Goal: Feedback & Contribution: Submit feedback/report problem

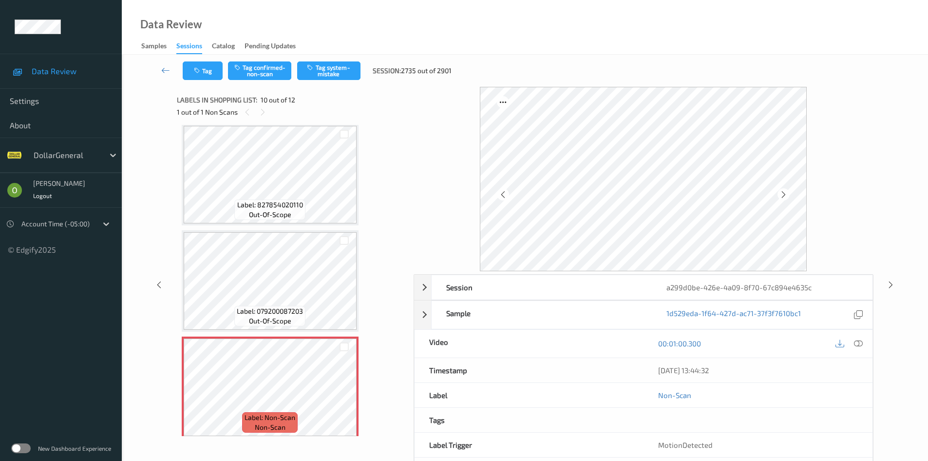
scroll to position [757, 0]
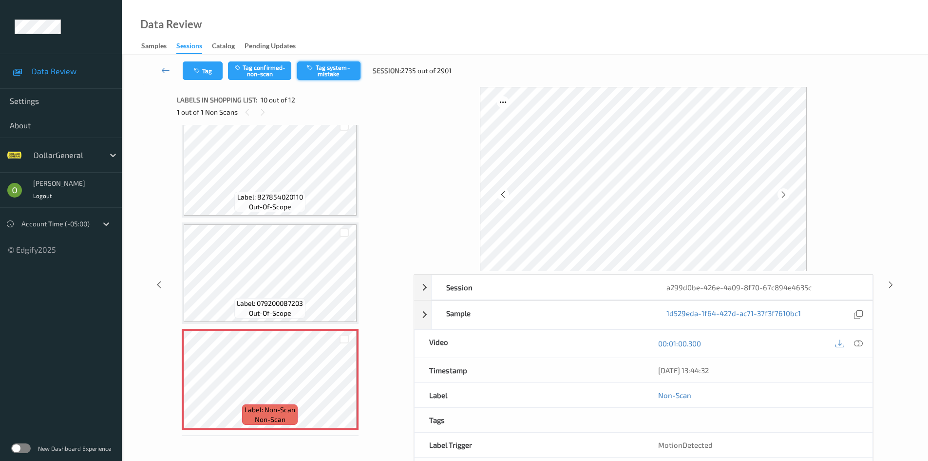
click at [351, 67] on button "Tag system-mistake" at bounding box center [328, 70] width 63 height 19
click at [164, 77] on link at bounding box center [166, 70] width 34 height 19
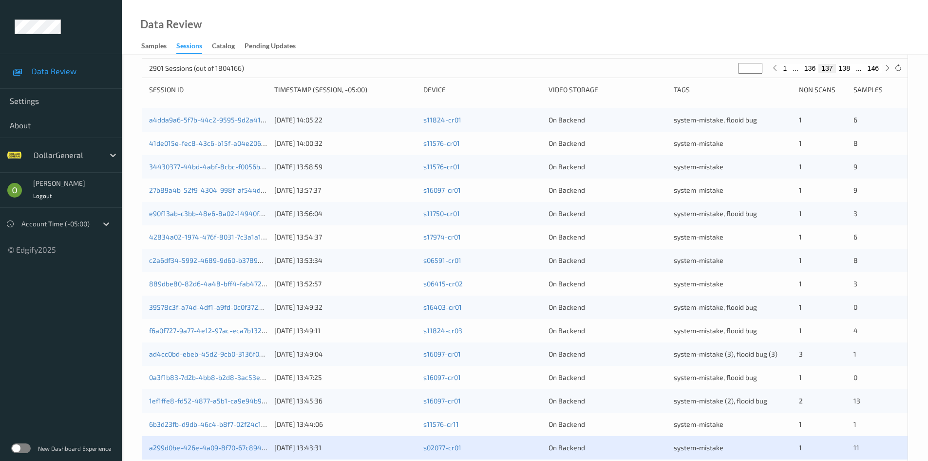
scroll to position [273, 0]
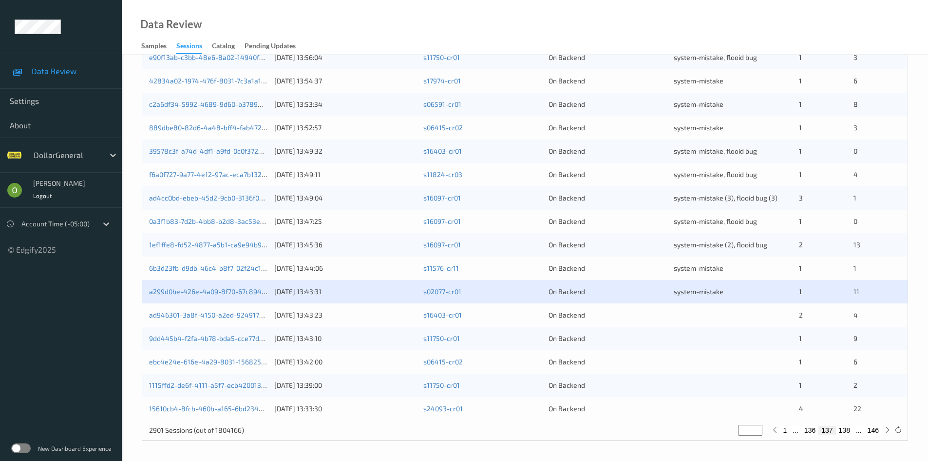
click at [686, 324] on div "ad946301-3a8f-4150-a2ed-924917782b8e [DATE] 13:43:23 s16403-cr01 On Backend 2 4" at bounding box center [525, 314] width 766 height 23
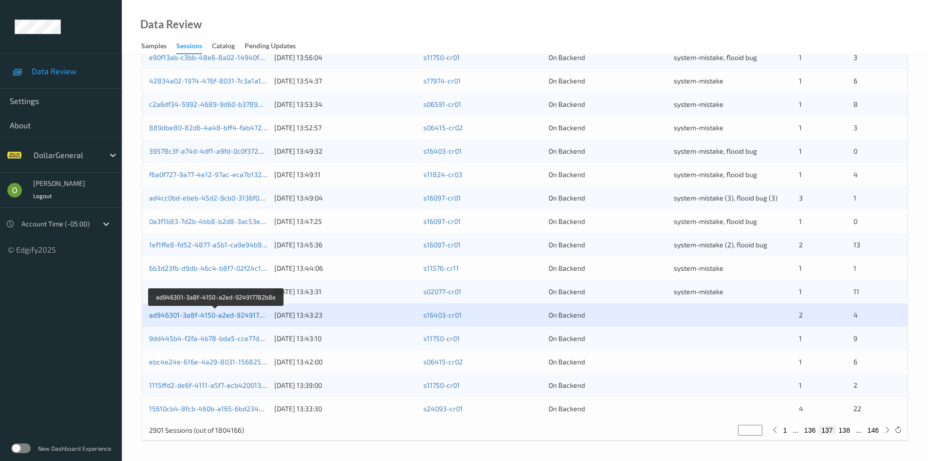
click at [236, 318] on link "ad946301-3a8f-4150-a2ed-924917782b8e" at bounding box center [216, 314] width 134 height 8
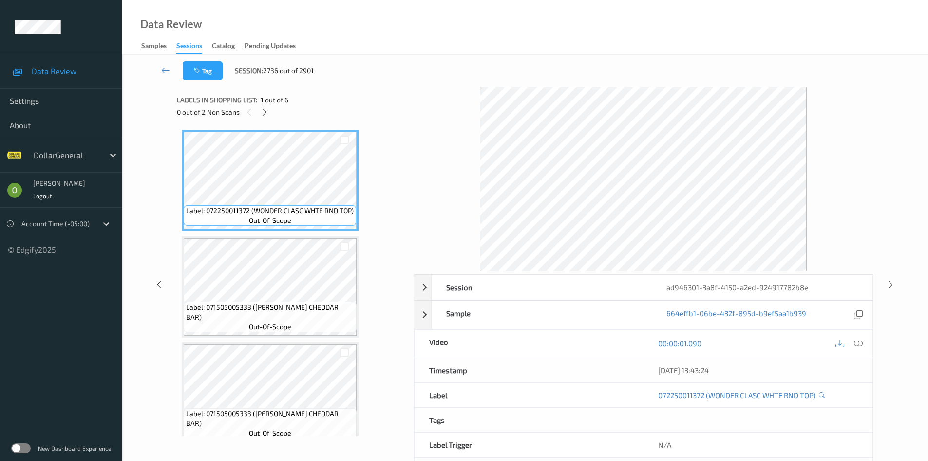
click at [255, 112] on div "0 out of 2 Non Scans" at bounding box center [292, 112] width 230 height 12
click at [261, 111] on icon at bounding box center [265, 112] width 8 height 9
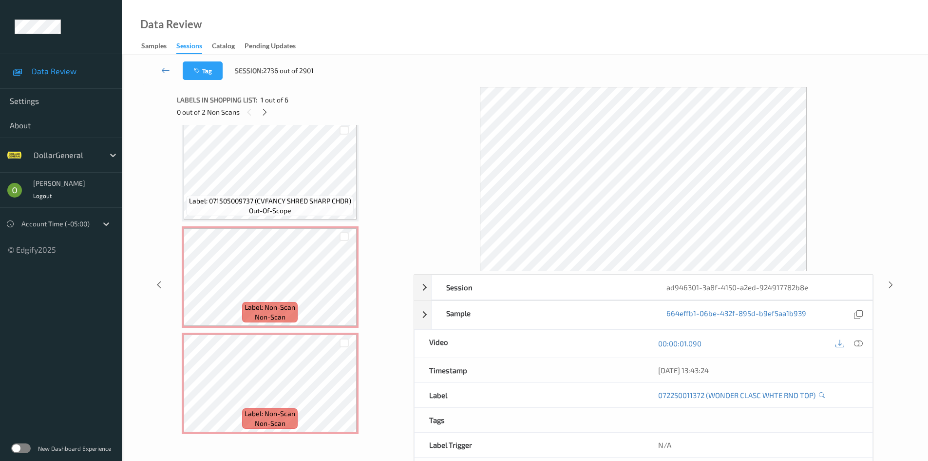
scroll to position [331, 0]
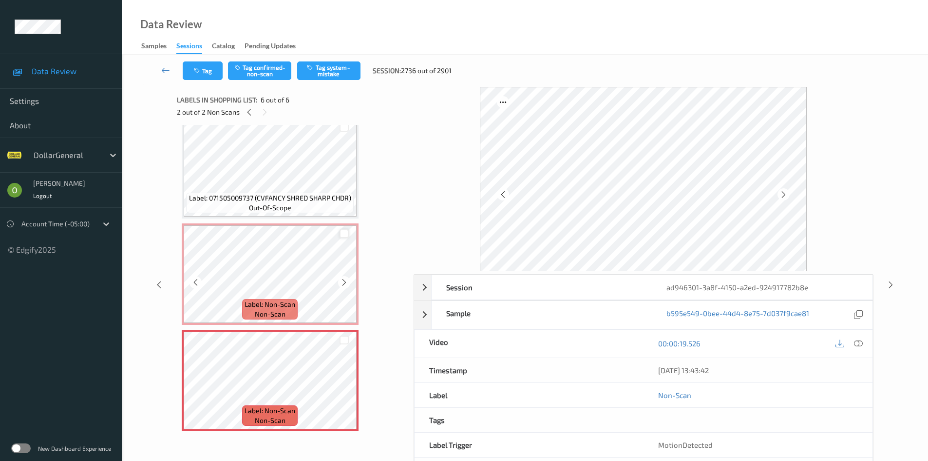
click at [342, 235] on div at bounding box center [344, 233] width 9 height 9
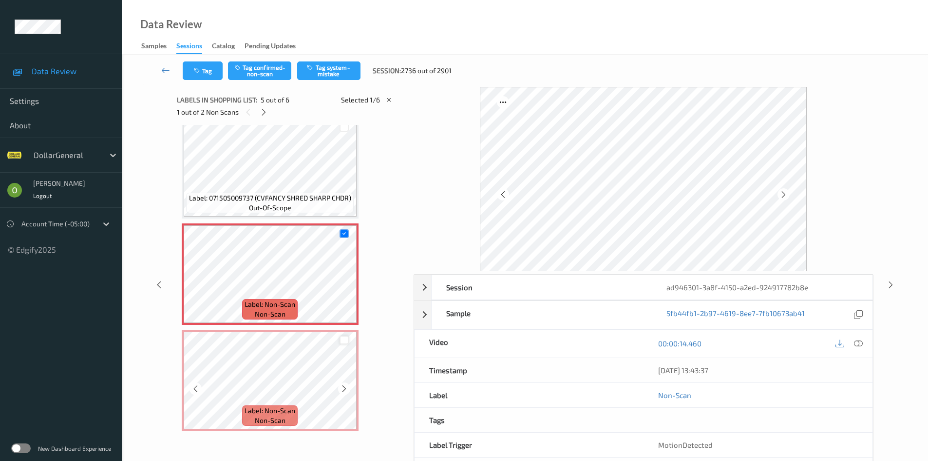
click at [342, 341] on div at bounding box center [344, 339] width 9 height 9
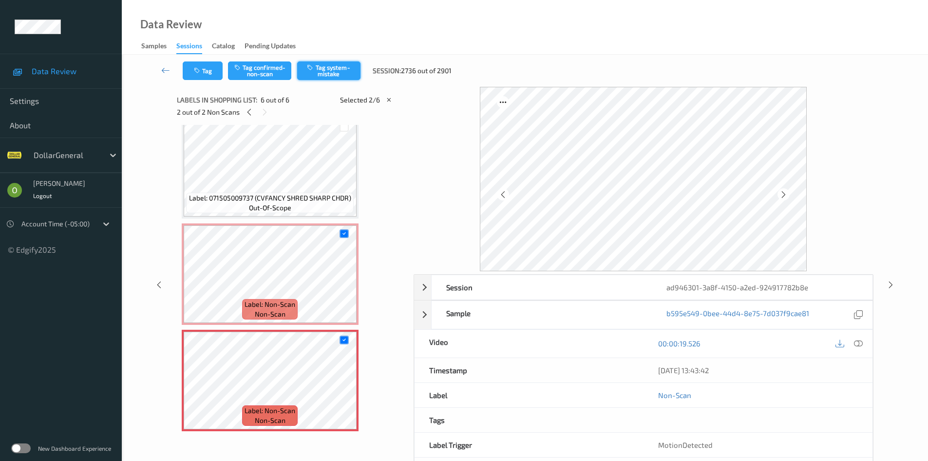
click at [342, 63] on button "Tag system-mistake" at bounding box center [328, 70] width 63 height 19
click at [171, 67] on link at bounding box center [166, 70] width 34 height 19
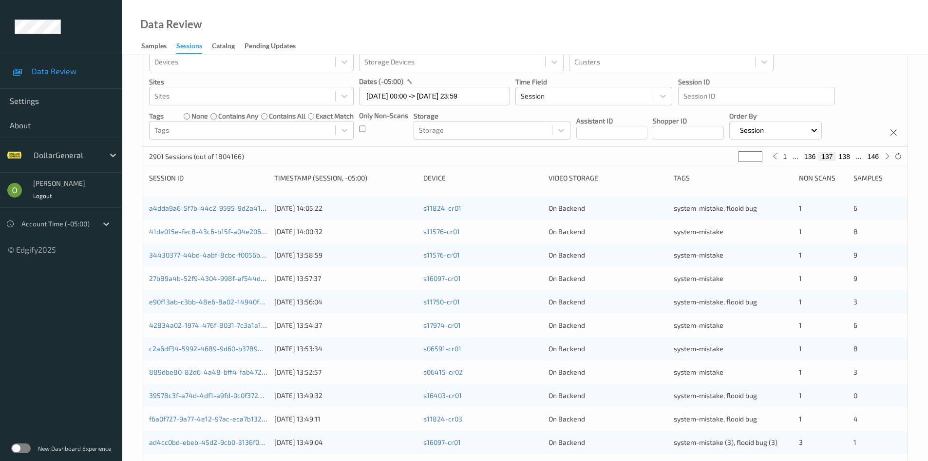
scroll to position [244, 0]
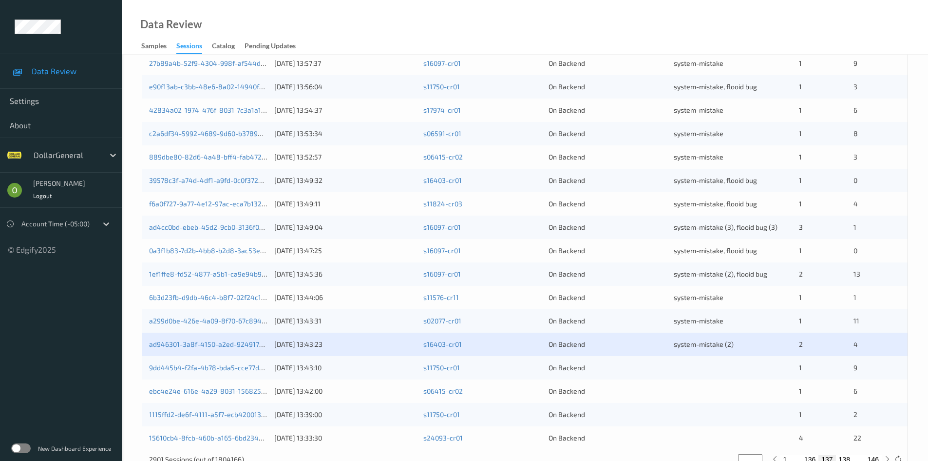
click at [609, 366] on div "On Backend" at bounding box center [608, 368] width 118 height 10
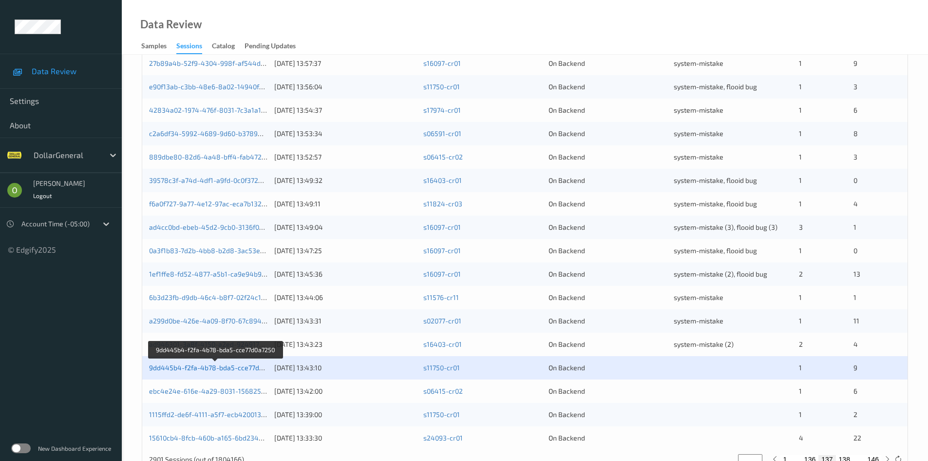
click at [254, 370] on link "9dd445b4-f2fa-4b78-bda5-cce77d0a7250" at bounding box center [215, 367] width 133 height 8
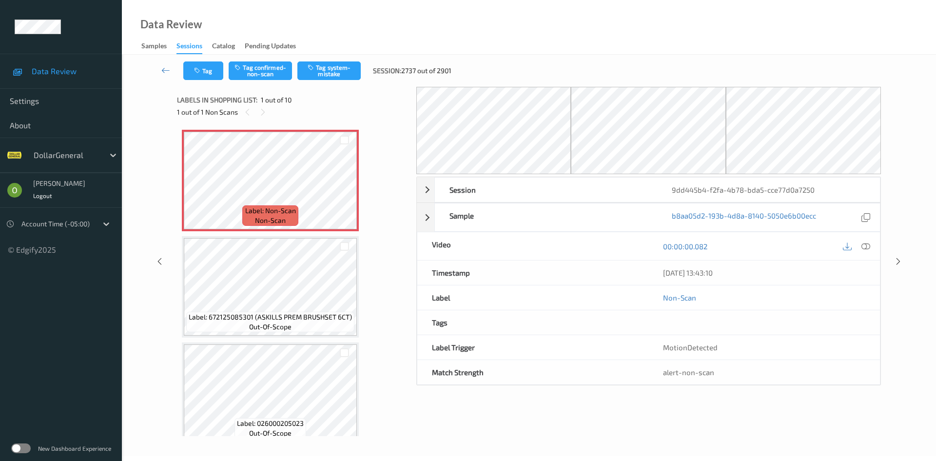
click at [224, 74] on div "Tag Tag confirmed-non-scan Tag system-mistake Session: 2737 out of 2901" at bounding box center [320, 70] width 275 height 19
click at [222, 74] on button "Tag" at bounding box center [203, 70] width 40 height 19
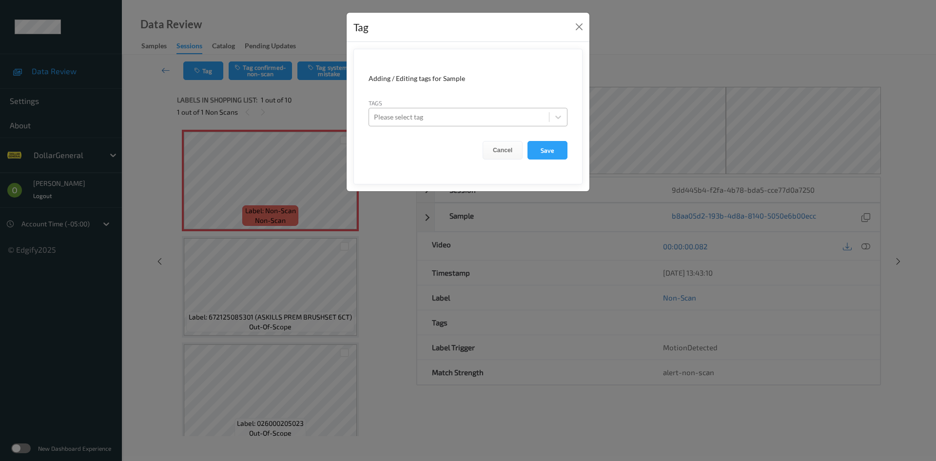
click at [447, 119] on div at bounding box center [459, 117] width 170 height 12
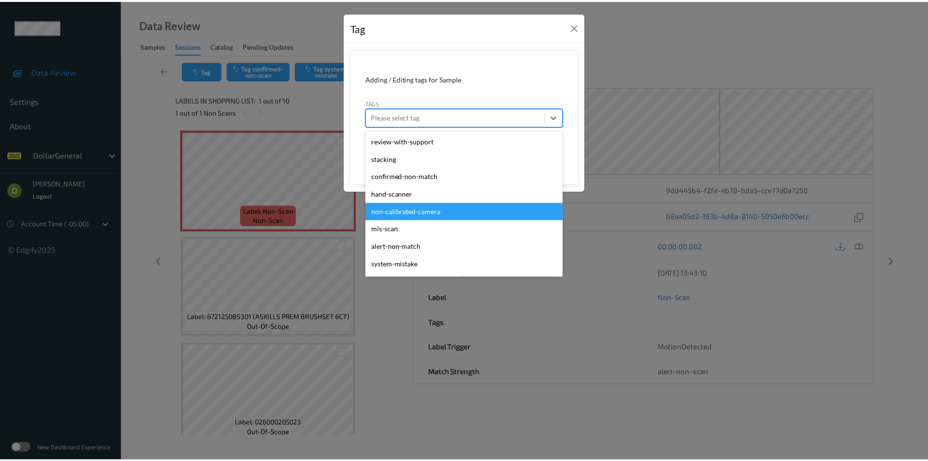
scroll to position [261, 0]
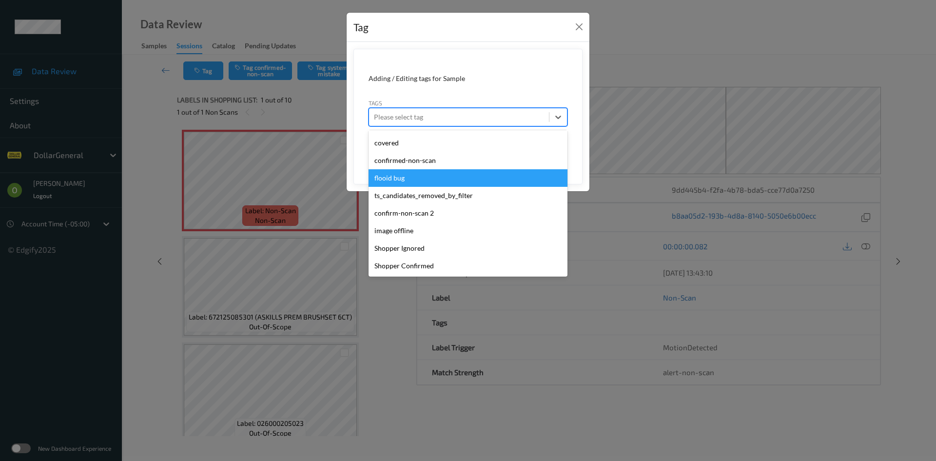
click at [435, 174] on div "flooid bug" at bounding box center [467, 178] width 199 height 18
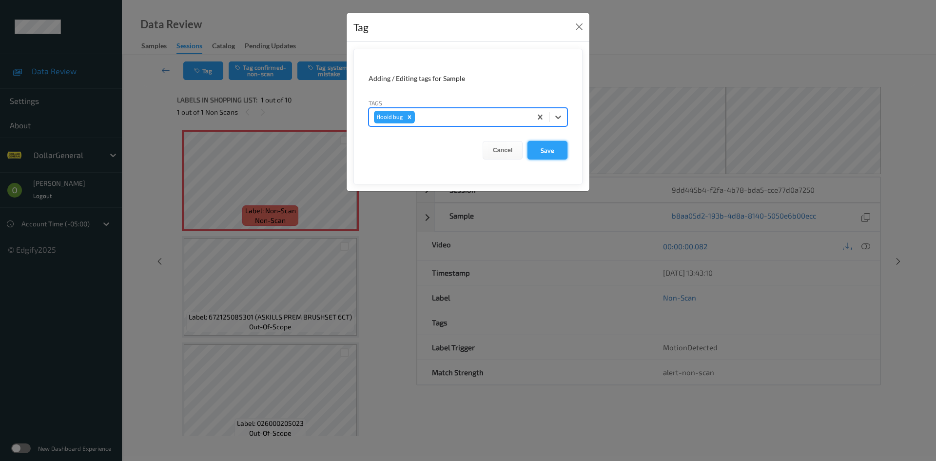
click at [553, 158] on button "Save" at bounding box center [547, 150] width 40 height 19
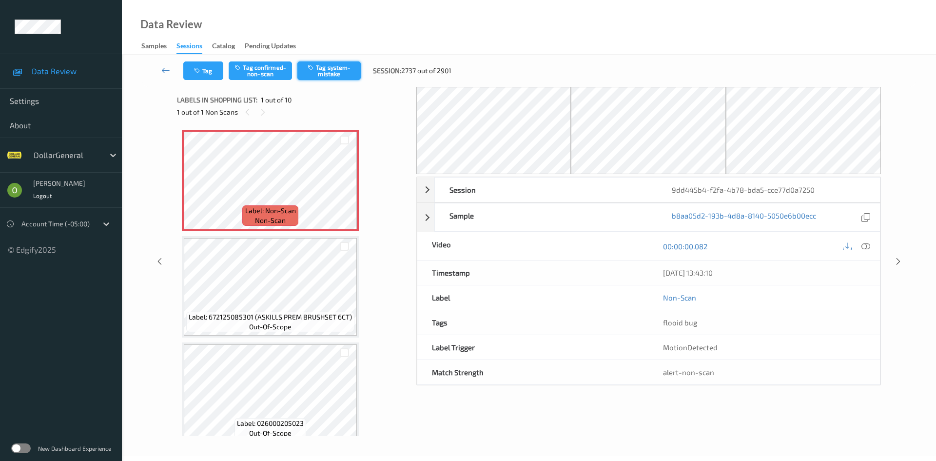
click at [333, 78] on button "Tag system-mistake" at bounding box center [328, 70] width 63 height 19
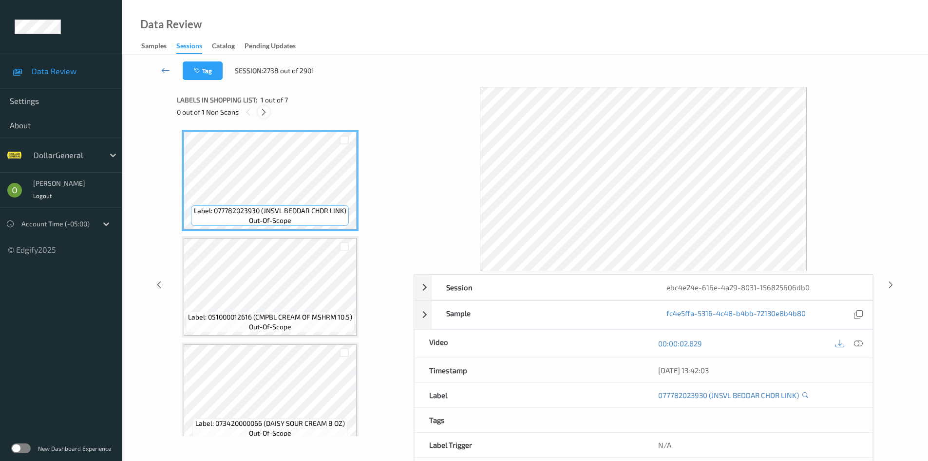
click at [261, 117] on div at bounding box center [264, 112] width 12 height 12
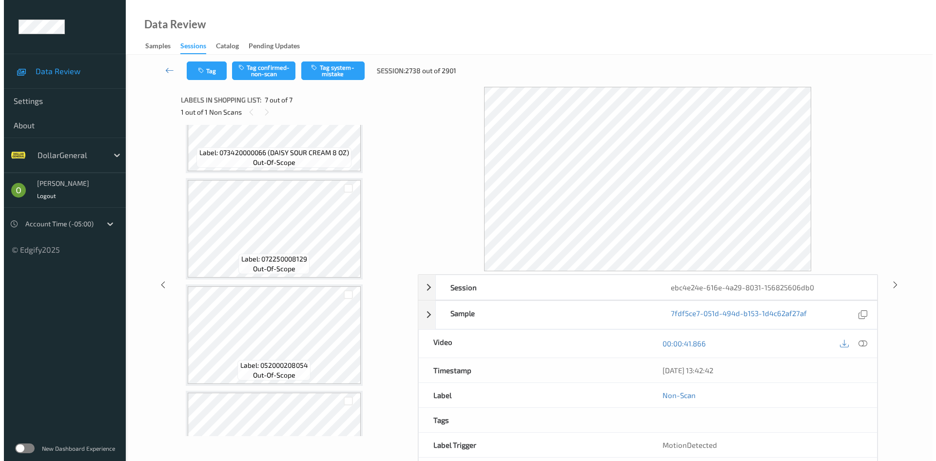
scroll to position [243, 0]
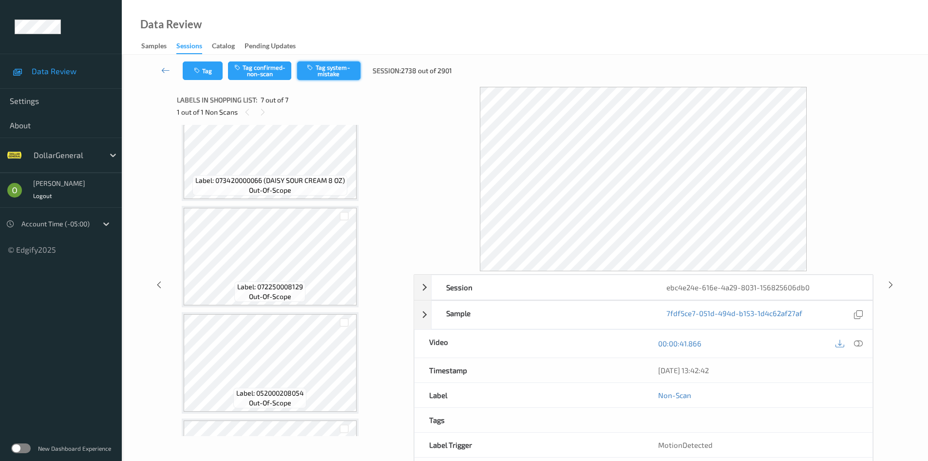
click at [316, 75] on button "Tag system-mistake" at bounding box center [328, 70] width 63 height 19
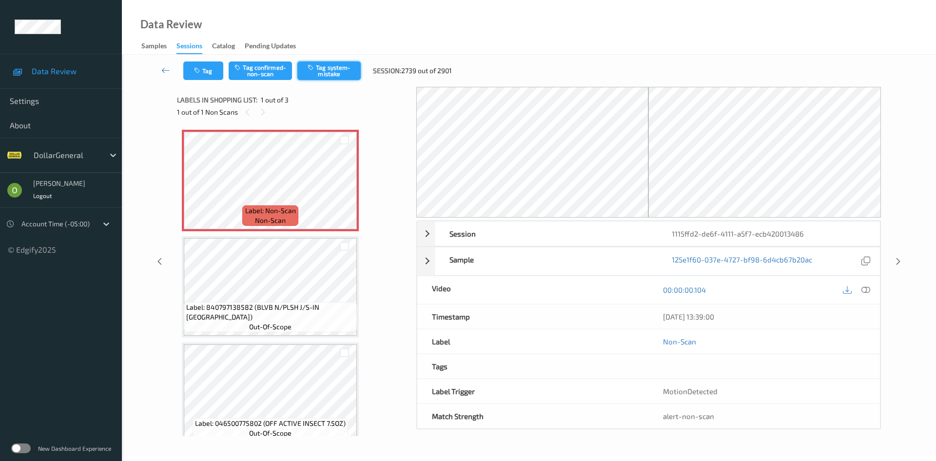
click at [318, 71] on button "Tag system-mistake" at bounding box center [328, 70] width 63 height 19
click at [206, 73] on button "Tag" at bounding box center [203, 70] width 40 height 19
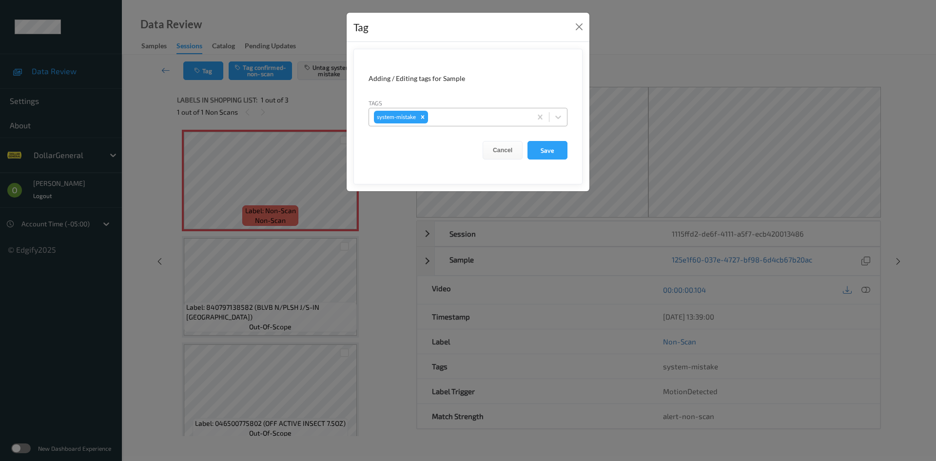
click at [459, 112] on div at bounding box center [478, 117] width 96 height 12
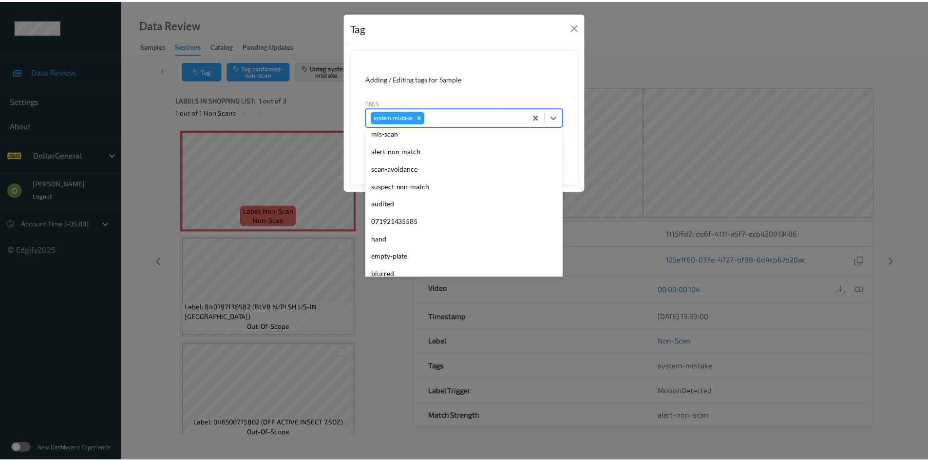
scroll to position [244, 0]
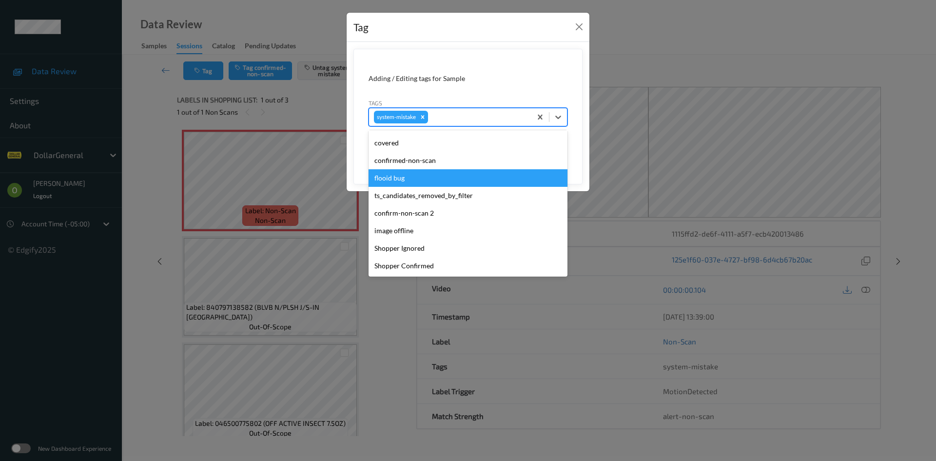
click at [434, 179] on div "flooid bug" at bounding box center [467, 178] width 199 height 18
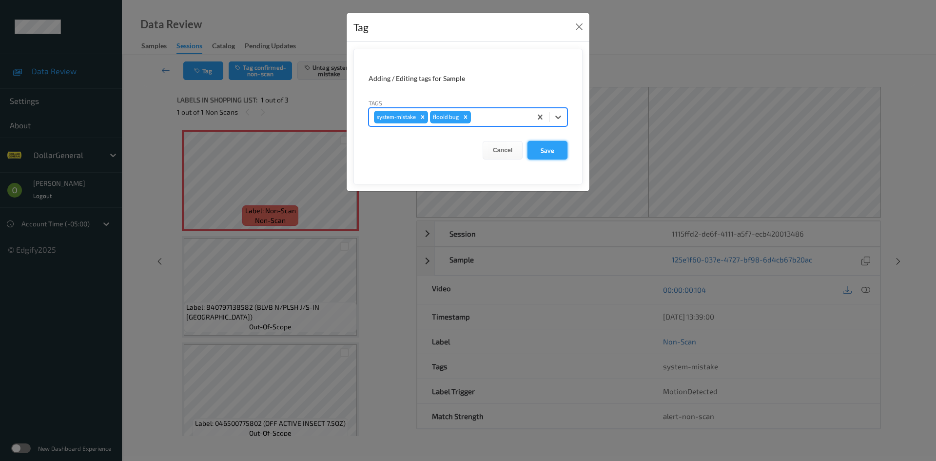
click at [546, 154] on button "Save" at bounding box center [547, 150] width 40 height 19
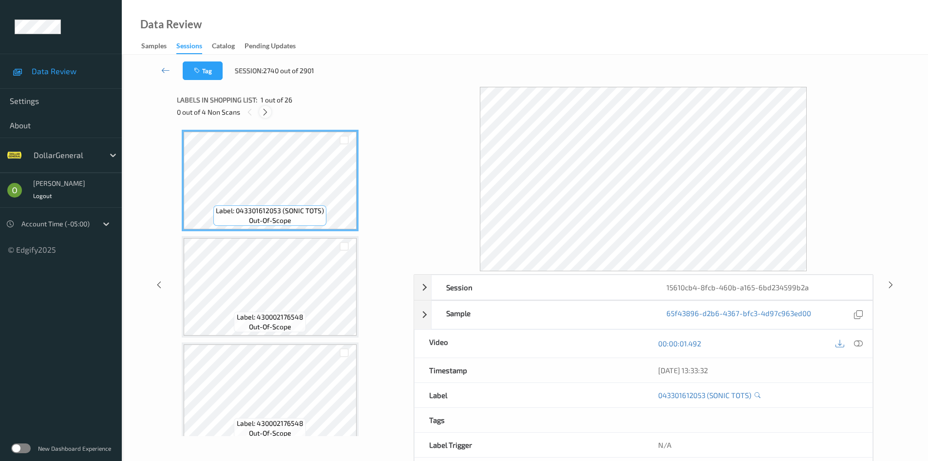
click at [263, 111] on icon at bounding box center [265, 112] width 8 height 9
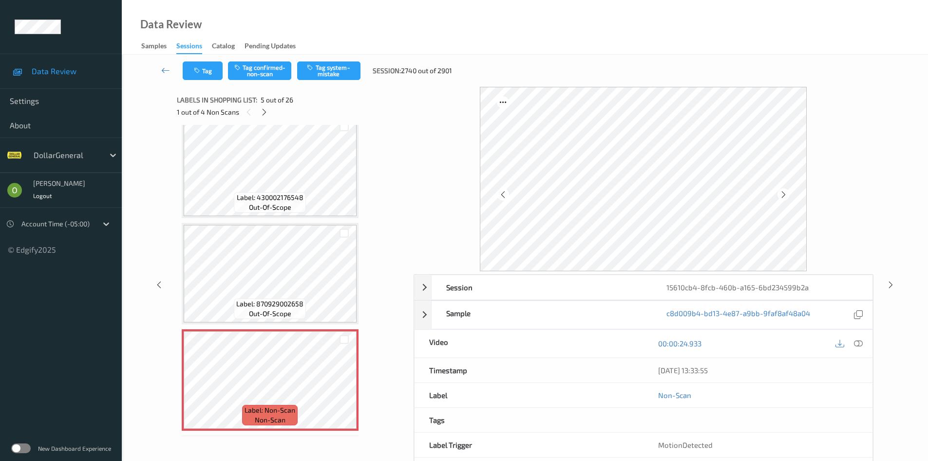
scroll to position [226, 0]
click at [330, 60] on div "Tag Tag confirmed-non-scan Tag system-mistake Session: 2740 out of 2901" at bounding box center [525, 71] width 767 height 32
click at [326, 67] on button "Tag system-mistake" at bounding box center [328, 70] width 63 height 19
click at [268, 112] on icon at bounding box center [264, 112] width 8 height 9
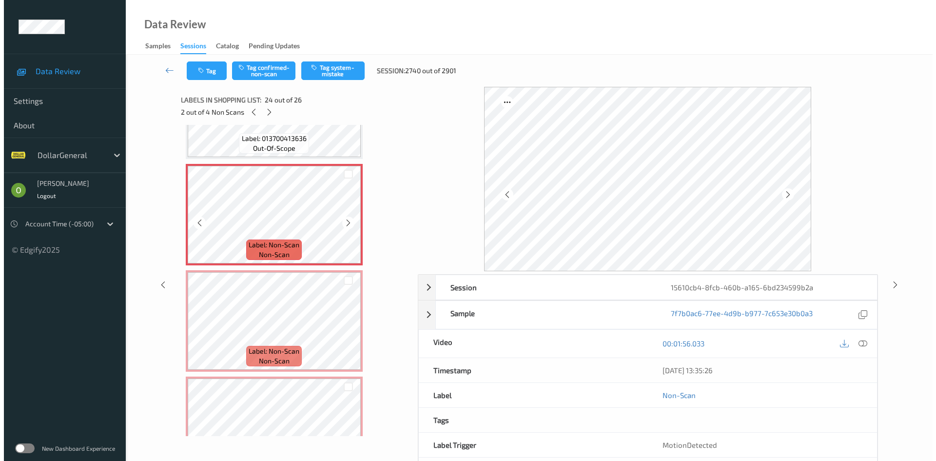
scroll to position [2439, 0]
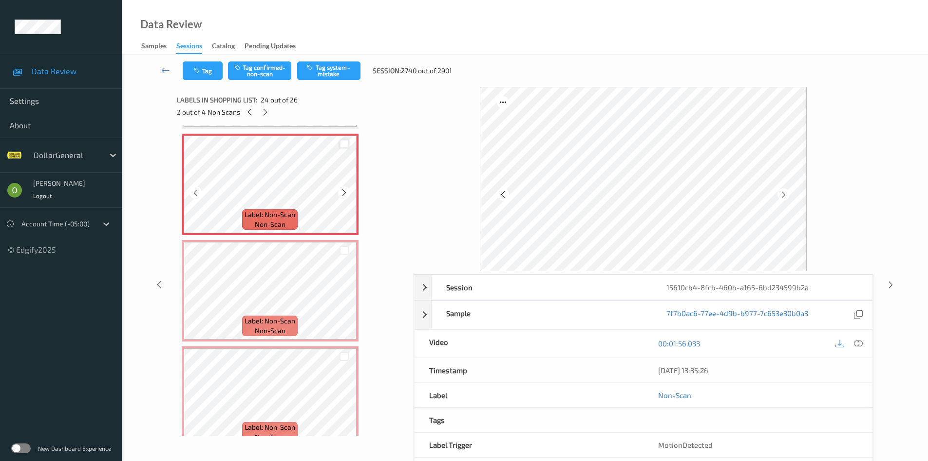
click at [343, 141] on div at bounding box center [344, 143] width 9 height 9
click at [342, 246] on div at bounding box center [344, 250] width 9 height 9
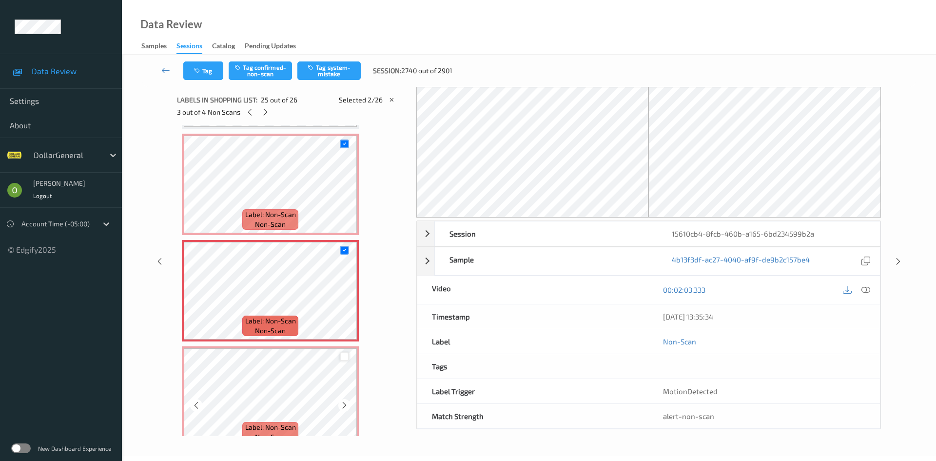
click at [345, 353] on div at bounding box center [344, 356] width 9 height 9
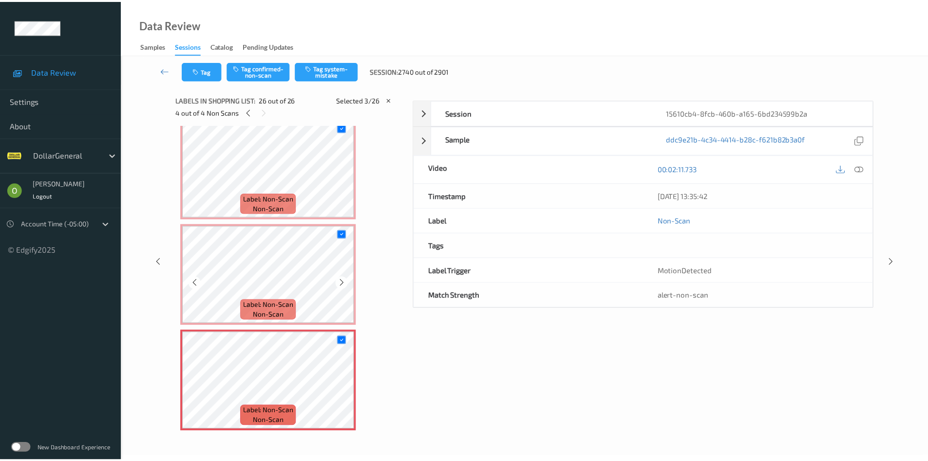
scroll to position [2456, 0]
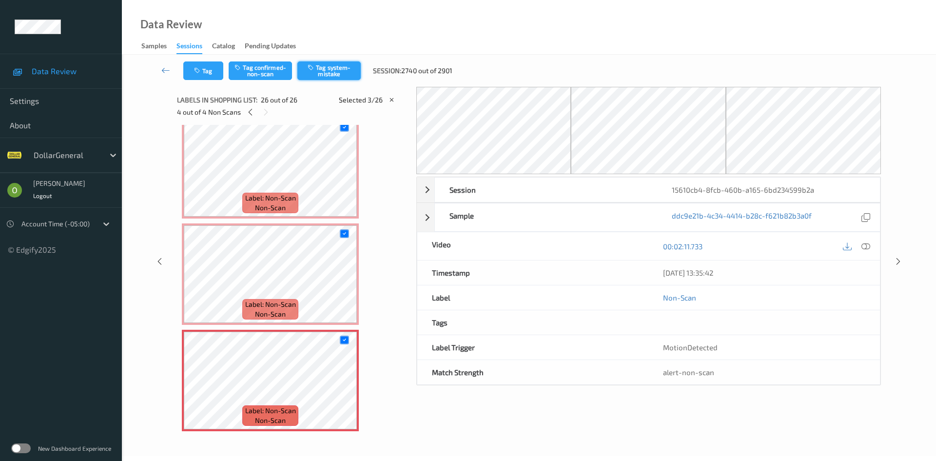
click at [329, 76] on button "Tag system-mistake" at bounding box center [328, 70] width 63 height 19
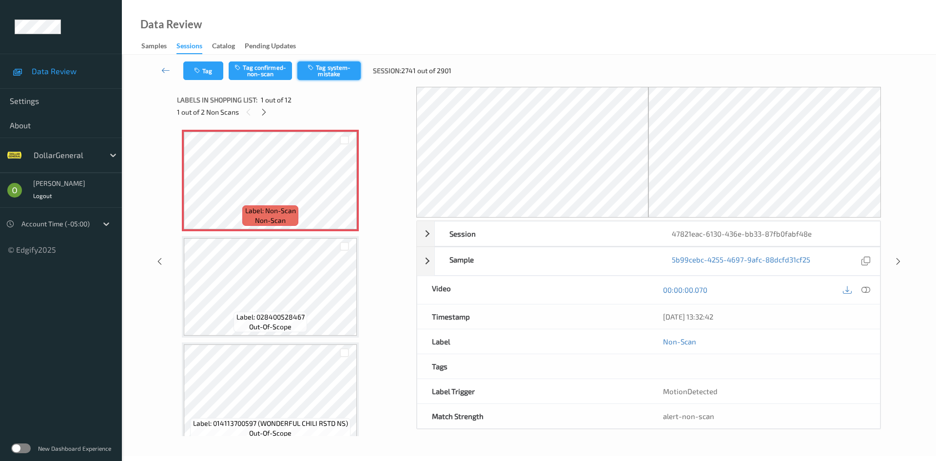
click at [307, 76] on button "Tag system-mistake" at bounding box center [328, 70] width 63 height 19
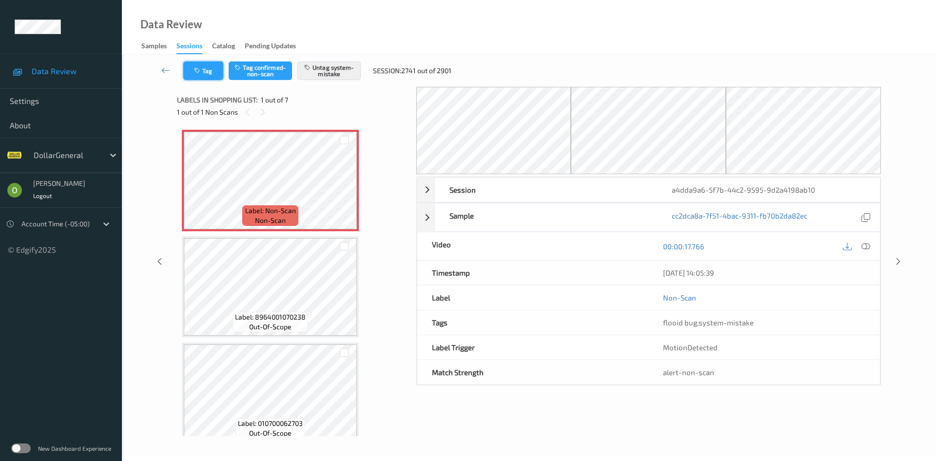
click at [196, 73] on icon "button" at bounding box center [198, 70] width 8 height 7
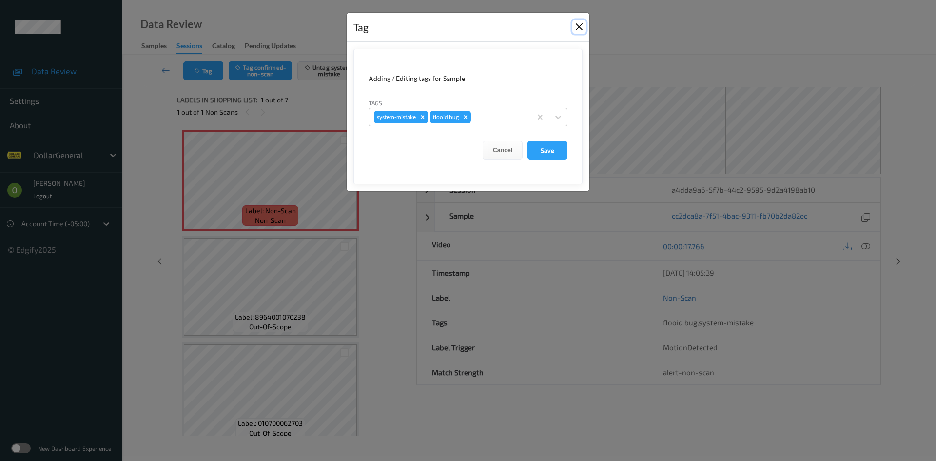
click at [579, 24] on button "Close" at bounding box center [579, 27] width 14 height 14
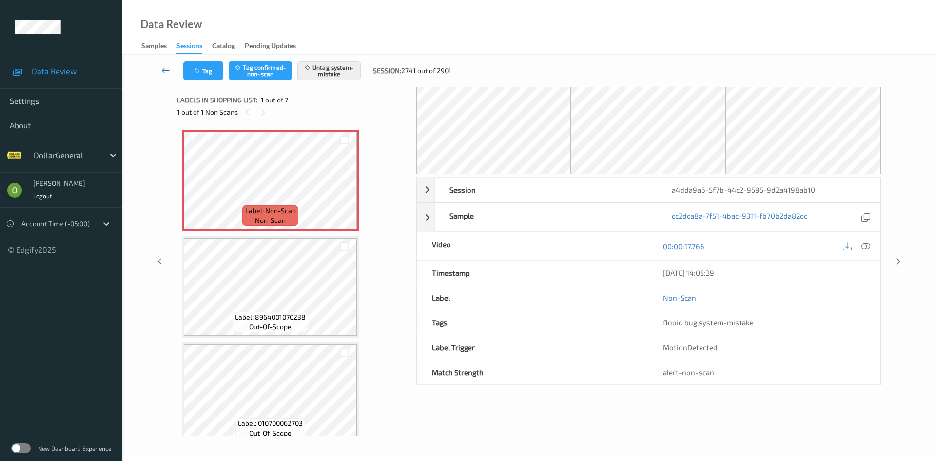
click at [171, 68] on link at bounding box center [166, 70] width 35 height 19
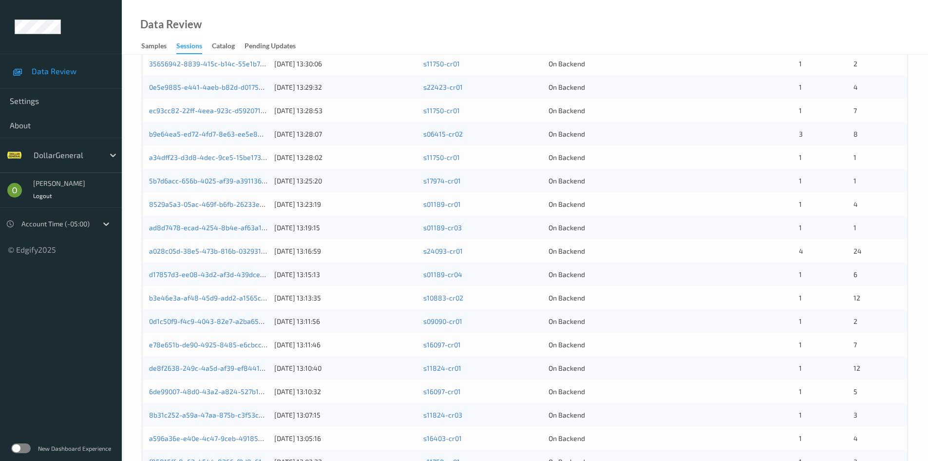
scroll to position [49, 0]
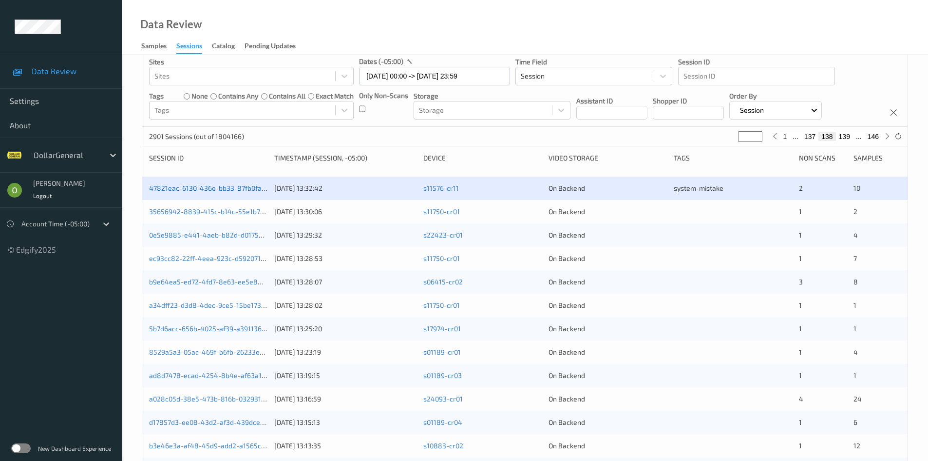
click at [245, 190] on link "47821eac-6130-436e-bb33-87fb0fabf48e" at bounding box center [215, 188] width 132 height 8
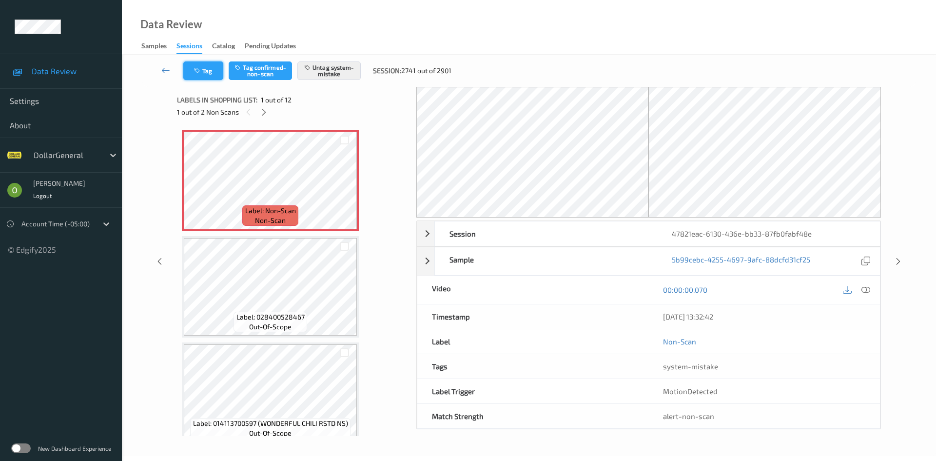
click at [210, 74] on button "Tag" at bounding box center [203, 70] width 40 height 19
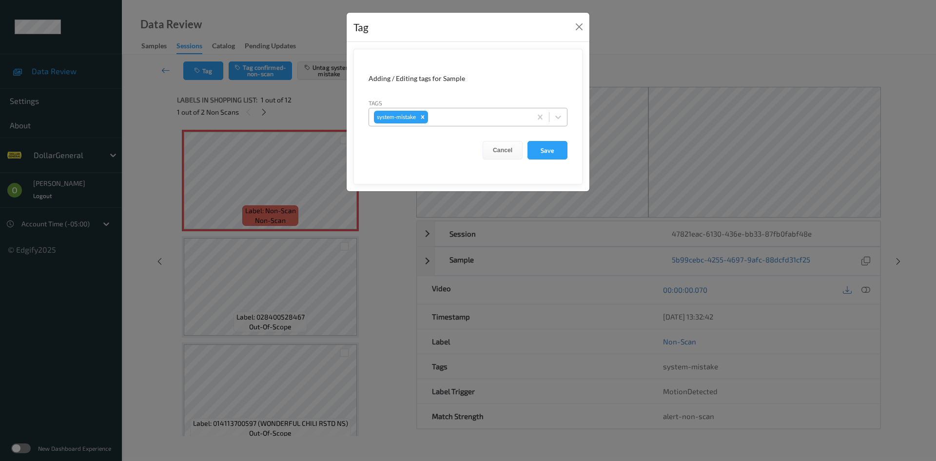
click at [487, 115] on div at bounding box center [478, 117] width 96 height 12
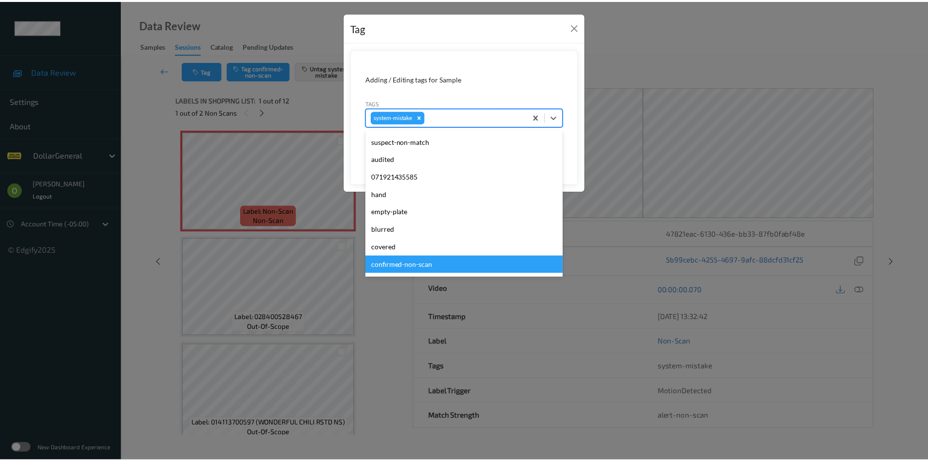
scroll to position [244, 0]
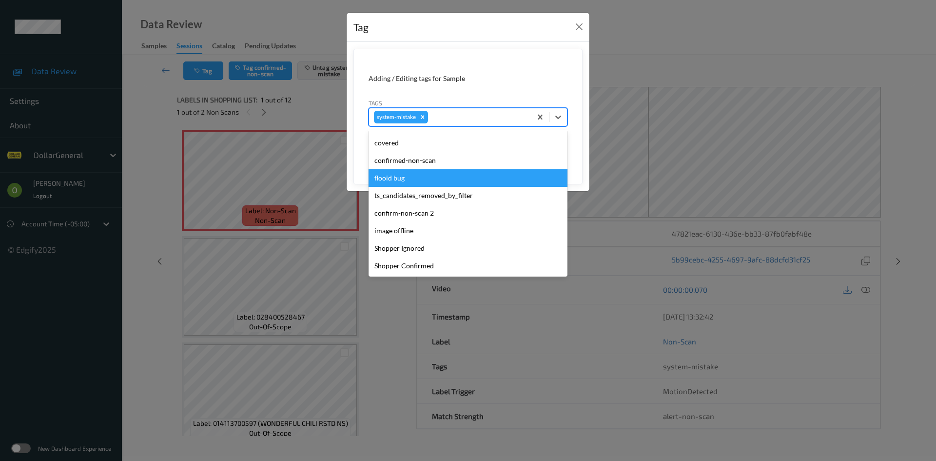
click at [451, 176] on div "flooid bug" at bounding box center [467, 178] width 199 height 18
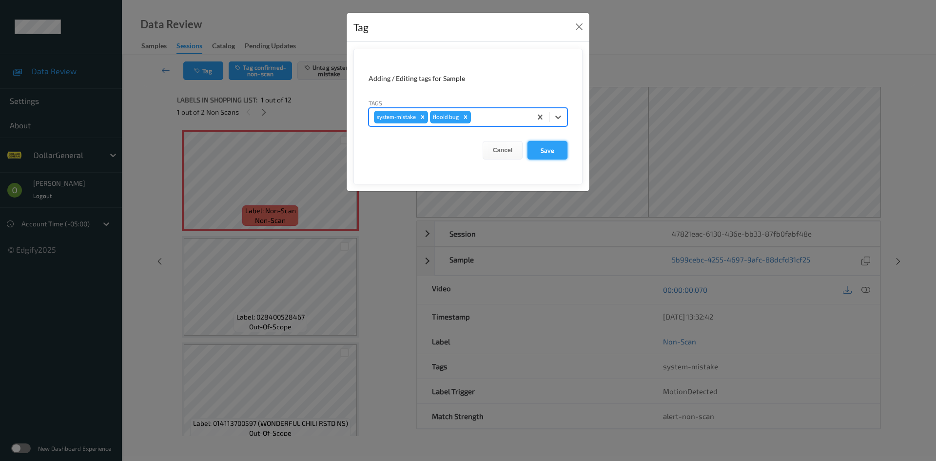
click at [542, 152] on button "Save" at bounding box center [547, 150] width 40 height 19
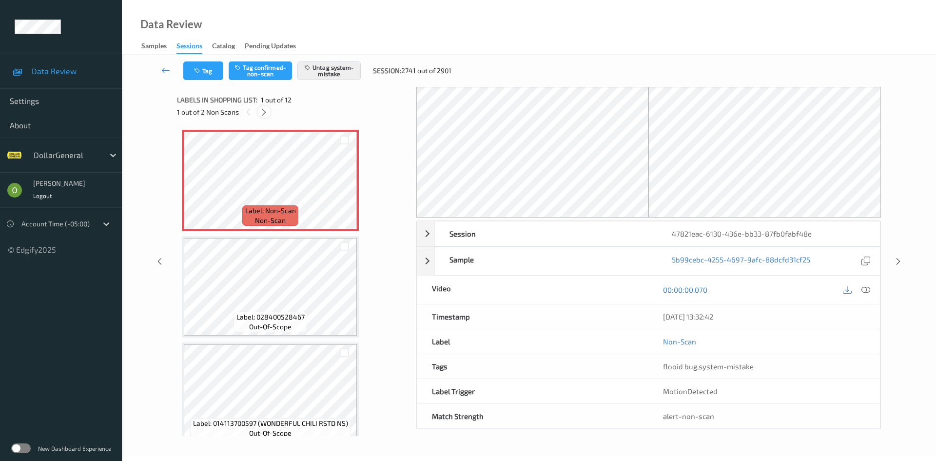
drag, startPoint x: 271, startPoint y: 111, endPoint x: 266, endPoint y: 111, distance: 5.4
click at [268, 111] on div "1 out of 2 Non Scans" at bounding box center [293, 112] width 232 height 12
click at [264, 111] on icon at bounding box center [264, 112] width 8 height 9
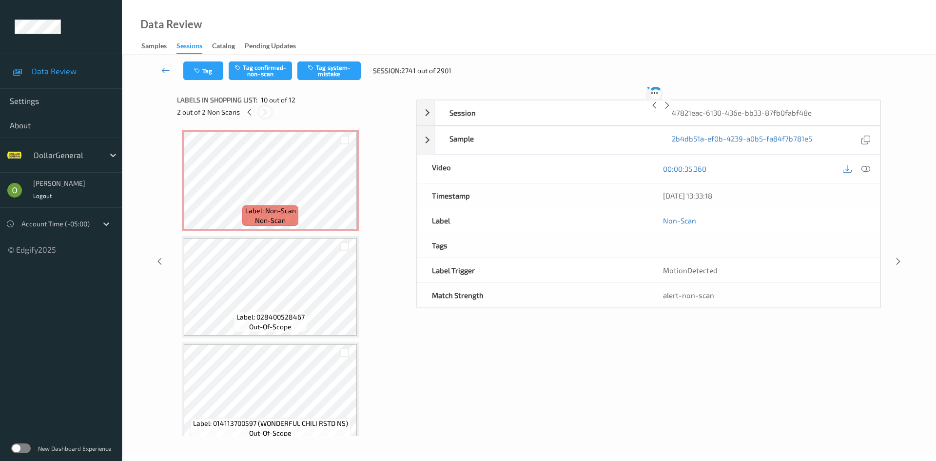
scroll to position [855, 0]
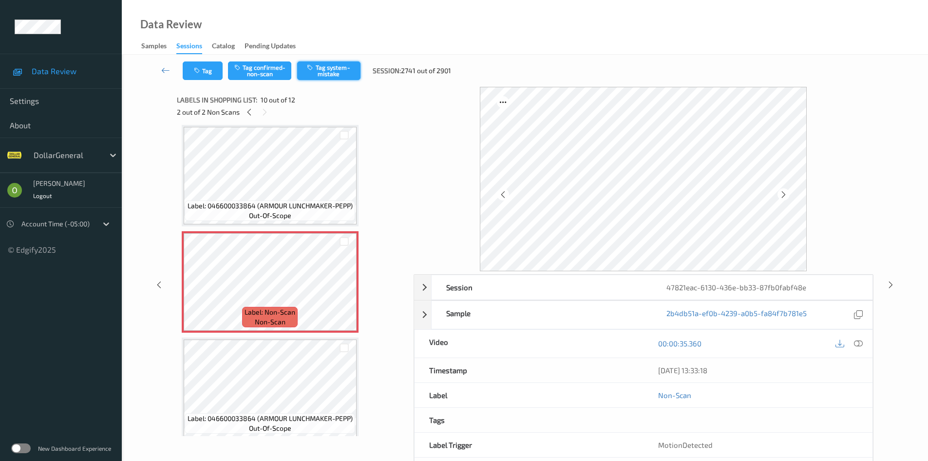
click at [345, 64] on button "Tag system-mistake" at bounding box center [328, 70] width 63 height 19
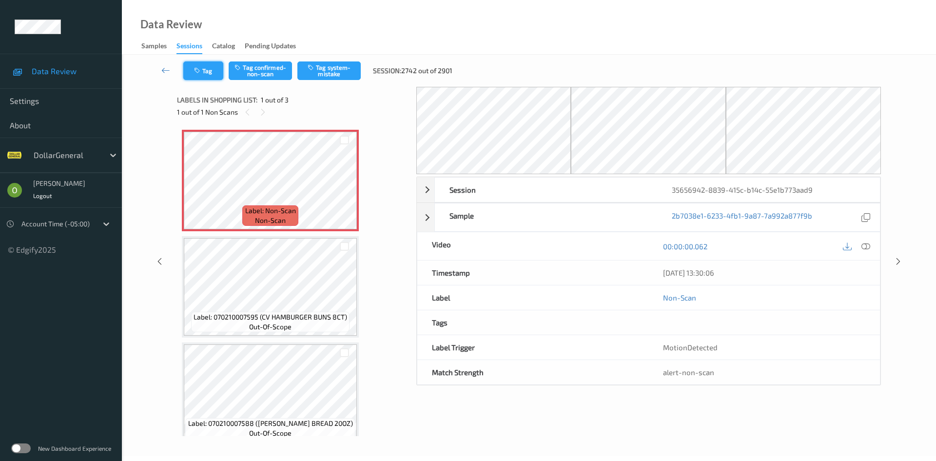
click at [216, 68] on button "Tag" at bounding box center [203, 70] width 40 height 19
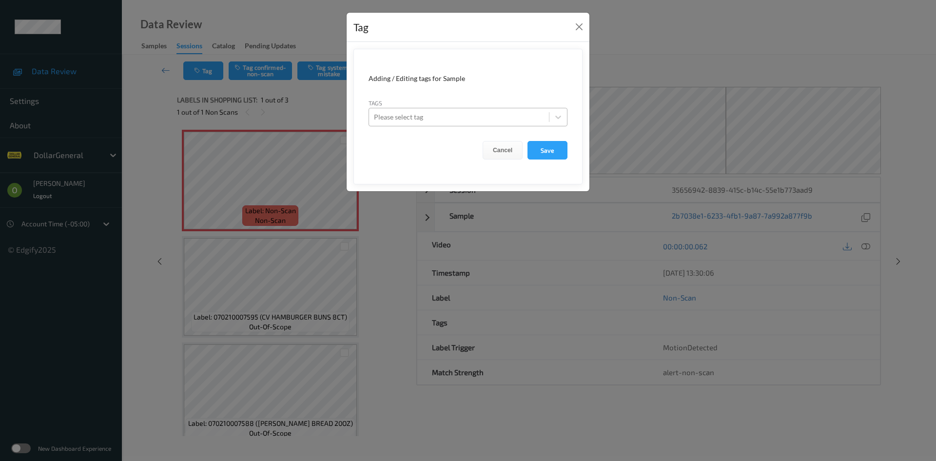
click at [461, 110] on div "Please select tag" at bounding box center [459, 117] width 180 height 16
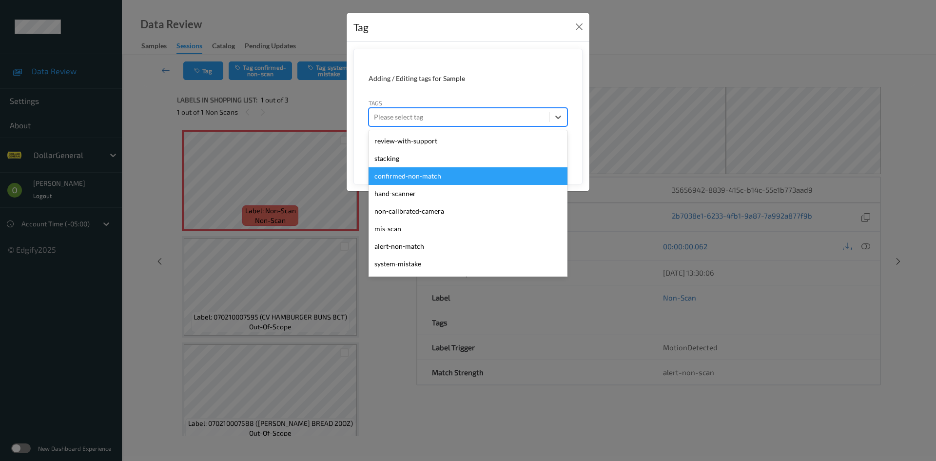
scroll to position [261, 0]
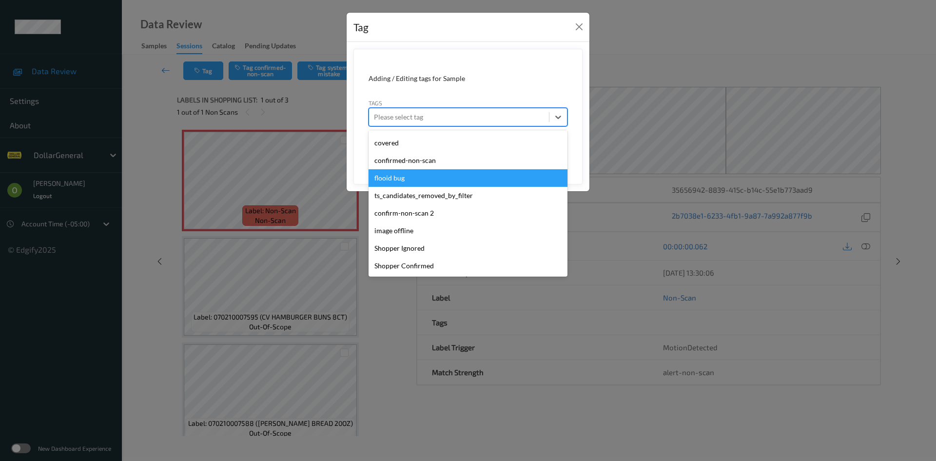
click at [456, 172] on div "flooid bug" at bounding box center [467, 178] width 199 height 18
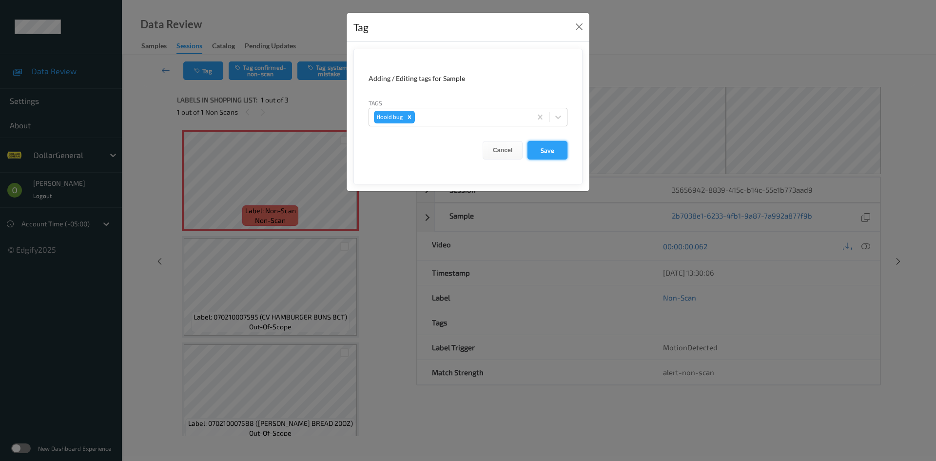
click at [566, 146] on button "Save" at bounding box center [547, 150] width 40 height 19
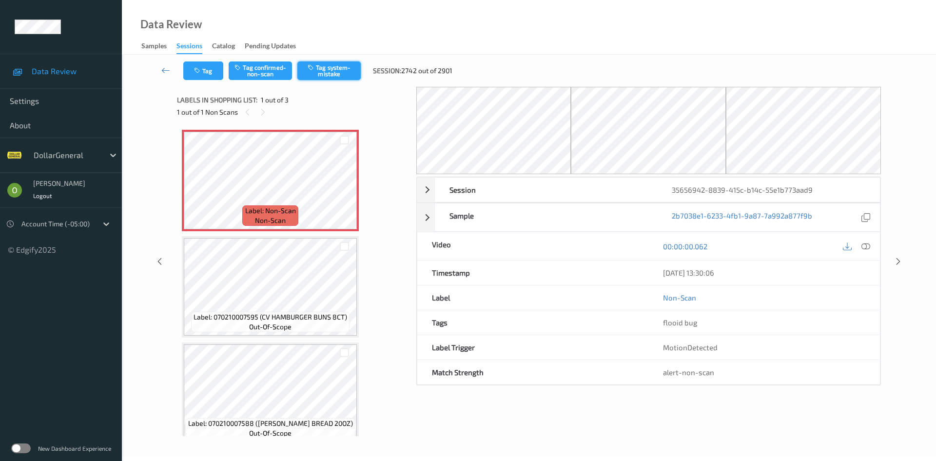
click at [334, 69] on button "Tag system-mistake" at bounding box center [328, 70] width 63 height 19
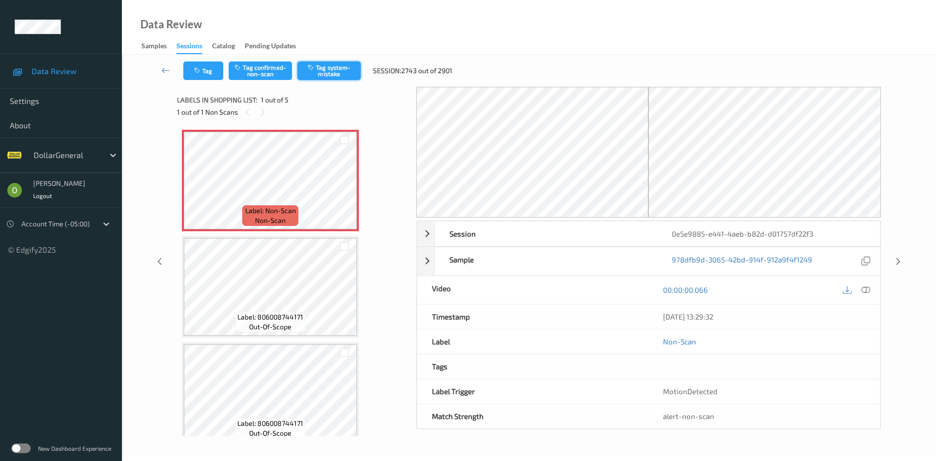
click at [312, 71] on button "Tag system-mistake" at bounding box center [328, 70] width 63 height 19
click at [199, 71] on icon "button" at bounding box center [198, 70] width 8 height 7
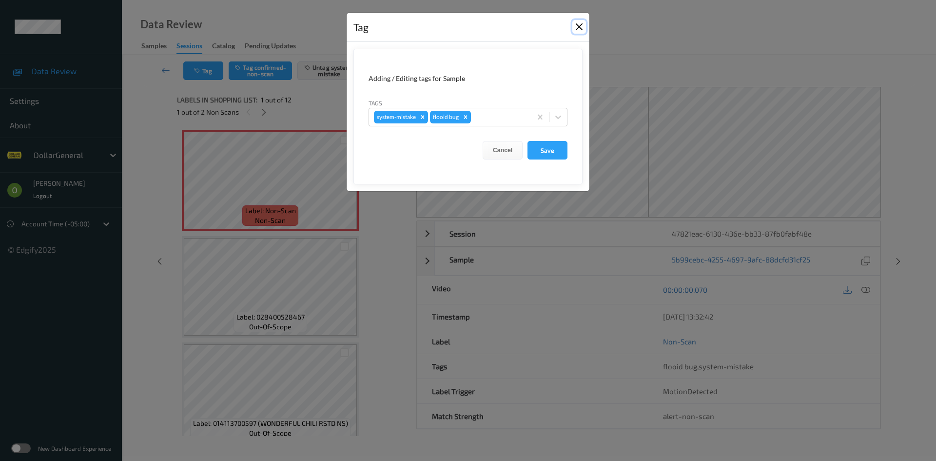
click at [579, 23] on button "Close" at bounding box center [579, 27] width 14 height 14
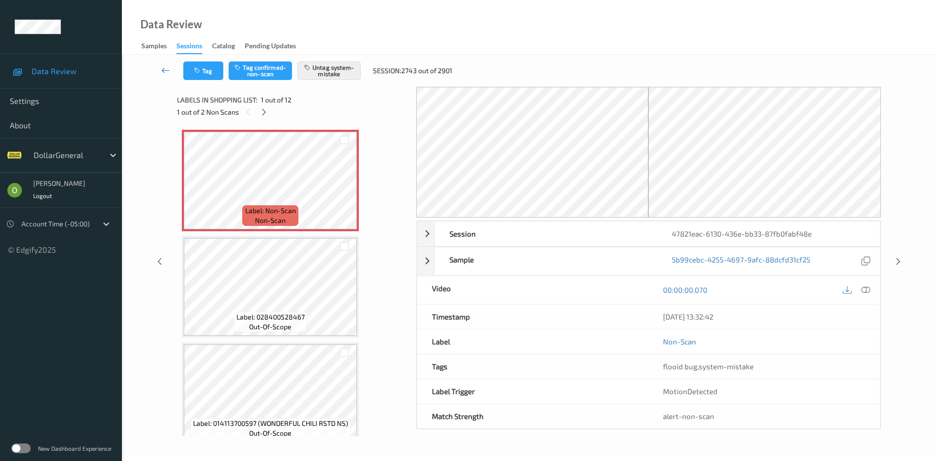
click at [169, 67] on icon at bounding box center [165, 70] width 9 height 10
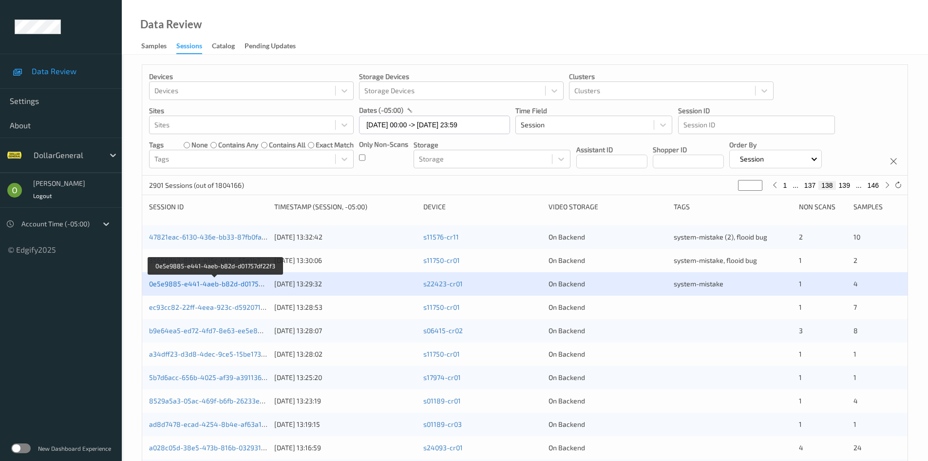
click at [204, 281] on link "0e5e9885-e441-4aeb-b82d-d01757df22f3" at bounding box center [216, 283] width 134 height 8
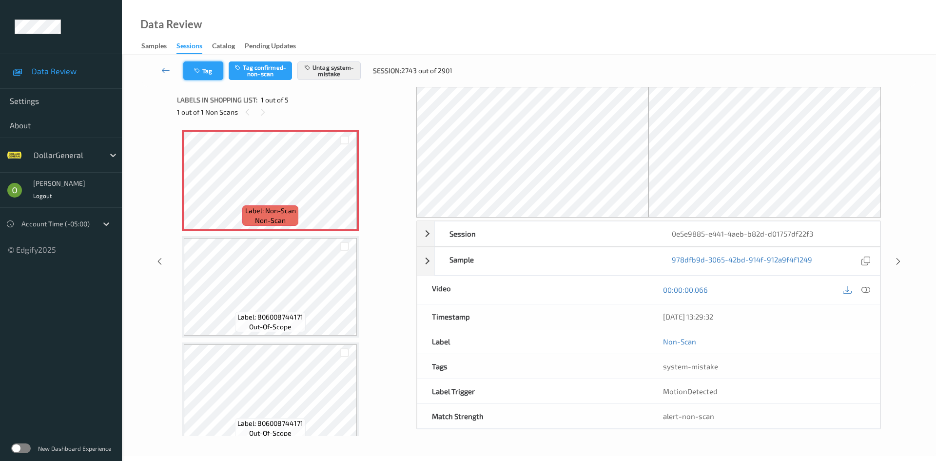
click at [200, 73] on icon "button" at bounding box center [198, 70] width 8 height 7
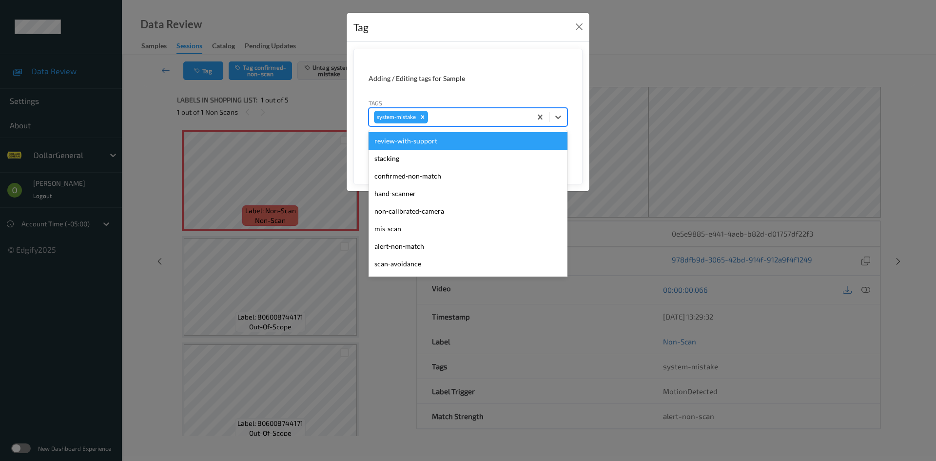
click at [478, 116] on div at bounding box center [478, 117] width 96 height 12
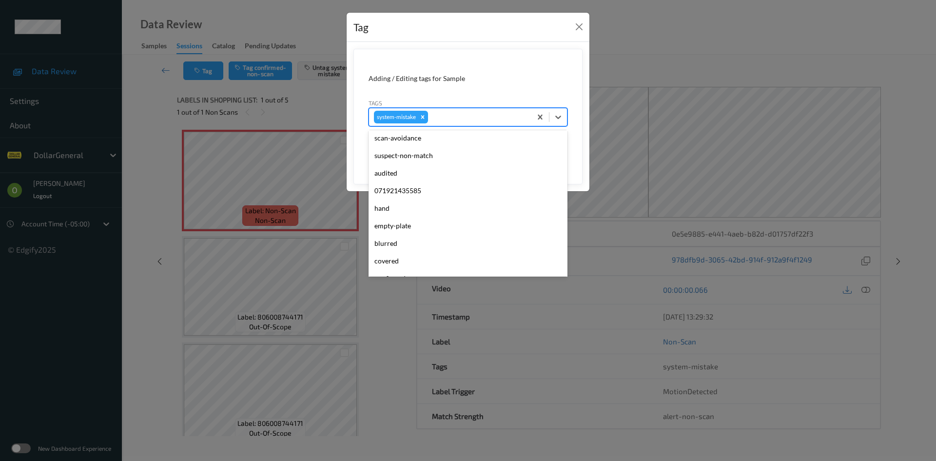
scroll to position [244, 0]
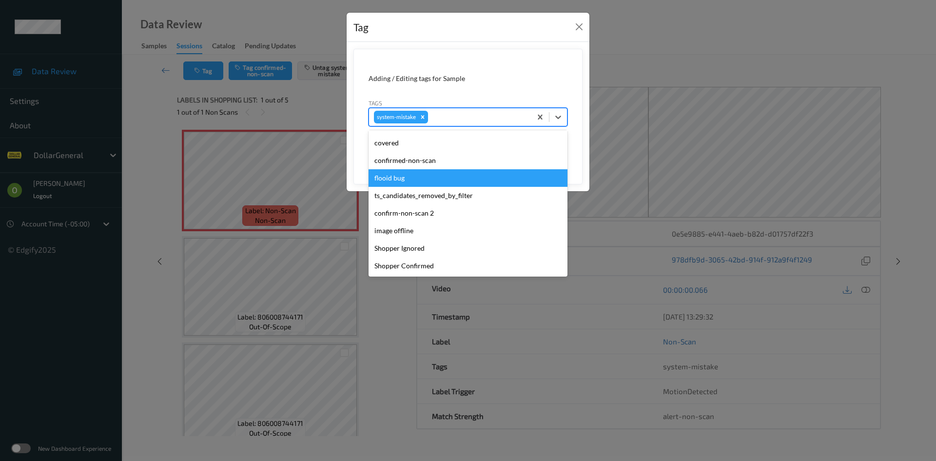
click at [459, 183] on div "flooid bug" at bounding box center [467, 178] width 199 height 18
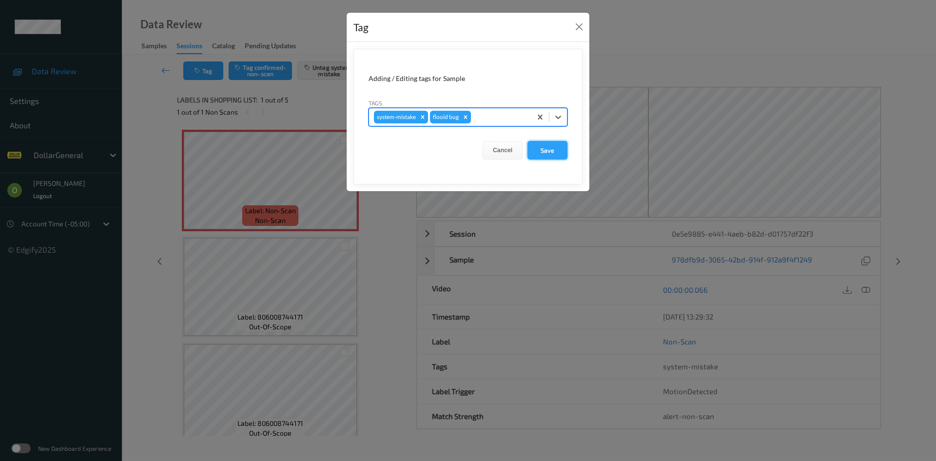
click at [551, 154] on button "Save" at bounding box center [547, 150] width 40 height 19
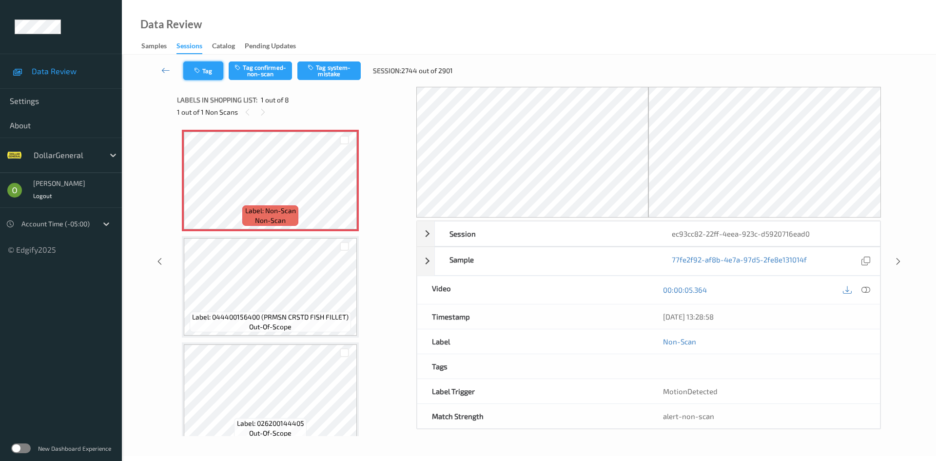
click at [195, 65] on button "Tag" at bounding box center [203, 70] width 40 height 19
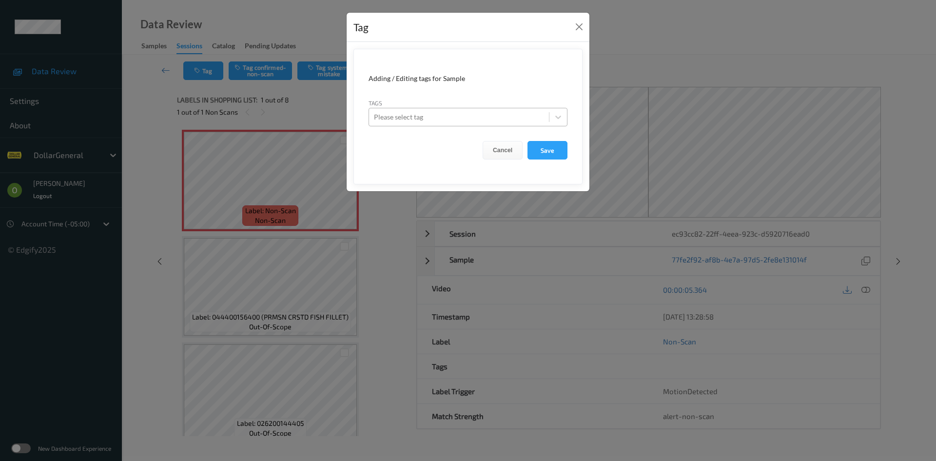
click at [435, 109] on div "Please select tag" at bounding box center [459, 117] width 180 height 16
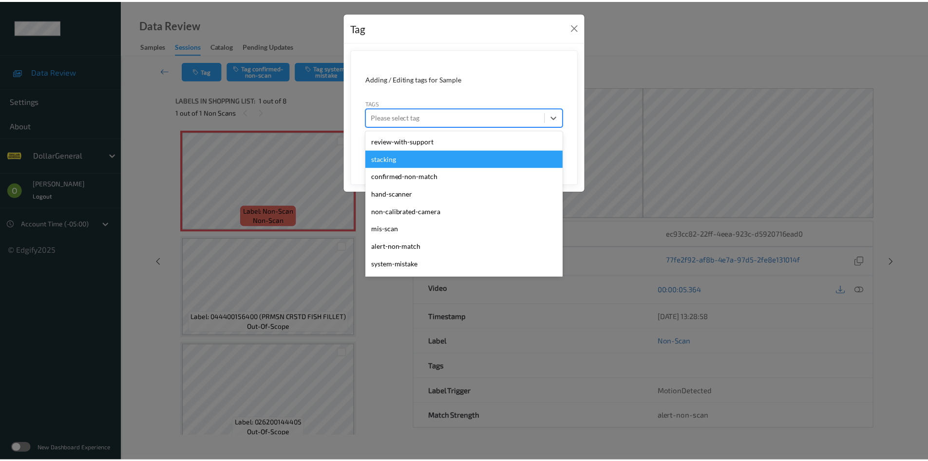
scroll to position [261, 0]
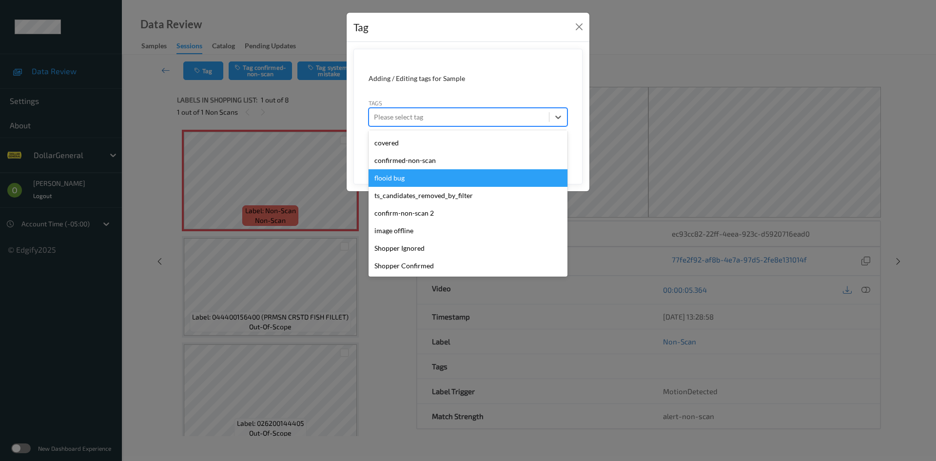
click at [427, 171] on div "flooid bug" at bounding box center [467, 178] width 199 height 18
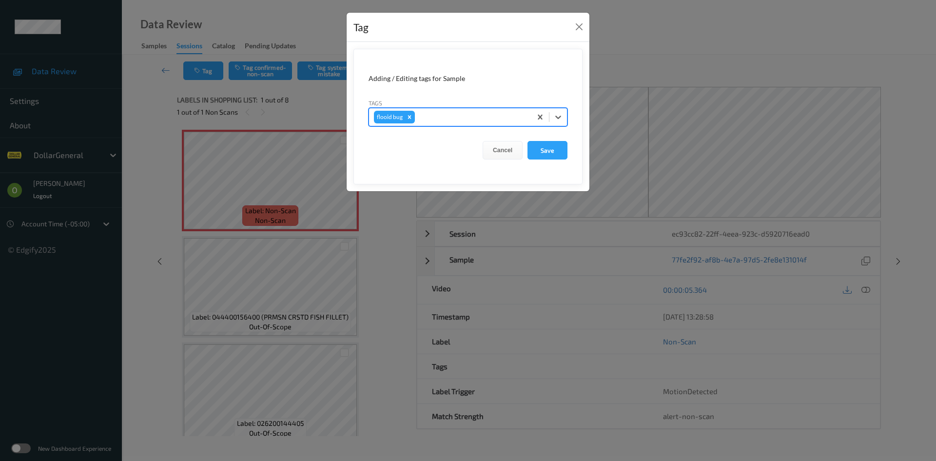
click at [545, 140] on form "Adding / Editing tags for Sample Tags option flooid bug , selected. Select is f…" at bounding box center [467, 116] width 229 height 135
click at [542, 145] on button "Save" at bounding box center [547, 150] width 40 height 19
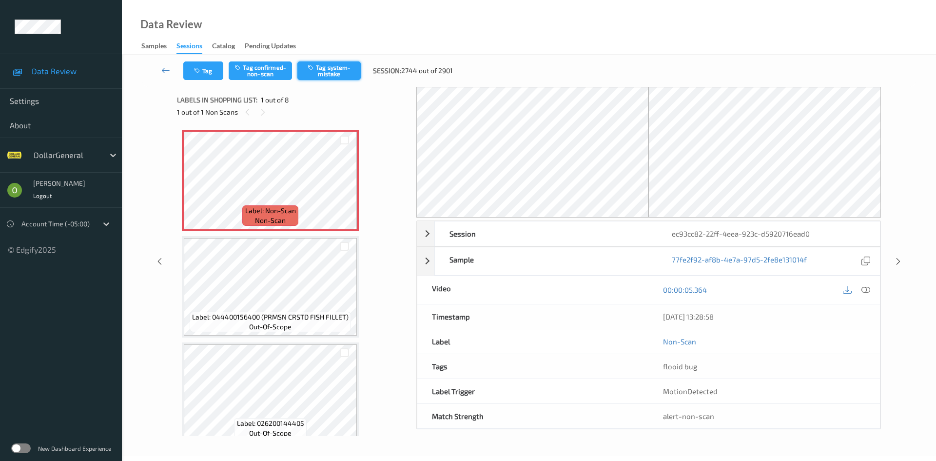
click at [329, 72] on button "Tag system-mistake" at bounding box center [328, 70] width 63 height 19
click at [155, 65] on link at bounding box center [166, 70] width 35 height 19
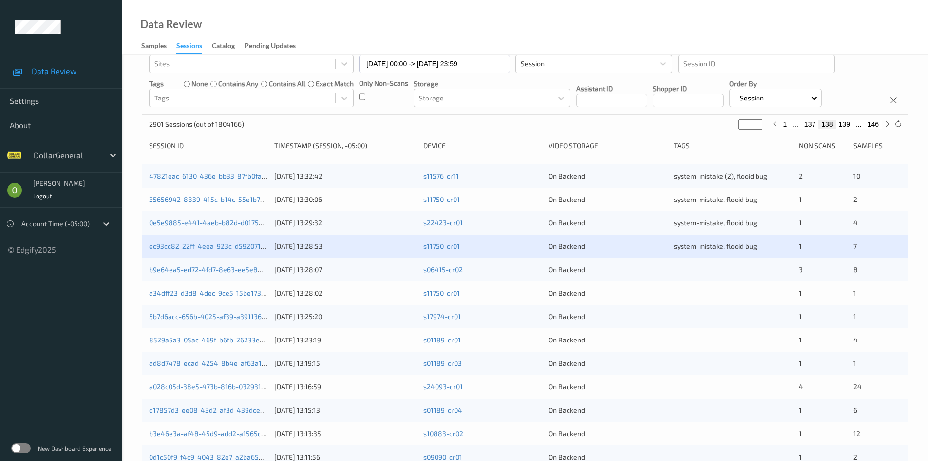
scroll to position [195, 0]
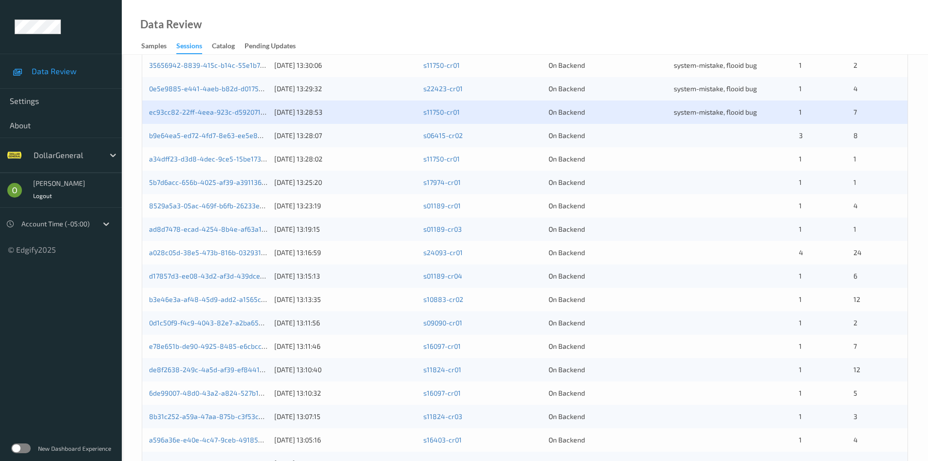
click at [696, 131] on div at bounding box center [733, 136] width 118 height 10
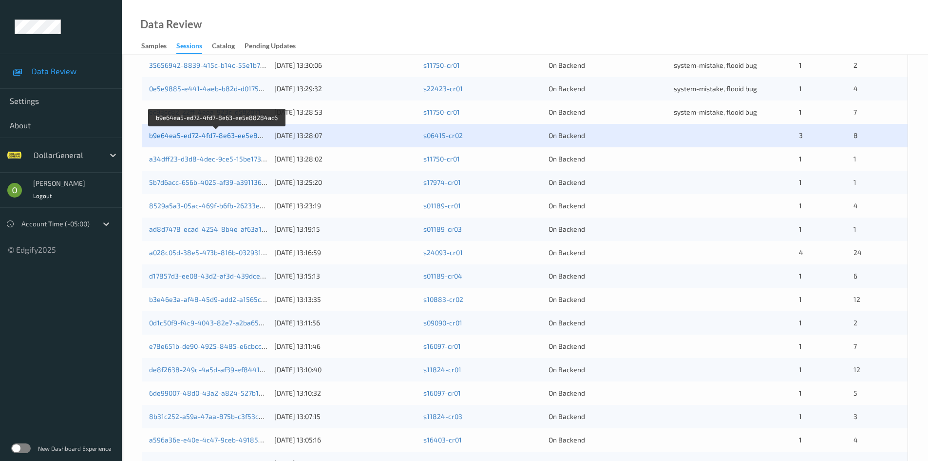
click at [186, 136] on link "b9e64ea5-ed72-4fd7-8e63-ee5e88284ac6" at bounding box center [217, 135] width 137 height 8
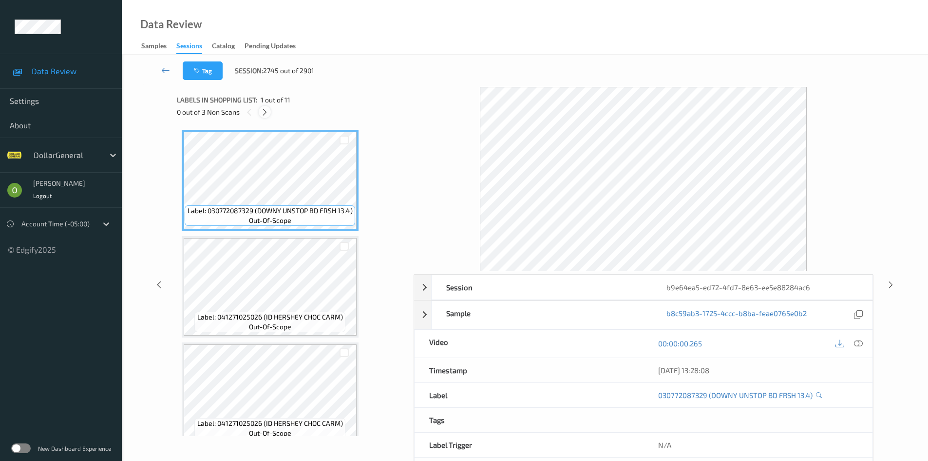
click at [263, 109] on icon at bounding box center [265, 112] width 8 height 9
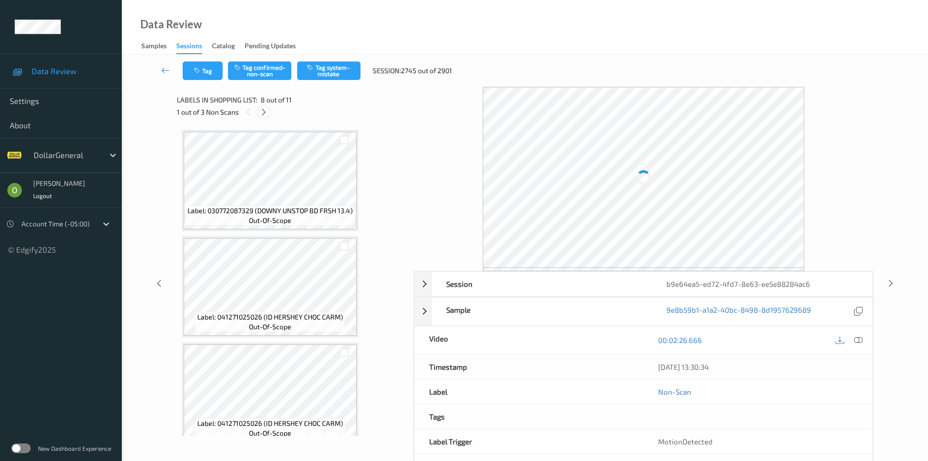
scroll to position [642, 0]
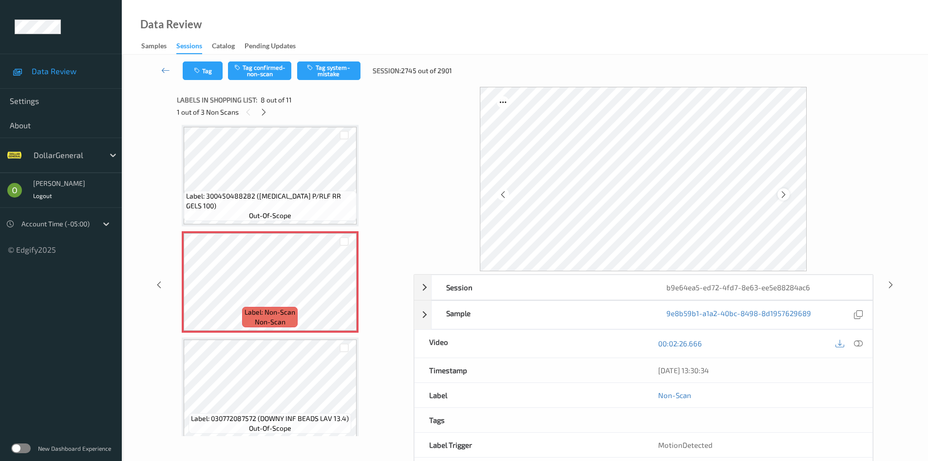
click at [787, 192] on icon at bounding box center [784, 194] width 8 height 9
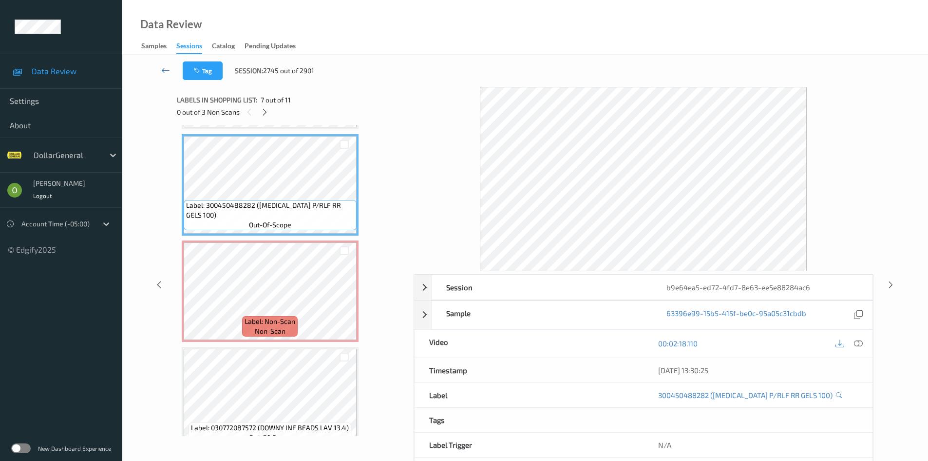
scroll to position [633, 0]
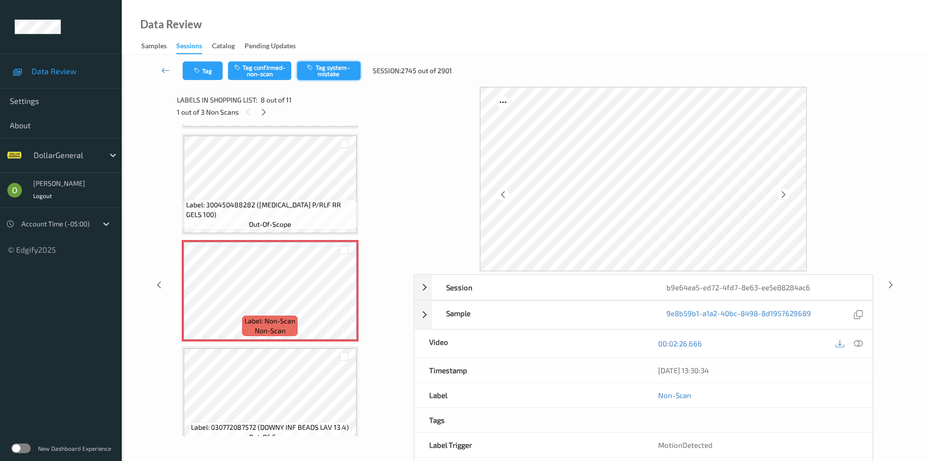
click at [339, 70] on button "Tag system-mistake" at bounding box center [328, 70] width 63 height 19
click at [268, 112] on div at bounding box center [264, 112] width 12 height 12
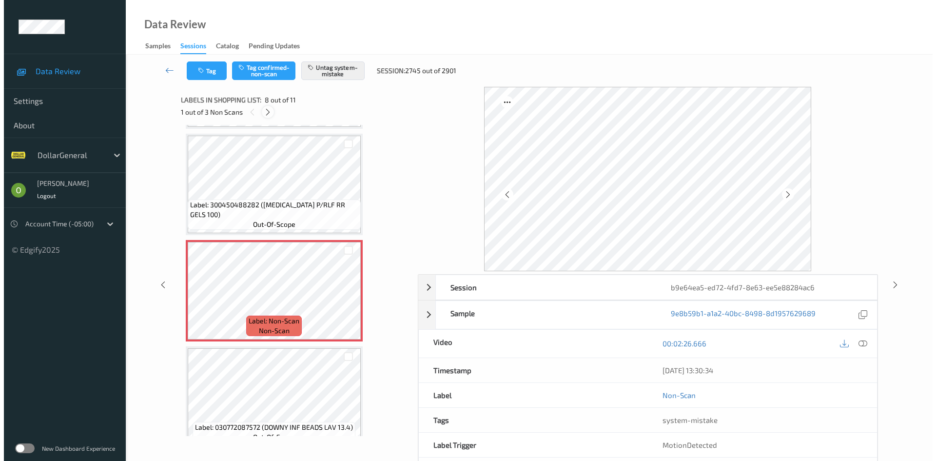
scroll to position [855, 0]
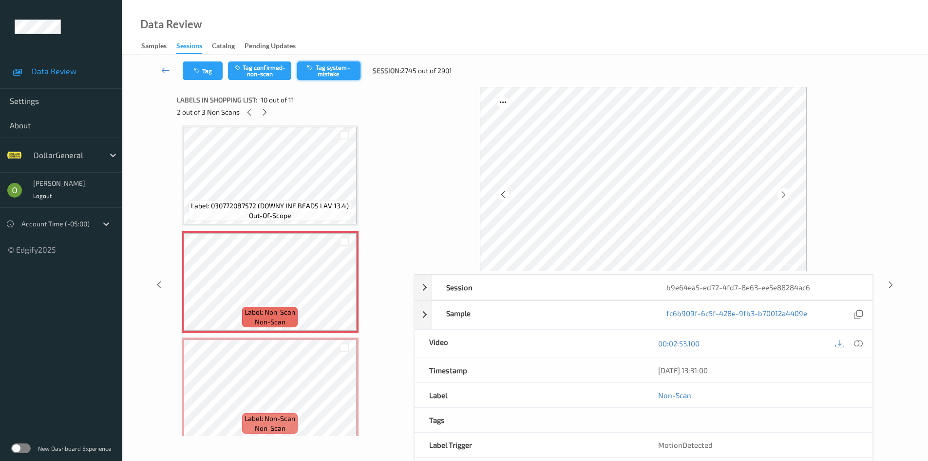
click at [318, 73] on button "Tag system-mistake" at bounding box center [328, 70] width 63 height 19
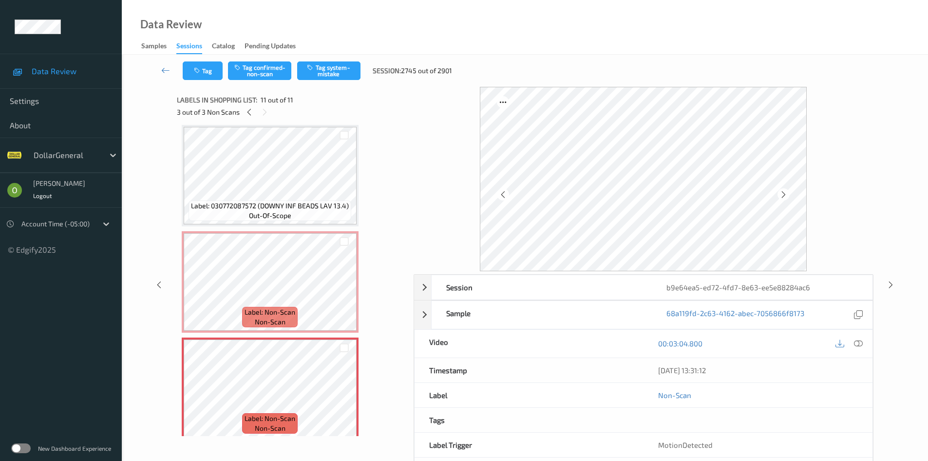
click at [337, 60] on div "Tag Tag confirmed-non-scan Tag system-mistake Session: 2745 out of 2901" at bounding box center [525, 71] width 767 height 32
click at [336, 64] on button "Tag system-mistake" at bounding box center [328, 70] width 63 height 19
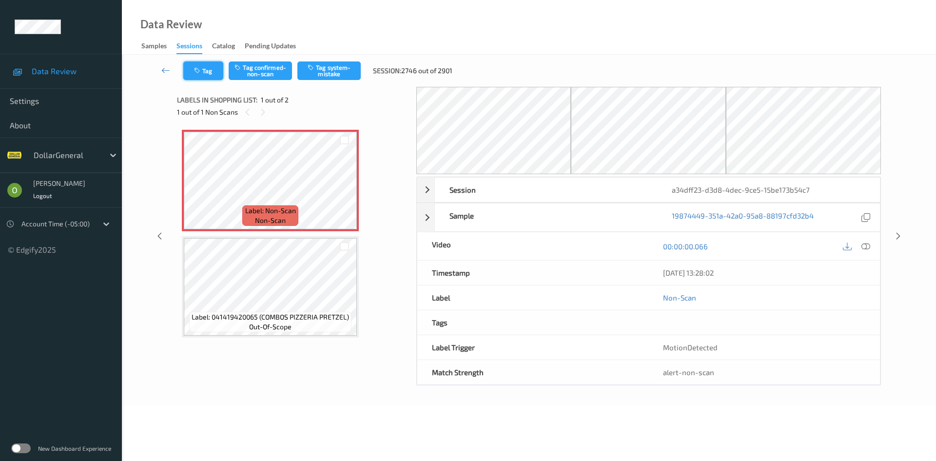
click at [207, 68] on button "Tag" at bounding box center [203, 70] width 40 height 19
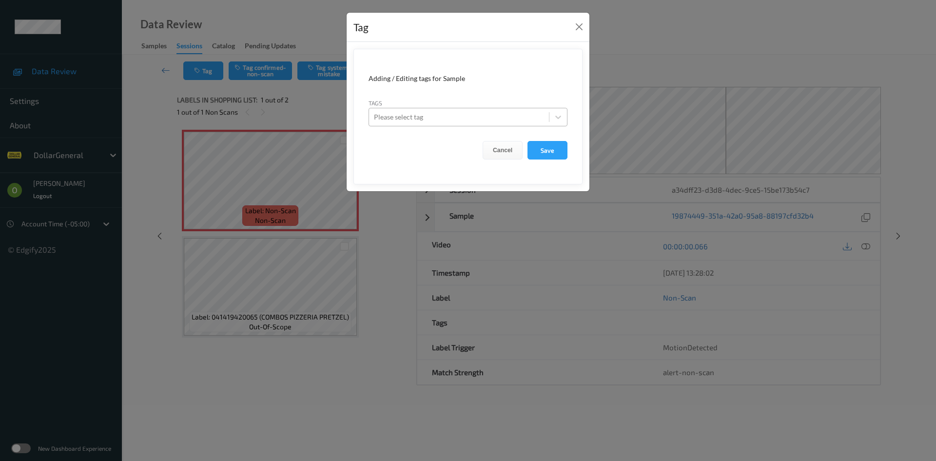
click at [435, 117] on div at bounding box center [459, 117] width 170 height 12
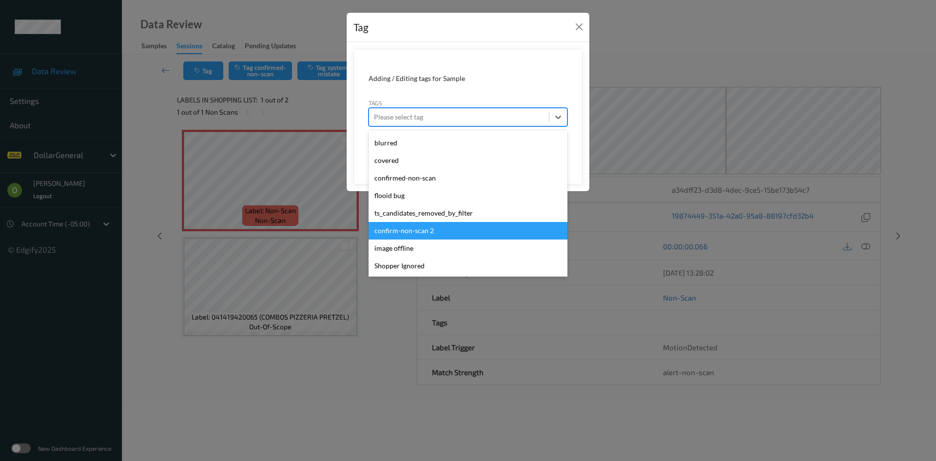
scroll to position [261, 0]
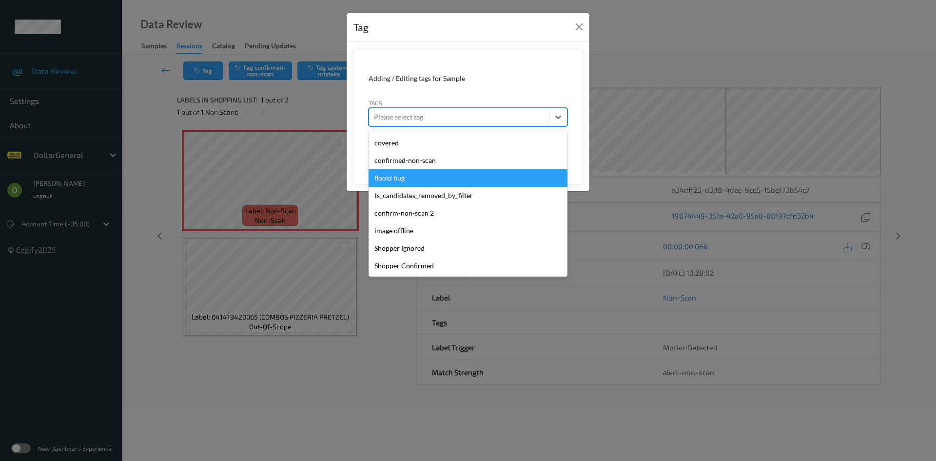
click at [406, 174] on div "flooid bug" at bounding box center [467, 178] width 199 height 18
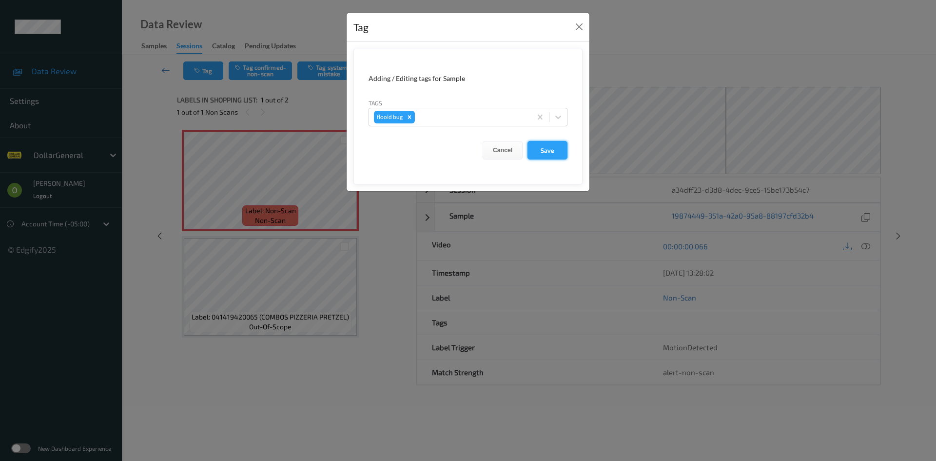
click at [542, 146] on button "Save" at bounding box center [547, 150] width 40 height 19
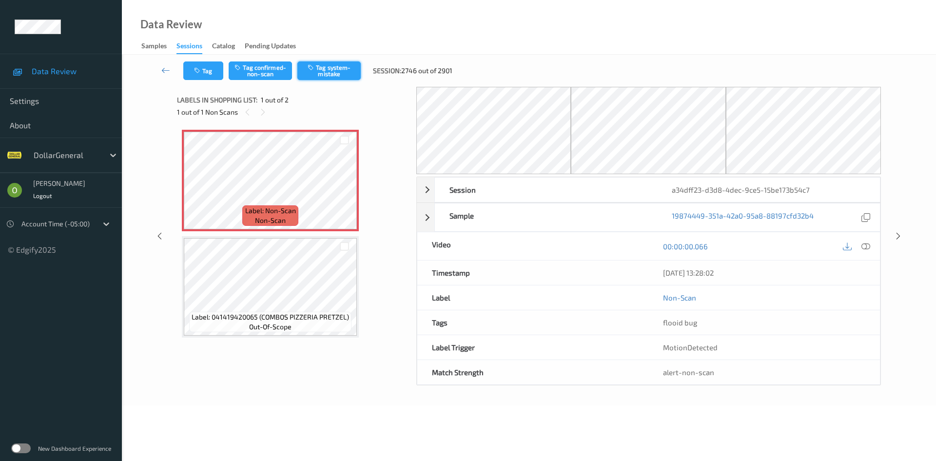
click at [340, 75] on button "Tag system-mistake" at bounding box center [328, 70] width 63 height 19
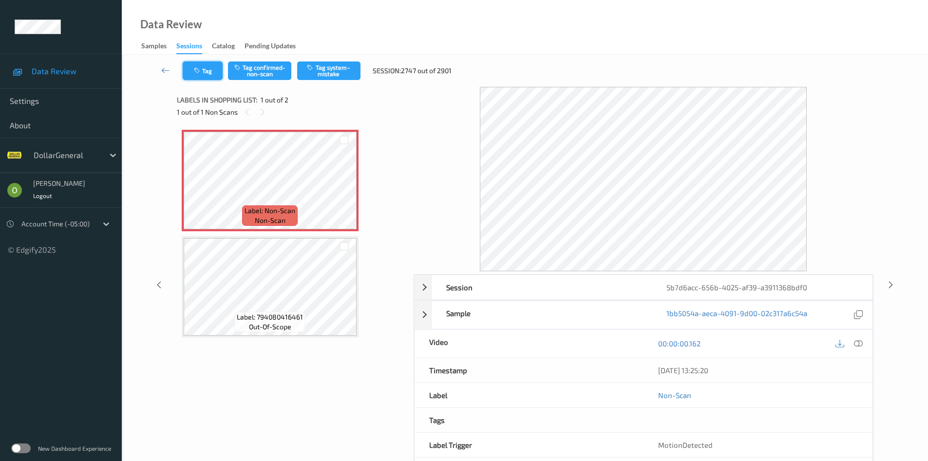
click at [214, 69] on button "Tag" at bounding box center [203, 70] width 40 height 19
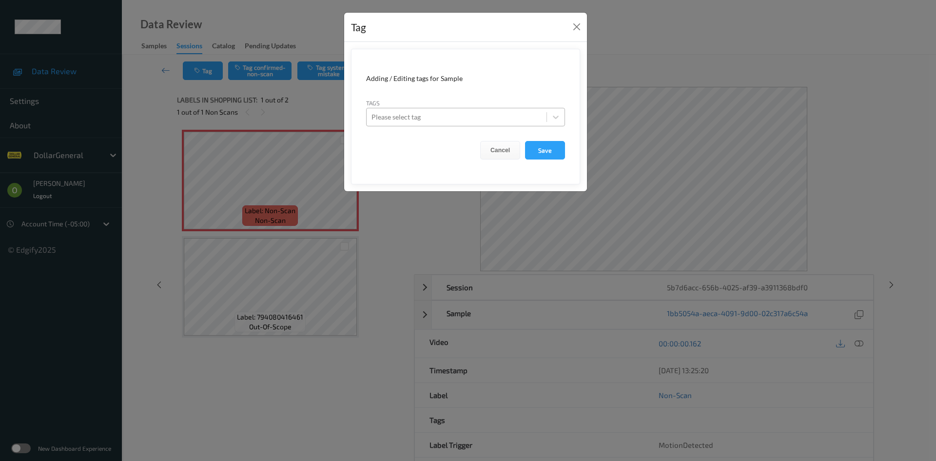
click at [462, 118] on div at bounding box center [456, 117] width 170 height 12
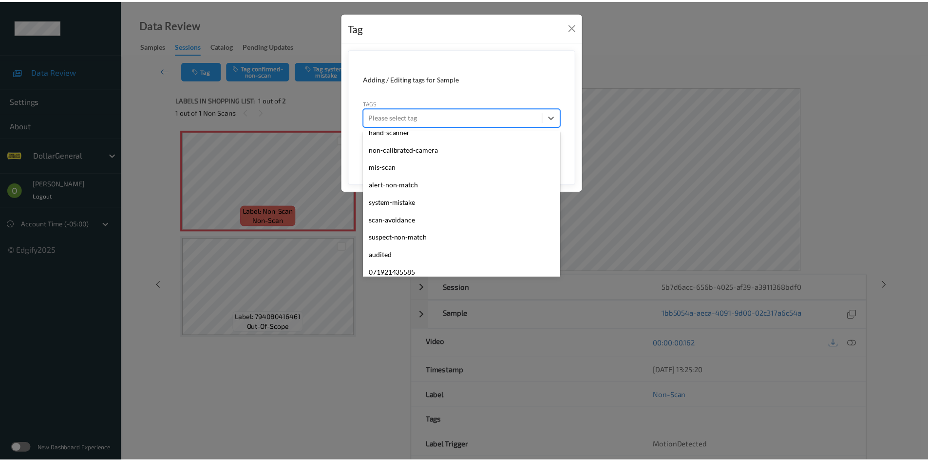
scroll to position [261, 0]
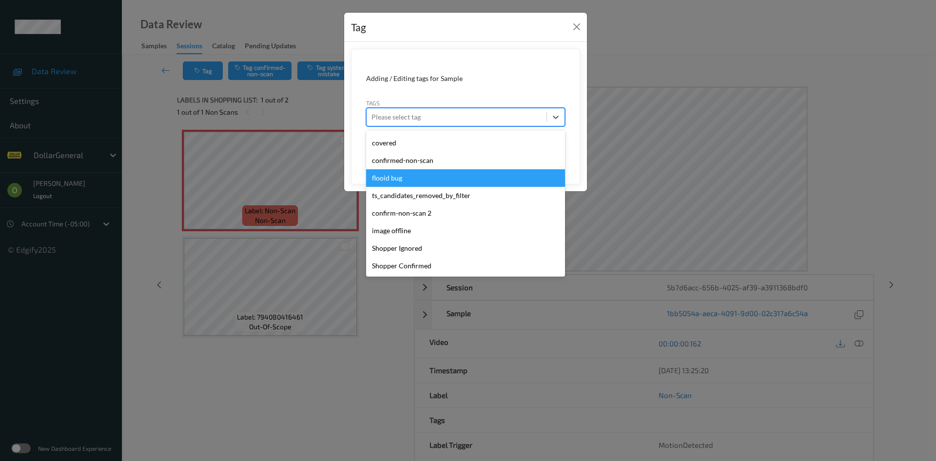
click at [456, 176] on div "flooid bug" at bounding box center [465, 178] width 199 height 18
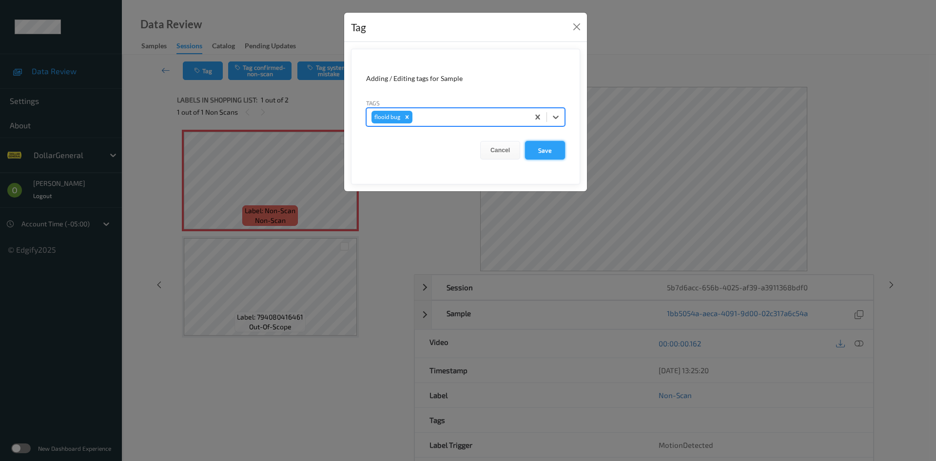
click at [536, 147] on button "Save" at bounding box center [545, 150] width 40 height 19
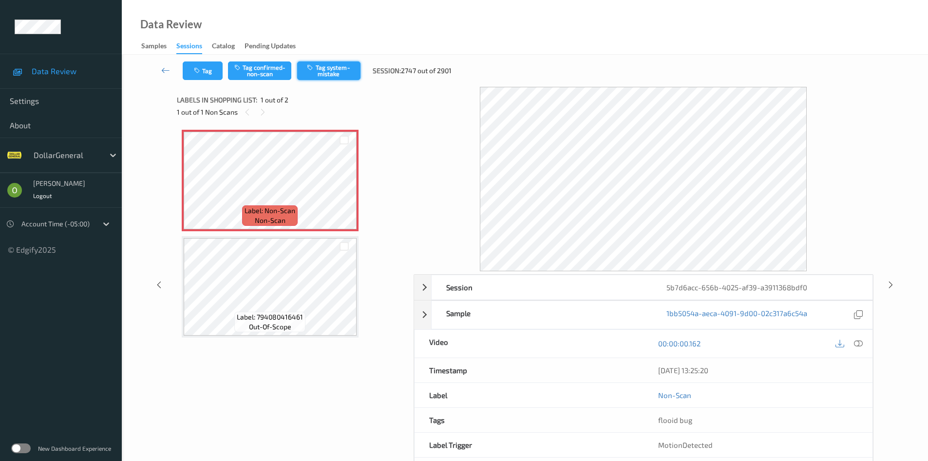
click at [351, 66] on button "Tag system-mistake" at bounding box center [328, 70] width 63 height 19
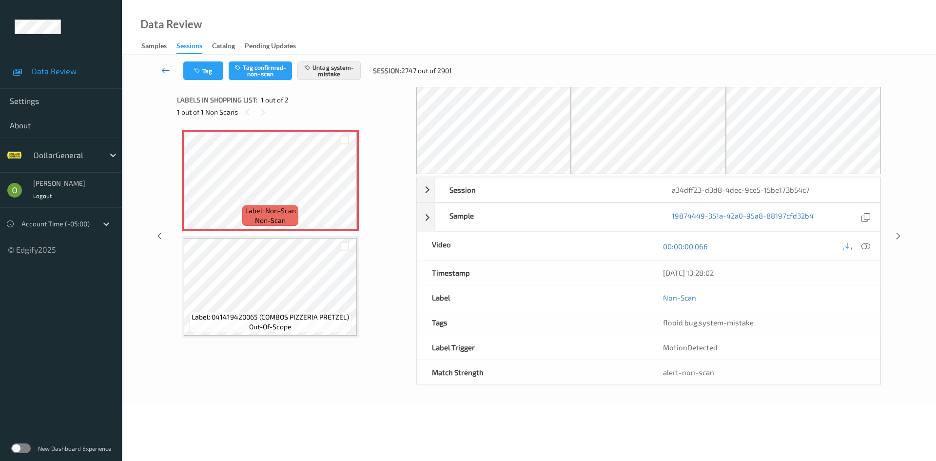
click at [173, 74] on link at bounding box center [166, 70] width 35 height 19
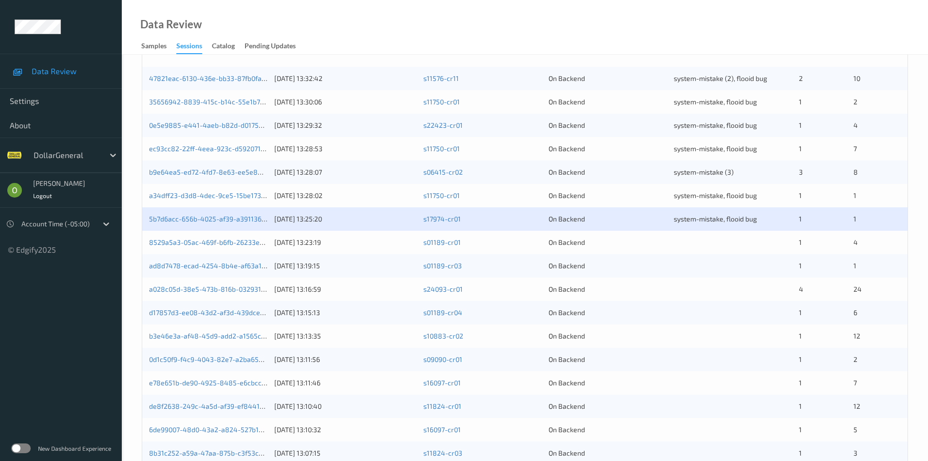
scroll to position [195, 0]
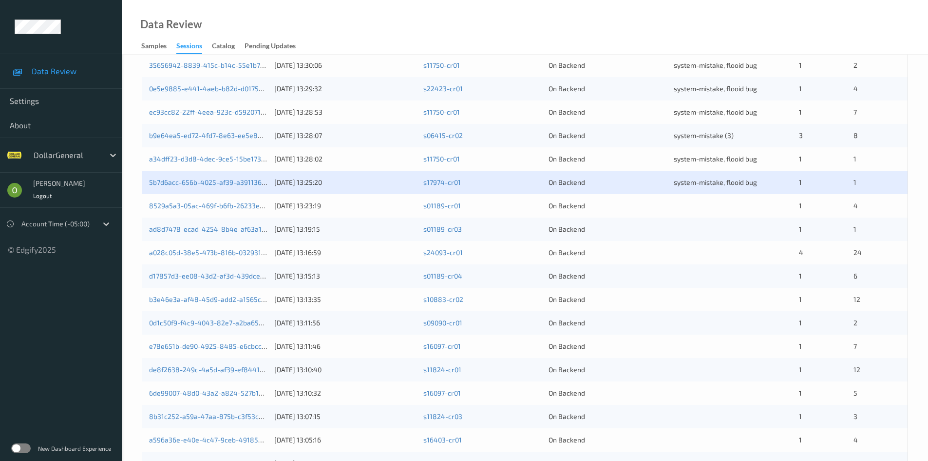
click at [683, 203] on div at bounding box center [733, 206] width 118 height 10
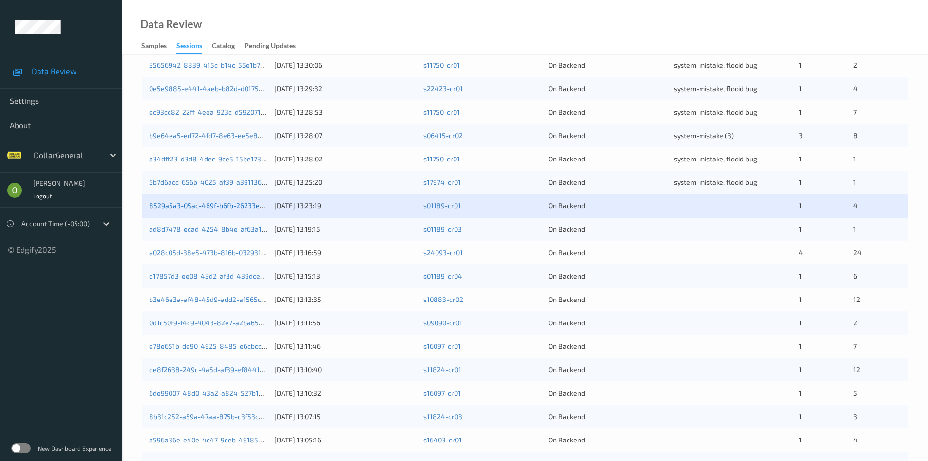
click at [230, 205] on link "8529a5a3-05ac-469f-b6fb-26233eb5b39d" at bounding box center [216, 205] width 134 height 8
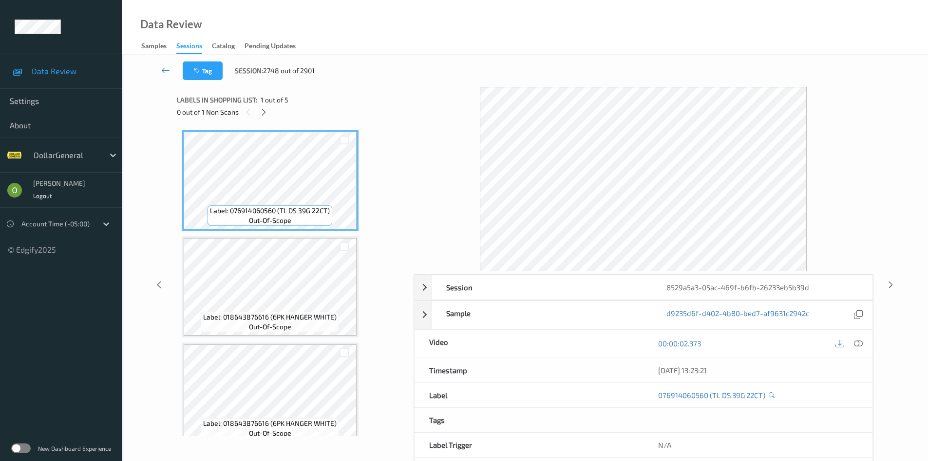
click at [272, 109] on div "0 out of 1 Non Scans" at bounding box center [292, 112] width 230 height 12
click at [268, 109] on icon at bounding box center [264, 112] width 8 height 9
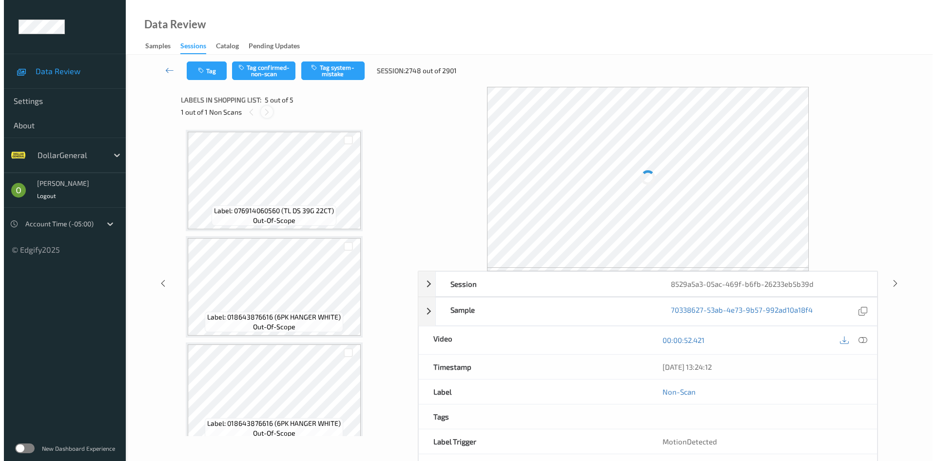
scroll to position [225, 0]
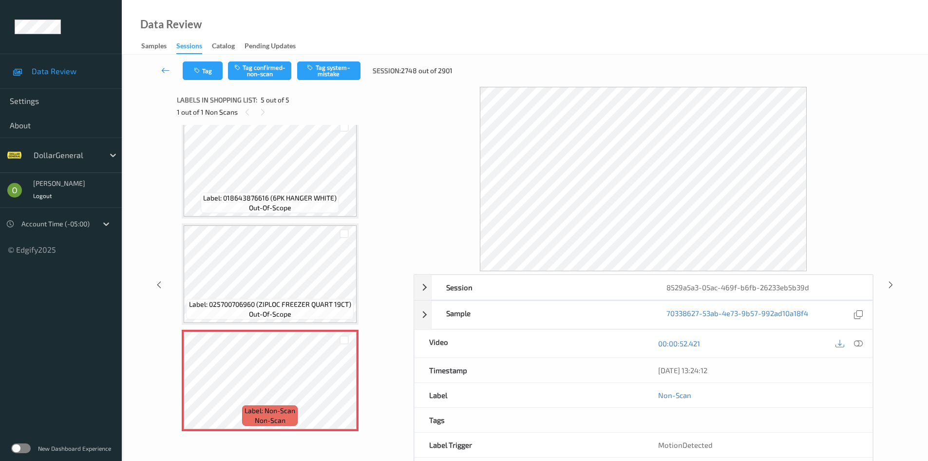
click at [322, 60] on div "Tag Tag confirmed-non-scan Tag system-mistake Session: 2748 out of 2901" at bounding box center [525, 71] width 767 height 32
click at [314, 73] on button "Tag system-mistake" at bounding box center [328, 70] width 63 height 19
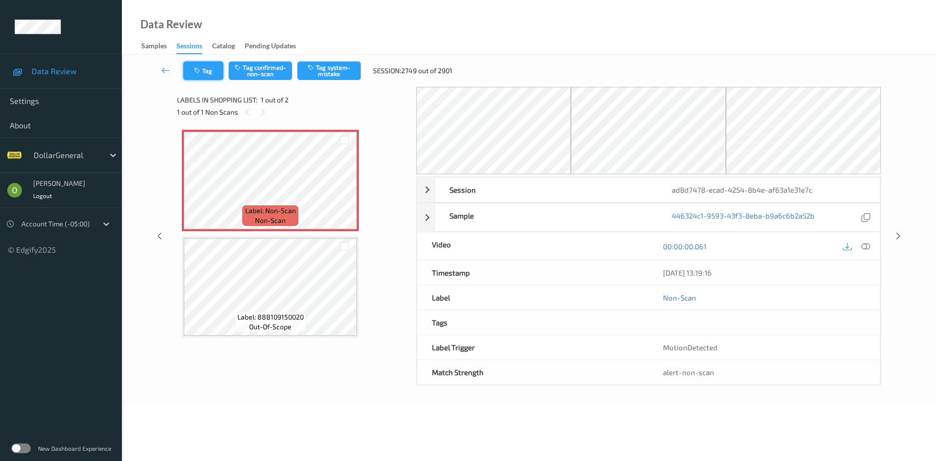
click at [204, 76] on button "Tag" at bounding box center [203, 70] width 40 height 19
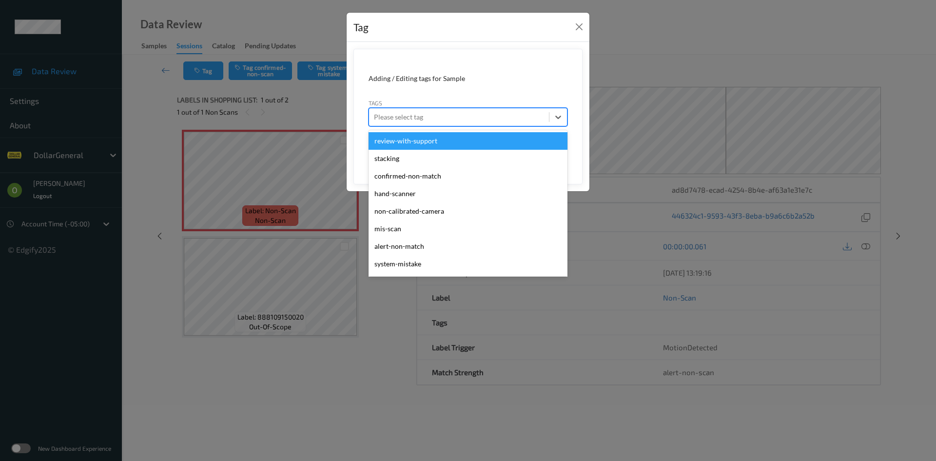
click at [402, 115] on div at bounding box center [459, 117] width 170 height 12
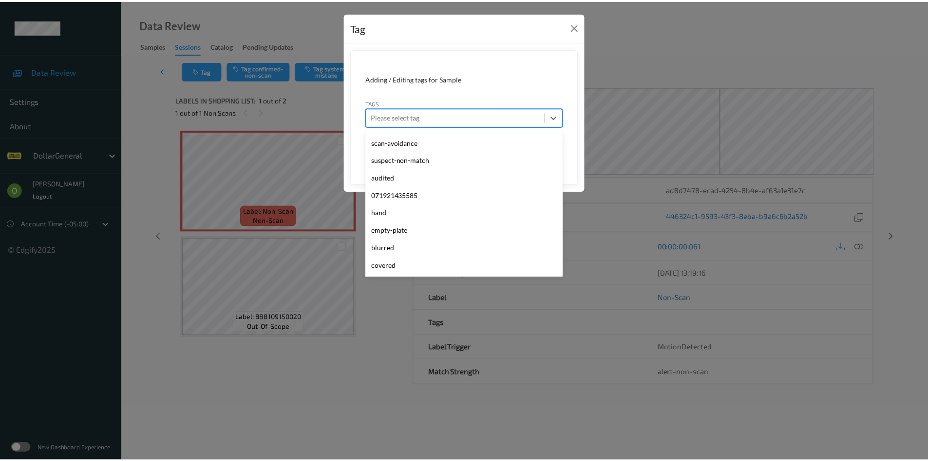
scroll to position [261, 0]
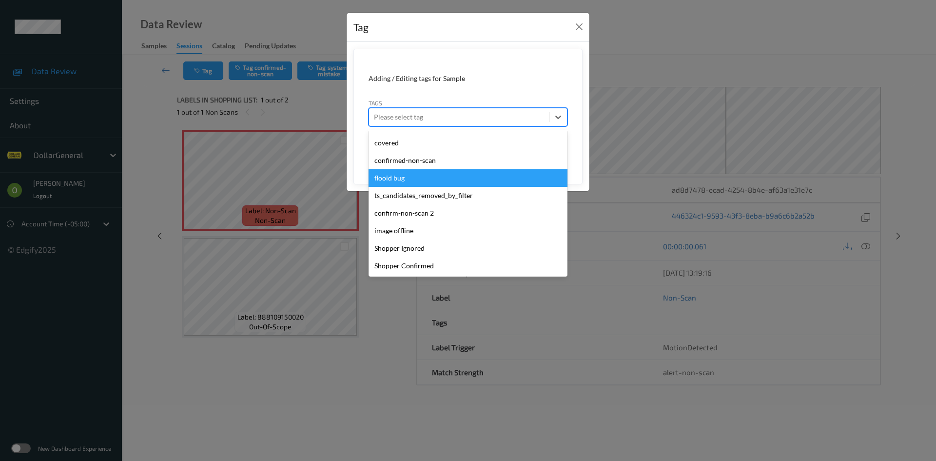
click at [434, 178] on div "flooid bug" at bounding box center [467, 178] width 199 height 18
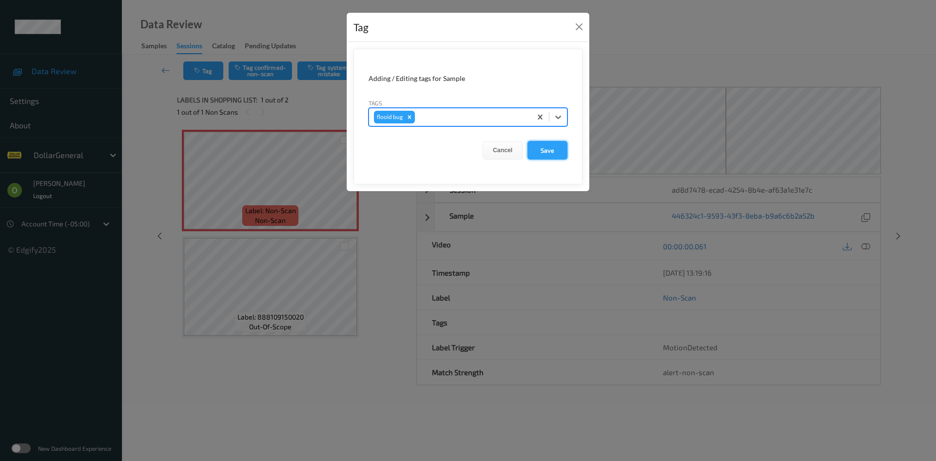
click at [538, 146] on button "Save" at bounding box center [547, 150] width 40 height 19
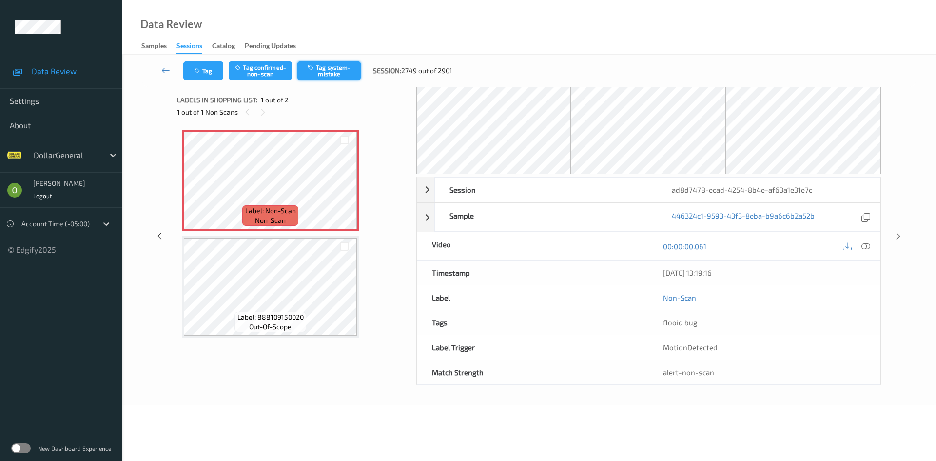
click at [331, 77] on button "Tag system-mistake" at bounding box center [328, 70] width 63 height 19
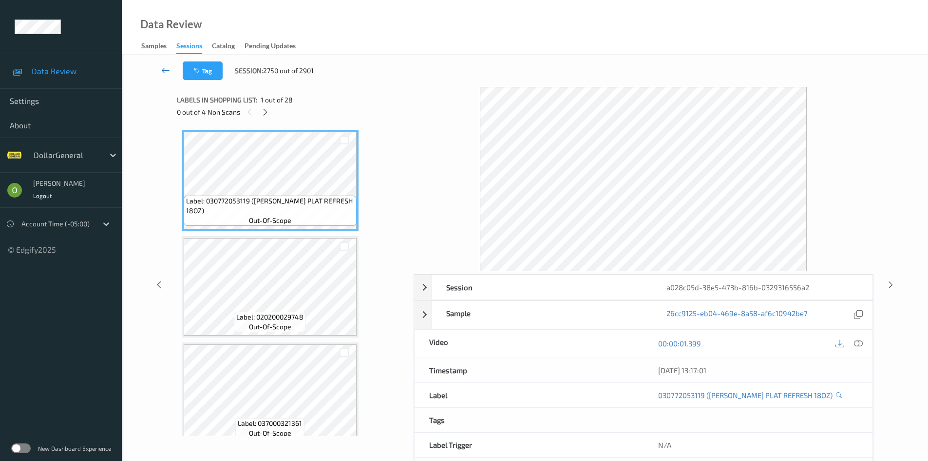
click at [160, 67] on link at bounding box center [166, 70] width 34 height 19
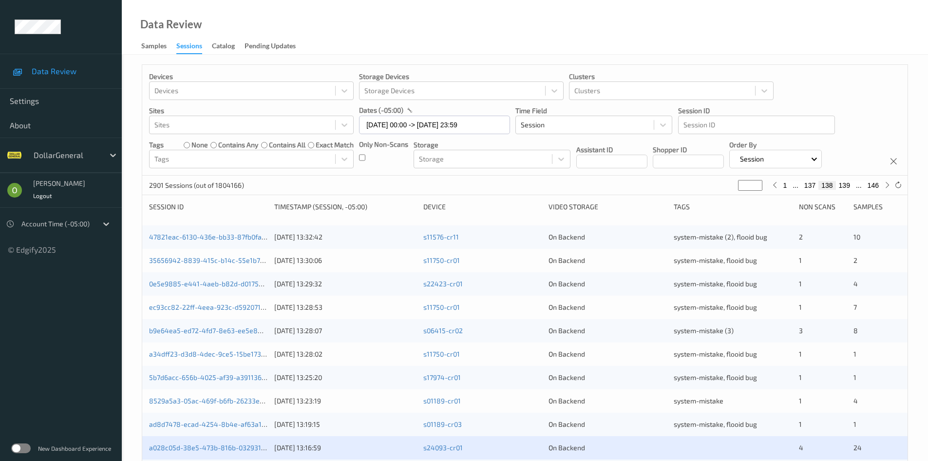
scroll to position [273, 0]
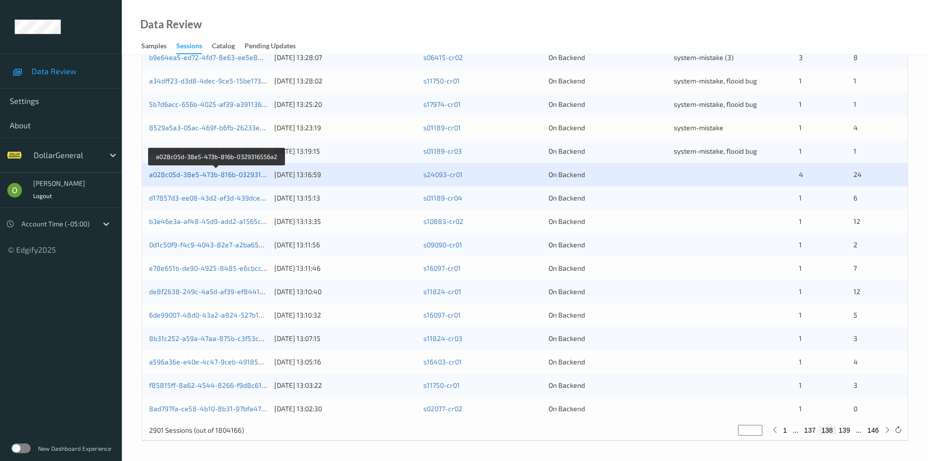
click at [231, 176] on link "a028c05d-38e5-473b-816b-0329316556a2" at bounding box center [216, 174] width 135 height 8
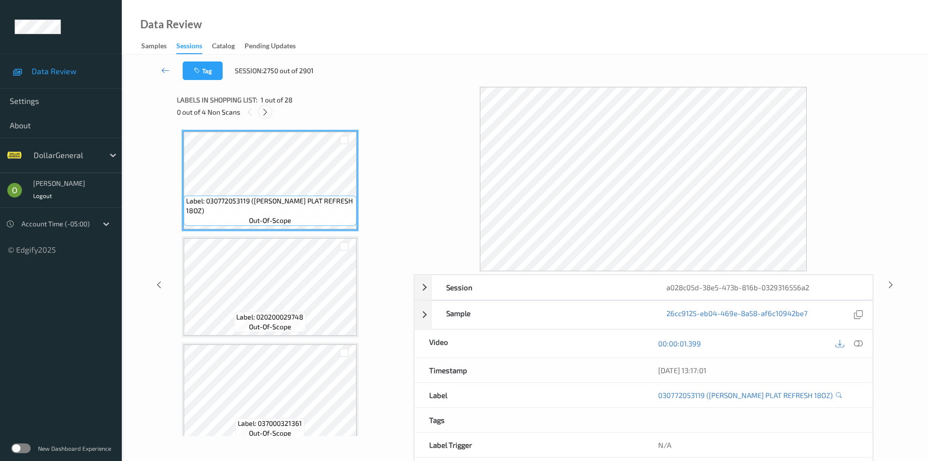
click at [263, 116] on div at bounding box center [265, 112] width 12 height 12
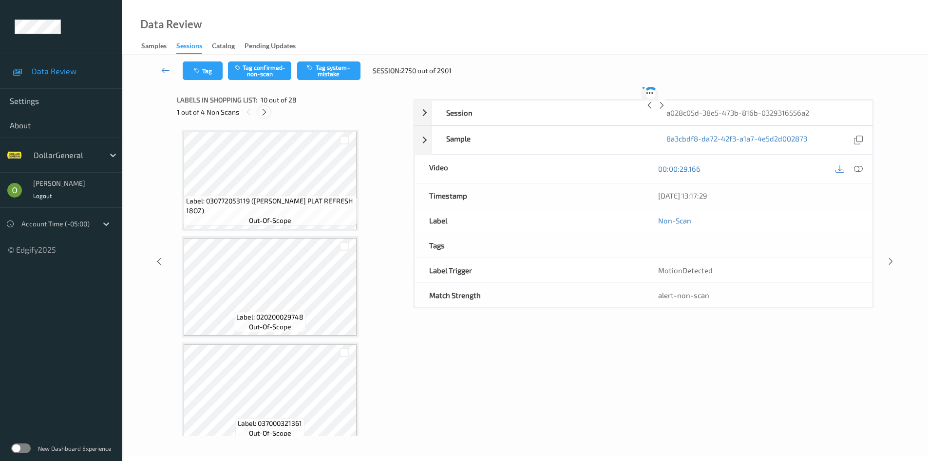
scroll to position [855, 0]
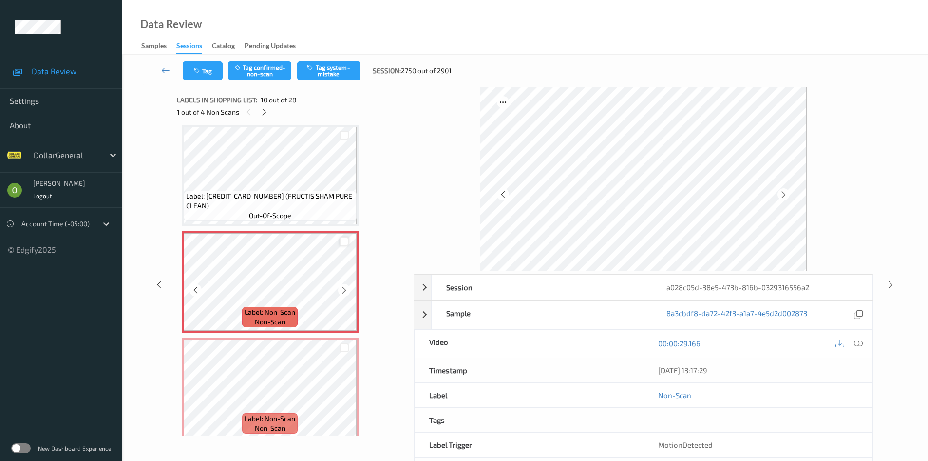
click at [341, 238] on div at bounding box center [344, 241] width 9 height 9
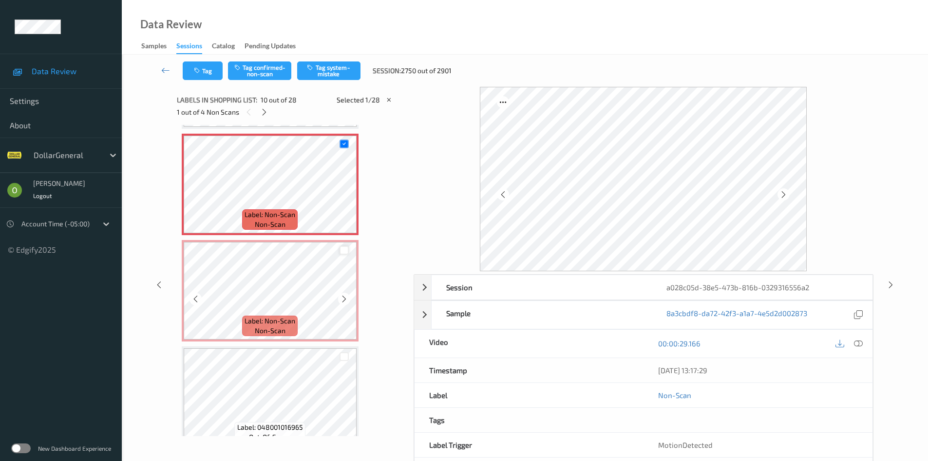
click at [345, 250] on div at bounding box center [344, 250] width 9 height 9
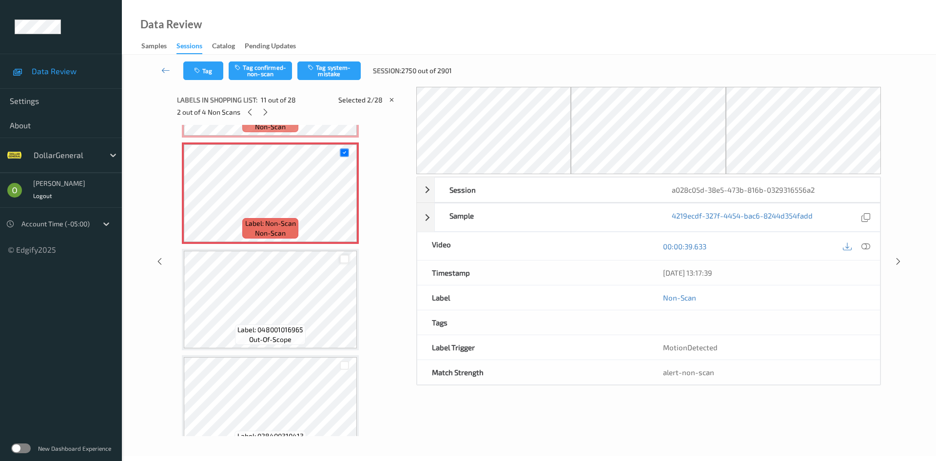
scroll to position [1293, 0]
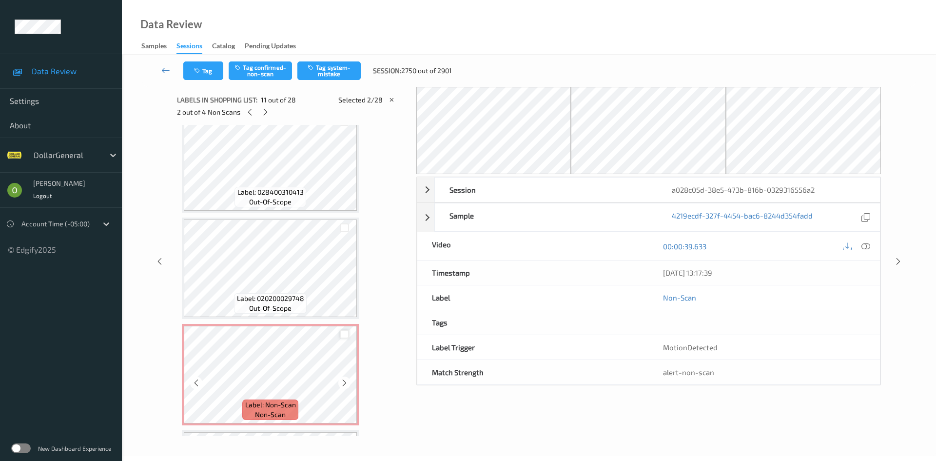
click at [343, 336] on div at bounding box center [344, 333] width 9 height 9
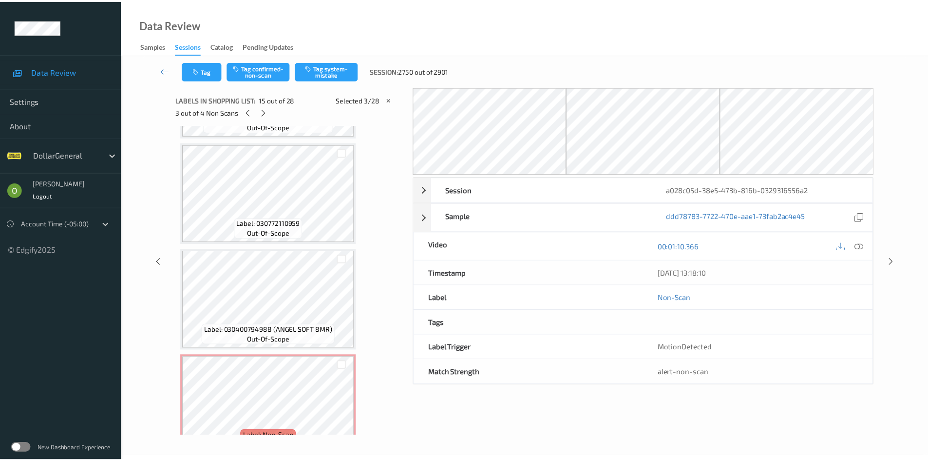
scroll to position [2658, 0]
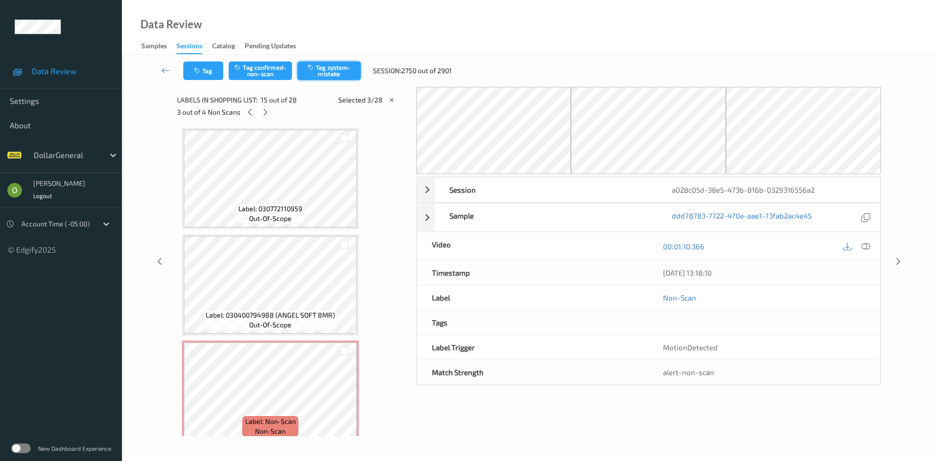
click at [323, 66] on button "Tag system-mistake" at bounding box center [328, 70] width 63 height 19
click at [261, 110] on div at bounding box center [265, 112] width 12 height 12
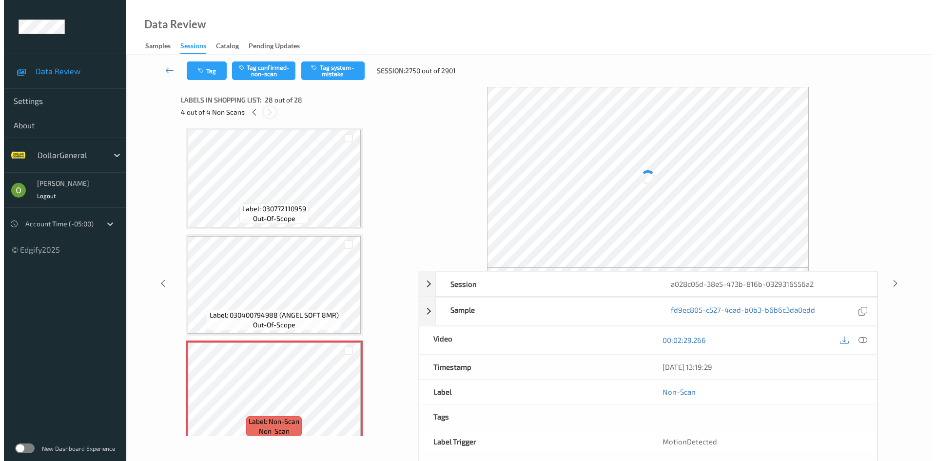
scroll to position [2668, 0]
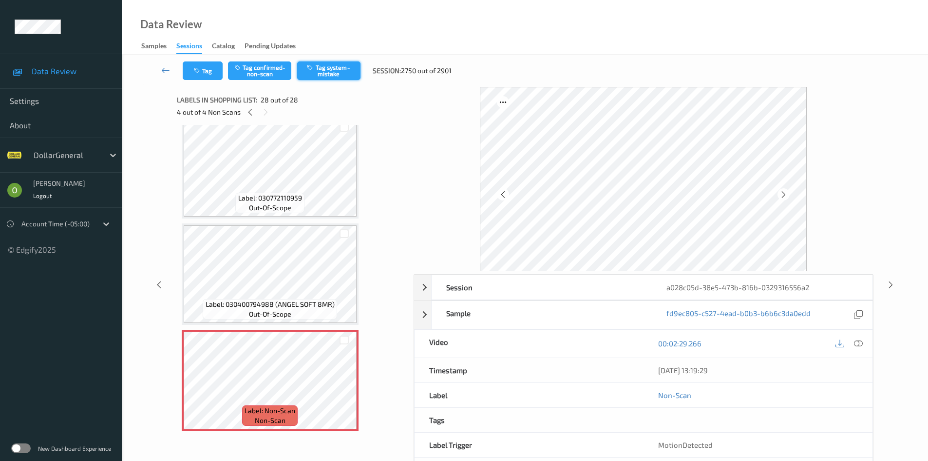
click at [325, 68] on button "Tag system-mistake" at bounding box center [328, 70] width 63 height 19
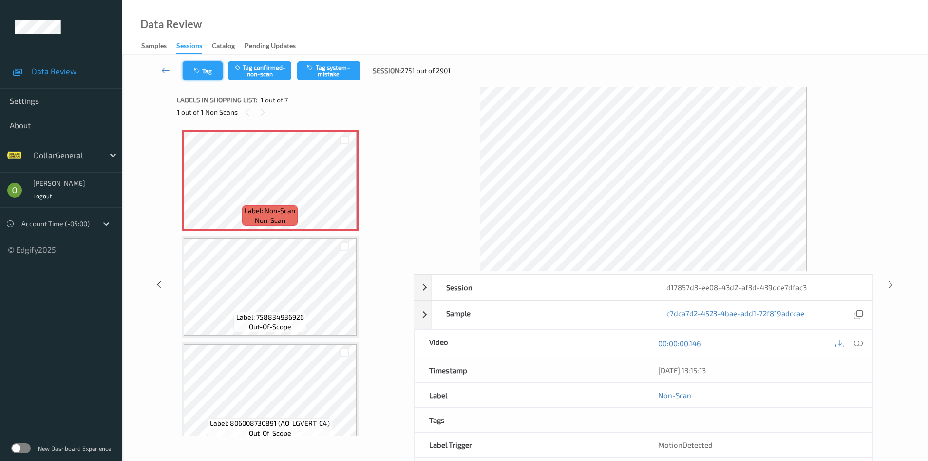
click at [212, 69] on button "Tag" at bounding box center [203, 70] width 40 height 19
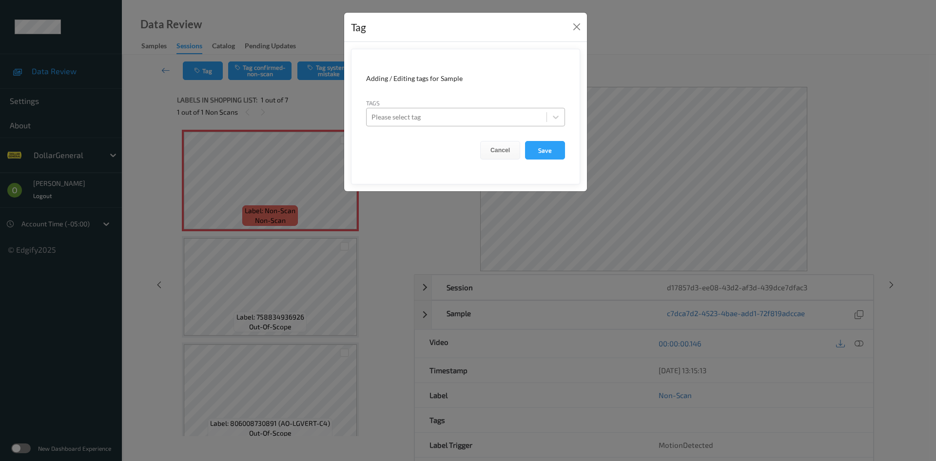
click at [406, 115] on div at bounding box center [456, 117] width 170 height 12
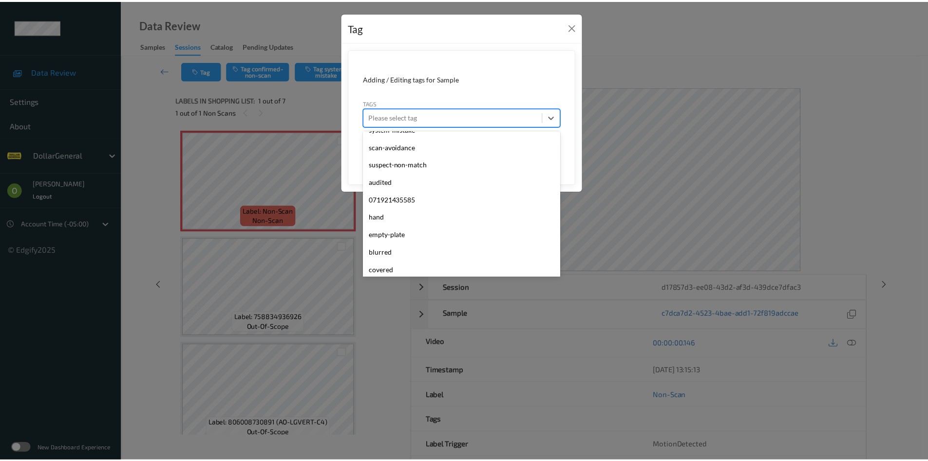
scroll to position [261, 0]
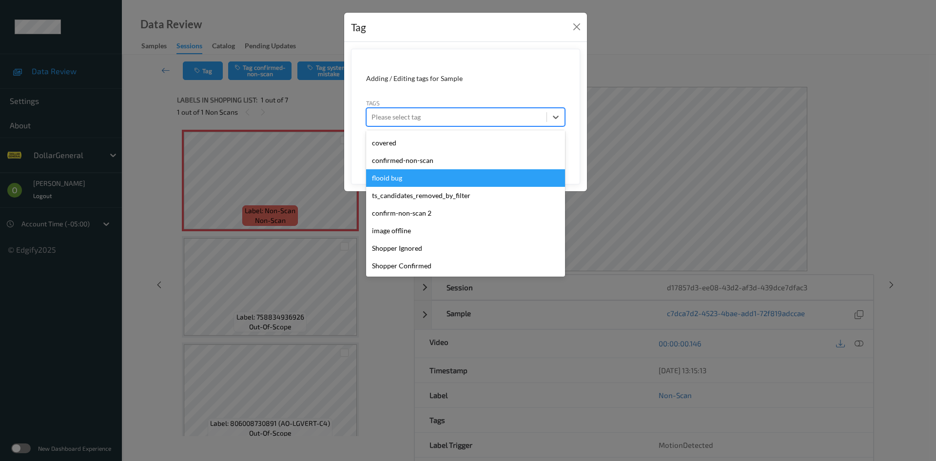
click at [412, 183] on div "flooid bug" at bounding box center [465, 178] width 199 height 18
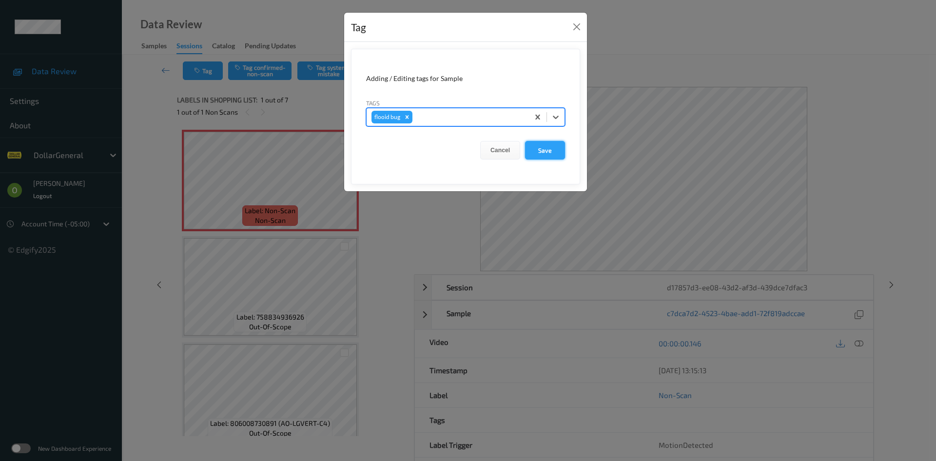
click at [542, 150] on button "Save" at bounding box center [545, 150] width 40 height 19
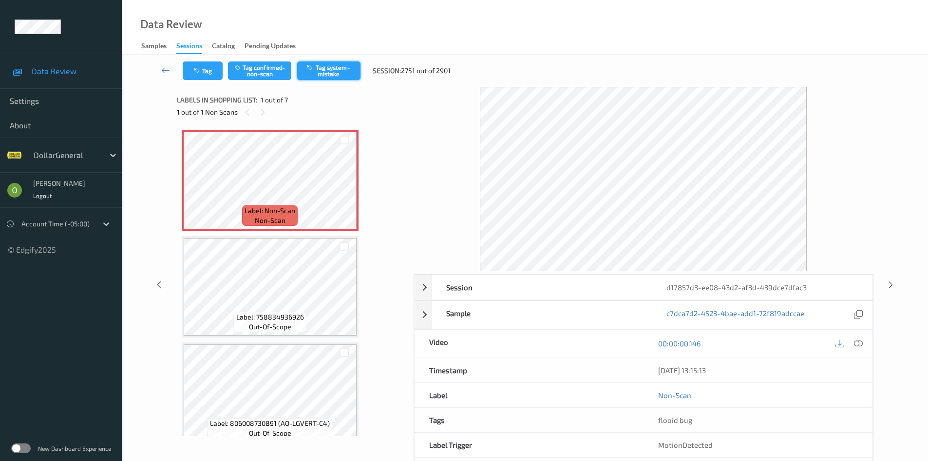
click at [335, 72] on button "Tag system-mistake" at bounding box center [328, 70] width 63 height 19
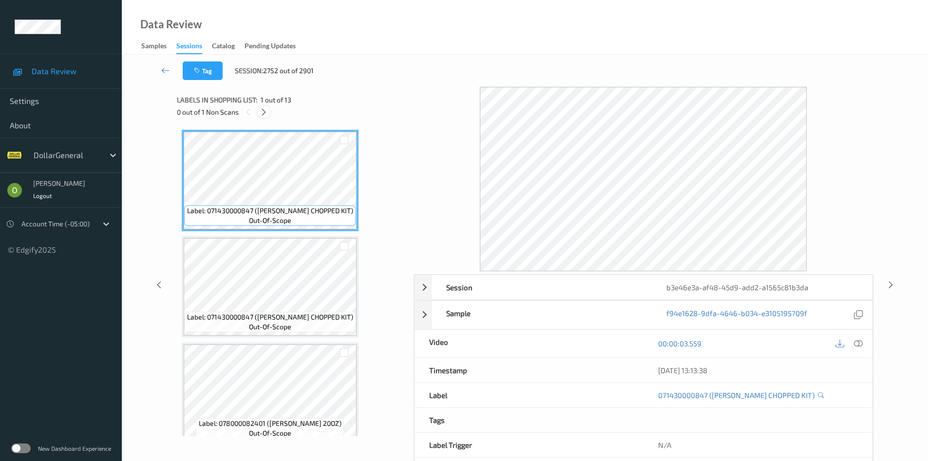
click at [261, 112] on icon at bounding box center [264, 112] width 8 height 9
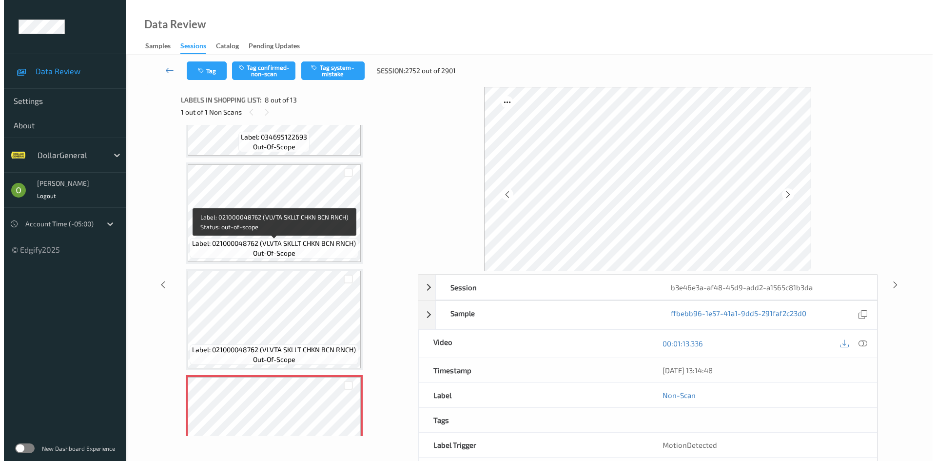
scroll to position [496, 0]
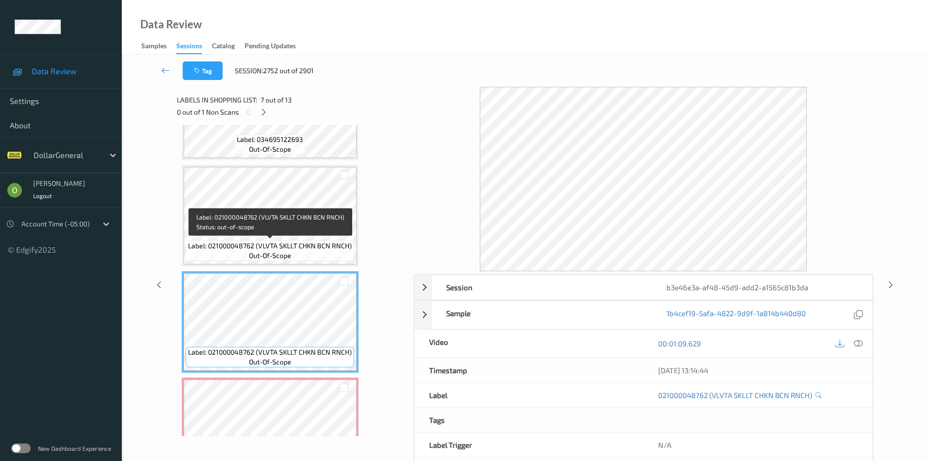
click at [300, 248] on span "Label: 021000048762 (VLVTA SKLLT CHKN BCN RNCH)" at bounding box center [270, 246] width 164 height 10
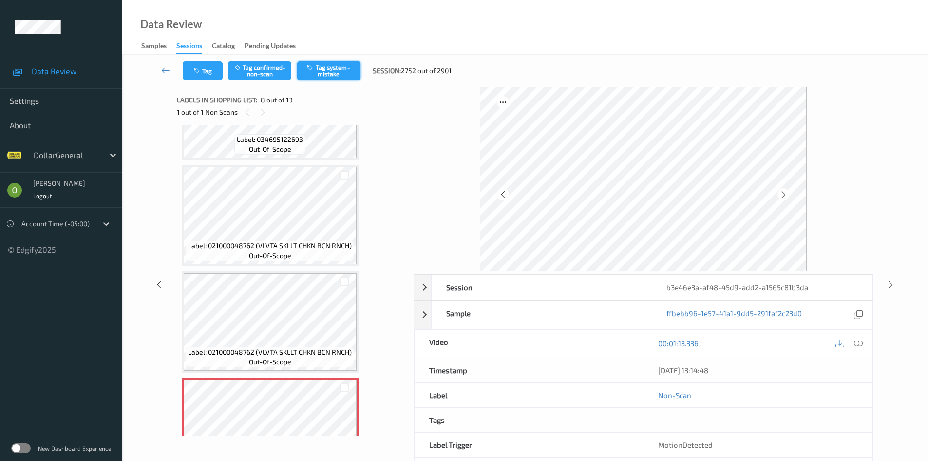
click at [333, 75] on button "Tag system-mistake" at bounding box center [328, 70] width 63 height 19
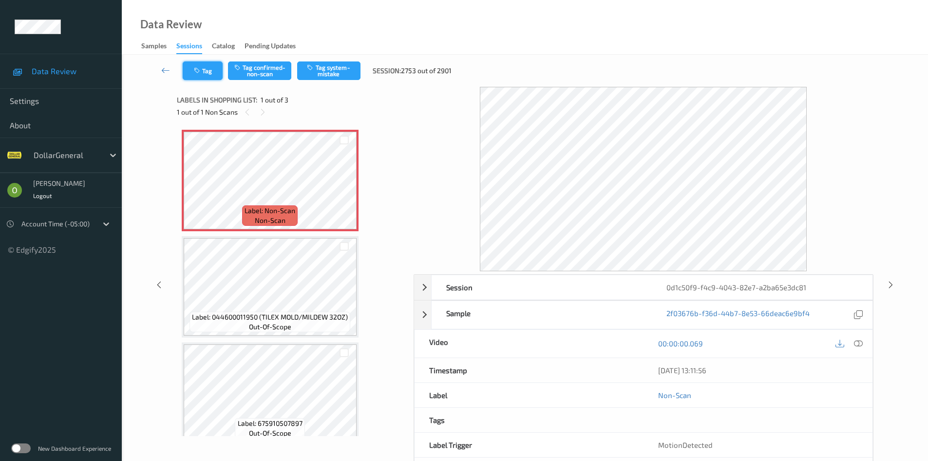
click at [208, 77] on button "Tag" at bounding box center [203, 70] width 40 height 19
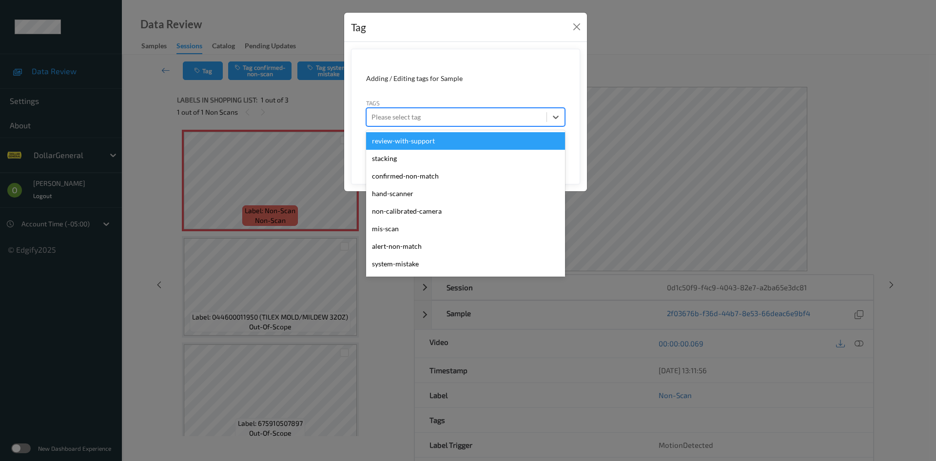
click at [400, 115] on div at bounding box center [456, 117] width 170 height 12
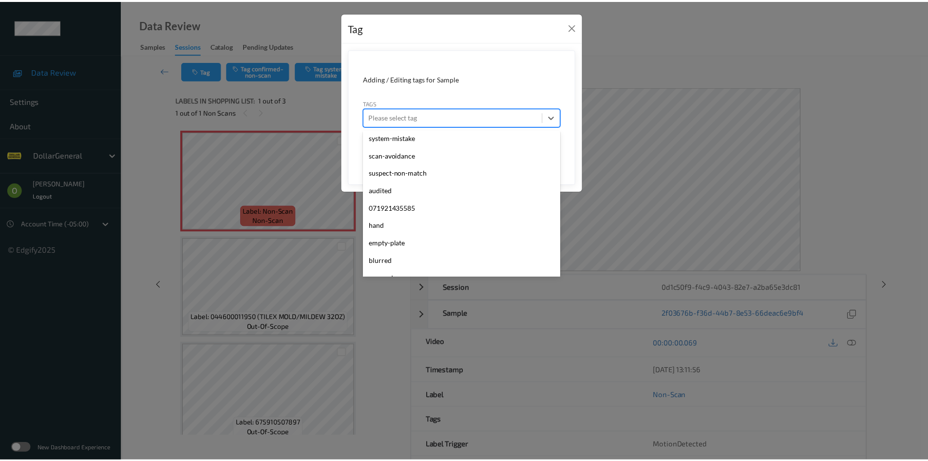
scroll to position [261, 0]
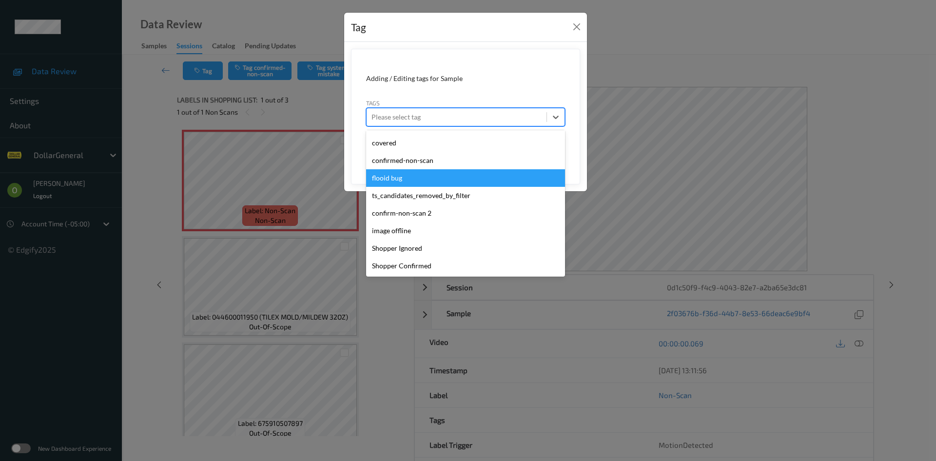
click at [411, 173] on div "flooid bug" at bounding box center [465, 178] width 199 height 18
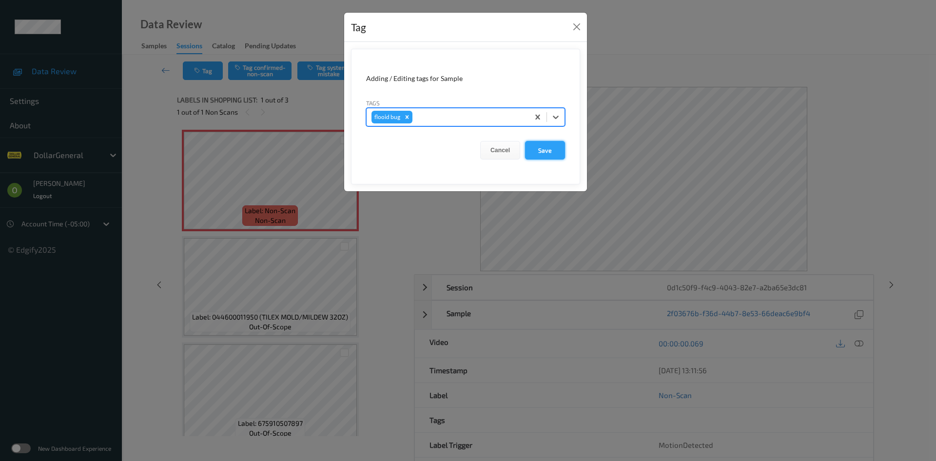
click at [548, 147] on button "Save" at bounding box center [545, 150] width 40 height 19
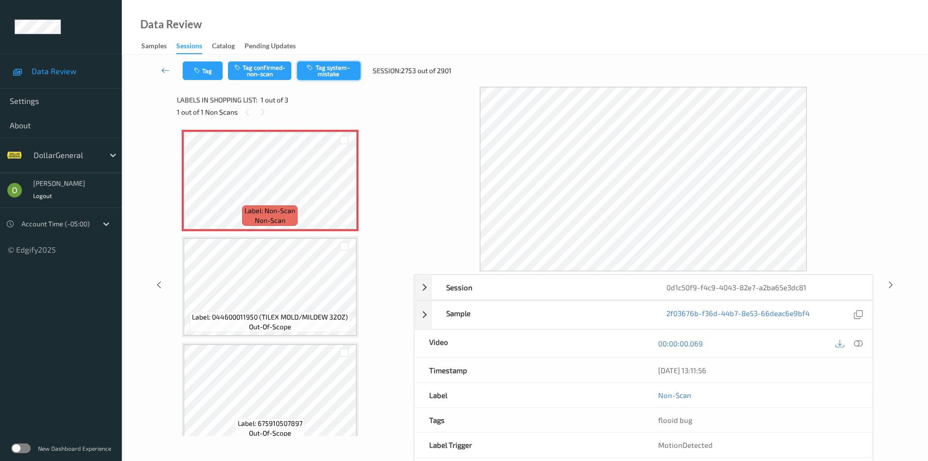
click at [336, 70] on button "Tag system-mistake" at bounding box center [328, 70] width 63 height 19
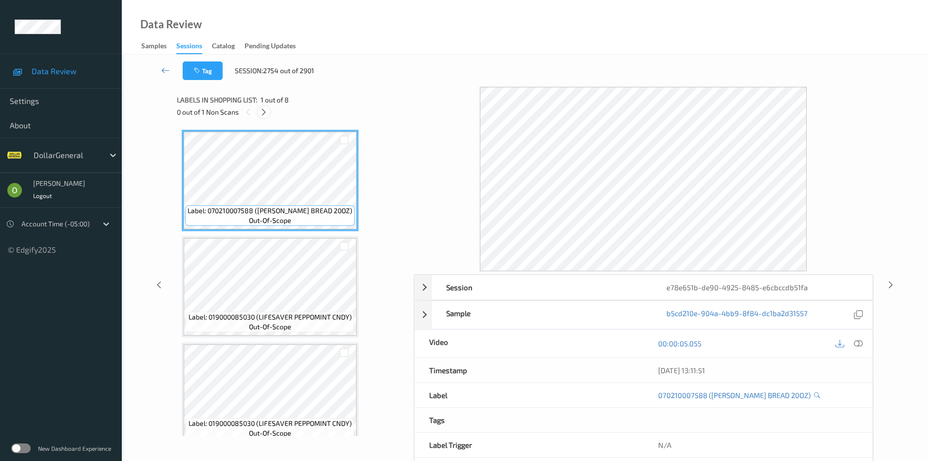
click at [264, 117] on div at bounding box center [264, 112] width 12 height 12
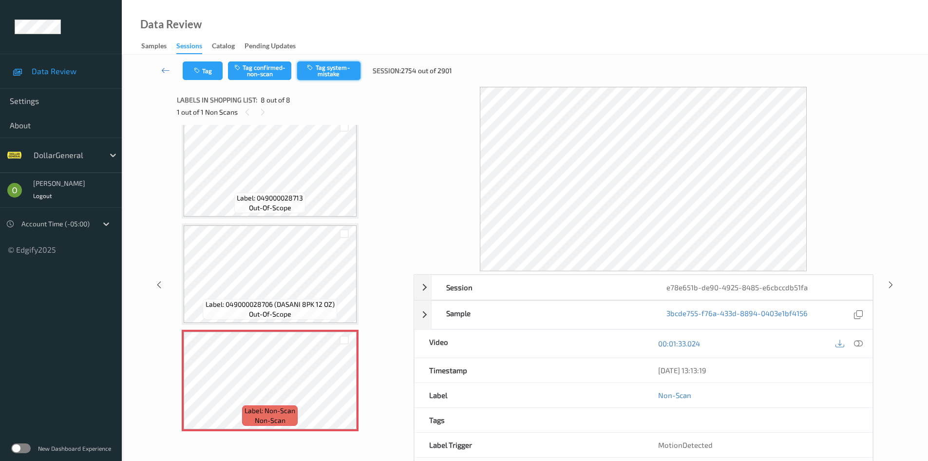
click at [348, 77] on button "Tag system-mistake" at bounding box center [328, 70] width 63 height 19
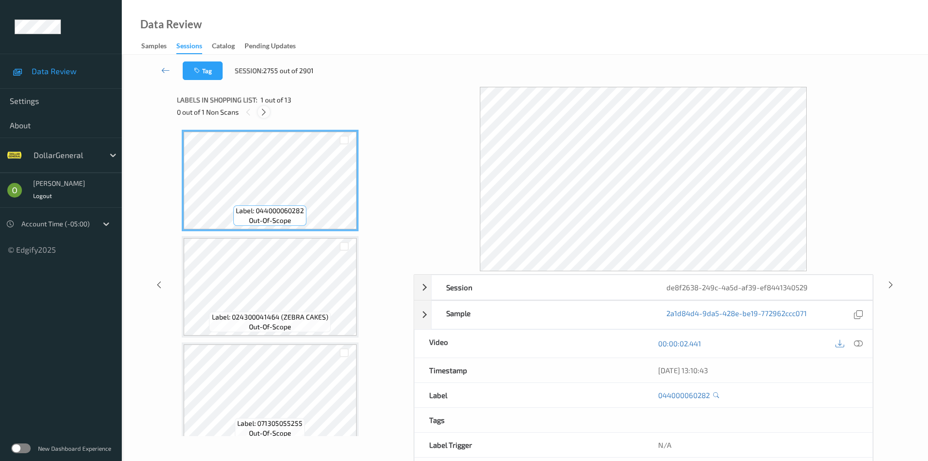
click at [266, 111] on icon at bounding box center [264, 112] width 8 height 9
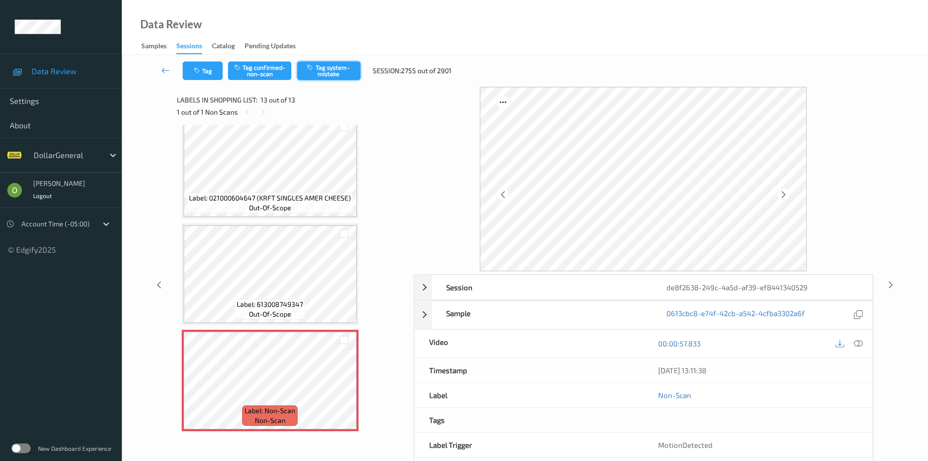
click at [329, 70] on button "Tag system-mistake" at bounding box center [328, 70] width 63 height 19
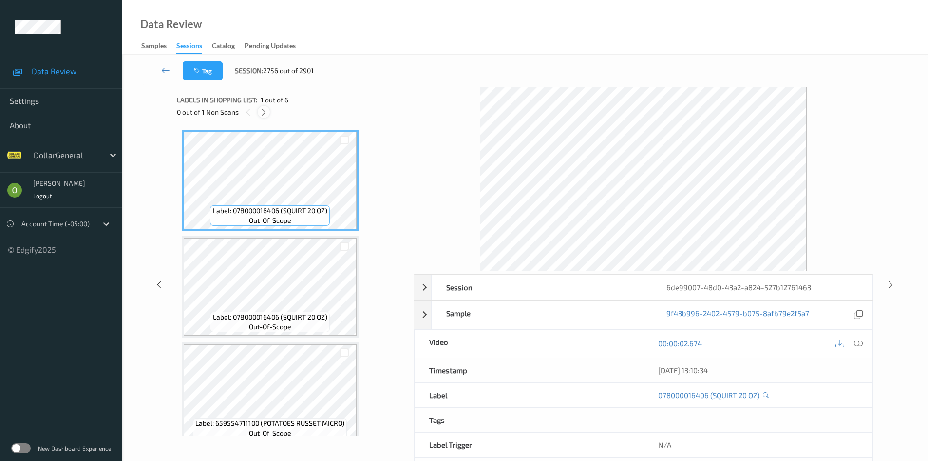
click at [265, 112] on icon at bounding box center [264, 112] width 8 height 9
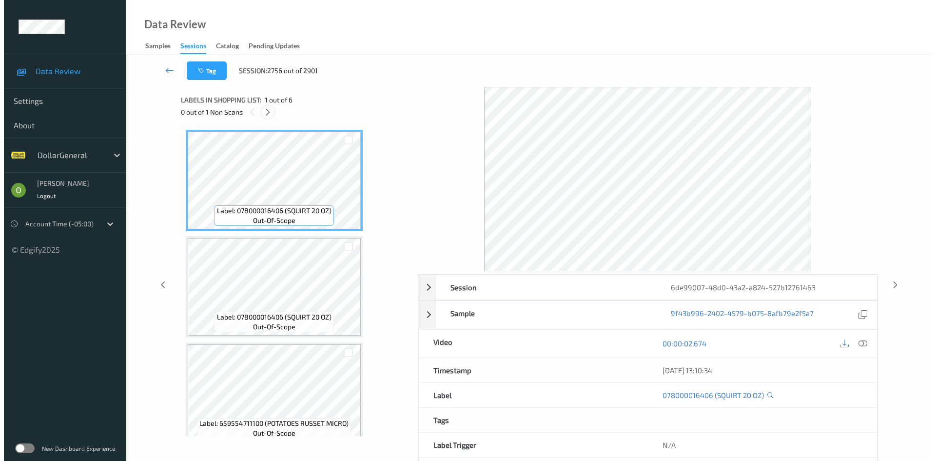
scroll to position [331, 0]
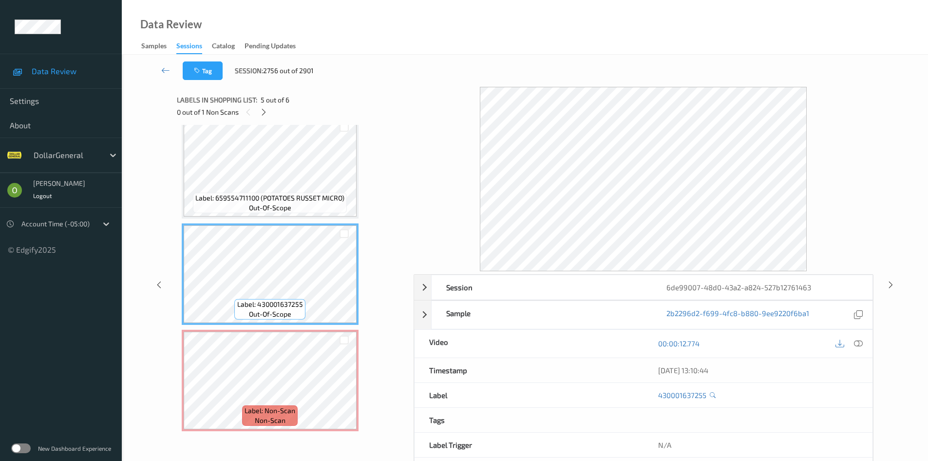
click at [296, 220] on div "Label: 078000016406 (SQUIRT 20 OZ) out-of-scope Label: 078000016406 (SQUIRT 20 …" at bounding box center [292, 114] width 220 height 633
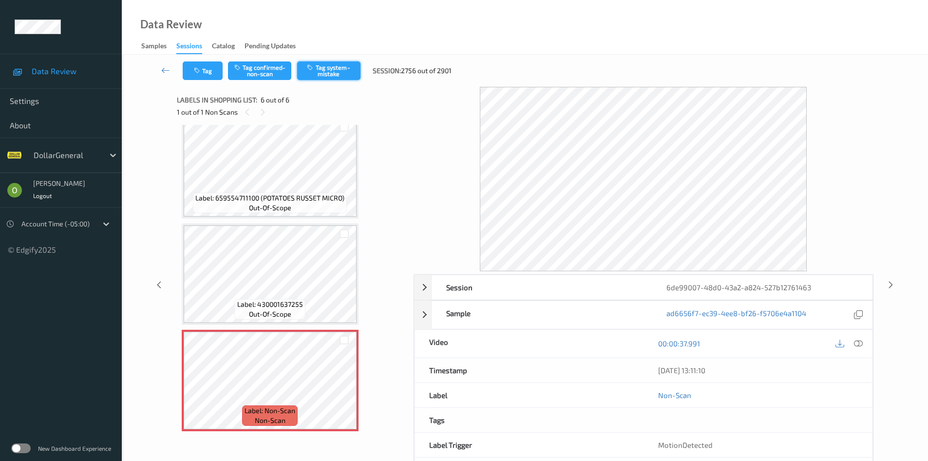
click at [307, 73] on button "Tag system-mistake" at bounding box center [328, 70] width 63 height 19
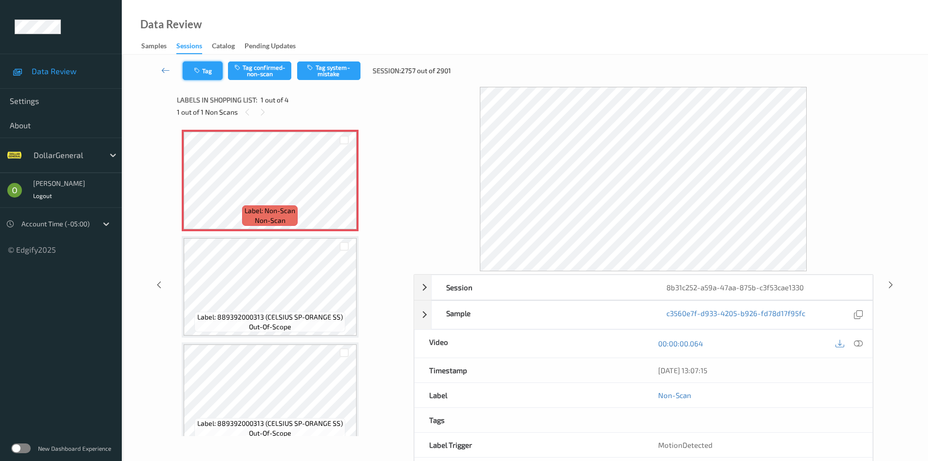
click at [214, 76] on button "Tag" at bounding box center [203, 70] width 40 height 19
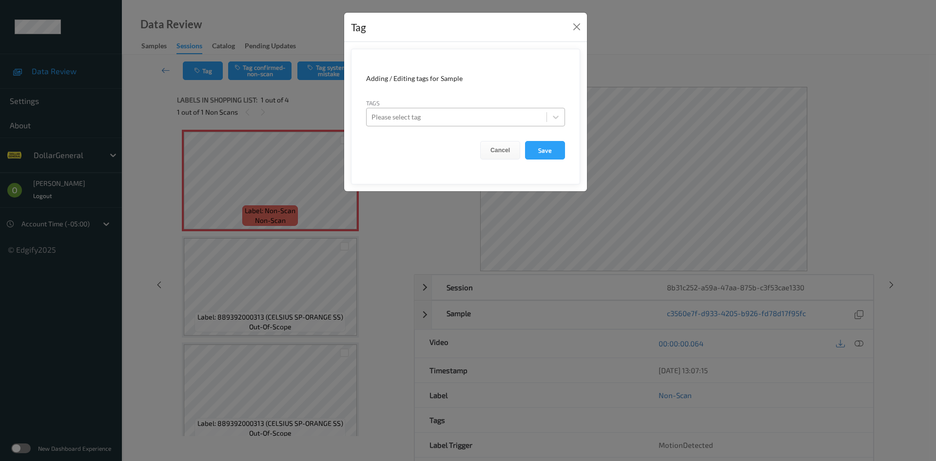
click at [467, 117] on div at bounding box center [456, 117] width 170 height 12
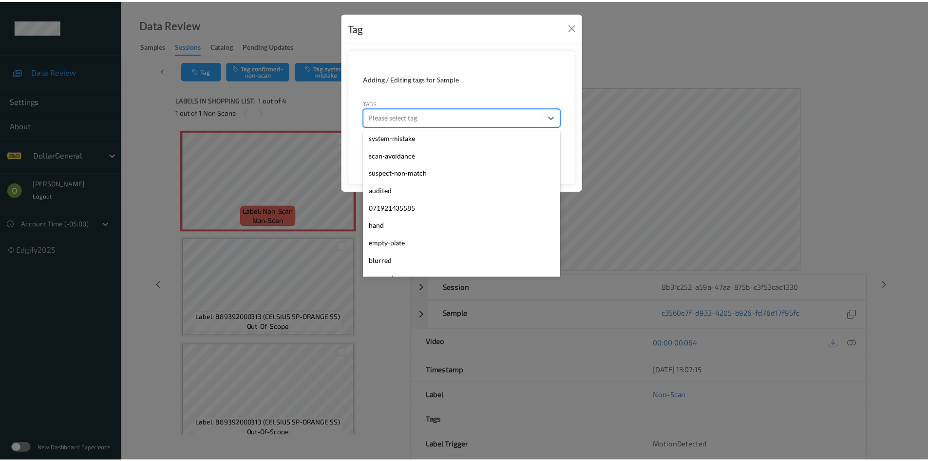
scroll to position [261, 0]
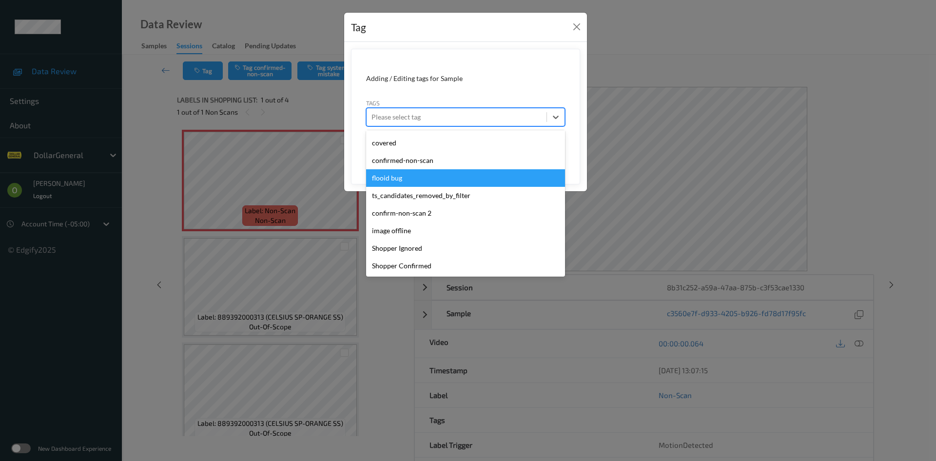
click at [449, 181] on div "flooid bug" at bounding box center [465, 178] width 199 height 18
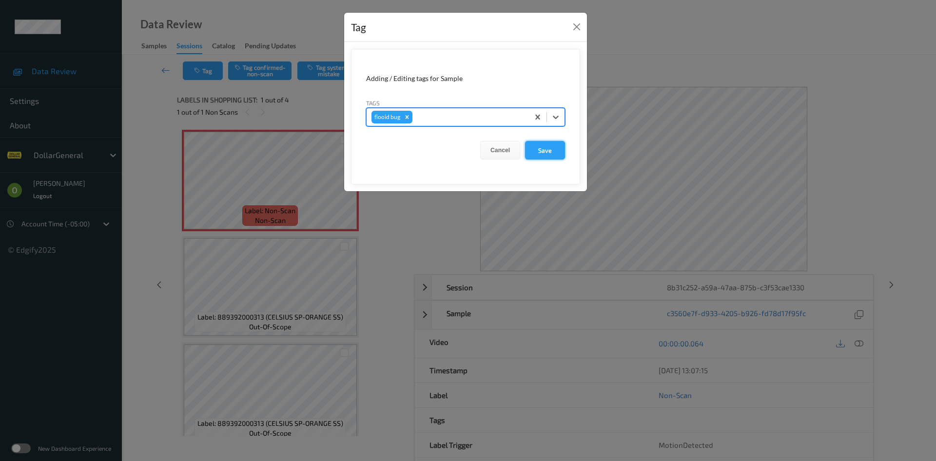
drag, startPoint x: 542, startPoint y: 140, endPoint x: 544, endPoint y: 145, distance: 5.7
click at [542, 140] on form "Adding / Editing tags for Sample Tags option flooid bug , selected. Select is f…" at bounding box center [465, 116] width 229 height 135
click at [544, 145] on button "Save" at bounding box center [545, 150] width 40 height 19
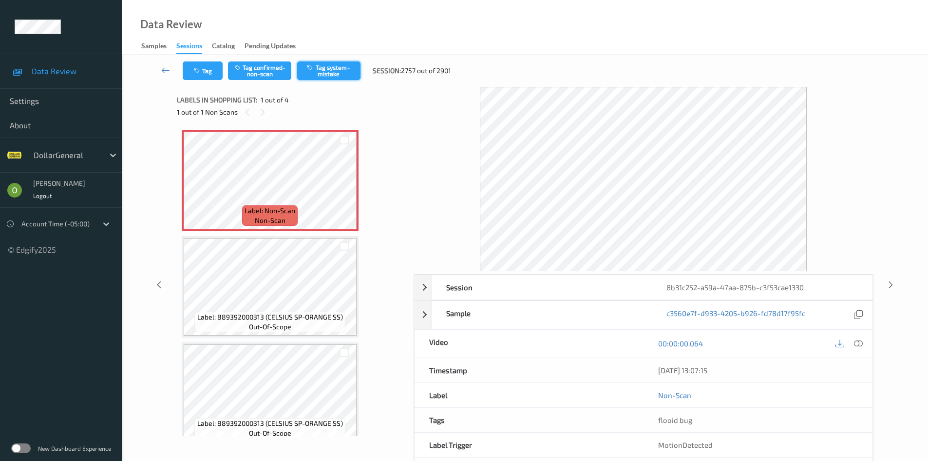
click at [334, 79] on button "Tag system-mistake" at bounding box center [328, 70] width 63 height 19
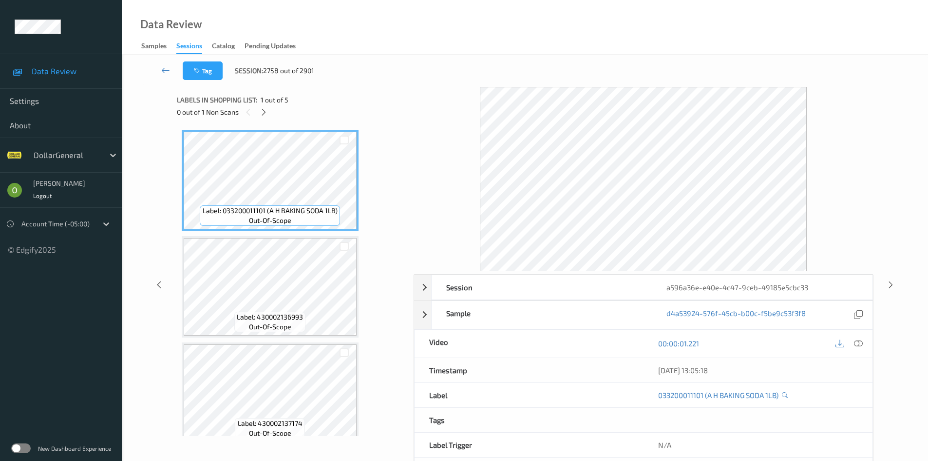
click at [255, 114] on div "0 out of 1 Non Scans" at bounding box center [292, 112] width 230 height 12
click at [262, 114] on icon at bounding box center [264, 112] width 8 height 9
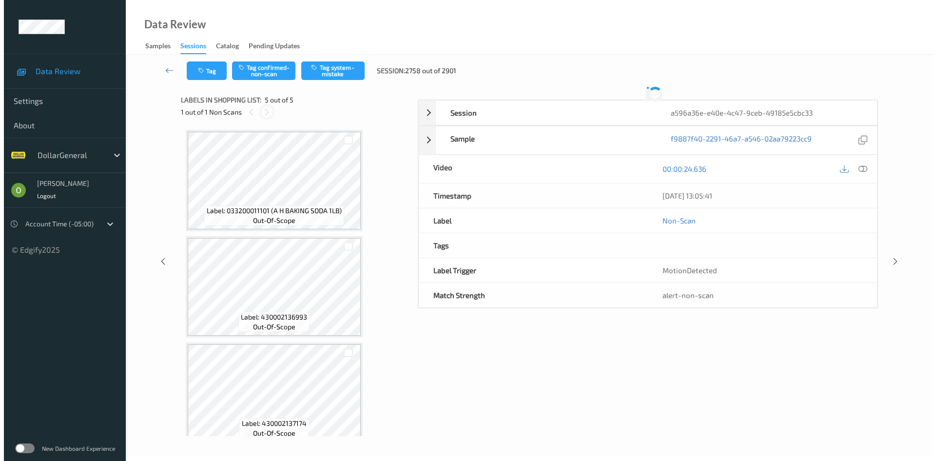
scroll to position [225, 0]
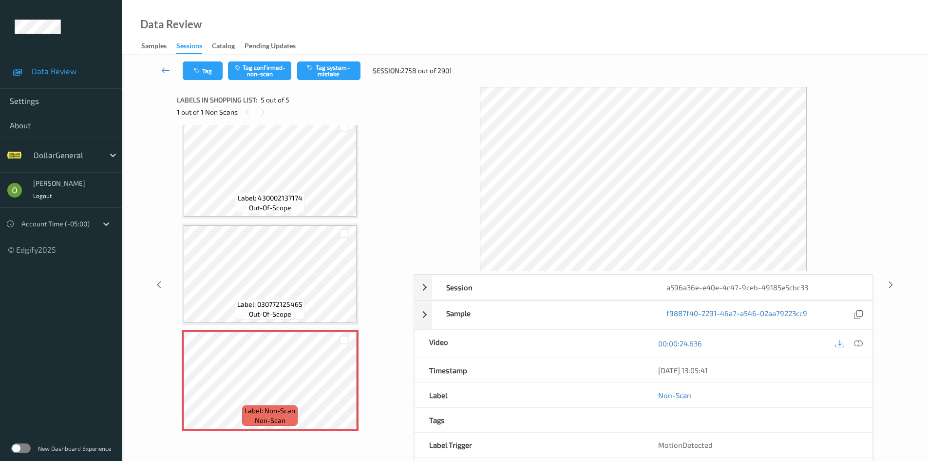
click at [337, 82] on div "Tag Tag confirmed-non-scan Tag system-mistake Session: 2758 out of 2901" at bounding box center [525, 71] width 767 height 32
click at [337, 75] on button "Tag system-mistake" at bounding box center [328, 70] width 63 height 19
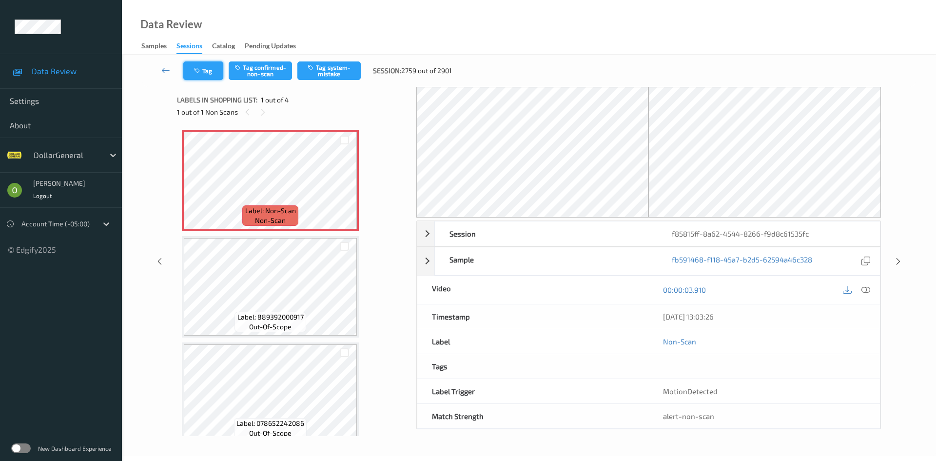
click at [192, 71] on button "Tag" at bounding box center [203, 70] width 40 height 19
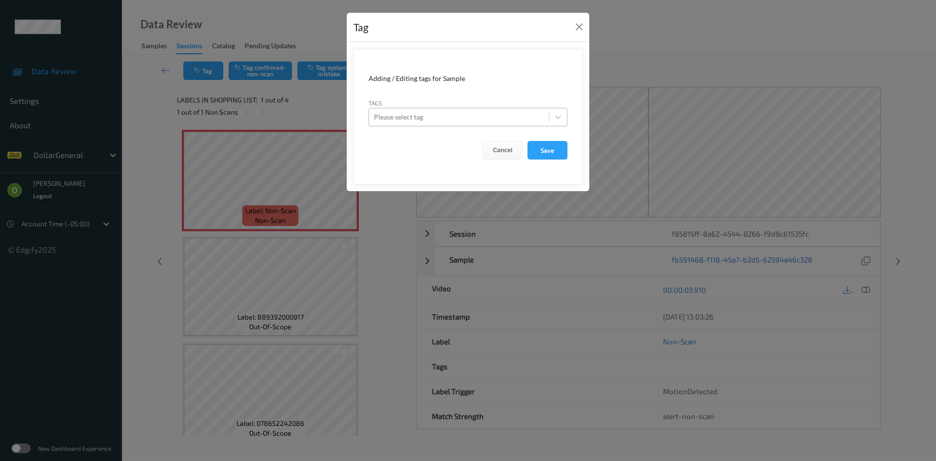
click at [407, 126] on div "Please select tag" at bounding box center [467, 117] width 199 height 19
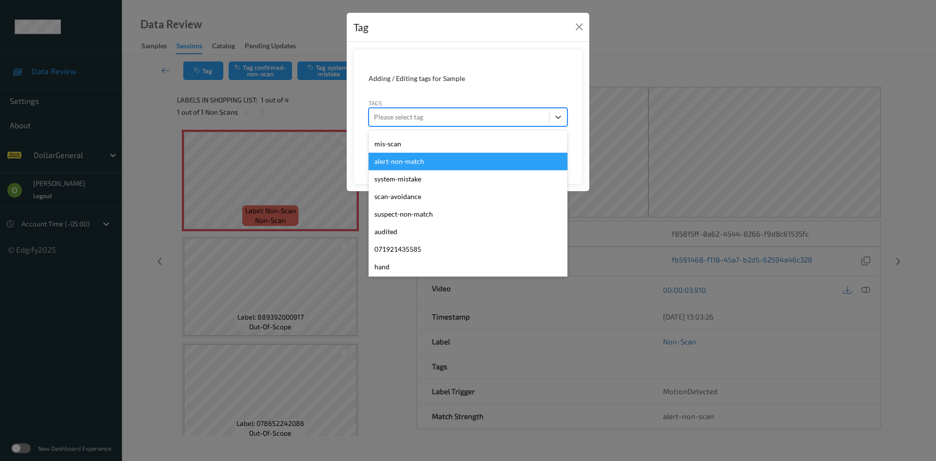
scroll to position [261, 0]
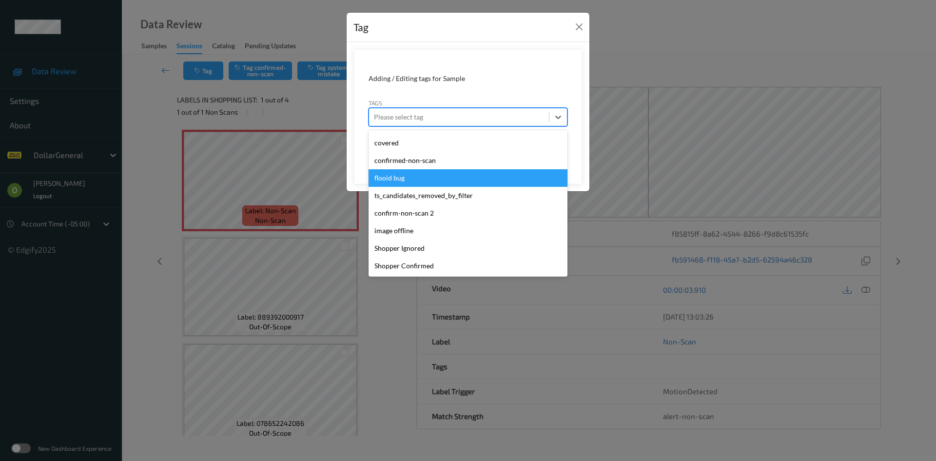
click at [419, 174] on div "flooid bug" at bounding box center [467, 178] width 199 height 18
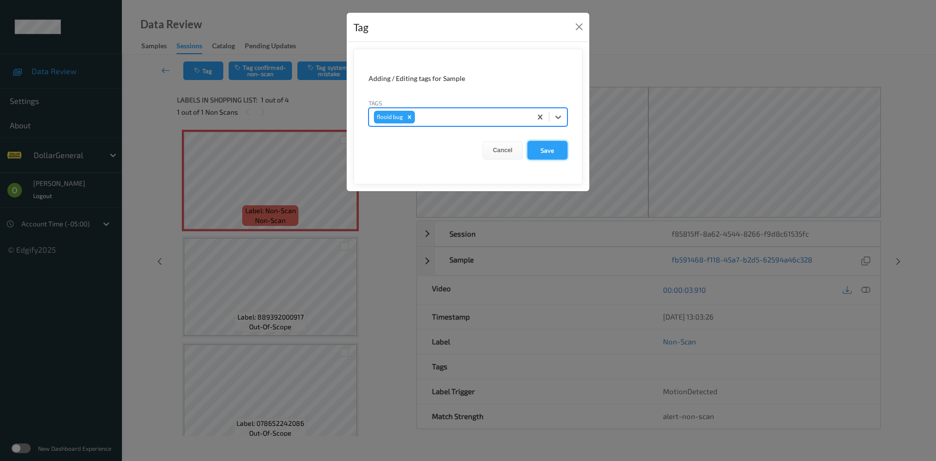
click at [556, 151] on button "Save" at bounding box center [547, 150] width 40 height 19
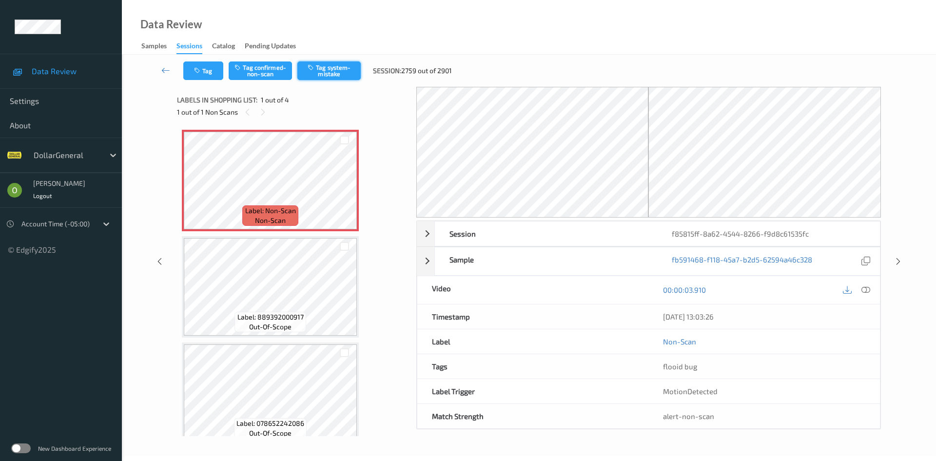
click at [322, 66] on button "Tag system-mistake" at bounding box center [328, 70] width 63 height 19
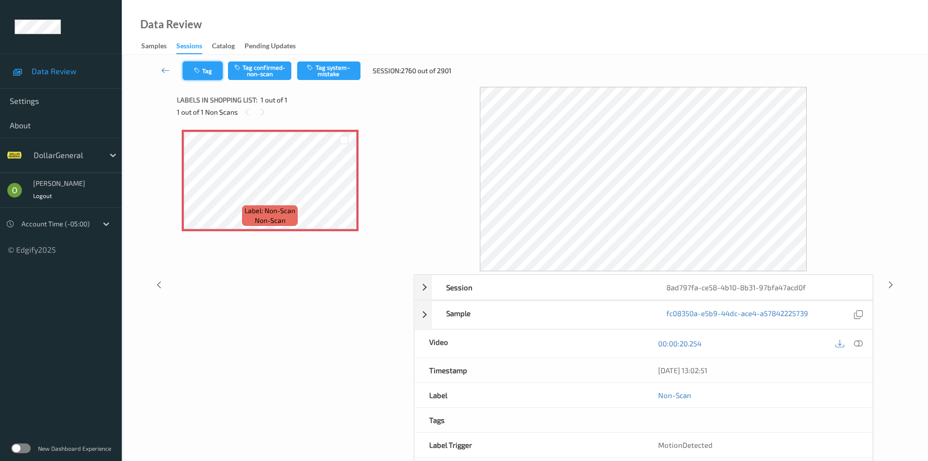
click at [214, 77] on button "Tag" at bounding box center [203, 70] width 40 height 19
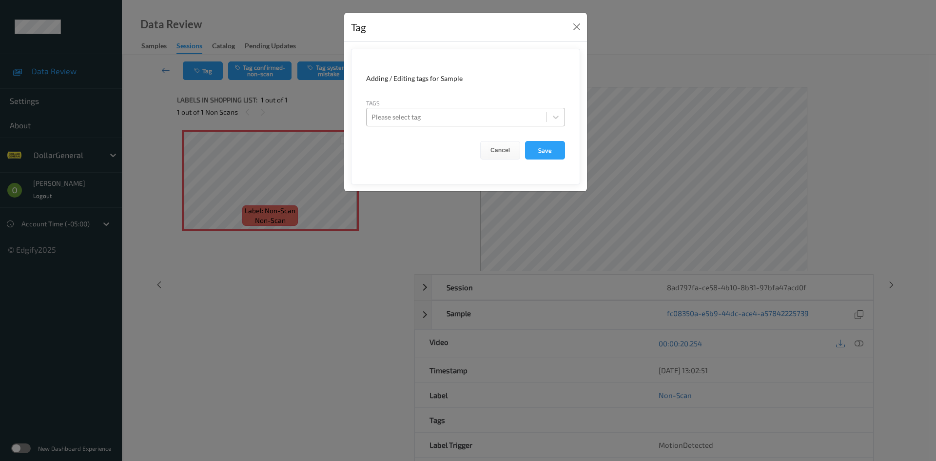
click at [401, 114] on div at bounding box center [456, 117] width 170 height 12
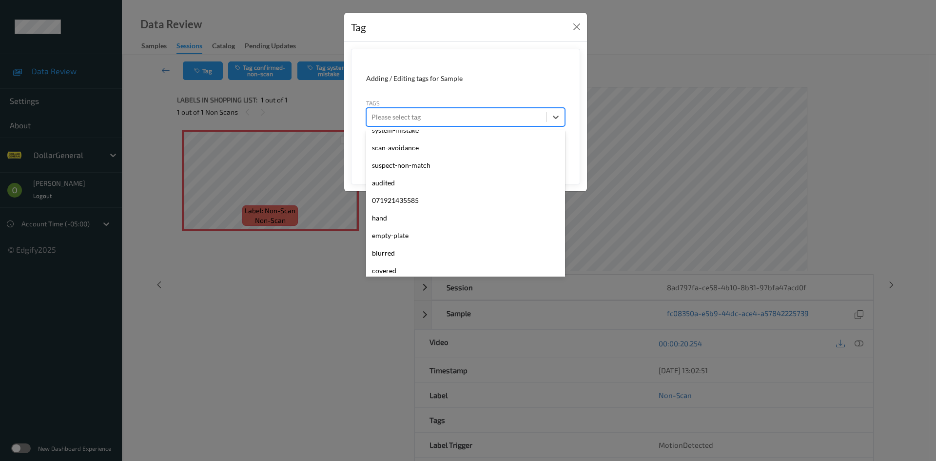
scroll to position [261, 0]
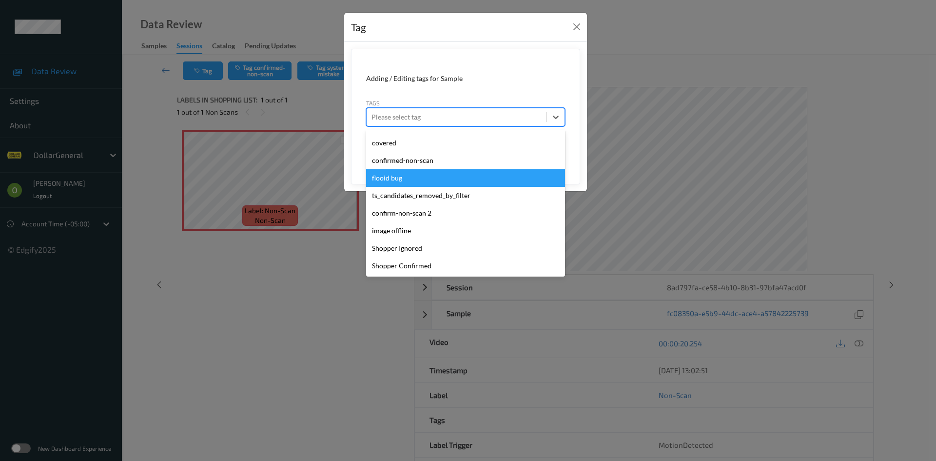
click at [409, 183] on div "flooid bug" at bounding box center [465, 178] width 199 height 18
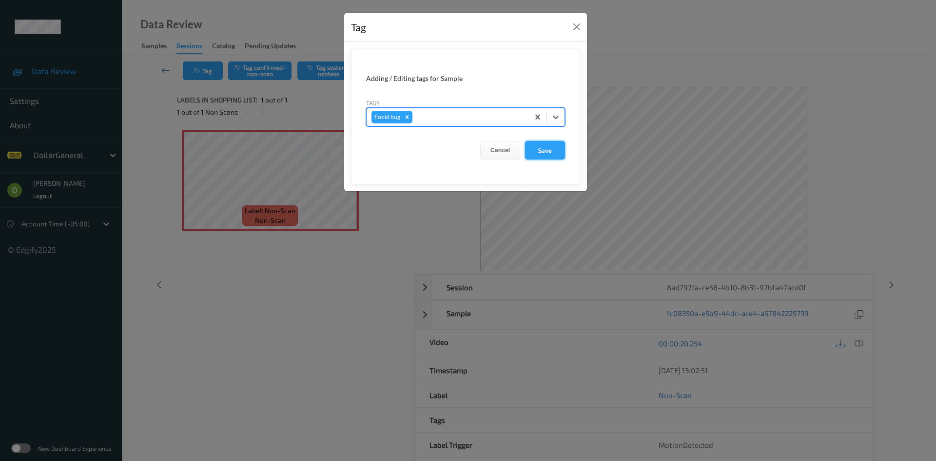
click at [550, 146] on button "Save" at bounding box center [545, 150] width 40 height 19
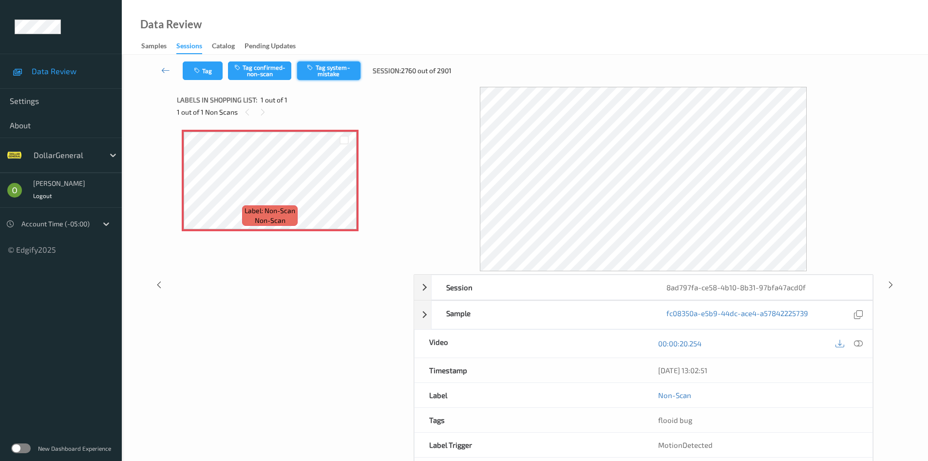
click at [337, 71] on button "Tag system-mistake" at bounding box center [328, 70] width 63 height 19
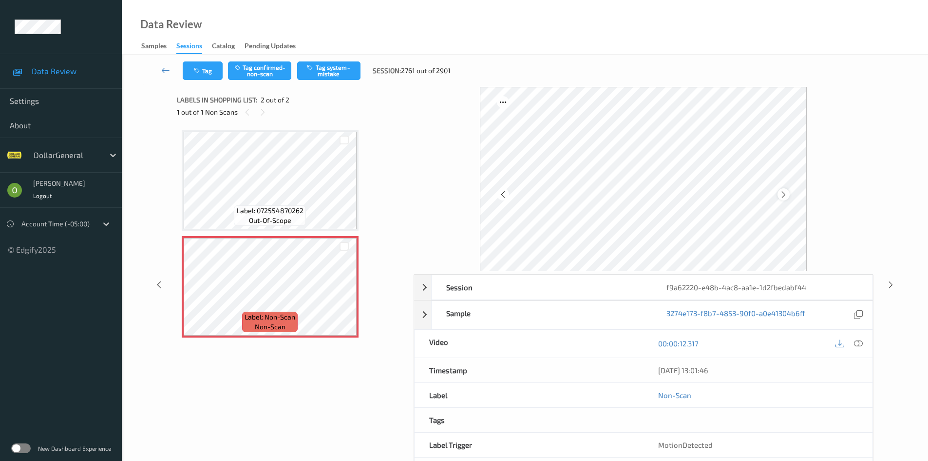
click at [782, 195] on icon at bounding box center [784, 194] width 8 height 9
click at [312, 72] on button "Tag system-mistake" at bounding box center [328, 70] width 63 height 19
click at [159, 68] on link at bounding box center [166, 70] width 34 height 19
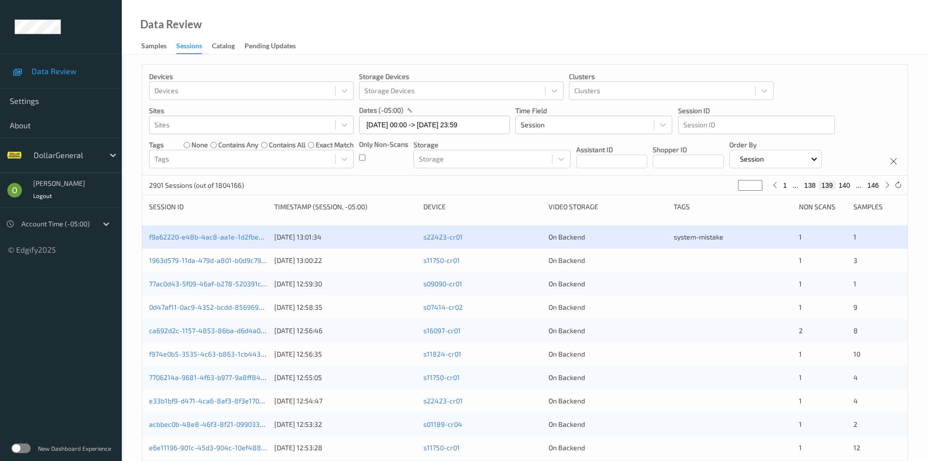
click at [724, 265] on div at bounding box center [733, 260] width 118 height 10
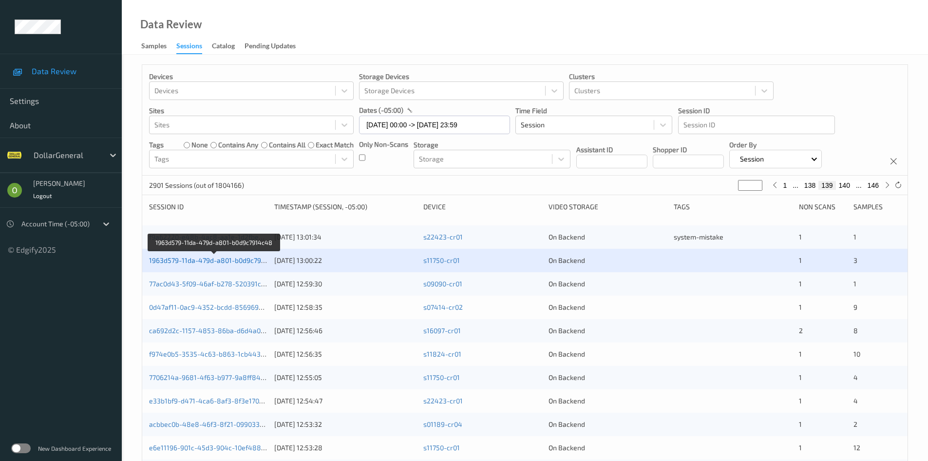
click at [205, 259] on link "1963d579-11da-479d-a801-b0d9c7914c48" at bounding box center [215, 260] width 132 height 8
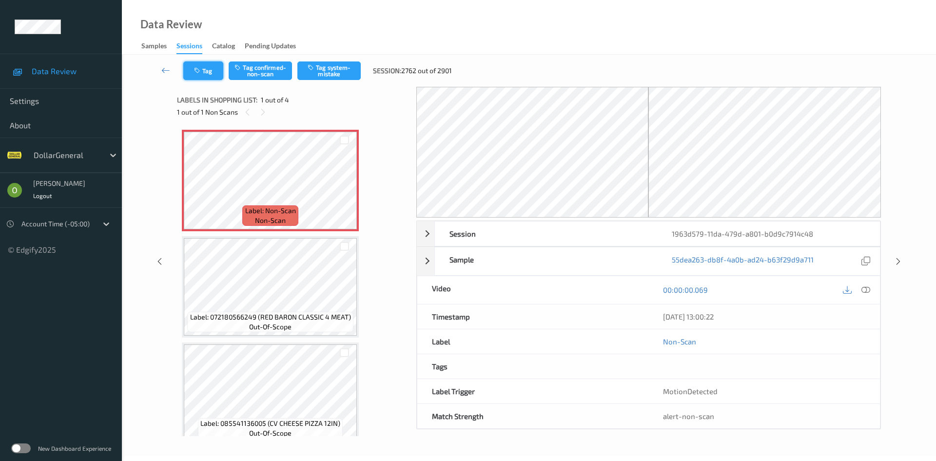
click at [221, 66] on button "Tag" at bounding box center [203, 70] width 40 height 19
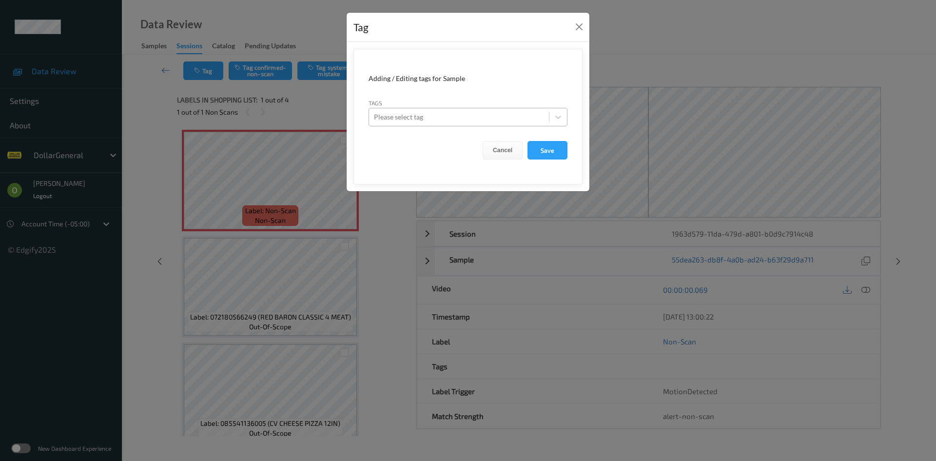
click at [511, 109] on div "Please select tag" at bounding box center [459, 117] width 180 height 16
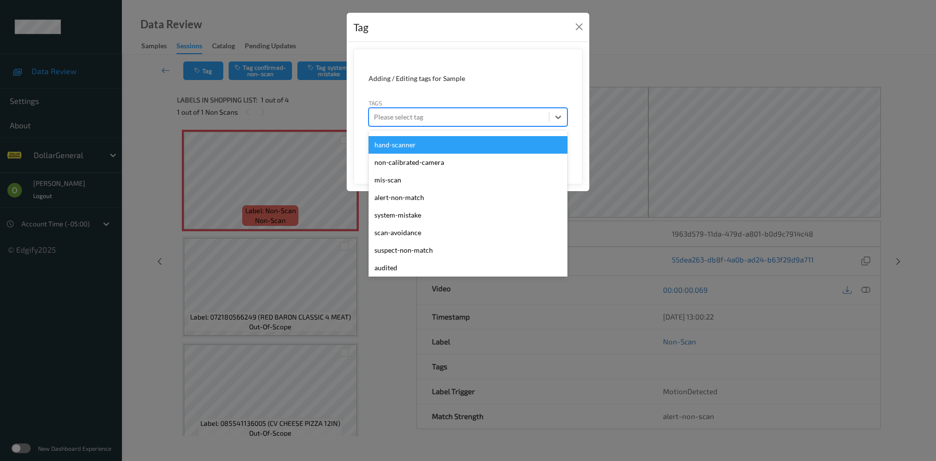
scroll to position [261, 0]
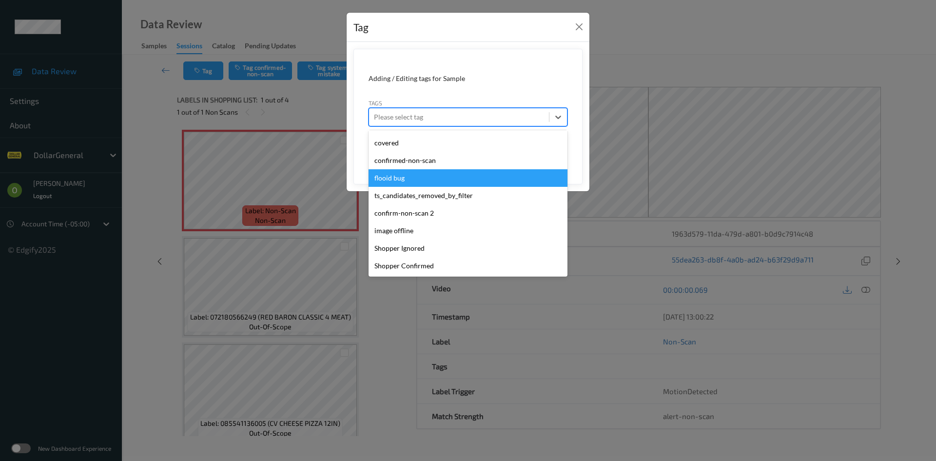
click at [468, 183] on div "flooid bug" at bounding box center [467, 178] width 199 height 18
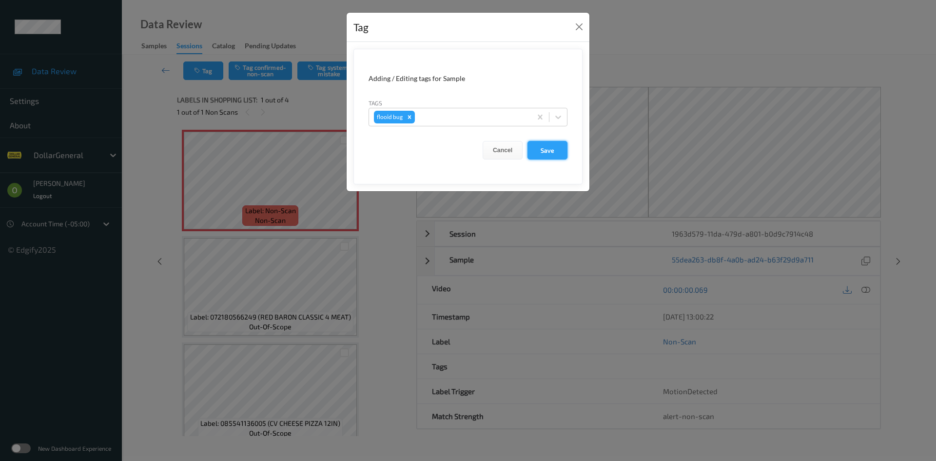
drag, startPoint x: 549, startPoint y: 159, endPoint x: 553, endPoint y: 154, distance: 6.6
click at [550, 158] on form "Adding / Editing tags for Sample Tags flooid bug Cancel Save" at bounding box center [467, 116] width 229 height 135
click at [553, 154] on button "Save" at bounding box center [547, 150] width 40 height 19
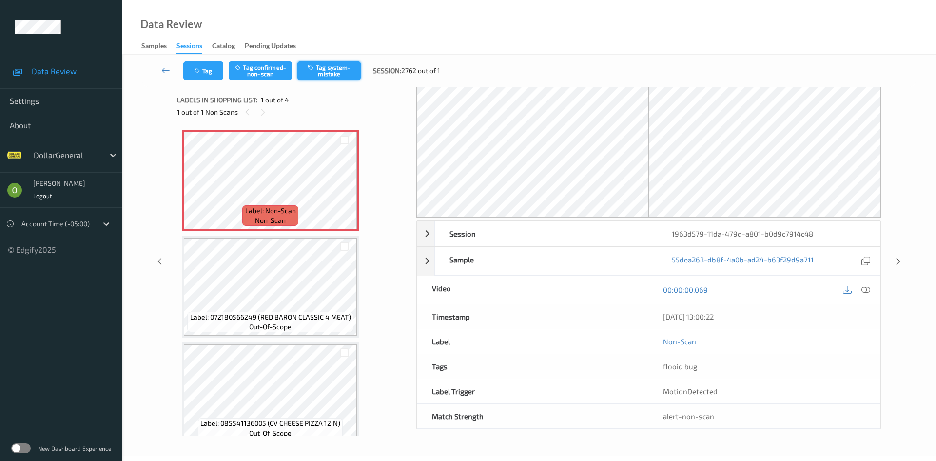
click at [331, 67] on button "Tag system-mistake" at bounding box center [328, 70] width 63 height 19
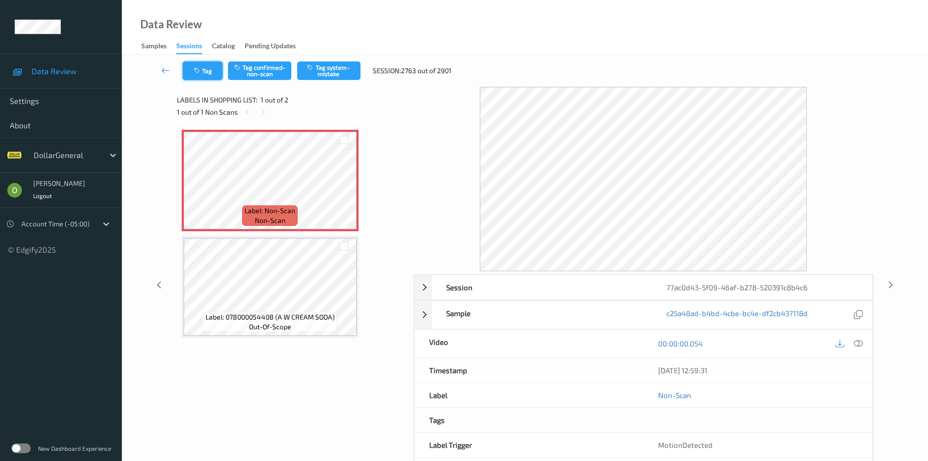
click at [220, 72] on button "Tag" at bounding box center [203, 70] width 40 height 19
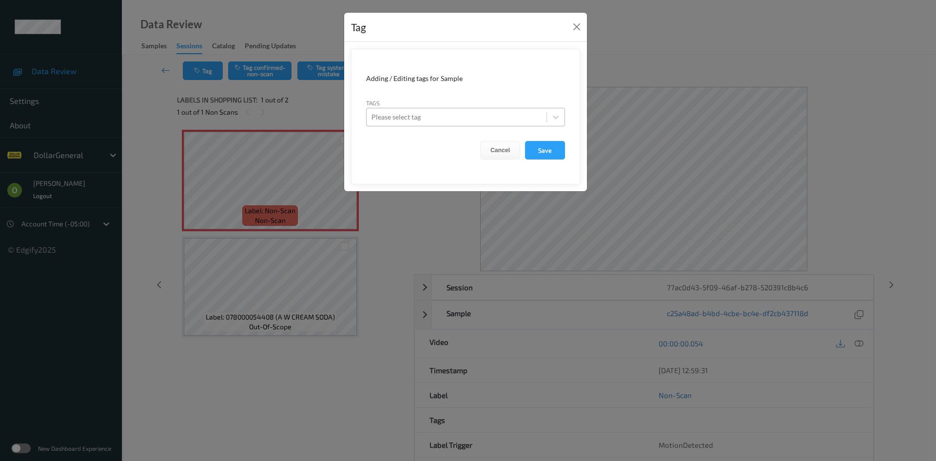
click at [452, 115] on div at bounding box center [456, 117] width 170 height 12
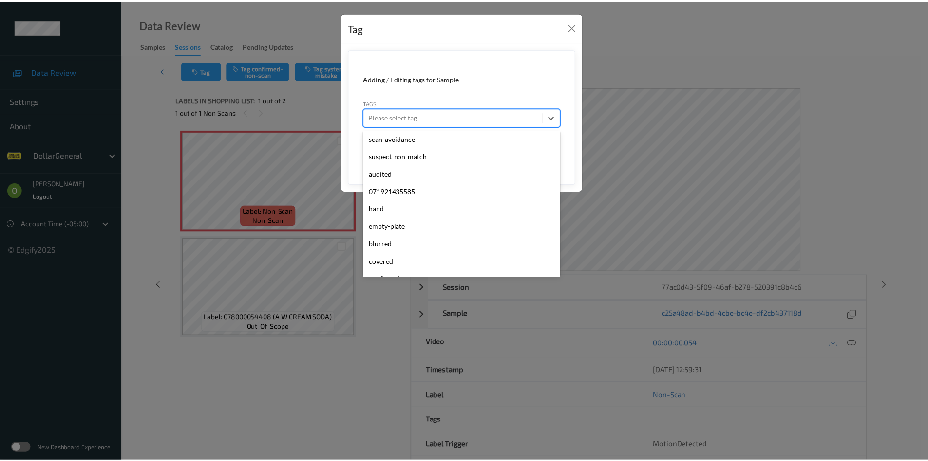
scroll to position [261, 0]
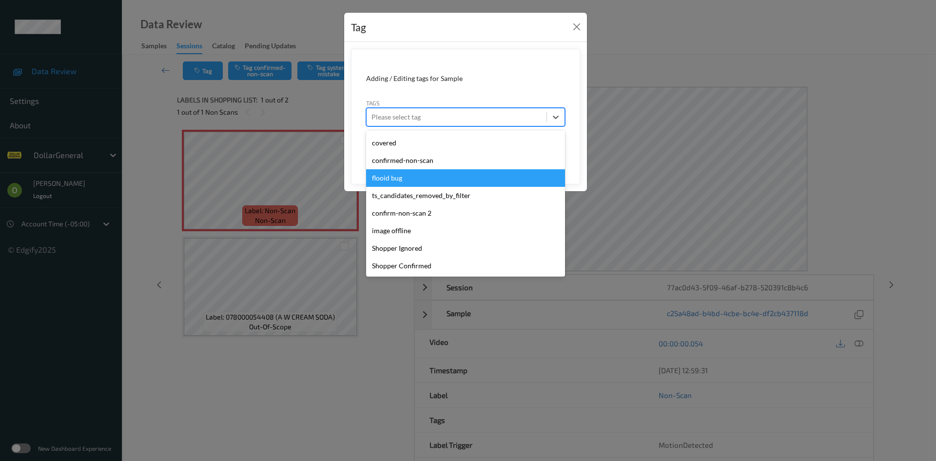
click at [467, 180] on div "flooid bug" at bounding box center [465, 178] width 199 height 18
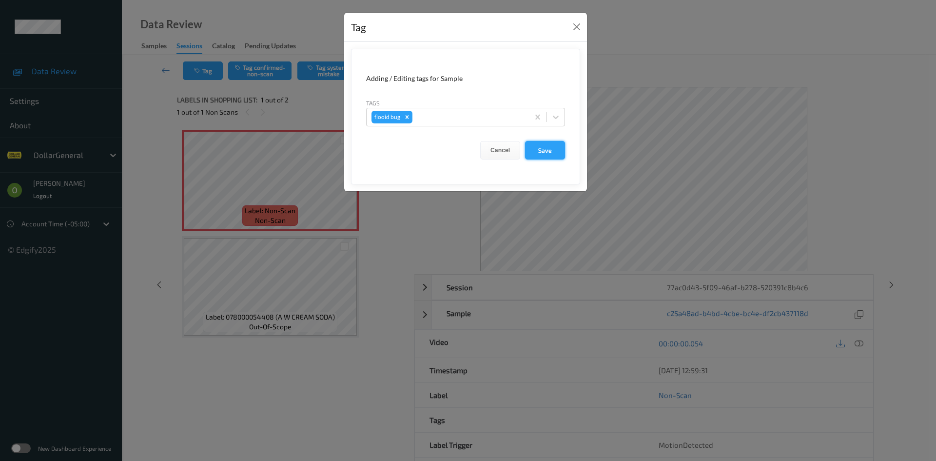
click at [555, 157] on button "Save" at bounding box center [545, 150] width 40 height 19
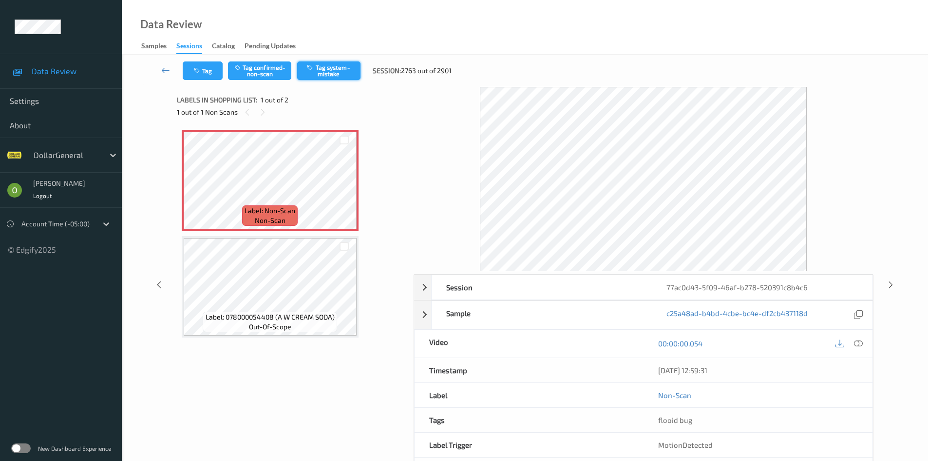
click at [335, 75] on button "Tag system-mistake" at bounding box center [328, 70] width 63 height 19
click at [340, 73] on button "Tag system-mistake" at bounding box center [328, 70] width 63 height 19
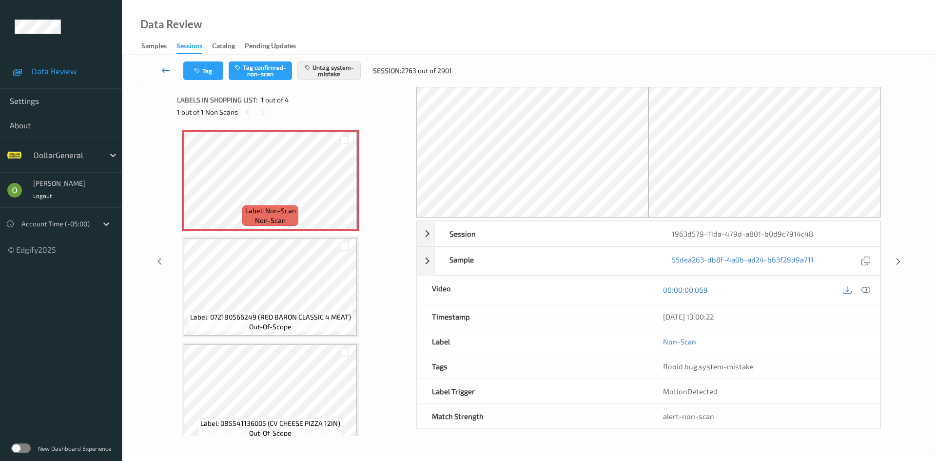
click at [168, 79] on link at bounding box center [166, 70] width 35 height 19
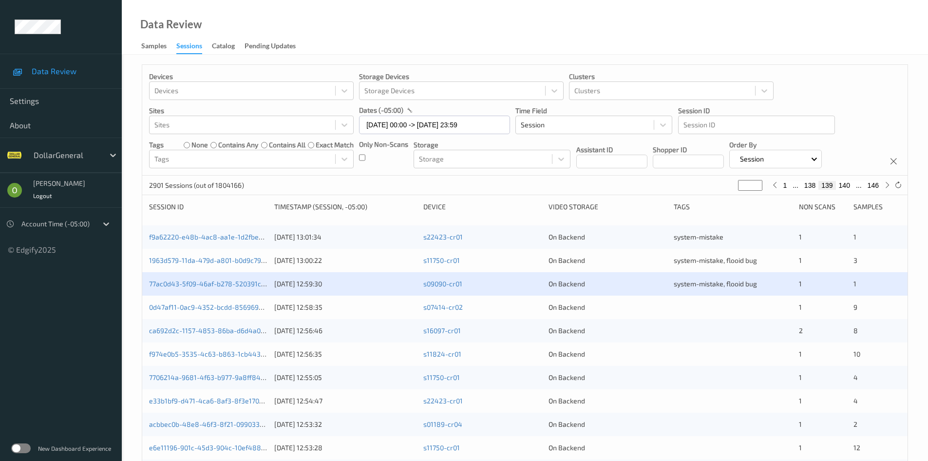
click at [710, 294] on div "77ac0d43-5f09-46af-b278-520391c8b4c6 [DATE] 12:59:30 s09090-cr01 On Backend sys…" at bounding box center [525, 283] width 766 height 23
click at [690, 306] on div at bounding box center [733, 307] width 118 height 10
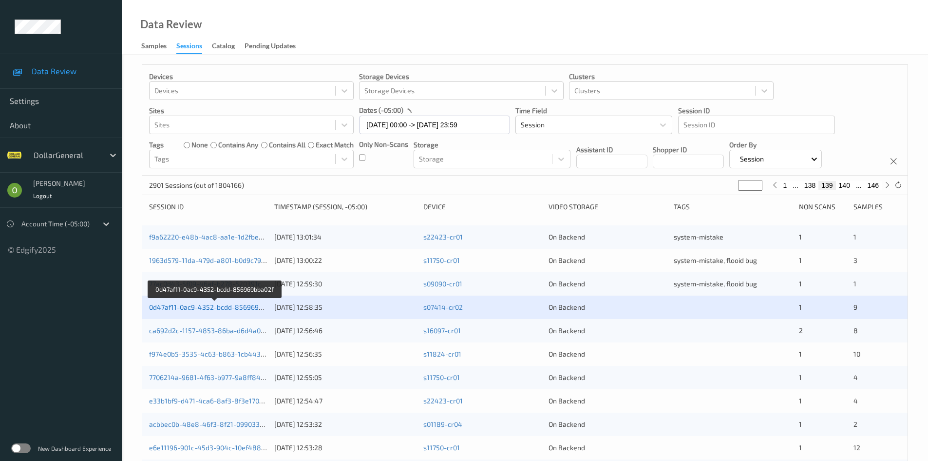
click at [210, 307] on link "0d47af11-0ac9-4352-bcdd-856969bba02f" at bounding box center [215, 307] width 132 height 8
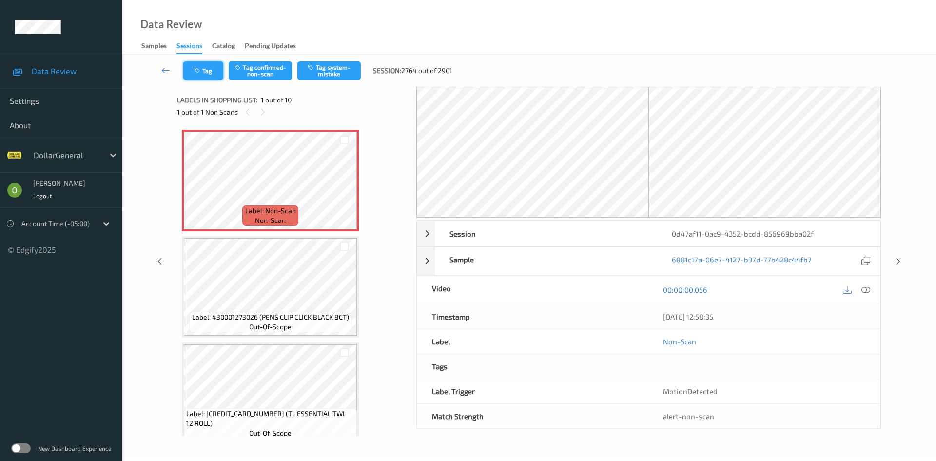
click at [221, 72] on button "Tag" at bounding box center [203, 70] width 40 height 19
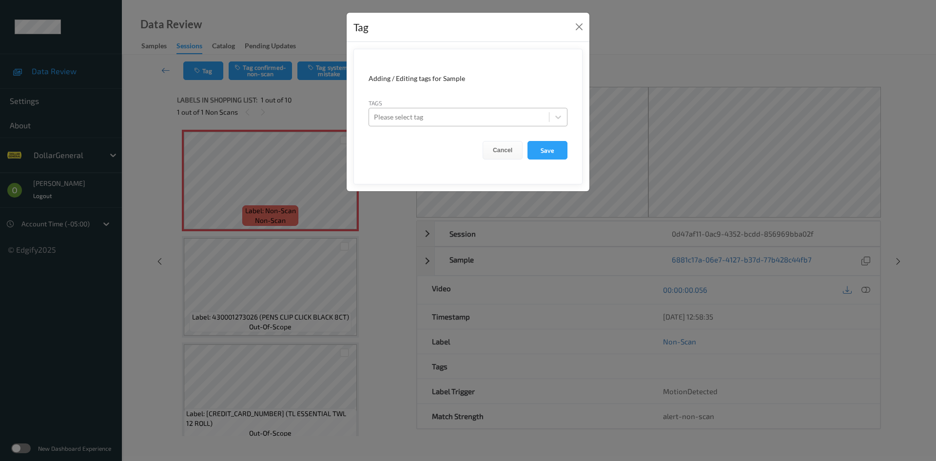
click at [447, 116] on div at bounding box center [459, 117] width 170 height 12
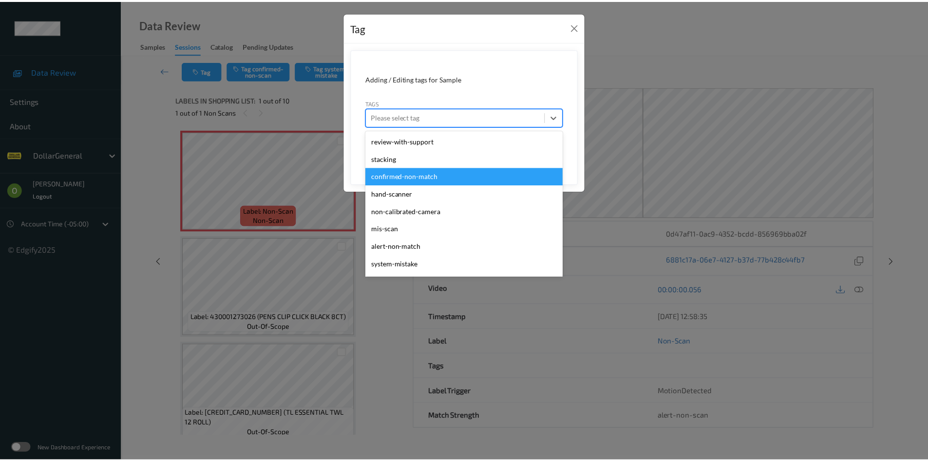
scroll to position [261, 0]
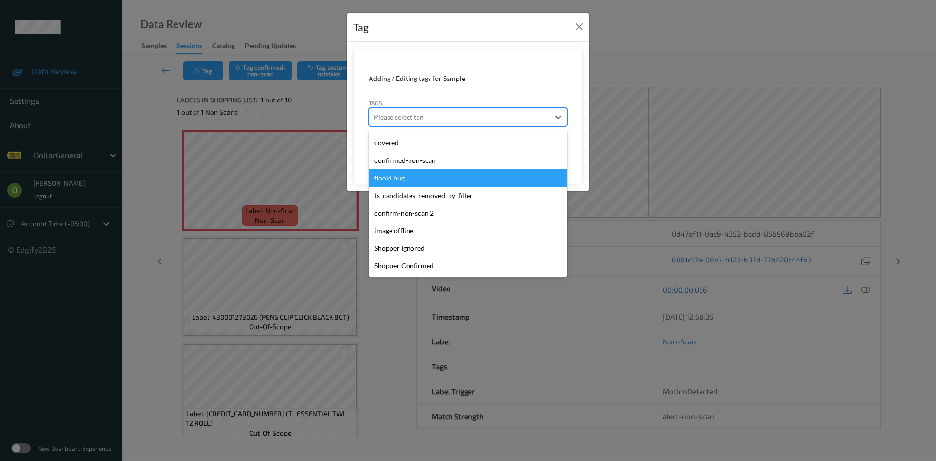
click at [447, 183] on div "flooid bug" at bounding box center [467, 178] width 199 height 18
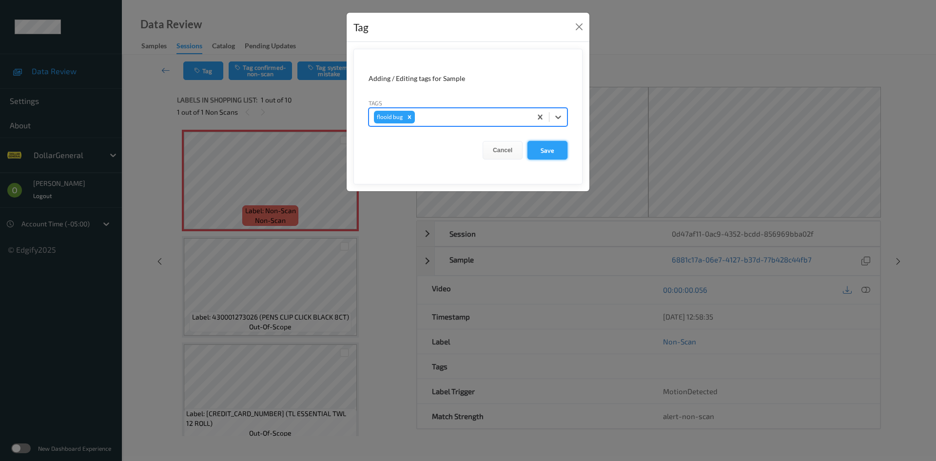
click at [542, 155] on button "Save" at bounding box center [547, 150] width 40 height 19
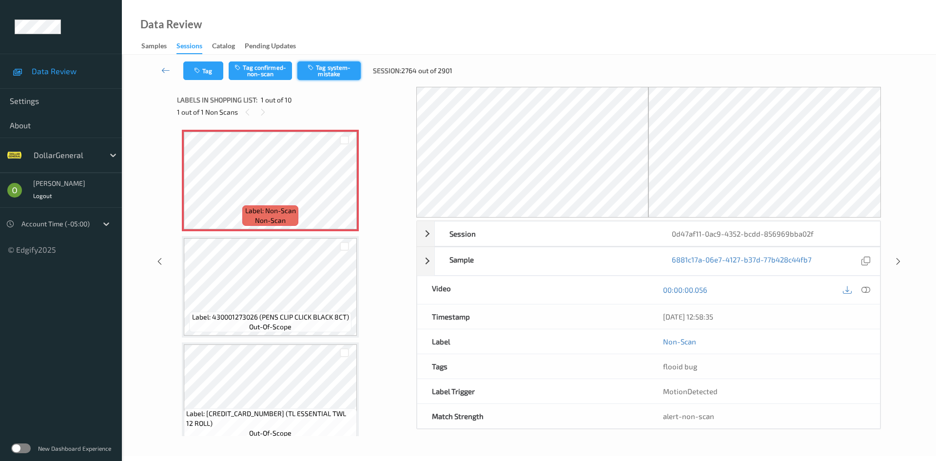
click at [322, 75] on button "Tag system-mistake" at bounding box center [328, 70] width 63 height 19
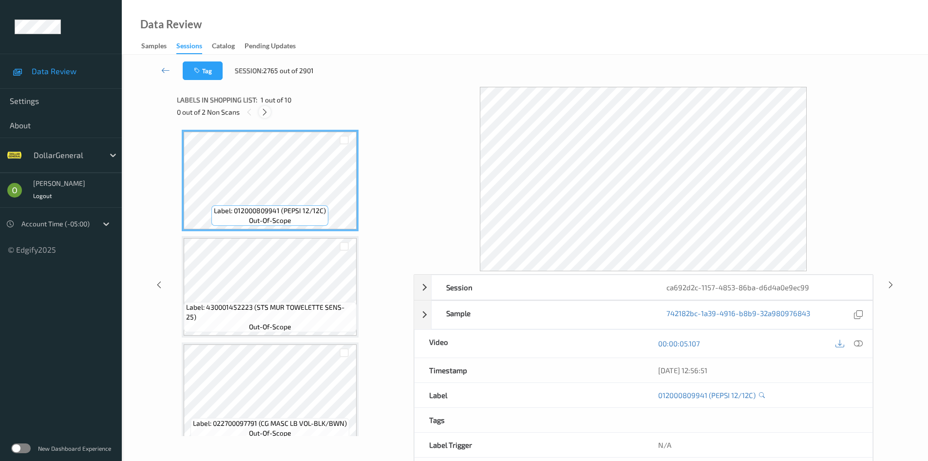
click at [268, 112] on icon at bounding box center [265, 112] width 8 height 9
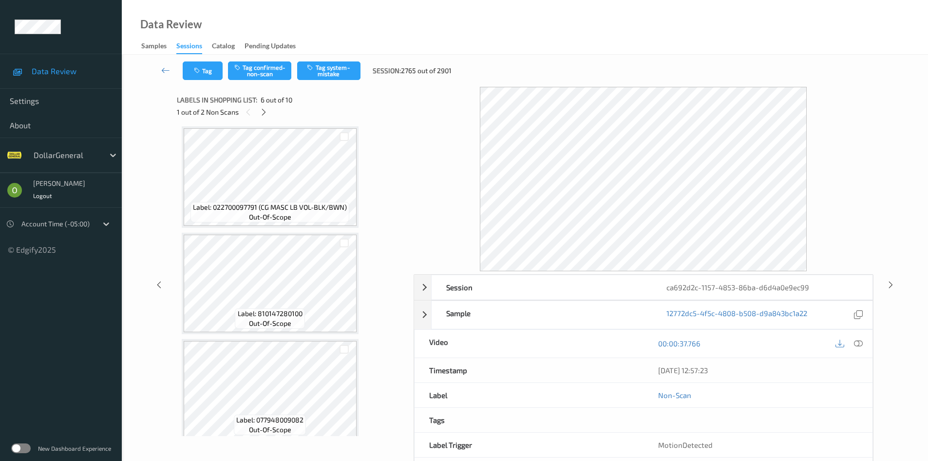
scroll to position [186, 0]
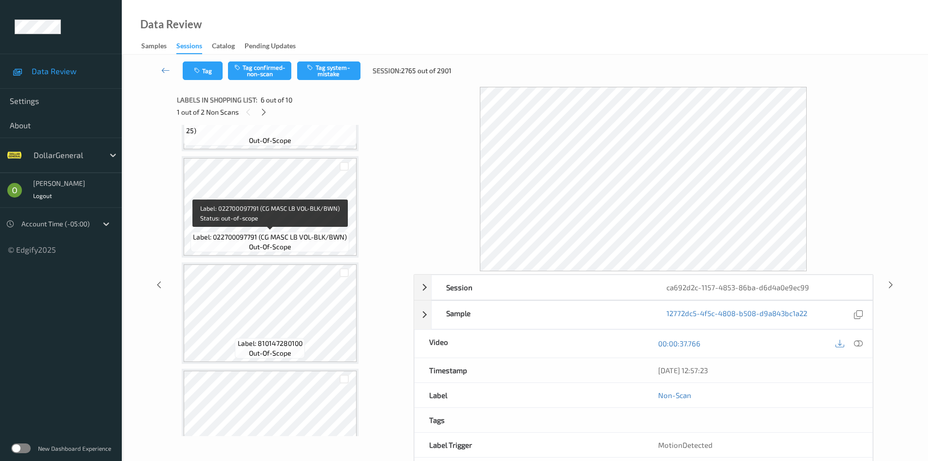
click at [304, 235] on span "Label: 022700097791 (CG MASC LB VOL-BLK/BWN)" at bounding box center [270, 237] width 154 height 10
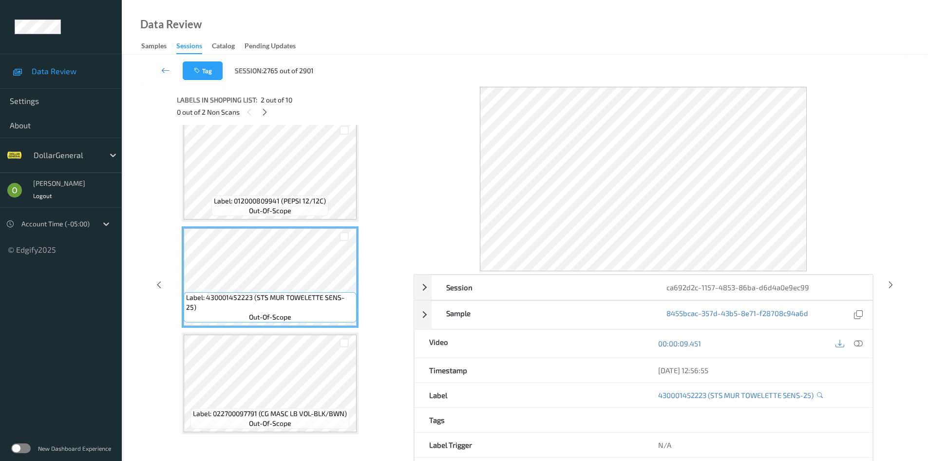
scroll to position [0, 0]
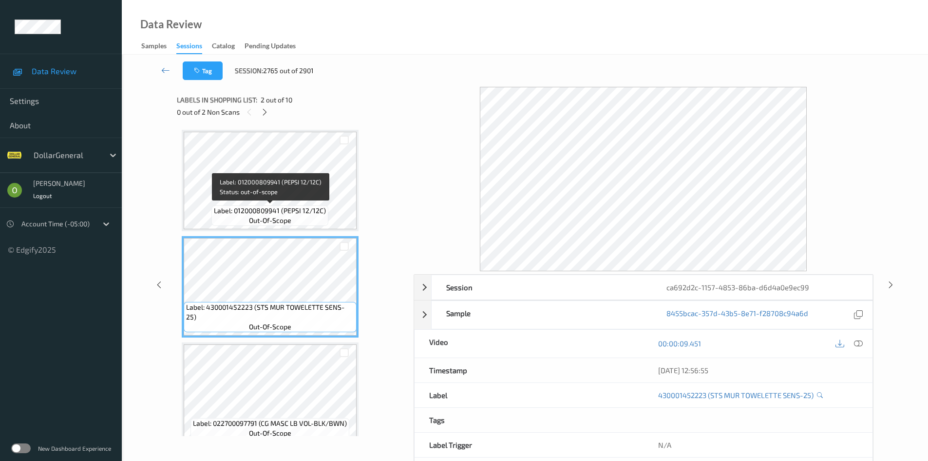
click at [312, 205] on div "Label: 012000809941 (PEPSI 12/12C) out-of-scope" at bounding box center [269, 215] width 117 height 20
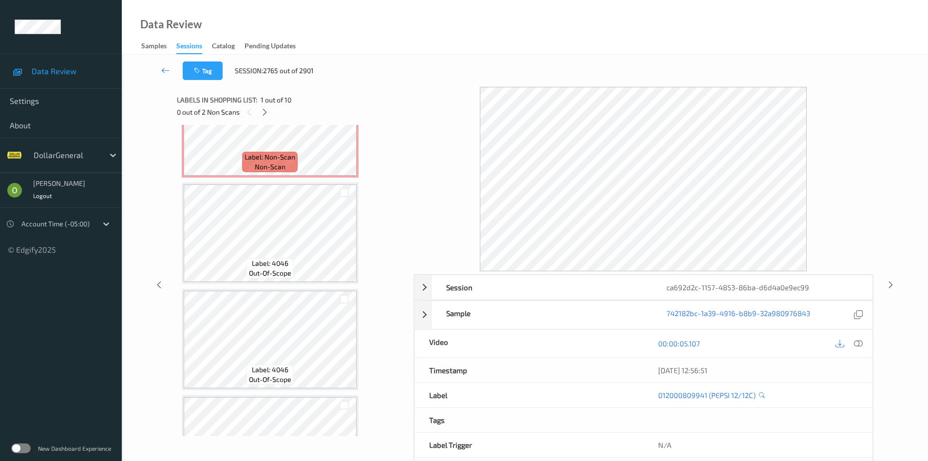
scroll to position [756, 0]
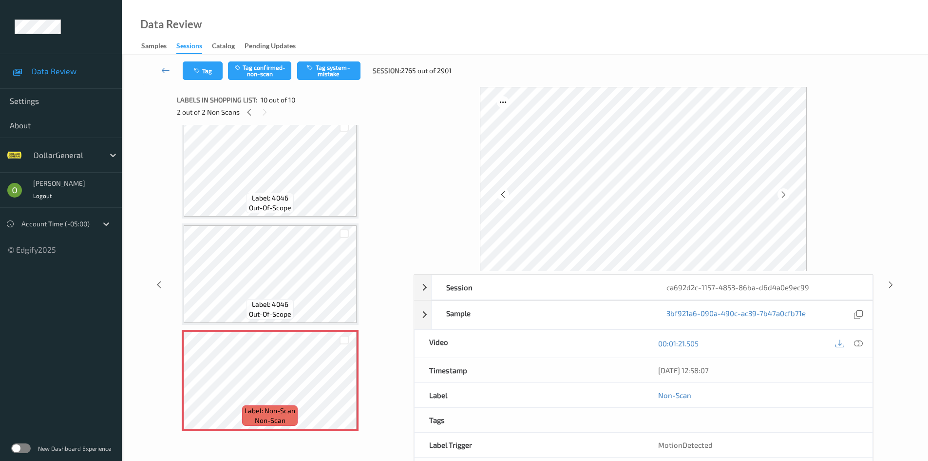
click at [325, 60] on div "Tag Tag confirmed-non-scan Tag system-mistake Session: 2765 out of 2901" at bounding box center [525, 71] width 767 height 32
click at [326, 68] on button "Tag system-mistake" at bounding box center [328, 70] width 63 height 19
click at [250, 112] on icon at bounding box center [249, 112] width 8 height 9
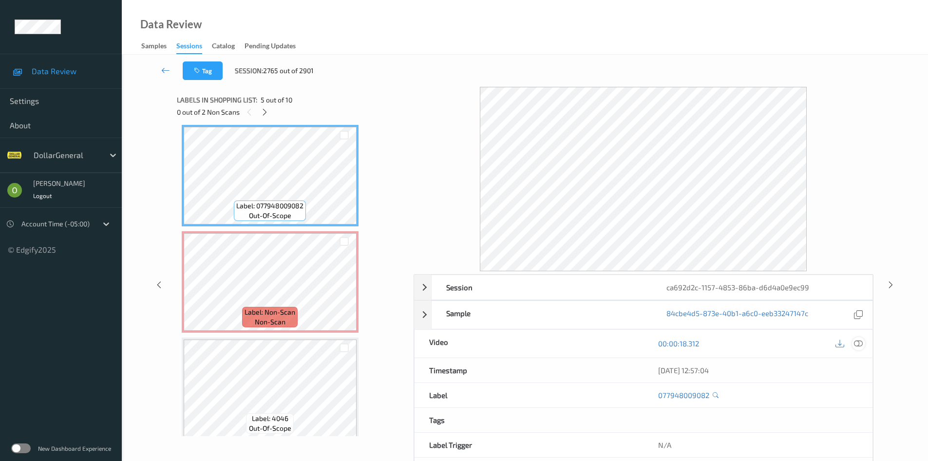
click at [858, 342] on icon at bounding box center [858, 343] width 9 height 9
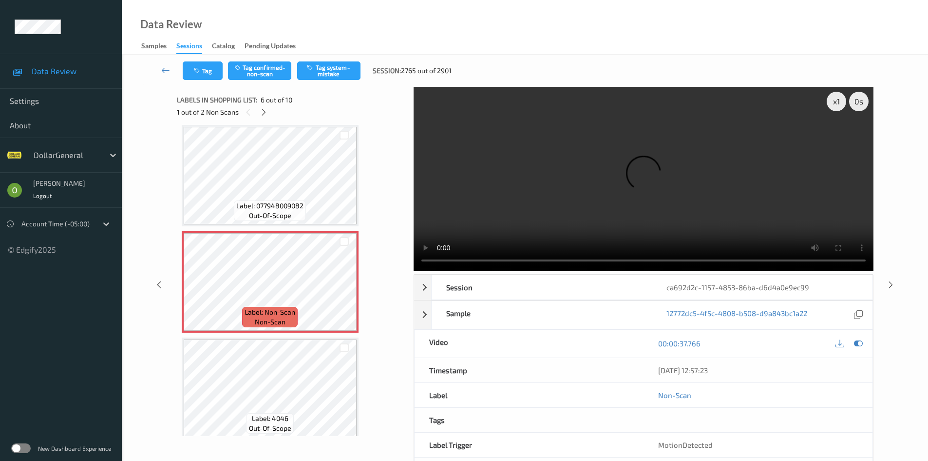
click at [458, 209] on video at bounding box center [644, 179] width 460 height 184
click at [538, 194] on video at bounding box center [644, 179] width 460 height 184
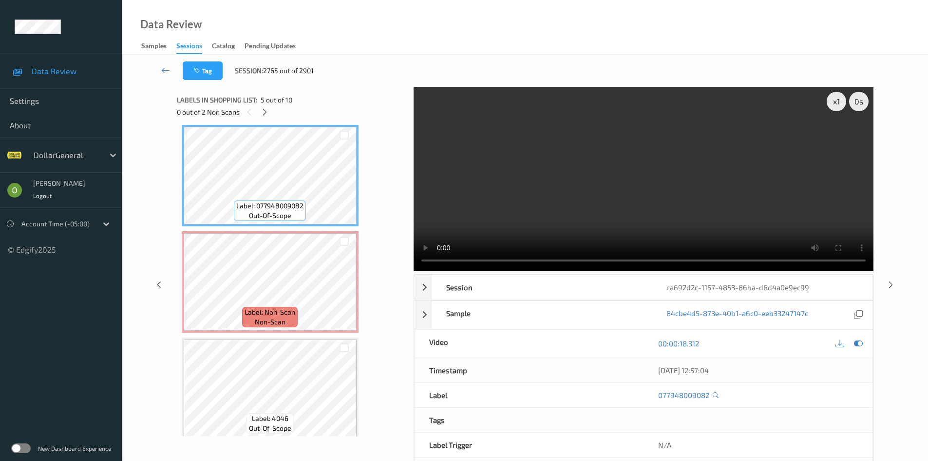
click at [497, 179] on video at bounding box center [644, 179] width 460 height 184
drag, startPoint x: 506, startPoint y: 173, endPoint x: 476, endPoint y: 184, distance: 32.2
click at [505, 173] on video at bounding box center [644, 179] width 460 height 184
click at [490, 193] on video at bounding box center [644, 179] width 460 height 184
click at [508, 167] on video at bounding box center [644, 179] width 460 height 184
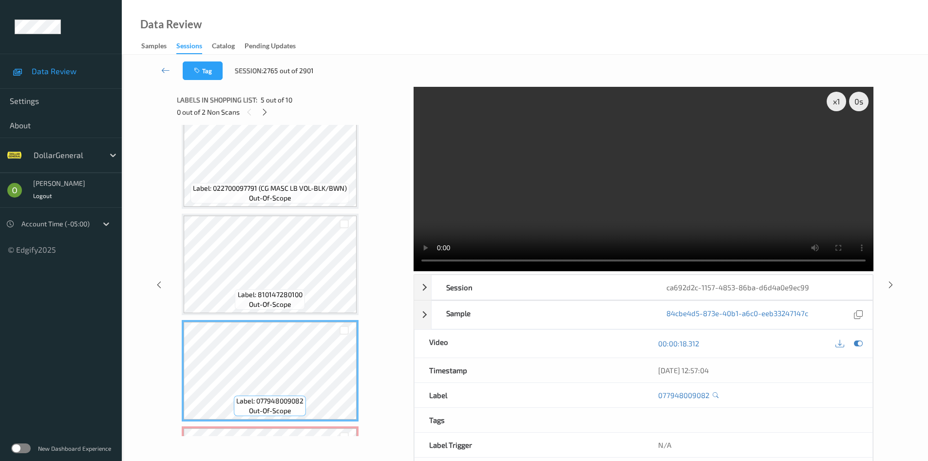
scroll to position [0, 0]
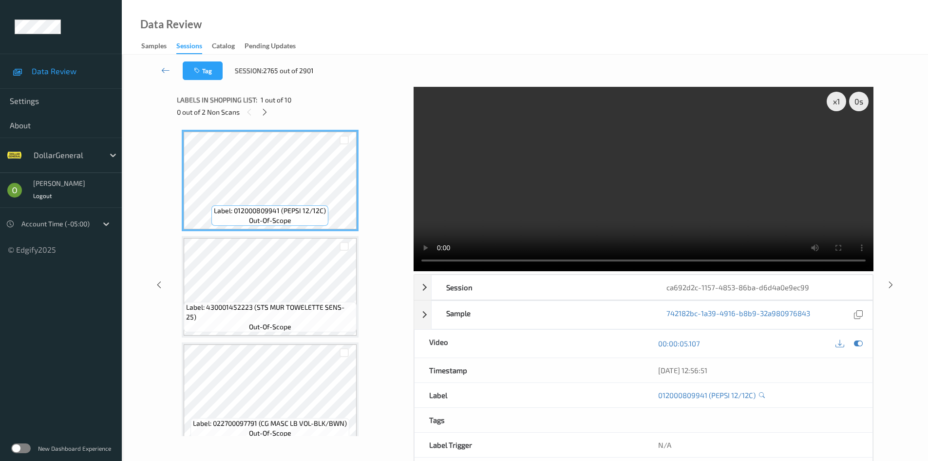
click at [519, 145] on video at bounding box center [644, 179] width 460 height 184
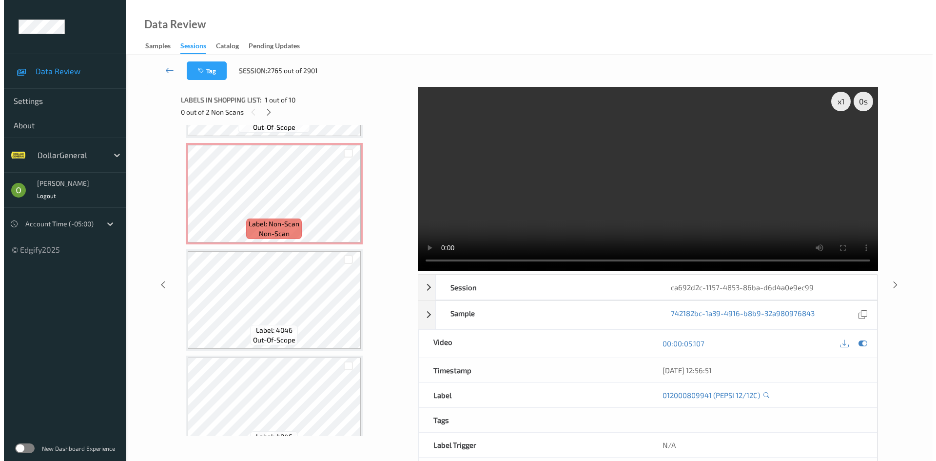
scroll to position [536, 0]
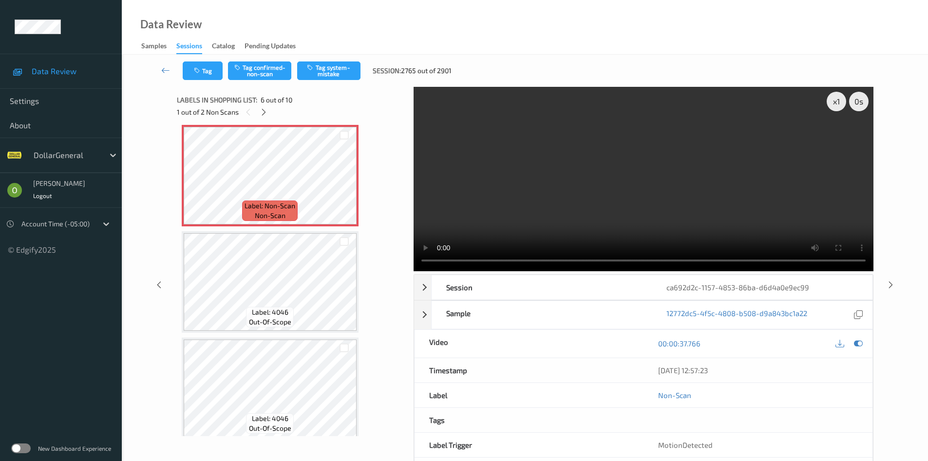
click at [509, 170] on video at bounding box center [644, 179] width 460 height 184
click at [217, 67] on button "Tag" at bounding box center [203, 70] width 40 height 19
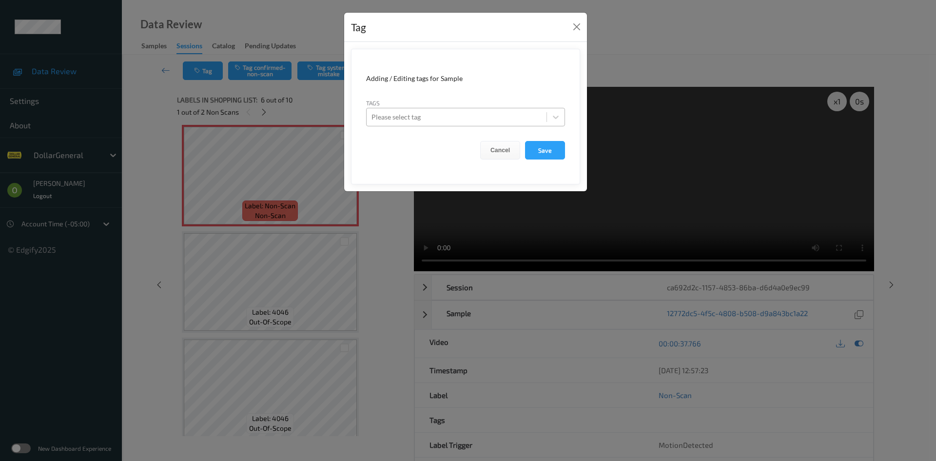
drag, startPoint x: 494, startPoint y: 105, endPoint x: 490, endPoint y: 112, distance: 7.6
click at [494, 105] on div "Tags Please select tag" at bounding box center [465, 112] width 199 height 28
click at [488, 114] on div at bounding box center [456, 117] width 170 height 12
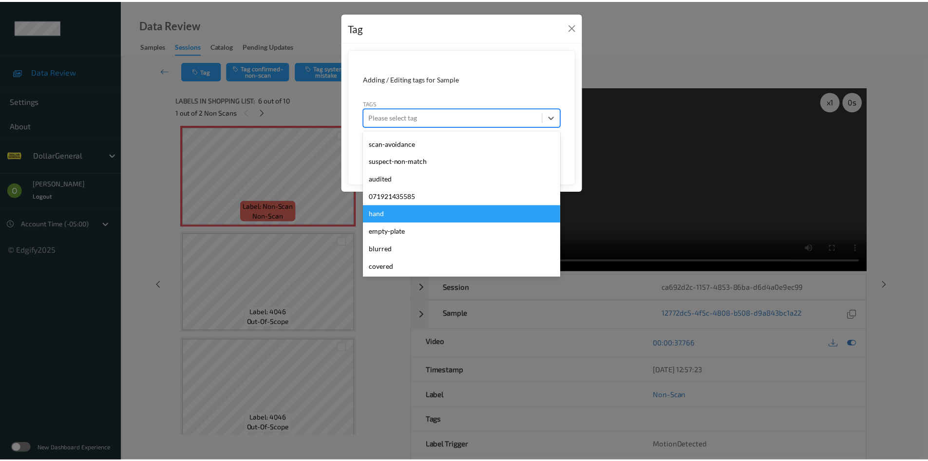
scroll to position [261, 0]
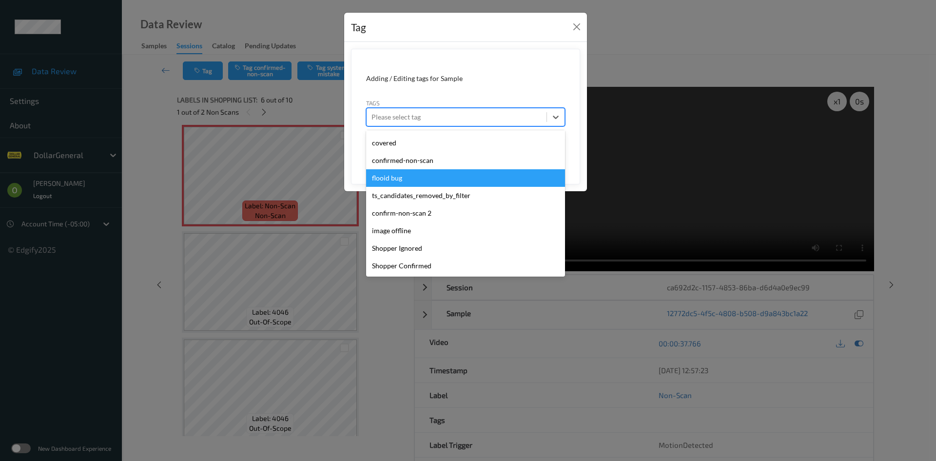
click at [478, 174] on div "flooid bug" at bounding box center [465, 178] width 199 height 18
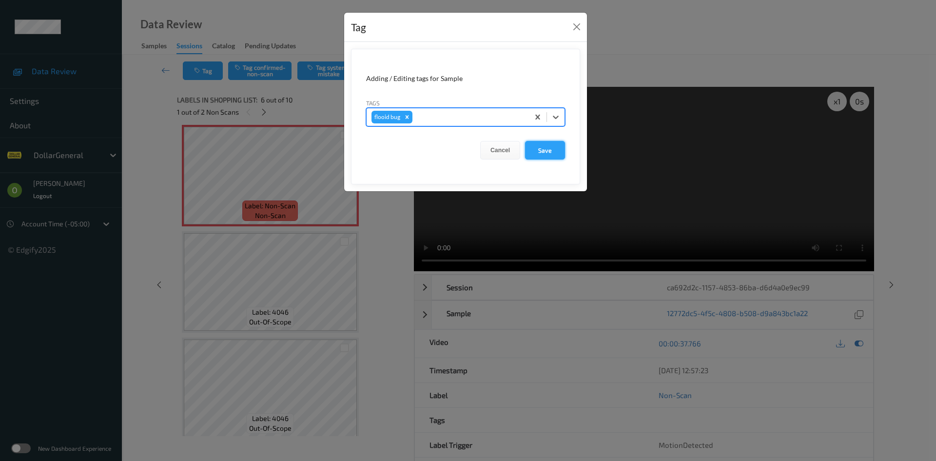
click at [563, 146] on button "Save" at bounding box center [545, 150] width 40 height 19
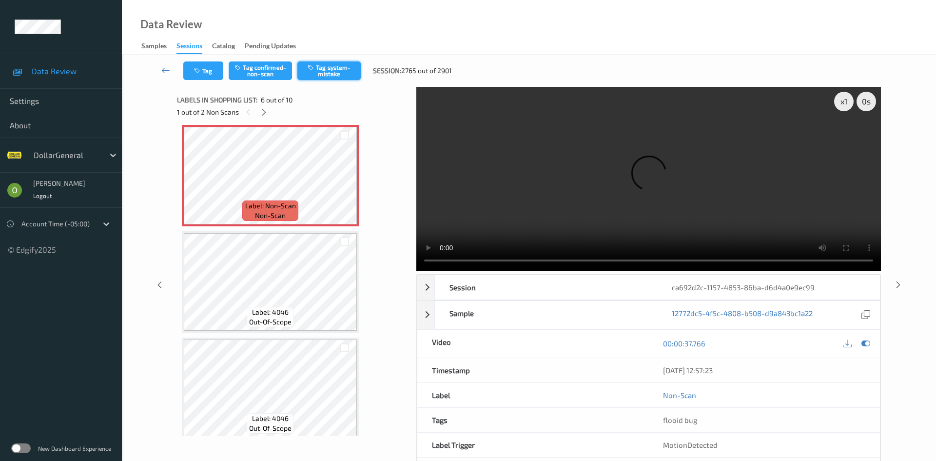
click at [352, 78] on button "Tag system-mistake" at bounding box center [328, 70] width 63 height 19
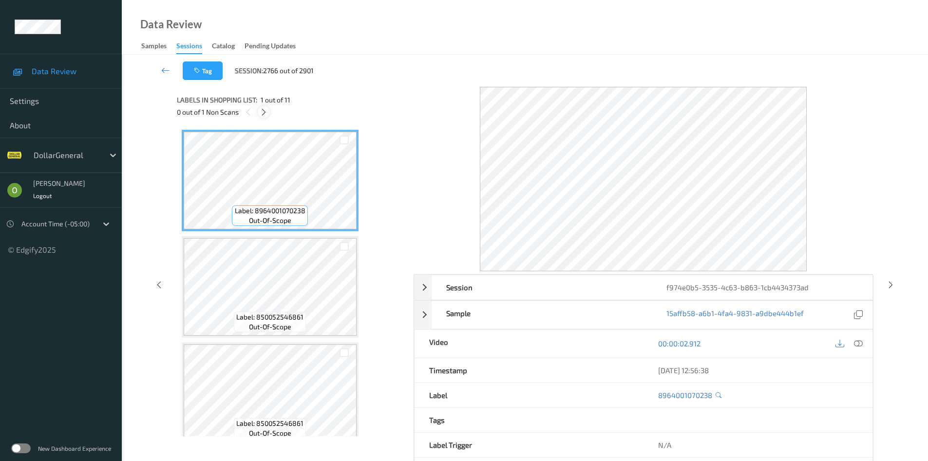
click at [258, 112] on div at bounding box center [264, 112] width 12 height 12
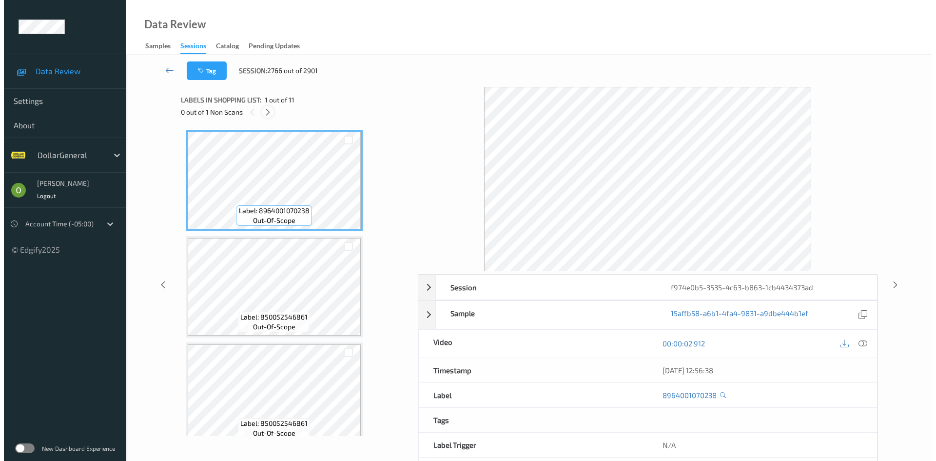
scroll to position [863, 0]
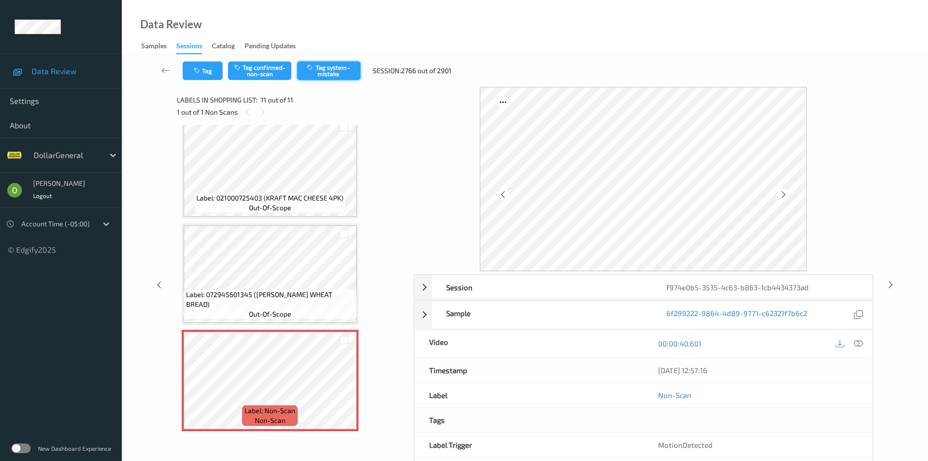
click at [339, 69] on button "Tag system-mistake" at bounding box center [328, 70] width 63 height 19
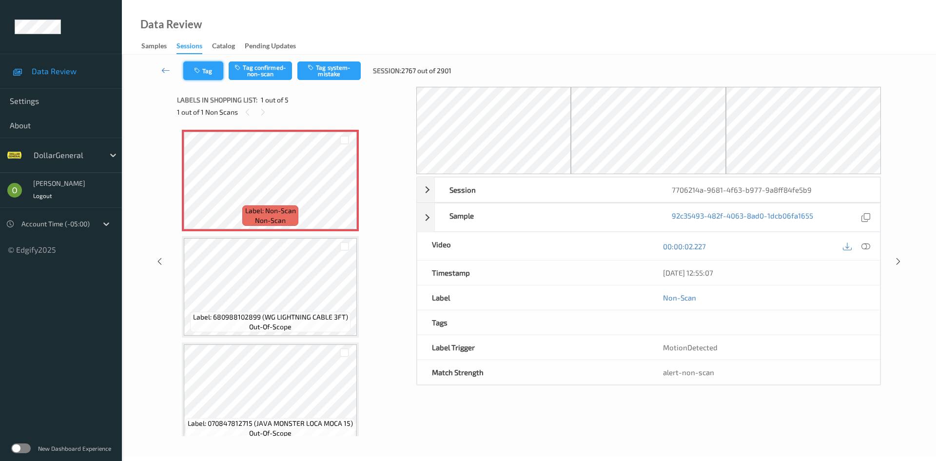
click at [204, 69] on button "Tag" at bounding box center [203, 70] width 40 height 19
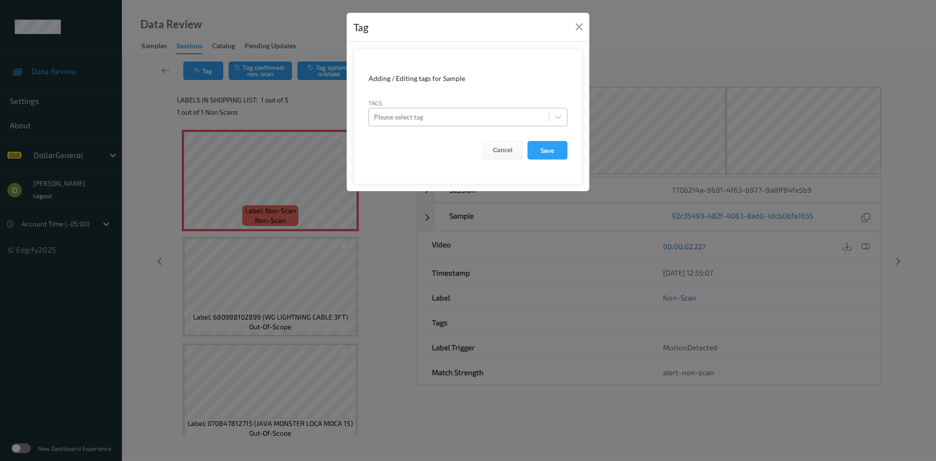
click at [409, 119] on div at bounding box center [459, 117] width 170 height 12
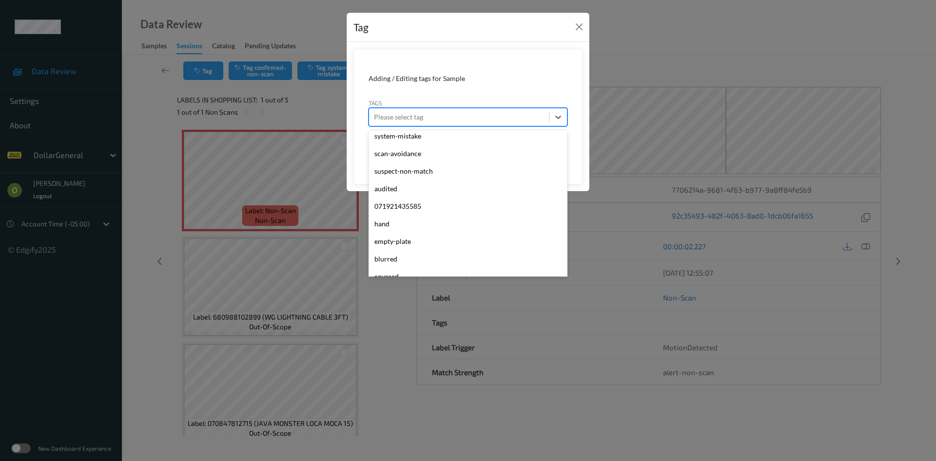
scroll to position [261, 0]
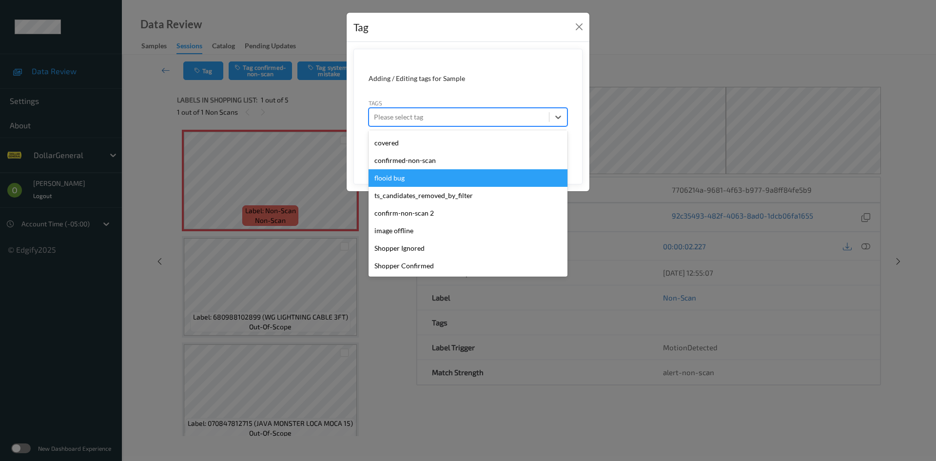
click at [416, 179] on div "flooid bug" at bounding box center [467, 178] width 199 height 18
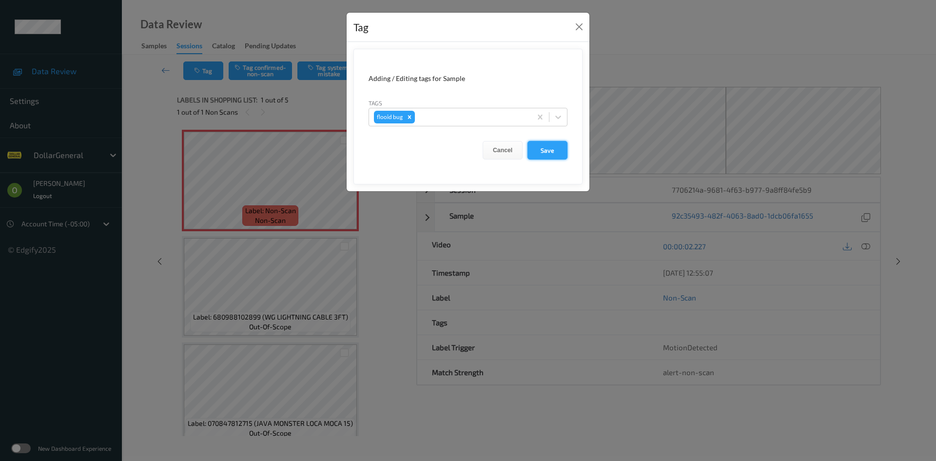
click at [533, 156] on button "Save" at bounding box center [547, 150] width 40 height 19
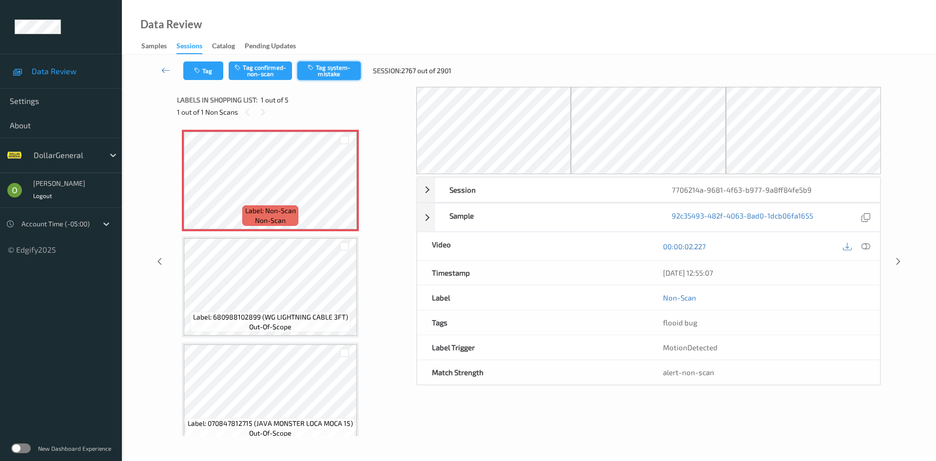
click at [331, 72] on button "Tag system-mistake" at bounding box center [328, 70] width 63 height 19
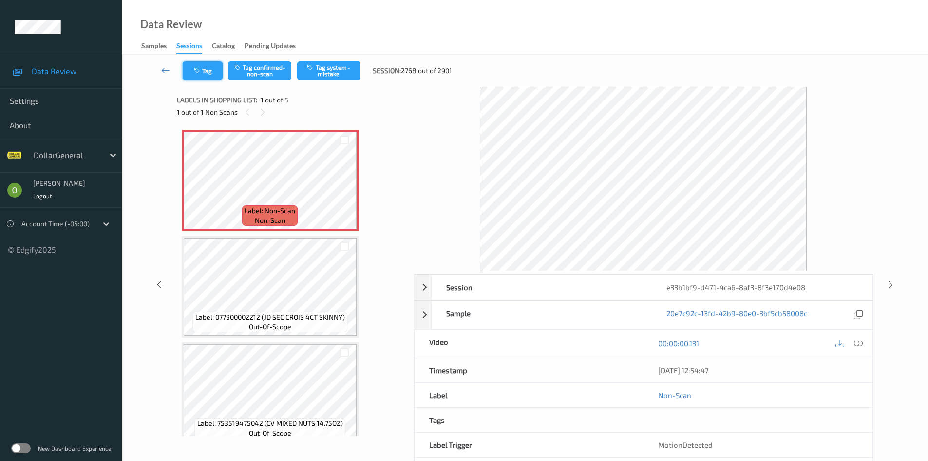
click at [210, 72] on button "Tag" at bounding box center [203, 70] width 40 height 19
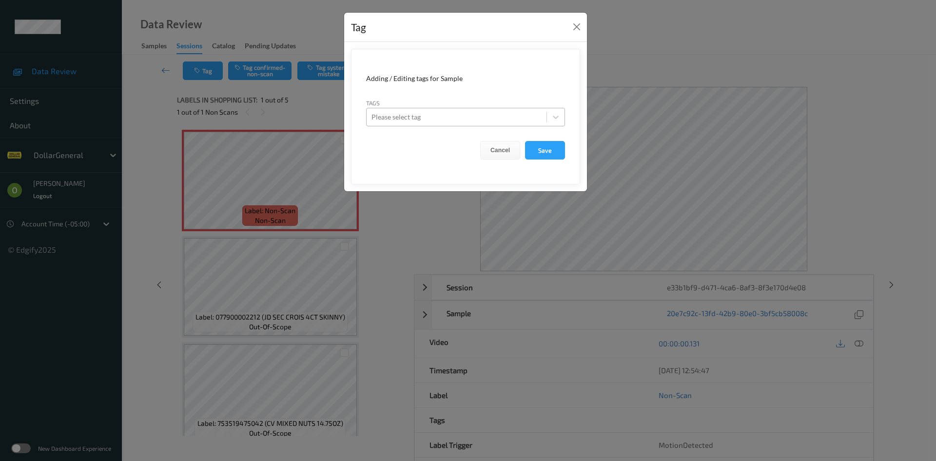
drag, startPoint x: 450, startPoint y: 105, endPoint x: 451, endPoint y: 121, distance: 15.7
click at [451, 117] on div "Tags Please select tag" at bounding box center [465, 112] width 199 height 28
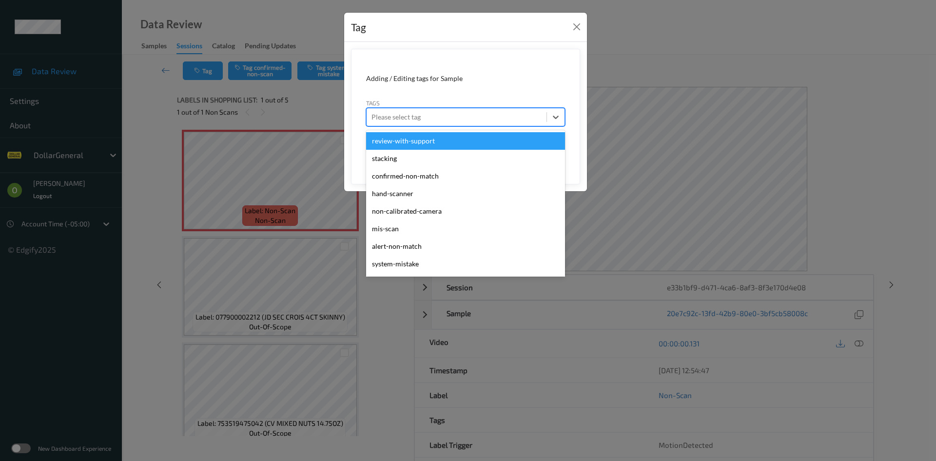
click at [451, 123] on div "Please select tag" at bounding box center [456, 117] width 180 height 16
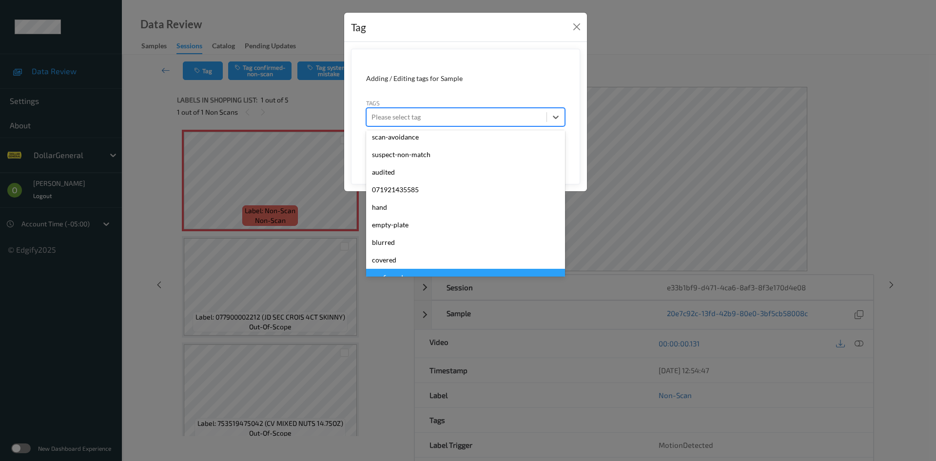
scroll to position [261, 0]
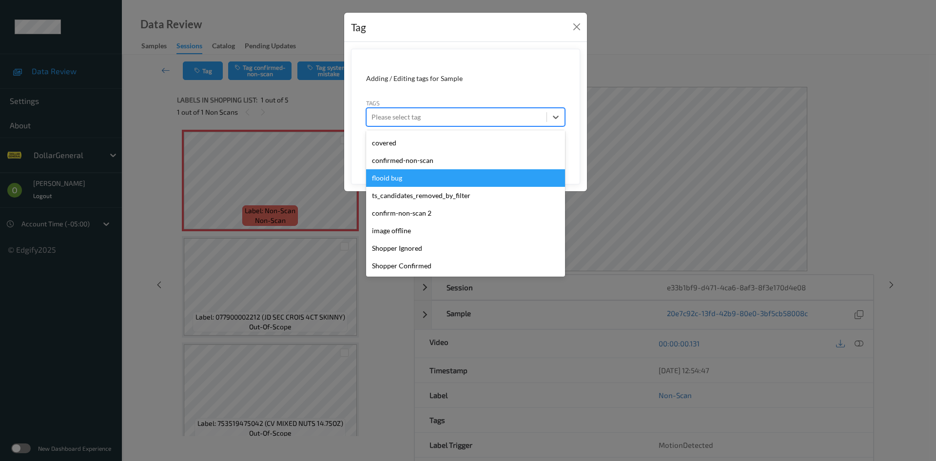
click at [436, 174] on div "flooid bug" at bounding box center [465, 178] width 199 height 18
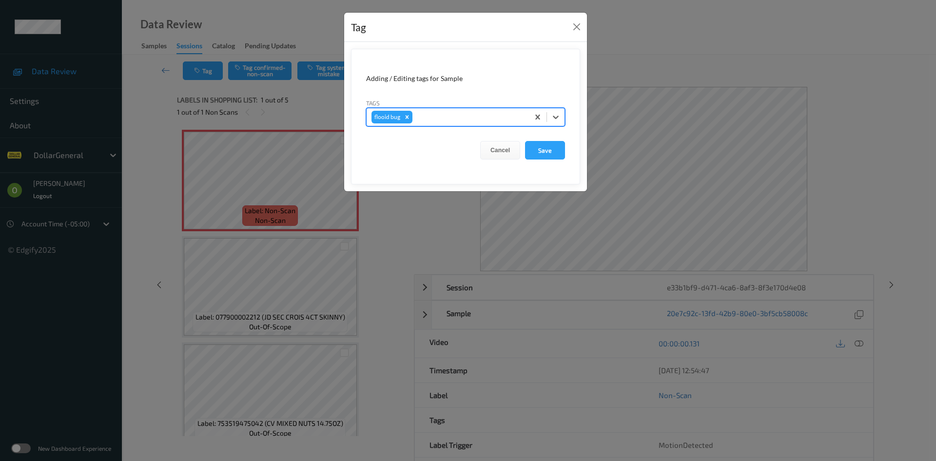
drag, startPoint x: 556, startPoint y: 148, endPoint x: 522, endPoint y: 148, distance: 34.1
click at [556, 148] on button "Save" at bounding box center [545, 150] width 40 height 19
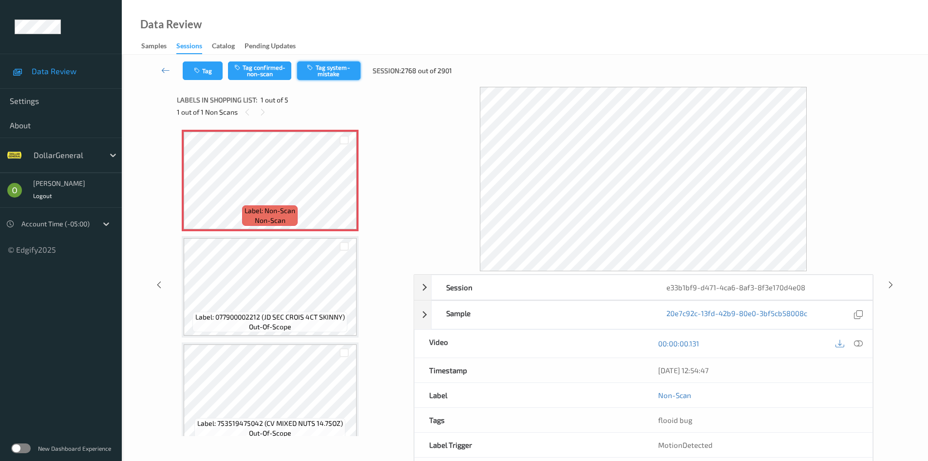
click at [336, 75] on button "Tag system-mistake" at bounding box center [328, 70] width 63 height 19
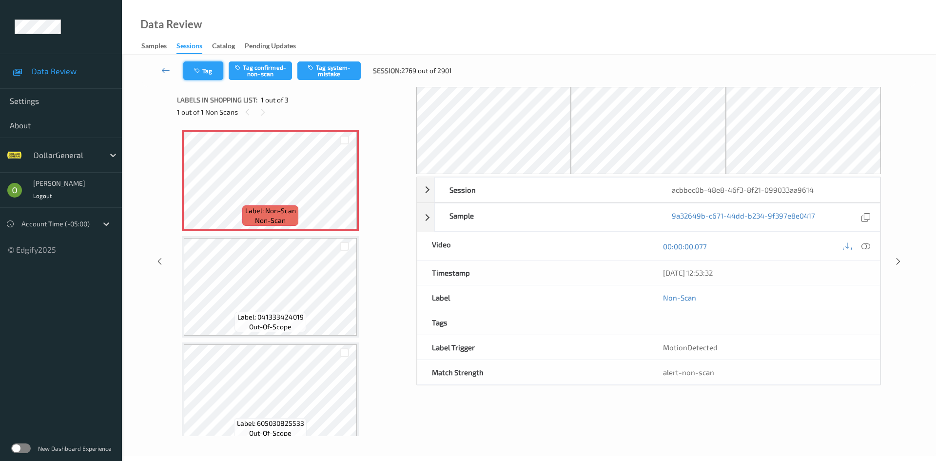
click at [212, 74] on button "Tag" at bounding box center [203, 70] width 40 height 19
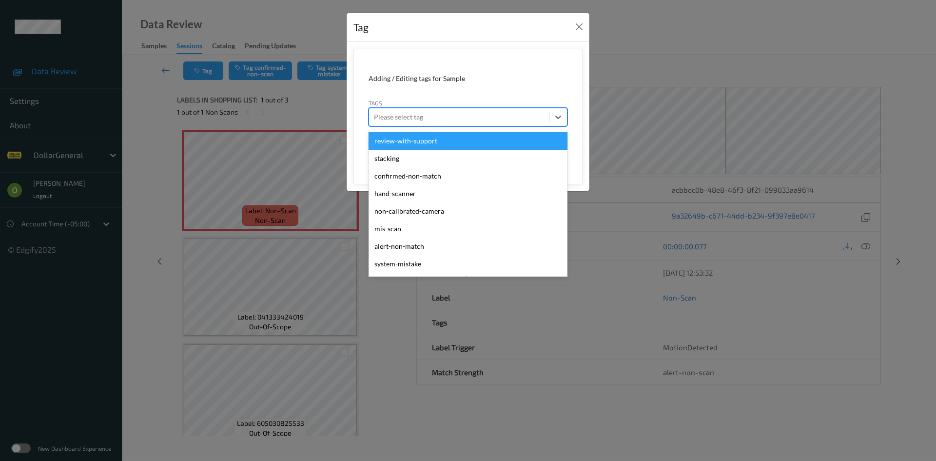
click at [494, 115] on div at bounding box center [459, 117] width 170 height 12
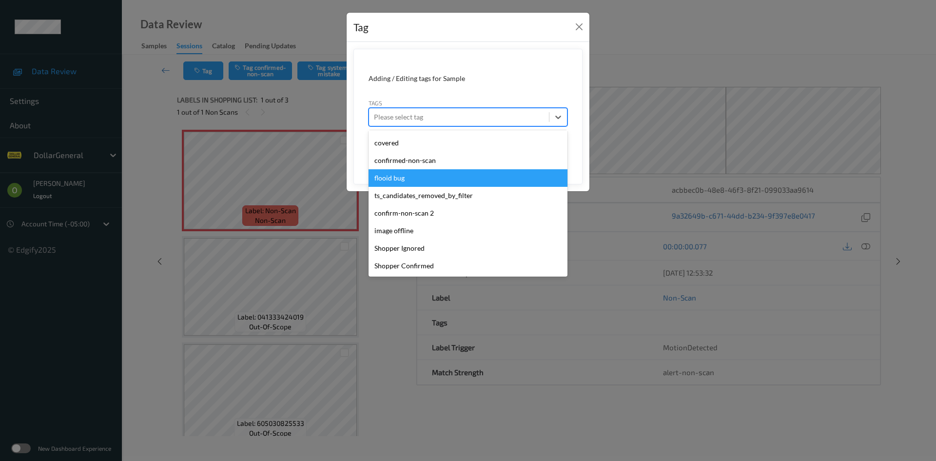
click at [475, 175] on div "flooid bug" at bounding box center [467, 178] width 199 height 18
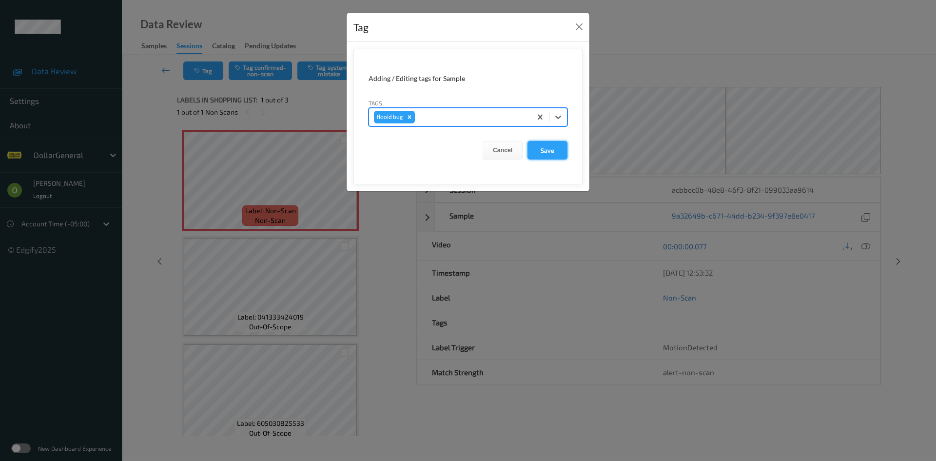
click at [561, 145] on button "Save" at bounding box center [547, 150] width 40 height 19
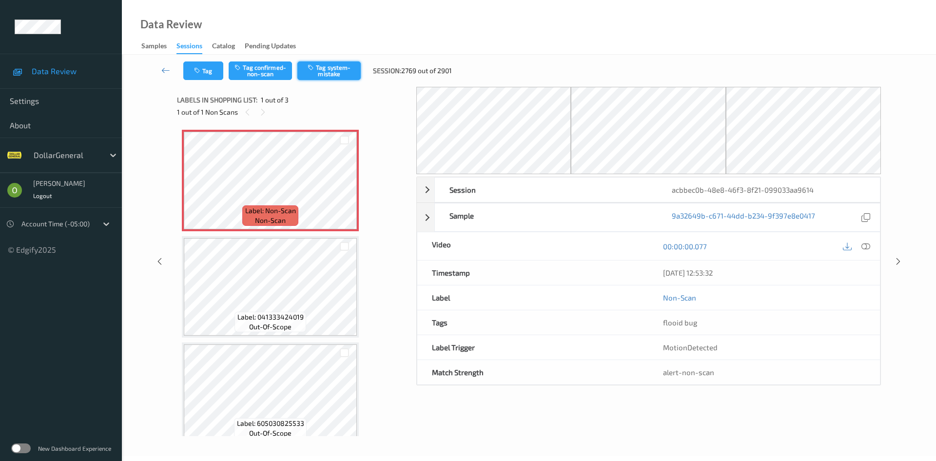
click at [357, 69] on button "Tag system-mistake" at bounding box center [328, 70] width 63 height 19
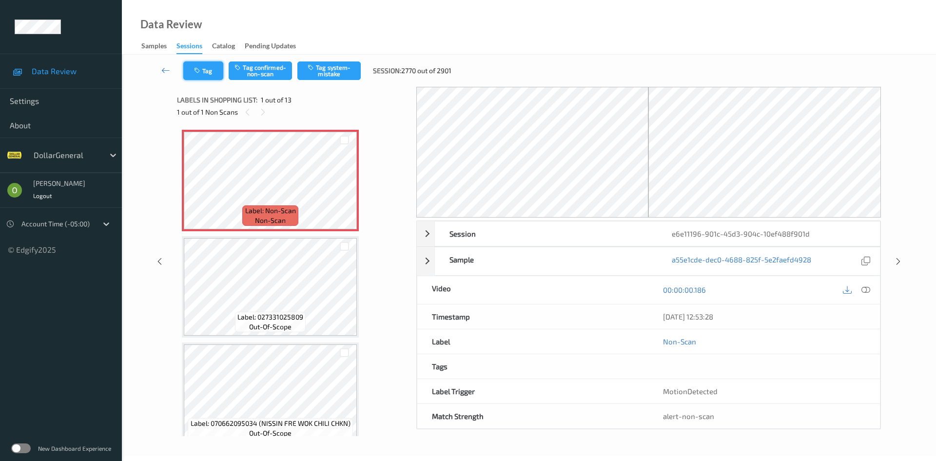
click at [214, 76] on button "Tag" at bounding box center [203, 70] width 40 height 19
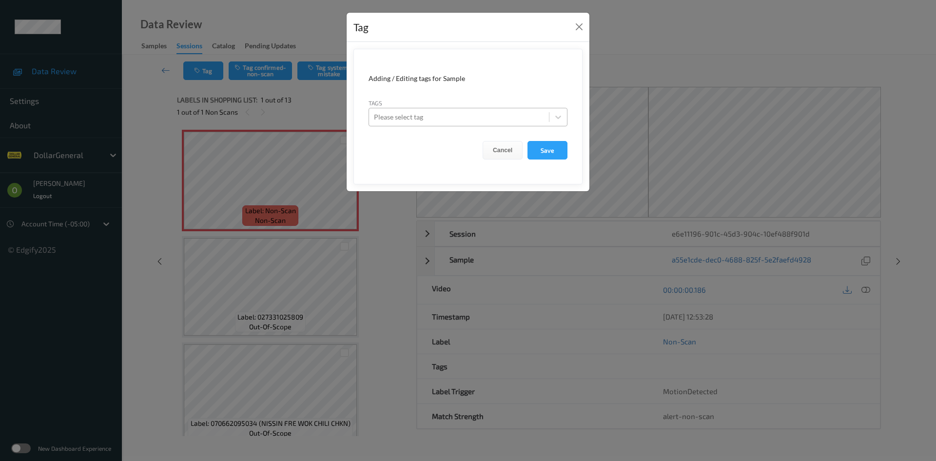
click at [517, 120] on div at bounding box center [459, 117] width 170 height 12
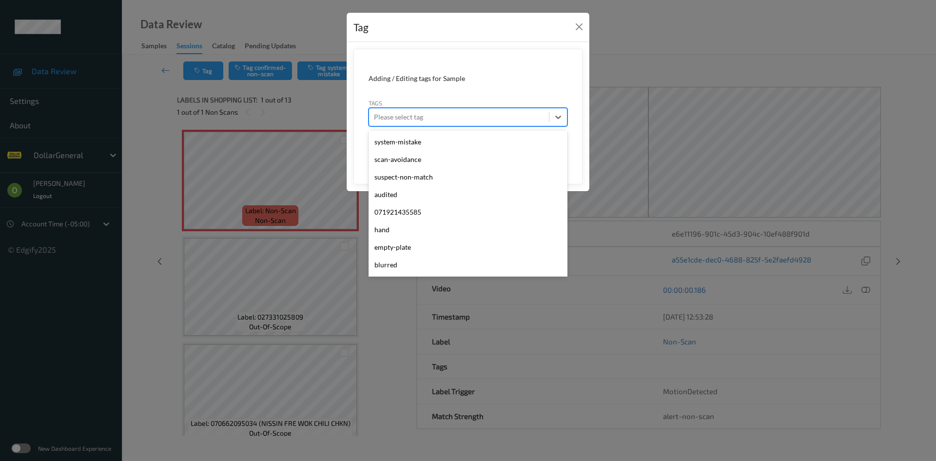
scroll to position [261, 0]
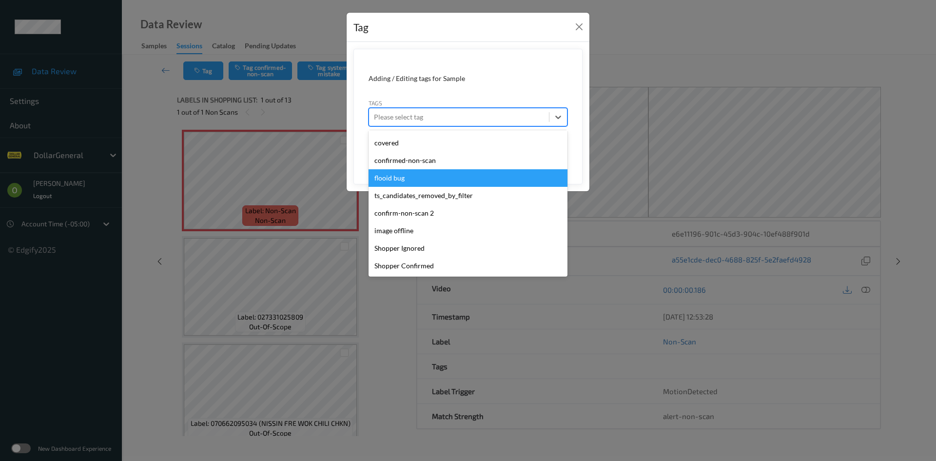
click at [507, 172] on div "flooid bug" at bounding box center [467, 178] width 199 height 18
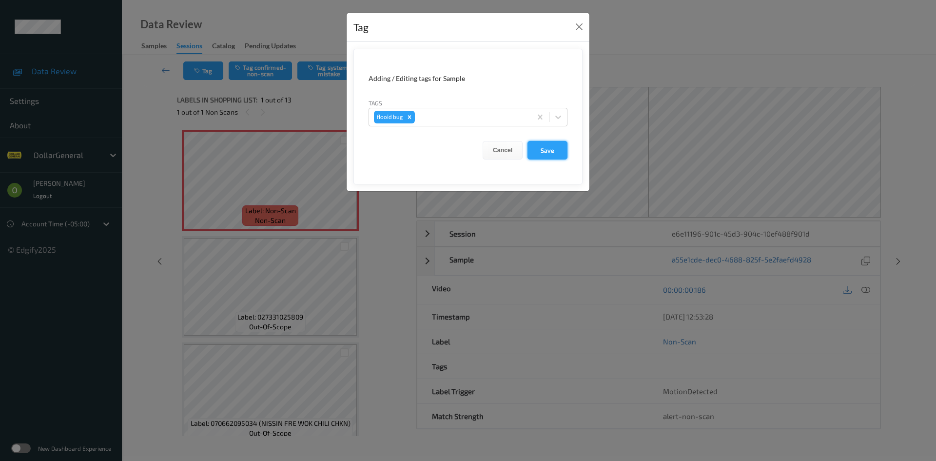
click at [556, 154] on button "Save" at bounding box center [547, 150] width 40 height 19
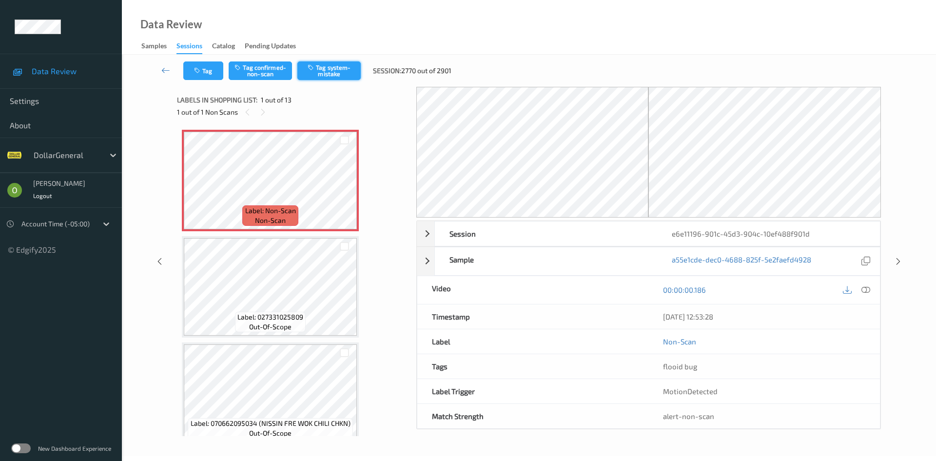
click at [347, 68] on button "Tag system-mistake" at bounding box center [328, 70] width 63 height 19
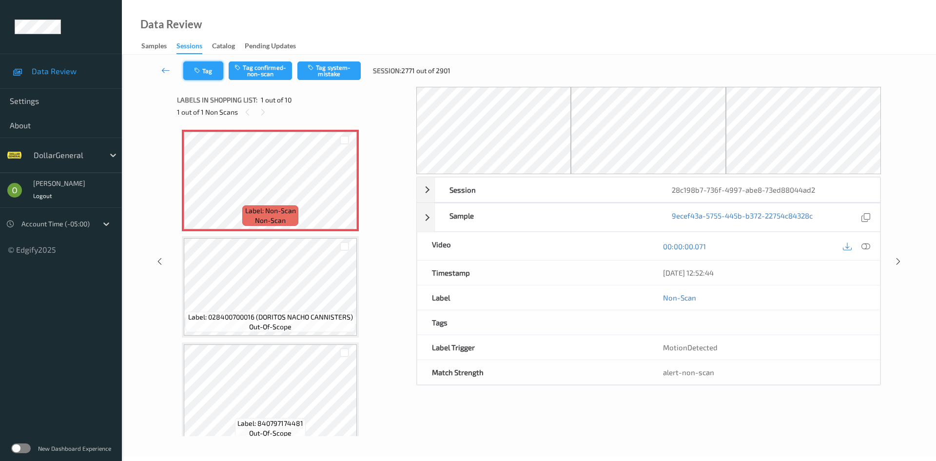
click at [208, 78] on button "Tag" at bounding box center [203, 70] width 40 height 19
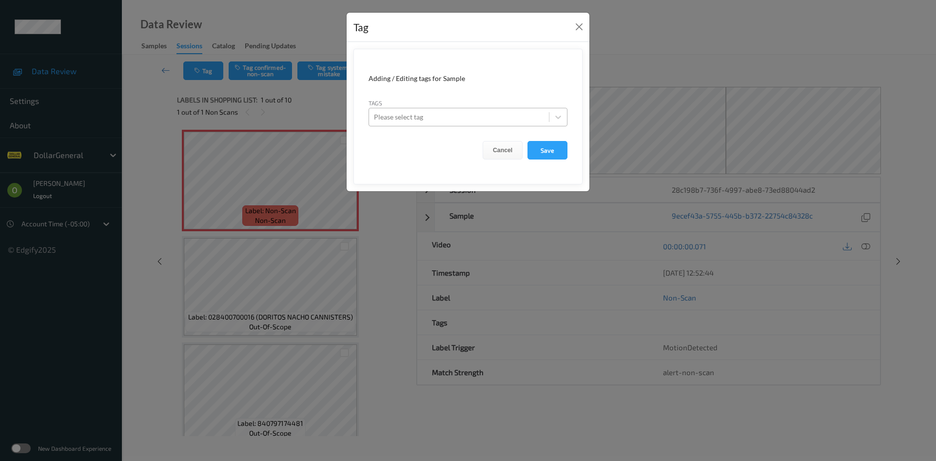
click at [422, 111] on div at bounding box center [459, 117] width 170 height 12
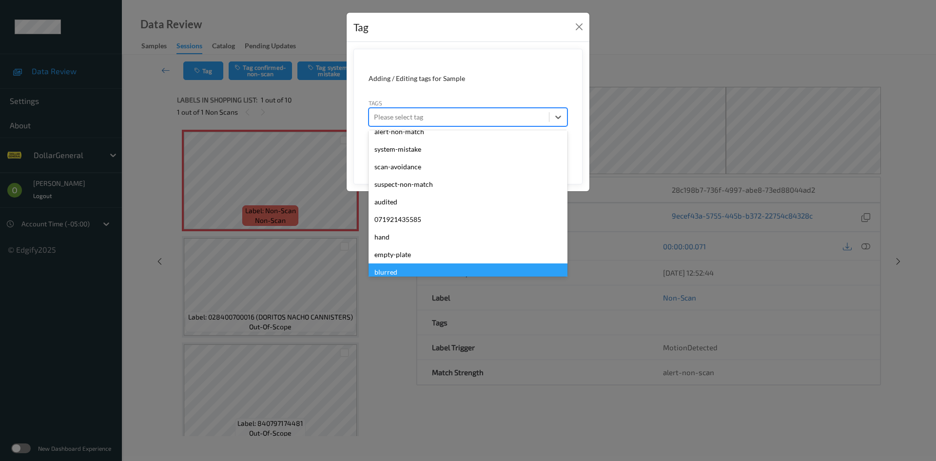
scroll to position [261, 0]
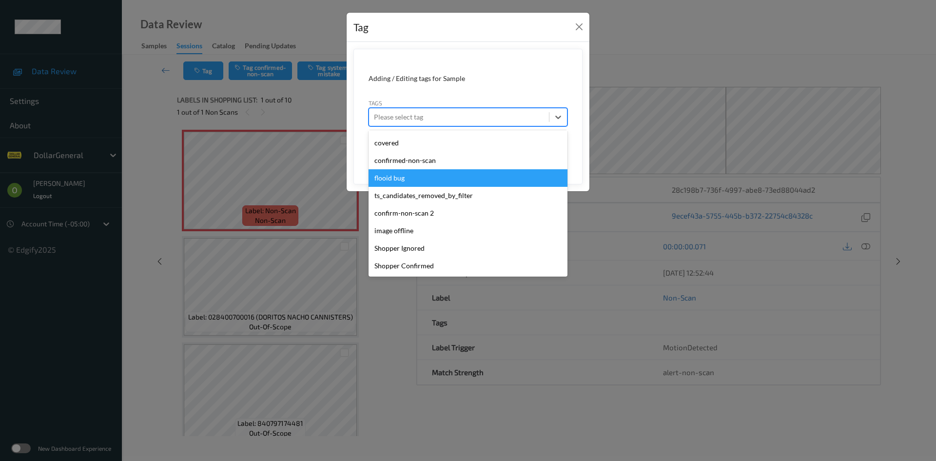
click at [436, 173] on div "flooid bug" at bounding box center [467, 178] width 199 height 18
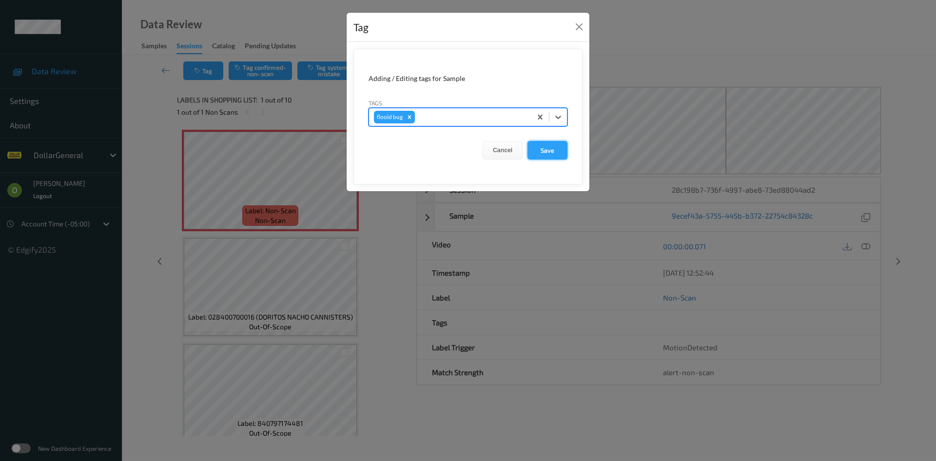
click at [561, 148] on button "Save" at bounding box center [547, 150] width 40 height 19
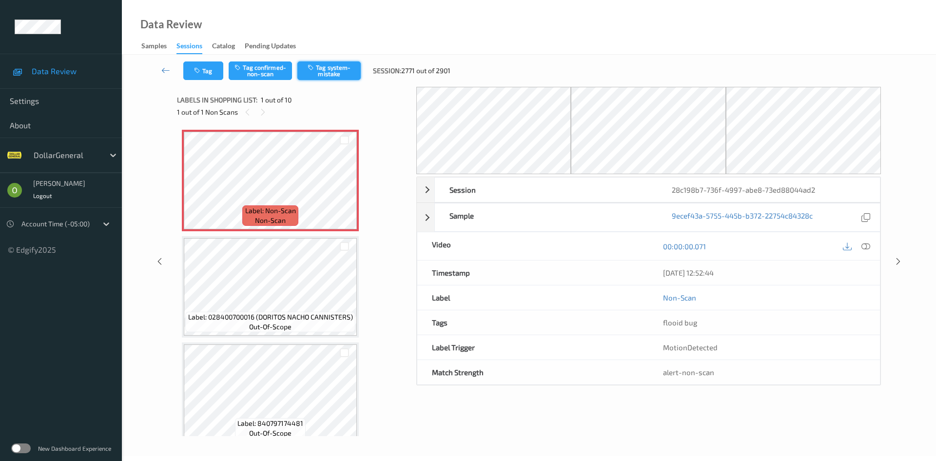
click at [346, 64] on button "Tag system-mistake" at bounding box center [328, 70] width 63 height 19
click at [214, 67] on button "Tag" at bounding box center [203, 70] width 40 height 19
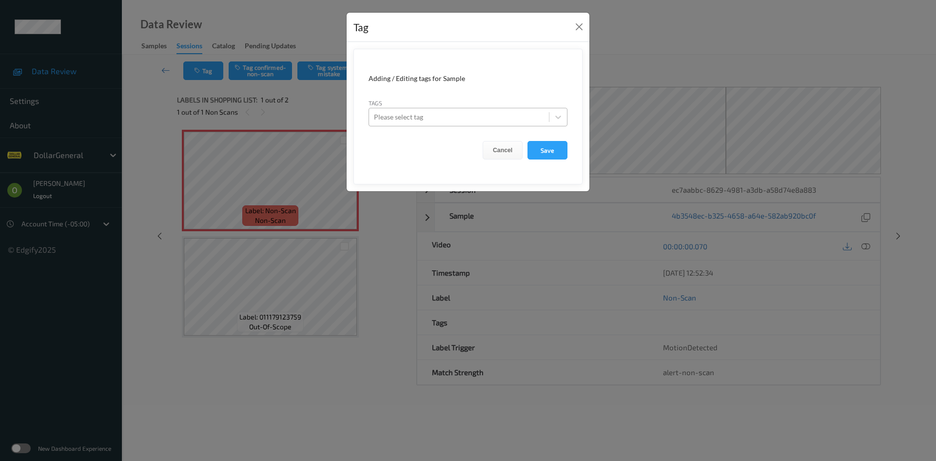
click at [541, 125] on div "Please select tag" at bounding box center [467, 117] width 199 height 19
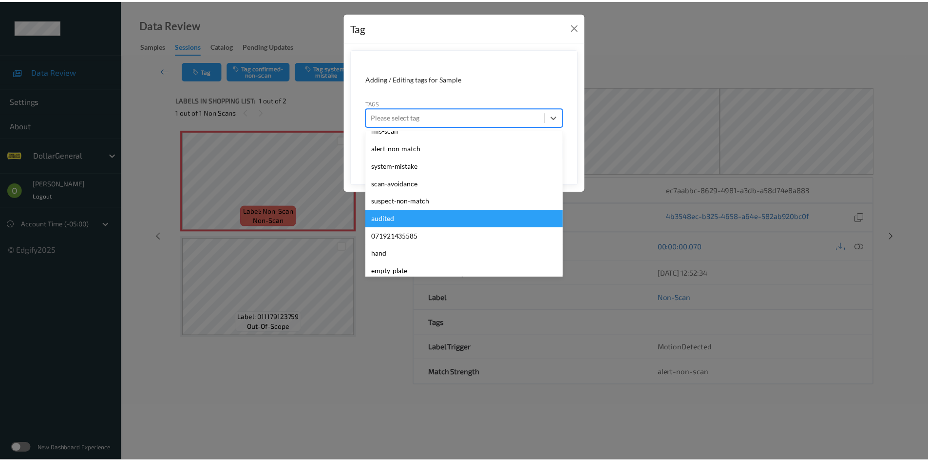
scroll to position [261, 0]
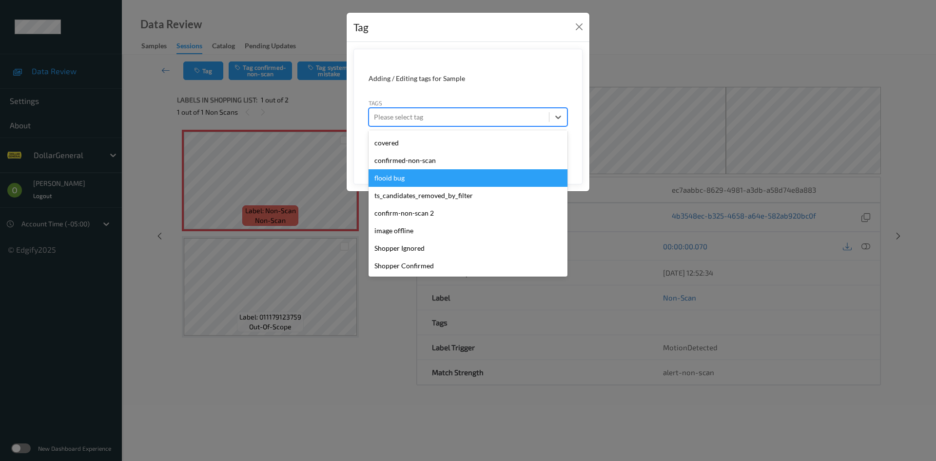
click at [499, 174] on div "flooid bug" at bounding box center [467, 178] width 199 height 18
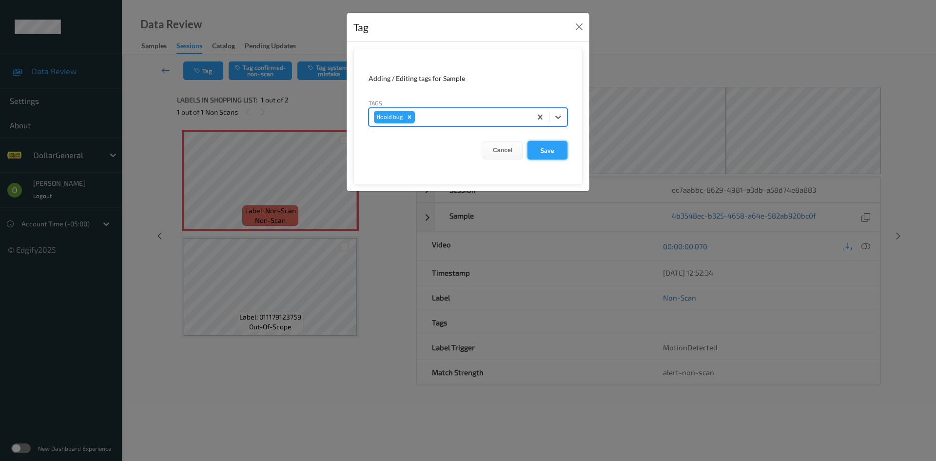
click at [559, 145] on button "Save" at bounding box center [547, 150] width 40 height 19
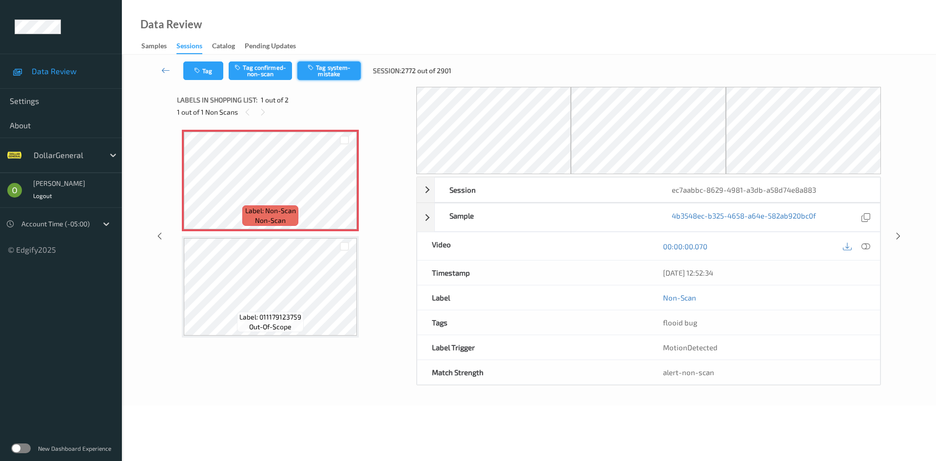
click at [353, 71] on button "Tag system-mistake" at bounding box center [328, 70] width 63 height 19
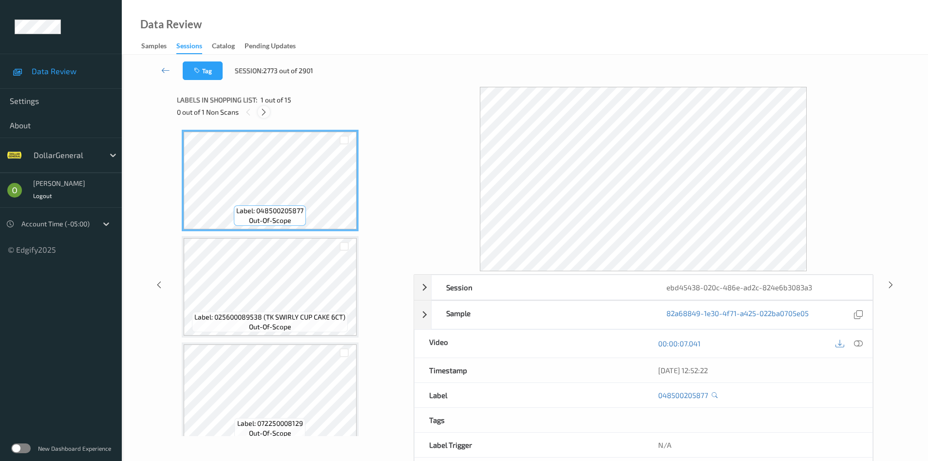
click at [261, 110] on icon at bounding box center [264, 112] width 8 height 9
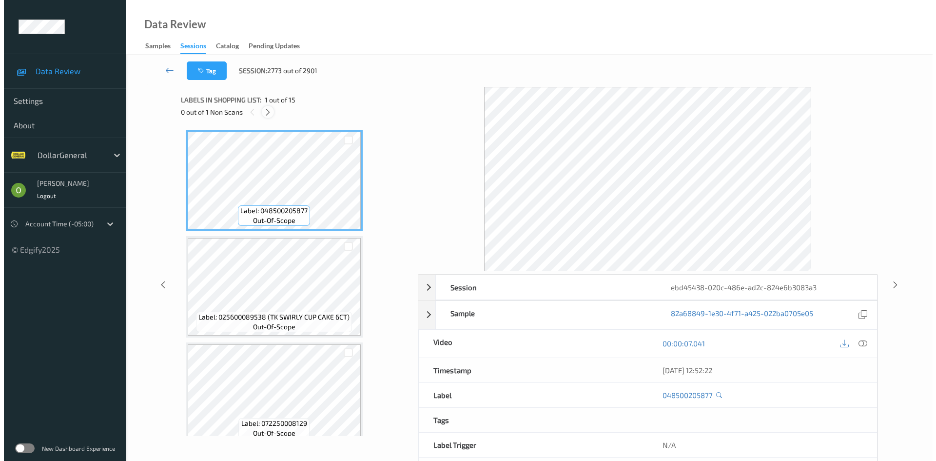
scroll to position [1287, 0]
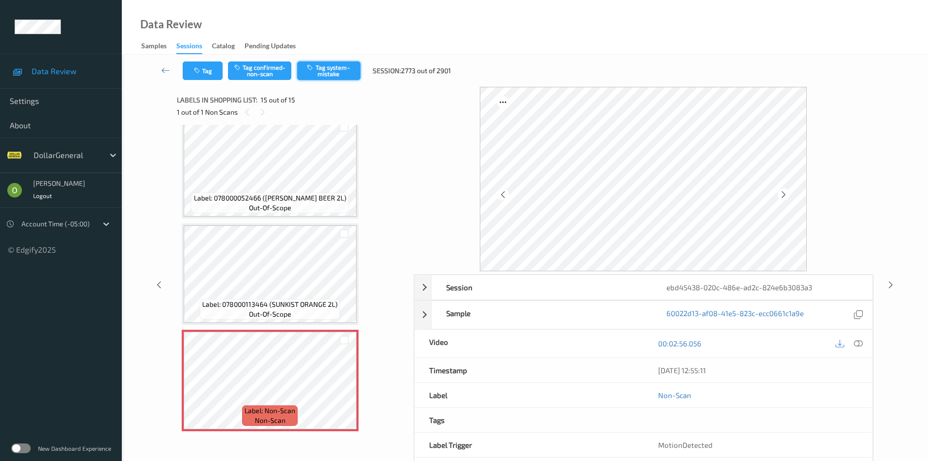
click at [322, 75] on button "Tag system-mistake" at bounding box center [328, 70] width 63 height 19
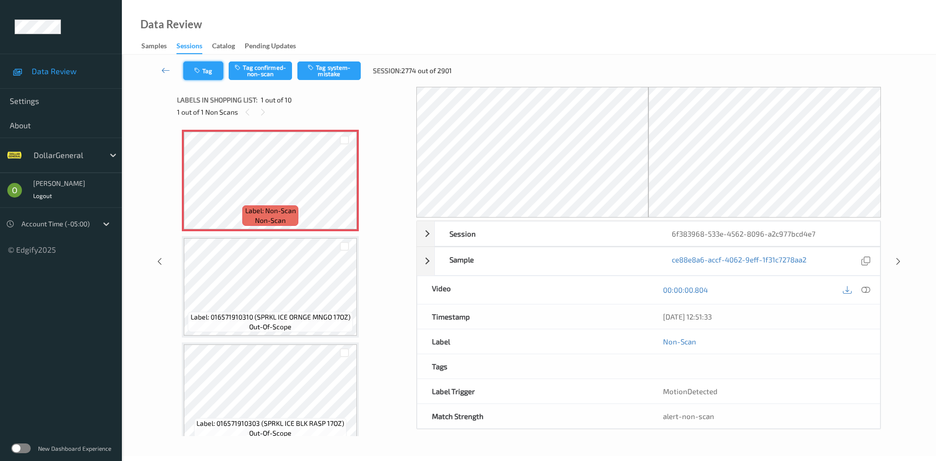
click at [202, 72] on icon "button" at bounding box center [198, 70] width 8 height 7
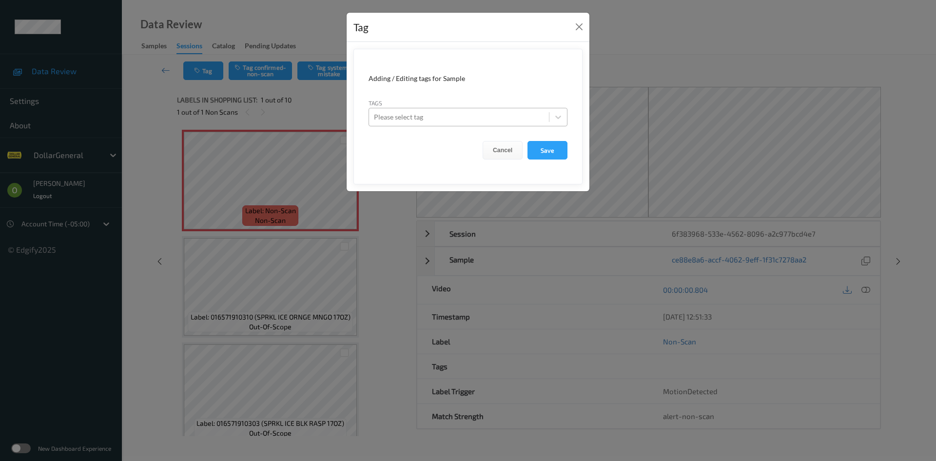
click at [415, 114] on div at bounding box center [459, 117] width 170 height 12
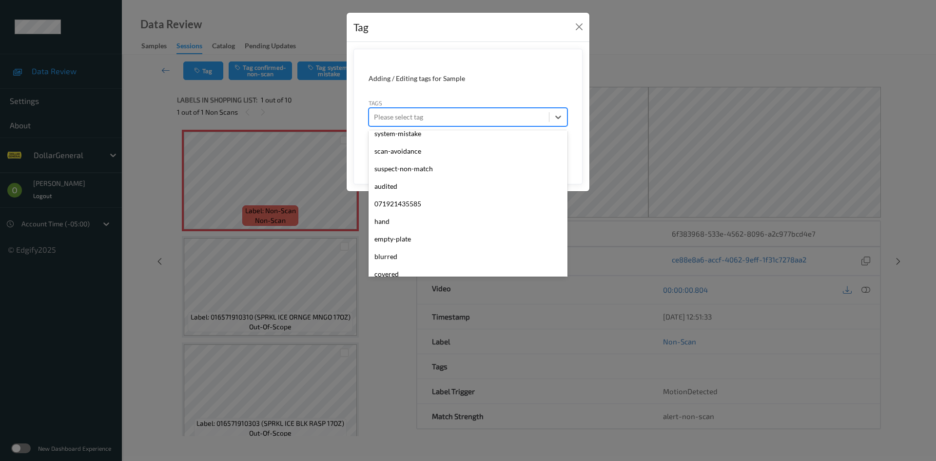
scroll to position [261, 0]
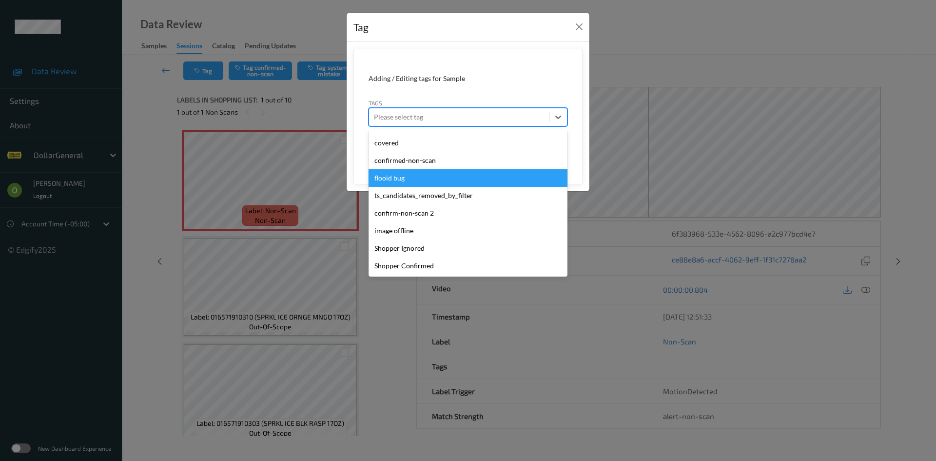
click at [428, 177] on div "flooid bug" at bounding box center [467, 178] width 199 height 18
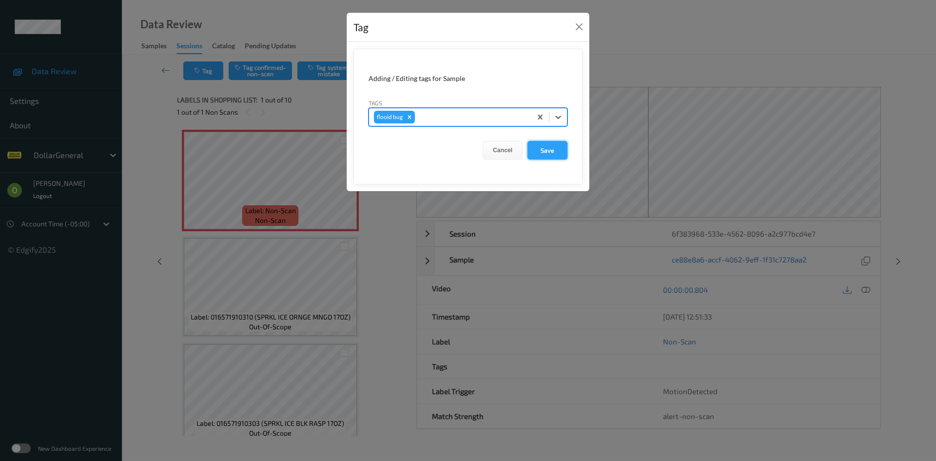
click at [539, 149] on button "Save" at bounding box center [547, 150] width 40 height 19
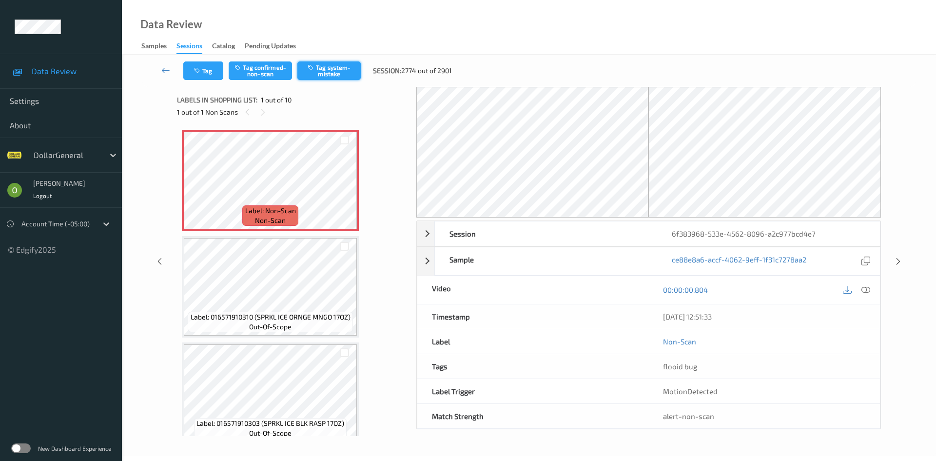
click at [334, 66] on button "Tag system-mistake" at bounding box center [328, 70] width 63 height 19
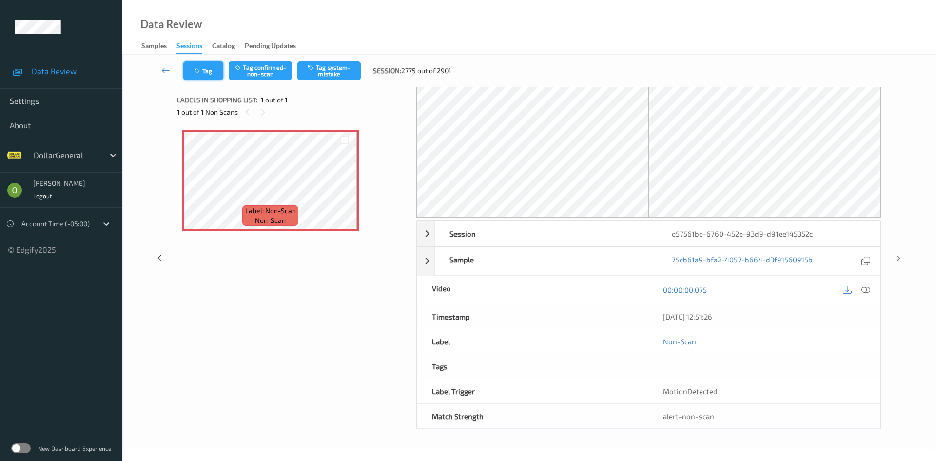
click at [186, 75] on button "Tag" at bounding box center [203, 70] width 40 height 19
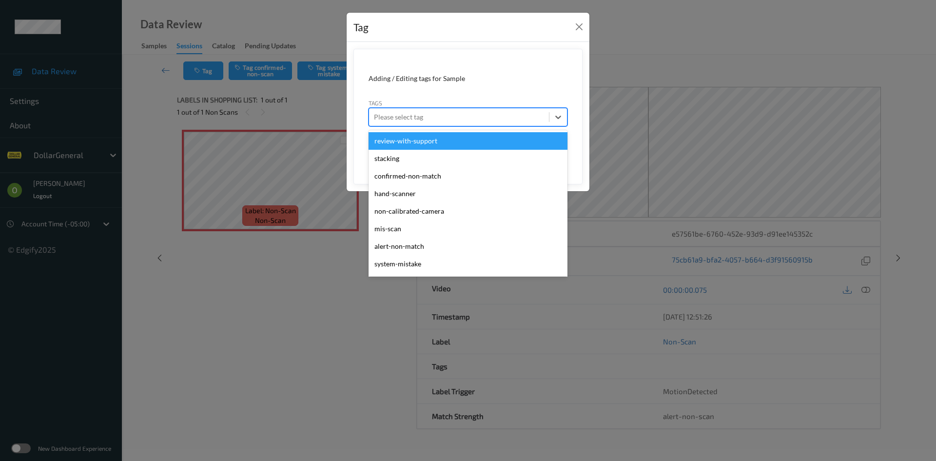
click at [464, 110] on div "Please select tag" at bounding box center [459, 117] width 180 height 16
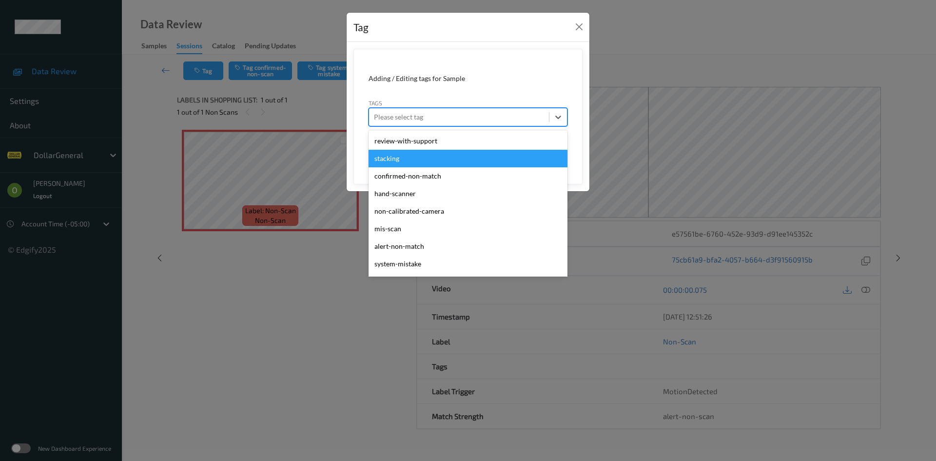
scroll to position [261, 0]
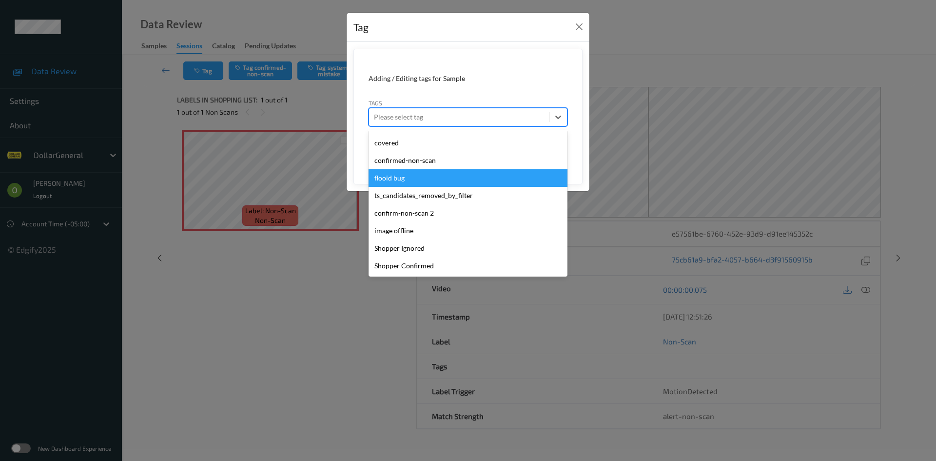
click at [434, 175] on div "flooid bug" at bounding box center [467, 178] width 199 height 18
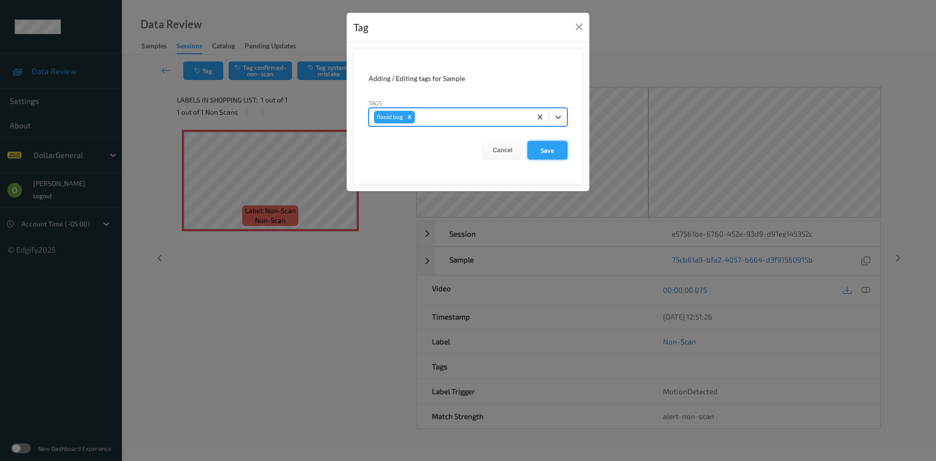
click at [543, 145] on button "Save" at bounding box center [547, 150] width 40 height 19
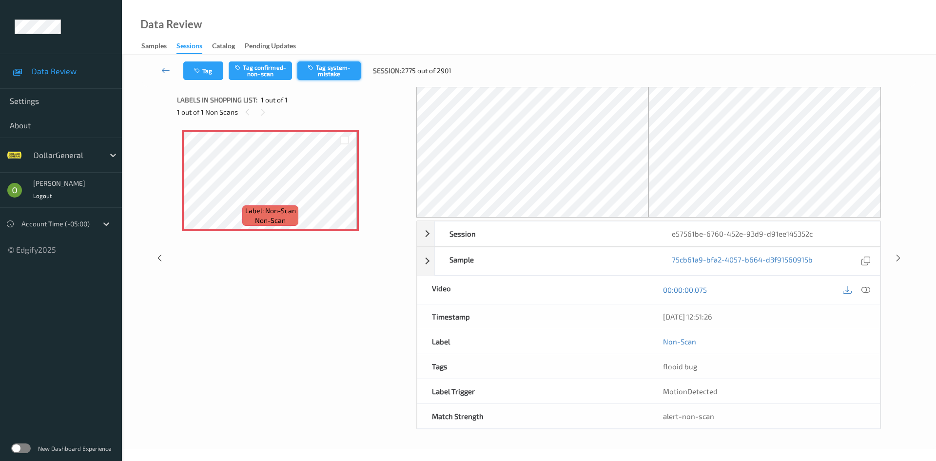
click at [336, 66] on button "Tag system-mistake" at bounding box center [328, 70] width 63 height 19
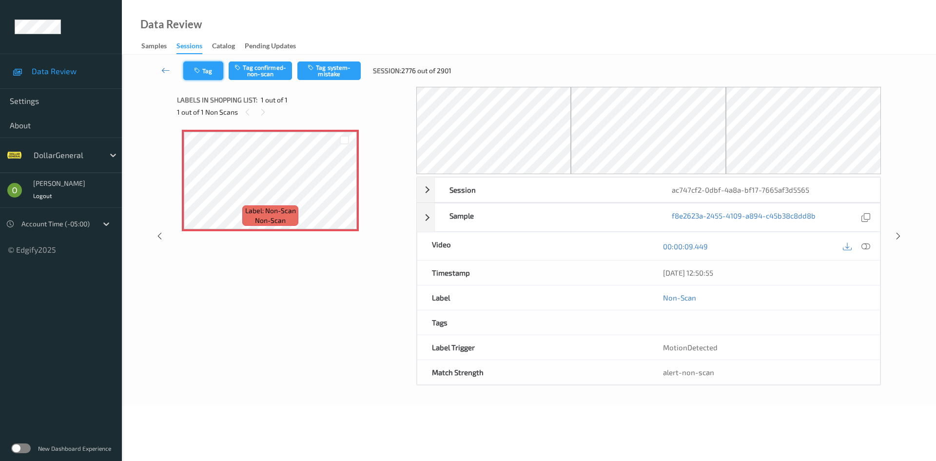
click at [211, 69] on button "Tag" at bounding box center [203, 70] width 40 height 19
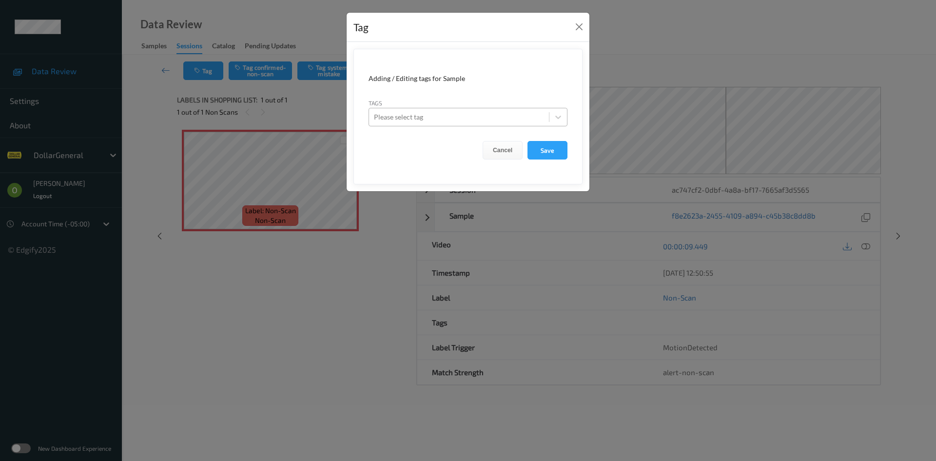
click at [452, 113] on div at bounding box center [459, 117] width 170 height 12
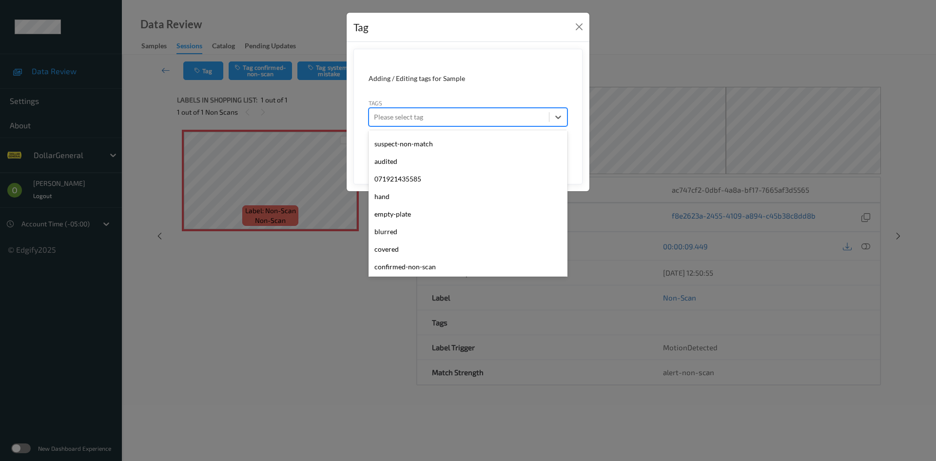
scroll to position [261, 0]
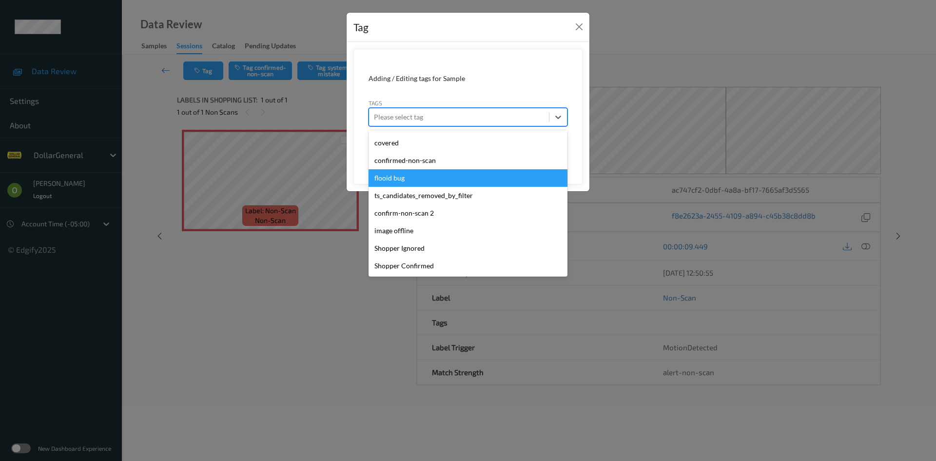
click at [418, 173] on div "flooid bug" at bounding box center [467, 178] width 199 height 18
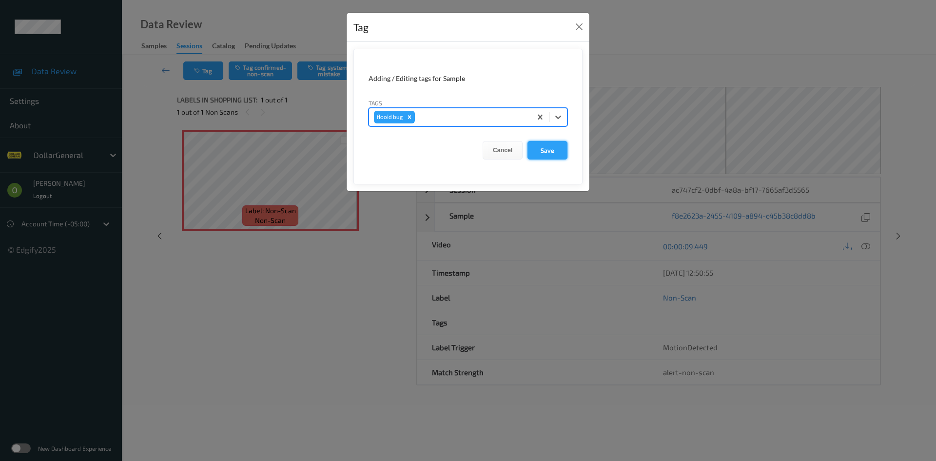
click at [561, 146] on button "Save" at bounding box center [547, 150] width 40 height 19
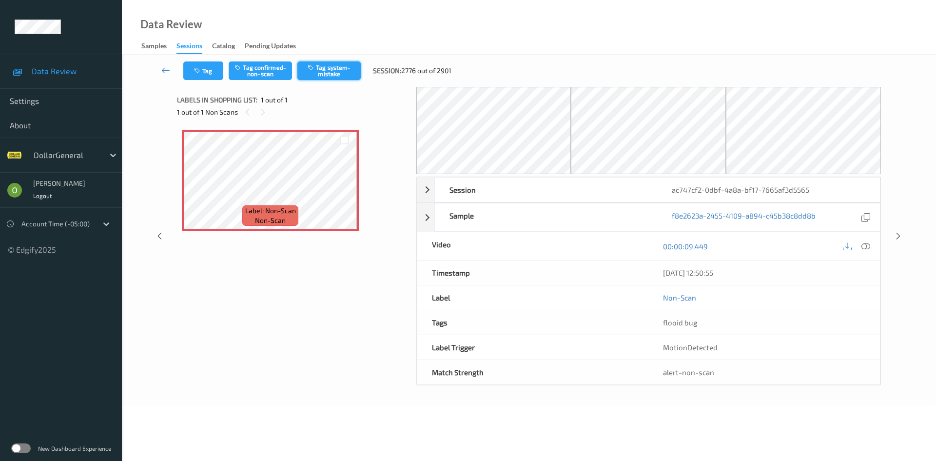
click at [316, 68] on button "Tag system-mistake" at bounding box center [328, 70] width 63 height 19
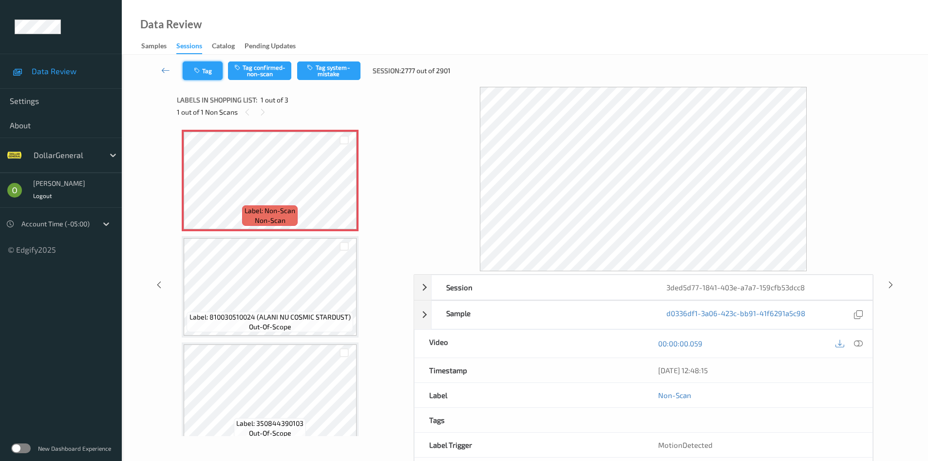
click at [185, 74] on button "Tag" at bounding box center [203, 70] width 40 height 19
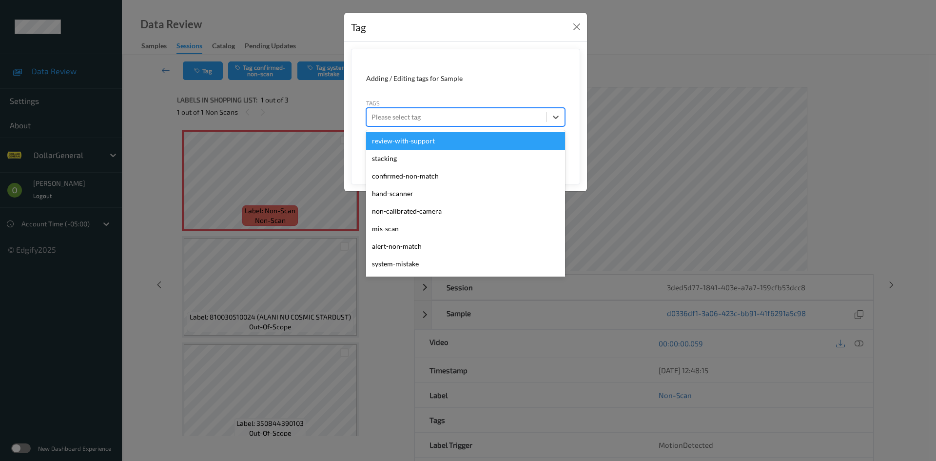
click at [429, 115] on div at bounding box center [456, 117] width 170 height 12
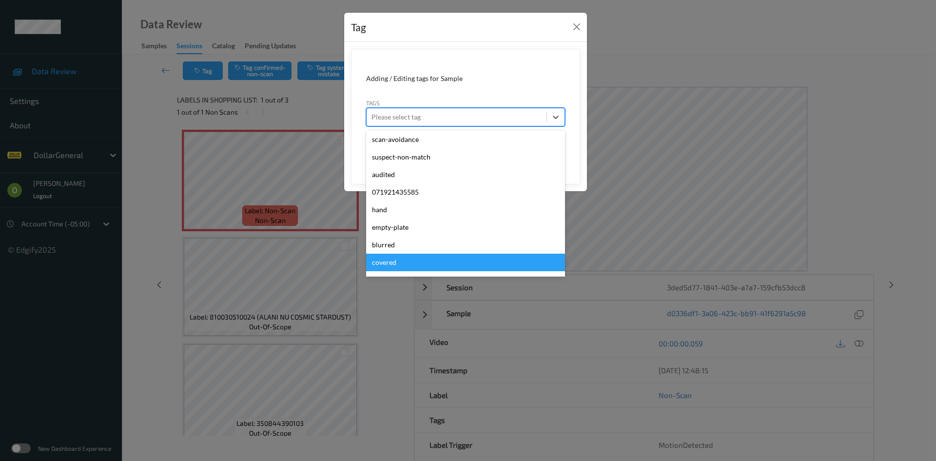
scroll to position [261, 0]
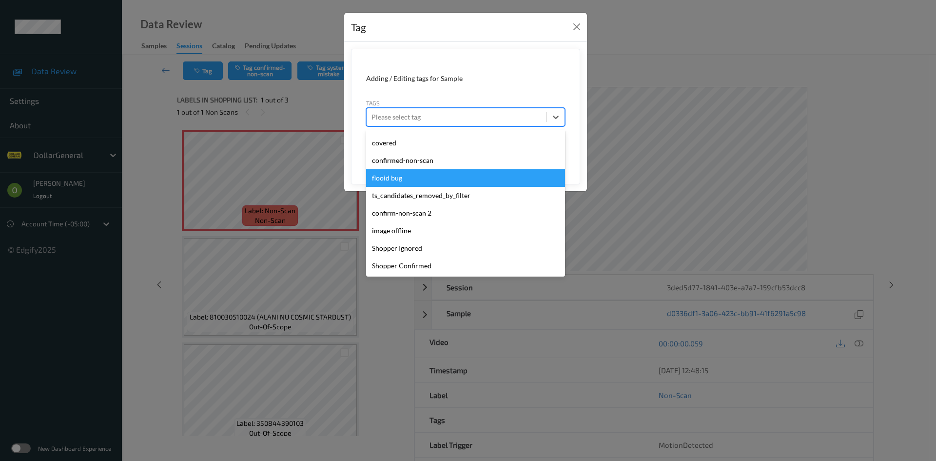
click at [429, 170] on div "flooid bug" at bounding box center [465, 178] width 199 height 18
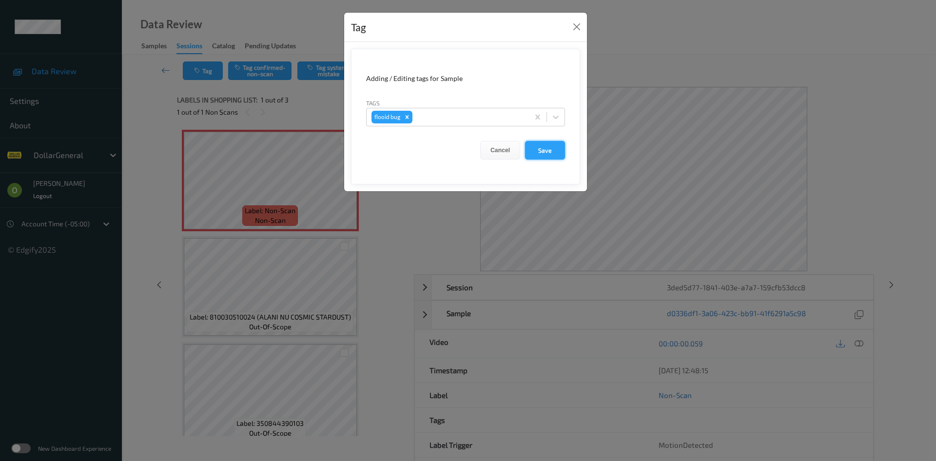
click at [538, 149] on button "Save" at bounding box center [545, 150] width 40 height 19
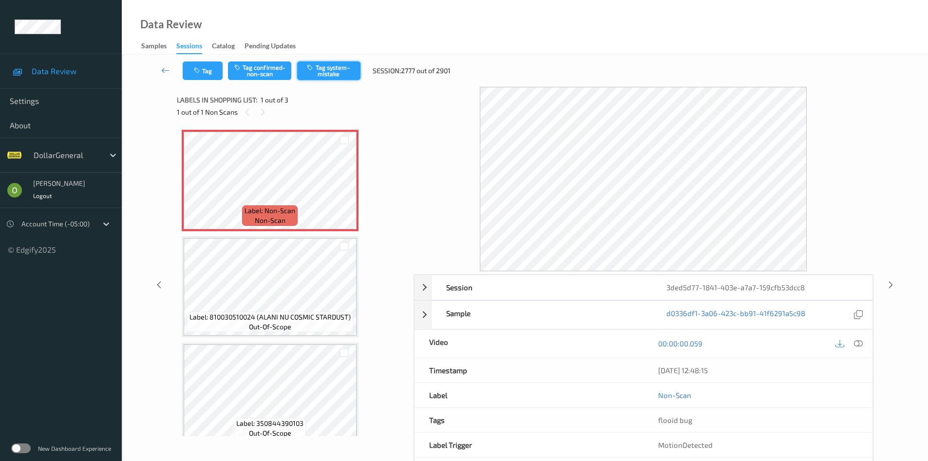
click at [308, 68] on icon "button" at bounding box center [311, 67] width 8 height 7
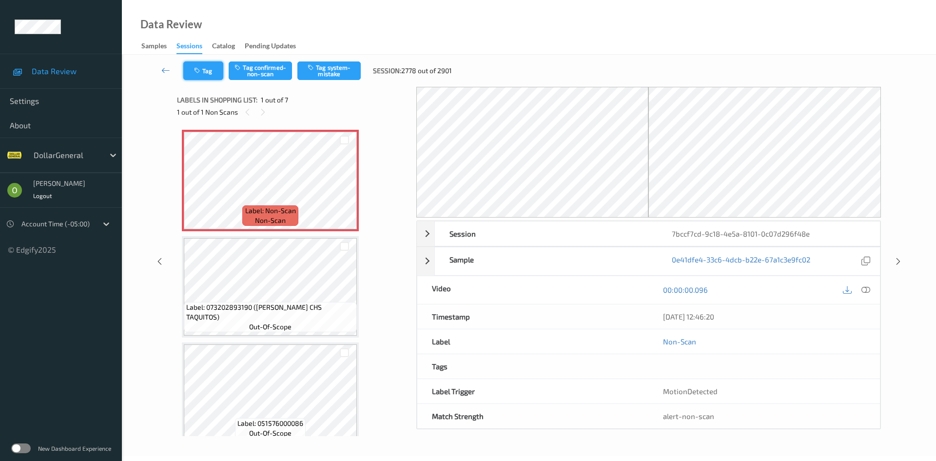
click at [211, 68] on button "Tag" at bounding box center [203, 70] width 40 height 19
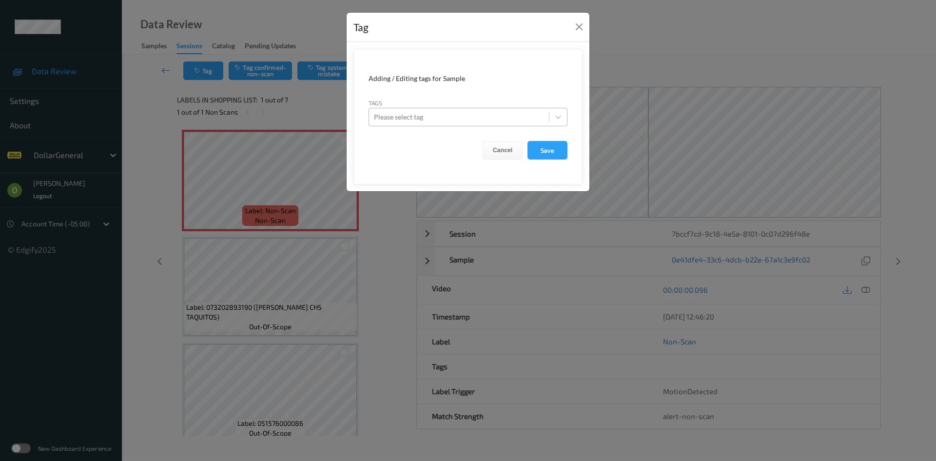
click at [377, 110] on div "Please select tag" at bounding box center [459, 117] width 180 height 16
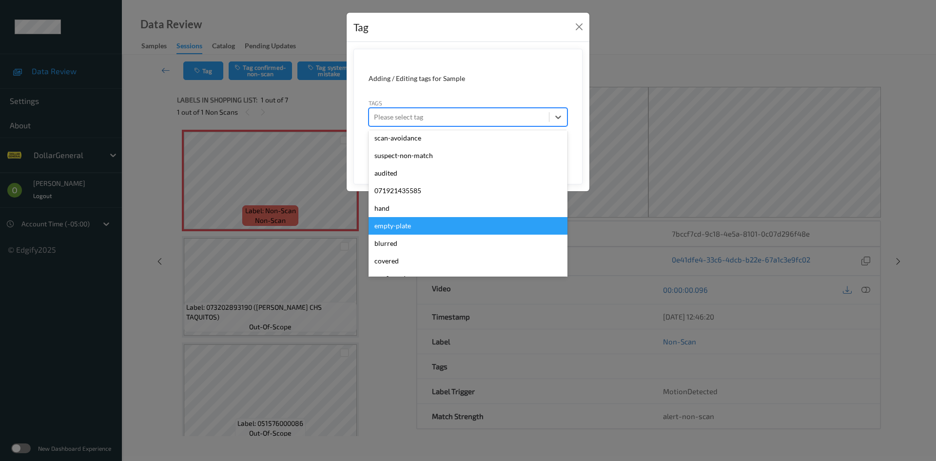
scroll to position [261, 0]
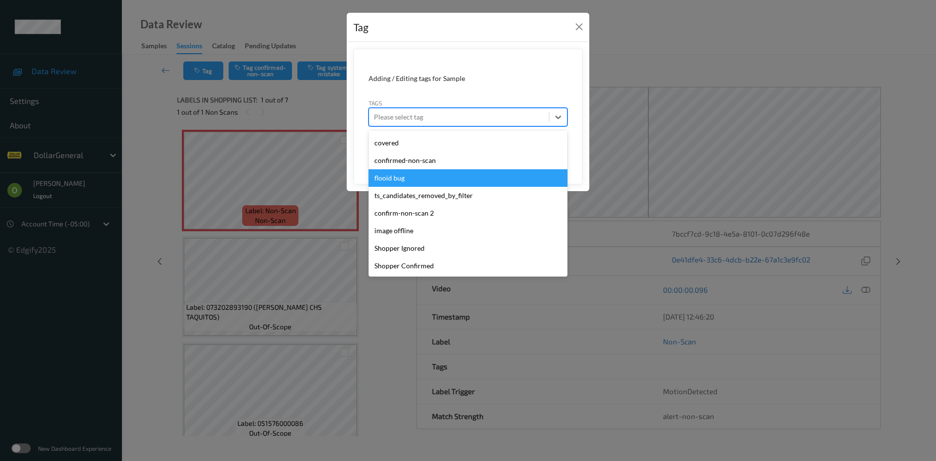
click at [399, 176] on div "flooid bug" at bounding box center [467, 178] width 199 height 18
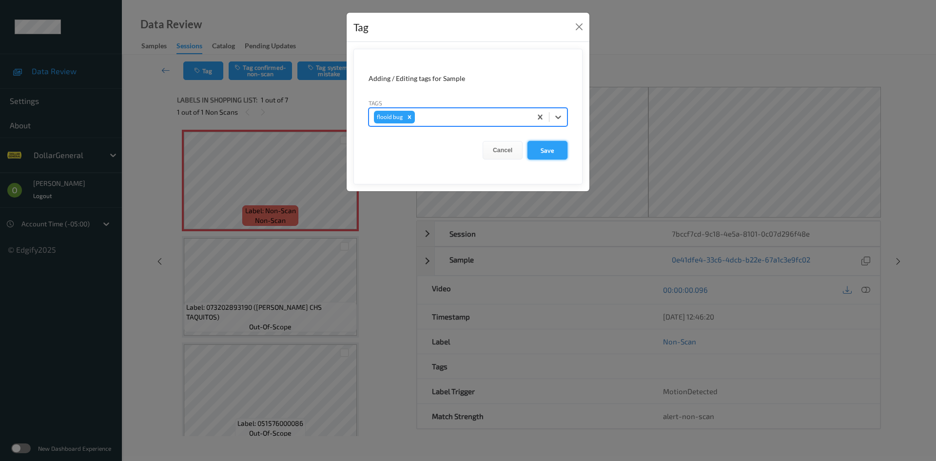
click at [538, 146] on button "Save" at bounding box center [547, 150] width 40 height 19
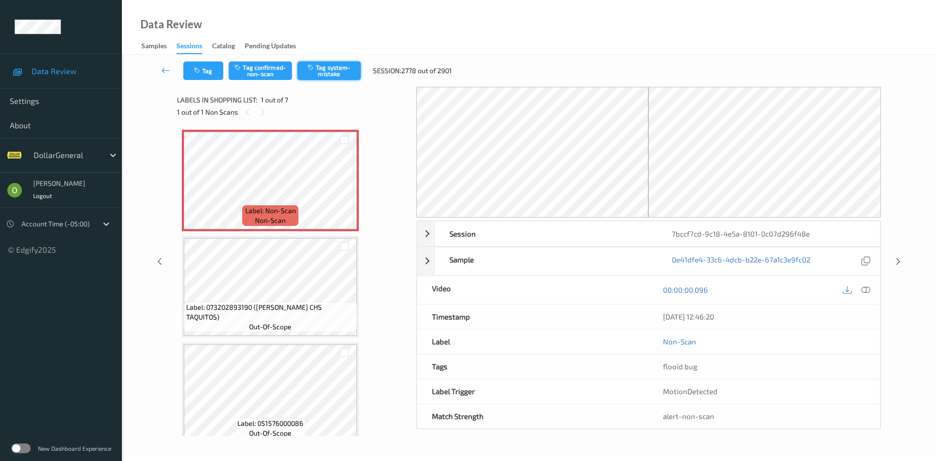
click at [325, 68] on button "Tag system-mistake" at bounding box center [328, 70] width 63 height 19
click at [216, 75] on button "Tag" at bounding box center [203, 70] width 40 height 19
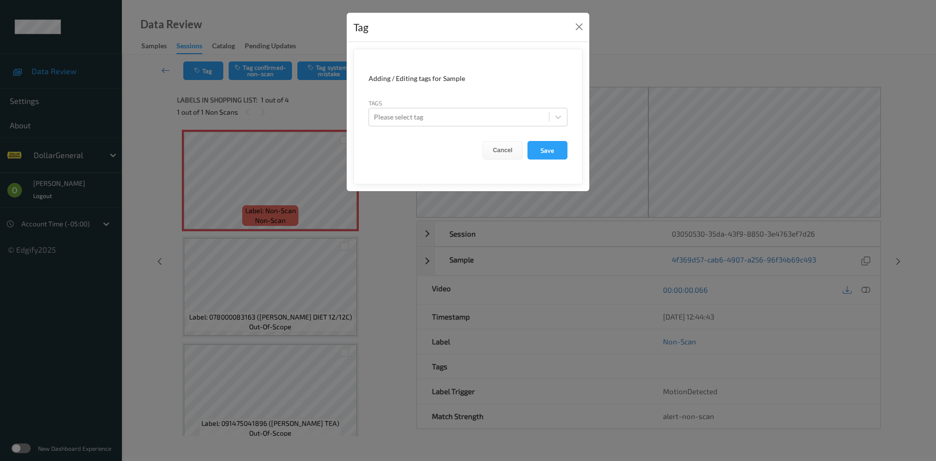
click at [452, 107] on div "Tags Please select tag" at bounding box center [467, 112] width 199 height 28
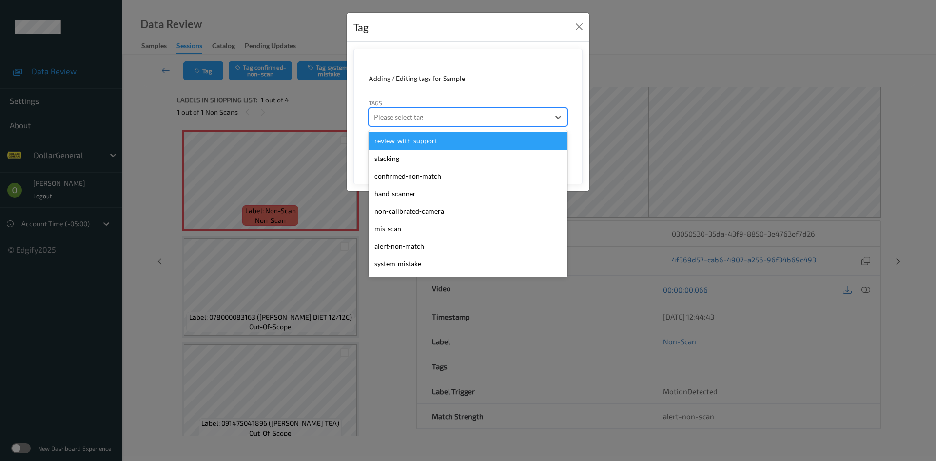
click at [453, 123] on div "Please select tag" at bounding box center [459, 117] width 180 height 16
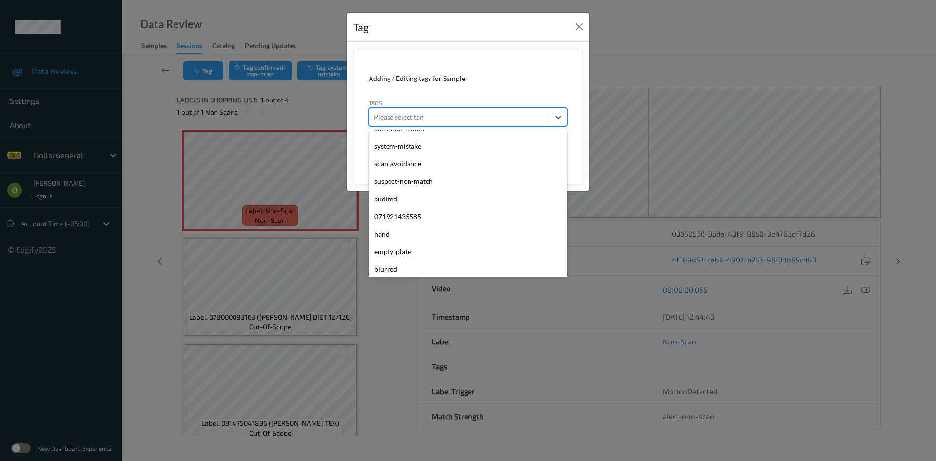
scroll to position [261, 0]
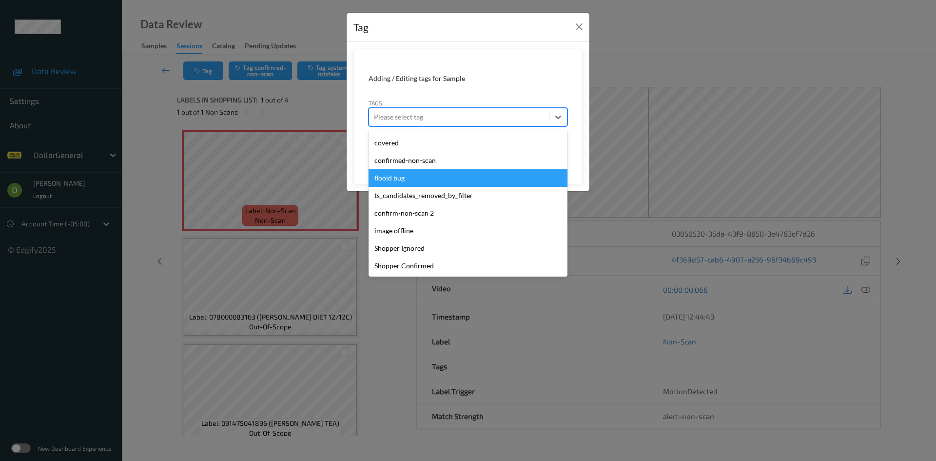
click at [442, 175] on div "flooid bug" at bounding box center [467, 178] width 199 height 18
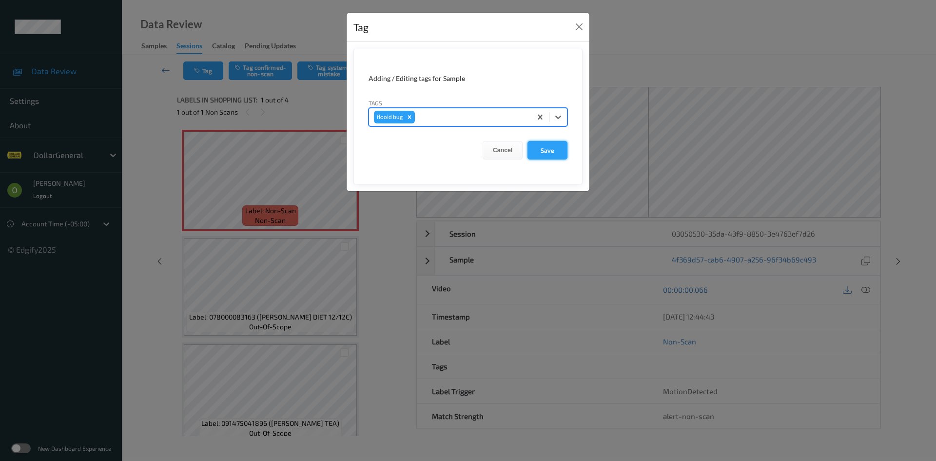
click at [540, 151] on button "Save" at bounding box center [547, 150] width 40 height 19
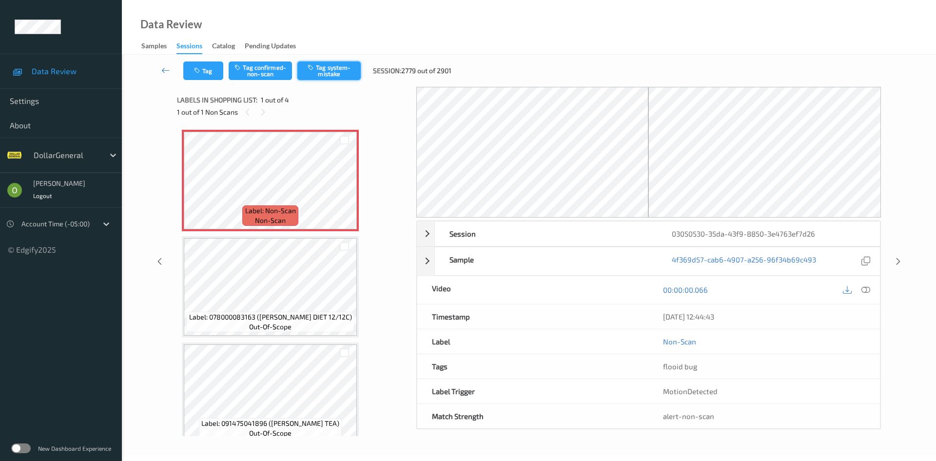
click at [347, 68] on button "Tag system-mistake" at bounding box center [328, 70] width 63 height 19
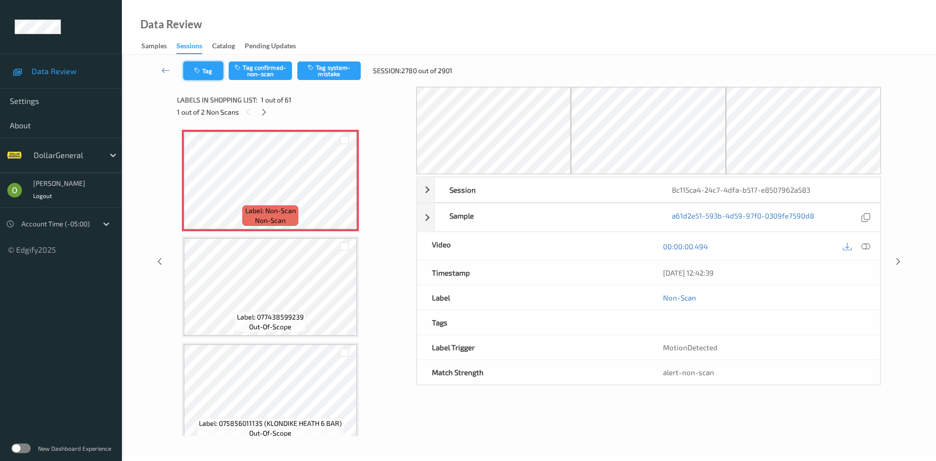
click at [211, 64] on button "Tag" at bounding box center [203, 70] width 40 height 19
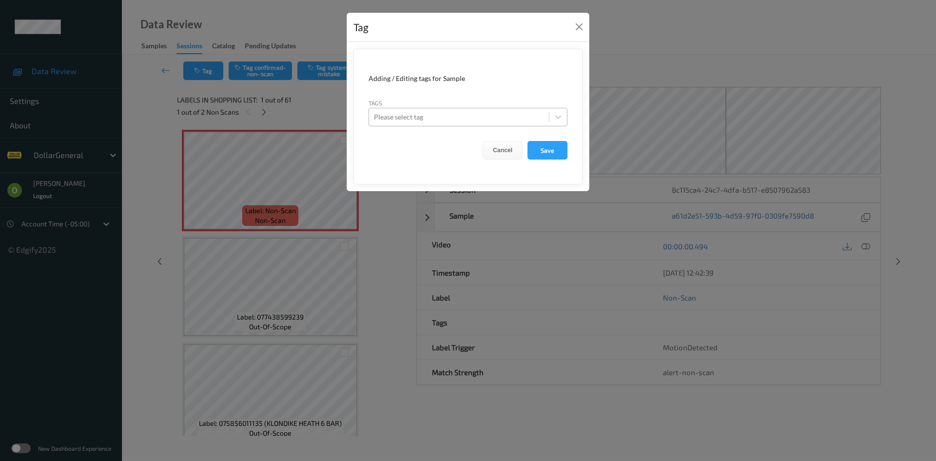
click at [466, 118] on div at bounding box center [459, 117] width 170 height 12
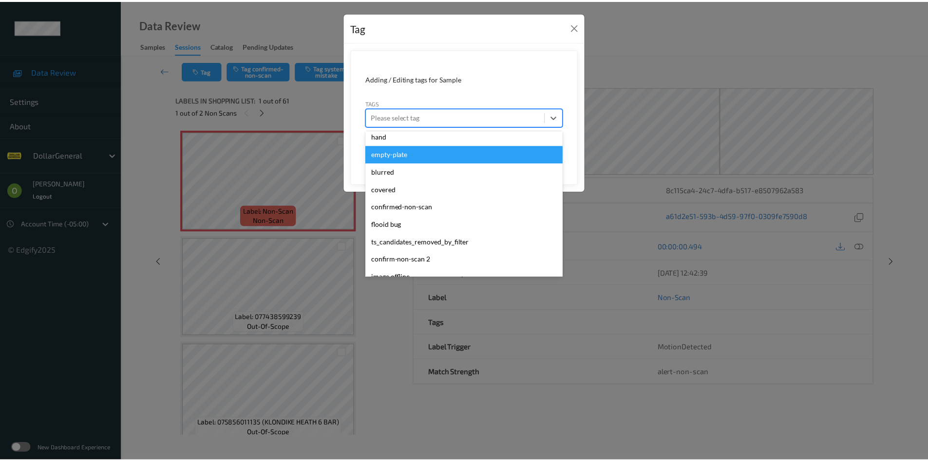
scroll to position [261, 0]
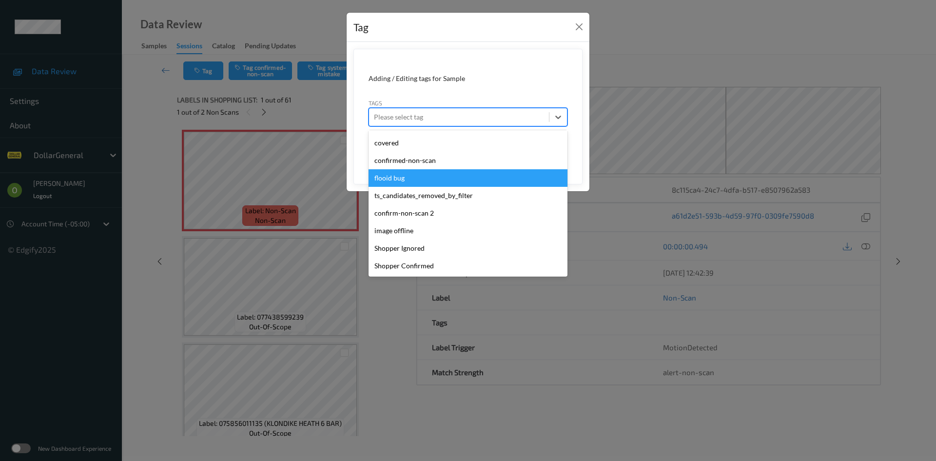
click at [442, 172] on div "flooid bug" at bounding box center [467, 178] width 199 height 18
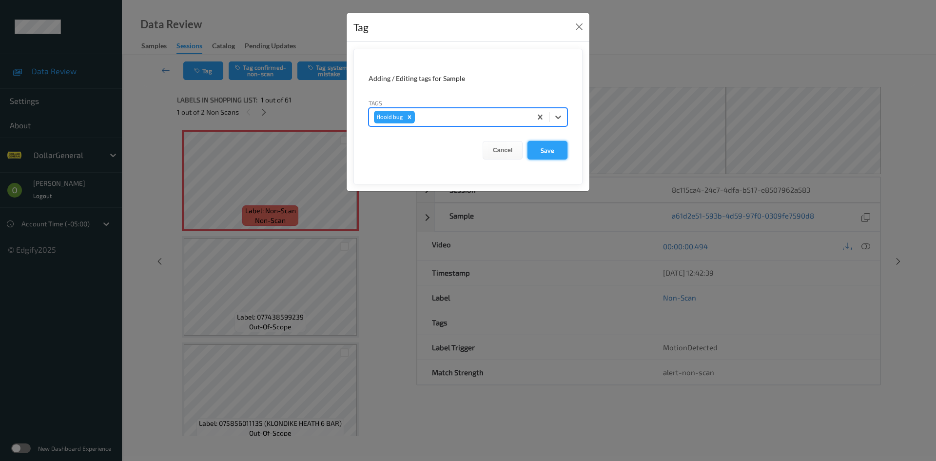
click at [561, 145] on button "Save" at bounding box center [547, 150] width 40 height 19
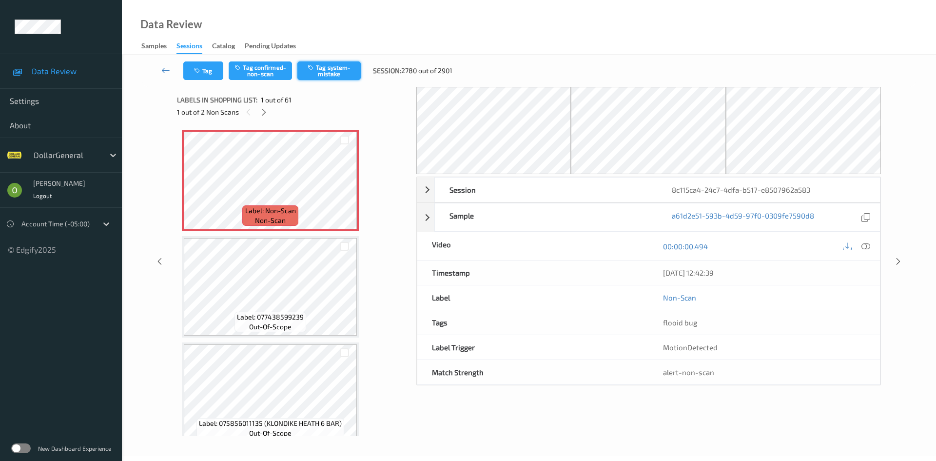
click at [344, 76] on button "Tag system-mistake" at bounding box center [328, 70] width 63 height 19
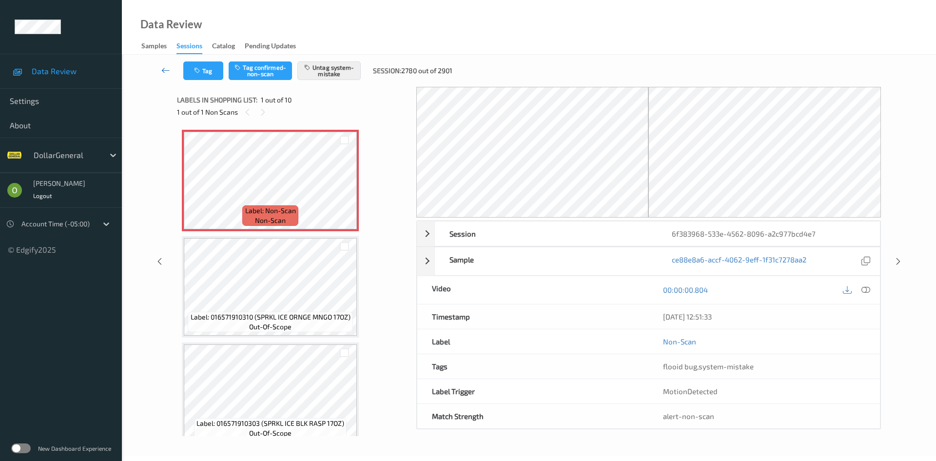
click at [165, 67] on icon at bounding box center [165, 70] width 9 height 10
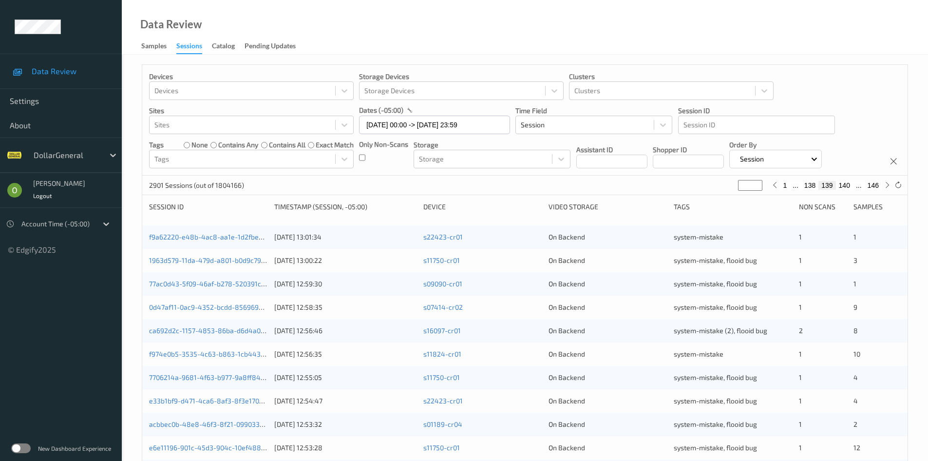
scroll to position [273, 0]
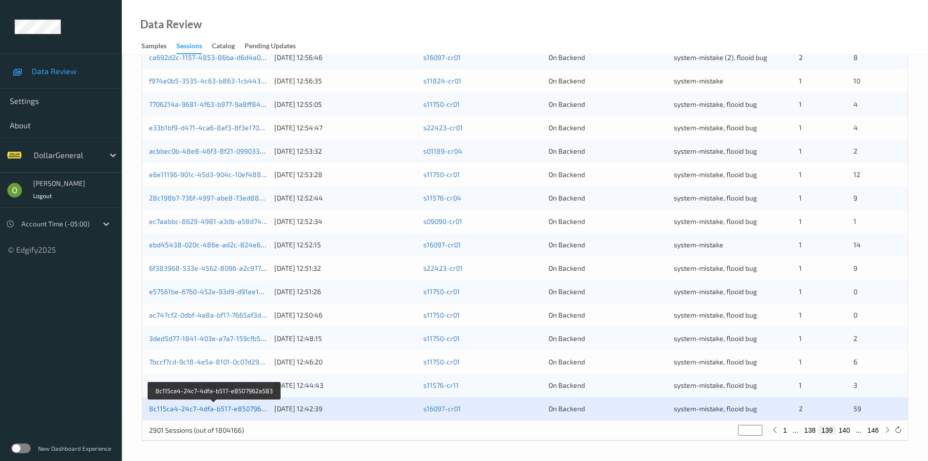
click at [222, 411] on link "8c115ca4-24c7-4dfa-b517-e8507962a583" at bounding box center [215, 408] width 132 height 8
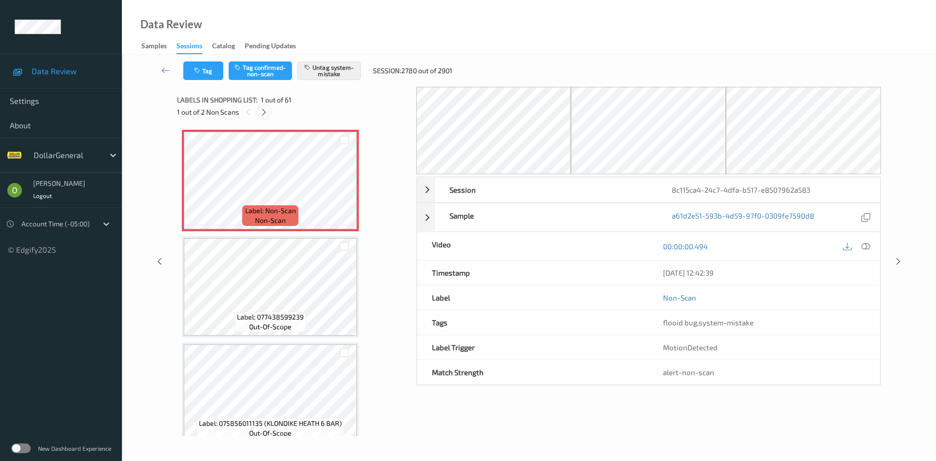
click at [264, 116] on div at bounding box center [264, 112] width 12 height 12
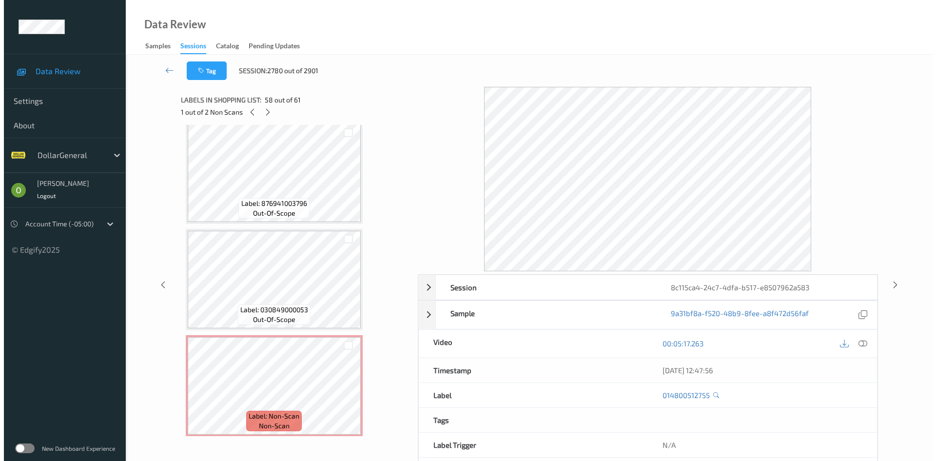
scroll to position [6174, 0]
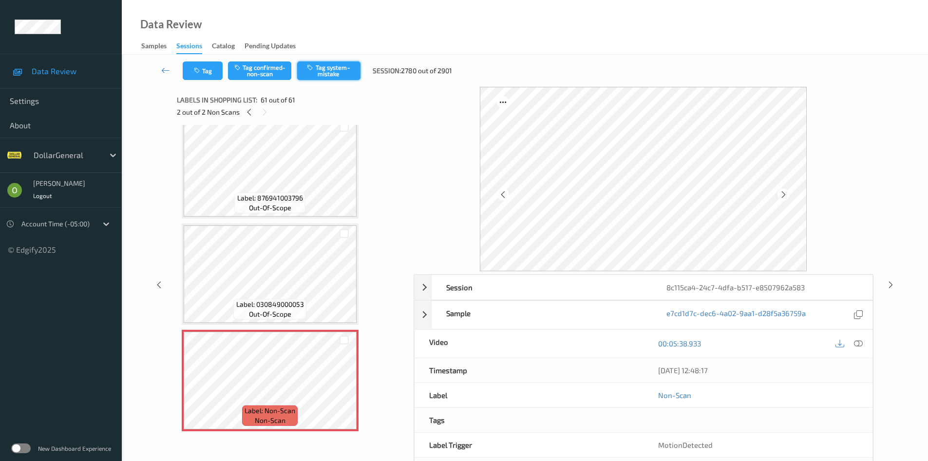
click at [334, 64] on button "Tag system-mistake" at bounding box center [328, 70] width 63 height 19
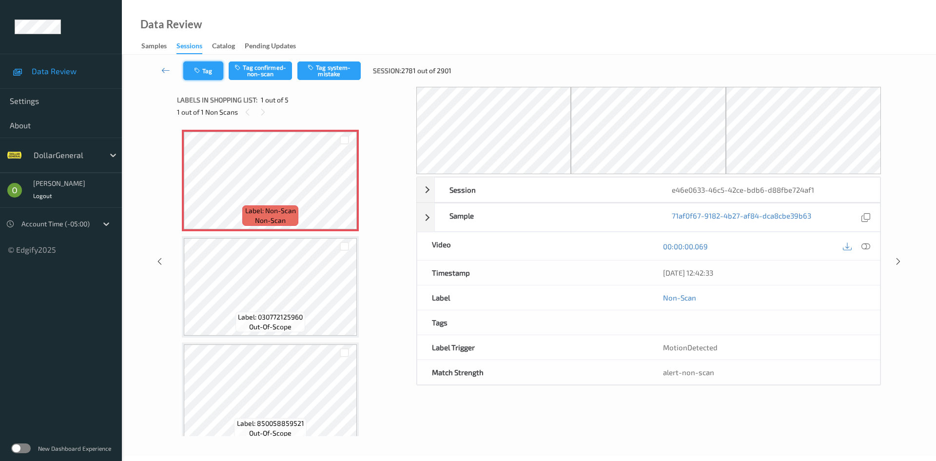
click at [216, 71] on button "Tag" at bounding box center [203, 70] width 40 height 19
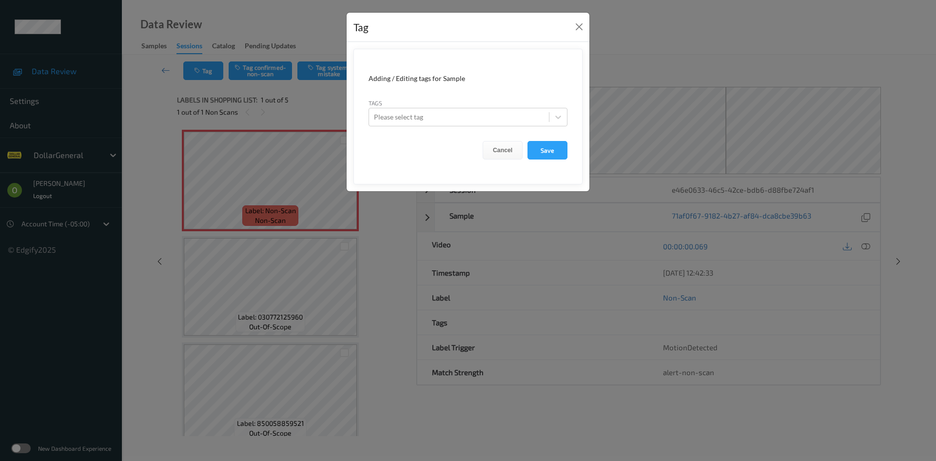
click at [441, 104] on div "Tags Please select tag" at bounding box center [467, 112] width 199 height 28
click at [463, 123] on div "Please select tag" at bounding box center [459, 117] width 180 height 16
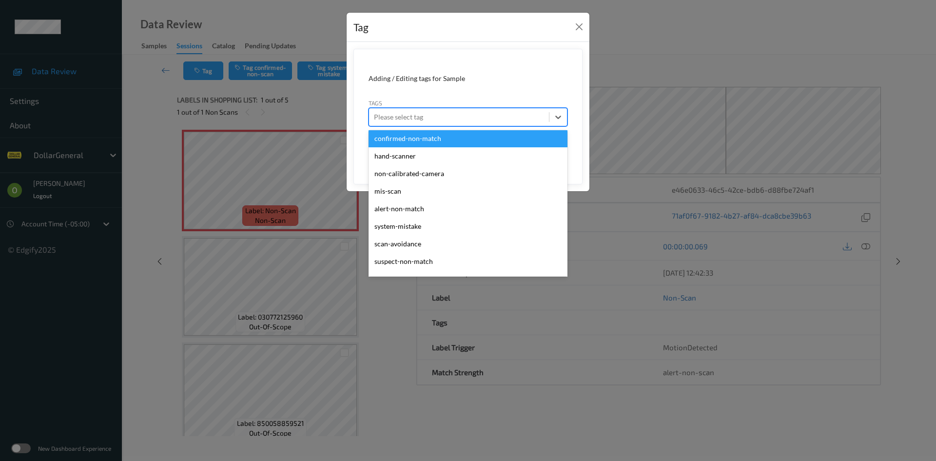
scroll to position [261, 0]
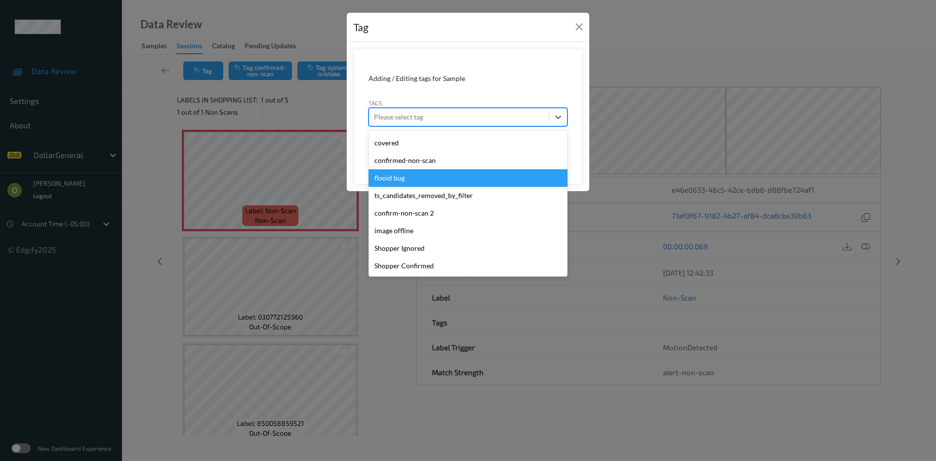
click at [456, 177] on div "flooid bug" at bounding box center [467, 178] width 199 height 18
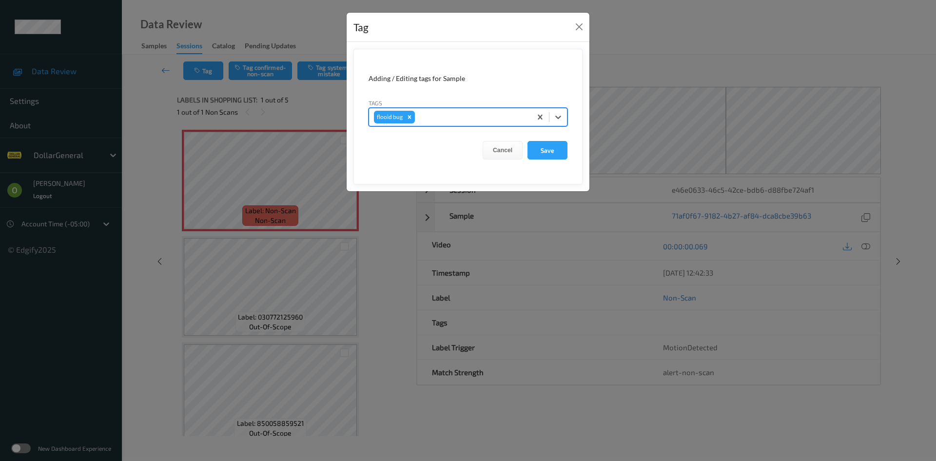
drag, startPoint x: 558, startPoint y: 155, endPoint x: 527, endPoint y: 154, distance: 31.7
click at [558, 155] on button "Save" at bounding box center [547, 150] width 40 height 19
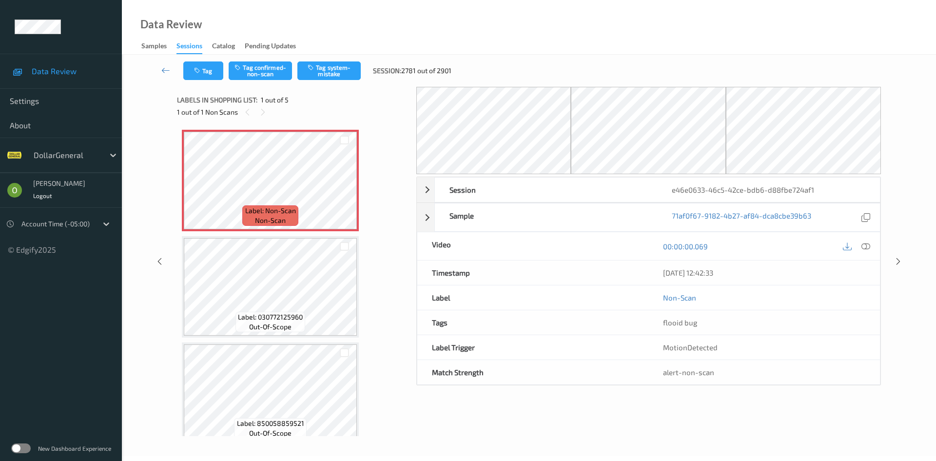
click at [345, 82] on div "Tag Tag confirmed-non-scan Tag system-mistake Session: 2781 out of 2901" at bounding box center [529, 71] width 774 height 32
click at [337, 74] on button "Tag system-mistake" at bounding box center [328, 70] width 63 height 19
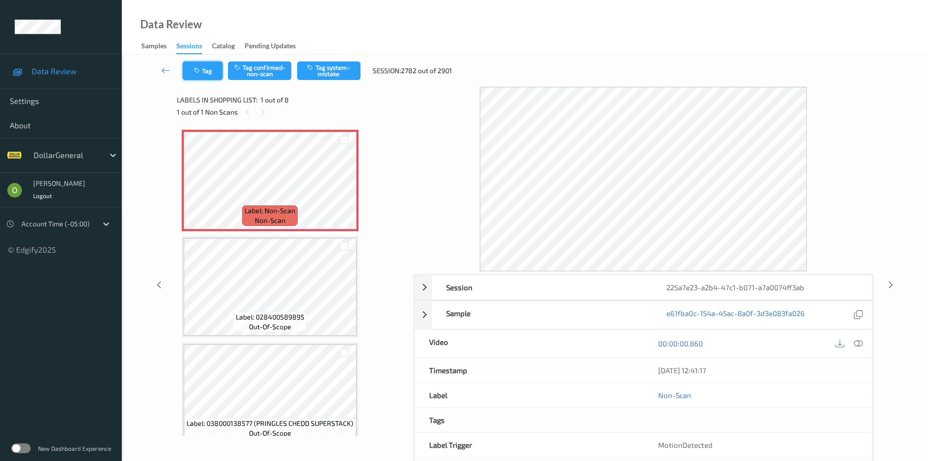
click at [209, 75] on button "Tag" at bounding box center [203, 70] width 40 height 19
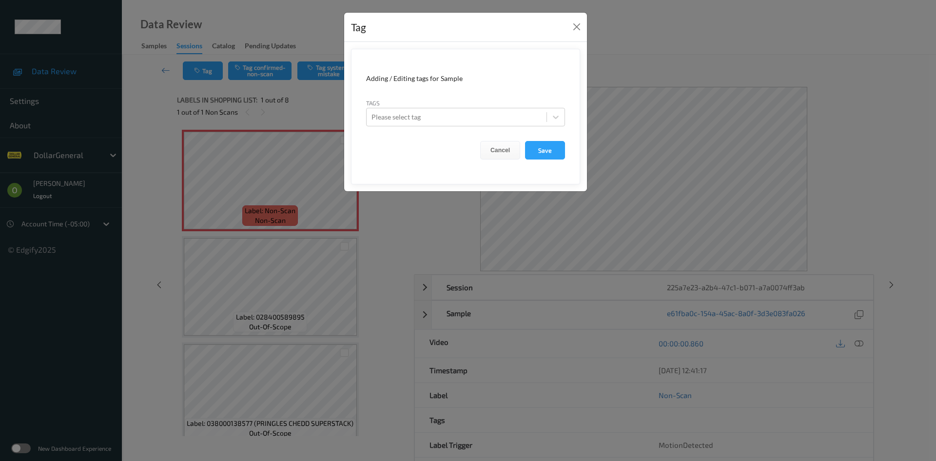
click at [495, 100] on div "Tags Please select tag" at bounding box center [465, 112] width 199 height 28
click at [486, 111] on div "Please select tag" at bounding box center [456, 117] width 180 height 16
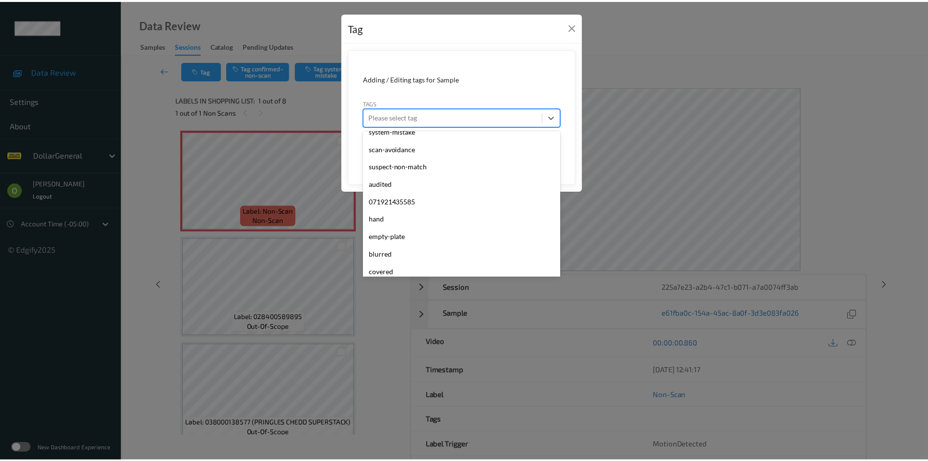
scroll to position [261, 0]
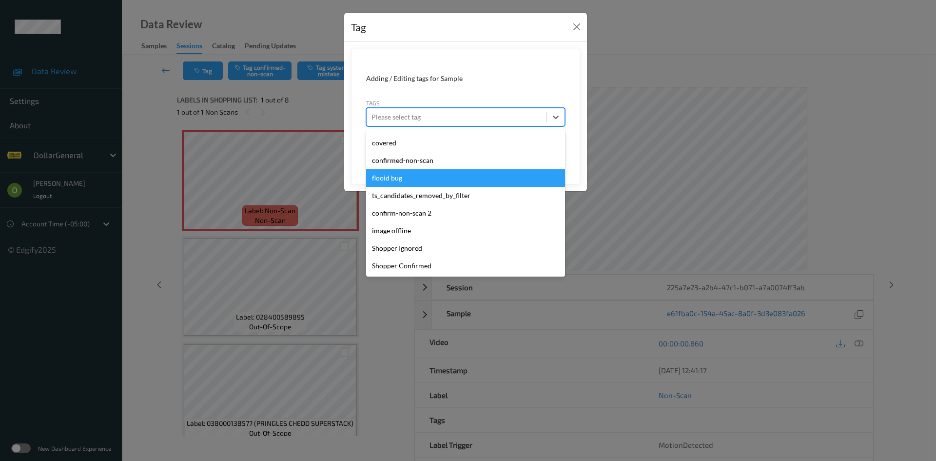
click at [450, 173] on div "flooid bug" at bounding box center [465, 178] width 199 height 18
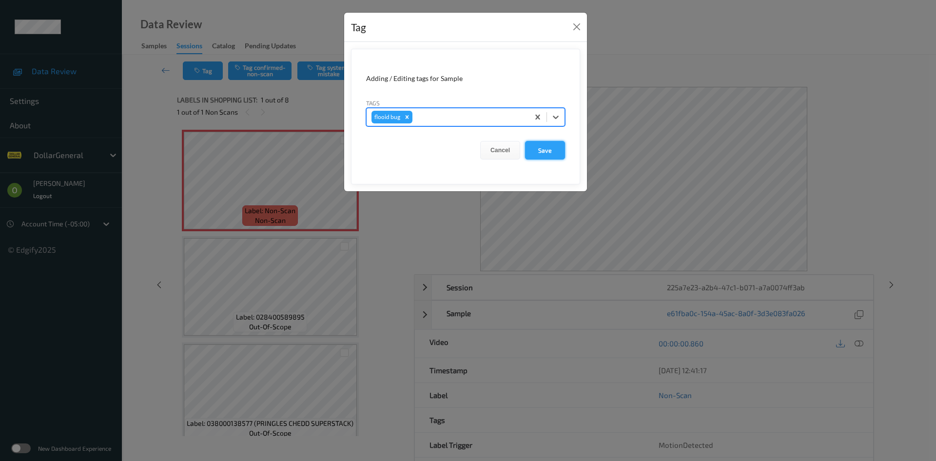
click at [540, 150] on button "Save" at bounding box center [545, 150] width 40 height 19
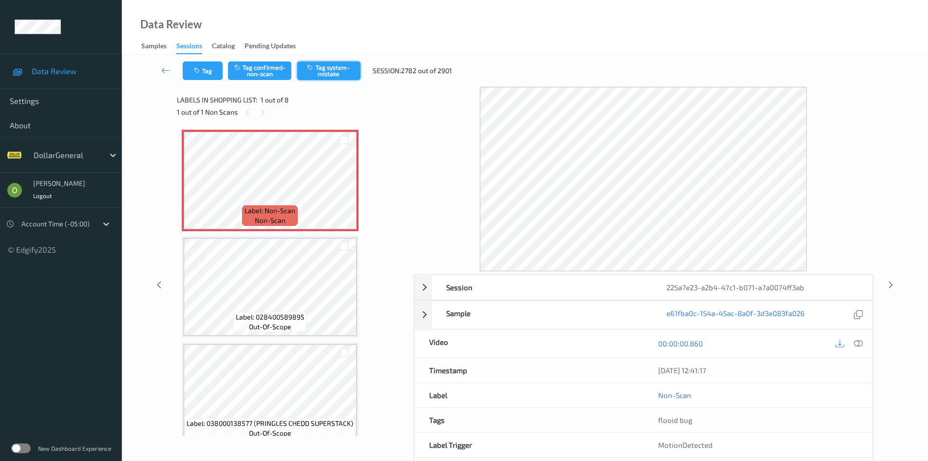
click at [344, 73] on button "Tag system-mistake" at bounding box center [328, 70] width 63 height 19
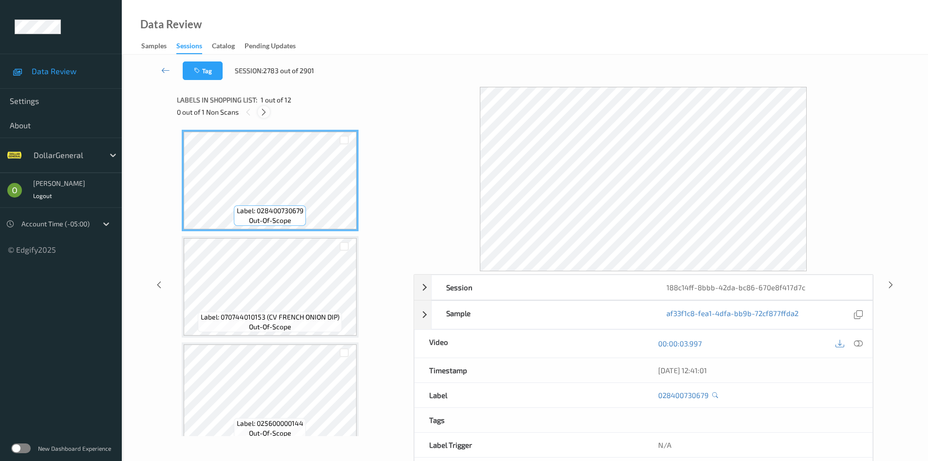
click at [266, 111] on icon at bounding box center [264, 112] width 8 height 9
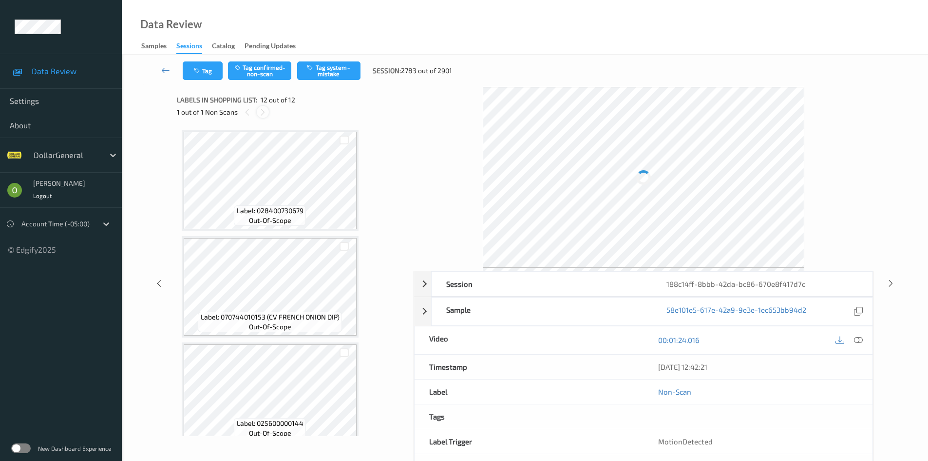
scroll to position [969, 0]
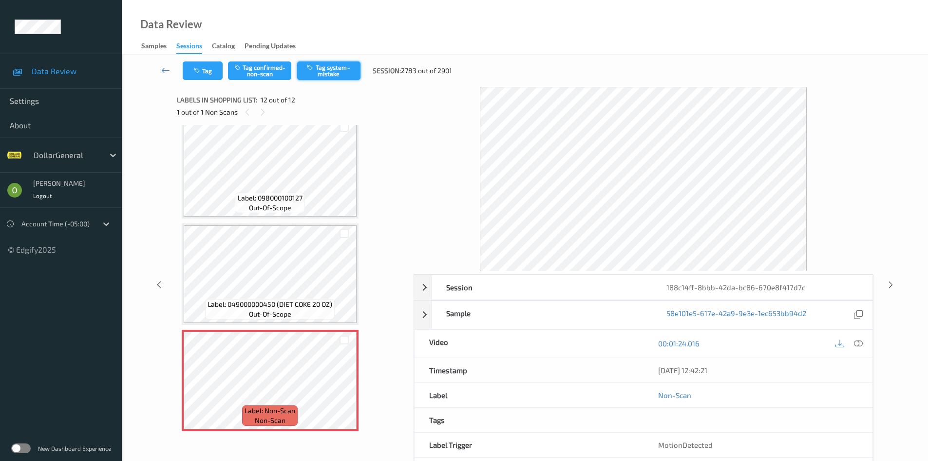
click at [316, 76] on button "Tag system-mistake" at bounding box center [328, 70] width 63 height 19
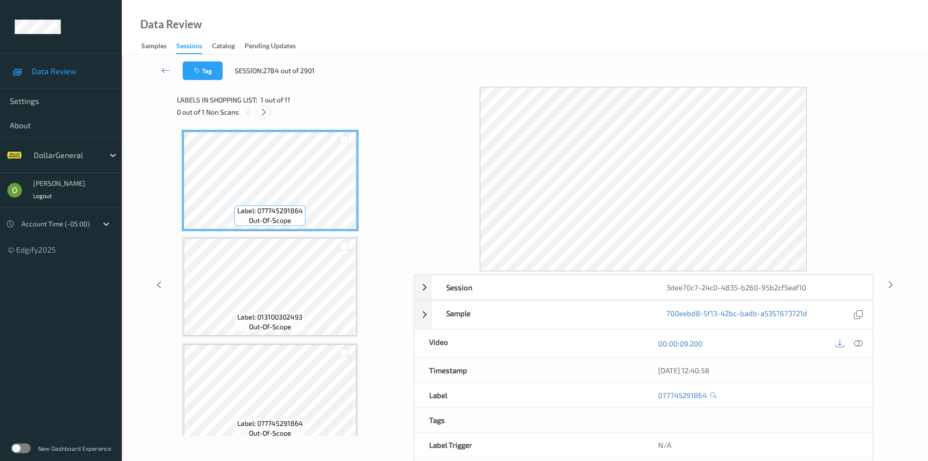
click at [259, 115] on div at bounding box center [264, 112] width 12 height 12
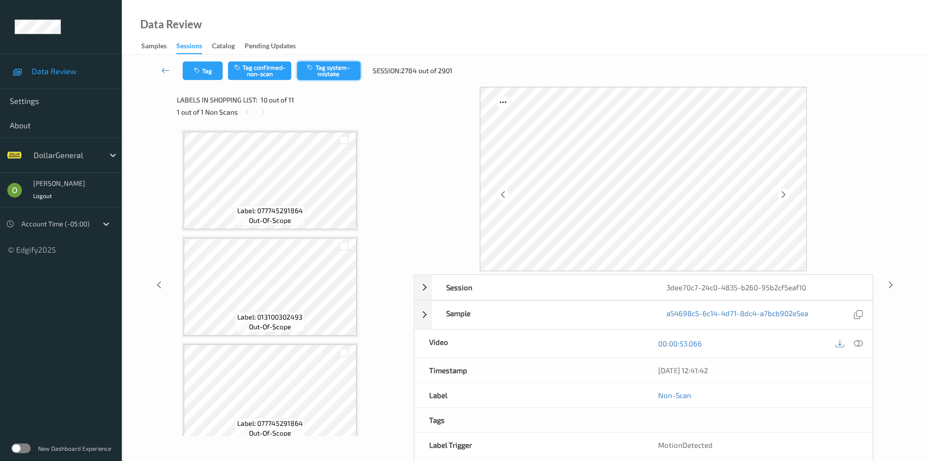
click at [315, 71] on button "Tag system-mistake" at bounding box center [328, 70] width 63 height 19
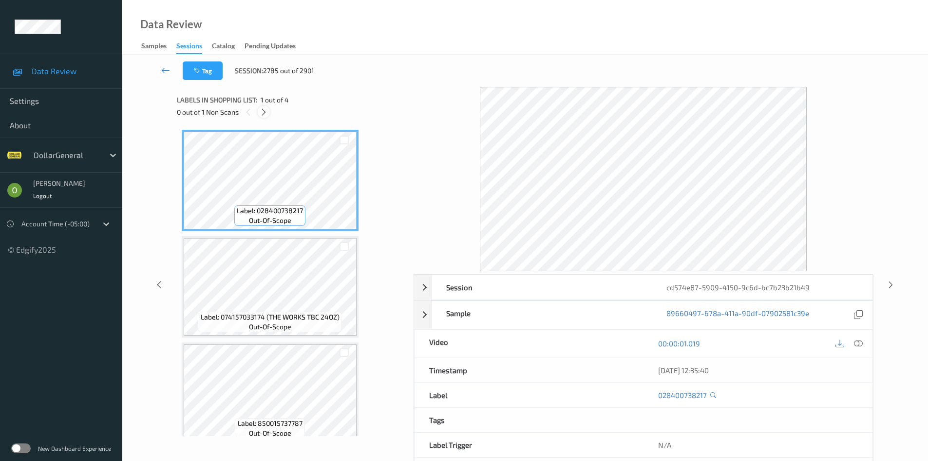
click at [263, 111] on icon at bounding box center [264, 112] width 8 height 9
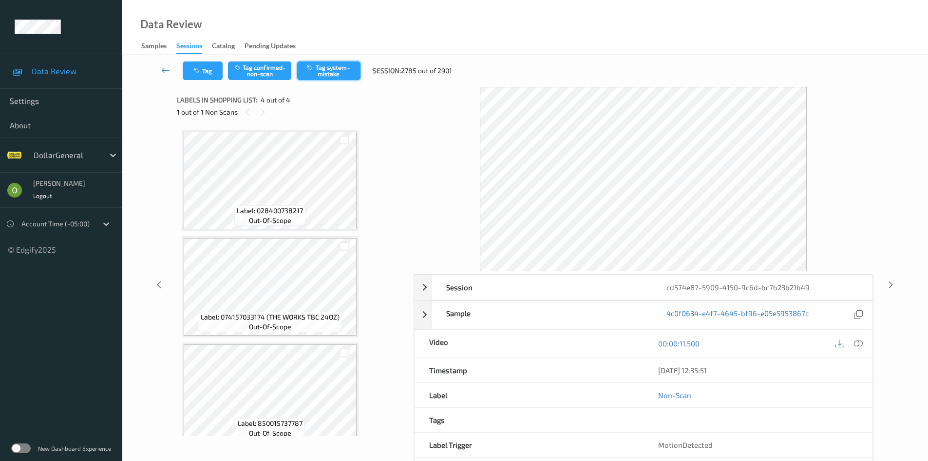
click at [323, 69] on button "Tag system-mistake" at bounding box center [328, 70] width 63 height 19
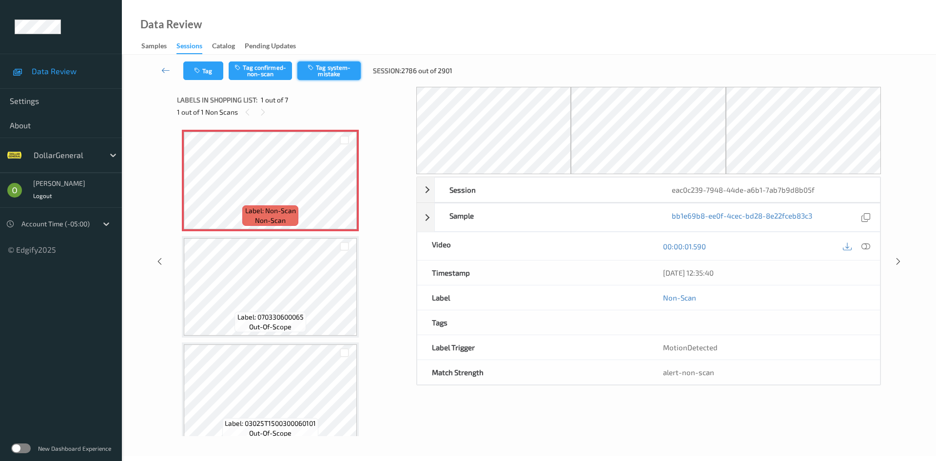
click at [323, 65] on button "Tag system-mistake" at bounding box center [328, 70] width 63 height 19
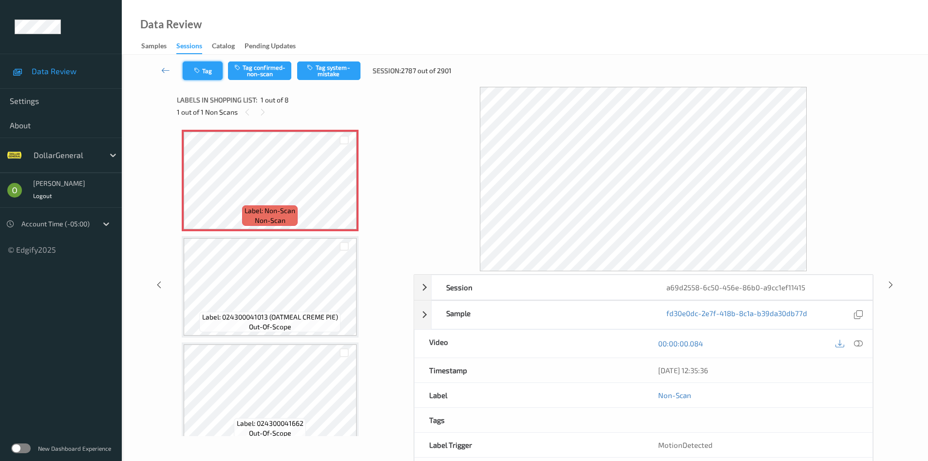
click at [213, 68] on button "Tag" at bounding box center [203, 70] width 40 height 19
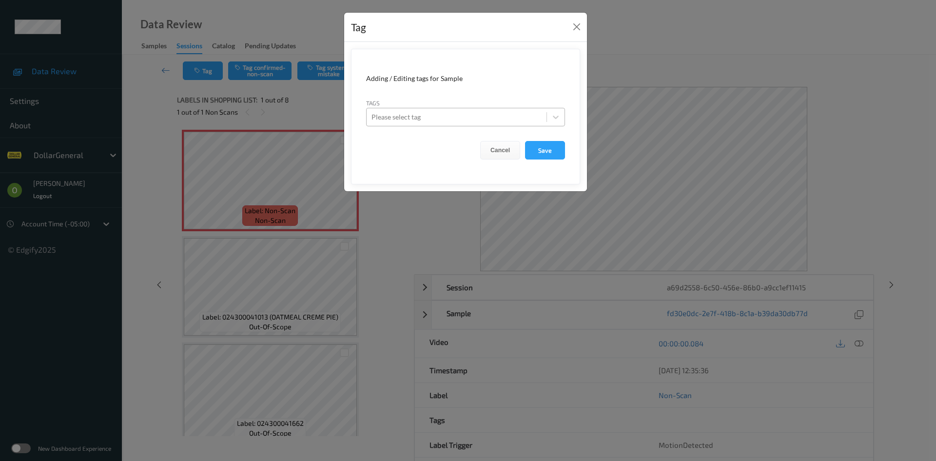
click at [406, 114] on div at bounding box center [456, 117] width 170 height 12
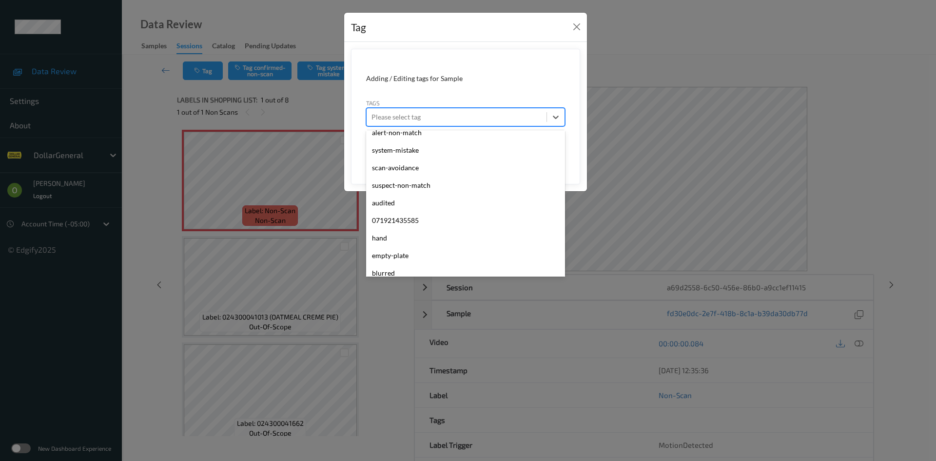
scroll to position [261, 0]
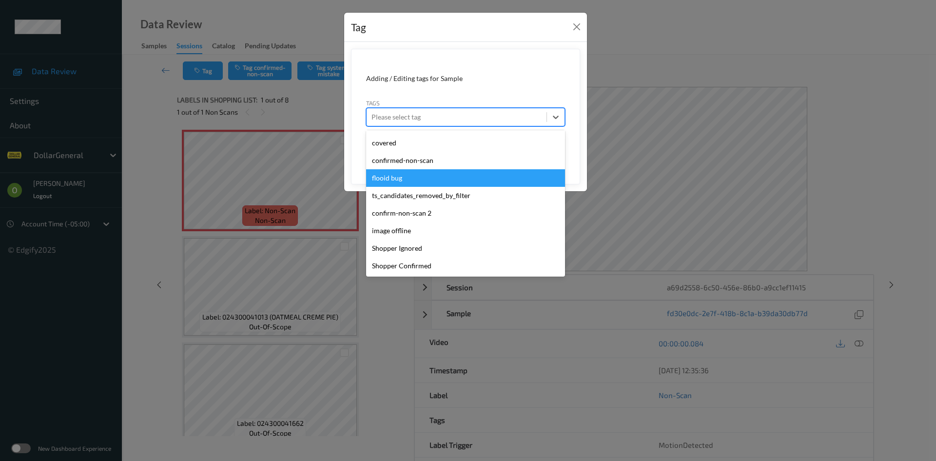
click at [446, 176] on div "flooid bug" at bounding box center [465, 178] width 199 height 18
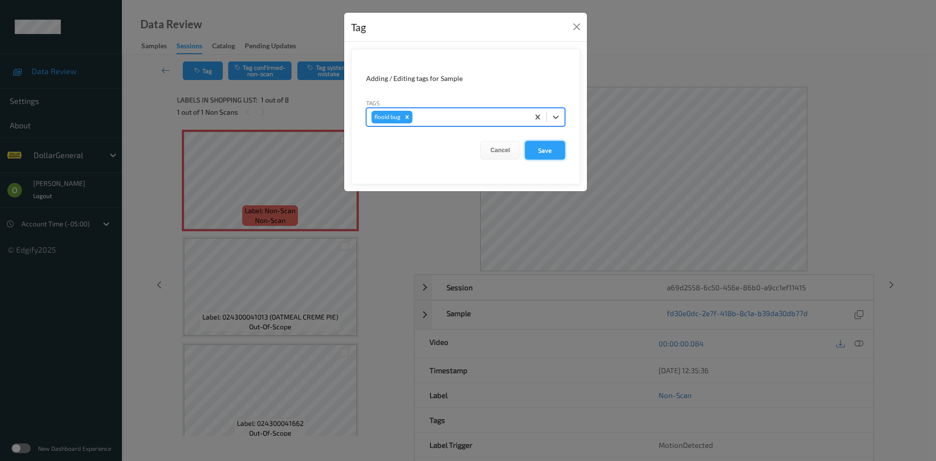
click at [558, 153] on button "Save" at bounding box center [545, 150] width 40 height 19
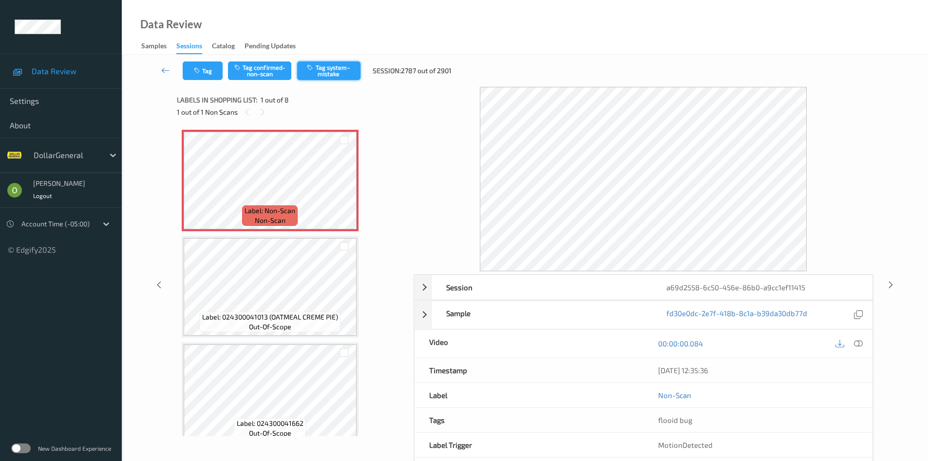
click at [336, 76] on button "Tag system-mistake" at bounding box center [328, 70] width 63 height 19
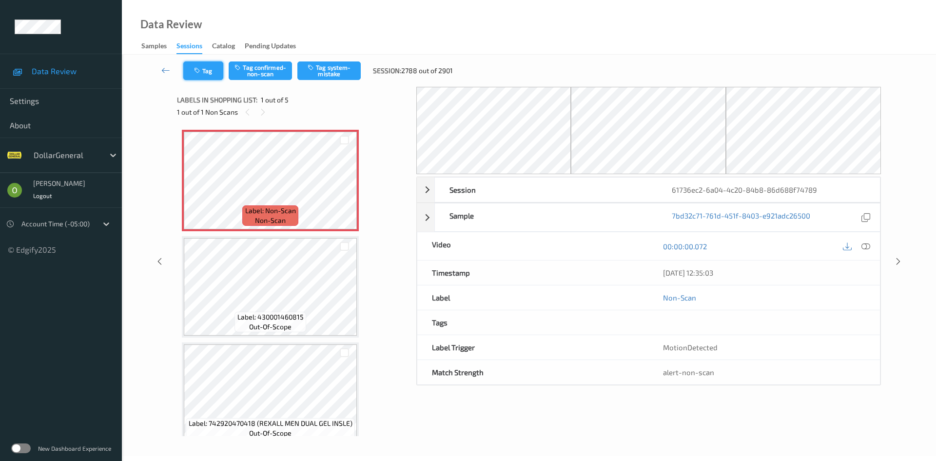
click at [193, 68] on button "Tag" at bounding box center [203, 70] width 40 height 19
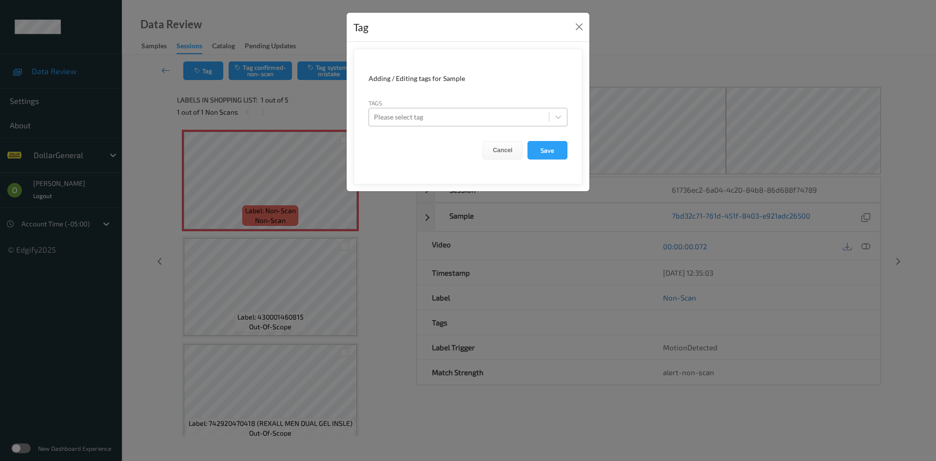
click at [445, 113] on div at bounding box center [459, 117] width 170 height 12
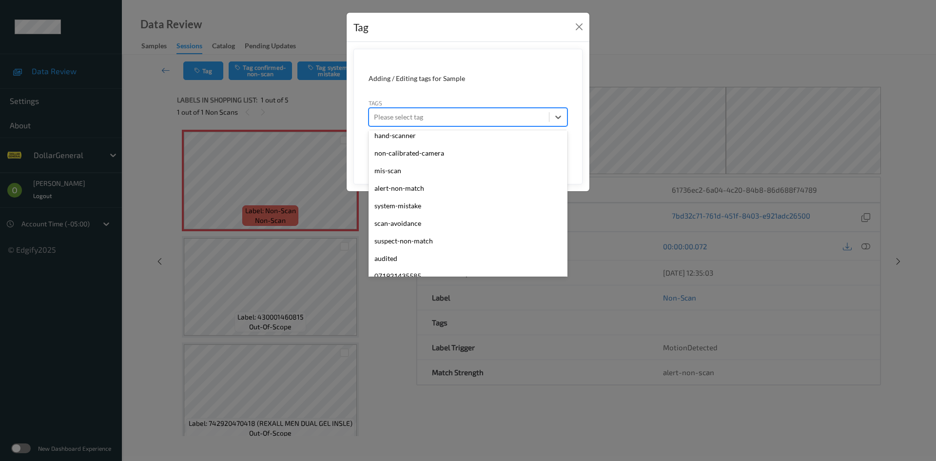
scroll to position [261, 0]
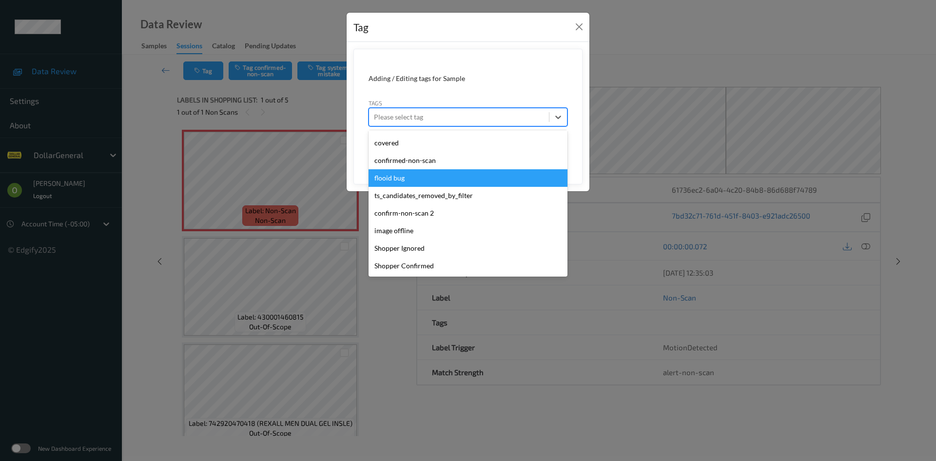
click at [444, 177] on div "flooid bug" at bounding box center [467, 178] width 199 height 18
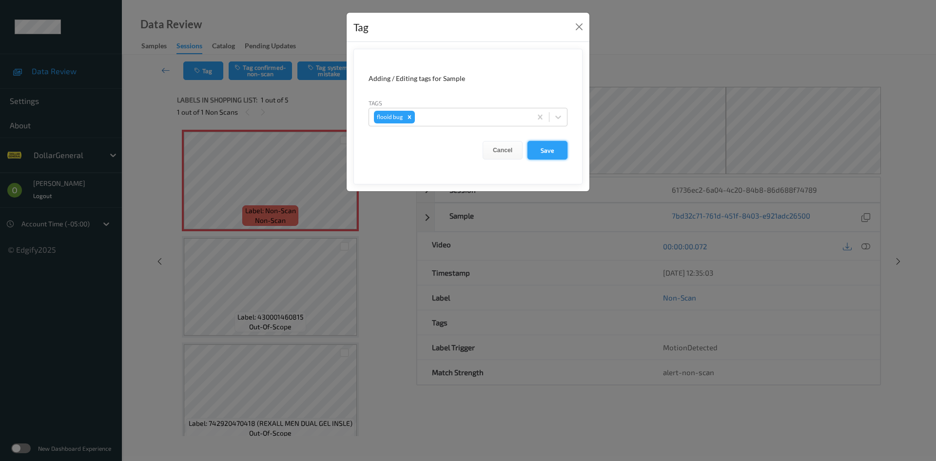
click at [537, 154] on button "Save" at bounding box center [547, 150] width 40 height 19
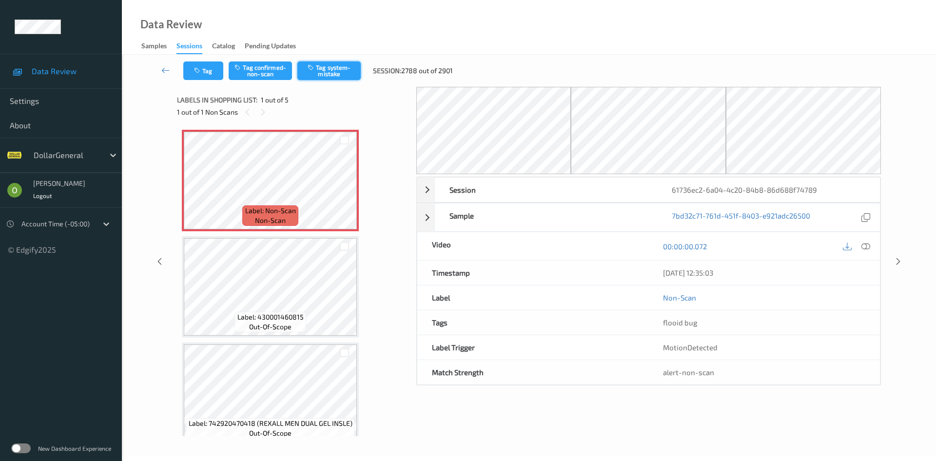
click at [338, 77] on button "Tag system-mistake" at bounding box center [328, 70] width 63 height 19
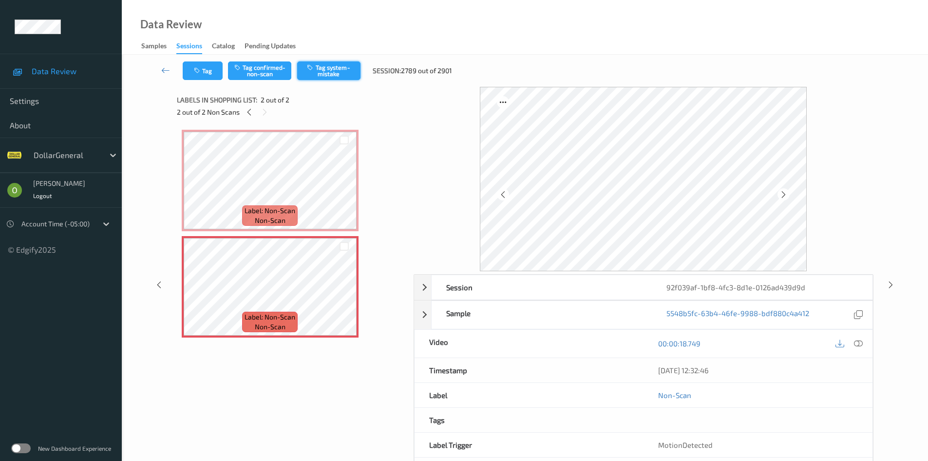
click at [327, 62] on button "Tag system-mistake" at bounding box center [328, 70] width 63 height 19
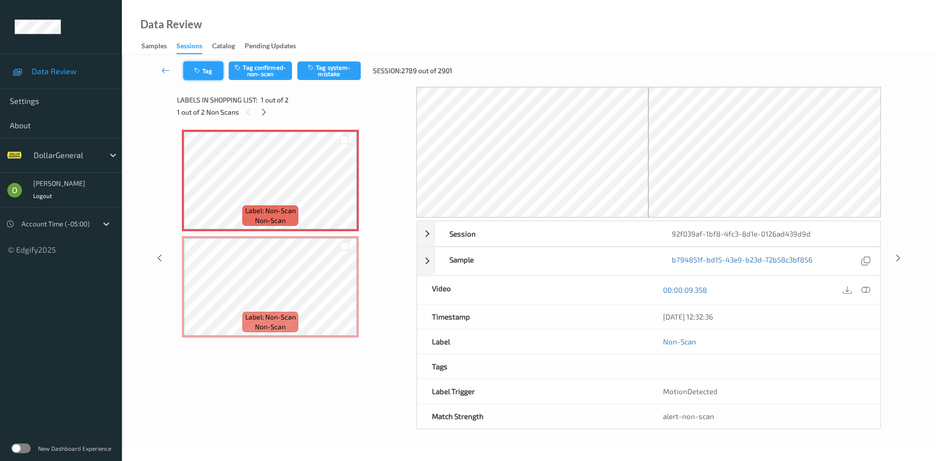
click at [209, 74] on button "Tag" at bounding box center [203, 70] width 40 height 19
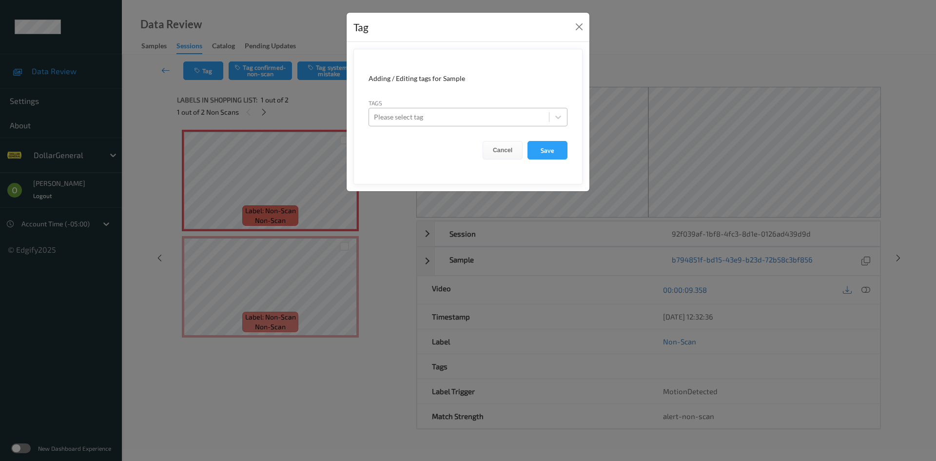
click at [419, 118] on div at bounding box center [459, 117] width 170 height 12
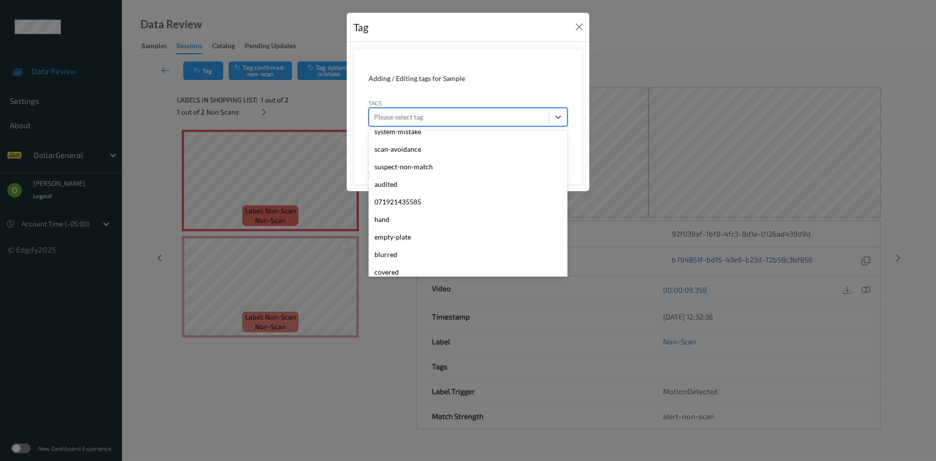
scroll to position [261, 0]
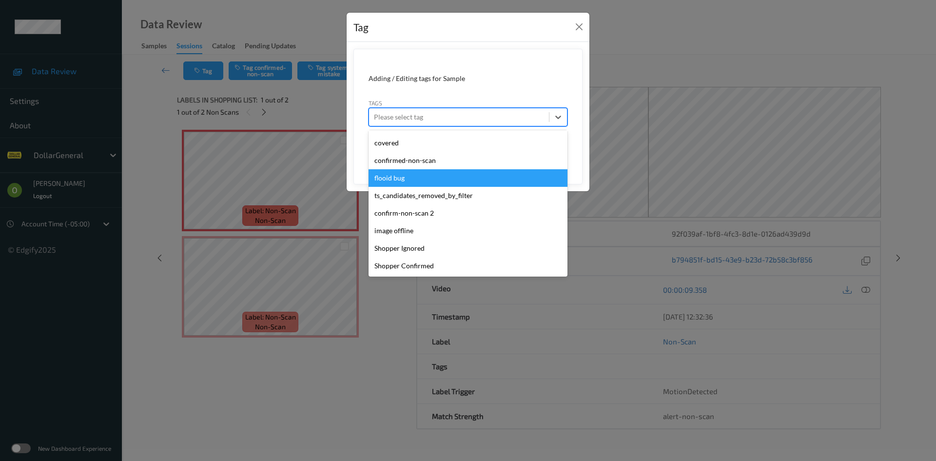
click at [421, 172] on div "flooid bug" at bounding box center [467, 178] width 199 height 18
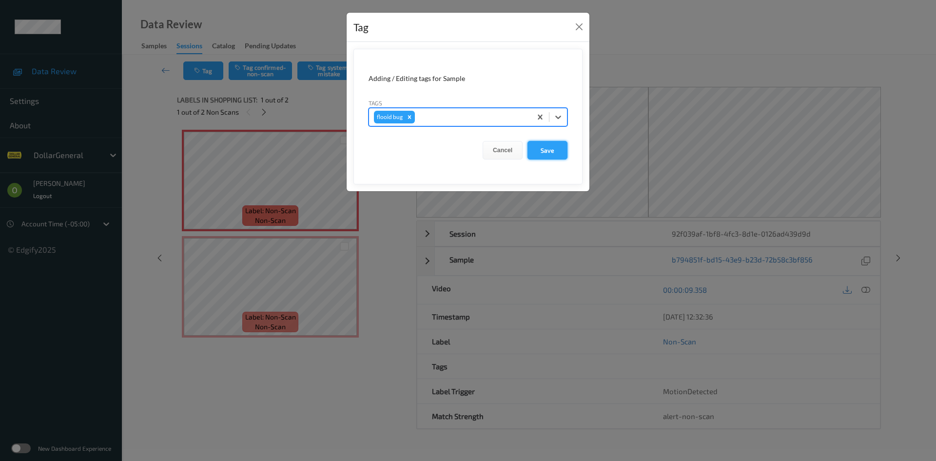
click at [539, 149] on button "Save" at bounding box center [547, 150] width 40 height 19
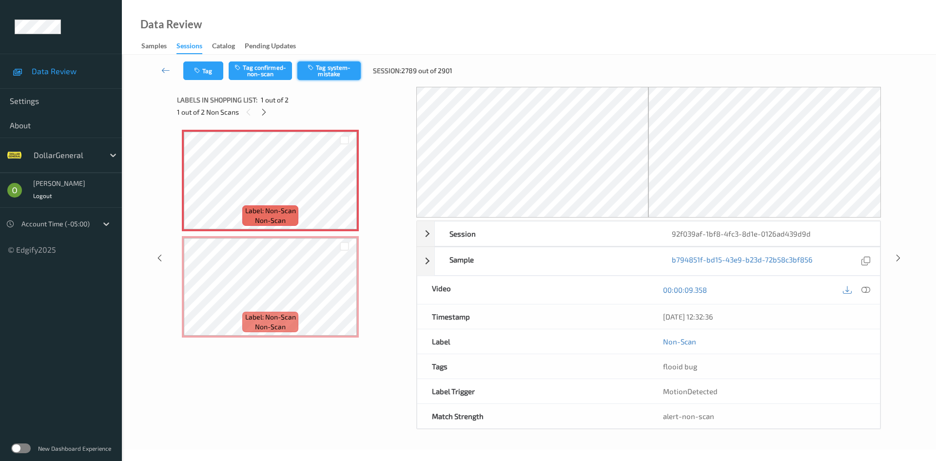
click at [331, 67] on button "Tag system-mistake" at bounding box center [328, 70] width 63 height 19
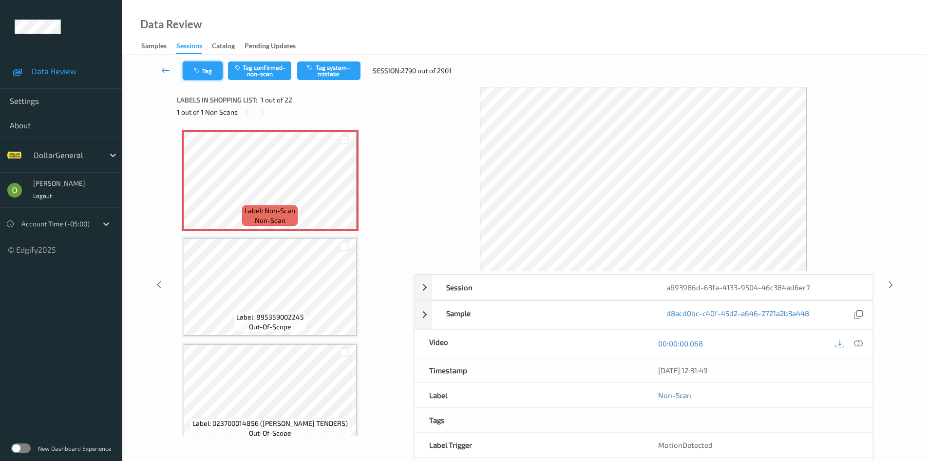
click at [201, 77] on button "Tag" at bounding box center [203, 70] width 40 height 19
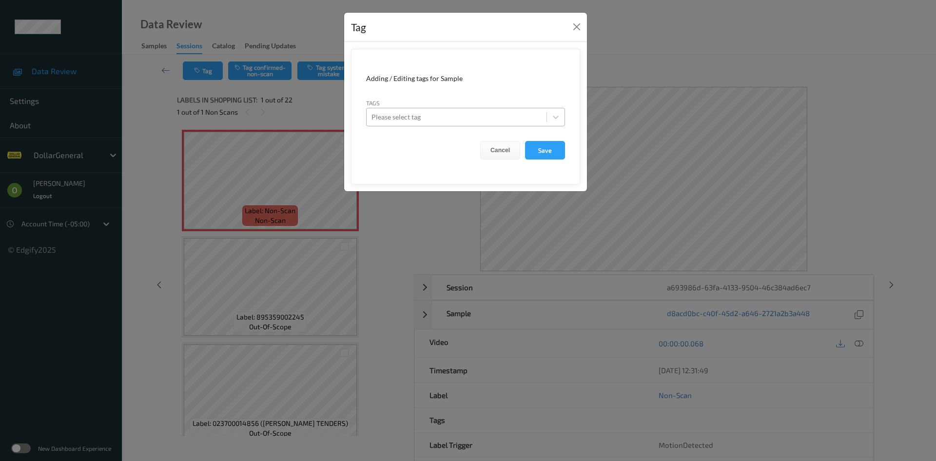
click at [455, 121] on div at bounding box center [456, 117] width 170 height 12
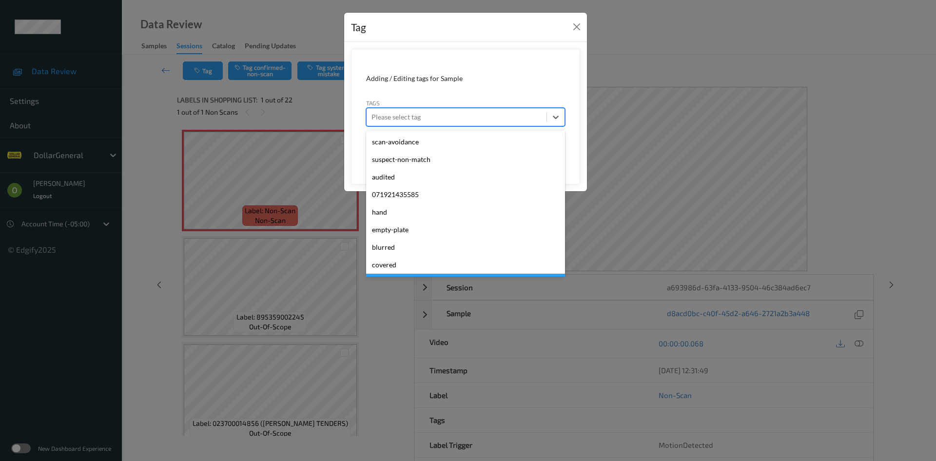
scroll to position [261, 0]
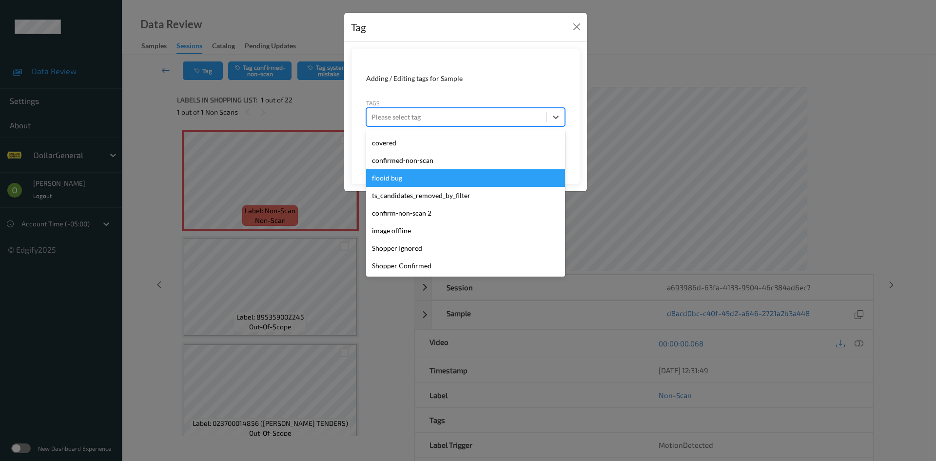
click at [429, 173] on div "flooid bug" at bounding box center [465, 178] width 199 height 18
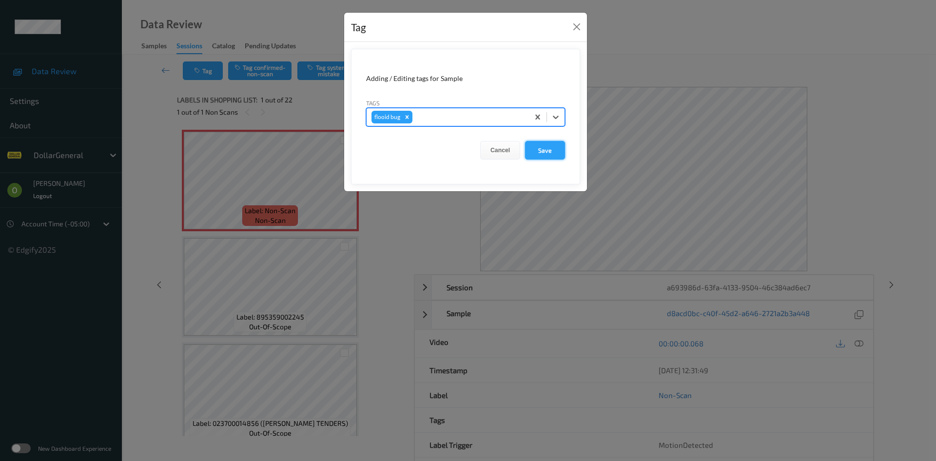
click at [537, 149] on button "Save" at bounding box center [545, 150] width 40 height 19
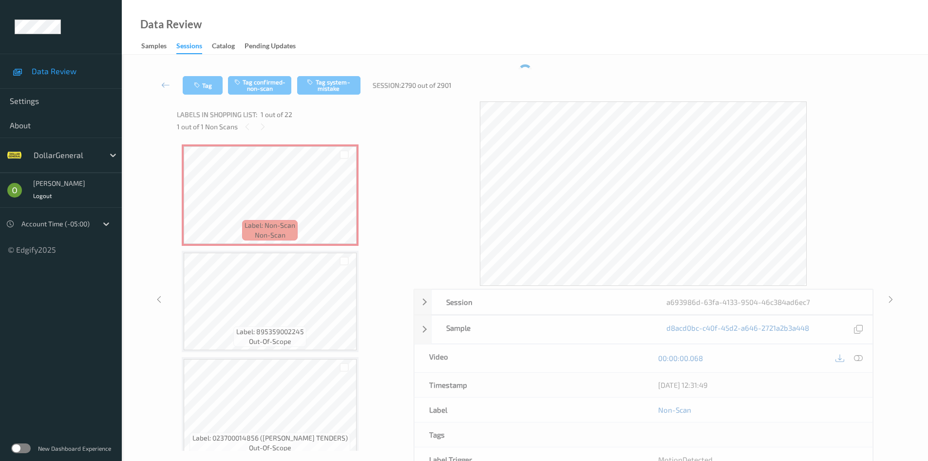
click at [336, 76] on button "Tag system-mistake" at bounding box center [328, 85] width 63 height 19
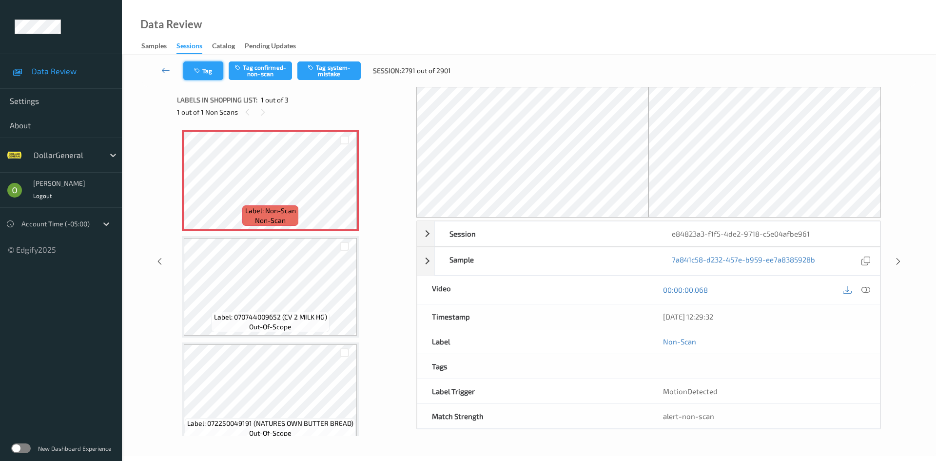
click at [214, 68] on button "Tag" at bounding box center [203, 70] width 40 height 19
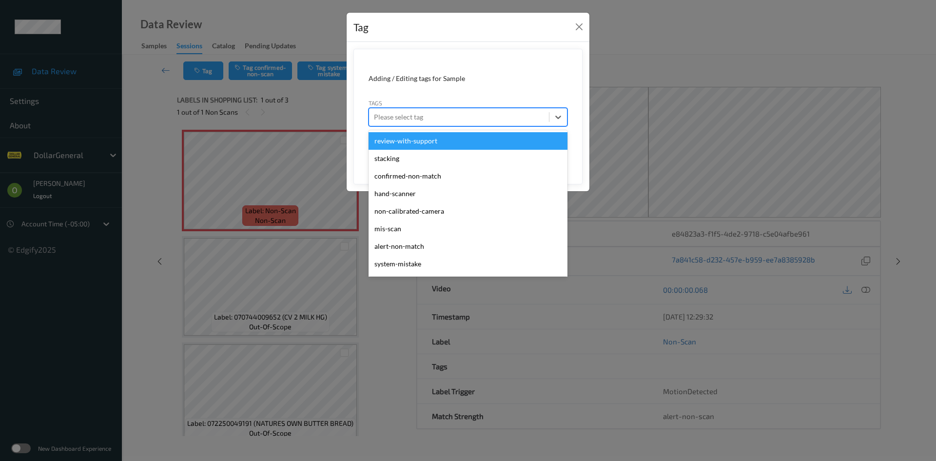
click at [442, 117] on div at bounding box center [459, 117] width 170 height 12
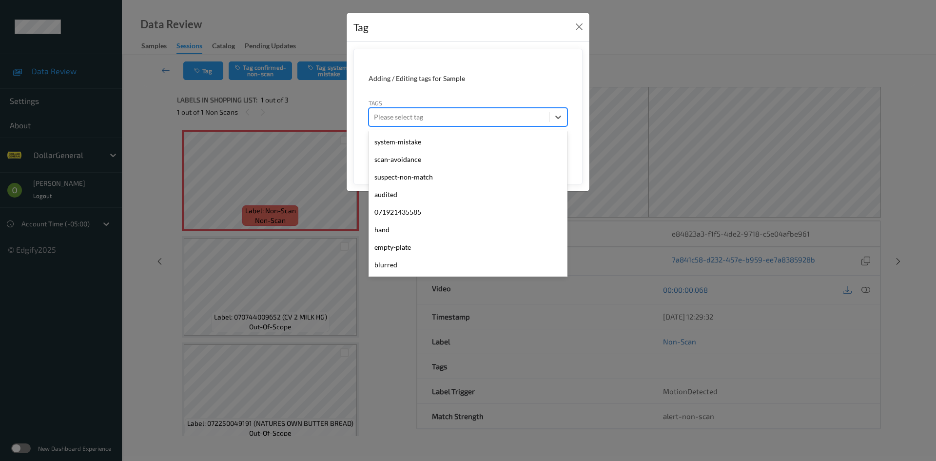
scroll to position [261, 0]
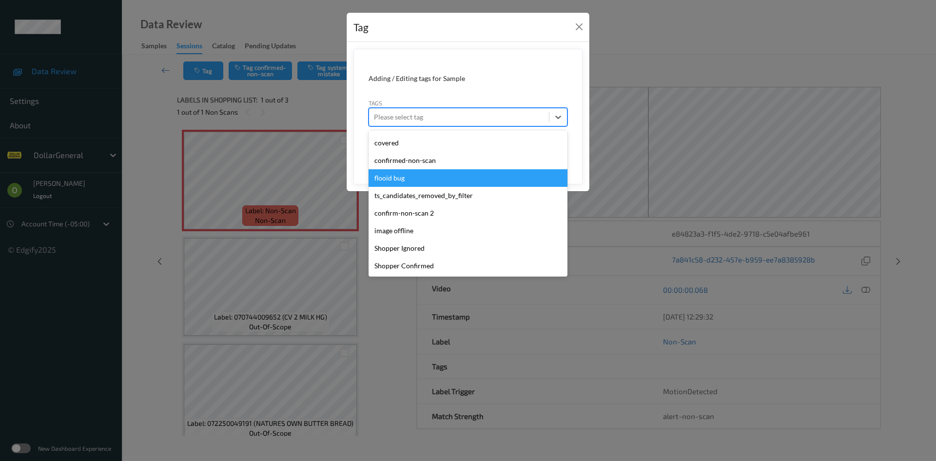
click at [429, 176] on div "flooid bug" at bounding box center [467, 178] width 199 height 18
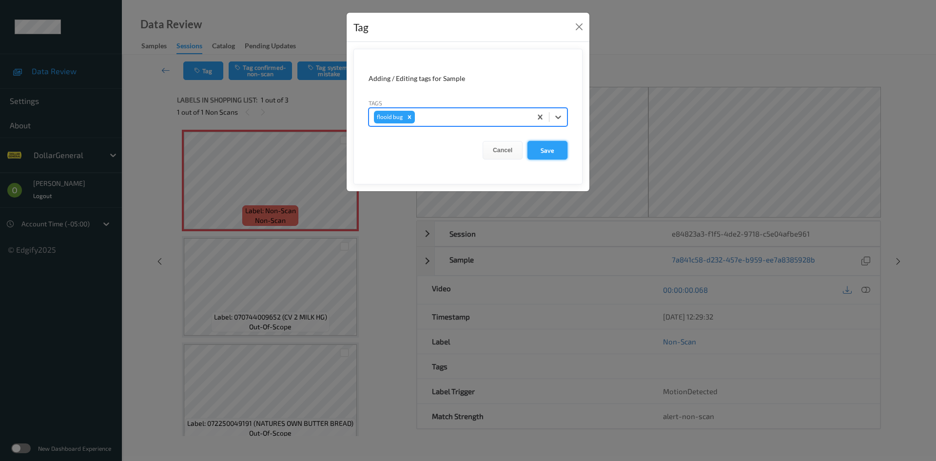
click at [532, 152] on button "Save" at bounding box center [547, 150] width 40 height 19
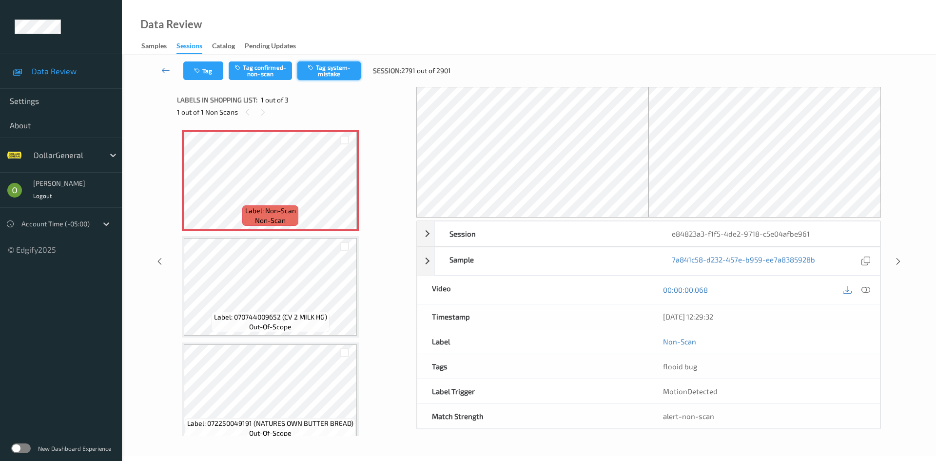
click at [308, 69] on icon "button" at bounding box center [311, 67] width 8 height 7
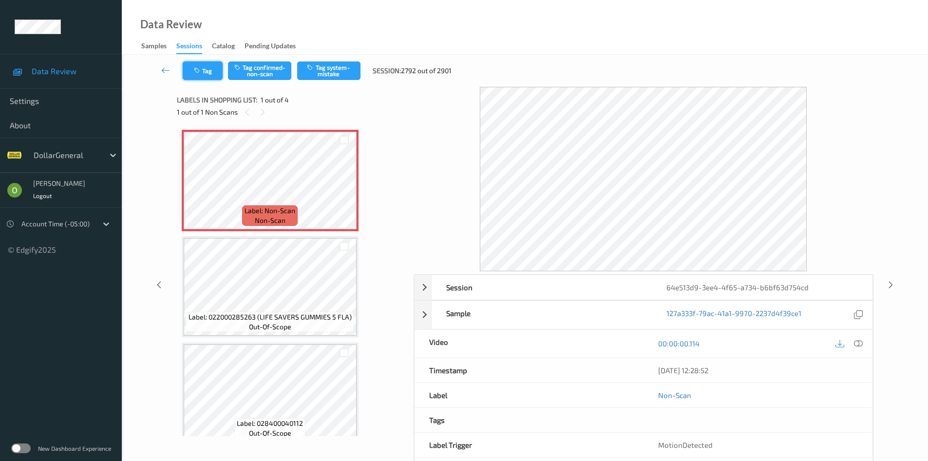
click at [201, 75] on button "Tag" at bounding box center [203, 70] width 40 height 19
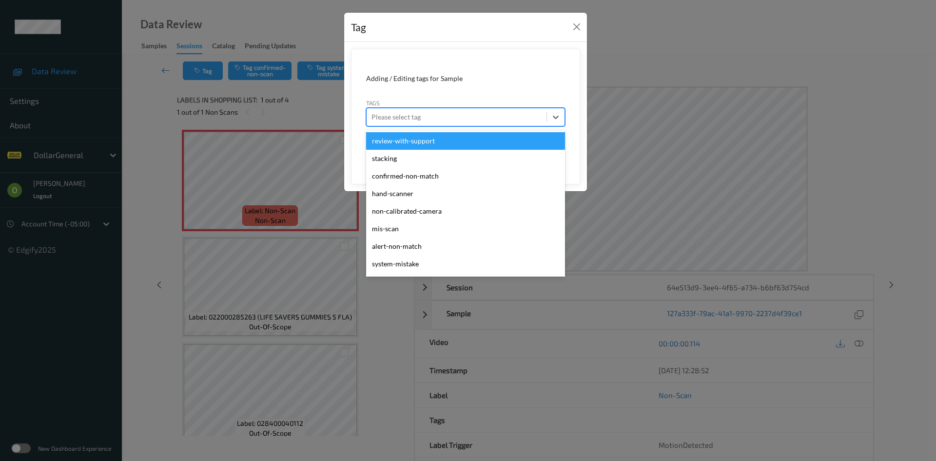
click at [421, 124] on div "Please select tag" at bounding box center [456, 117] width 180 height 16
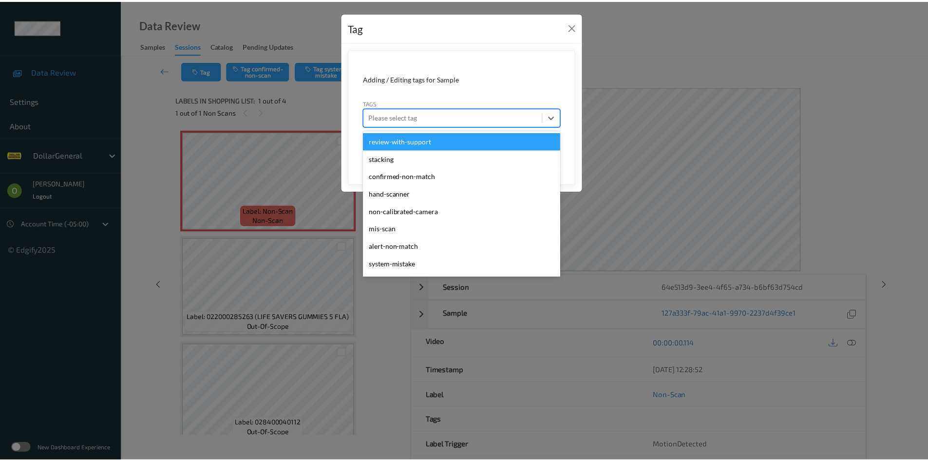
scroll to position [261, 0]
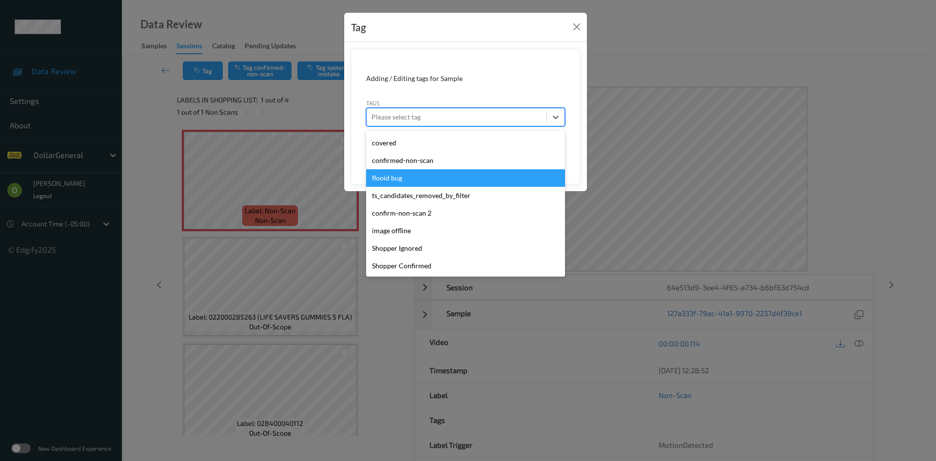
click at [409, 173] on div "flooid bug" at bounding box center [465, 178] width 199 height 18
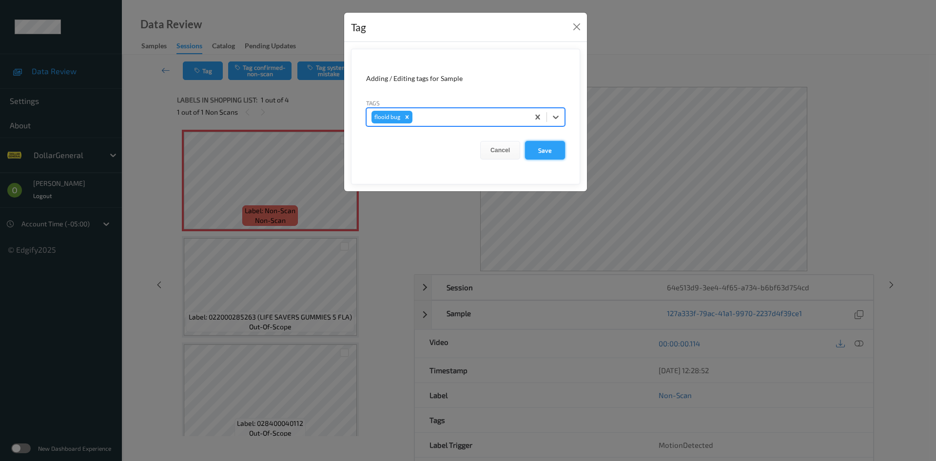
click at [532, 155] on button "Save" at bounding box center [545, 150] width 40 height 19
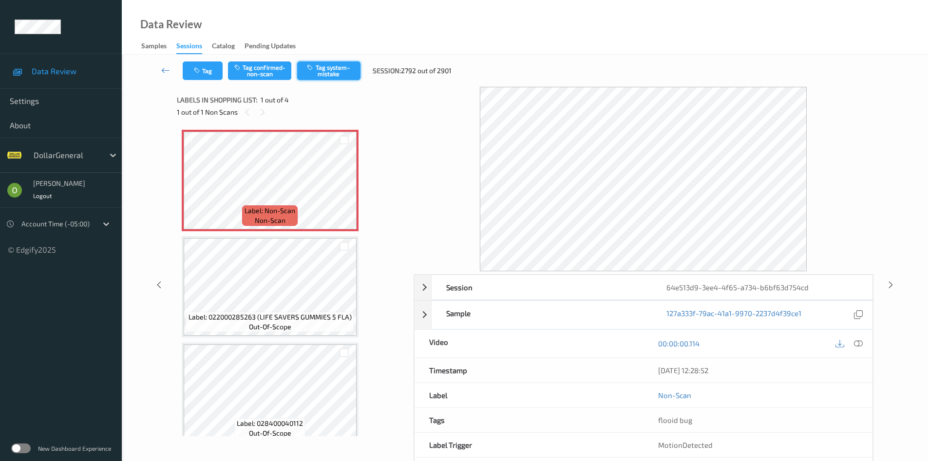
click at [343, 63] on button "Tag system-mistake" at bounding box center [328, 70] width 63 height 19
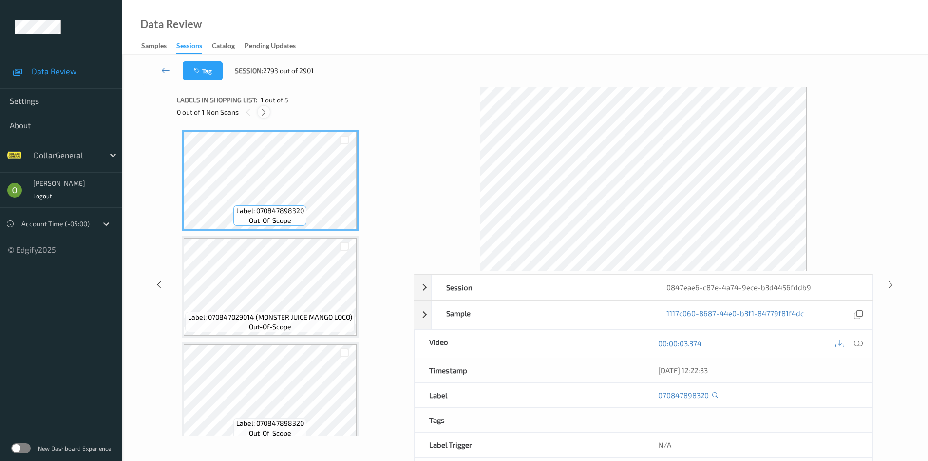
click at [269, 110] on div at bounding box center [264, 112] width 12 height 12
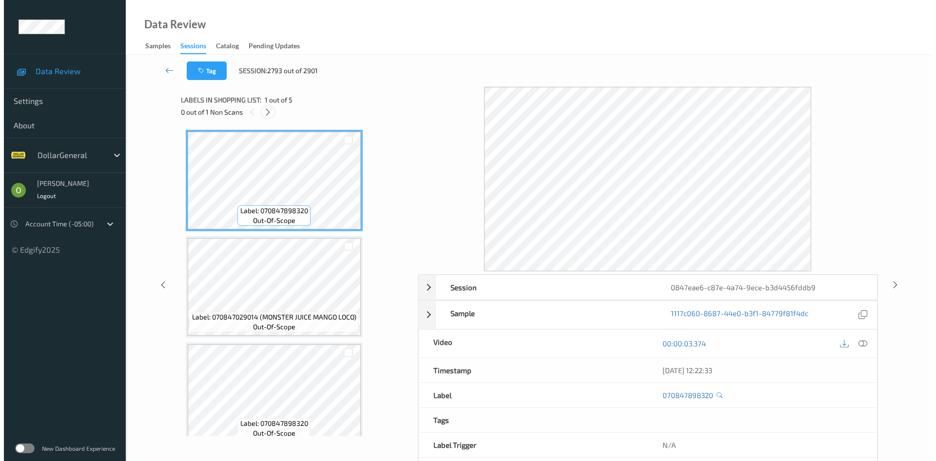
scroll to position [225, 0]
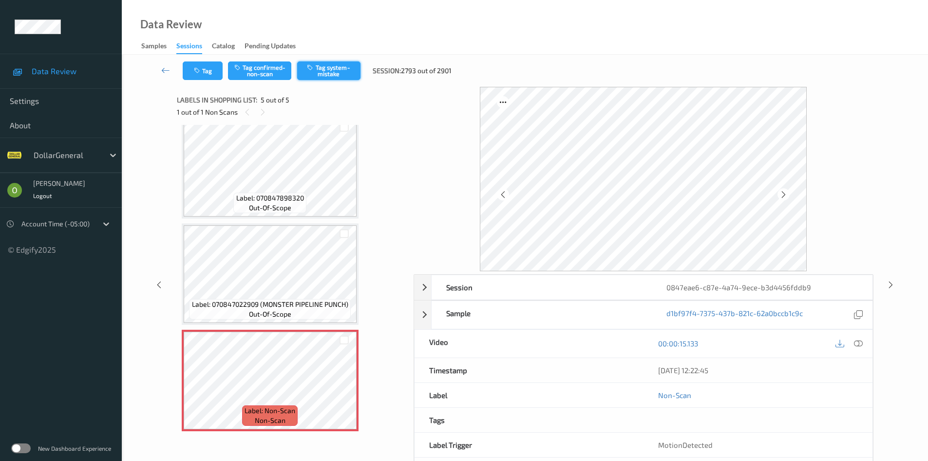
drag, startPoint x: 327, startPoint y: 65, endPoint x: 323, endPoint y: 69, distance: 5.9
click at [325, 67] on button "Tag system-mistake" at bounding box center [328, 70] width 63 height 19
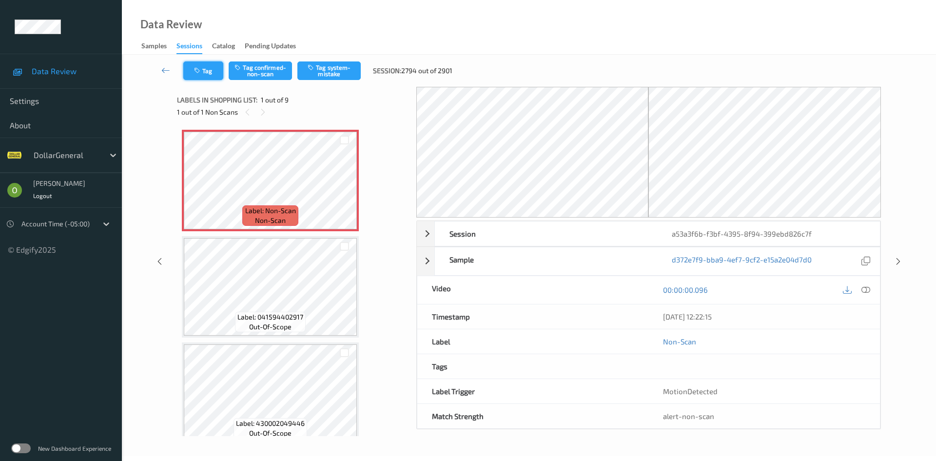
click at [207, 64] on button "Tag" at bounding box center [203, 70] width 40 height 19
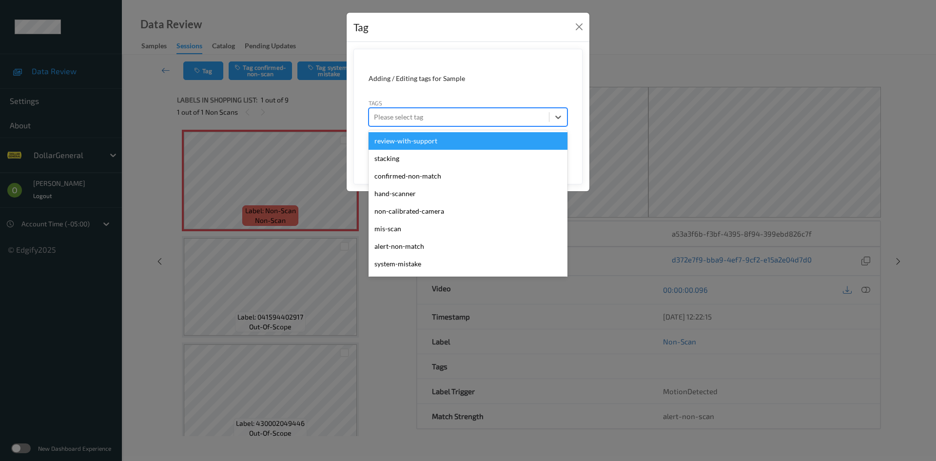
click at [404, 119] on div at bounding box center [459, 117] width 170 height 12
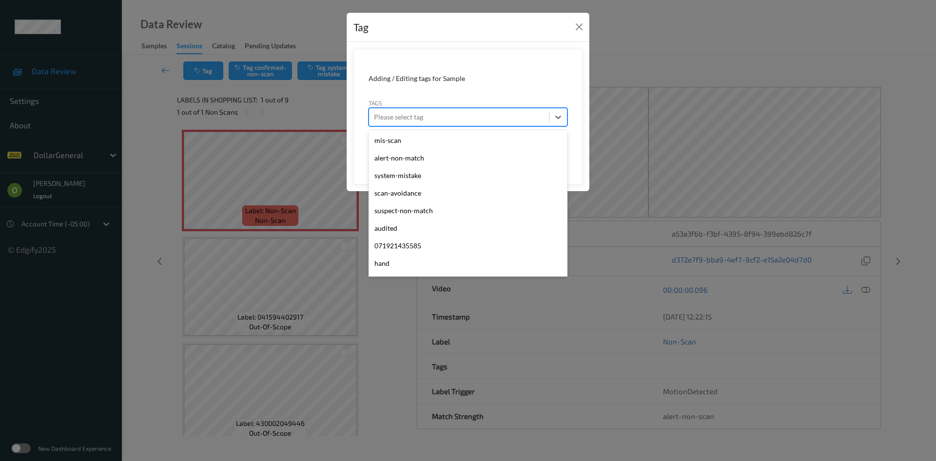
scroll to position [261, 0]
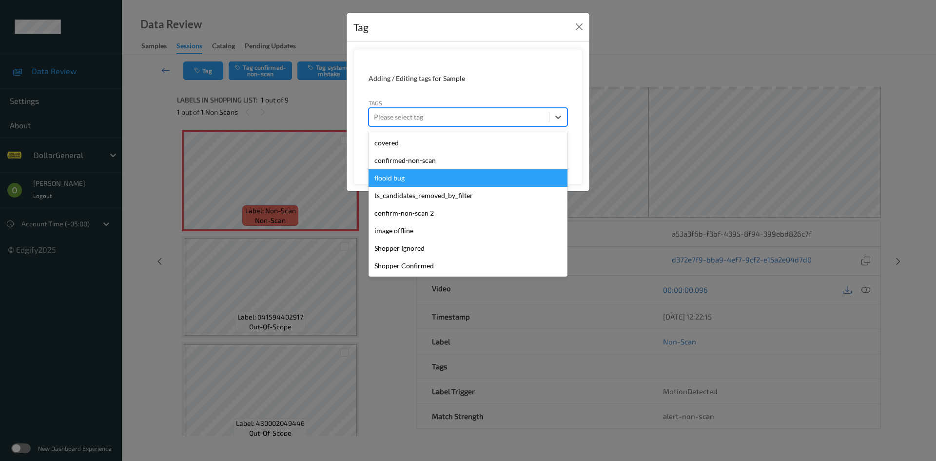
click at [418, 175] on div "flooid bug" at bounding box center [467, 178] width 199 height 18
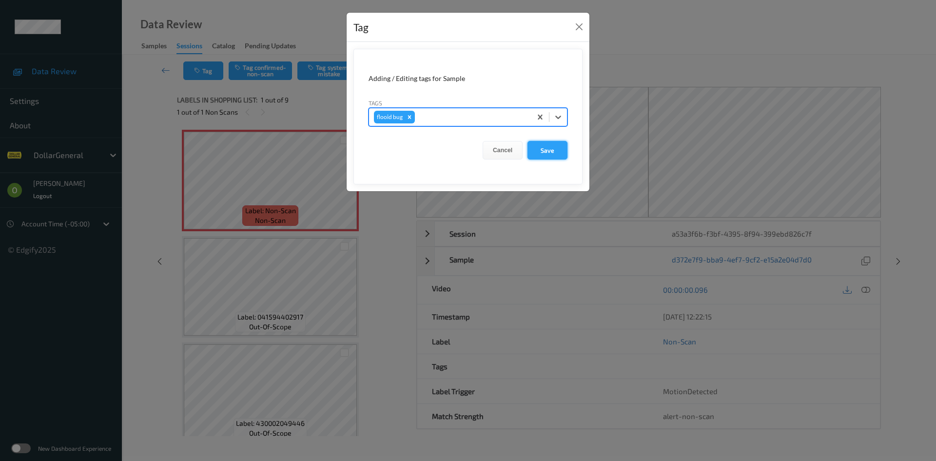
click at [536, 148] on button "Save" at bounding box center [547, 150] width 40 height 19
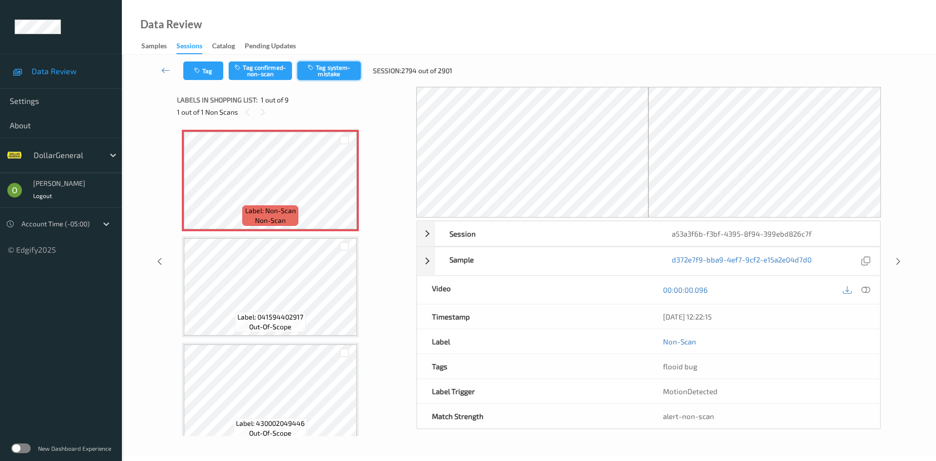
click at [347, 78] on button "Tag system-mistake" at bounding box center [328, 70] width 63 height 19
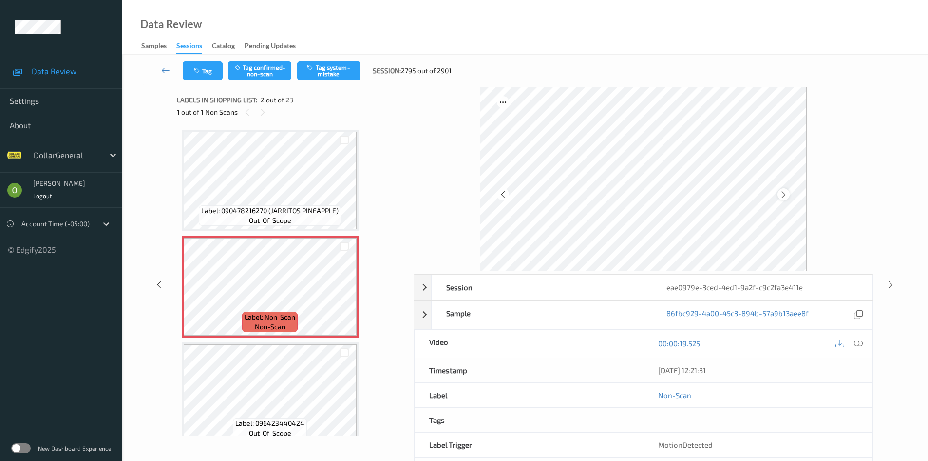
click at [784, 199] on div at bounding box center [784, 194] width 12 height 12
click at [350, 78] on button "Tag system-mistake" at bounding box center [328, 70] width 63 height 19
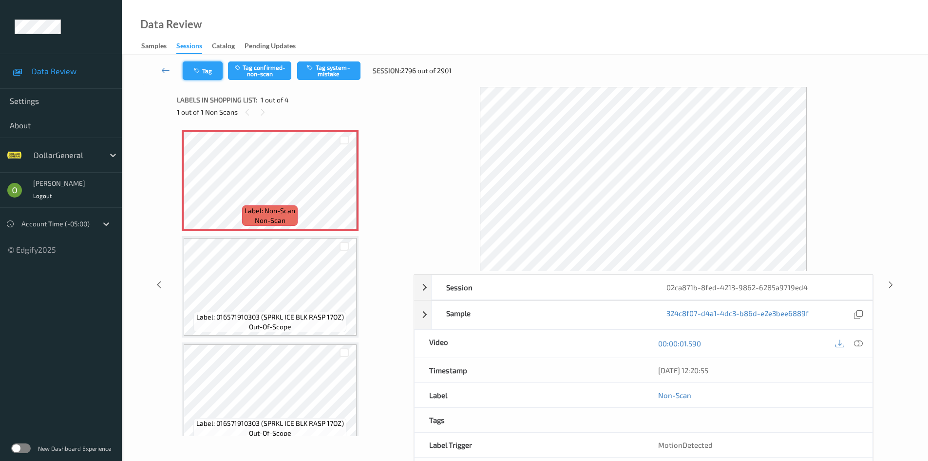
click at [204, 72] on button "Tag" at bounding box center [203, 70] width 40 height 19
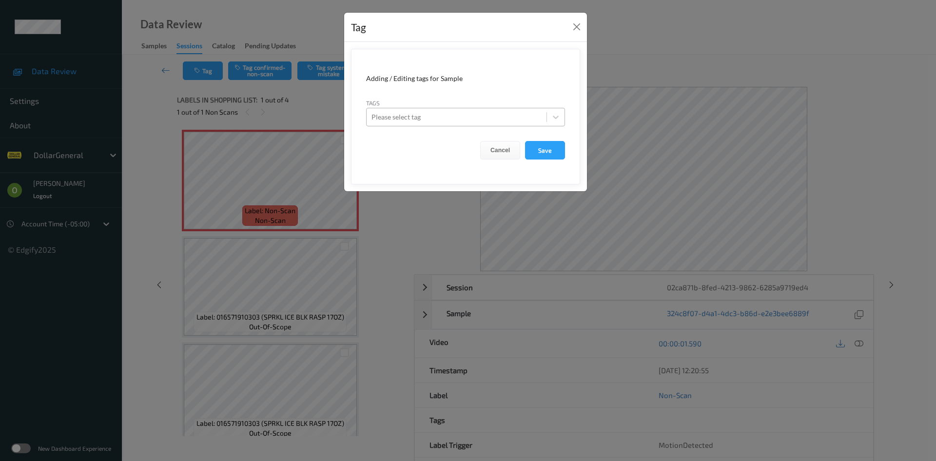
click at [456, 126] on div "Please select tag" at bounding box center [465, 117] width 199 height 19
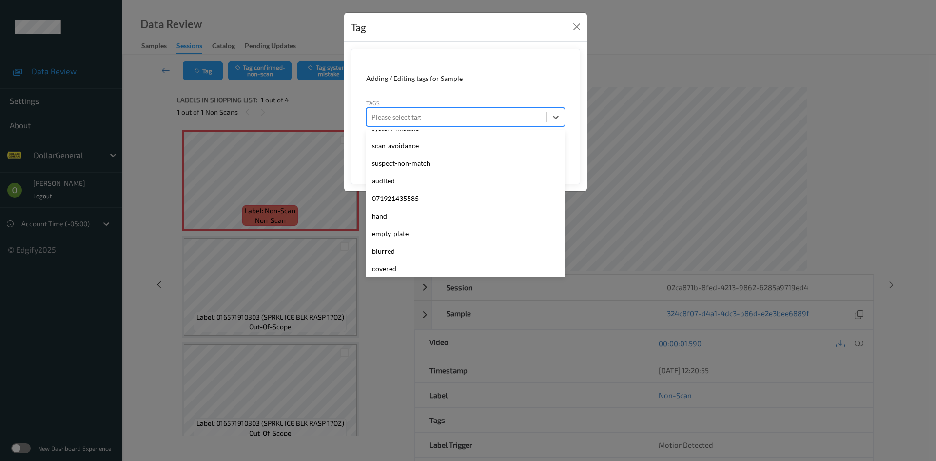
scroll to position [261, 0]
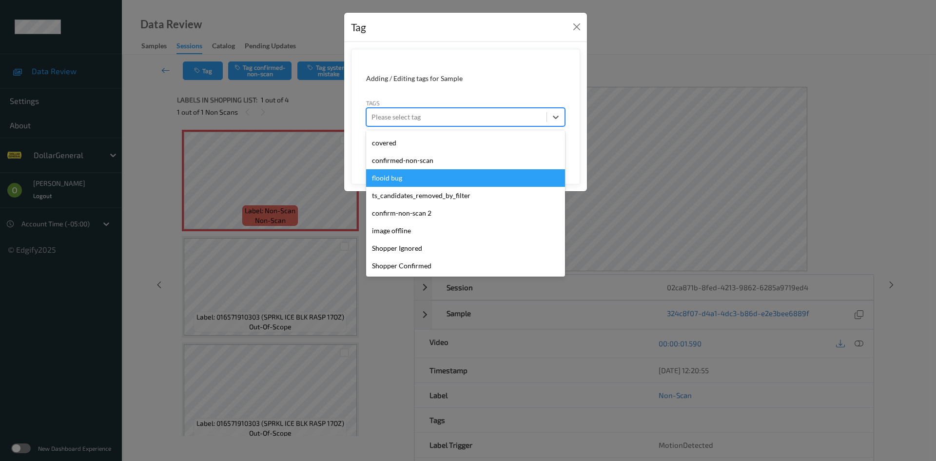
click at [434, 179] on div "flooid bug" at bounding box center [465, 178] width 199 height 18
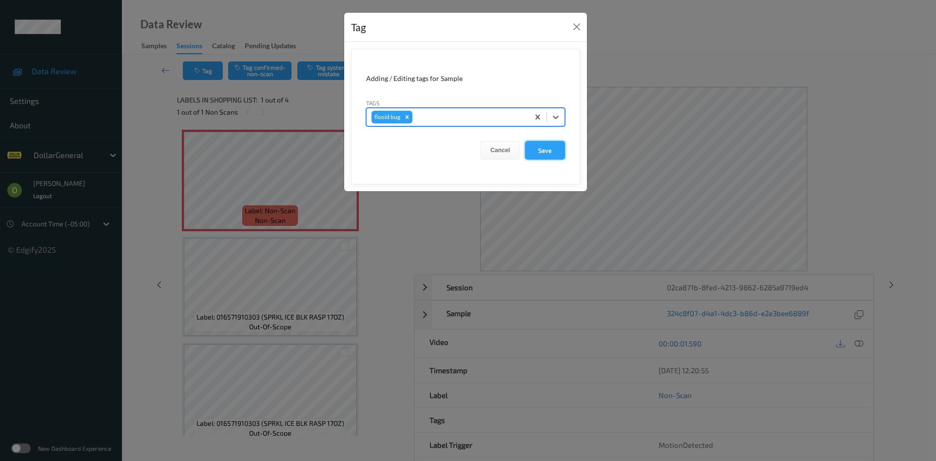
click at [545, 141] on button "Save" at bounding box center [545, 150] width 40 height 19
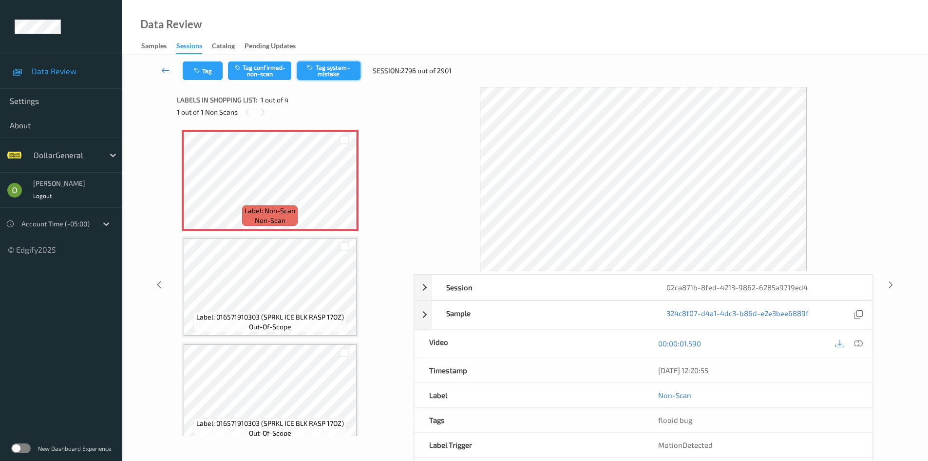
click at [351, 69] on button "Tag system-mistake" at bounding box center [328, 70] width 63 height 19
click at [213, 74] on button "Tag" at bounding box center [203, 70] width 40 height 19
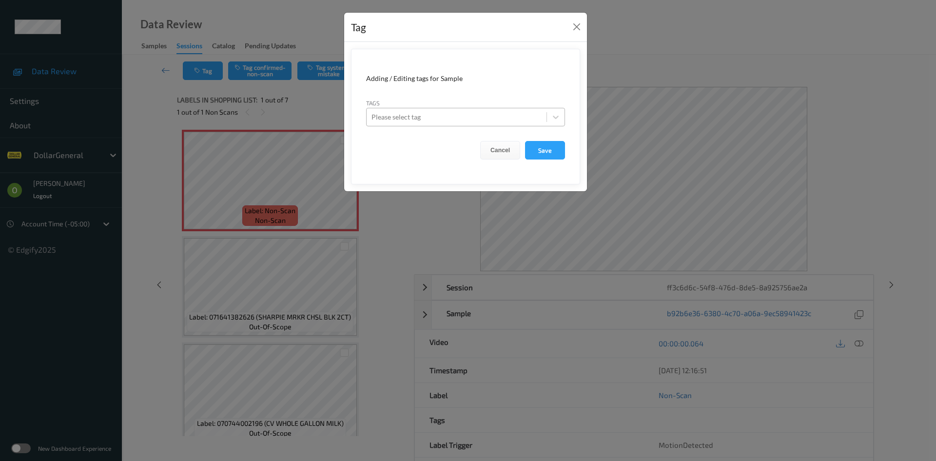
click at [407, 124] on div "Please select tag" at bounding box center [456, 117] width 180 height 16
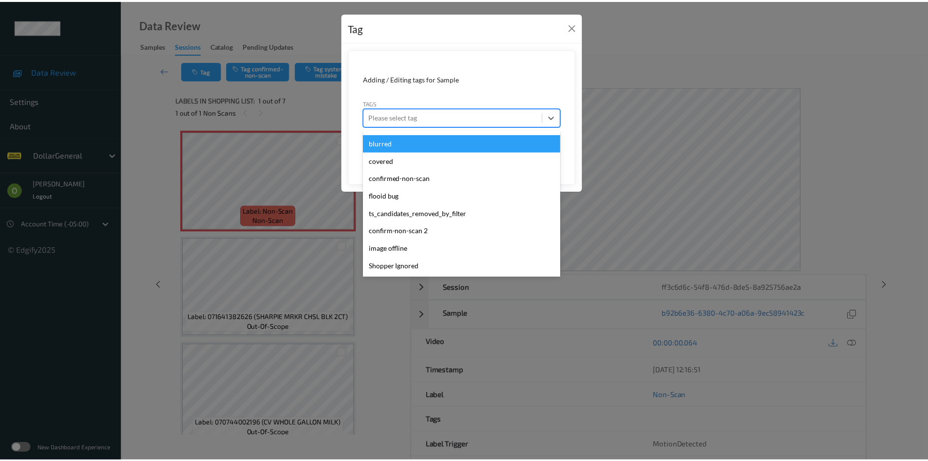
scroll to position [261, 0]
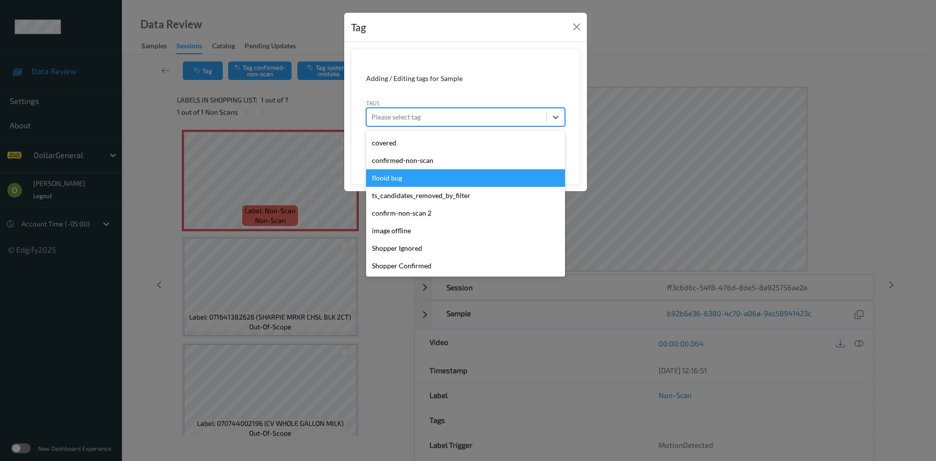
click at [422, 175] on div "flooid bug" at bounding box center [465, 178] width 199 height 18
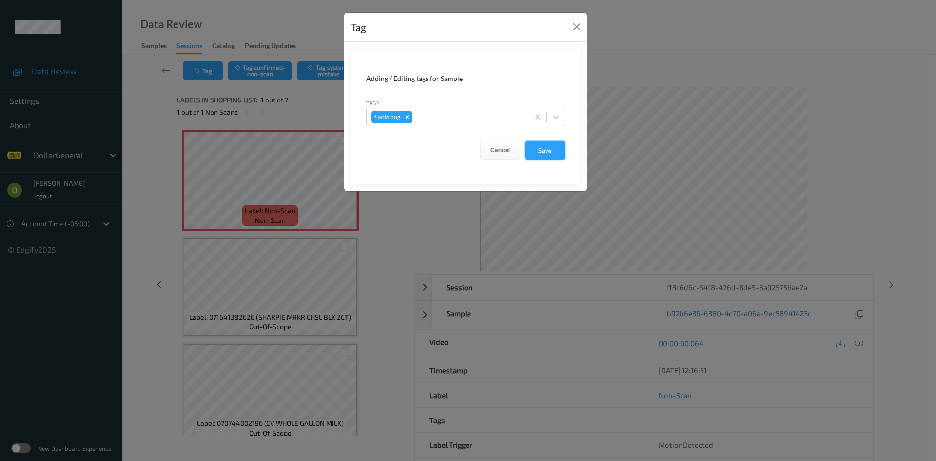
click at [544, 152] on button "Save" at bounding box center [545, 150] width 40 height 19
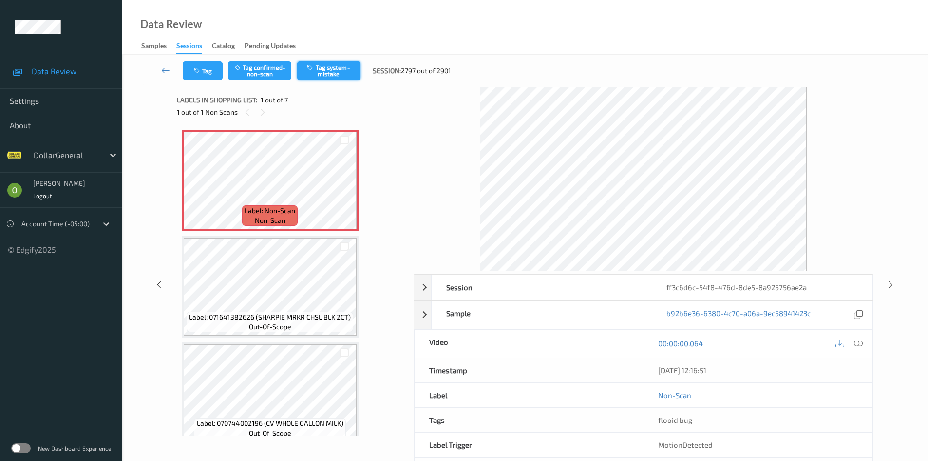
click at [322, 61] on button "Tag system-mistake" at bounding box center [328, 70] width 63 height 19
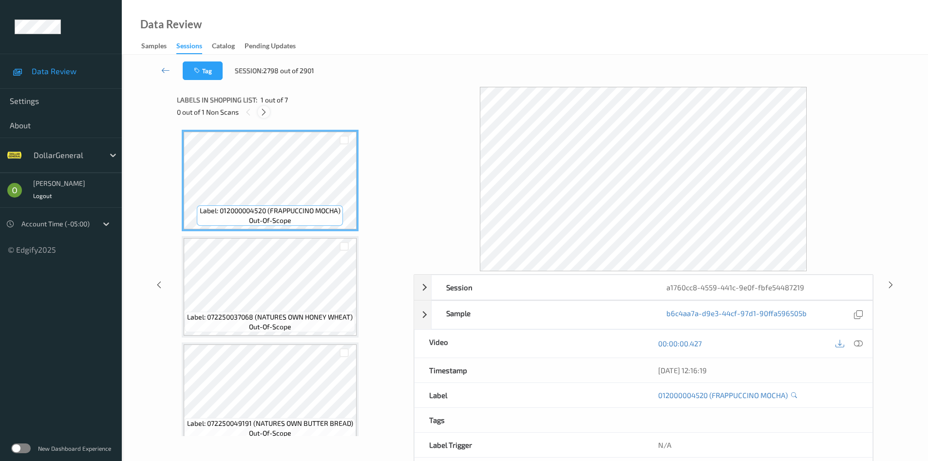
click at [264, 115] on icon at bounding box center [264, 112] width 8 height 9
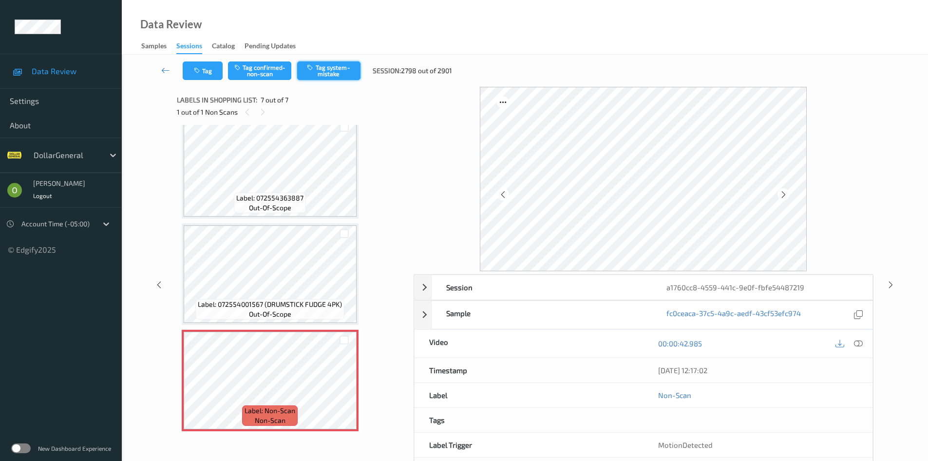
click at [319, 74] on button "Tag system-mistake" at bounding box center [328, 70] width 63 height 19
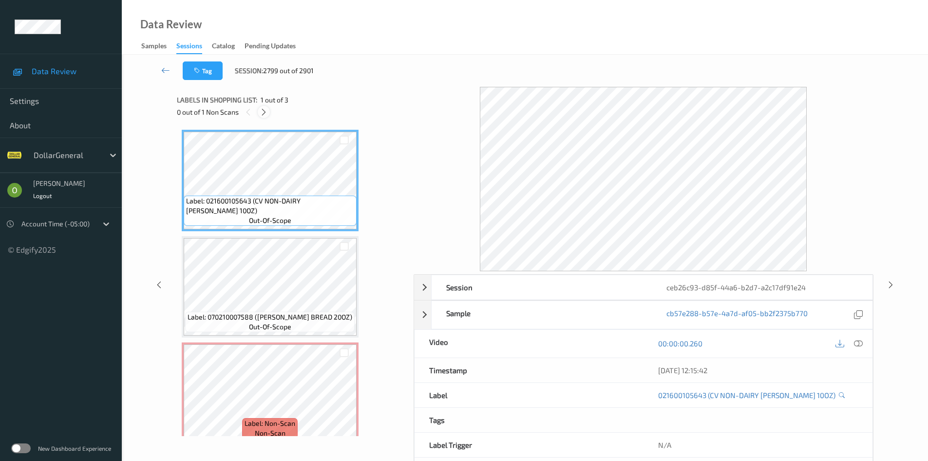
click at [263, 113] on icon at bounding box center [264, 112] width 8 height 9
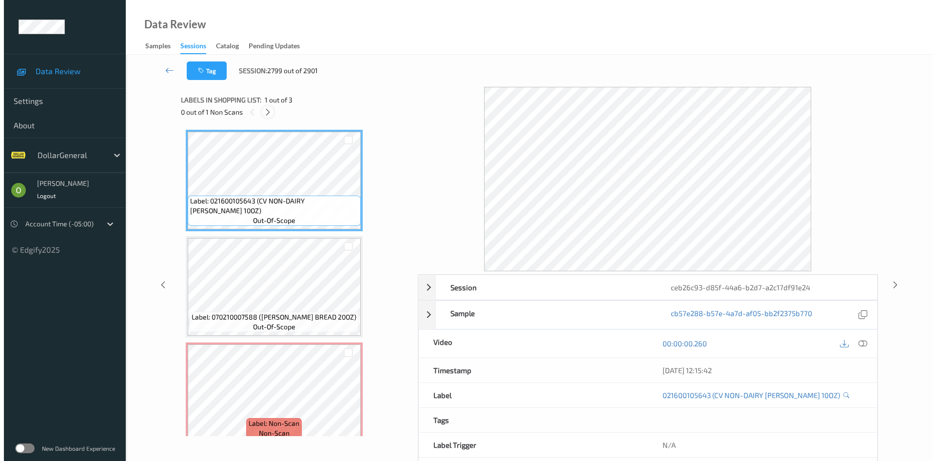
scroll to position [13, 0]
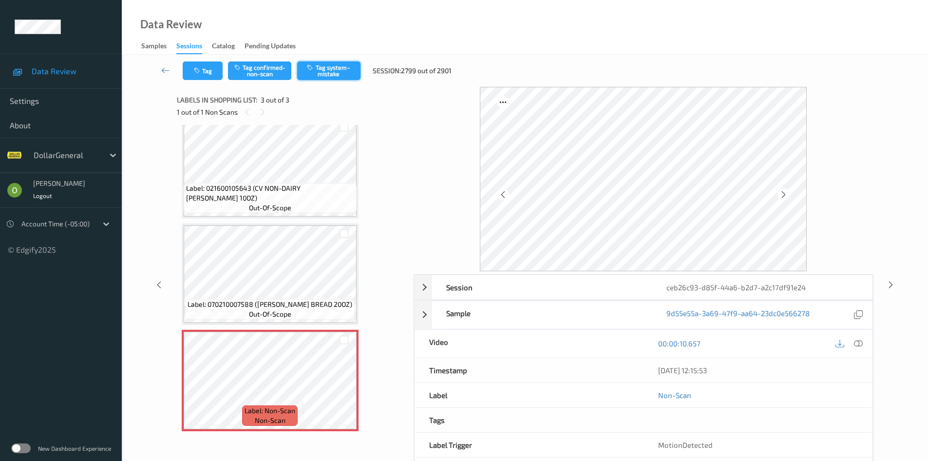
click at [345, 72] on button "Tag system-mistake" at bounding box center [328, 70] width 63 height 19
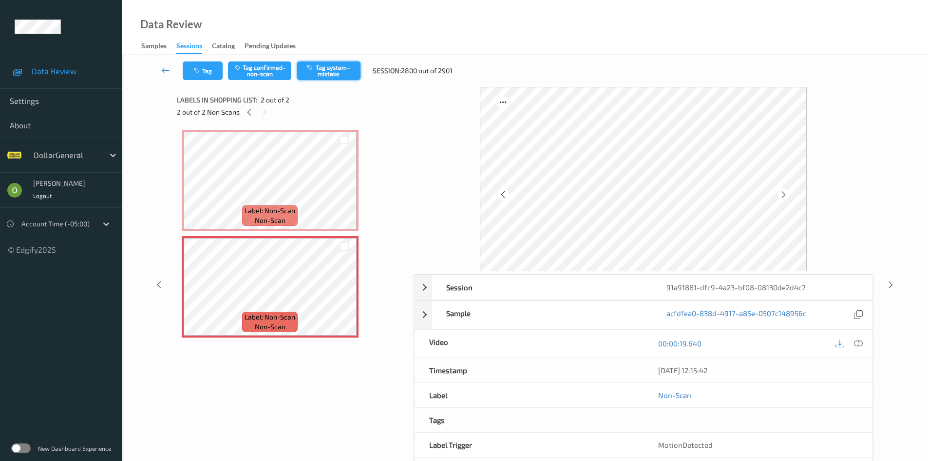
click at [339, 67] on button "Tag system-mistake" at bounding box center [328, 70] width 63 height 19
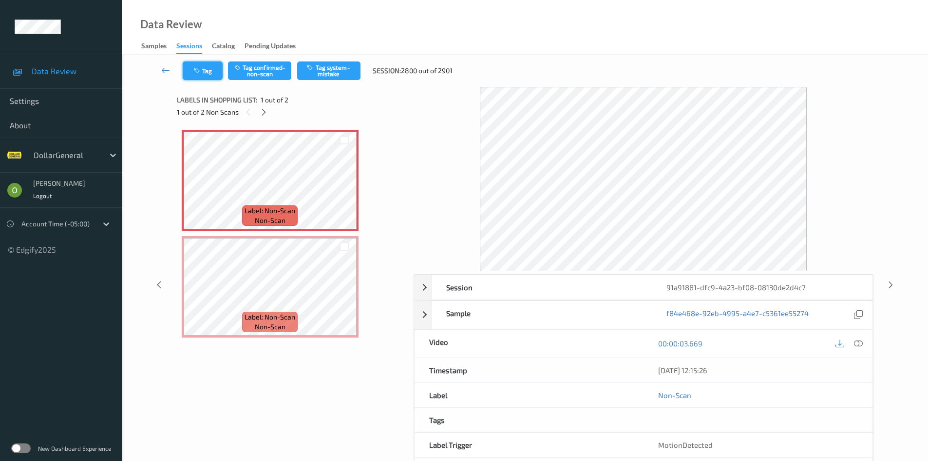
click at [212, 74] on button "Tag" at bounding box center [203, 70] width 40 height 19
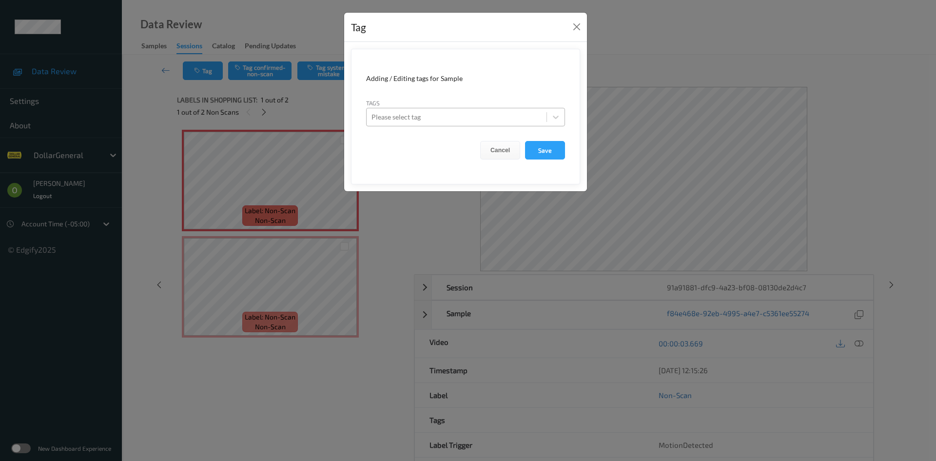
click at [414, 112] on div at bounding box center [456, 117] width 170 height 12
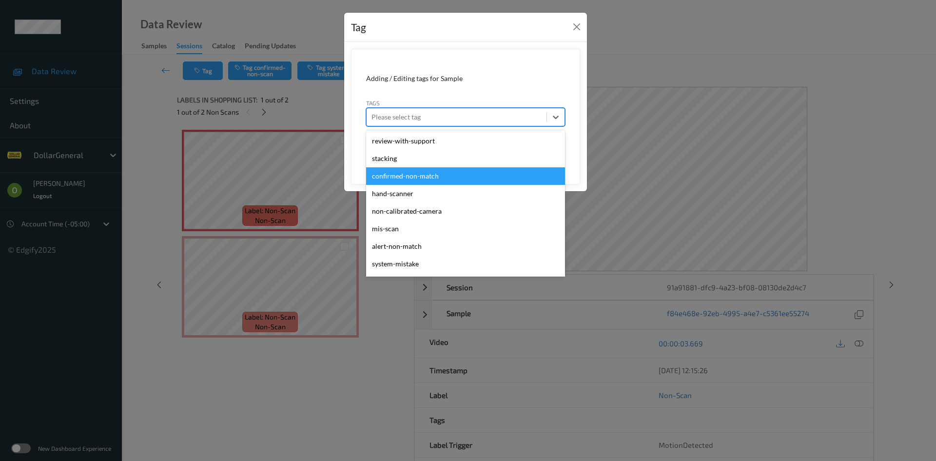
scroll to position [261, 0]
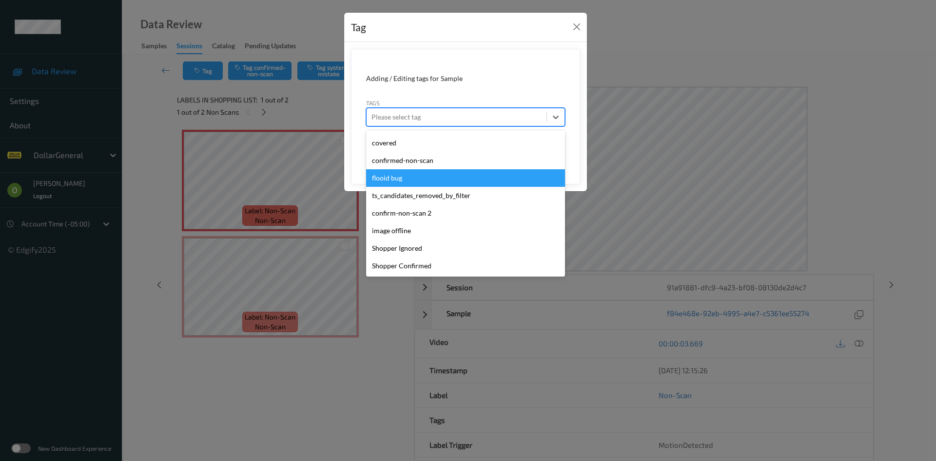
click at [416, 179] on div "flooid bug" at bounding box center [465, 178] width 199 height 18
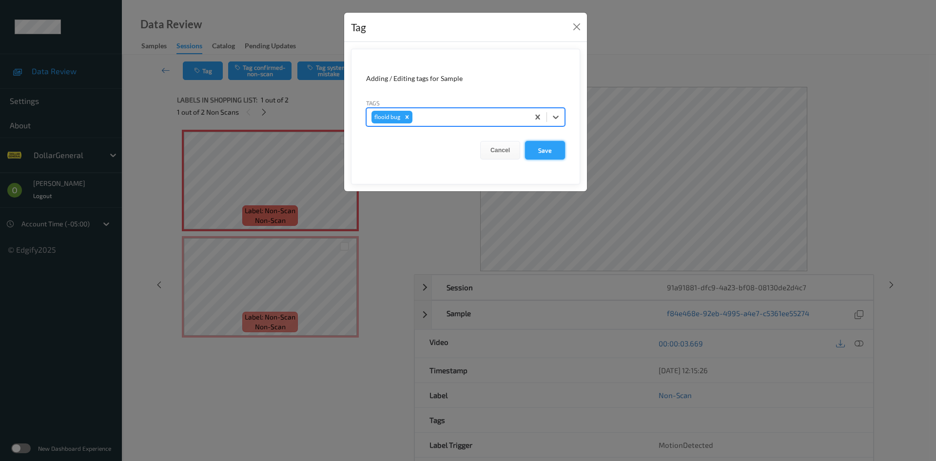
click at [543, 149] on button "Save" at bounding box center [545, 150] width 40 height 19
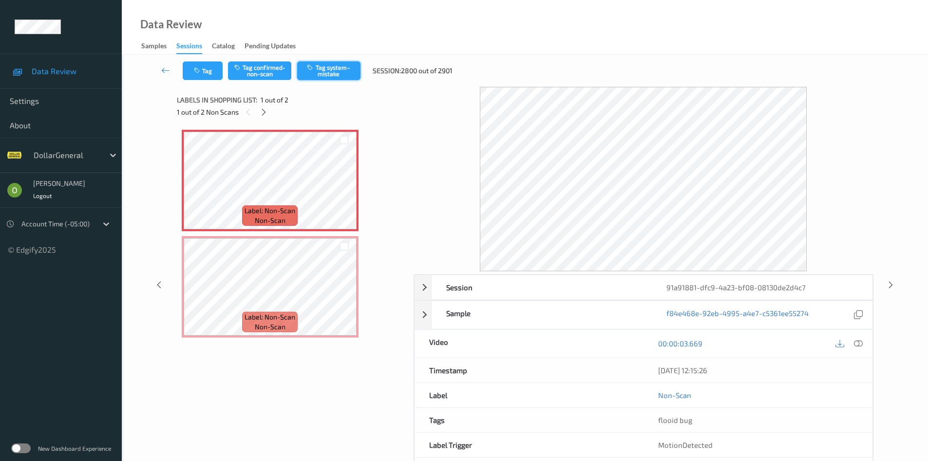
click at [340, 73] on button "Tag system-mistake" at bounding box center [328, 70] width 63 height 19
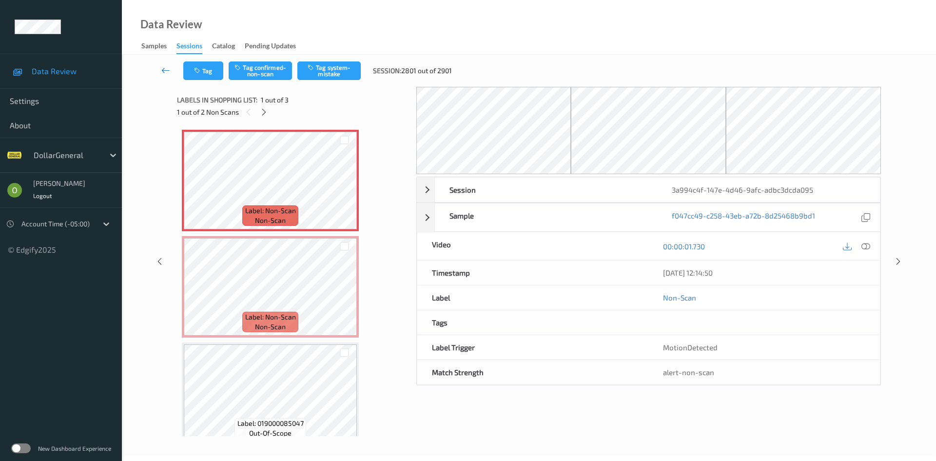
click at [155, 77] on link at bounding box center [166, 70] width 35 height 19
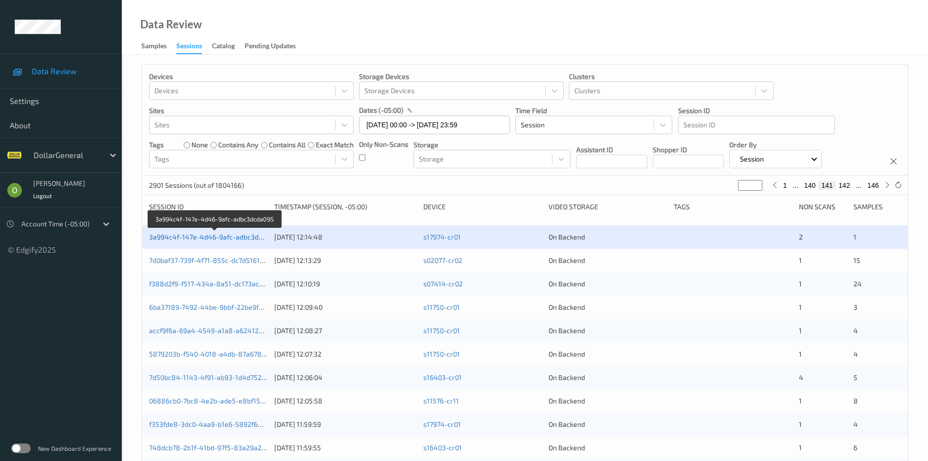
click at [255, 240] on link "3a994c4f-147e-4d46-9afc-adbc3dcda095" at bounding box center [215, 236] width 133 height 8
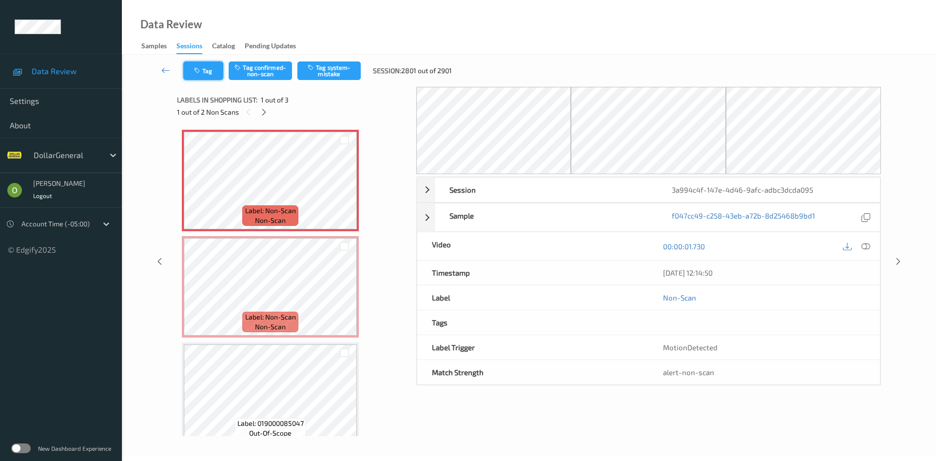
click at [205, 76] on button "Tag" at bounding box center [203, 70] width 40 height 19
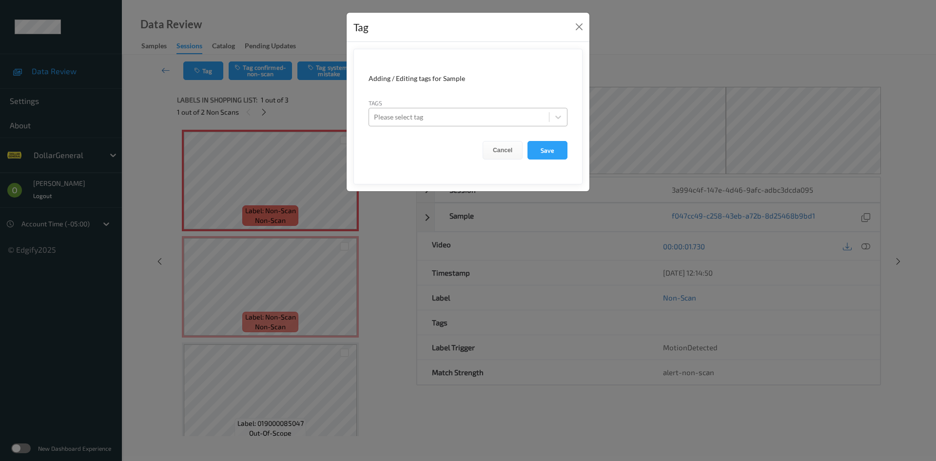
click at [490, 120] on div at bounding box center [459, 117] width 170 height 12
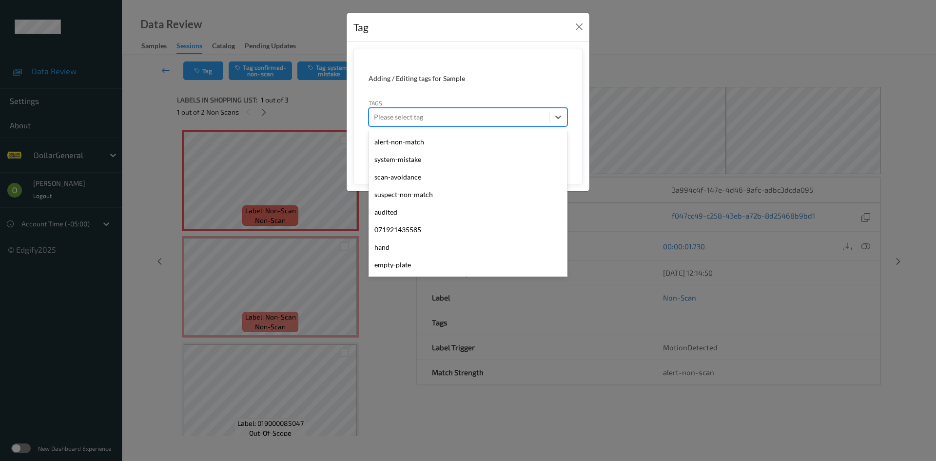
scroll to position [261, 0]
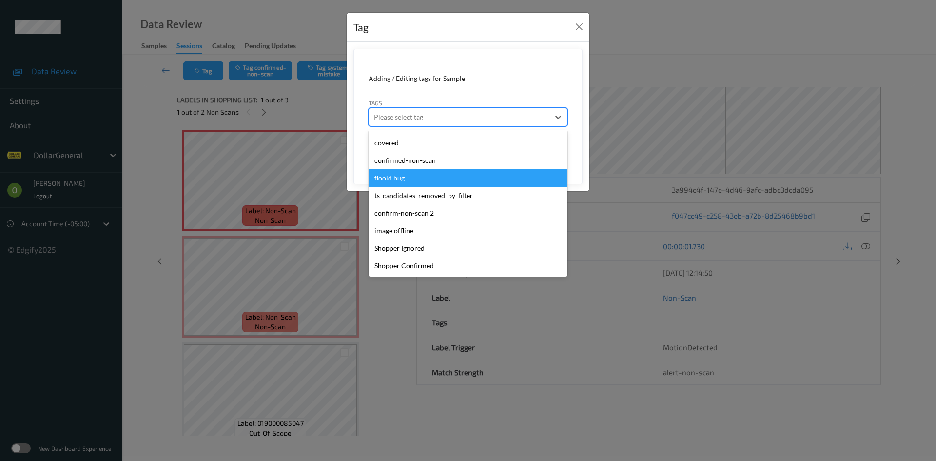
click at [465, 176] on div "flooid bug" at bounding box center [467, 178] width 199 height 18
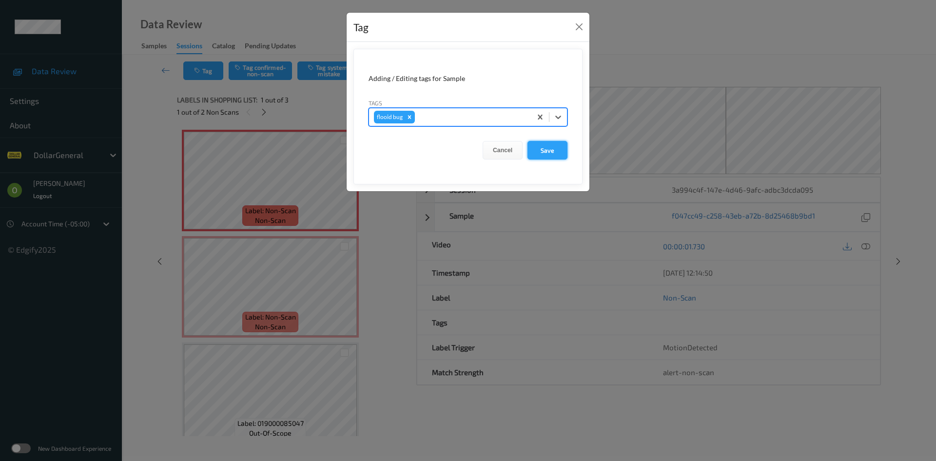
click at [542, 152] on button "Save" at bounding box center [547, 150] width 40 height 19
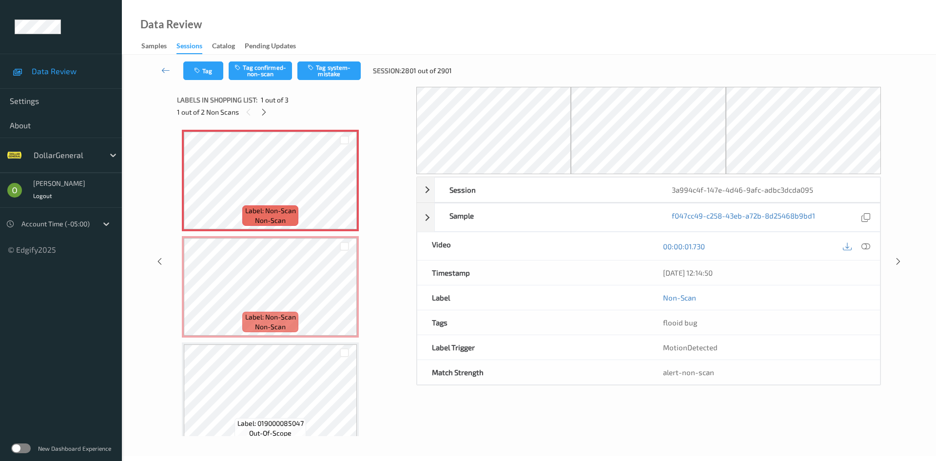
click at [322, 82] on div "Tag Tag confirmed-non-scan Tag system-mistake Session: 2801 out of 2901" at bounding box center [529, 71] width 774 height 32
click at [324, 73] on button "Tag system-mistake" at bounding box center [328, 70] width 63 height 19
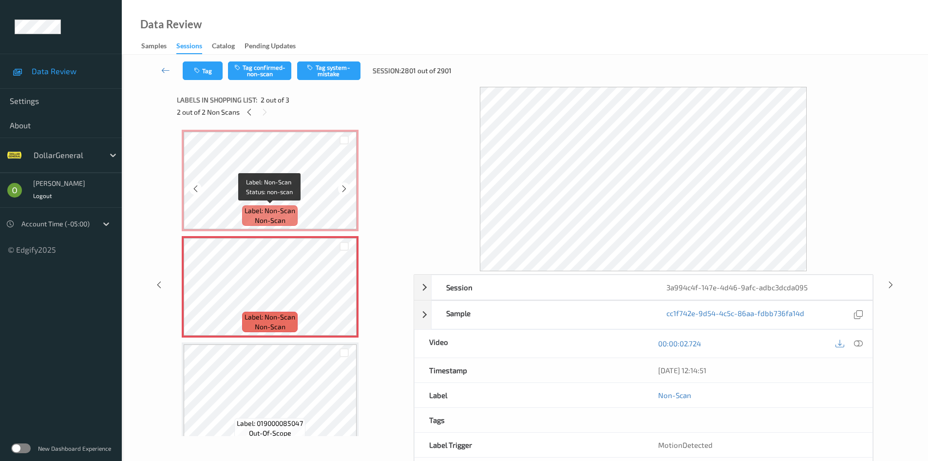
click at [281, 208] on span "Label: Non-Scan" at bounding box center [270, 211] width 51 height 10
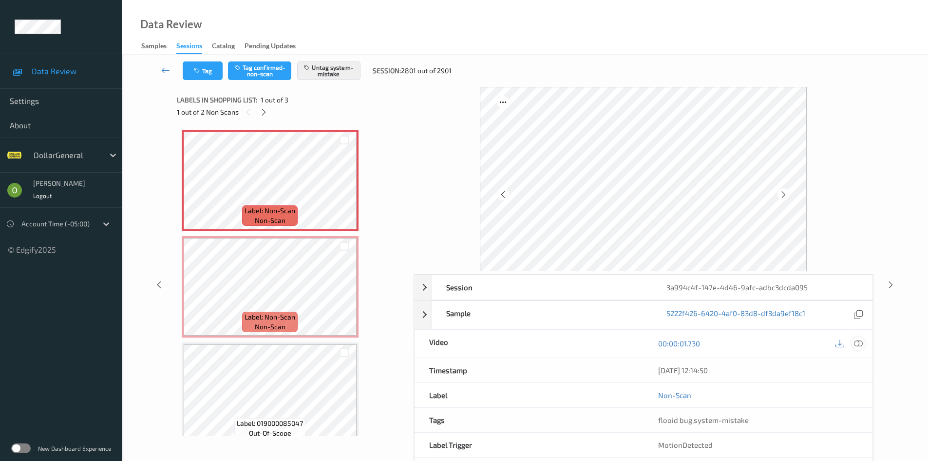
click at [861, 344] on icon at bounding box center [858, 343] width 9 height 9
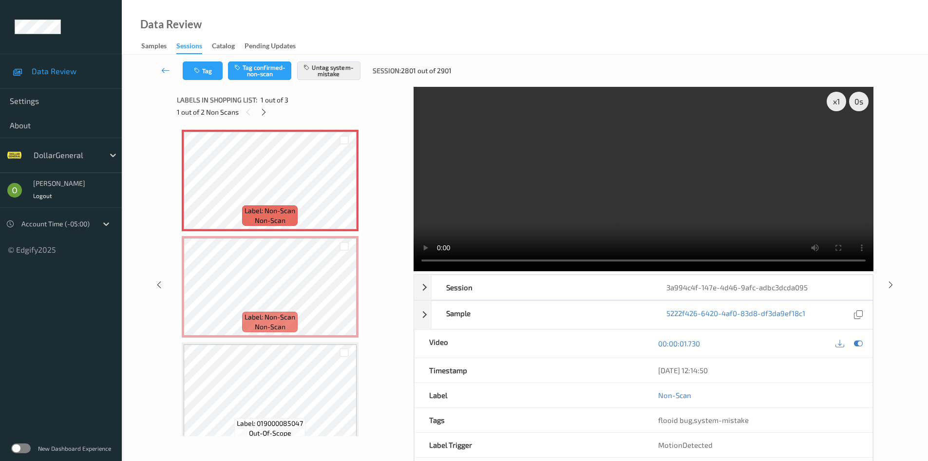
click at [458, 169] on video at bounding box center [644, 179] width 460 height 184
click at [518, 190] on video at bounding box center [644, 179] width 460 height 184
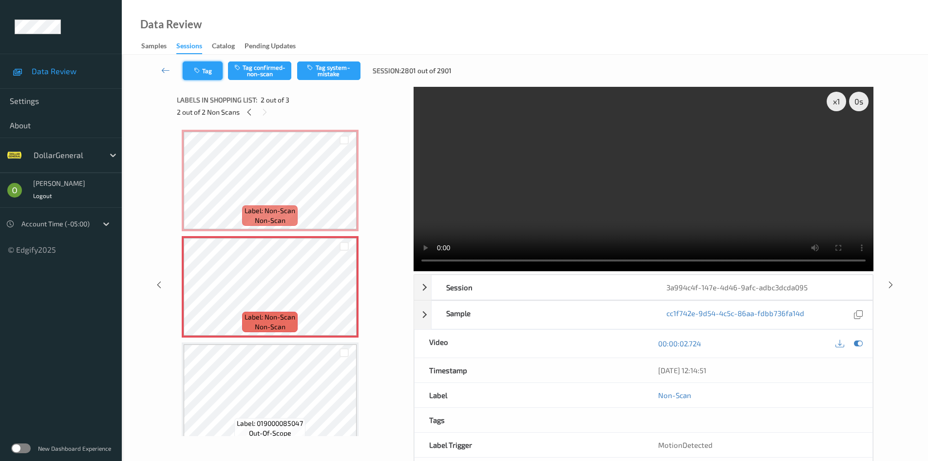
click at [208, 72] on button "Tag" at bounding box center [203, 70] width 40 height 19
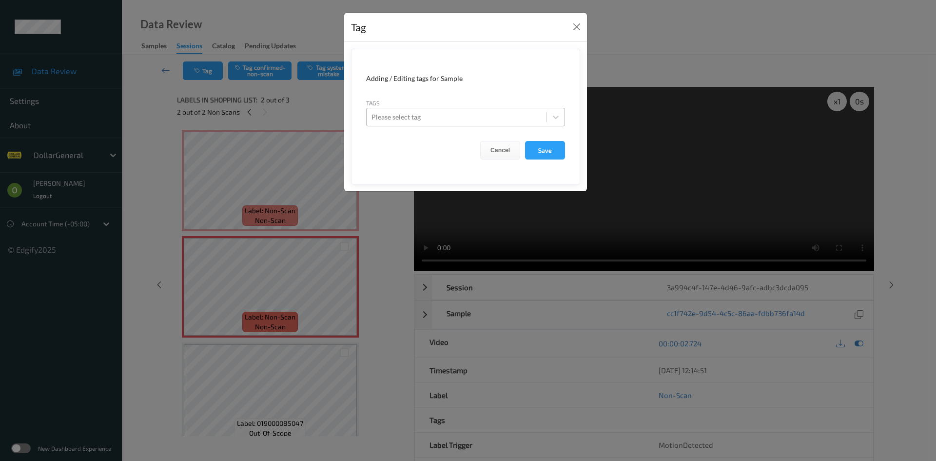
click at [493, 118] on div at bounding box center [456, 117] width 170 height 12
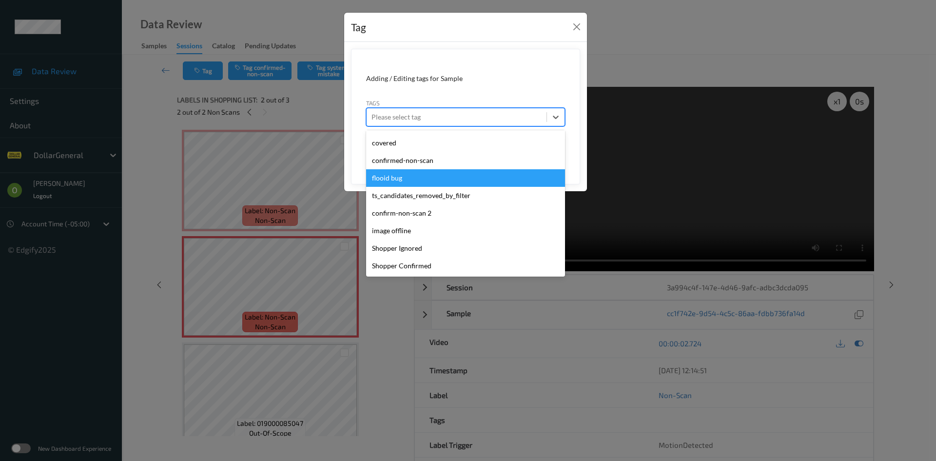
click at [446, 170] on div "flooid bug" at bounding box center [465, 178] width 199 height 18
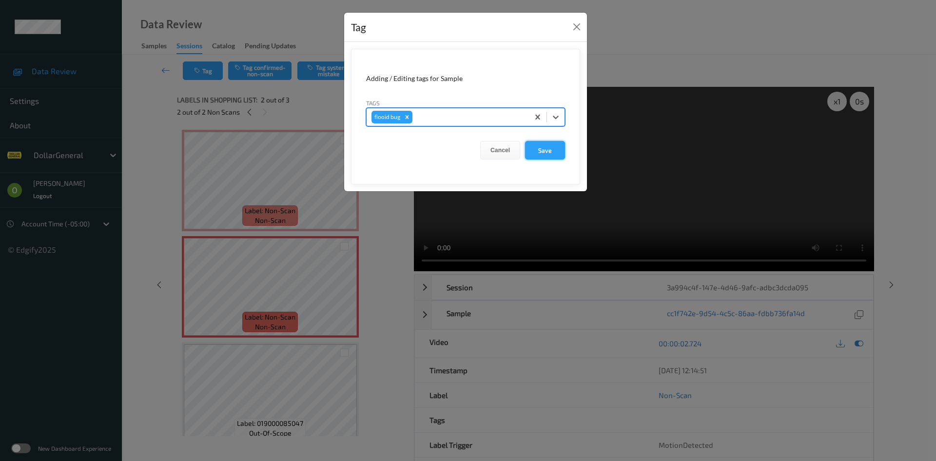
click at [546, 146] on button "Save" at bounding box center [545, 150] width 40 height 19
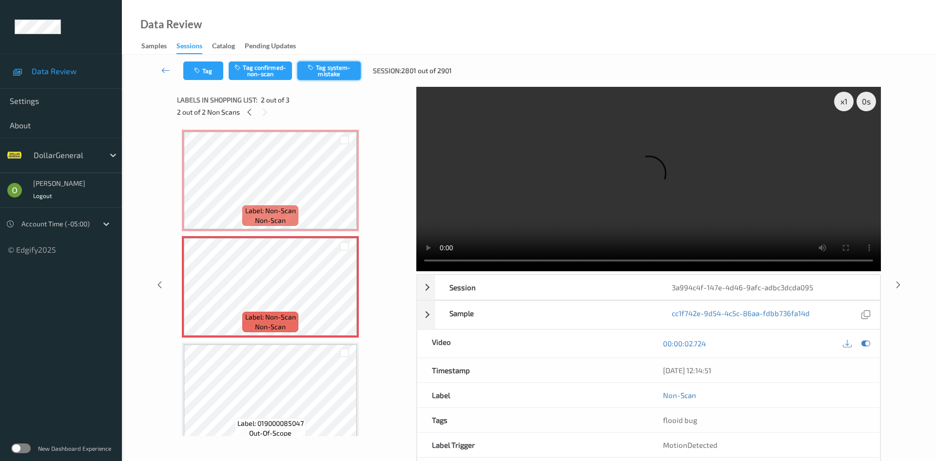
click at [332, 76] on button "Tag system-mistake" at bounding box center [328, 70] width 63 height 19
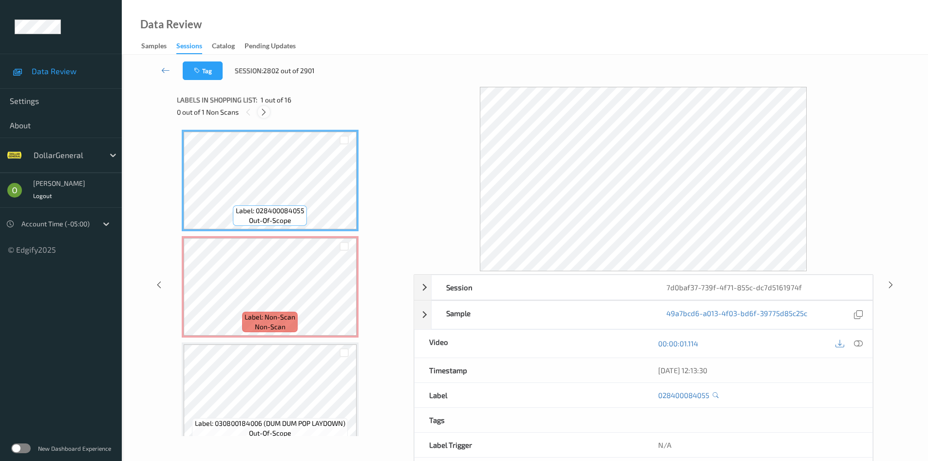
click at [265, 113] on icon at bounding box center [264, 112] width 8 height 9
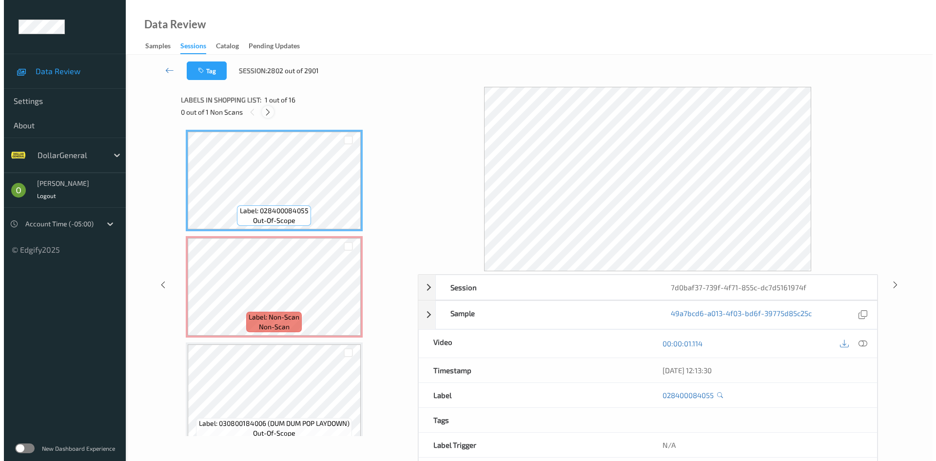
scroll to position [5, 0]
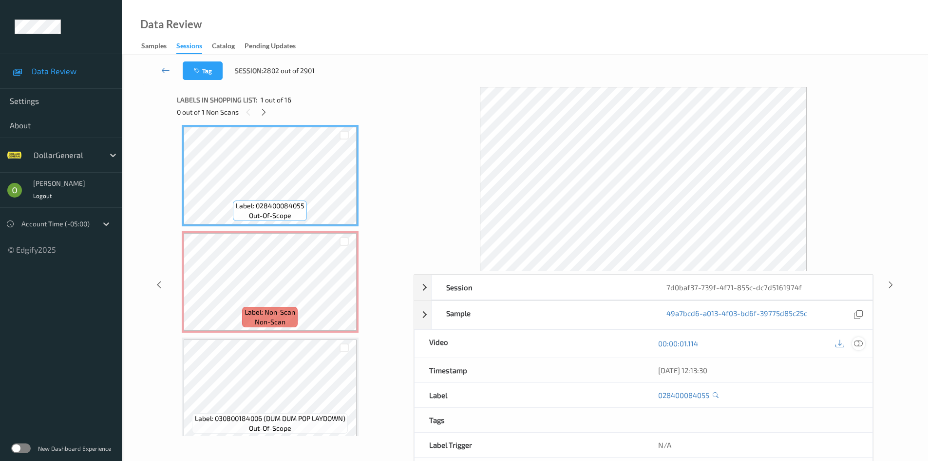
click at [859, 340] on icon at bounding box center [858, 343] width 9 height 9
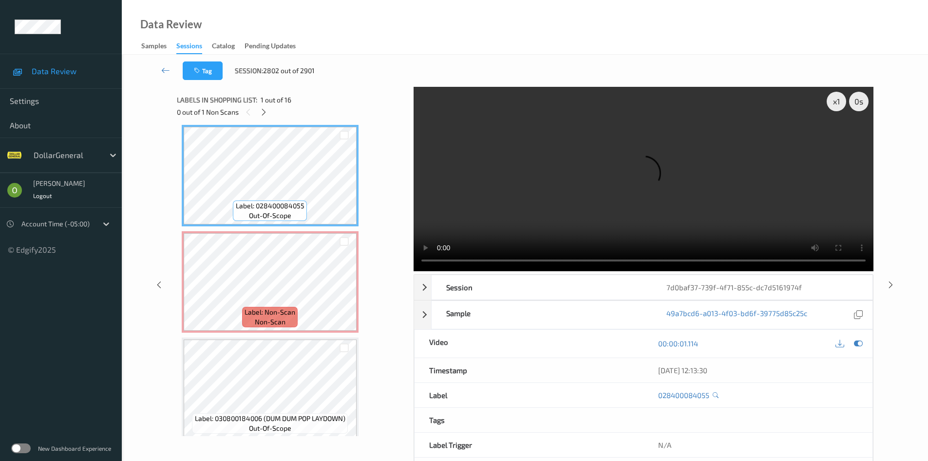
click at [590, 182] on video at bounding box center [644, 179] width 460 height 184
click at [835, 102] on div "x 1" at bounding box center [836, 101] width 19 height 19
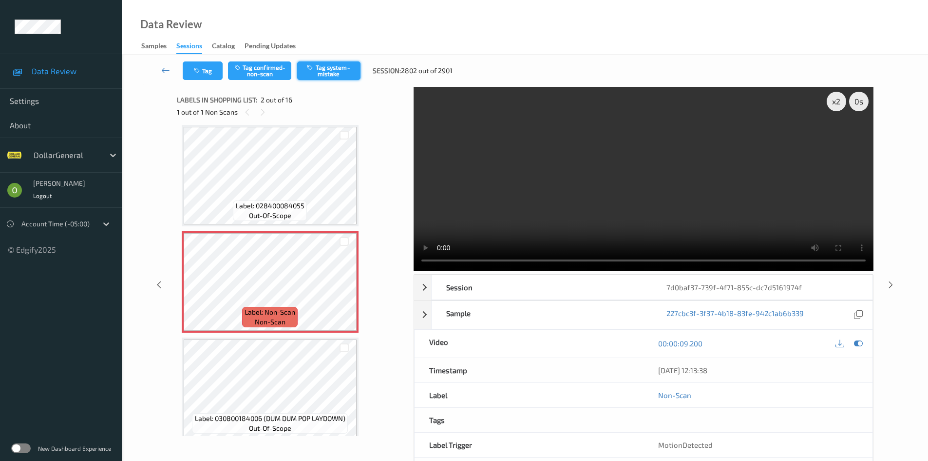
click at [345, 64] on button "Tag system-mistake" at bounding box center [328, 70] width 63 height 19
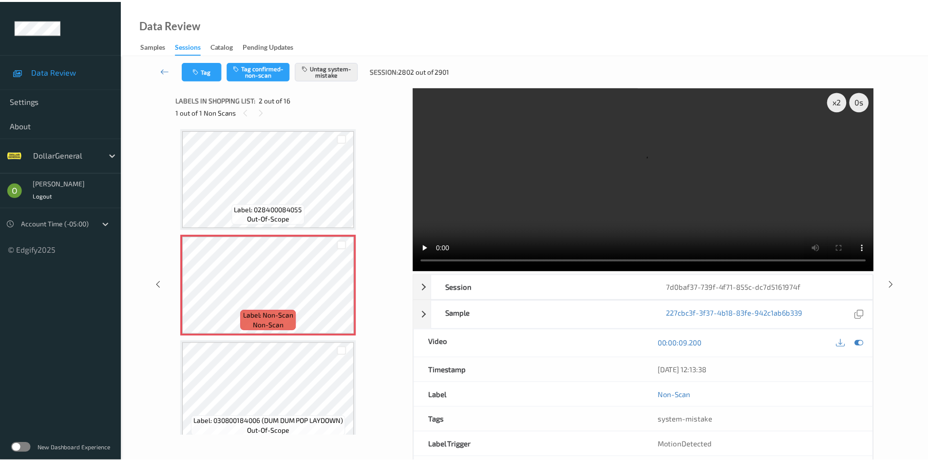
scroll to position [0, 0]
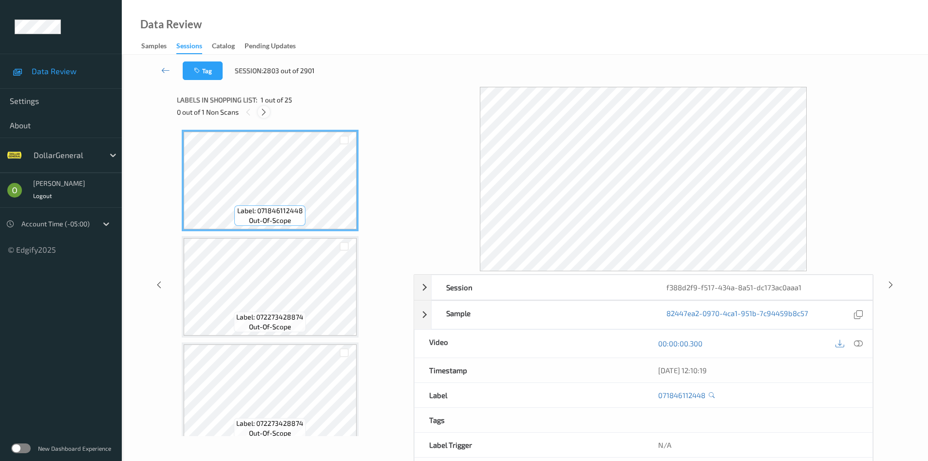
click at [261, 112] on icon at bounding box center [264, 112] width 8 height 9
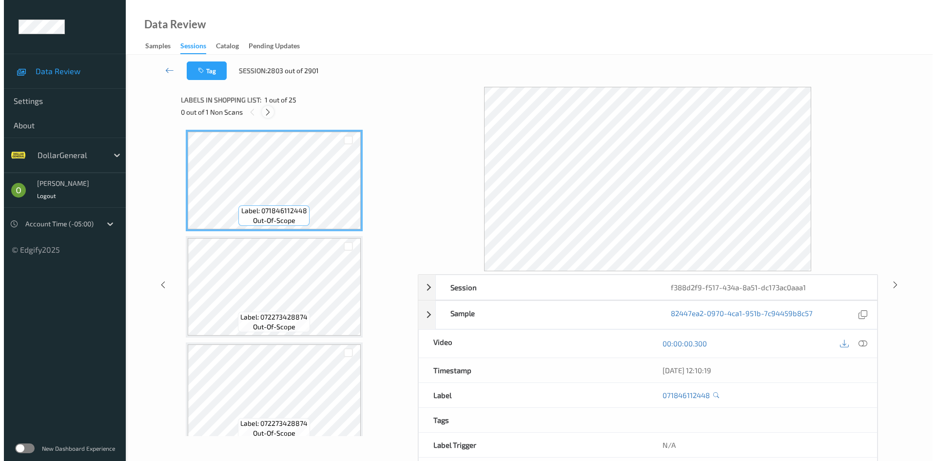
scroll to position [1917, 0]
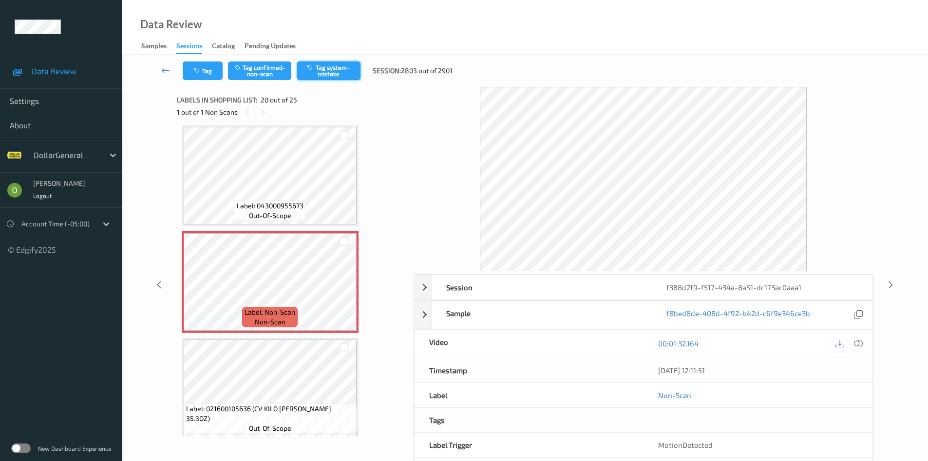
click at [312, 67] on icon "button" at bounding box center [311, 67] width 8 height 7
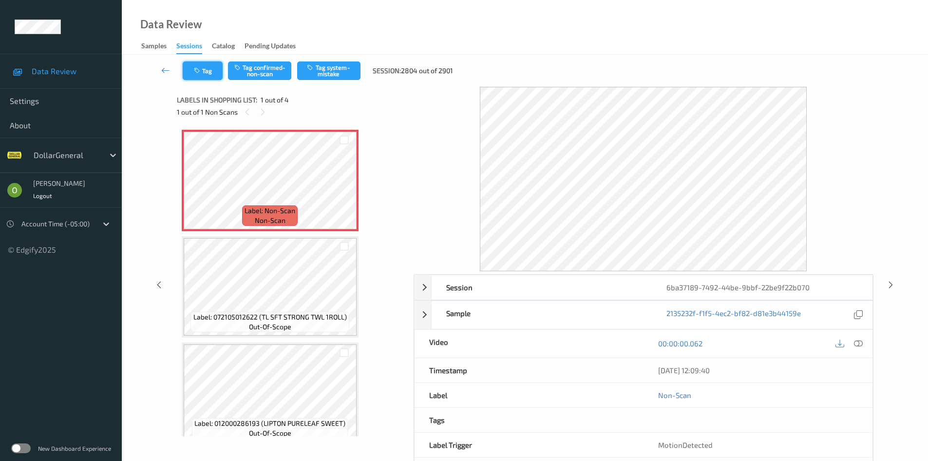
click at [199, 74] on icon "button" at bounding box center [198, 70] width 8 height 7
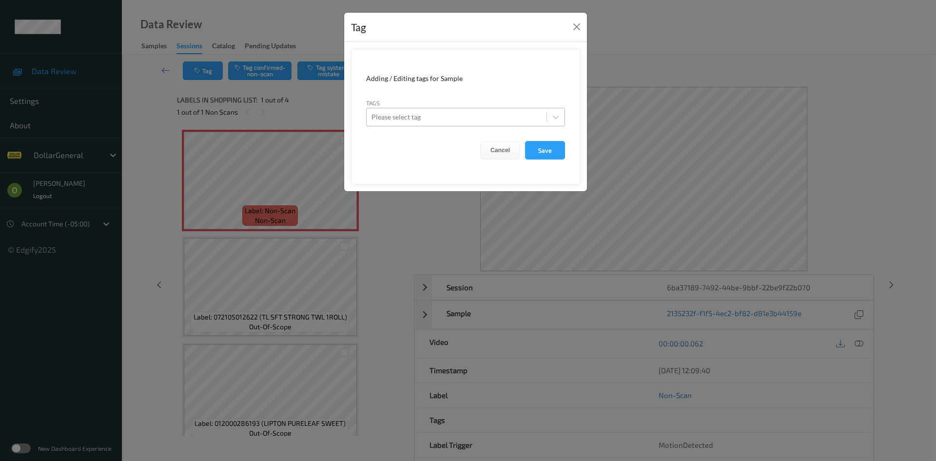
click at [445, 118] on div at bounding box center [456, 117] width 170 height 12
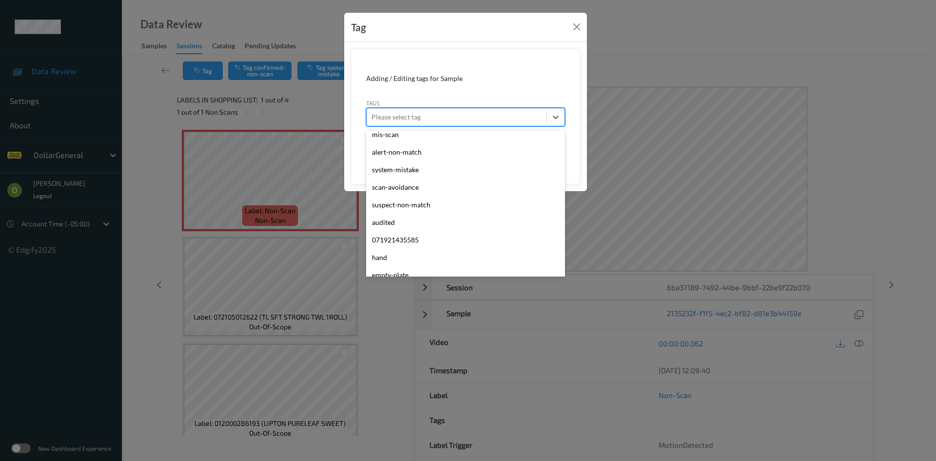
scroll to position [261, 0]
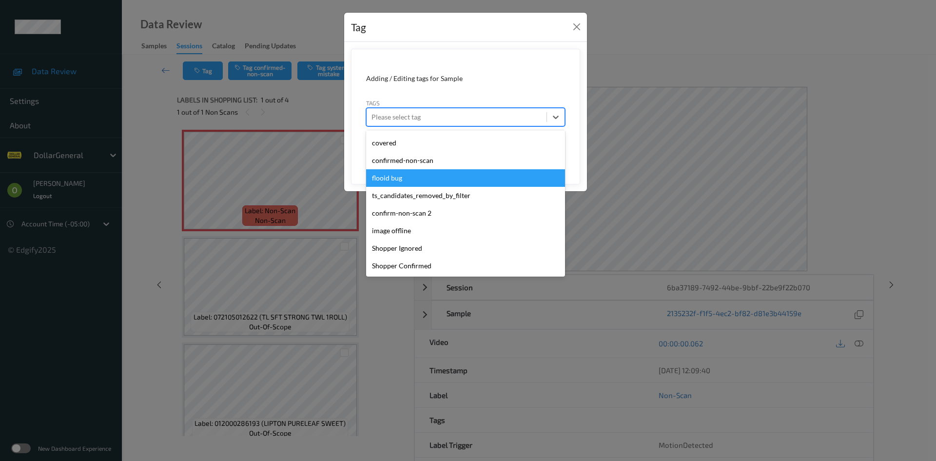
click at [471, 186] on div "flooid bug" at bounding box center [465, 178] width 199 height 18
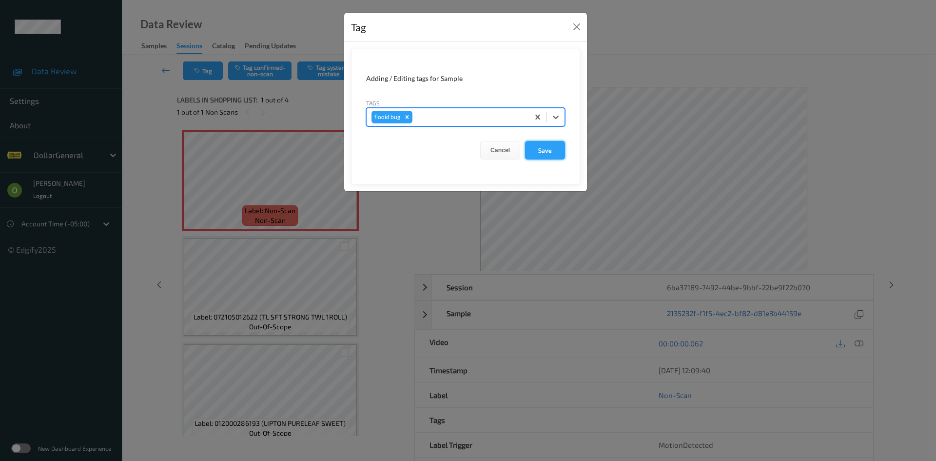
click at [554, 158] on button "Save" at bounding box center [545, 150] width 40 height 19
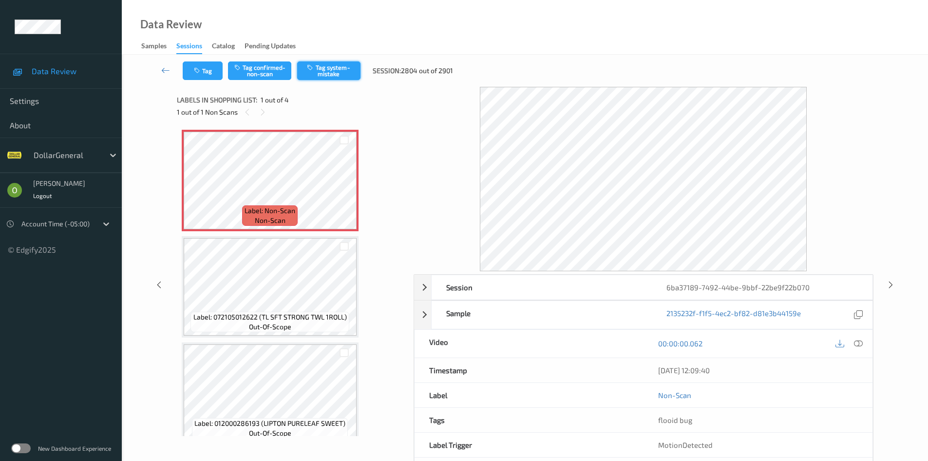
click at [353, 74] on button "Tag system-mistake" at bounding box center [328, 70] width 63 height 19
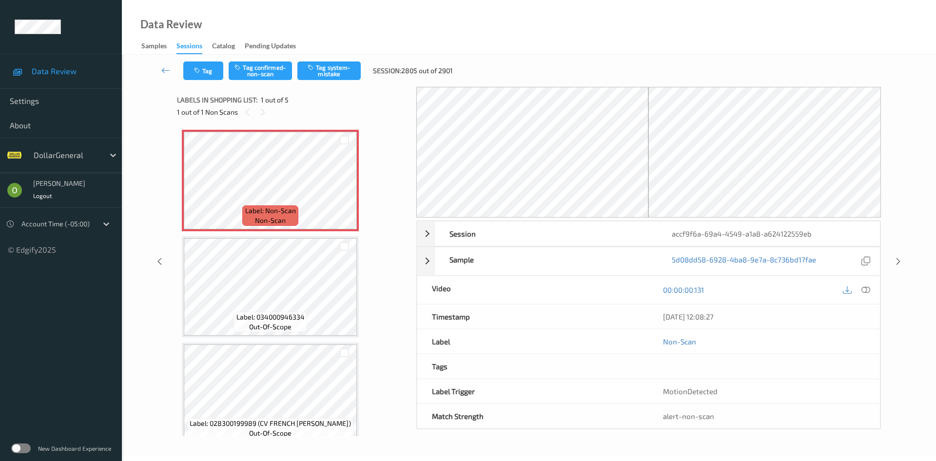
click at [200, 81] on div "Tag Tag confirmed-non-scan Tag system-mistake Session: 2805 out of 2901" at bounding box center [529, 71] width 774 height 32
click at [205, 77] on button "Tag" at bounding box center [203, 70] width 40 height 19
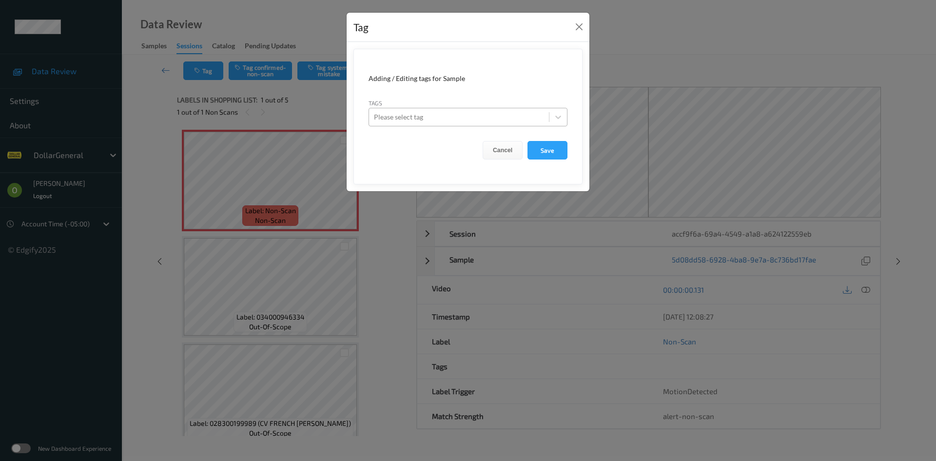
click at [416, 119] on div at bounding box center [459, 117] width 170 height 12
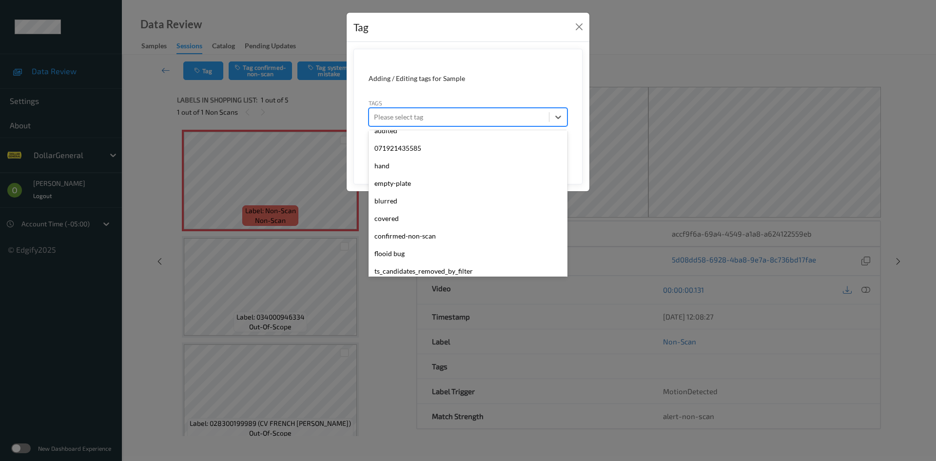
scroll to position [261, 0]
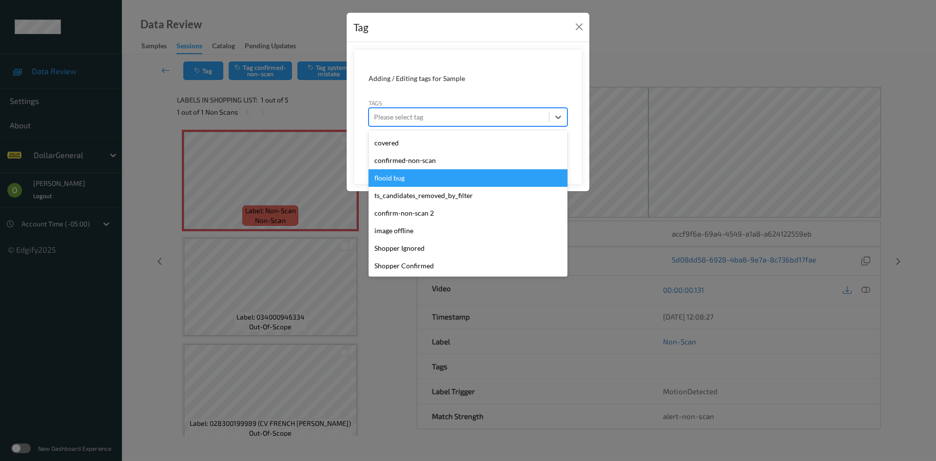
click at [400, 186] on div "flooid bug" at bounding box center [467, 178] width 199 height 18
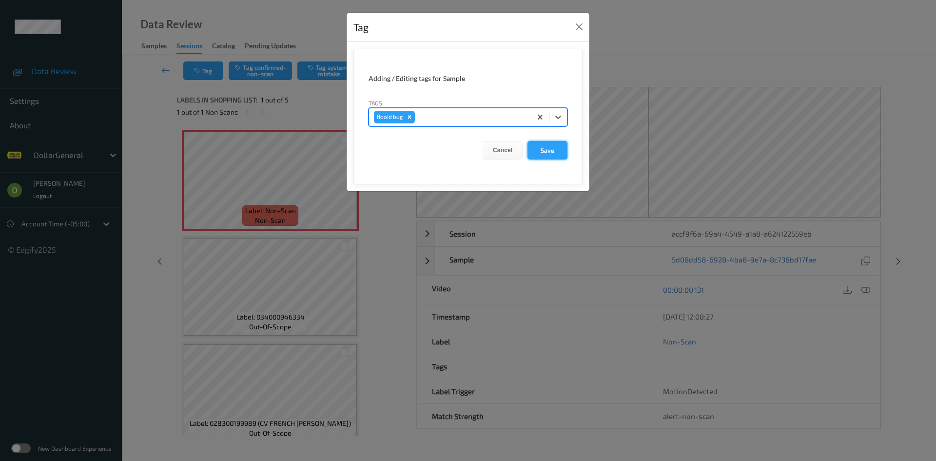
click at [537, 148] on button "Save" at bounding box center [547, 150] width 40 height 19
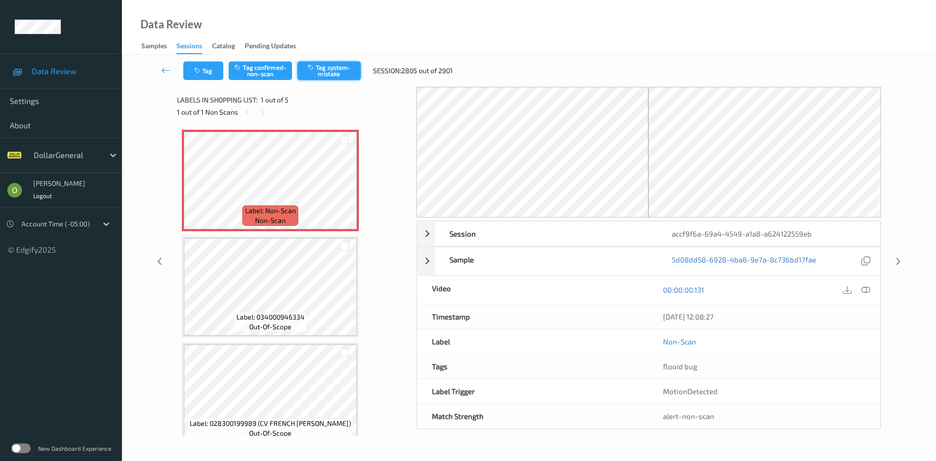
click at [349, 78] on button "Tag system-mistake" at bounding box center [328, 70] width 63 height 19
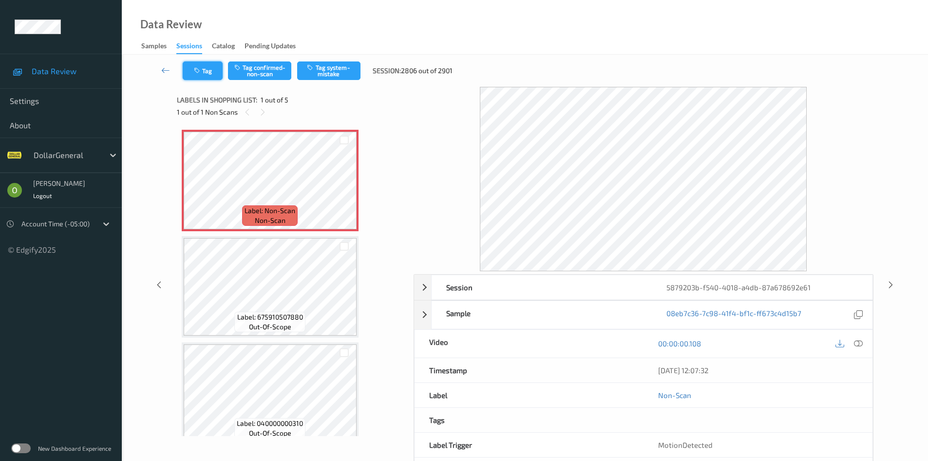
click at [209, 71] on button "Tag" at bounding box center [203, 70] width 40 height 19
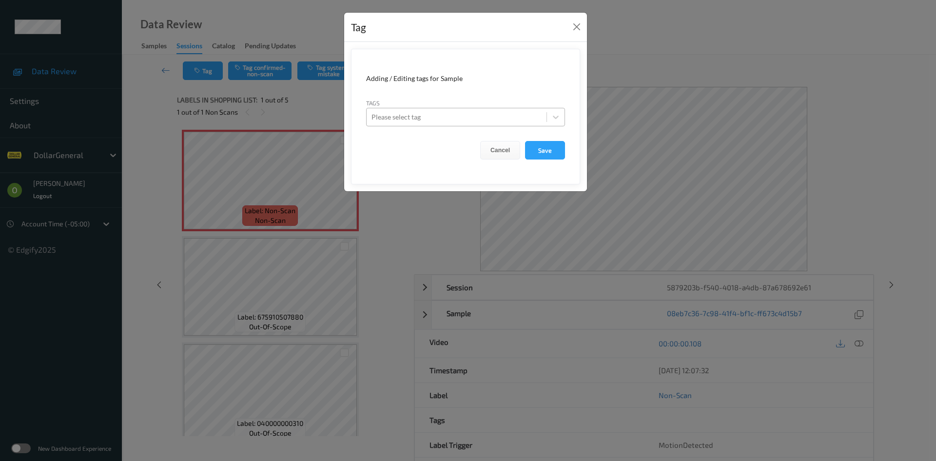
click at [484, 122] on div at bounding box center [456, 117] width 170 height 12
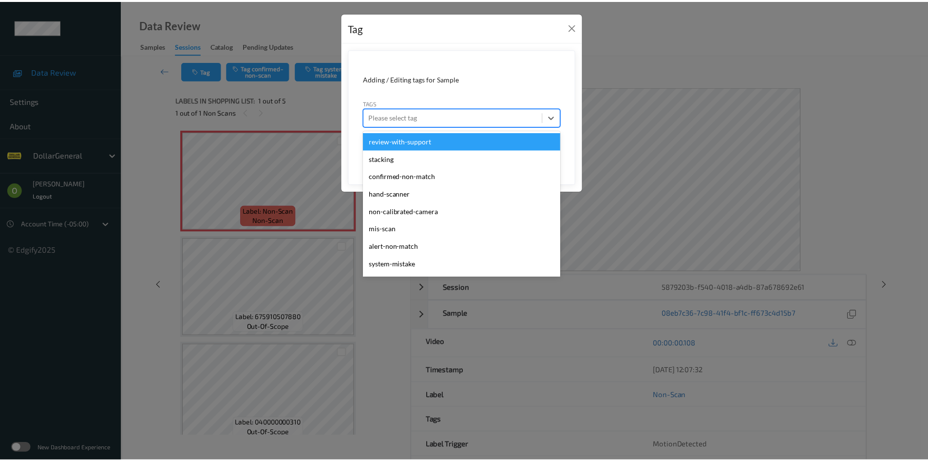
scroll to position [261, 0]
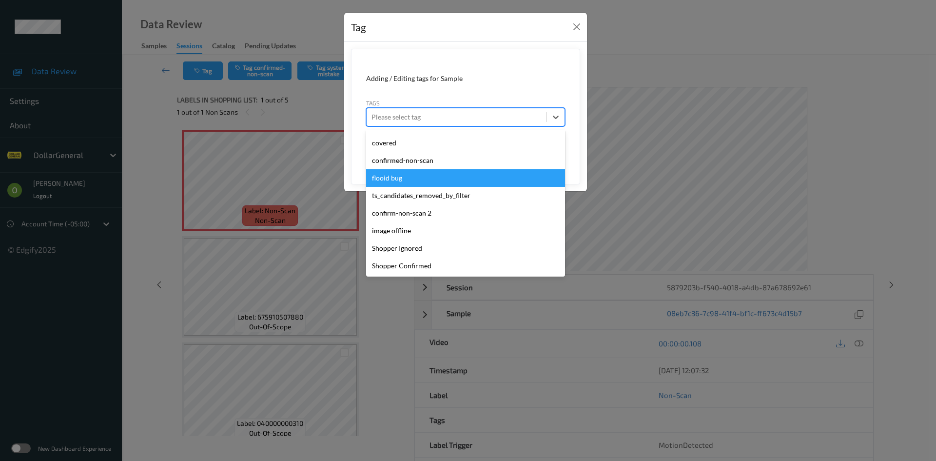
click at [474, 170] on div "flooid bug" at bounding box center [465, 178] width 199 height 18
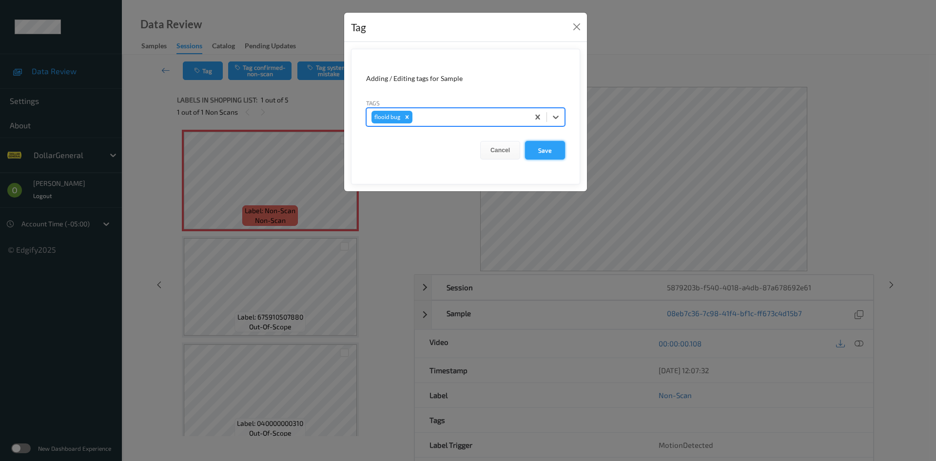
click at [541, 149] on button "Save" at bounding box center [545, 150] width 40 height 19
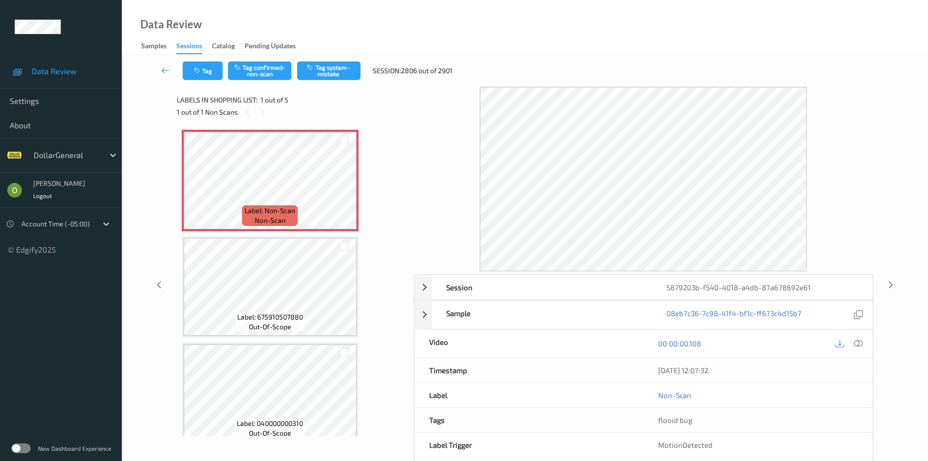
click at [347, 75] on button "Tag system-mistake" at bounding box center [328, 70] width 63 height 19
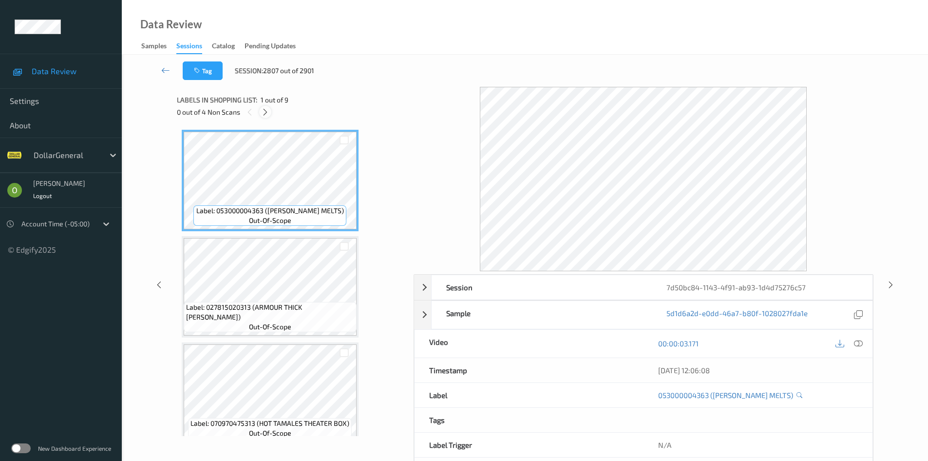
click at [266, 113] on icon at bounding box center [265, 112] width 8 height 9
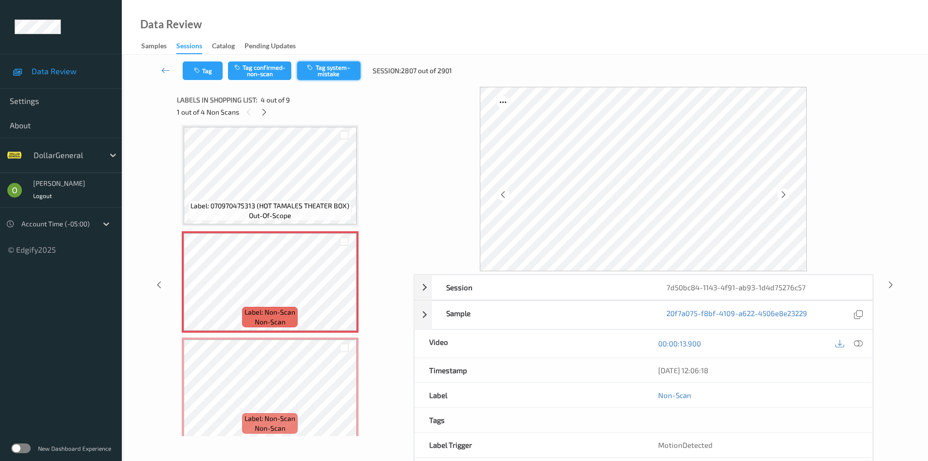
click at [335, 70] on button "Tag system-mistake" at bounding box center [328, 70] width 63 height 19
click at [266, 117] on div at bounding box center [264, 112] width 12 height 12
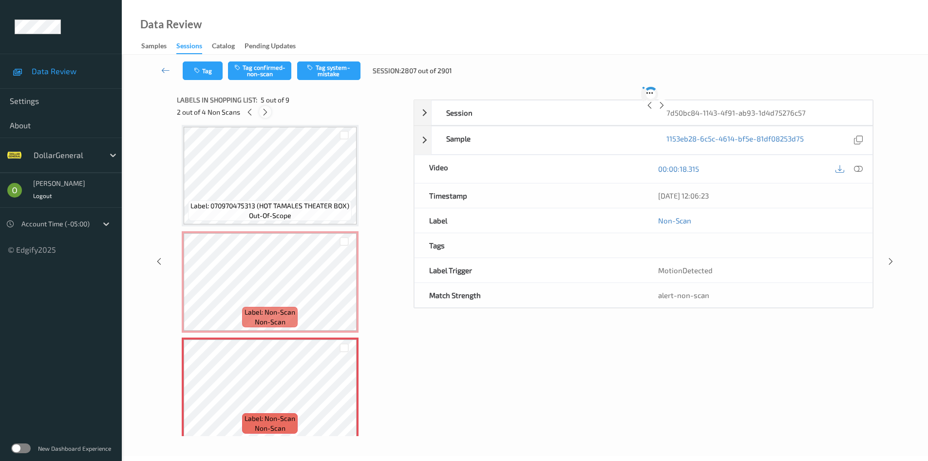
scroll to position [324, 0]
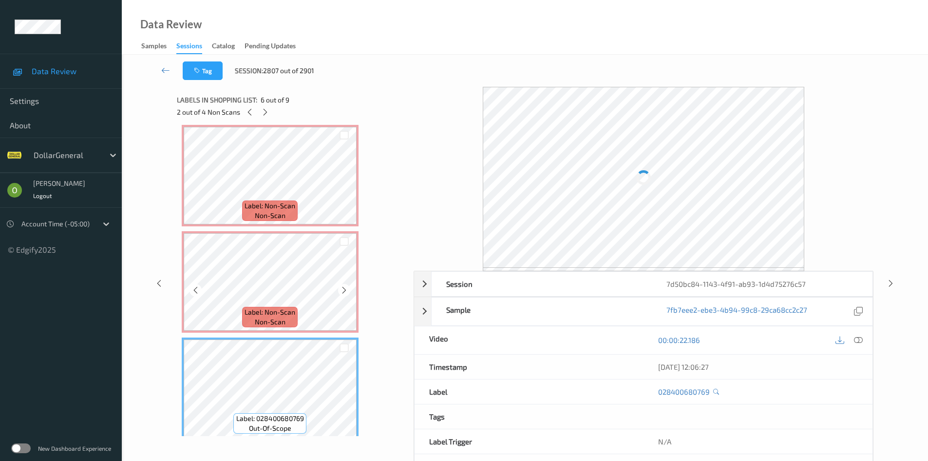
click at [280, 310] on span "Label: Non-Scan" at bounding box center [270, 312] width 51 height 10
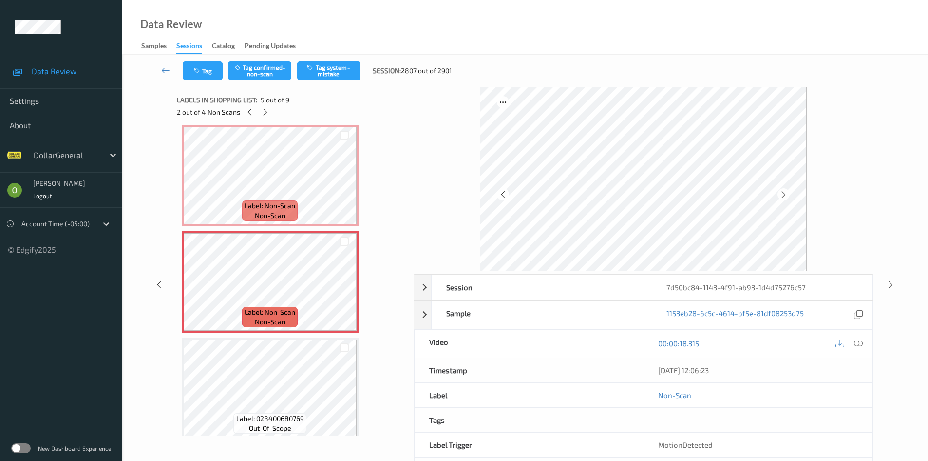
click at [323, 58] on div "Tag Tag confirmed-non-scan Tag system-mistake Session: 2807 out of 2901" at bounding box center [525, 71] width 767 height 32
click at [326, 65] on button "Tag system-mistake" at bounding box center [328, 70] width 63 height 19
click at [263, 107] on div at bounding box center [265, 112] width 12 height 12
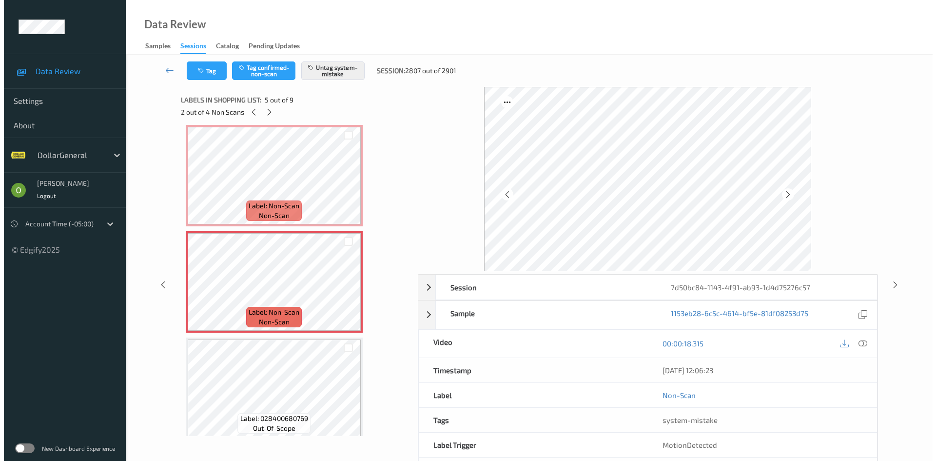
scroll to position [642, 0]
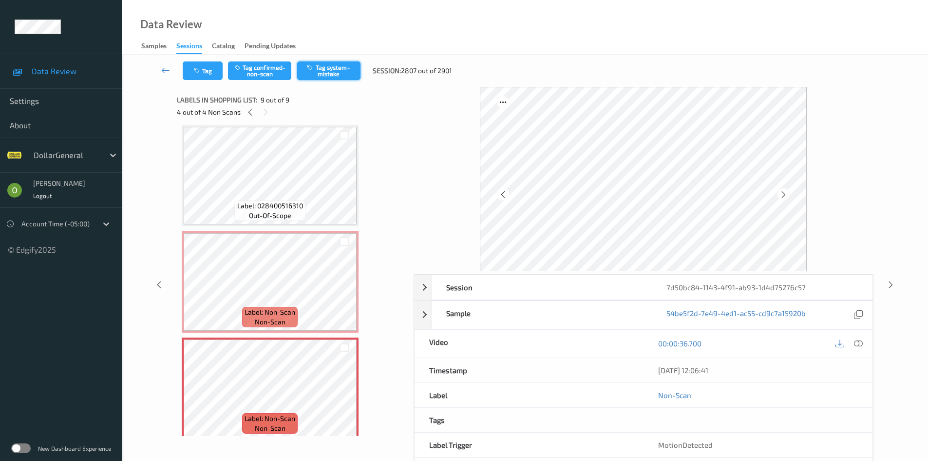
click at [337, 67] on button "Tag system-mistake" at bounding box center [328, 70] width 63 height 19
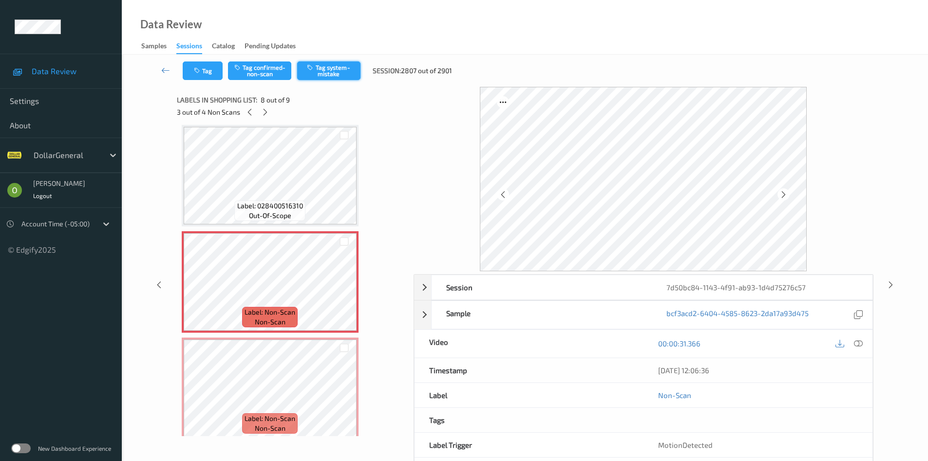
click at [332, 72] on button "Tag system-mistake" at bounding box center [328, 70] width 63 height 19
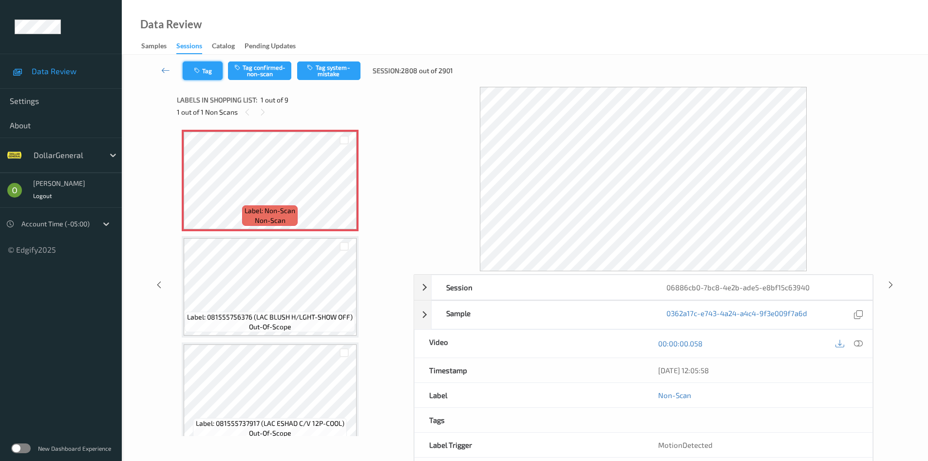
click at [206, 72] on button "Tag" at bounding box center [203, 70] width 40 height 19
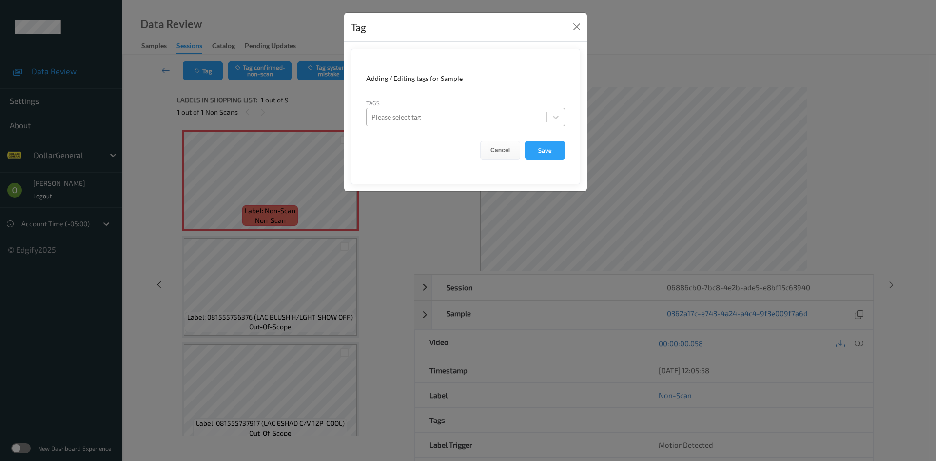
click at [380, 109] on div "Please select tag" at bounding box center [465, 117] width 199 height 19
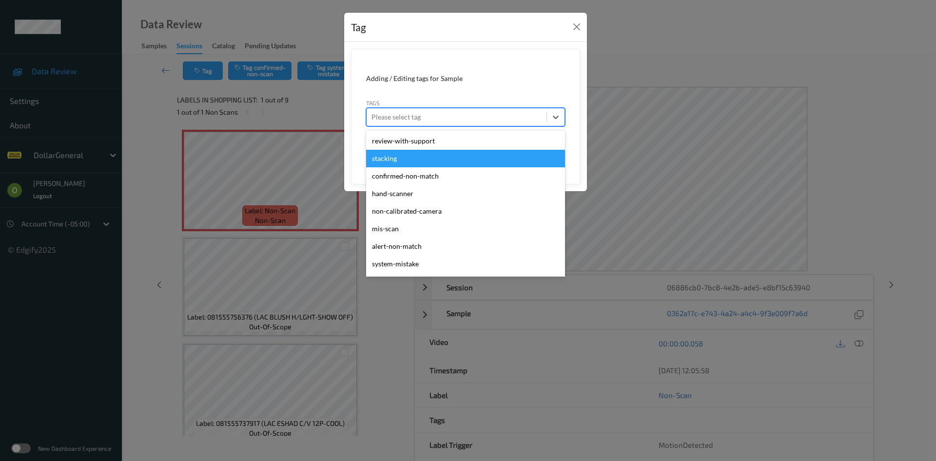
scroll to position [261, 0]
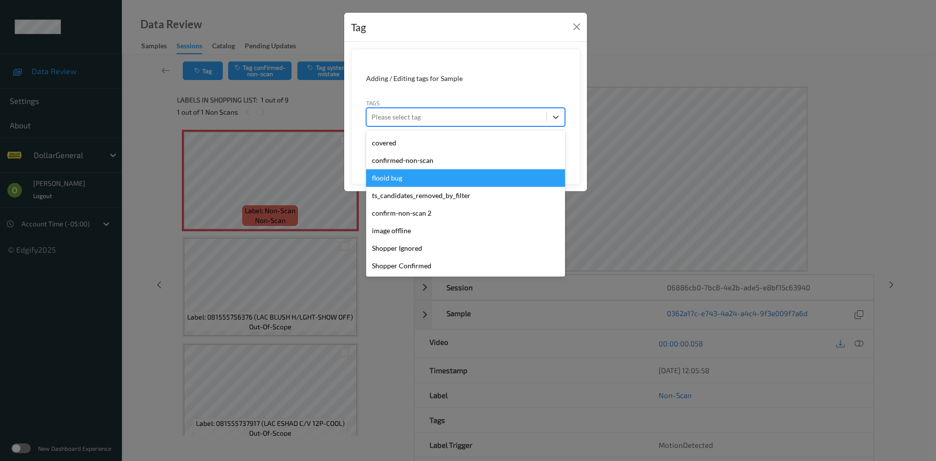
click at [412, 173] on div "flooid bug" at bounding box center [465, 178] width 199 height 18
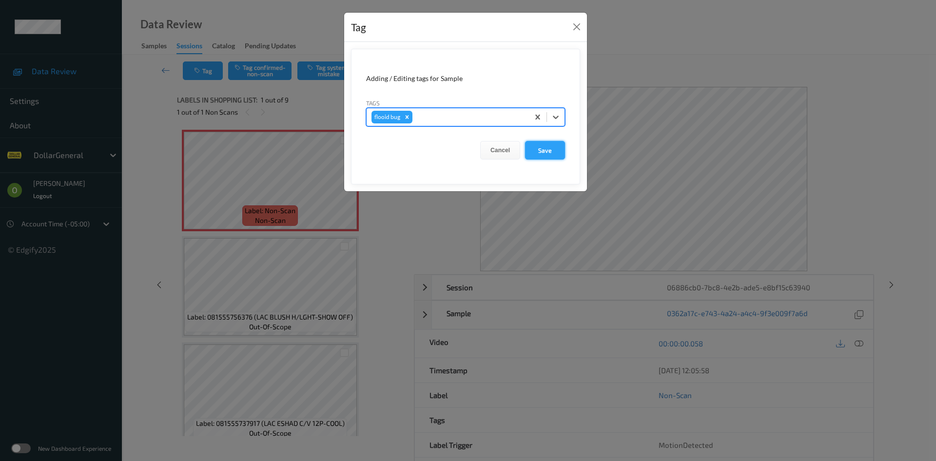
click at [543, 145] on button "Save" at bounding box center [545, 150] width 40 height 19
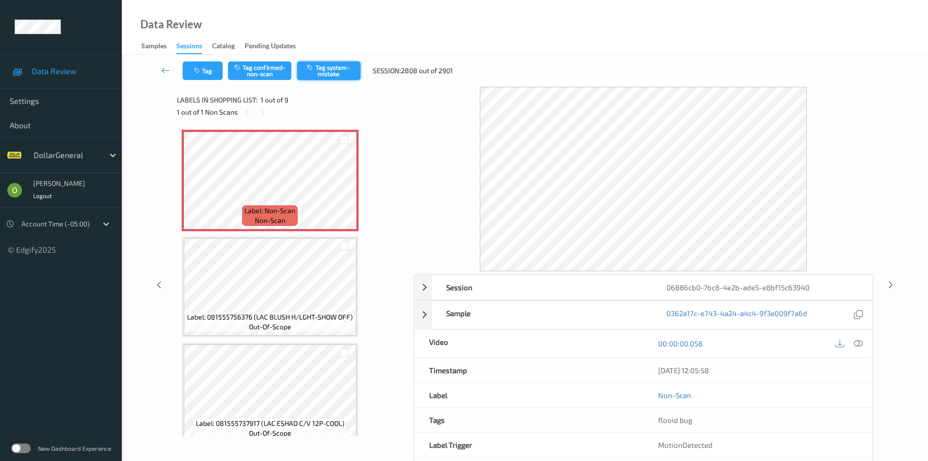
click at [348, 79] on button "Tag system-mistake" at bounding box center [328, 70] width 63 height 19
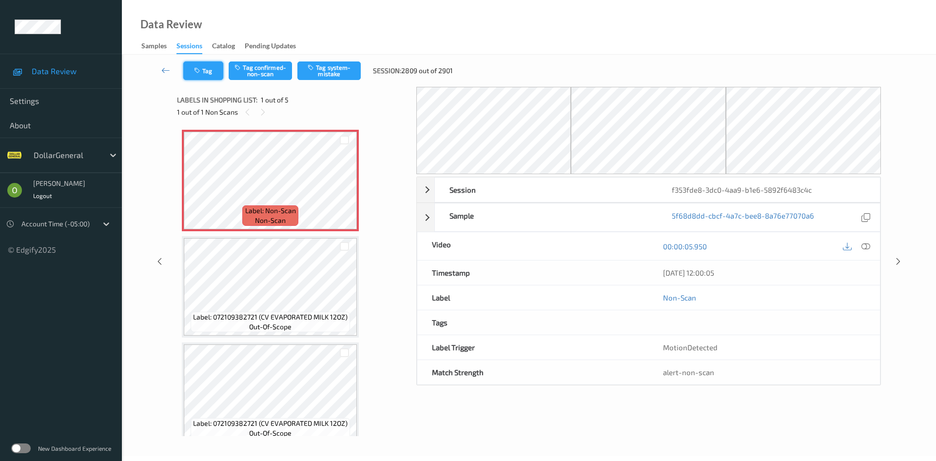
click at [204, 66] on button "Tag" at bounding box center [203, 70] width 40 height 19
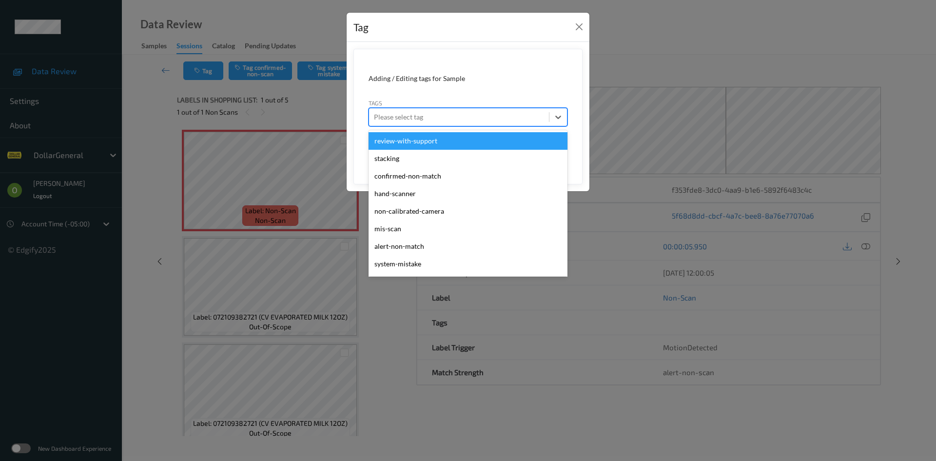
click at [455, 117] on div at bounding box center [459, 117] width 170 height 12
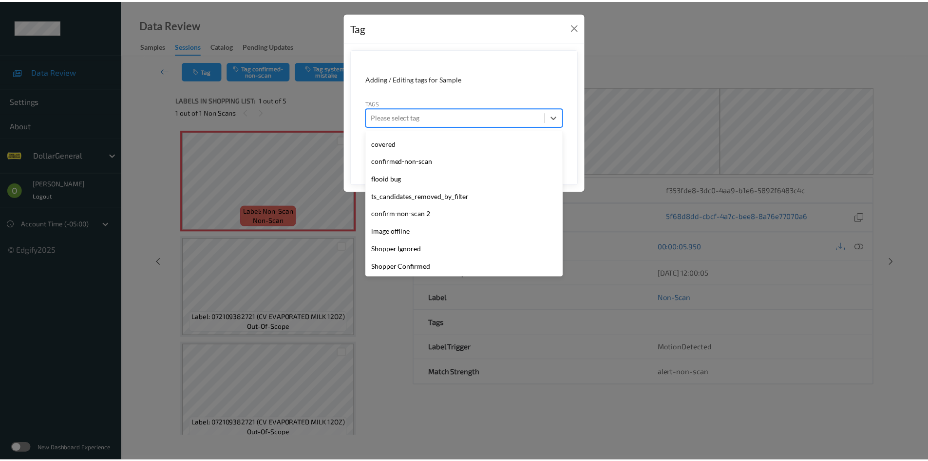
scroll to position [261, 0]
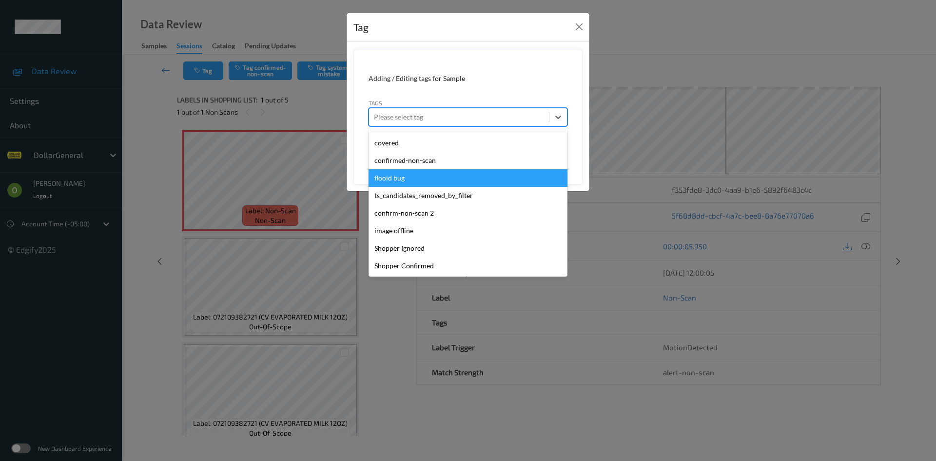
click at [444, 173] on div "flooid bug" at bounding box center [467, 178] width 199 height 18
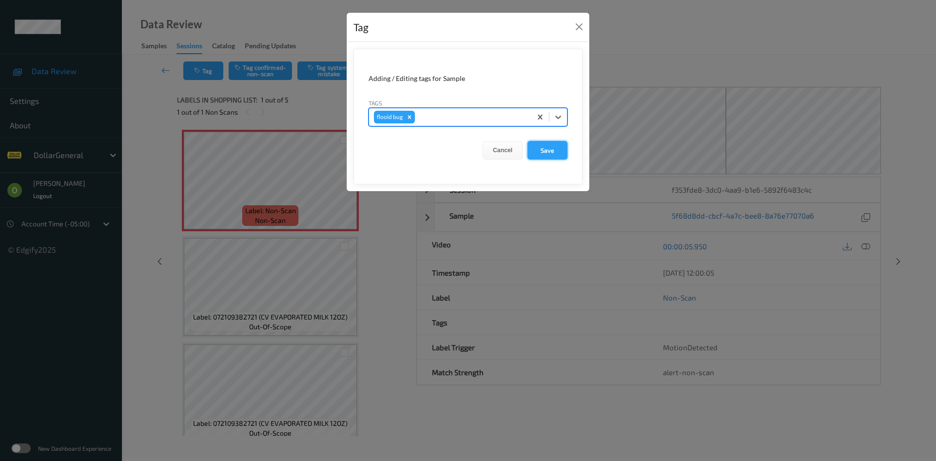
click at [538, 143] on button "Save" at bounding box center [547, 150] width 40 height 19
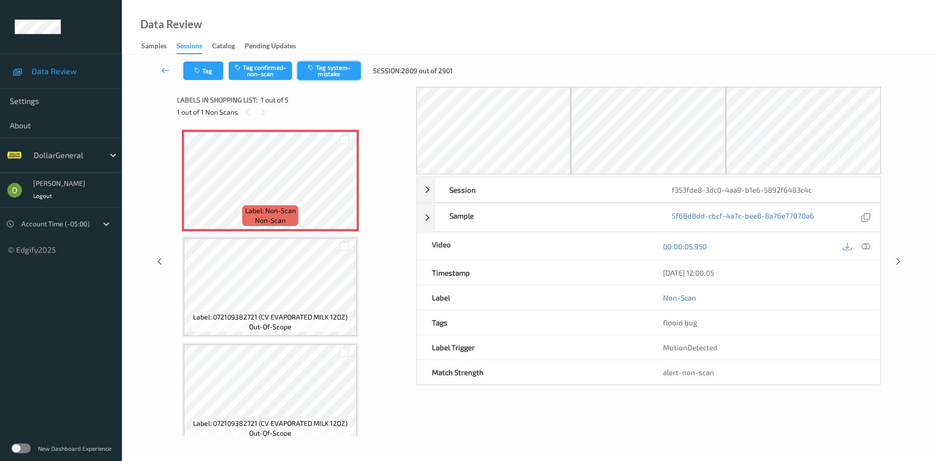
click at [345, 72] on button "Tag system-mistake" at bounding box center [328, 70] width 63 height 19
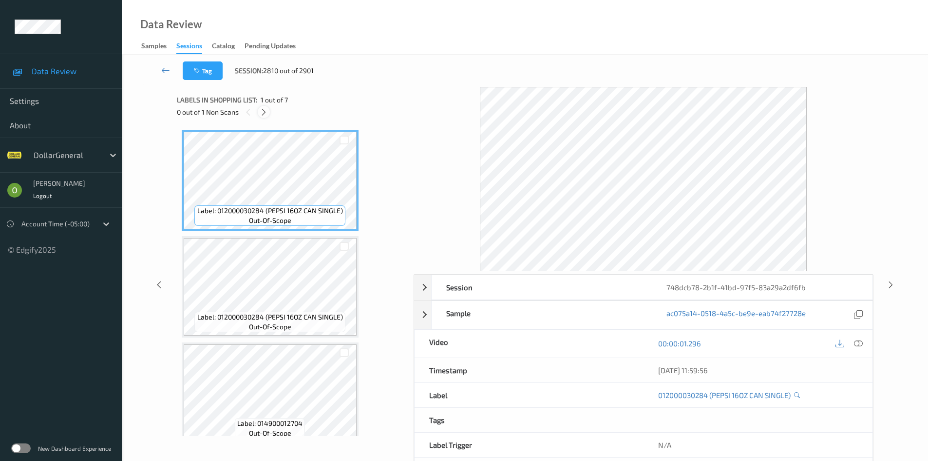
click at [264, 113] on icon at bounding box center [264, 112] width 8 height 9
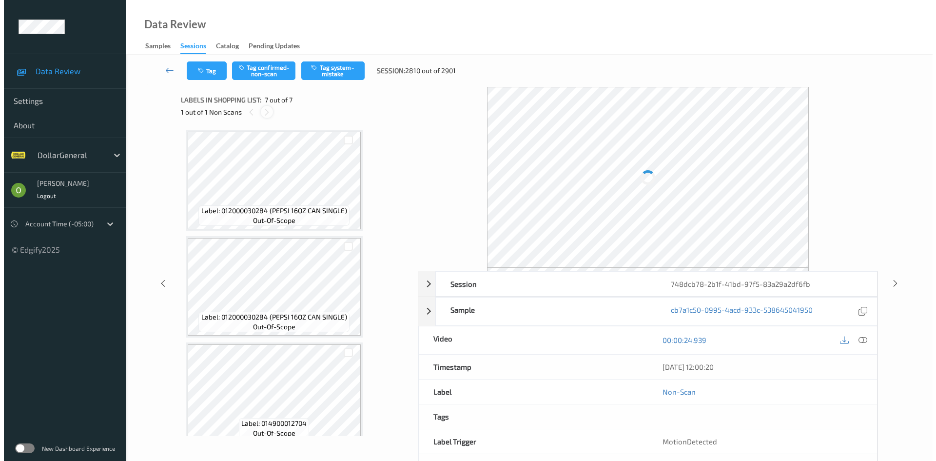
scroll to position [438, 0]
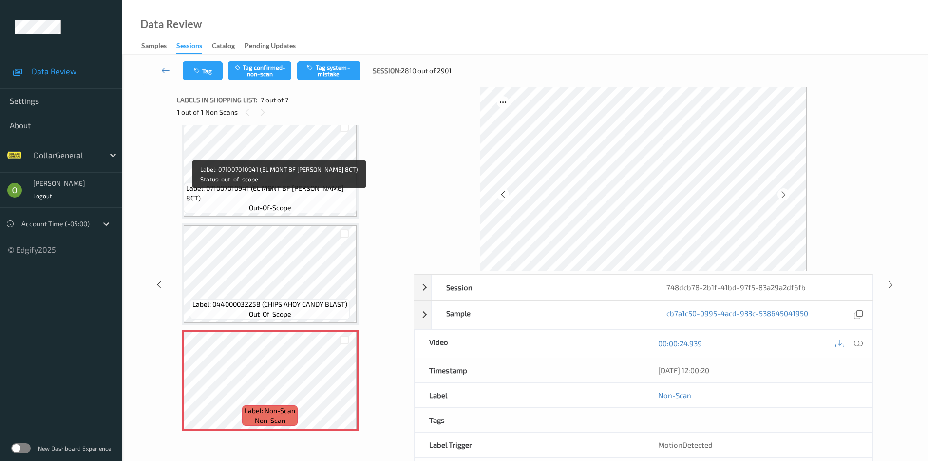
click at [275, 198] on span "Label: 071007010941 (EL MONT BF [PERSON_NAME] 8CT)" at bounding box center [270, 192] width 168 height 19
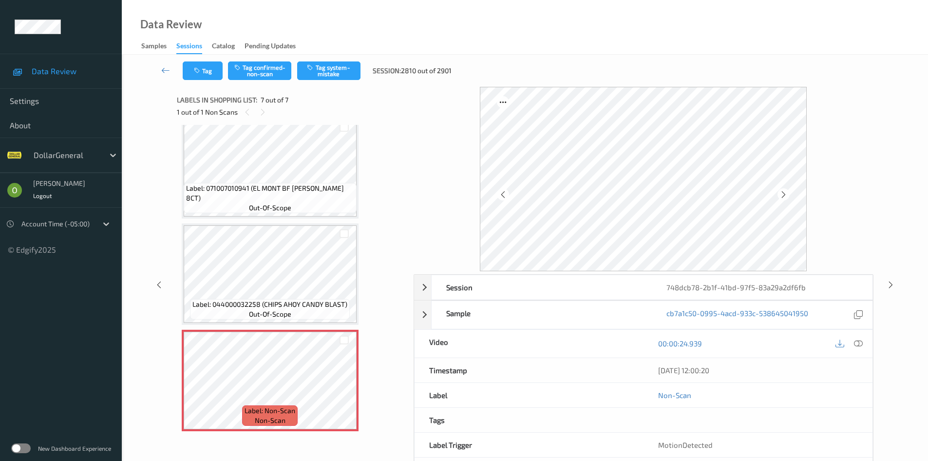
click at [320, 81] on div "Tag Tag confirmed-non-scan Tag system-mistake Session: 2810 out of 2901" at bounding box center [525, 71] width 767 height 32
click at [322, 76] on button "Tag system-mistake" at bounding box center [328, 70] width 63 height 19
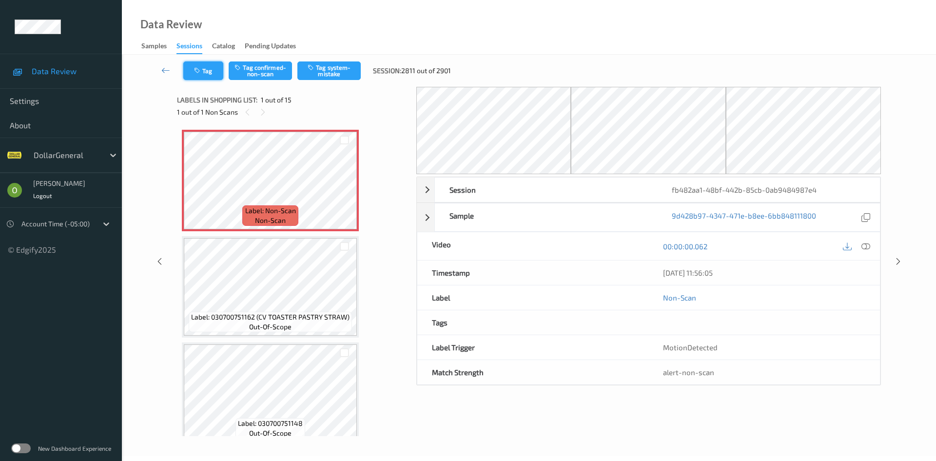
click at [201, 79] on button "Tag" at bounding box center [203, 70] width 40 height 19
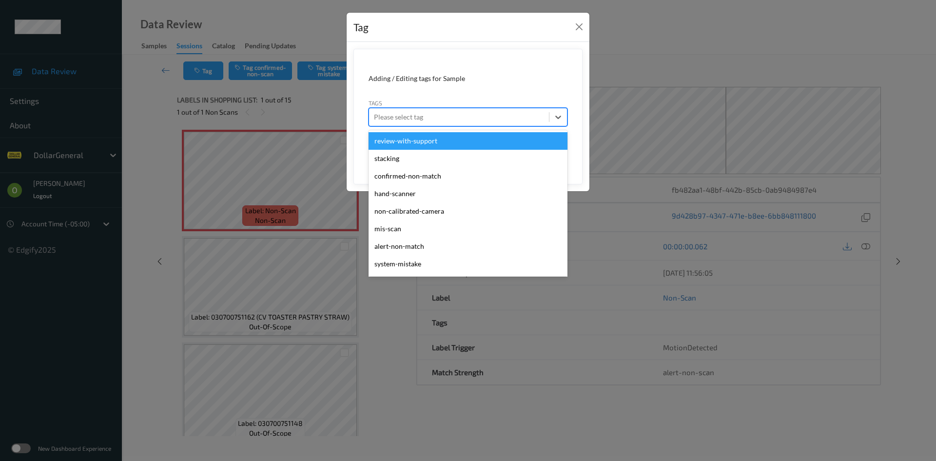
click at [415, 110] on div "Please select tag" at bounding box center [459, 117] width 180 height 16
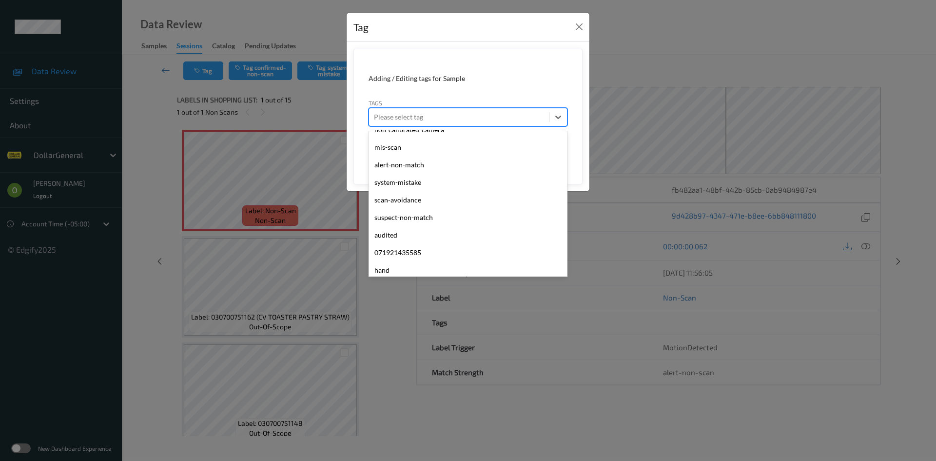
scroll to position [261, 0]
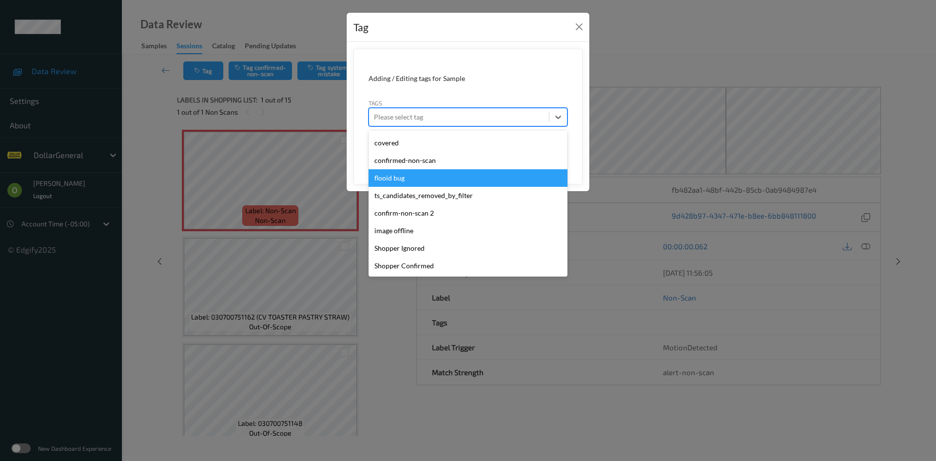
click at [409, 177] on div "flooid bug" at bounding box center [467, 178] width 199 height 18
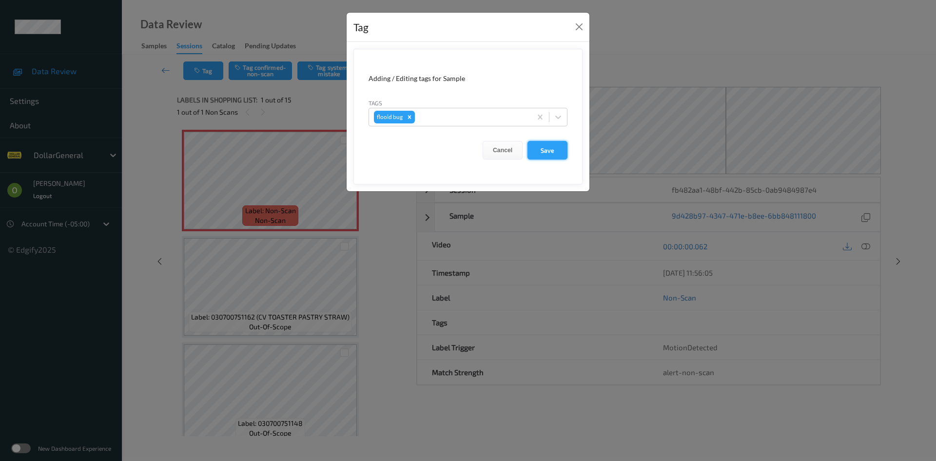
click at [536, 151] on button "Save" at bounding box center [547, 150] width 40 height 19
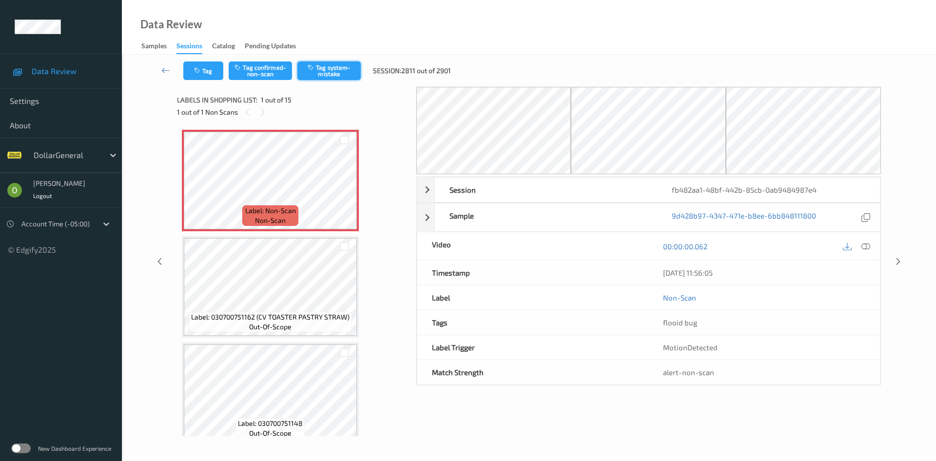
click at [351, 75] on button "Tag system-mistake" at bounding box center [328, 70] width 63 height 19
click at [216, 75] on button "Tag" at bounding box center [203, 70] width 40 height 19
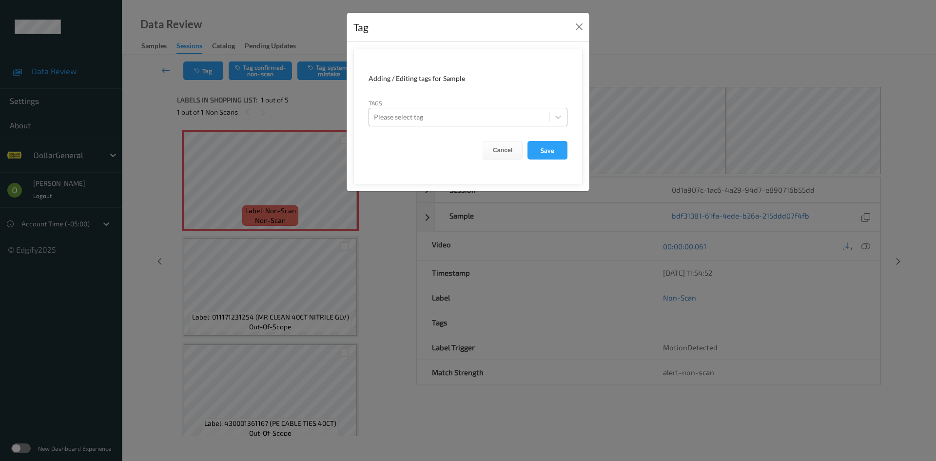
click at [455, 121] on div at bounding box center [459, 117] width 170 height 12
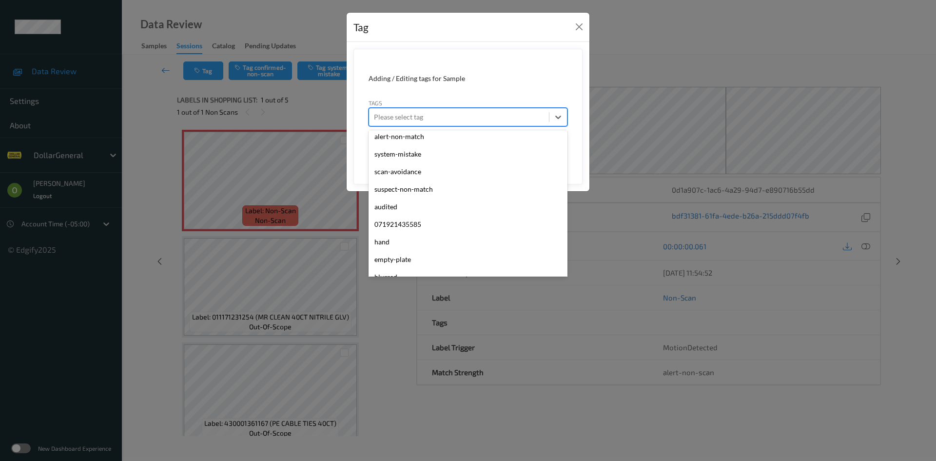
scroll to position [261, 0]
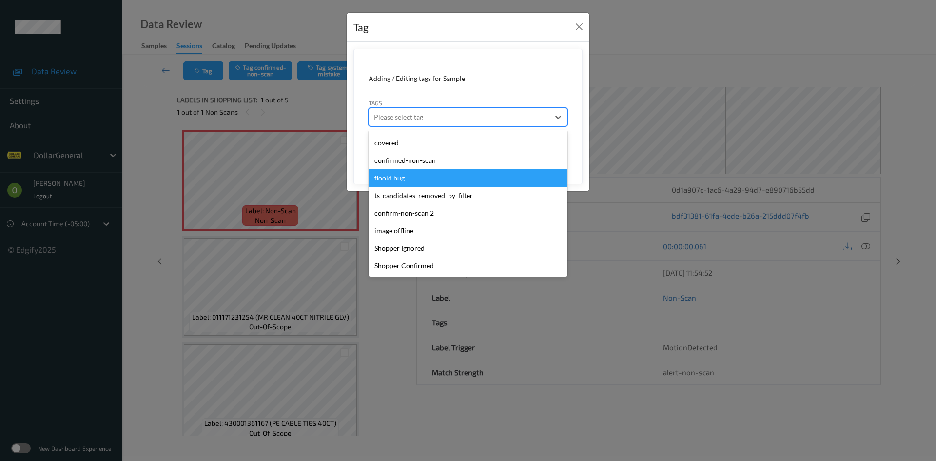
click at [472, 185] on div "flooid bug" at bounding box center [467, 178] width 199 height 18
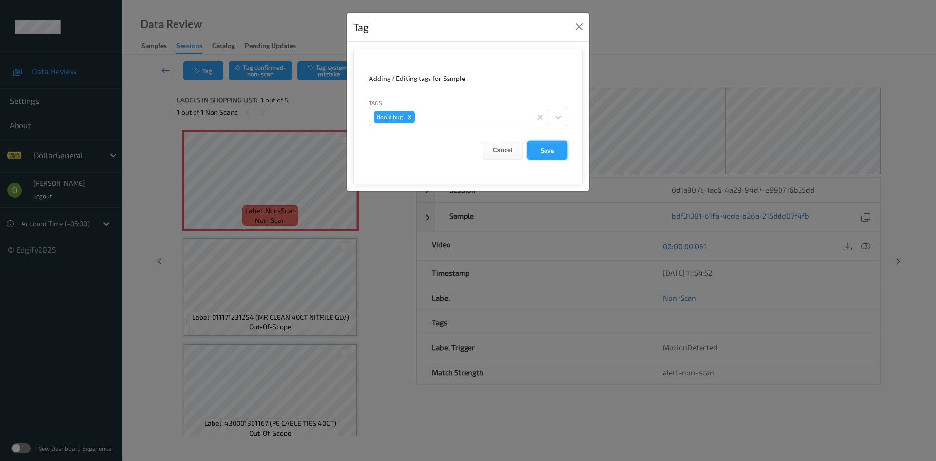
click at [547, 156] on button "Save" at bounding box center [547, 150] width 40 height 19
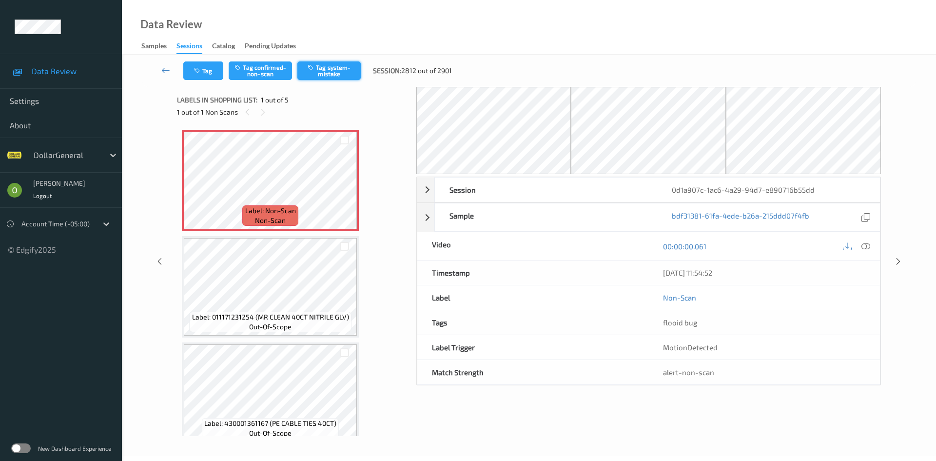
click at [326, 75] on button "Tag system-mistake" at bounding box center [328, 70] width 63 height 19
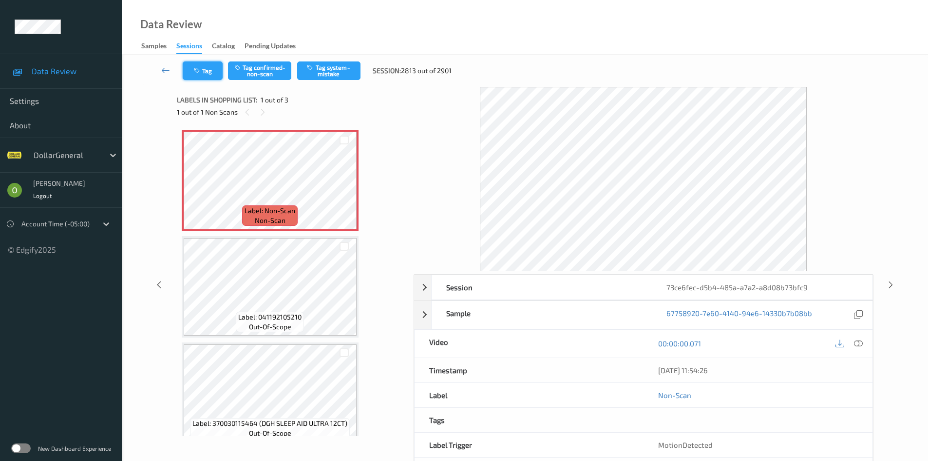
click at [211, 71] on button "Tag" at bounding box center [203, 70] width 40 height 19
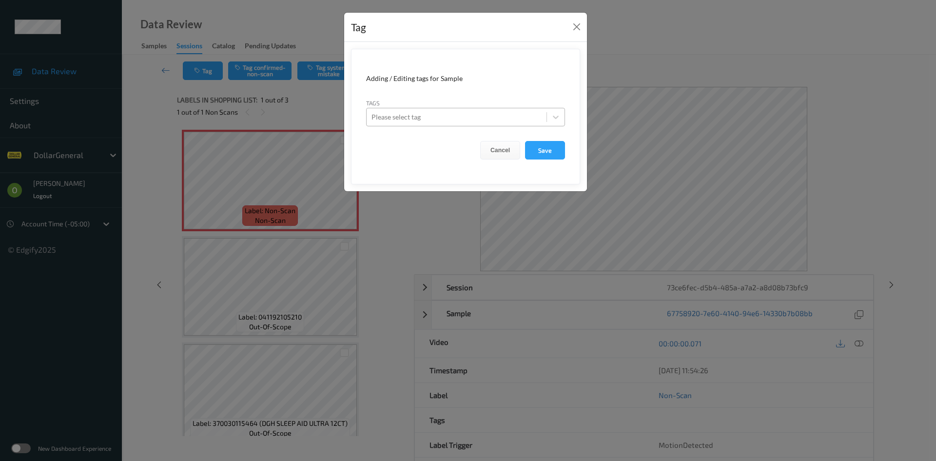
drag, startPoint x: 437, startPoint y: 115, endPoint x: 430, endPoint y: 122, distance: 9.7
click at [437, 115] on div at bounding box center [456, 117] width 170 height 12
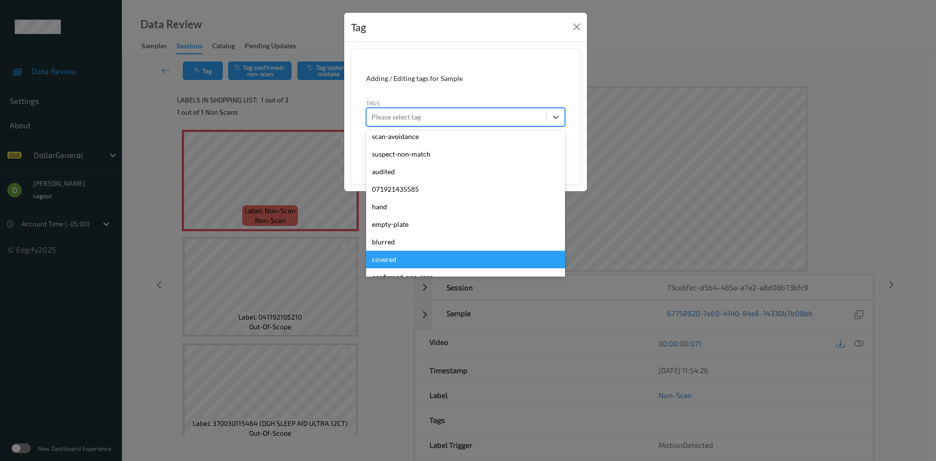
scroll to position [261, 0]
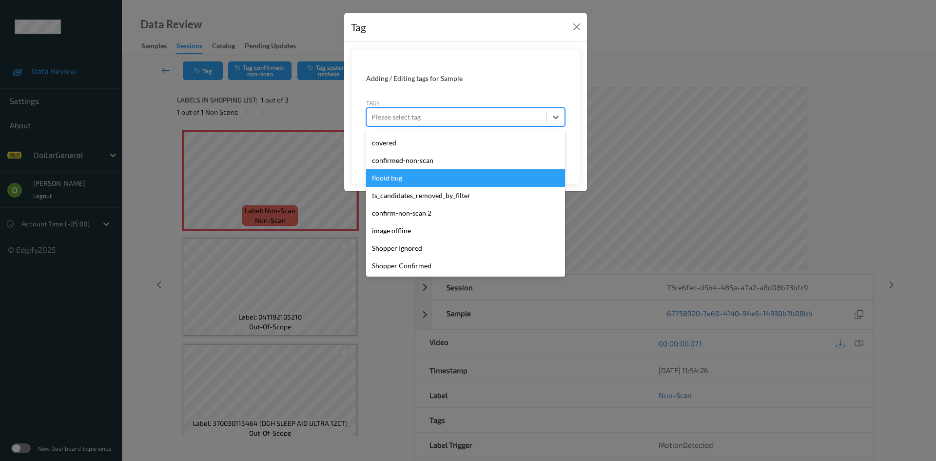
click at [429, 184] on div "flooid bug" at bounding box center [465, 178] width 199 height 18
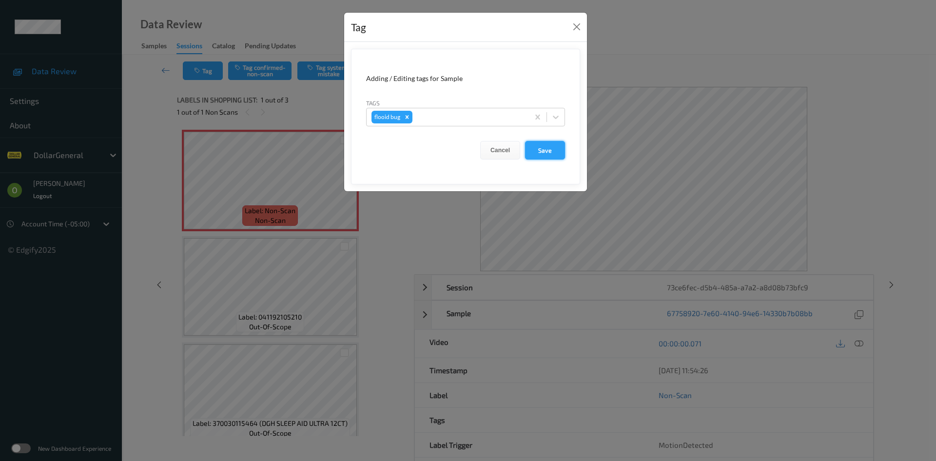
click at [551, 151] on button "Save" at bounding box center [545, 150] width 40 height 19
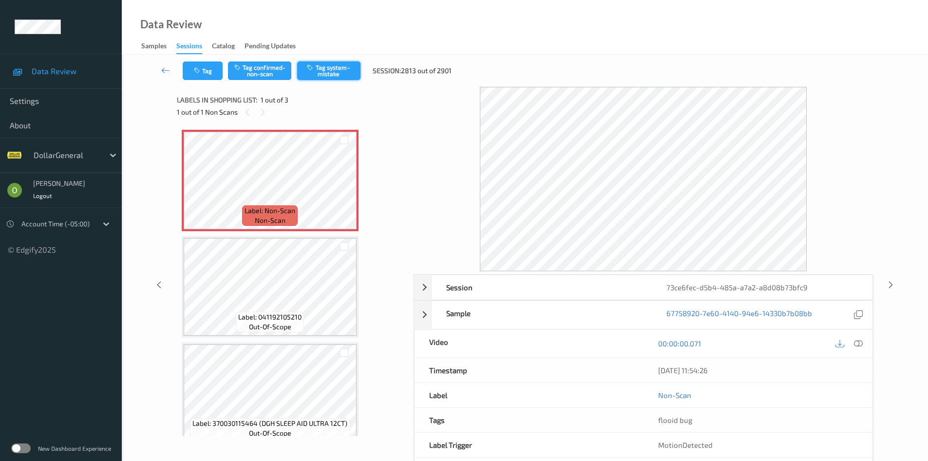
click at [321, 74] on button "Tag system-mistake" at bounding box center [328, 70] width 63 height 19
click at [202, 73] on icon "button" at bounding box center [198, 70] width 8 height 7
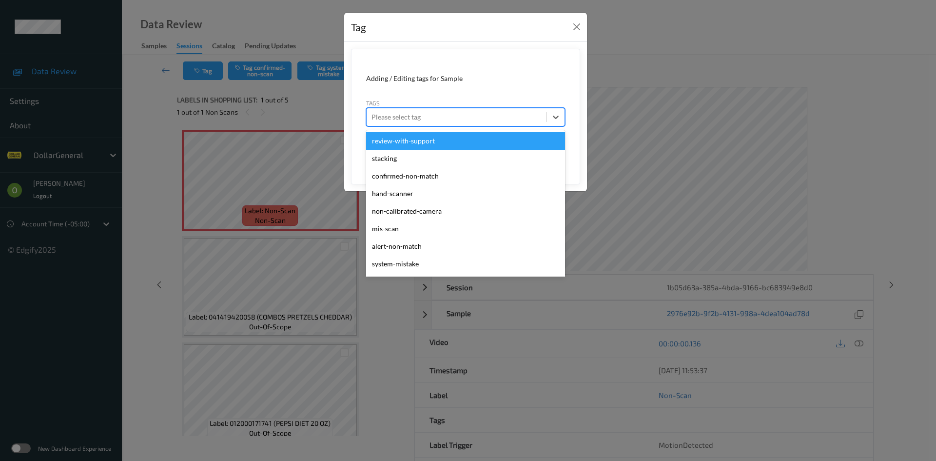
drag, startPoint x: 419, startPoint y: 112, endPoint x: 423, endPoint y: 117, distance: 6.9
click at [423, 117] on div at bounding box center [456, 117] width 170 height 12
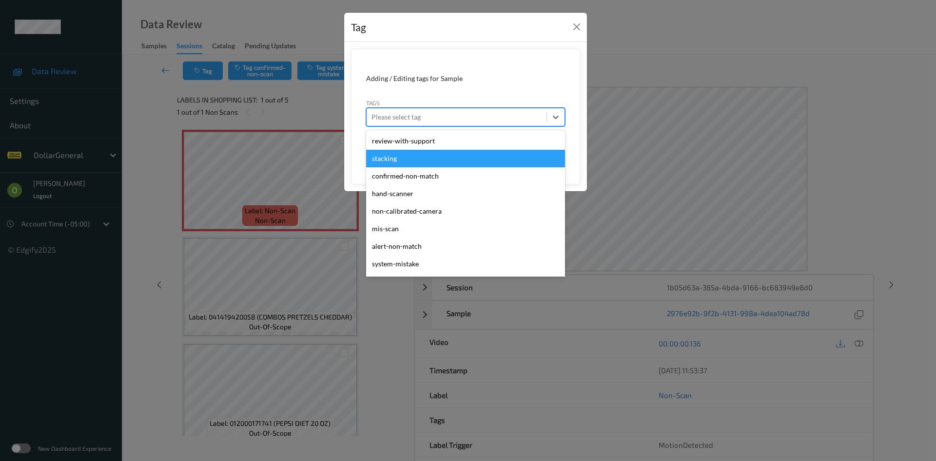
scroll to position [261, 0]
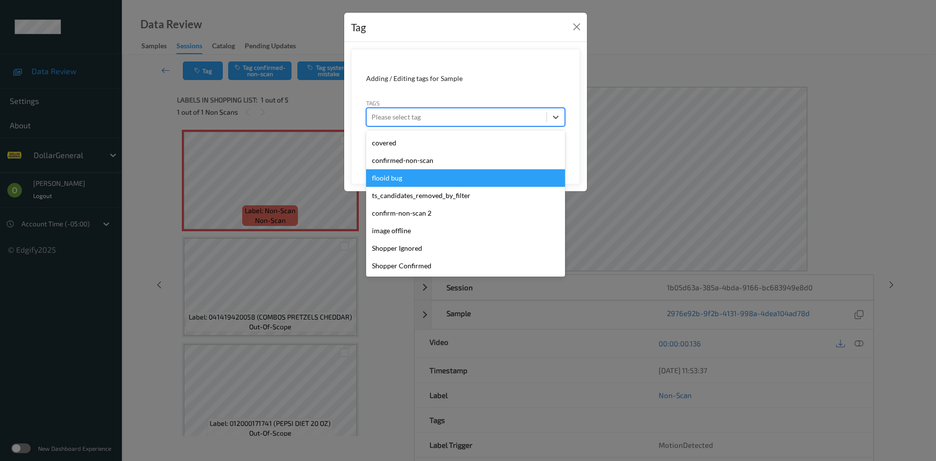
click at [410, 174] on div "flooid bug" at bounding box center [465, 178] width 199 height 18
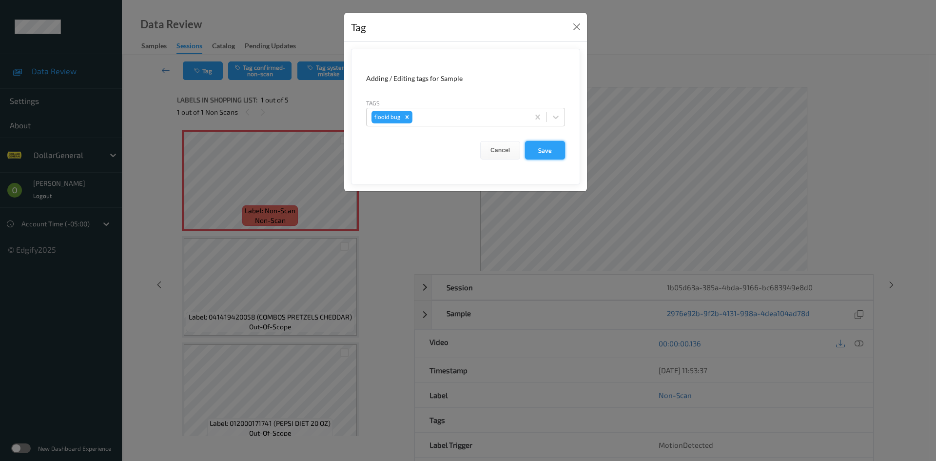
click at [555, 148] on button "Save" at bounding box center [545, 150] width 40 height 19
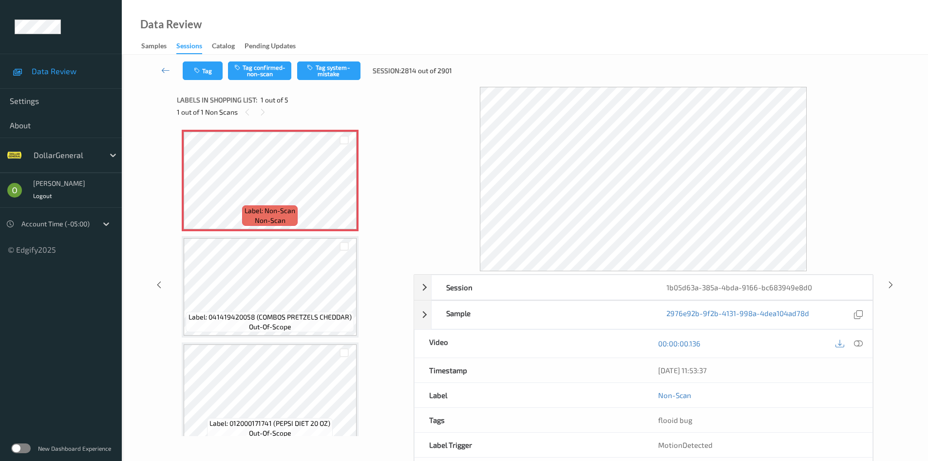
click at [343, 80] on div "Tag Tag confirmed-non-scan Tag system-mistake Session: 2814 out of 2901" at bounding box center [525, 71] width 767 height 32
click at [344, 72] on button "Tag system-mistake" at bounding box center [328, 70] width 63 height 19
click at [204, 83] on div "Tag Tag confirmed-non-scan Tag system-mistake Session: 2815 out of 2901" at bounding box center [525, 71] width 767 height 32
click at [210, 78] on button "Tag" at bounding box center [203, 70] width 40 height 19
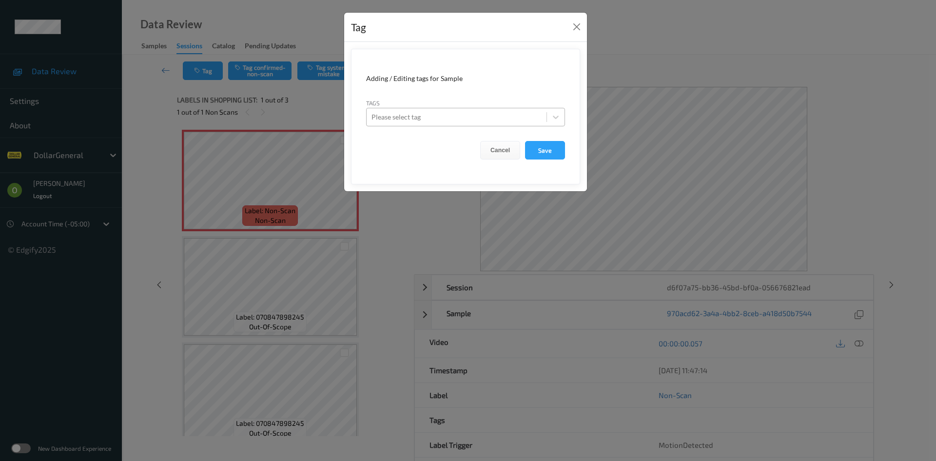
click at [401, 110] on div "Please select tag" at bounding box center [465, 117] width 199 height 19
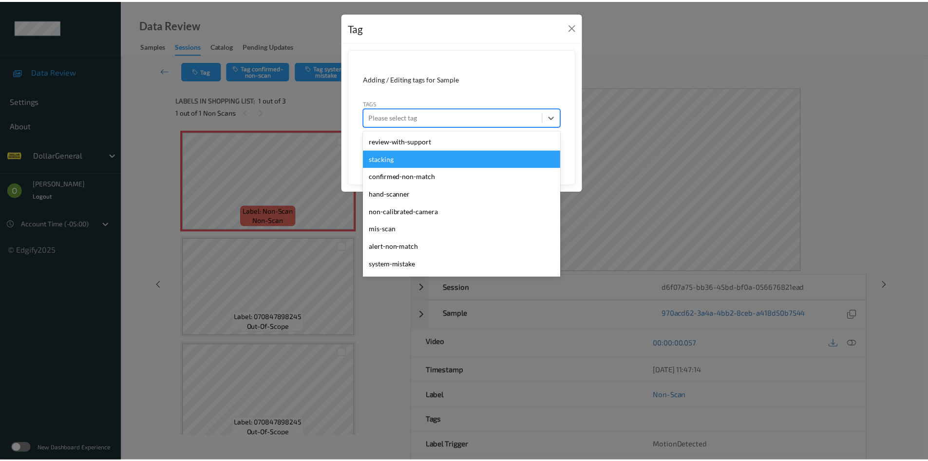
scroll to position [261, 0]
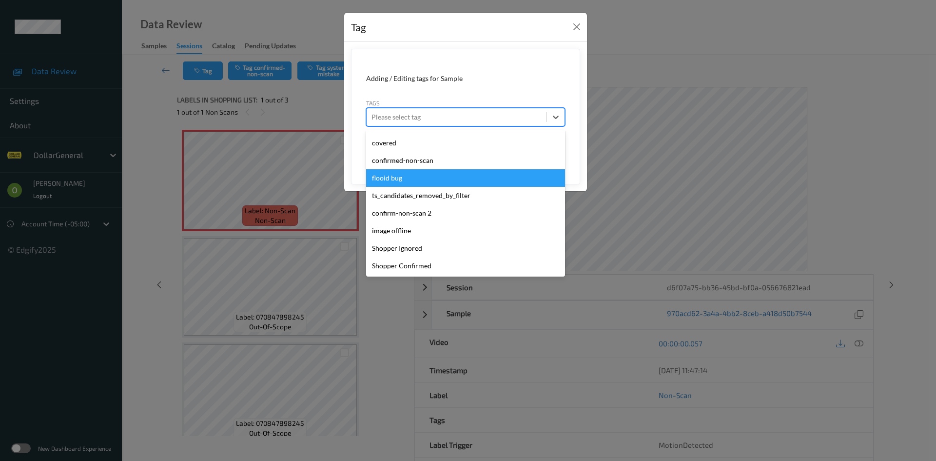
click at [421, 181] on div "flooid bug" at bounding box center [465, 178] width 199 height 18
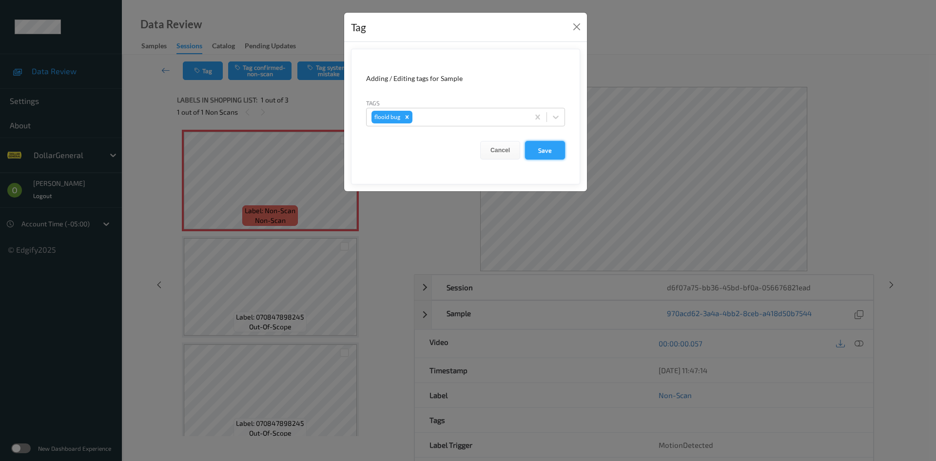
click at [546, 142] on button "Save" at bounding box center [545, 150] width 40 height 19
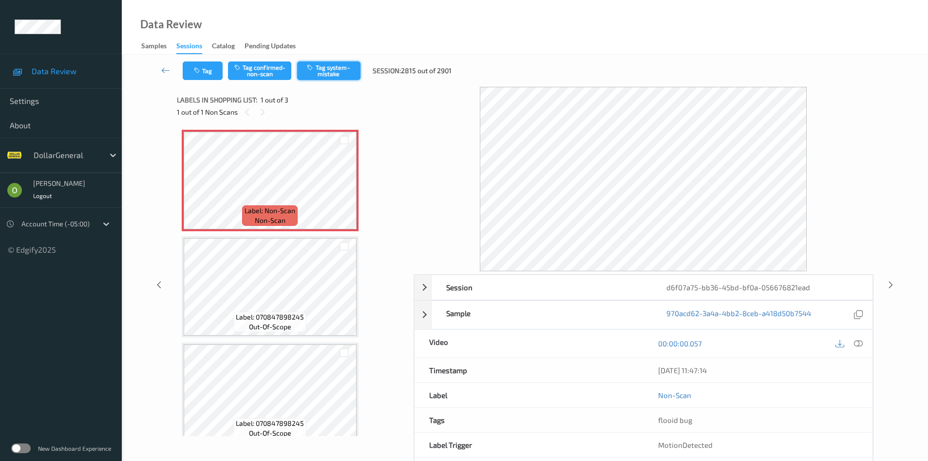
click at [315, 65] on icon "button" at bounding box center [311, 67] width 8 height 7
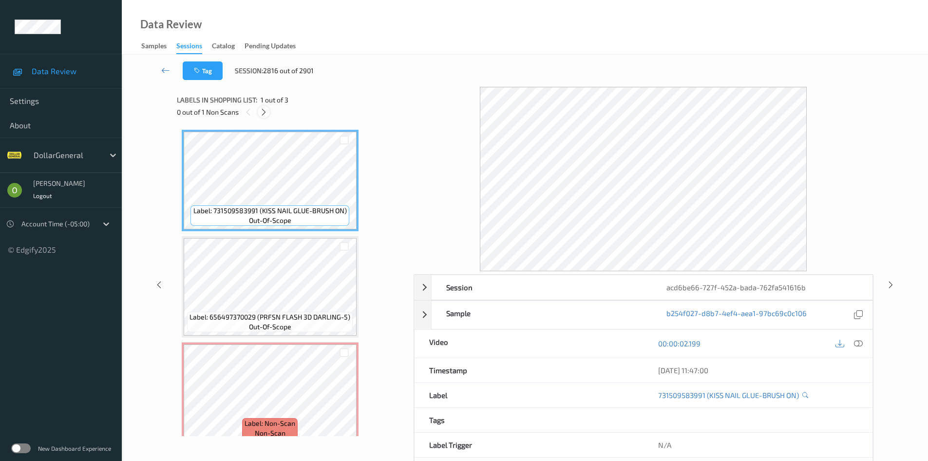
click at [269, 110] on div at bounding box center [264, 112] width 12 height 12
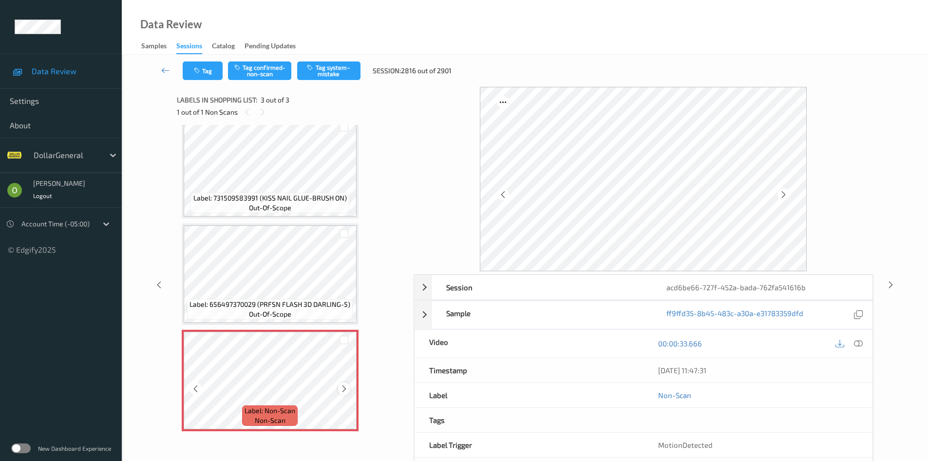
click at [344, 387] on icon at bounding box center [344, 388] width 8 height 9
click at [333, 74] on button "Tag system-mistake" at bounding box center [328, 70] width 63 height 19
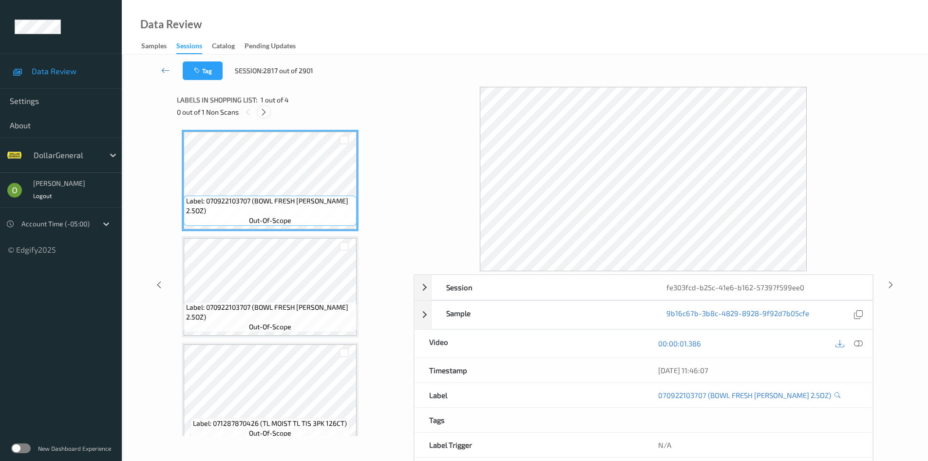
click at [265, 112] on icon at bounding box center [264, 112] width 8 height 9
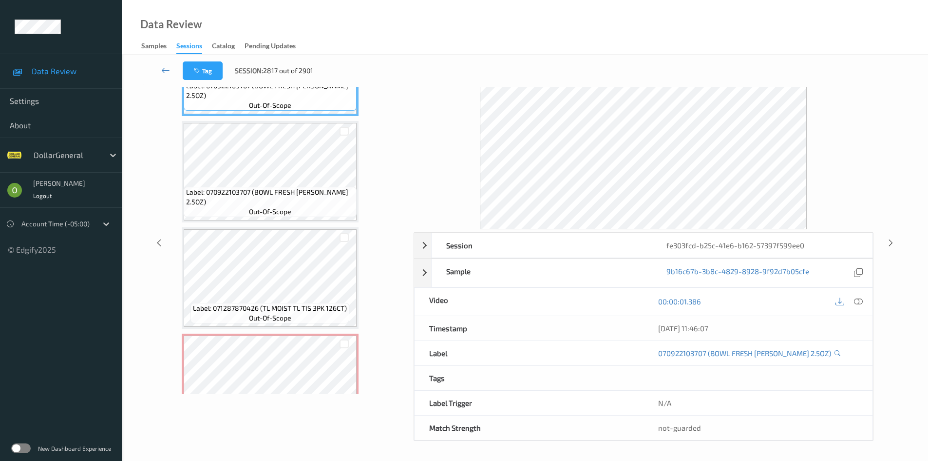
scroll to position [70, 0]
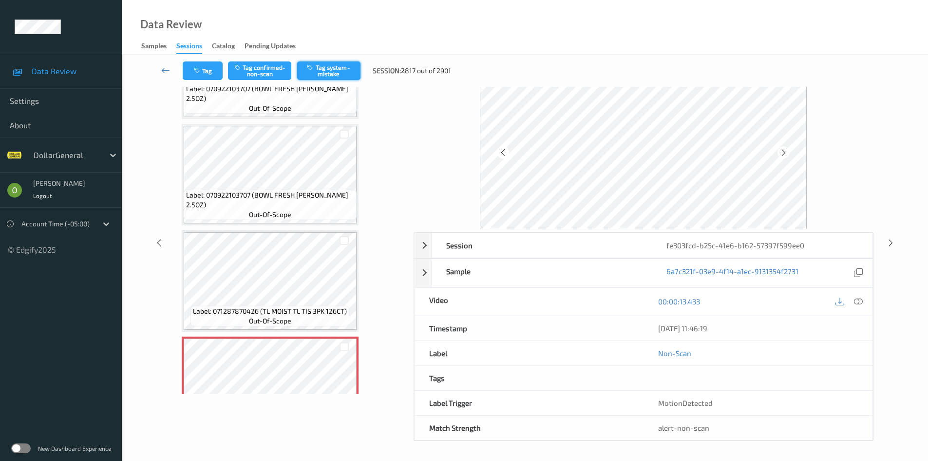
click at [330, 61] on button "Tag system-mistake" at bounding box center [328, 70] width 63 height 19
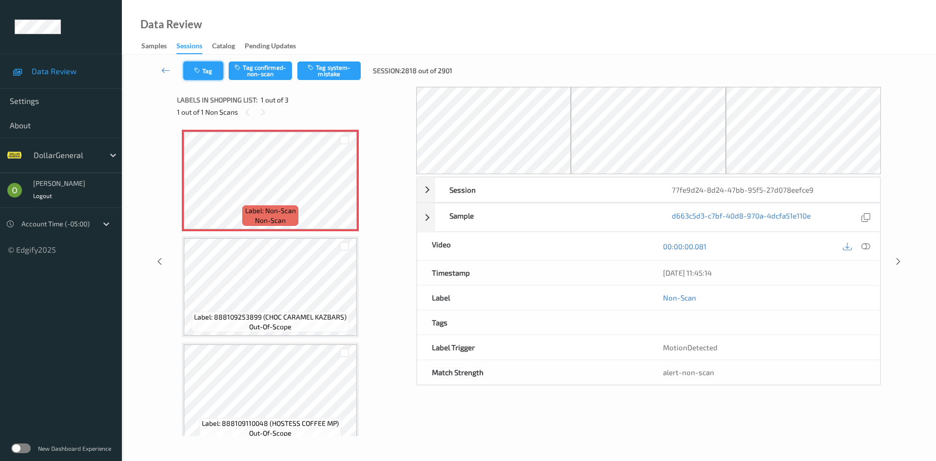
click at [206, 75] on button "Tag" at bounding box center [203, 70] width 40 height 19
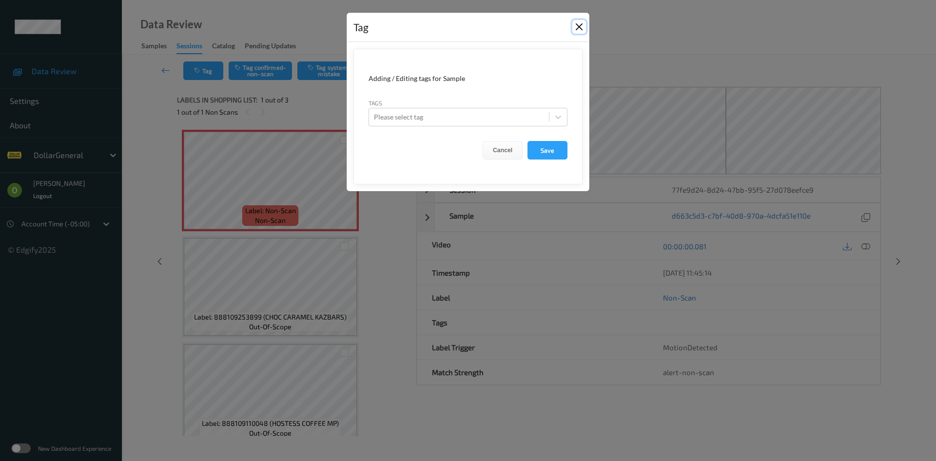
click at [580, 26] on button "Close" at bounding box center [579, 27] width 14 height 14
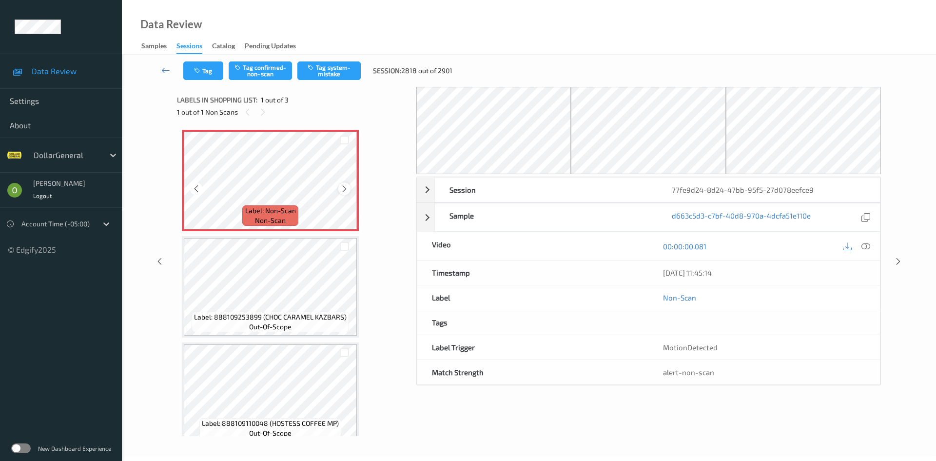
click at [344, 186] on icon at bounding box center [344, 188] width 8 height 9
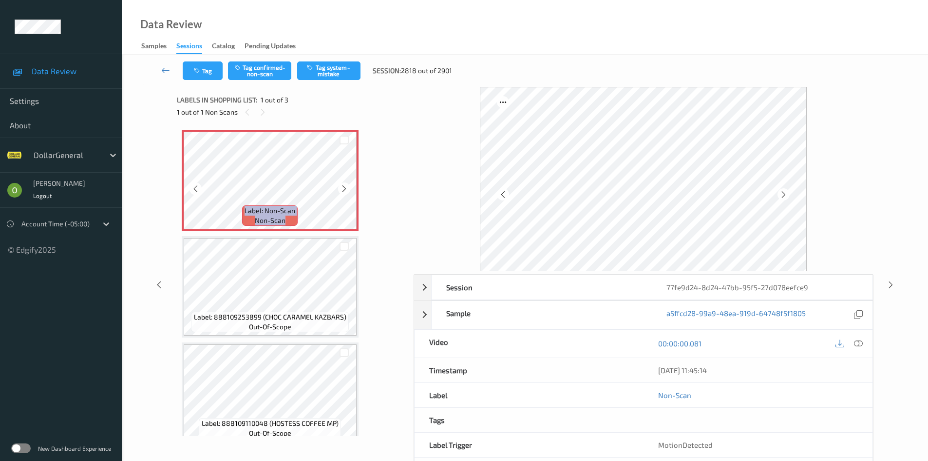
click at [344, 186] on icon at bounding box center [344, 188] width 8 height 9
click at [862, 346] on icon at bounding box center [858, 343] width 9 height 9
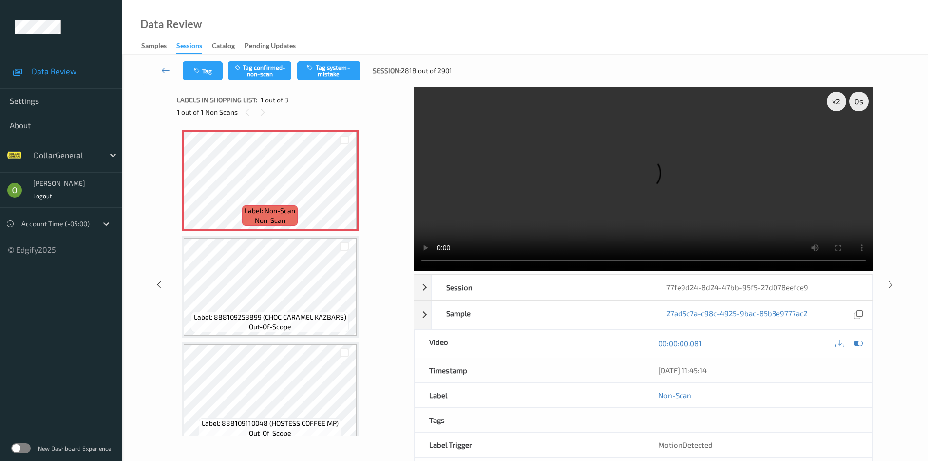
click at [553, 139] on video at bounding box center [644, 179] width 460 height 184
drag, startPoint x: 825, startPoint y: 103, endPoint x: 832, endPoint y: 106, distance: 7.4
click at [826, 103] on div "x 2 0 s Playback rate Right click reset" at bounding box center [644, 179] width 460 height 184
click at [832, 106] on div "x 2" at bounding box center [836, 101] width 19 height 19
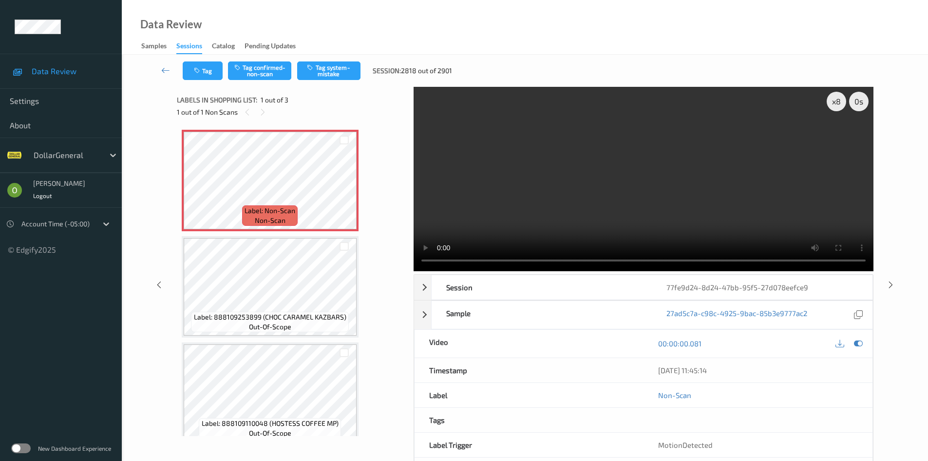
click at [719, 197] on video at bounding box center [644, 179] width 460 height 184
click at [211, 68] on button "Tag" at bounding box center [203, 70] width 40 height 19
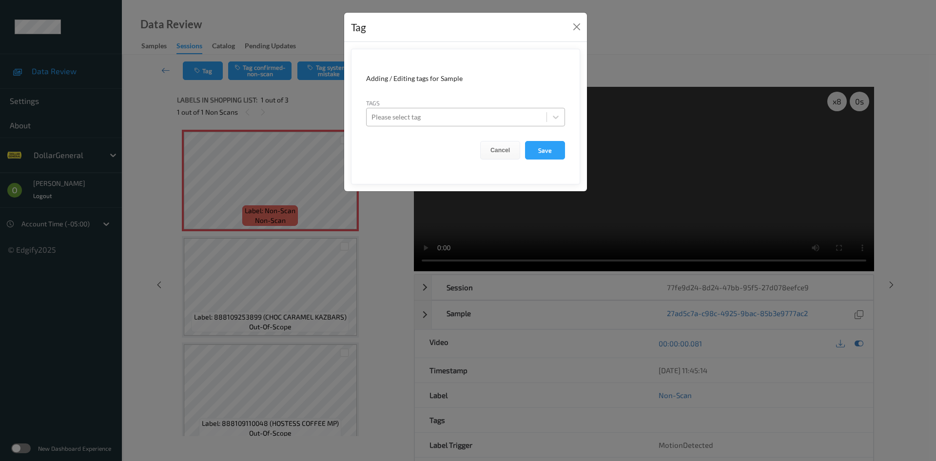
click at [495, 117] on div at bounding box center [456, 117] width 170 height 12
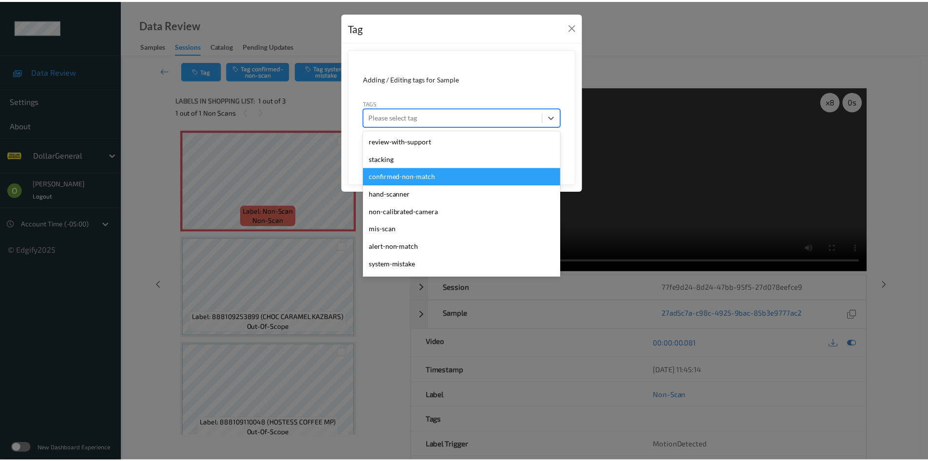
scroll to position [261, 0]
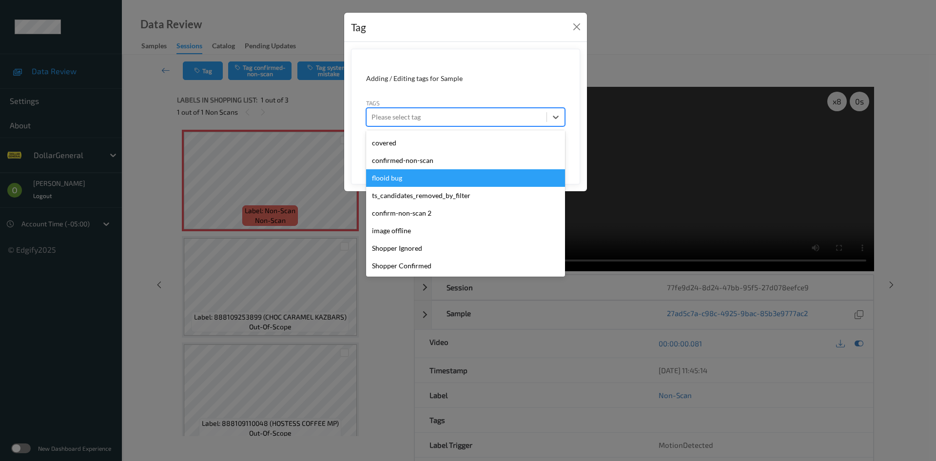
click at [428, 177] on div "flooid bug" at bounding box center [465, 178] width 199 height 18
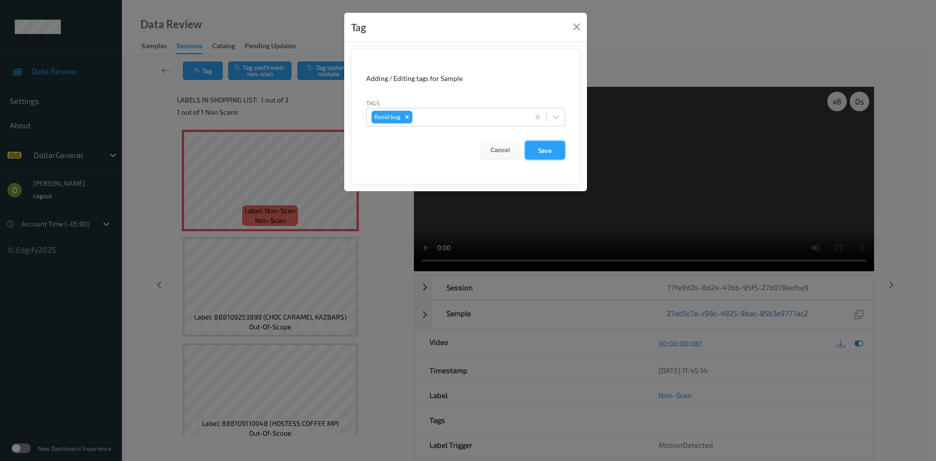
click at [535, 151] on button "Save" at bounding box center [545, 150] width 40 height 19
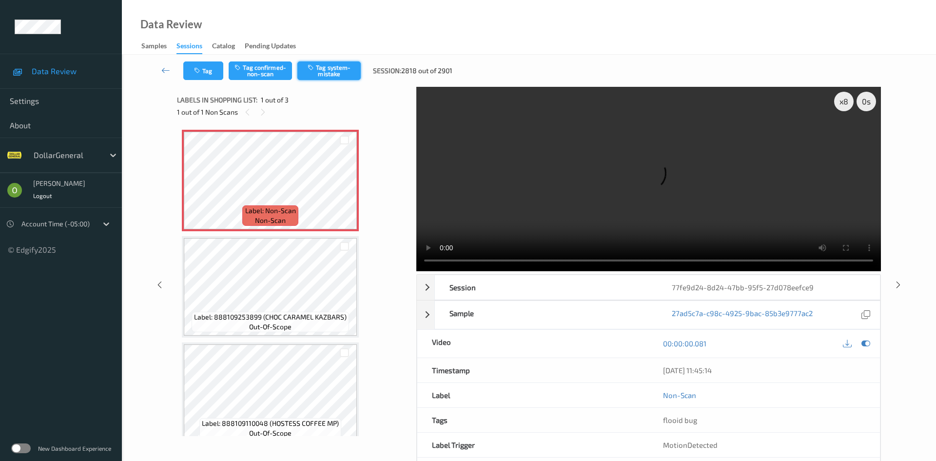
click at [339, 68] on button "Tag system-mistake" at bounding box center [328, 70] width 63 height 19
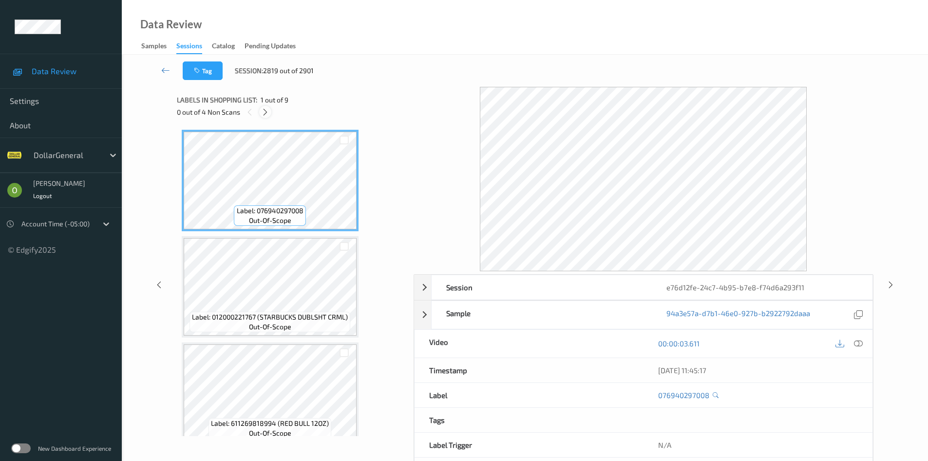
click at [266, 108] on icon at bounding box center [265, 112] width 8 height 9
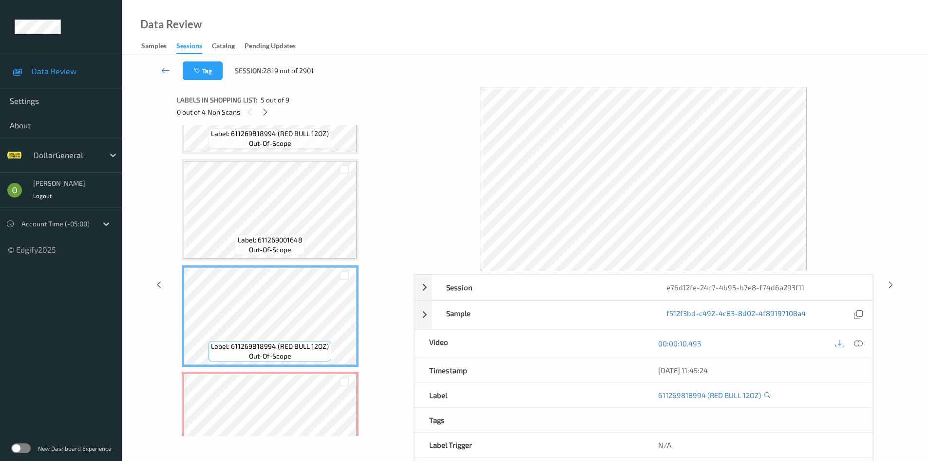
scroll to position [284, 0]
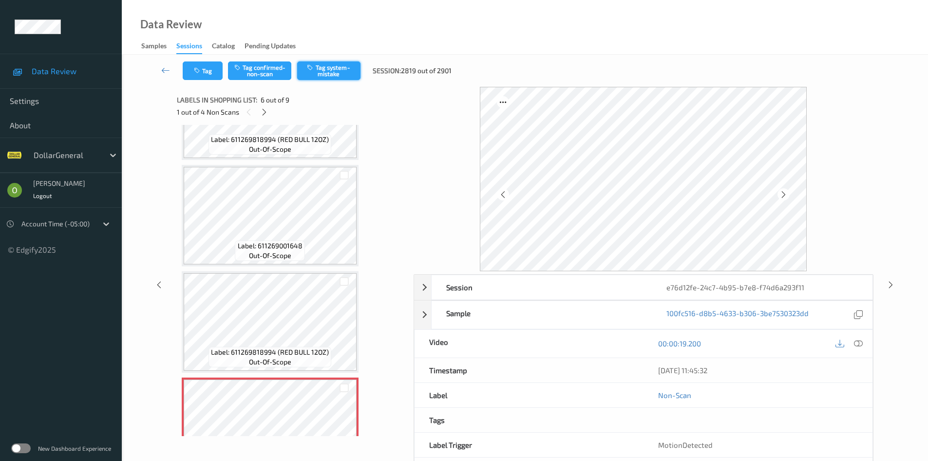
click at [331, 64] on button "Tag system-mistake" at bounding box center [328, 70] width 63 height 19
click at [263, 113] on icon at bounding box center [264, 112] width 8 height 9
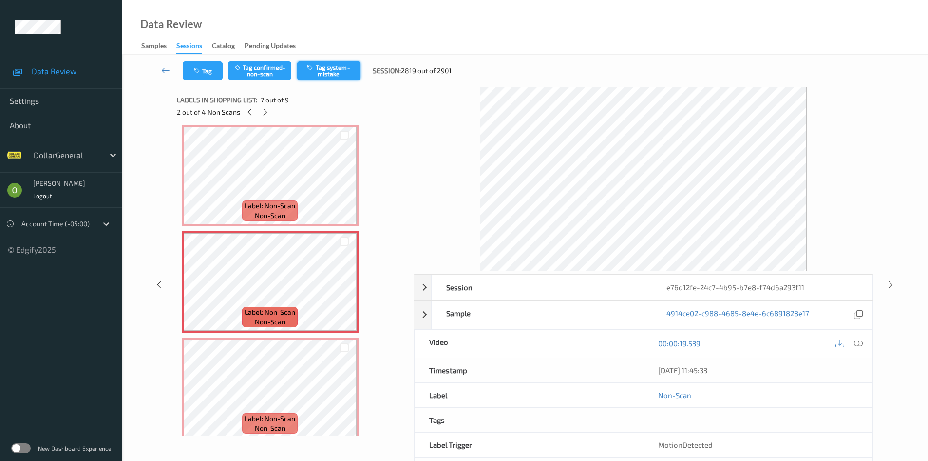
click at [341, 67] on button "Tag system-mistake" at bounding box center [328, 70] width 63 height 19
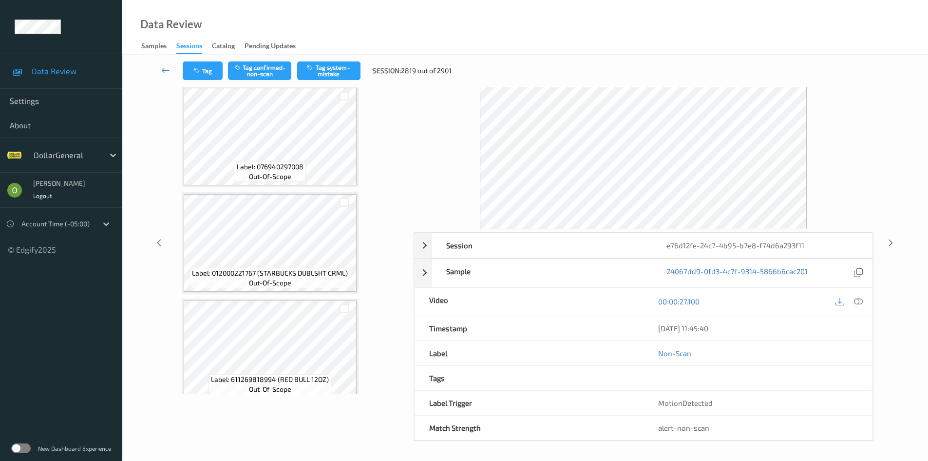
scroll to position [0, 0]
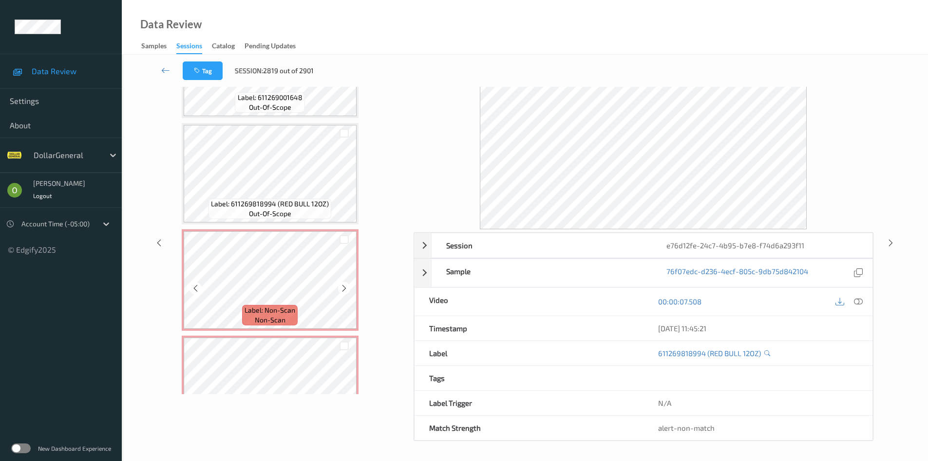
scroll to position [650, 0]
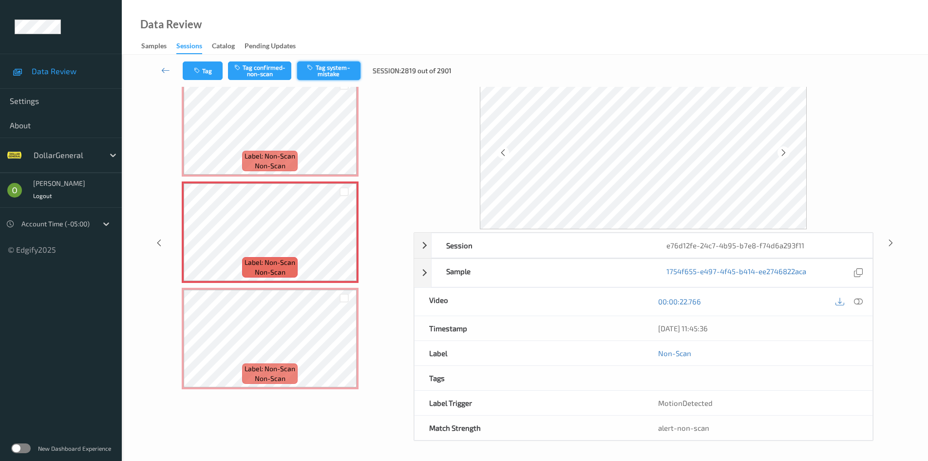
click at [335, 70] on button "Tag system-mistake" at bounding box center [328, 70] width 63 height 19
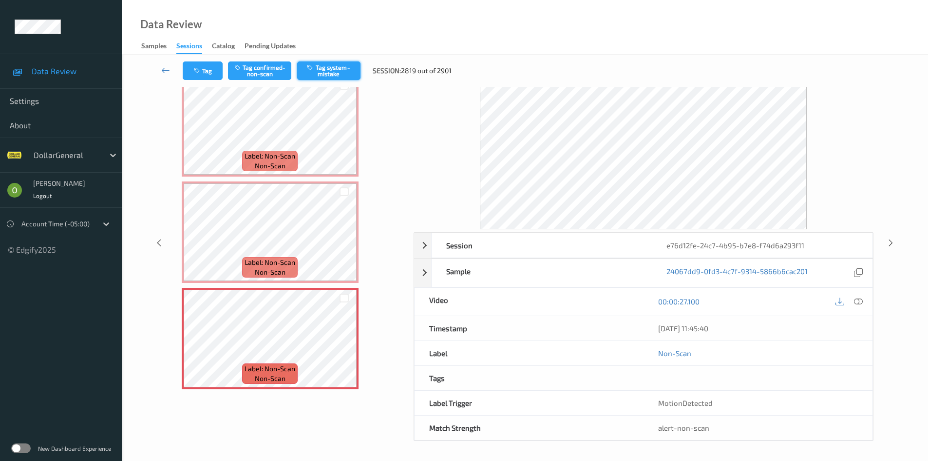
click at [325, 66] on button "Tag system-mistake" at bounding box center [328, 70] width 63 height 19
click at [296, 154] on div "Label: Non-Scan non-scan" at bounding box center [270, 161] width 56 height 20
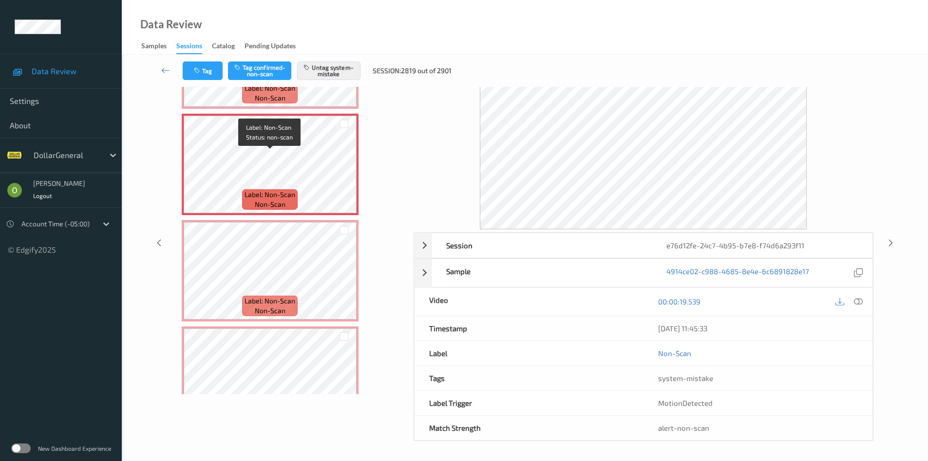
scroll to position [406, 0]
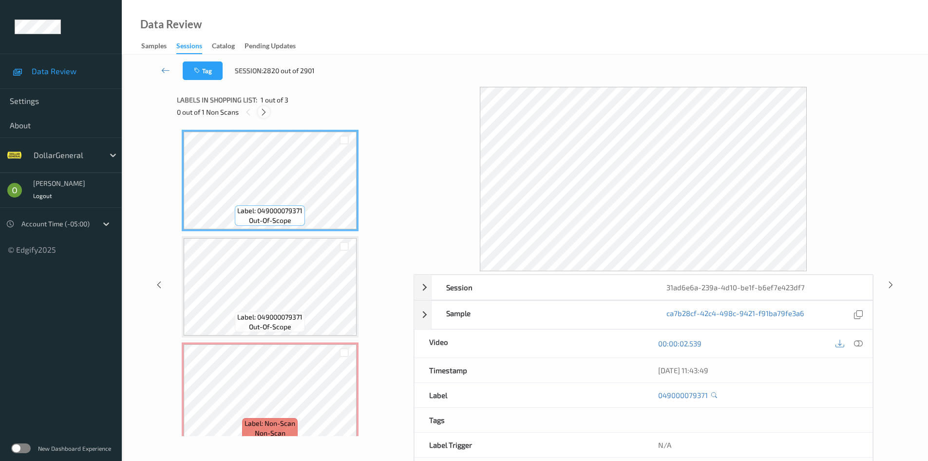
click at [265, 112] on icon at bounding box center [264, 112] width 8 height 9
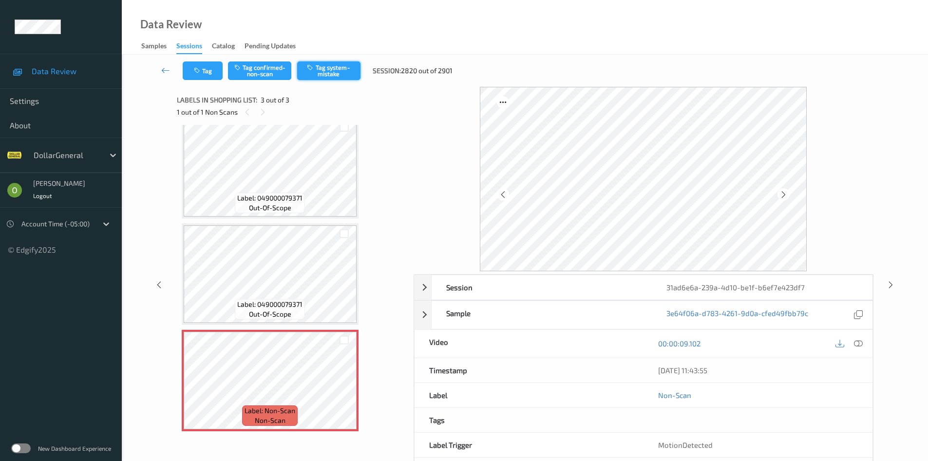
click at [345, 71] on button "Tag system-mistake" at bounding box center [328, 70] width 63 height 19
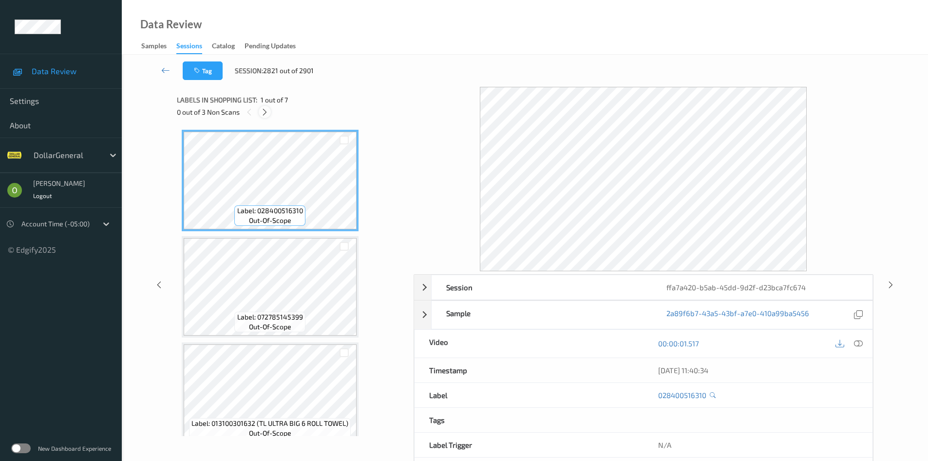
click at [268, 108] on icon at bounding box center [265, 112] width 8 height 9
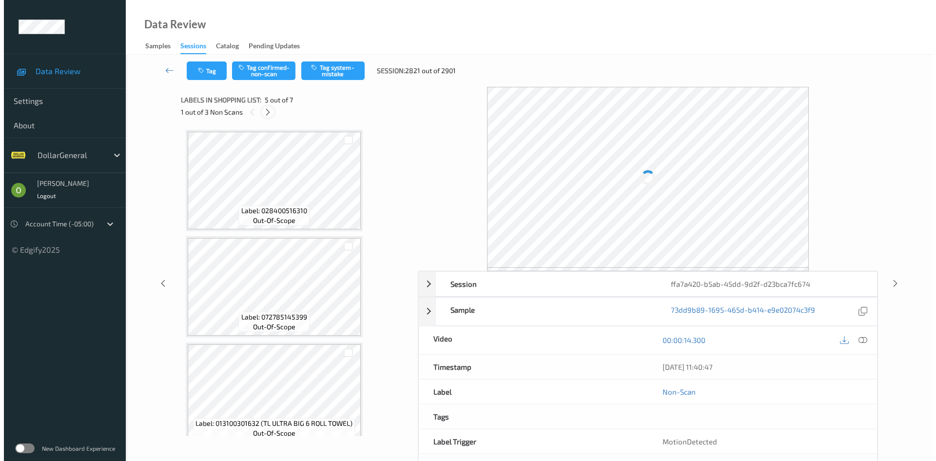
scroll to position [324, 0]
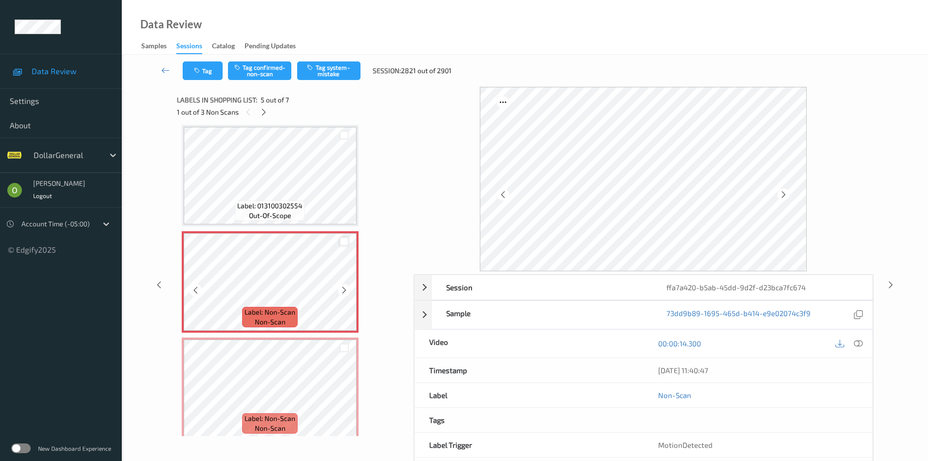
click at [348, 243] on div at bounding box center [344, 241] width 9 height 9
click at [341, 346] on div at bounding box center [344, 347] width 9 height 9
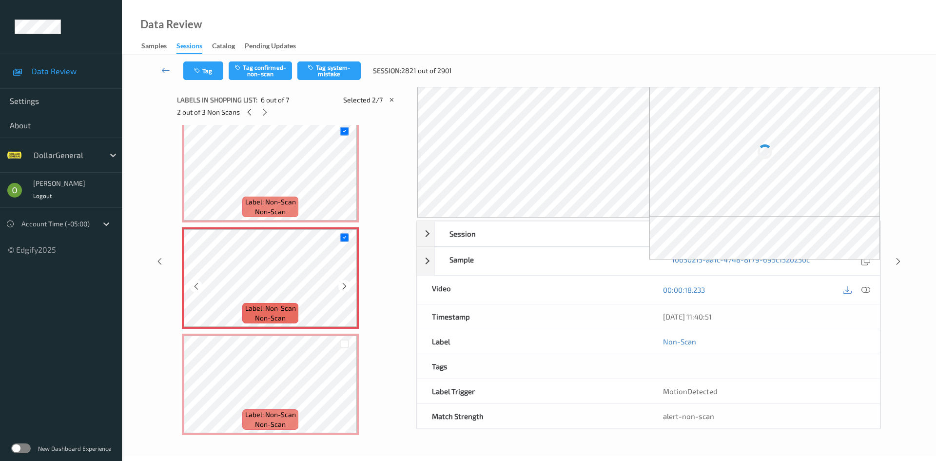
scroll to position [438, 0]
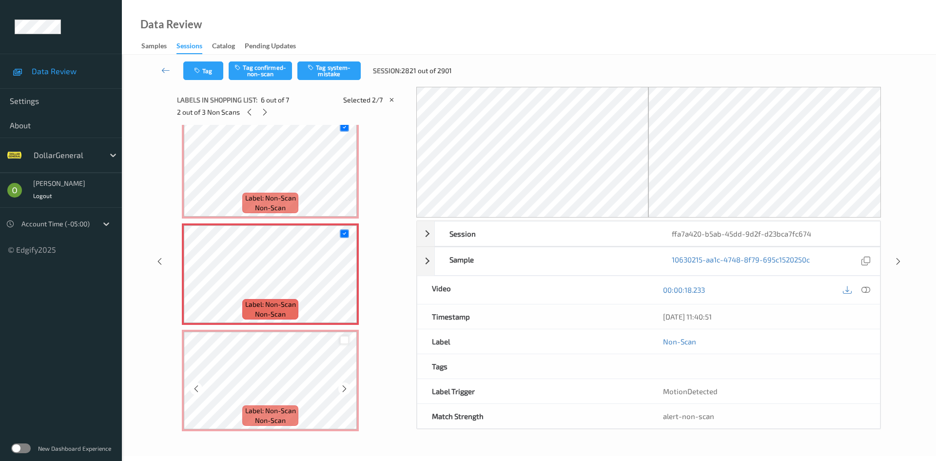
click at [343, 343] on div at bounding box center [344, 339] width 9 height 9
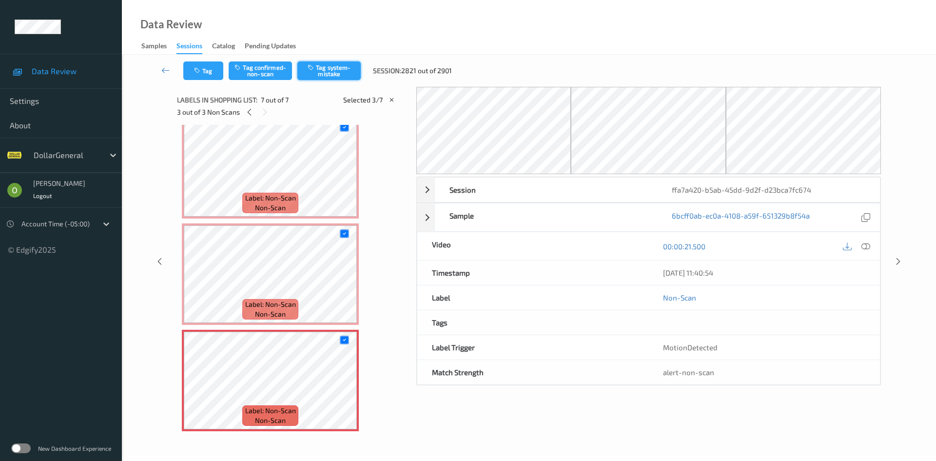
click at [328, 66] on button "Tag system-mistake" at bounding box center [328, 70] width 63 height 19
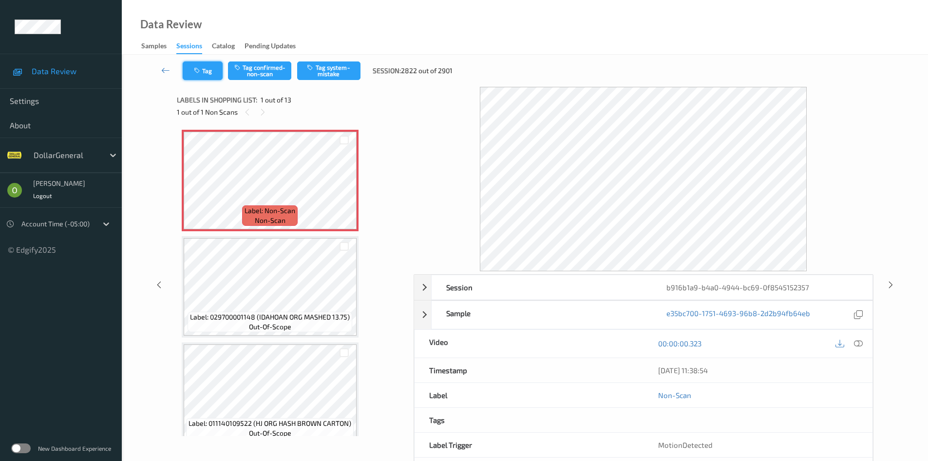
click at [207, 72] on button "Tag" at bounding box center [203, 70] width 40 height 19
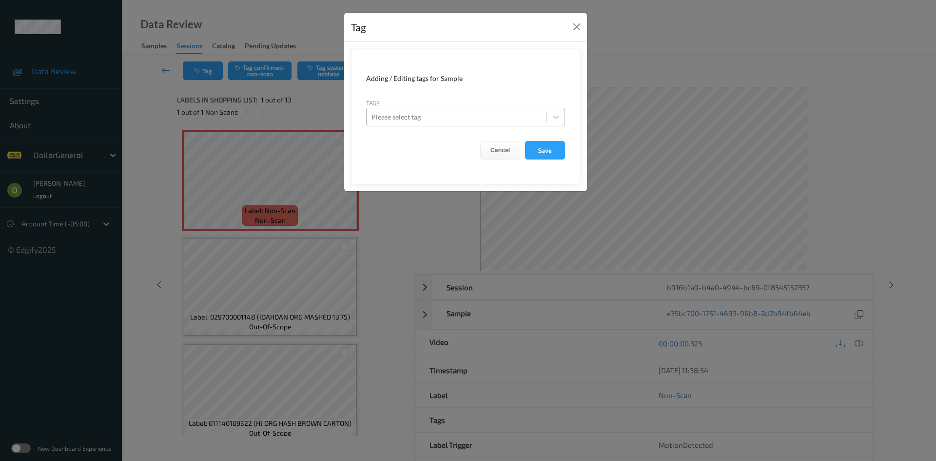
click at [405, 123] on div "Please select tag" at bounding box center [456, 117] width 180 height 16
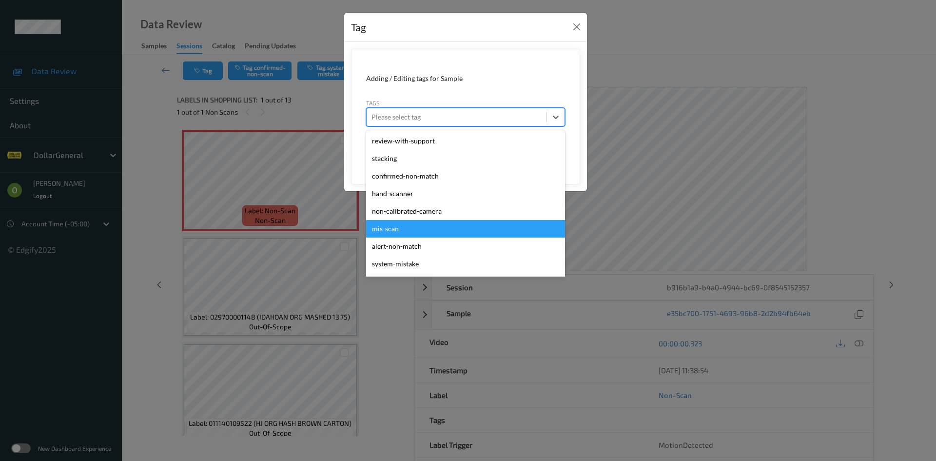
scroll to position [261, 0]
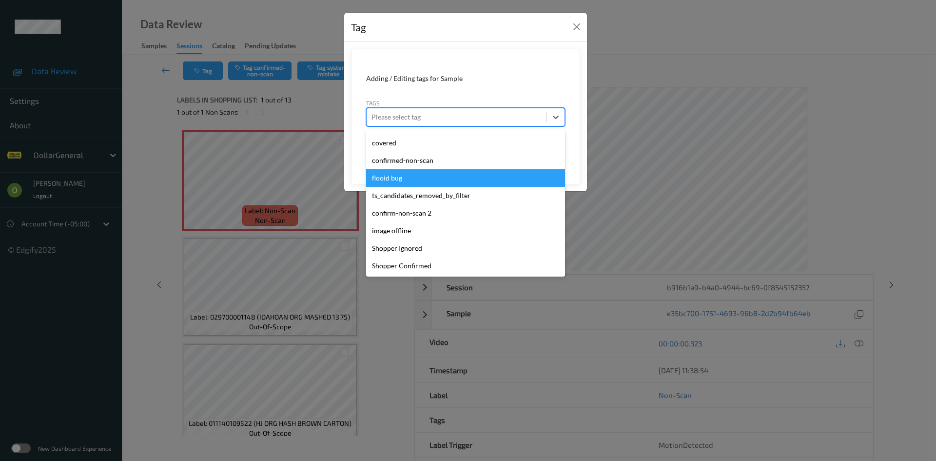
click at [435, 177] on div "flooid bug" at bounding box center [465, 178] width 199 height 18
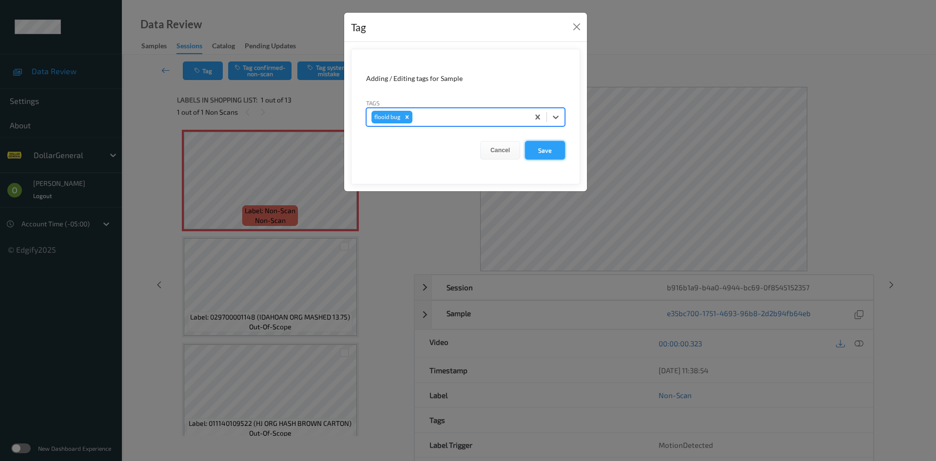
click at [537, 156] on button "Save" at bounding box center [545, 150] width 40 height 19
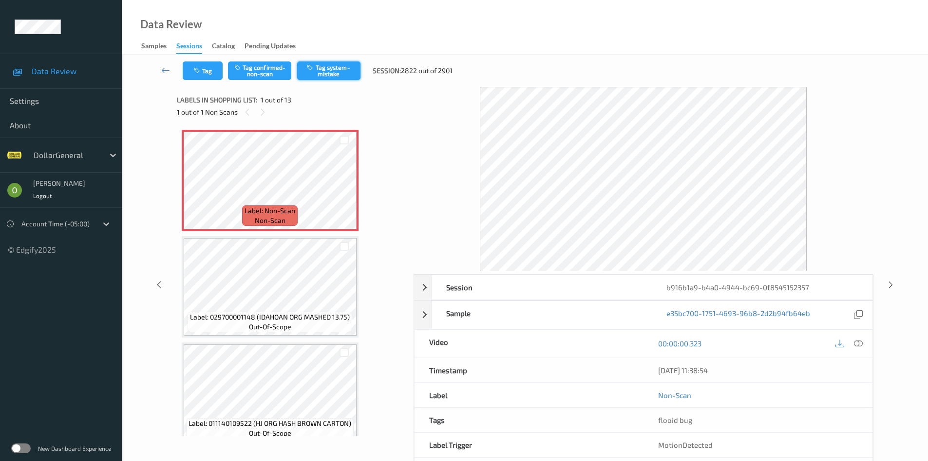
click at [327, 70] on button "Tag system-mistake" at bounding box center [328, 70] width 63 height 19
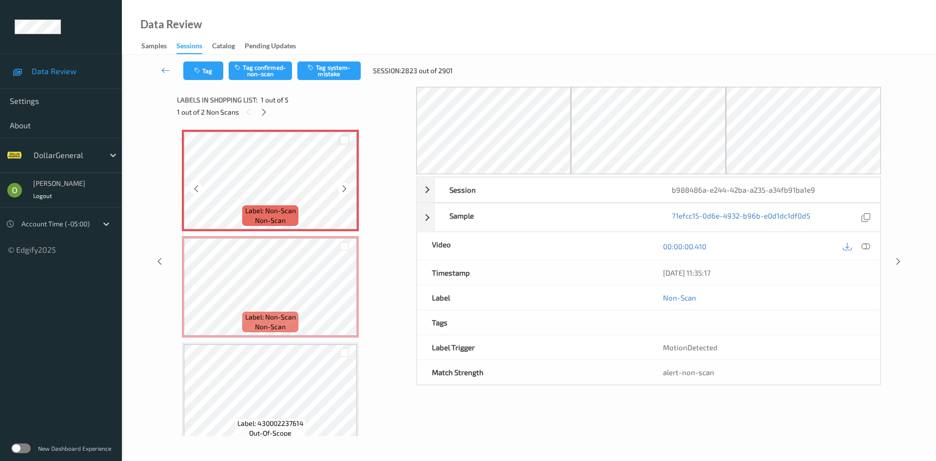
click at [340, 140] on div at bounding box center [344, 139] width 9 height 9
click at [348, 245] on div at bounding box center [344, 246] width 9 height 9
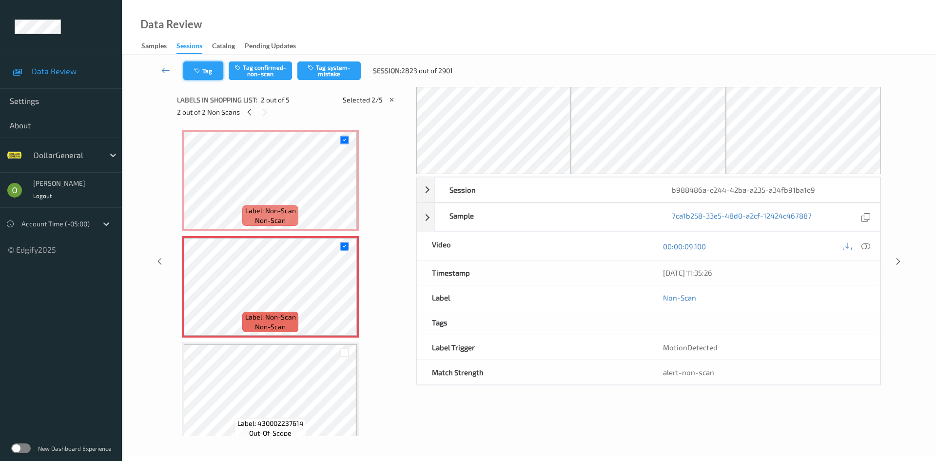
click at [214, 76] on button "Tag" at bounding box center [203, 70] width 40 height 19
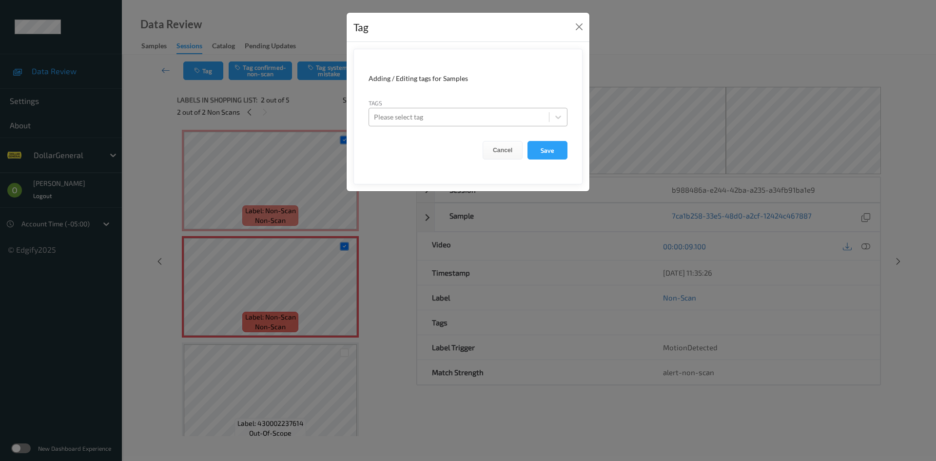
click at [410, 113] on div at bounding box center [459, 117] width 170 height 12
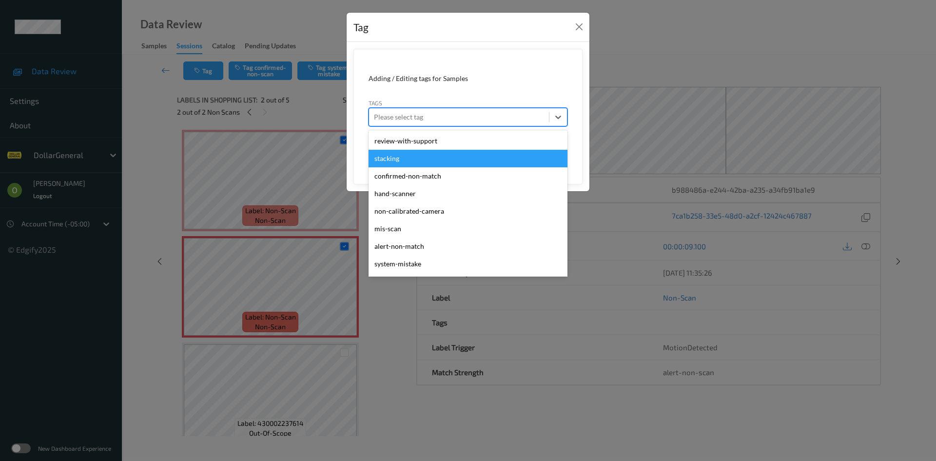
scroll to position [261, 0]
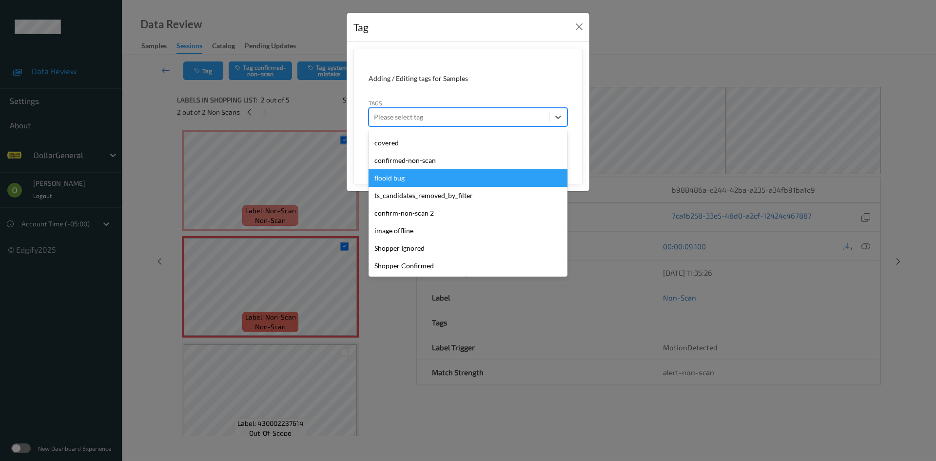
click at [404, 177] on div "flooid bug" at bounding box center [467, 178] width 199 height 18
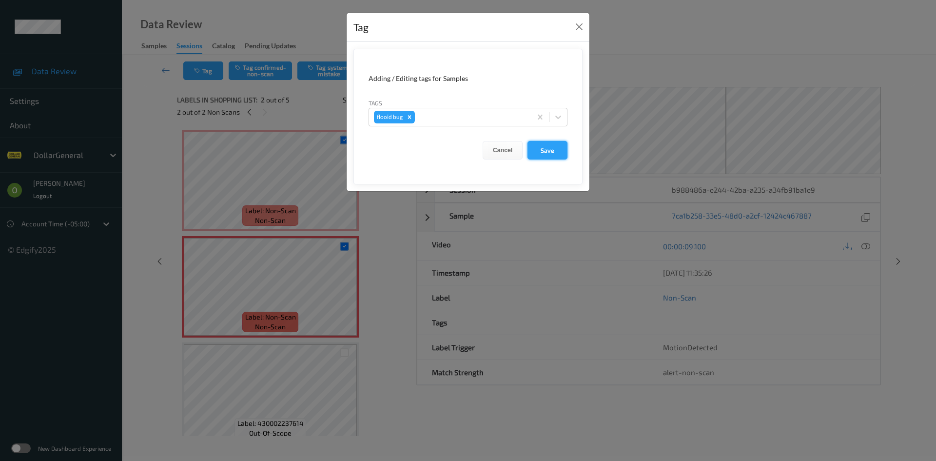
click at [538, 150] on button "Save" at bounding box center [547, 150] width 40 height 19
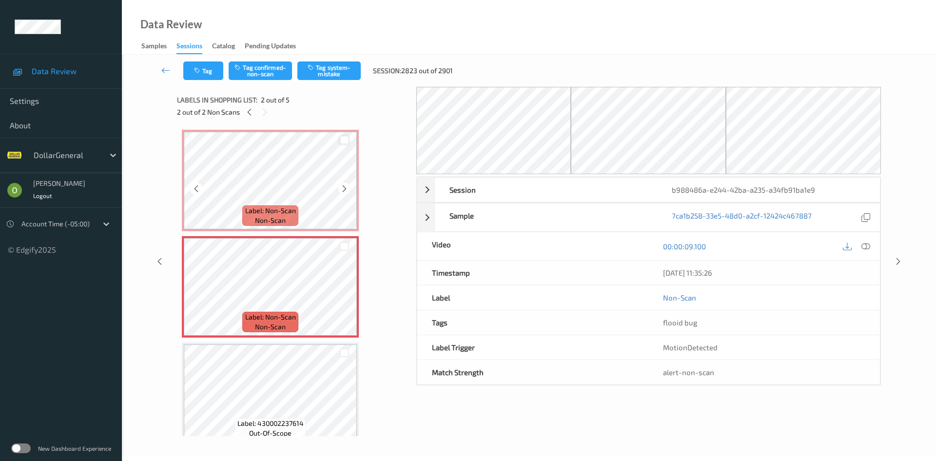
click at [345, 143] on div at bounding box center [344, 139] width 9 height 9
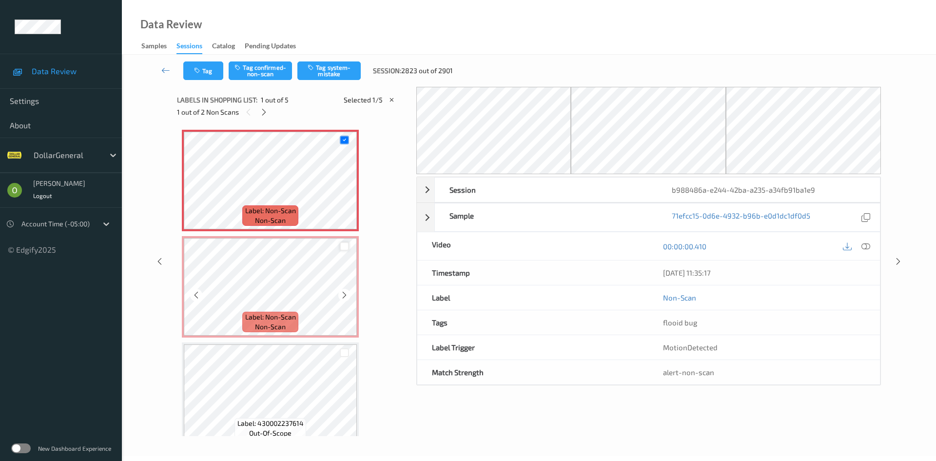
click at [347, 242] on div at bounding box center [344, 246] width 9 height 9
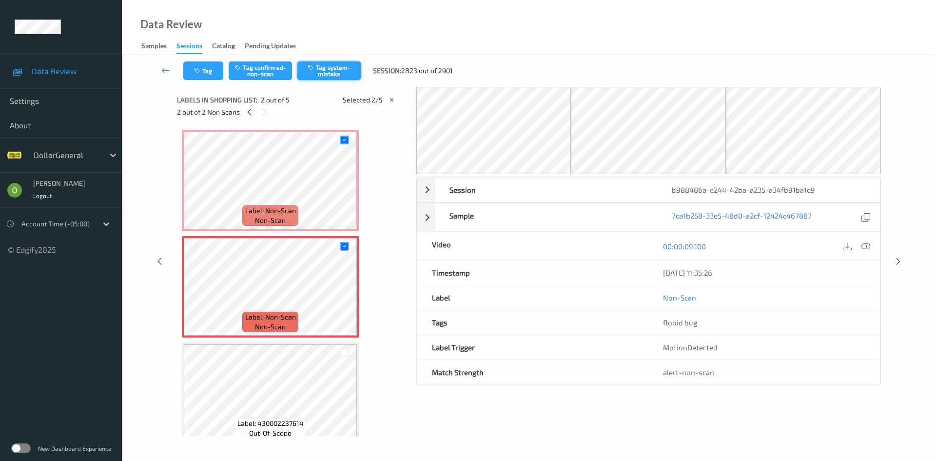
drag, startPoint x: 345, startPoint y: 58, endPoint x: 345, endPoint y: 64, distance: 5.9
click at [345, 60] on div "Tag Tag confirmed-non-scan Tag system-mistake Session: 2823 out of 2901" at bounding box center [529, 71] width 774 height 32
click at [344, 66] on button "Tag system-mistake" at bounding box center [328, 70] width 63 height 19
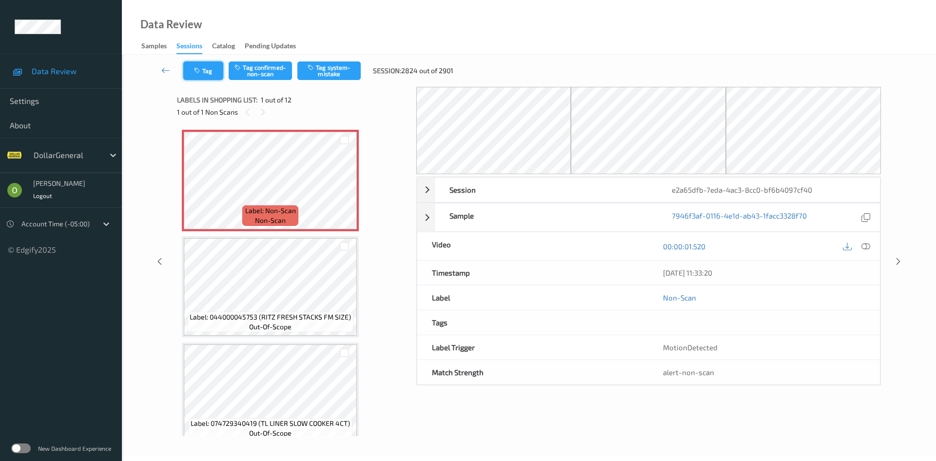
click at [209, 63] on button "Tag" at bounding box center [203, 70] width 40 height 19
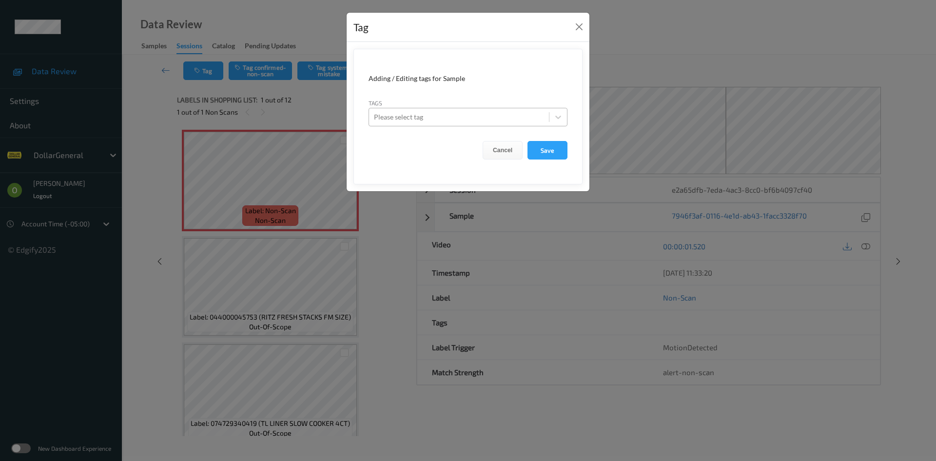
click at [395, 116] on div at bounding box center [459, 117] width 170 height 12
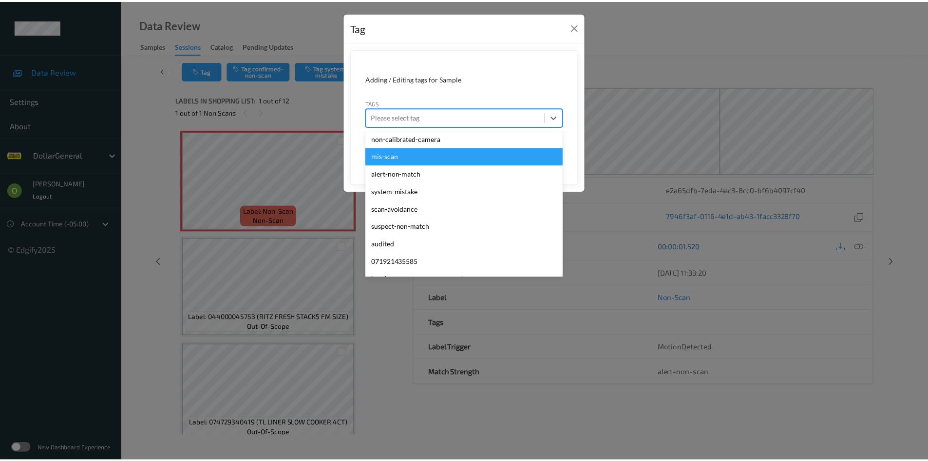
scroll to position [261, 0]
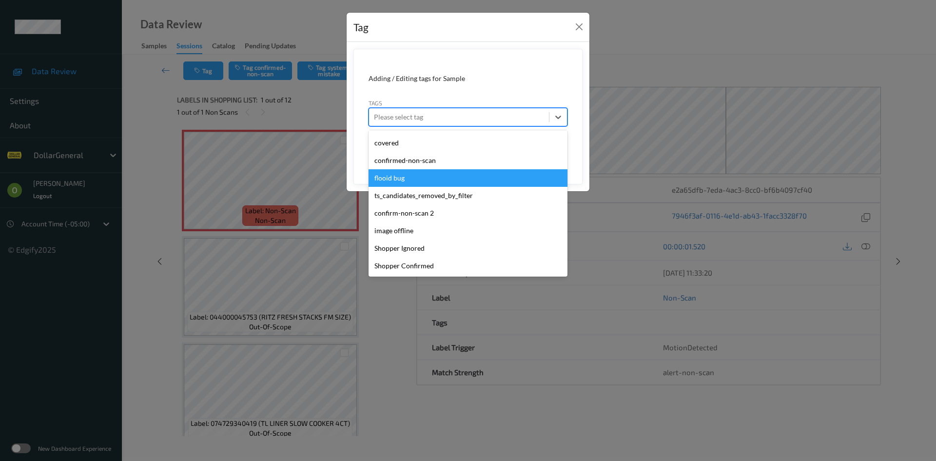
click at [455, 180] on div "flooid bug" at bounding box center [467, 178] width 199 height 18
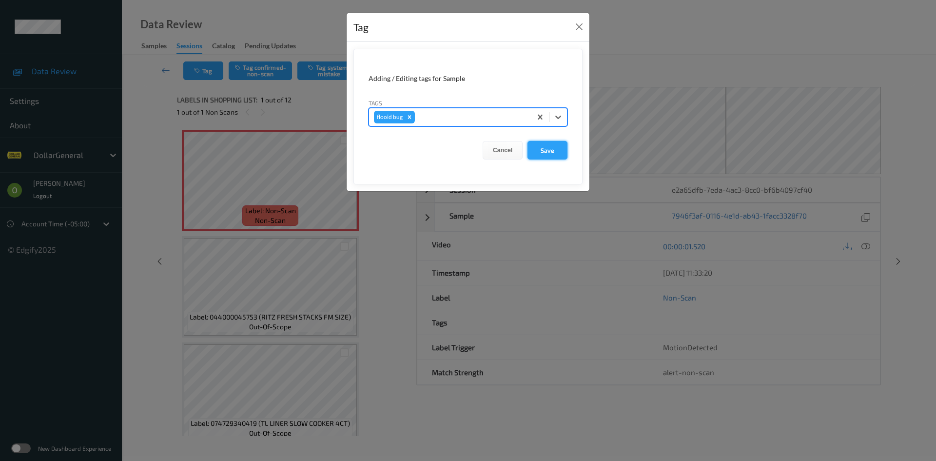
click at [545, 148] on button "Save" at bounding box center [547, 150] width 40 height 19
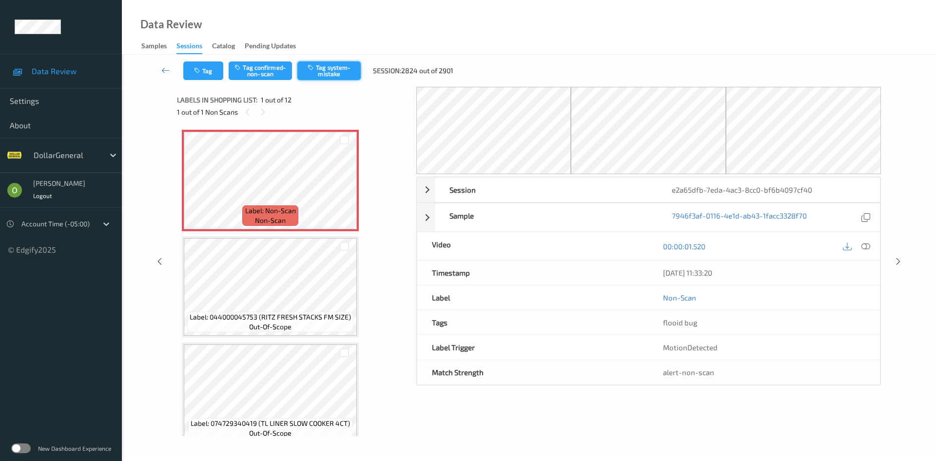
click at [337, 73] on button "Tag system-mistake" at bounding box center [328, 70] width 63 height 19
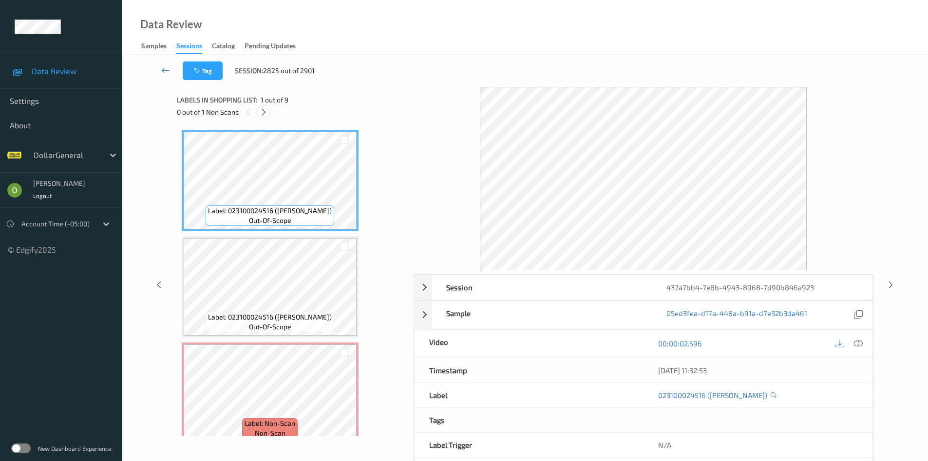
click at [266, 114] on icon at bounding box center [264, 112] width 8 height 9
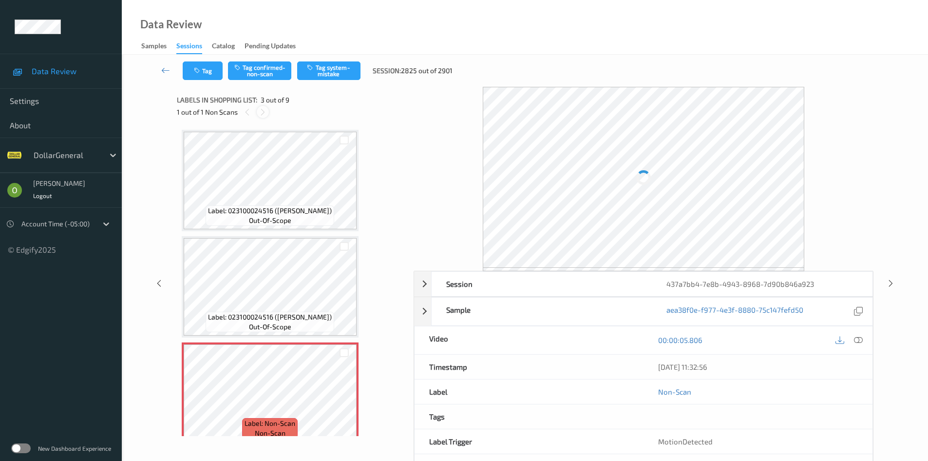
scroll to position [111, 0]
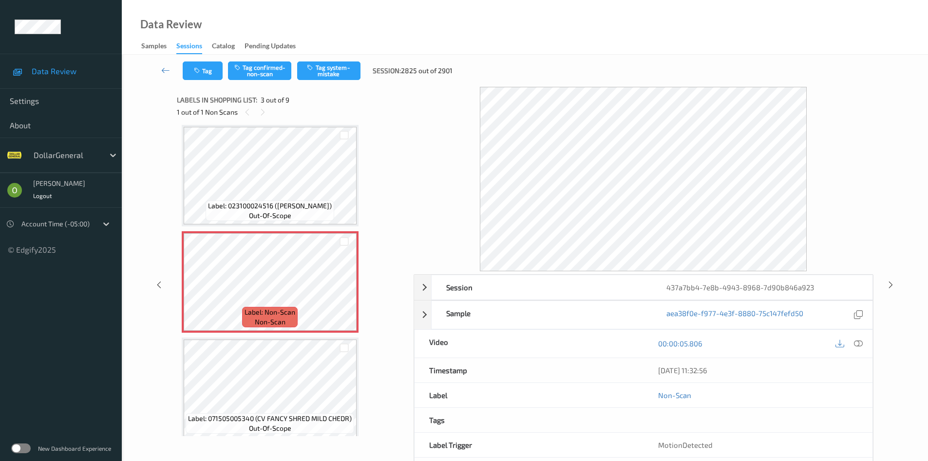
click at [163, 61] on div "Tag Tag confirmed-non-scan Tag system-mistake Session: 2825 out of 2901" at bounding box center [525, 71] width 767 height 32
click at [174, 82] on div "Tag Tag confirmed-non-scan Tag system-mistake Session: 2825 out of 2901" at bounding box center [525, 71] width 767 height 32
click at [159, 64] on link at bounding box center [166, 70] width 34 height 19
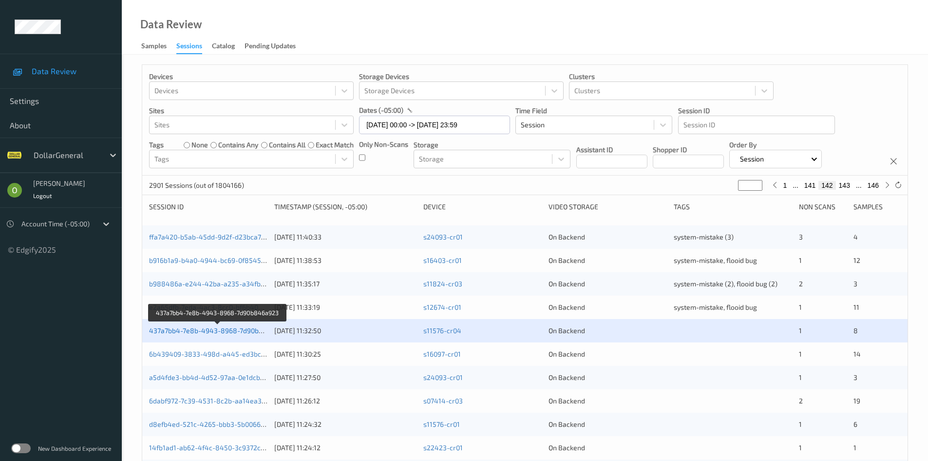
click at [207, 327] on link "437a7bb4-7e8b-4943-8968-7d90b846a923" at bounding box center [218, 330] width 138 height 8
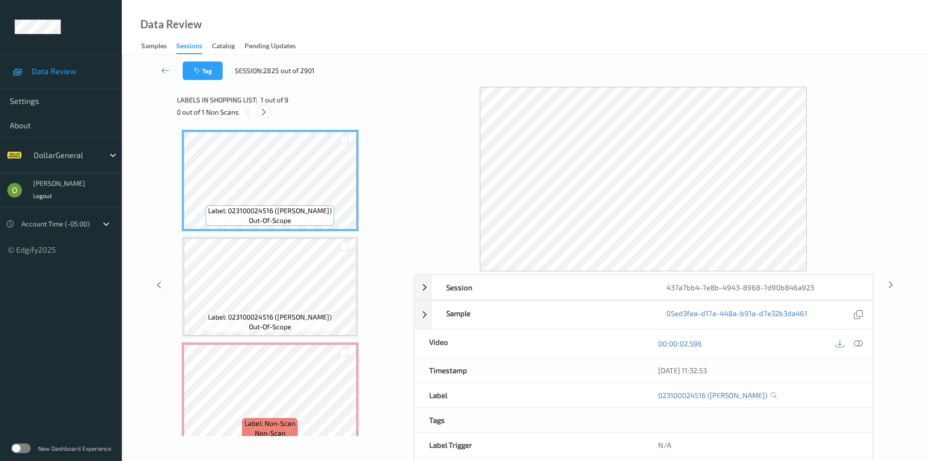
click at [262, 113] on icon at bounding box center [264, 112] width 8 height 9
click at [860, 346] on icon at bounding box center [858, 343] width 9 height 9
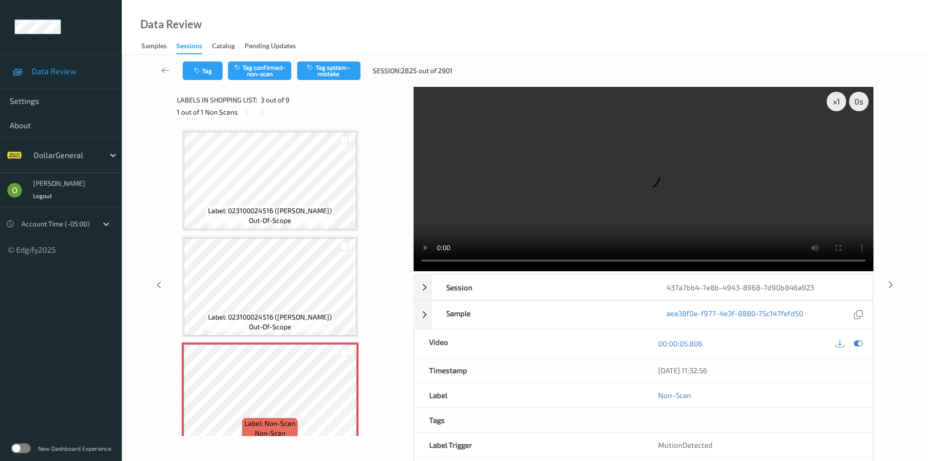
click at [521, 181] on video at bounding box center [644, 179] width 460 height 184
click at [641, 120] on video at bounding box center [644, 179] width 460 height 184
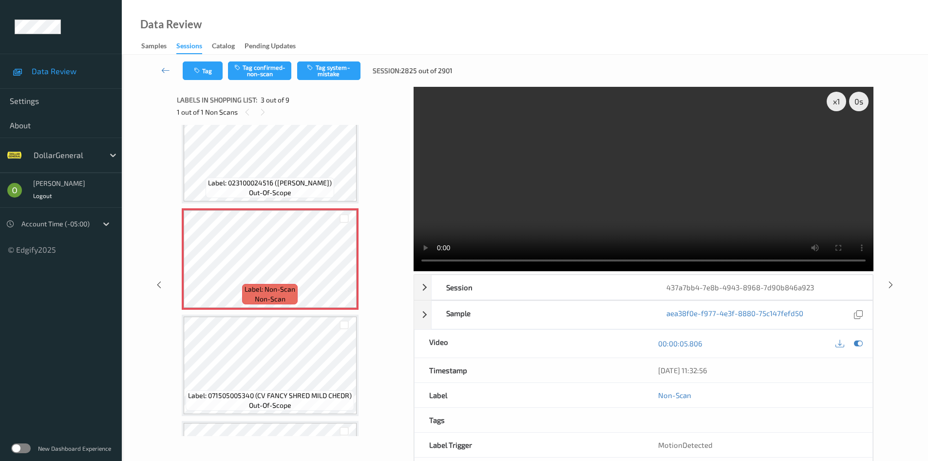
scroll to position [146, 0]
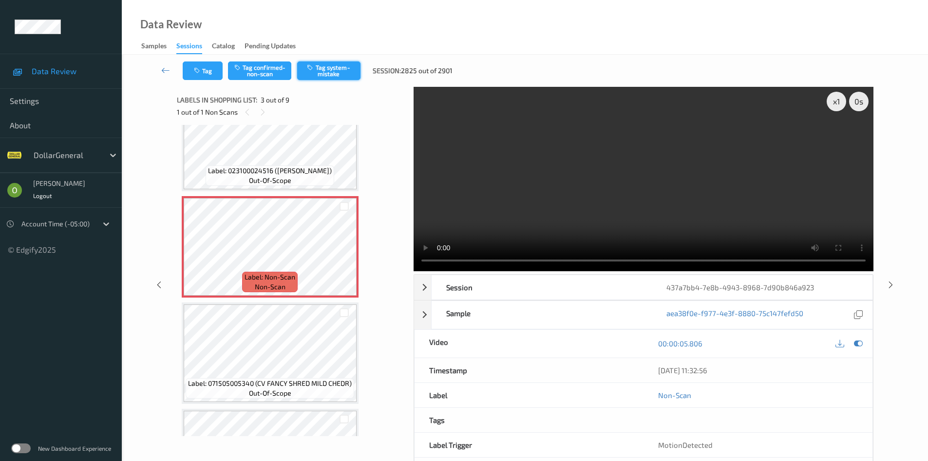
click at [352, 75] on button "Tag system-mistake" at bounding box center [328, 70] width 63 height 19
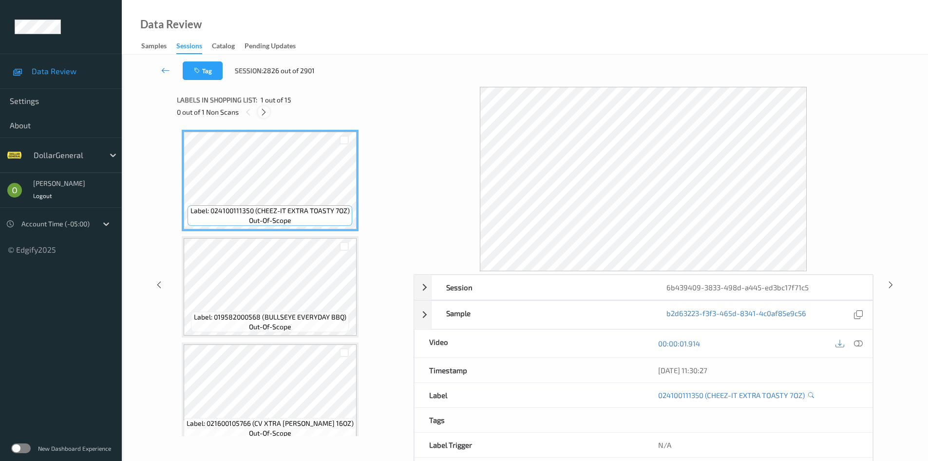
click at [264, 115] on icon at bounding box center [264, 112] width 8 height 9
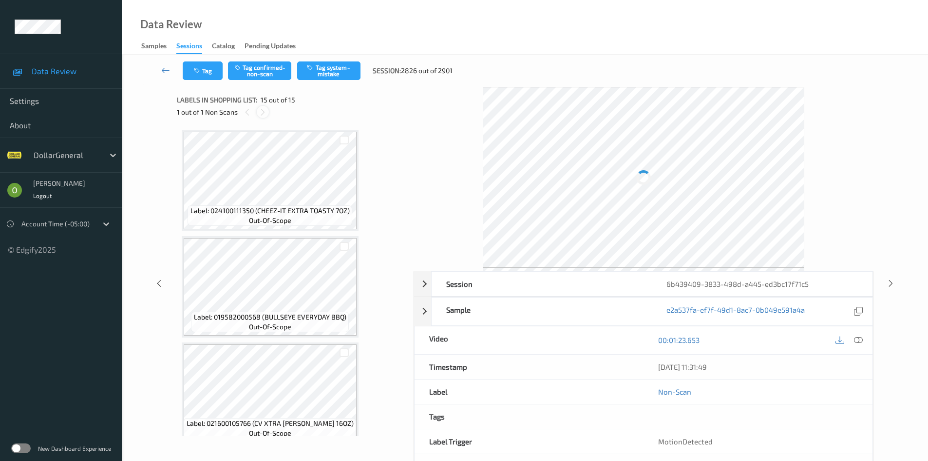
scroll to position [1287, 0]
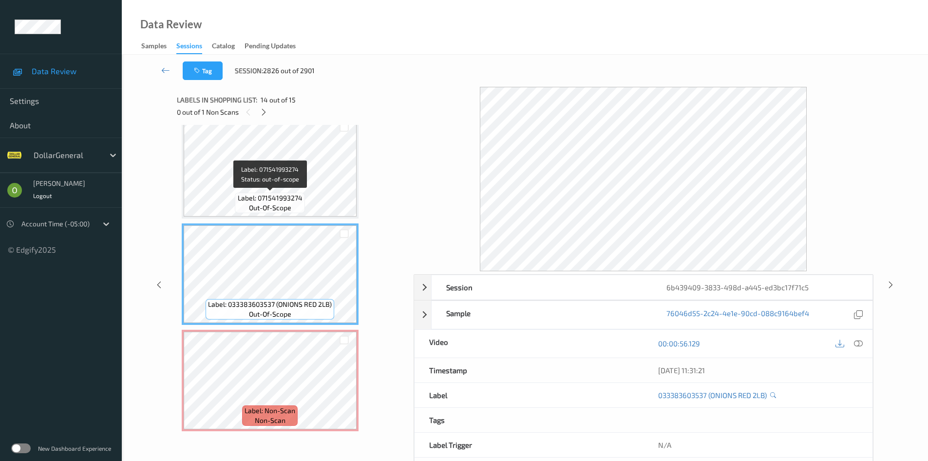
click at [293, 199] on span "Label: 071541993274" at bounding box center [270, 198] width 65 height 10
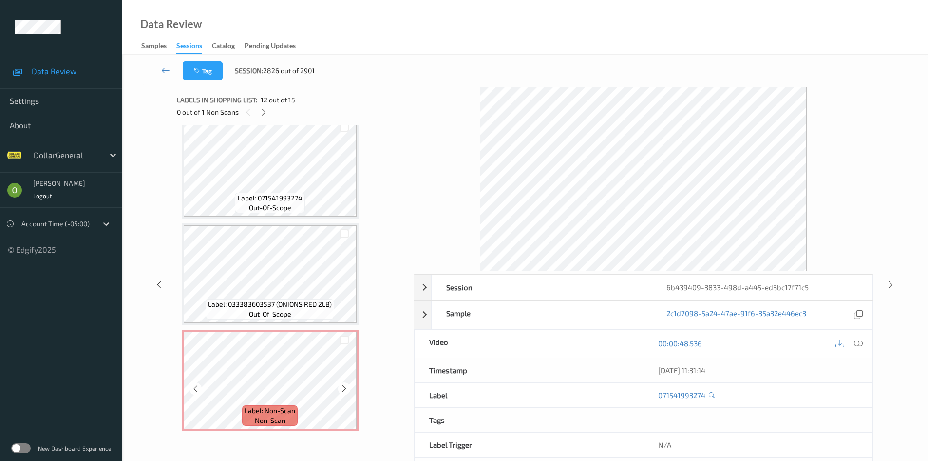
click at [245, 418] on div "Label: Non-Scan non-scan" at bounding box center [270, 415] width 56 height 20
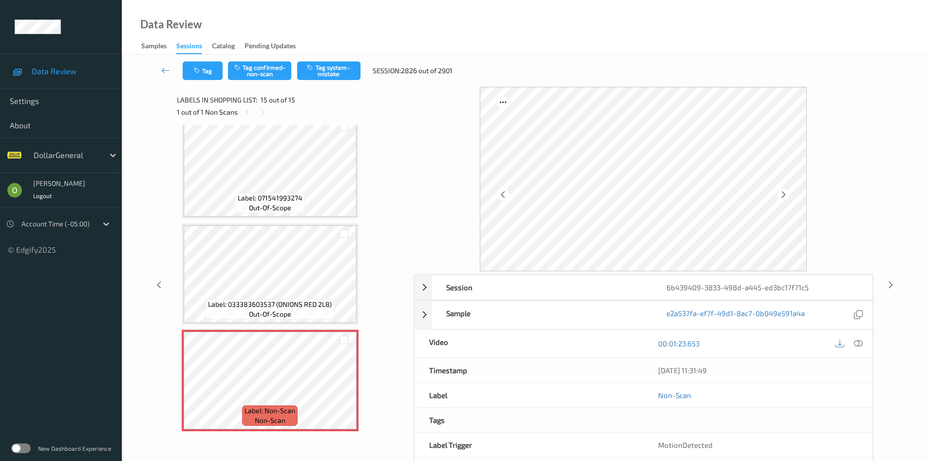
click at [866, 346] on div "00:01:23.653" at bounding box center [758, 343] width 229 height 28
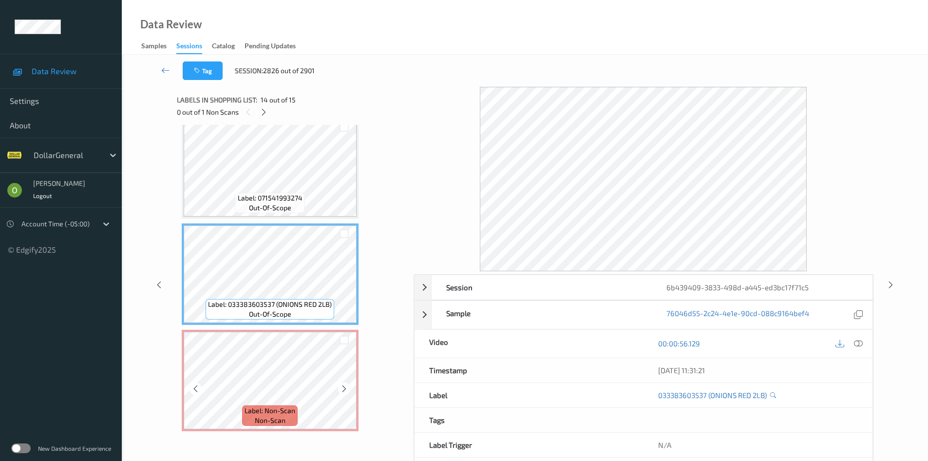
click at [342, 386] on icon at bounding box center [344, 388] width 8 height 9
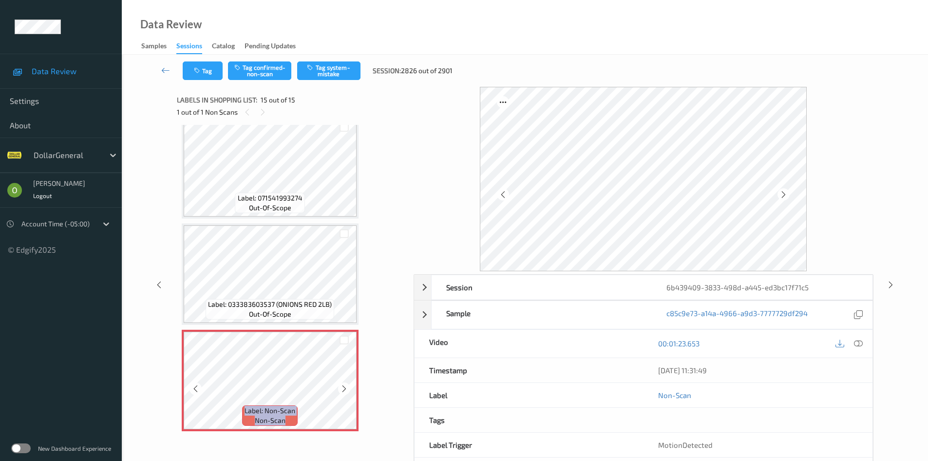
click at [343, 387] on icon at bounding box center [344, 388] width 8 height 9
click at [343, 385] on icon at bounding box center [344, 388] width 8 height 9
click at [327, 74] on button "Tag system-mistake" at bounding box center [328, 70] width 63 height 19
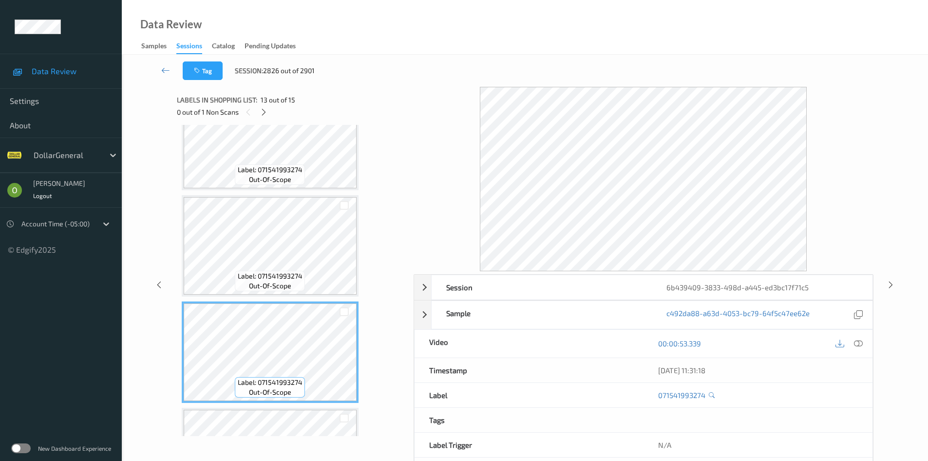
scroll to position [1044, 0]
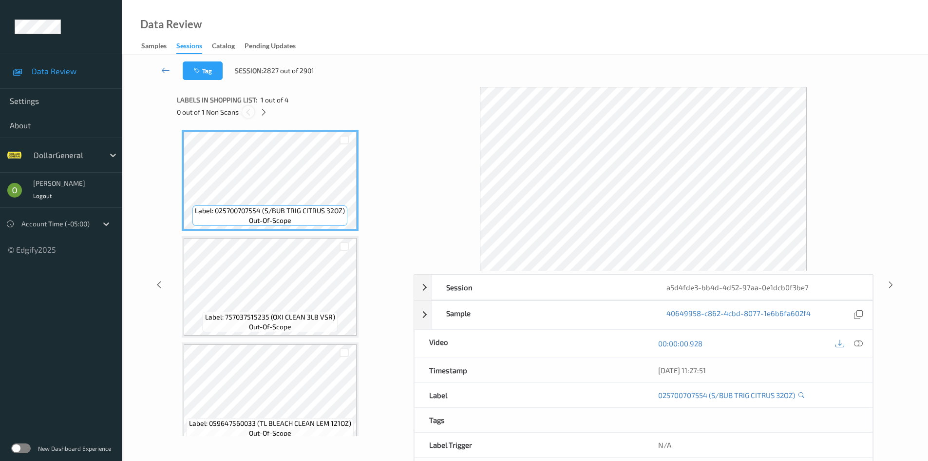
click at [252, 115] on div at bounding box center [248, 112] width 12 height 12
click at [269, 115] on div at bounding box center [264, 112] width 12 height 12
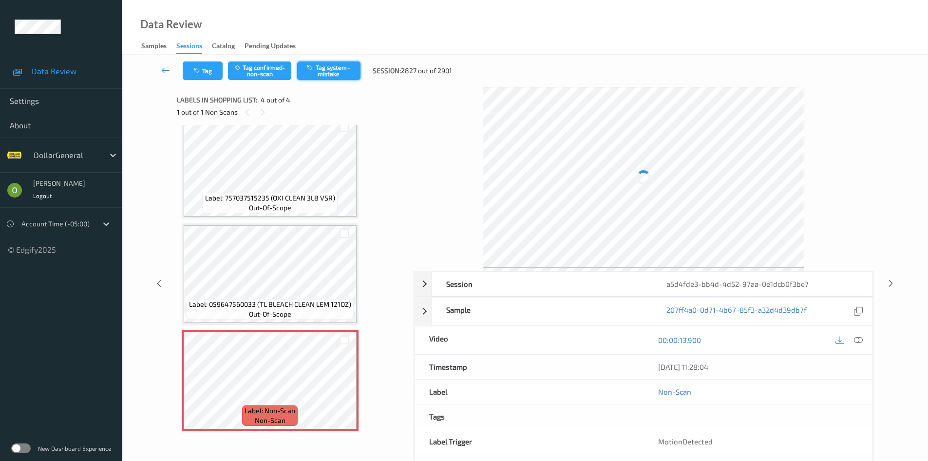
click at [317, 77] on button "Tag system-mistake" at bounding box center [328, 70] width 63 height 19
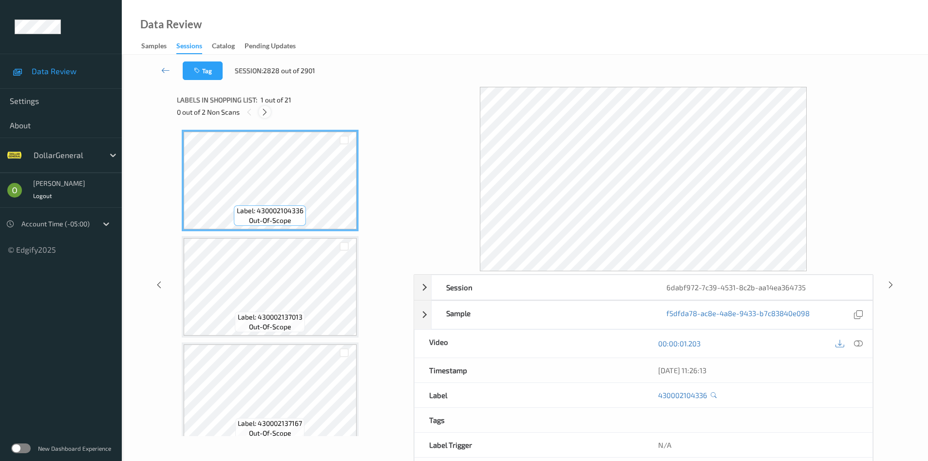
click at [261, 117] on div at bounding box center [265, 112] width 12 height 12
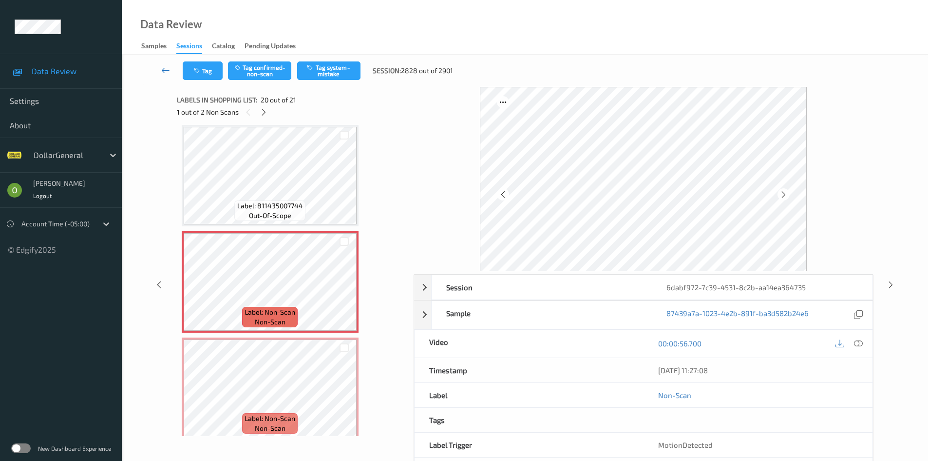
click at [165, 71] on icon at bounding box center [165, 70] width 9 height 10
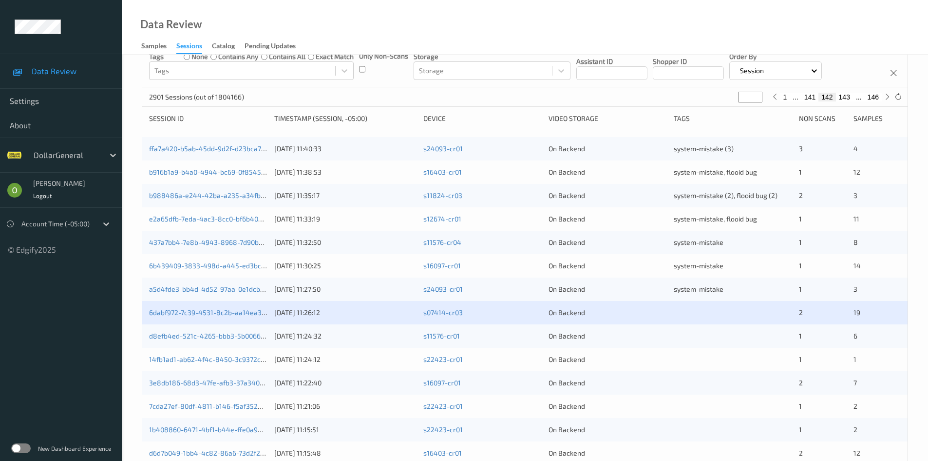
scroll to position [146, 0]
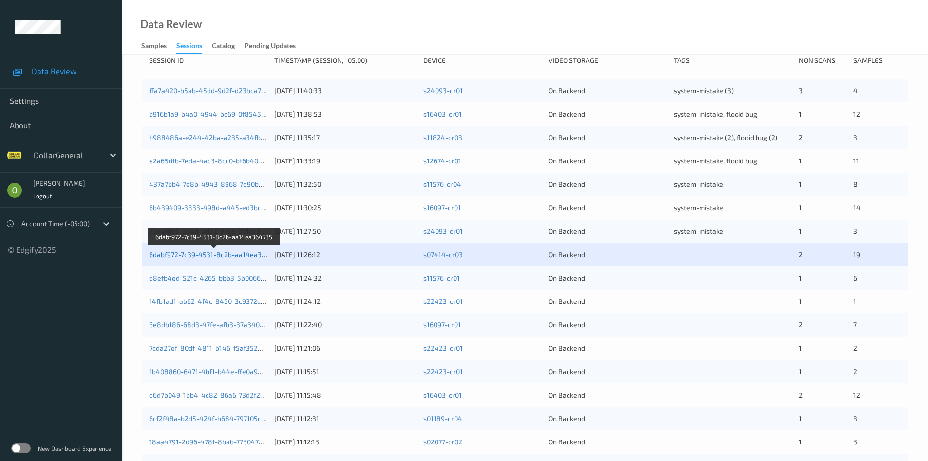
click at [216, 251] on link "6dabf972-7c39-4531-8c2b-aa14ea364735" at bounding box center [215, 254] width 132 height 8
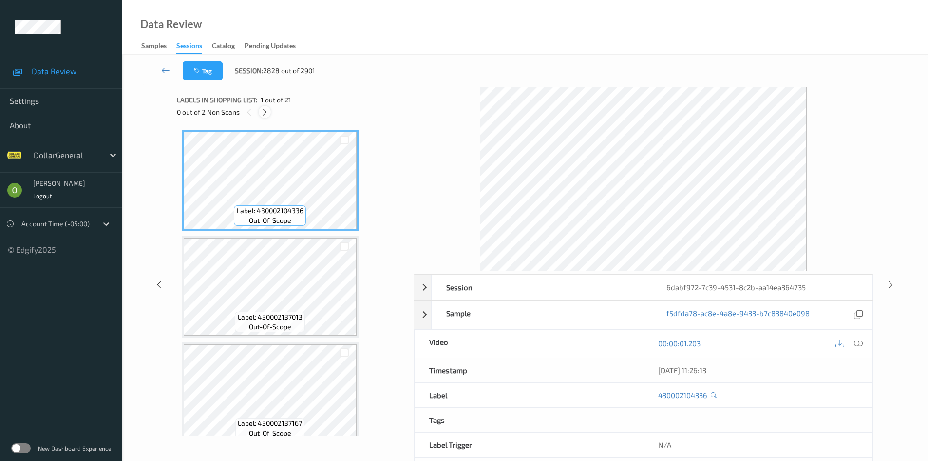
click at [262, 112] on icon at bounding box center [265, 112] width 8 height 9
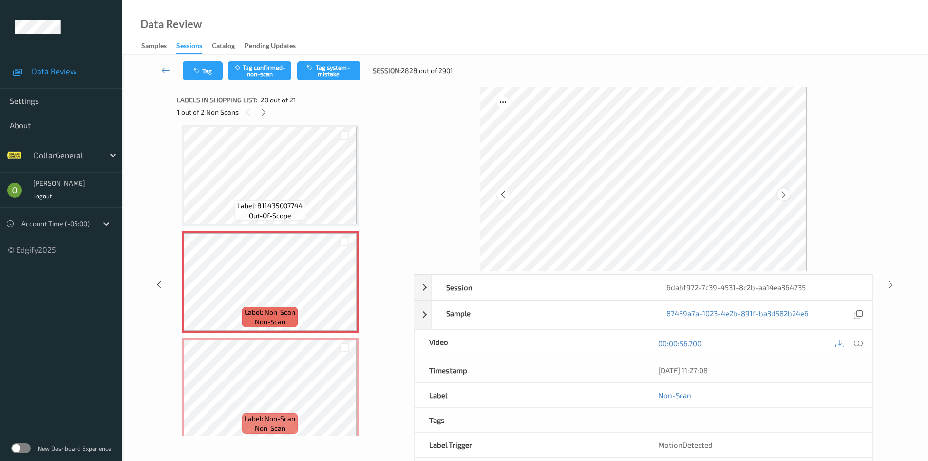
click at [784, 192] on icon at bounding box center [784, 194] width 8 height 9
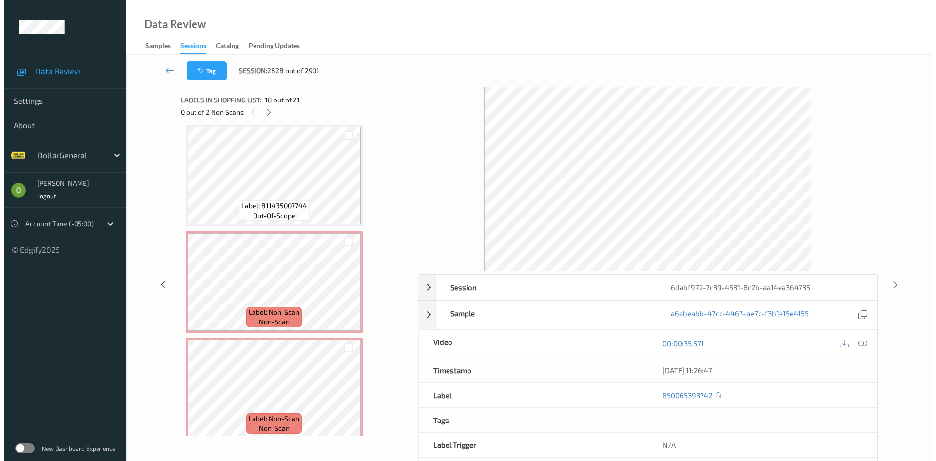
scroll to position [1925, 0]
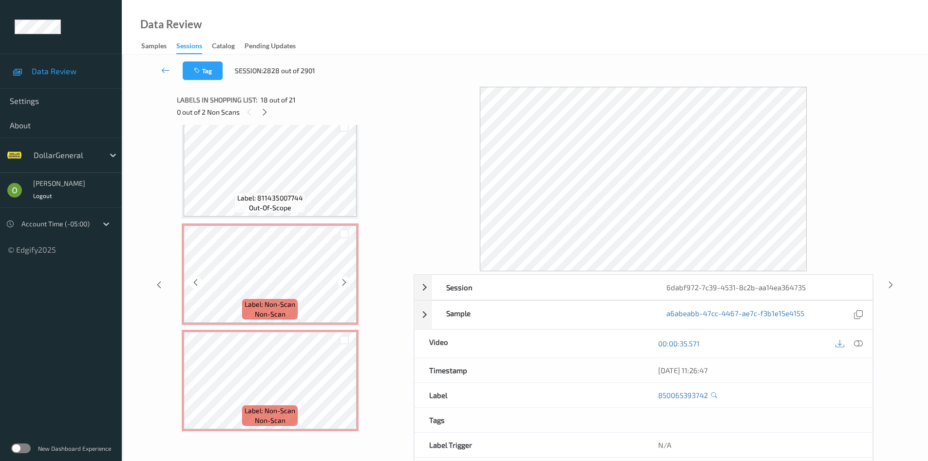
click at [289, 307] on span "Label: Non-Scan" at bounding box center [270, 304] width 51 height 10
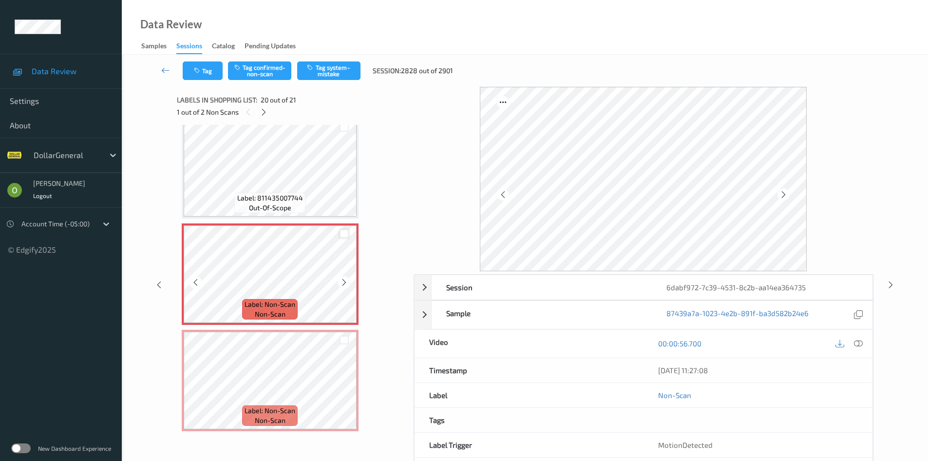
click at [342, 236] on div at bounding box center [344, 233] width 9 height 9
click at [345, 336] on div at bounding box center [344, 339] width 9 height 9
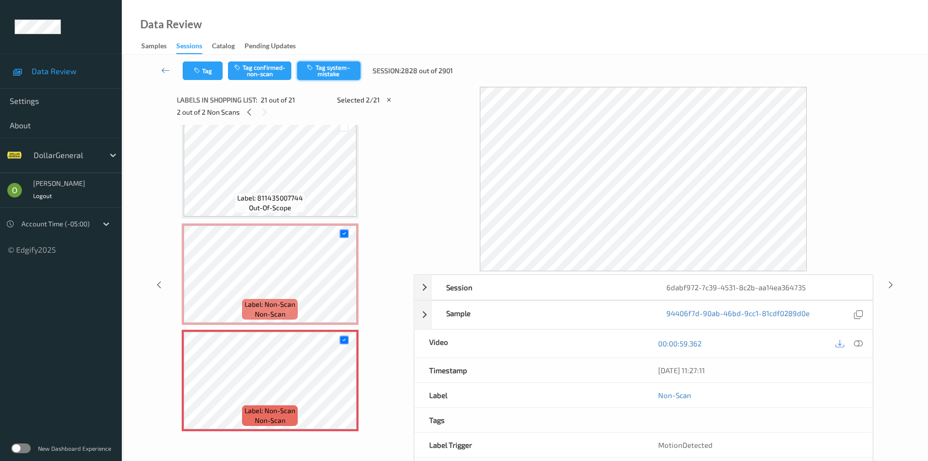
click at [351, 70] on button "Tag system-mistake" at bounding box center [328, 70] width 63 height 19
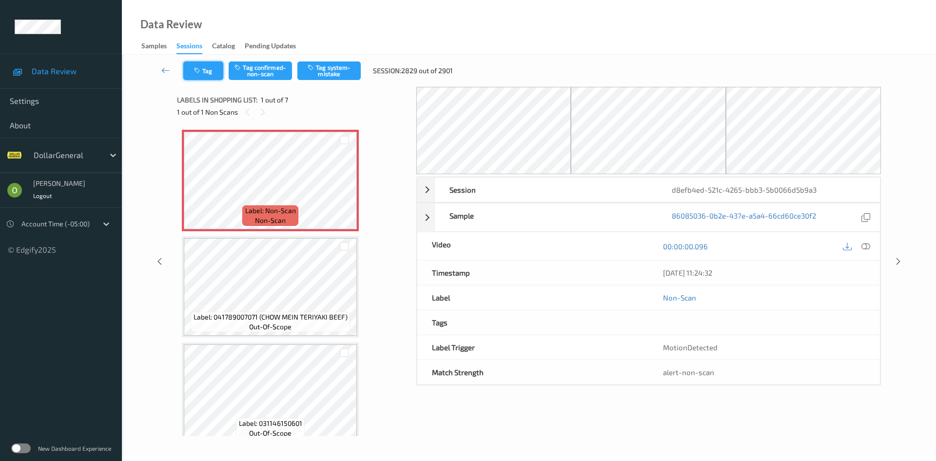
click at [213, 69] on button "Tag" at bounding box center [203, 70] width 40 height 19
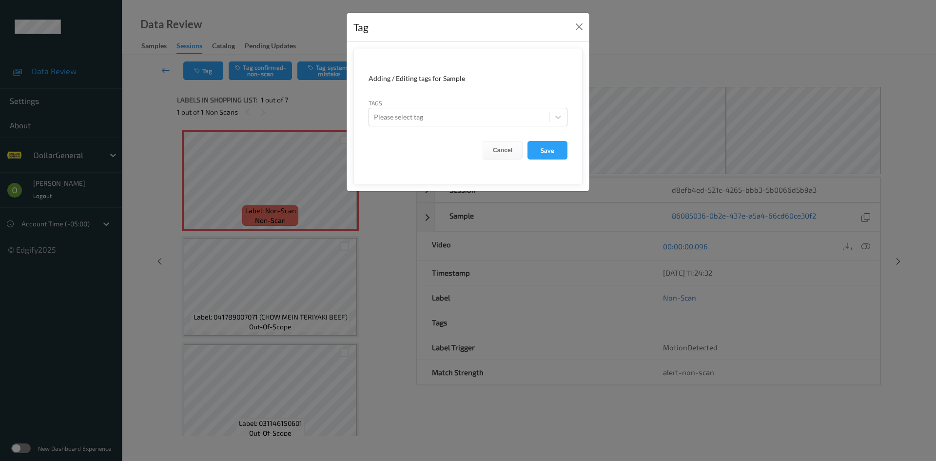
click at [419, 128] on form "Adding / Editing tags for Sample Tags Please select tag Cancel Save" at bounding box center [467, 116] width 229 height 135
click at [417, 116] on div at bounding box center [459, 117] width 170 height 12
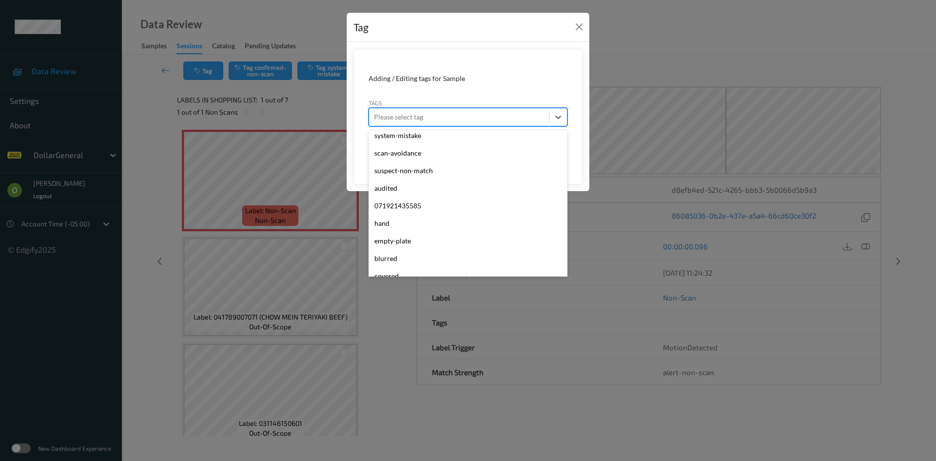
scroll to position [261, 0]
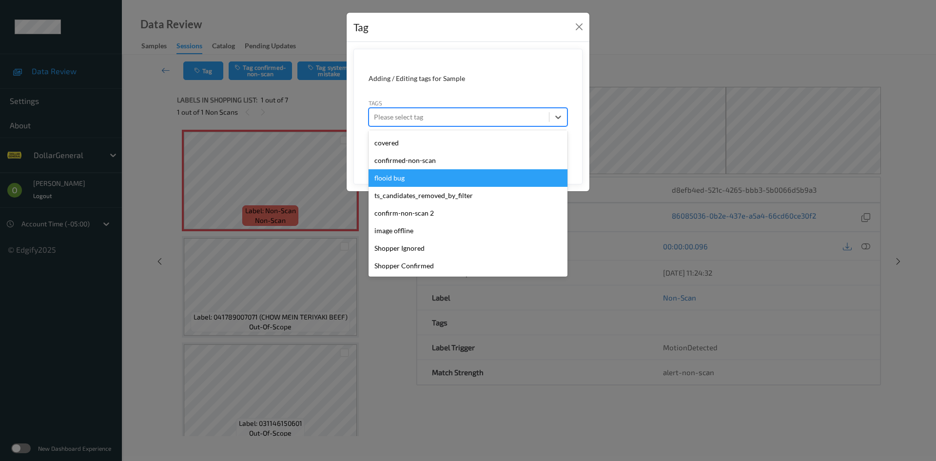
click at [440, 183] on div "flooid bug" at bounding box center [467, 178] width 199 height 18
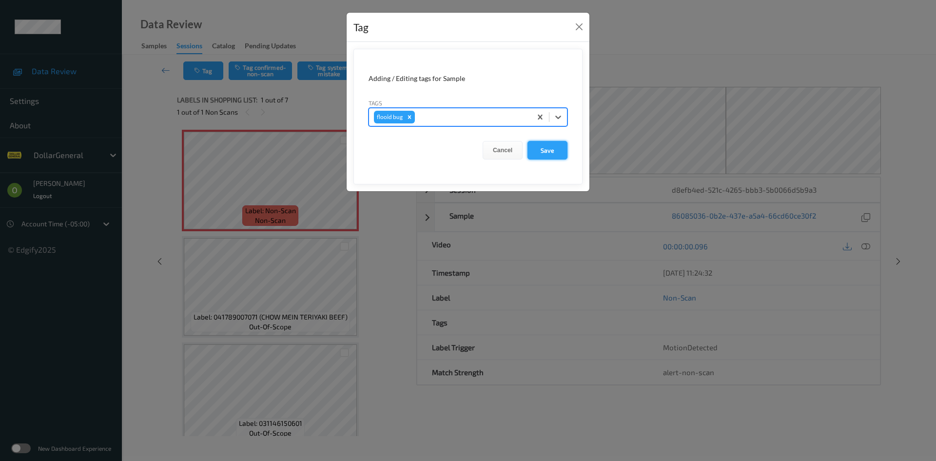
click at [538, 150] on button "Save" at bounding box center [547, 150] width 40 height 19
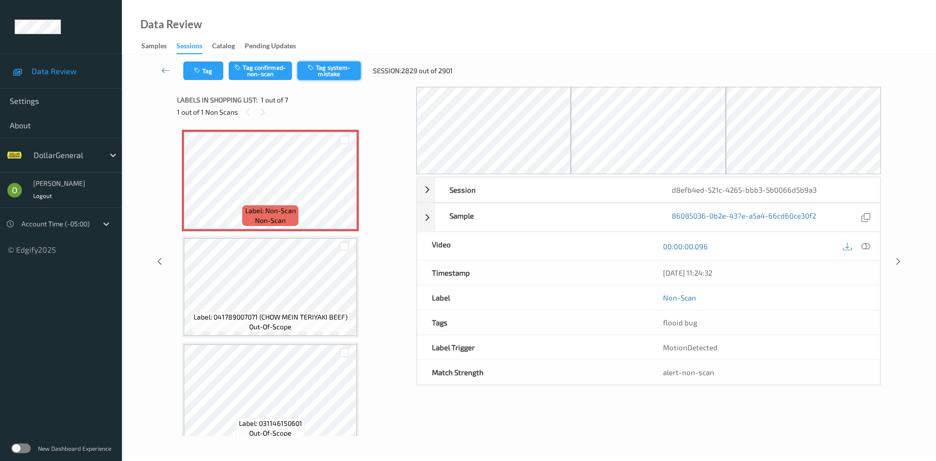
click at [330, 68] on button "Tag system-mistake" at bounding box center [328, 70] width 63 height 19
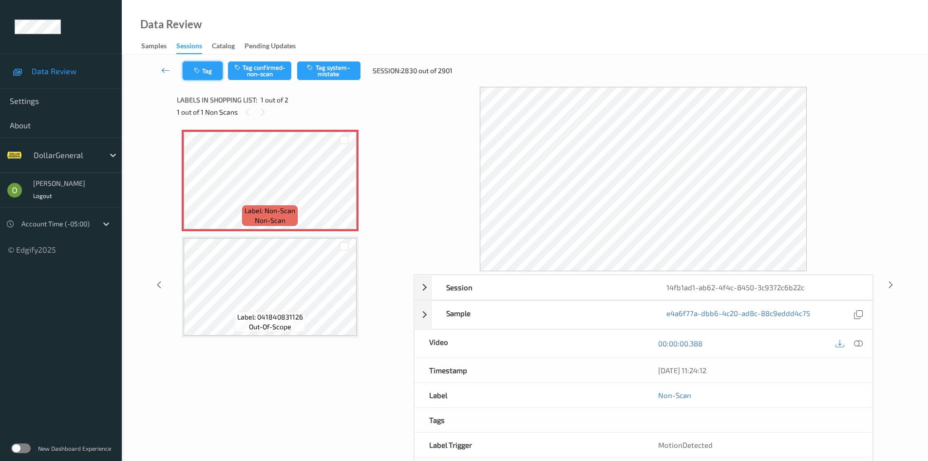
click at [191, 67] on button "Tag" at bounding box center [203, 70] width 40 height 19
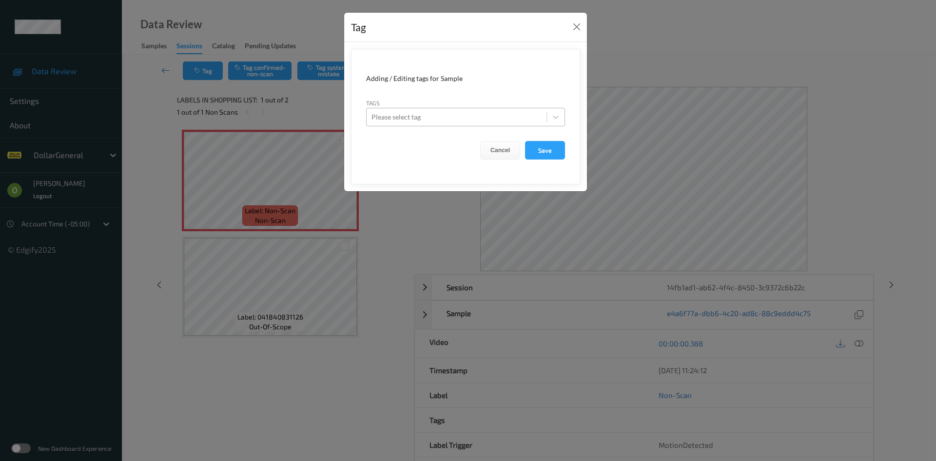
click at [431, 110] on div "Please select tag" at bounding box center [456, 117] width 180 height 16
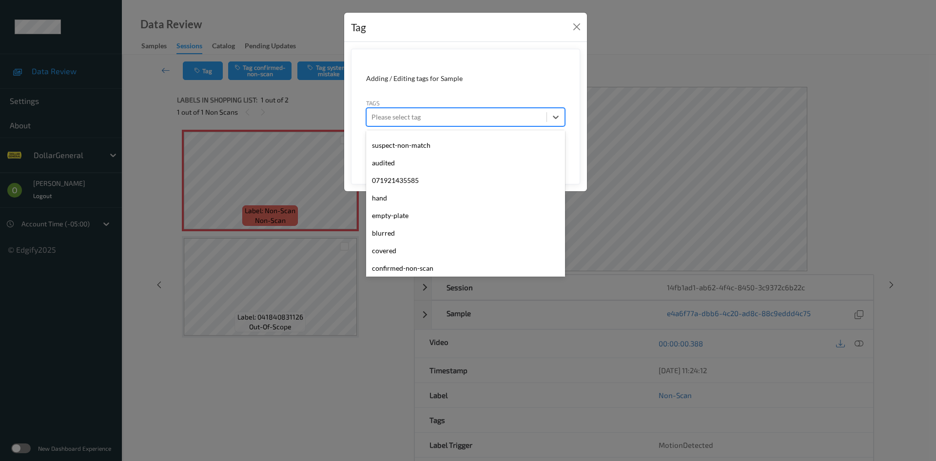
scroll to position [261, 0]
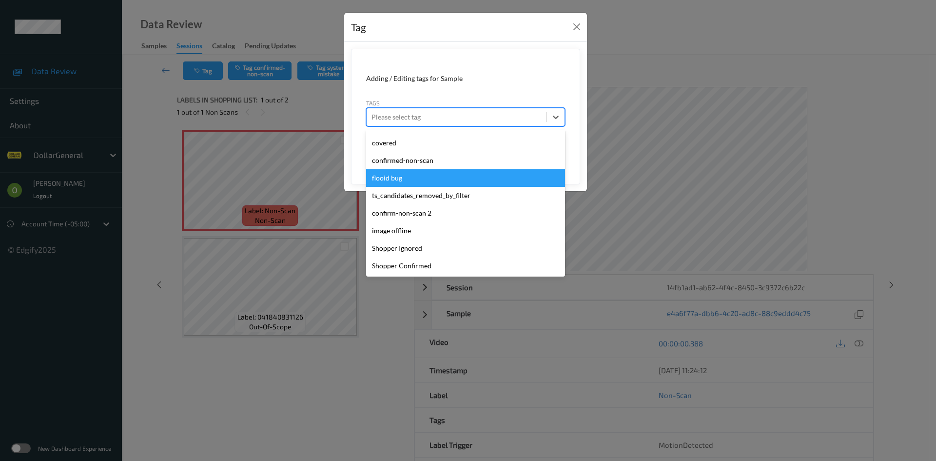
click at [417, 173] on div "flooid bug" at bounding box center [465, 178] width 199 height 18
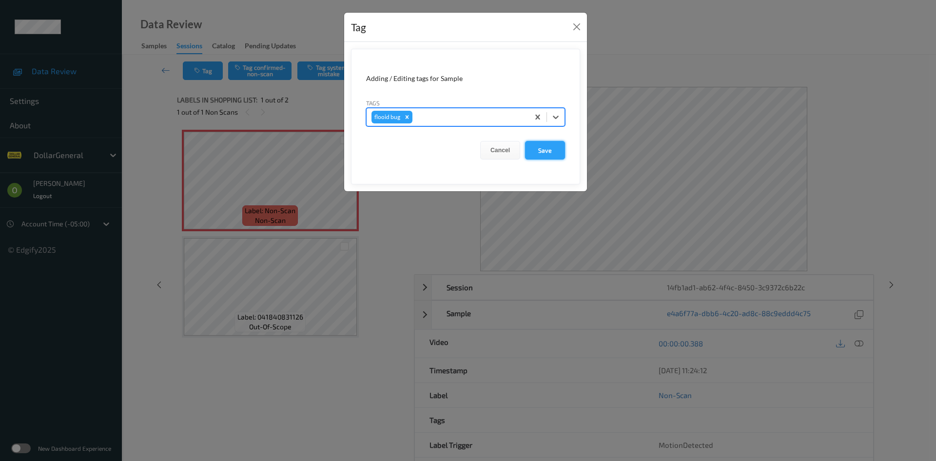
click at [530, 148] on button "Save" at bounding box center [545, 150] width 40 height 19
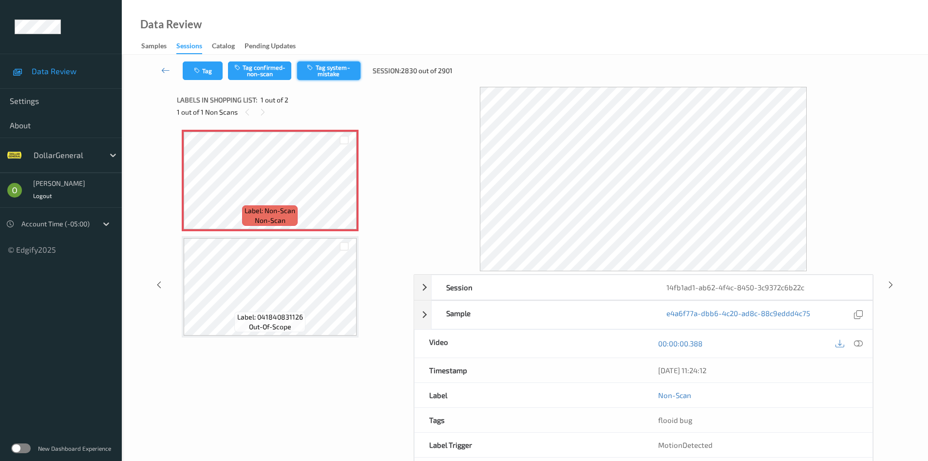
click at [327, 69] on button "Tag system-mistake" at bounding box center [328, 70] width 63 height 19
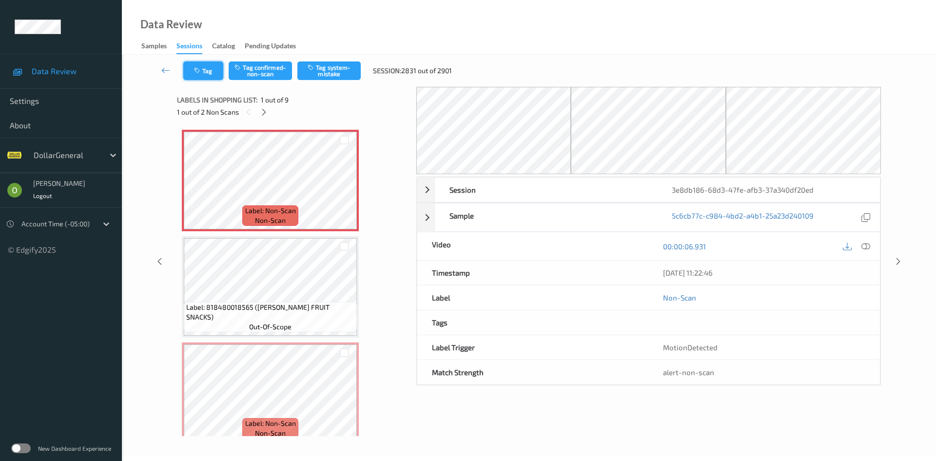
click at [195, 74] on button "Tag" at bounding box center [203, 70] width 40 height 19
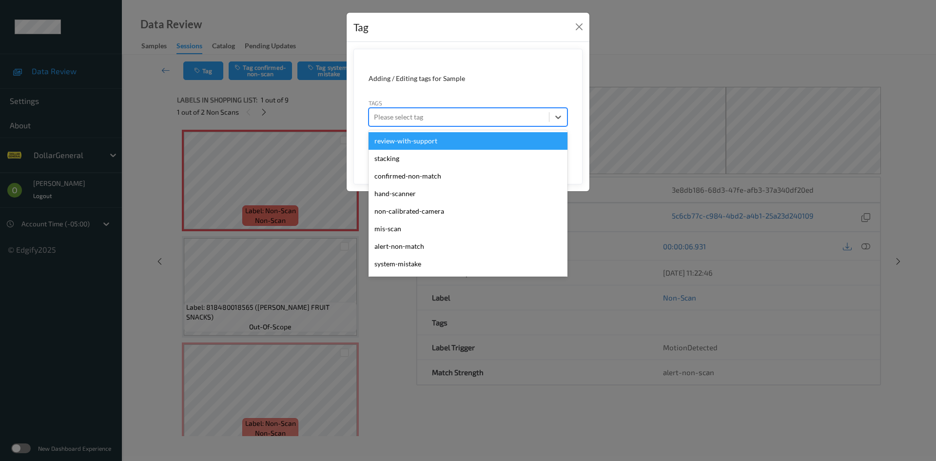
click at [481, 123] on div "Please select tag" at bounding box center [459, 117] width 180 height 16
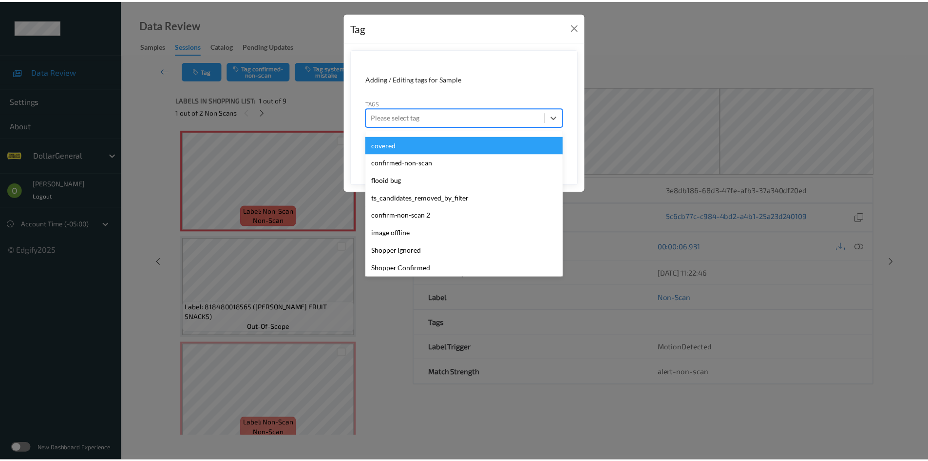
scroll to position [261, 0]
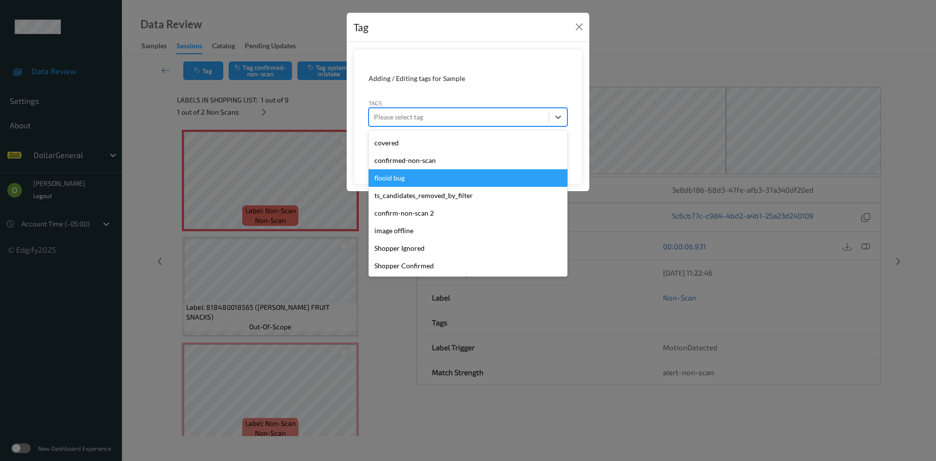
click at [444, 171] on div "flooid bug" at bounding box center [467, 178] width 199 height 18
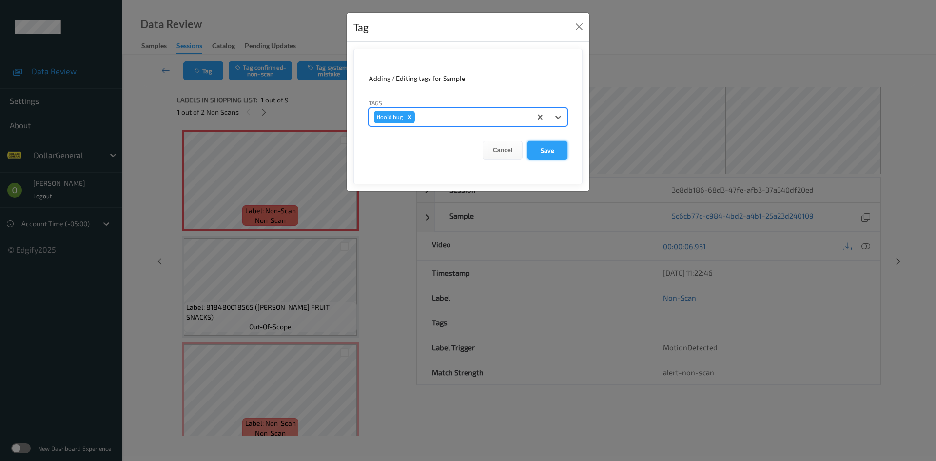
click at [548, 151] on button "Save" at bounding box center [547, 150] width 40 height 19
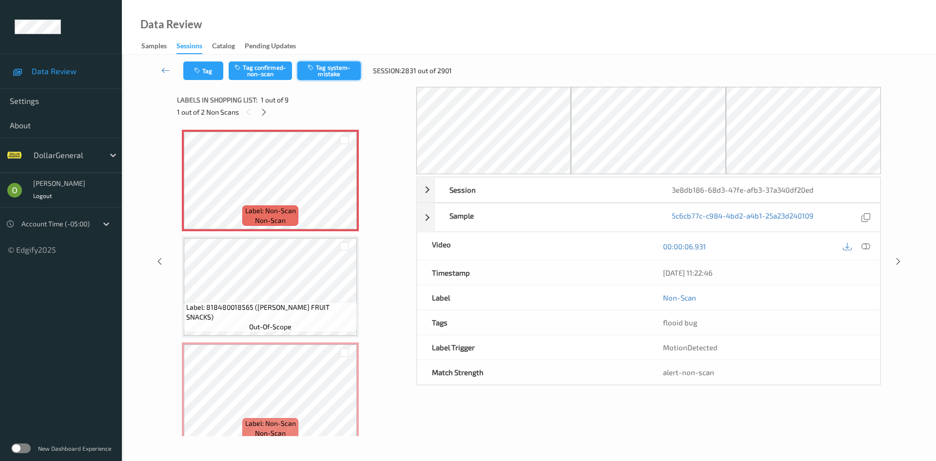
click at [331, 68] on button "Tag system-mistake" at bounding box center [328, 70] width 63 height 19
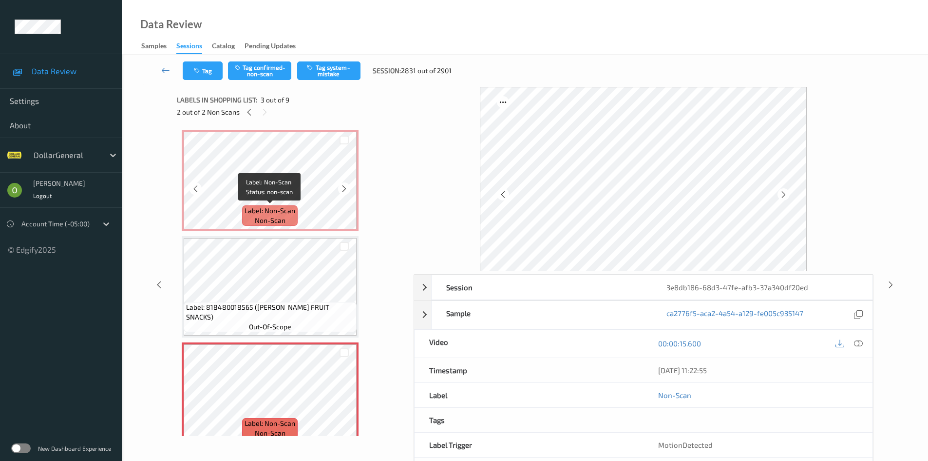
click at [283, 206] on span "Label: Non-Scan" at bounding box center [270, 211] width 51 height 10
click at [246, 206] on span "Label: Non-Scan" at bounding box center [270, 211] width 51 height 10
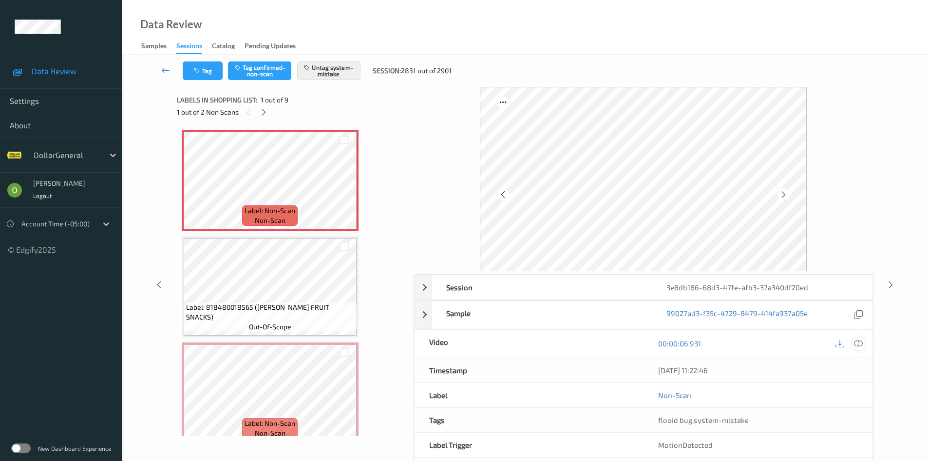
click at [864, 340] on div at bounding box center [858, 343] width 13 height 13
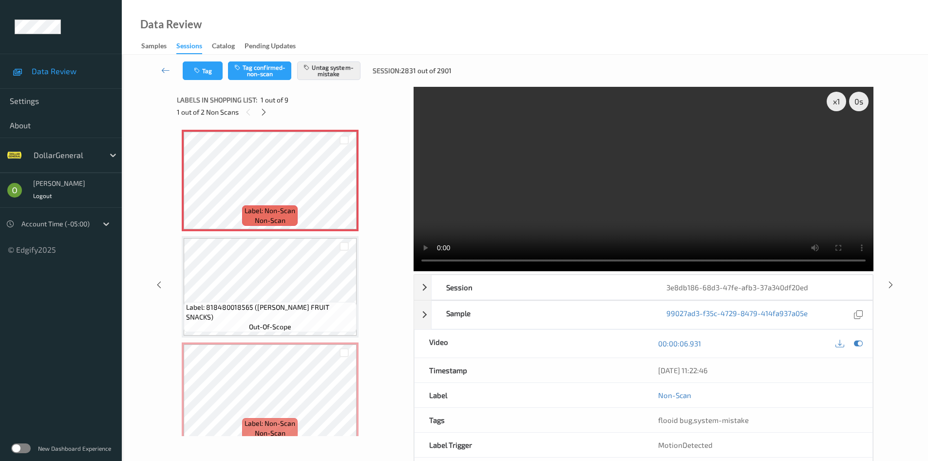
click at [571, 204] on video at bounding box center [644, 179] width 460 height 184
click at [589, 169] on video at bounding box center [644, 179] width 460 height 184
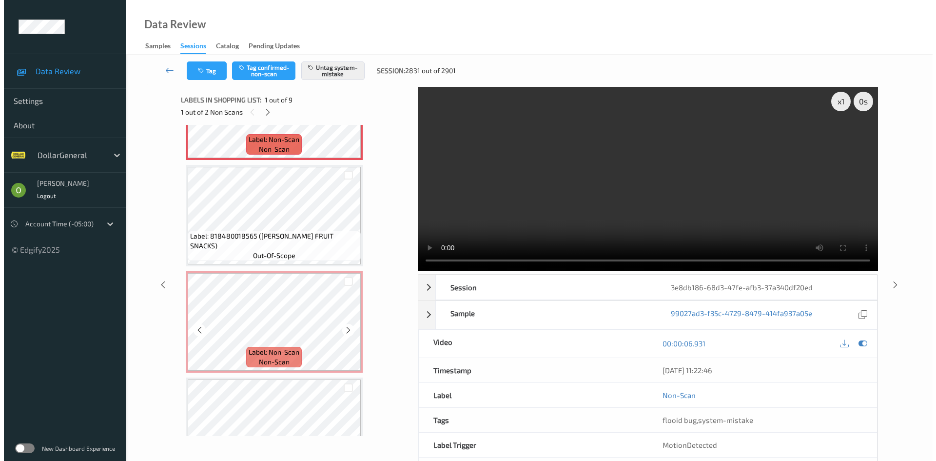
scroll to position [97, 0]
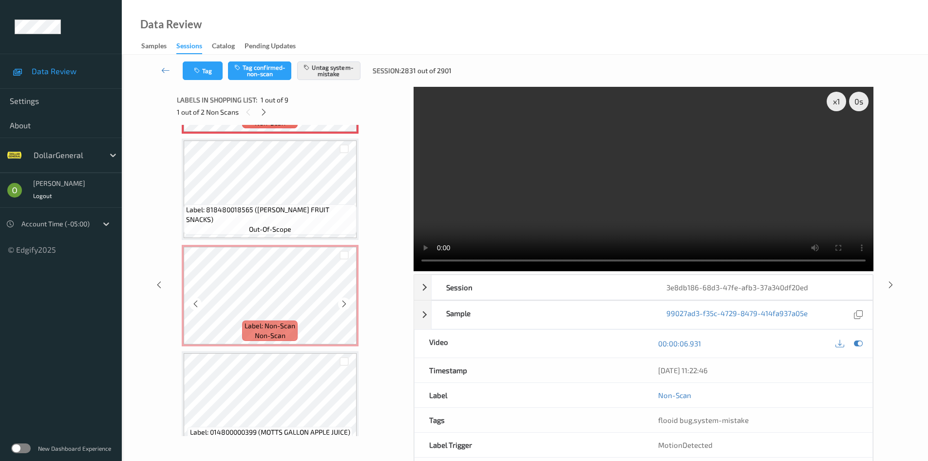
click at [253, 340] on div "Label: Non-Scan non-scan" at bounding box center [270, 330] width 56 height 20
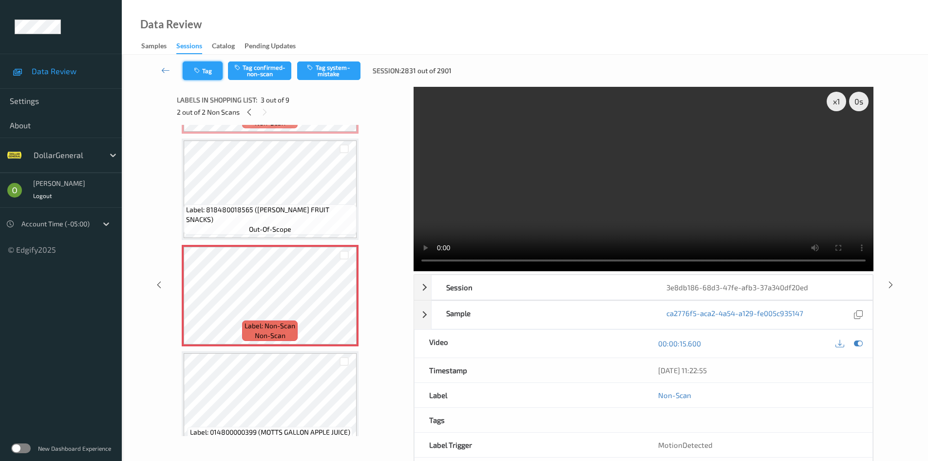
click at [189, 74] on button "Tag" at bounding box center [203, 70] width 40 height 19
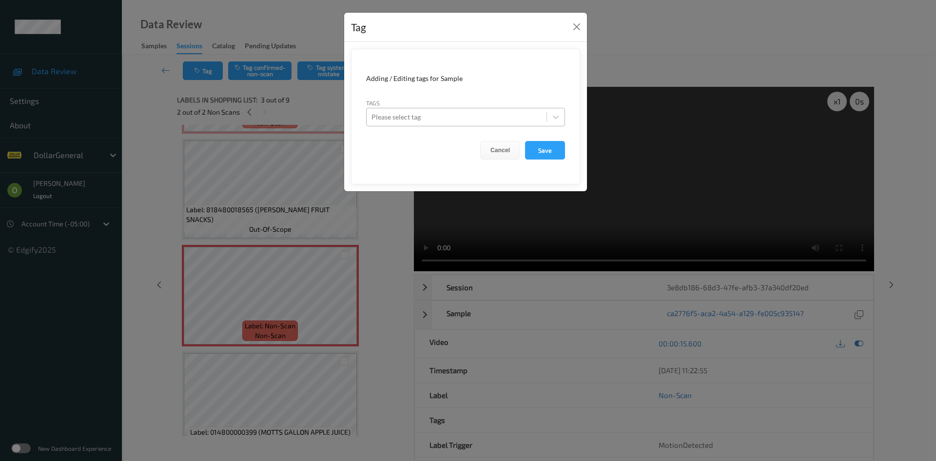
click at [443, 110] on div "Please select tag" at bounding box center [456, 117] width 180 height 16
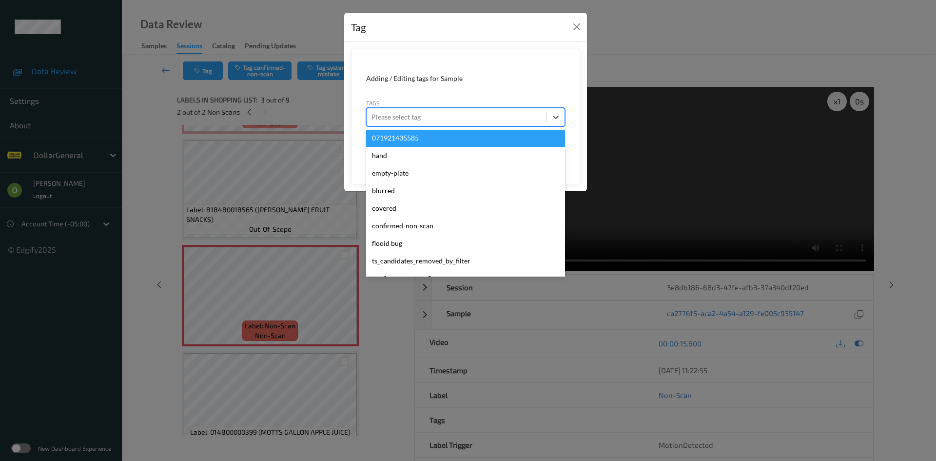
scroll to position [261, 0]
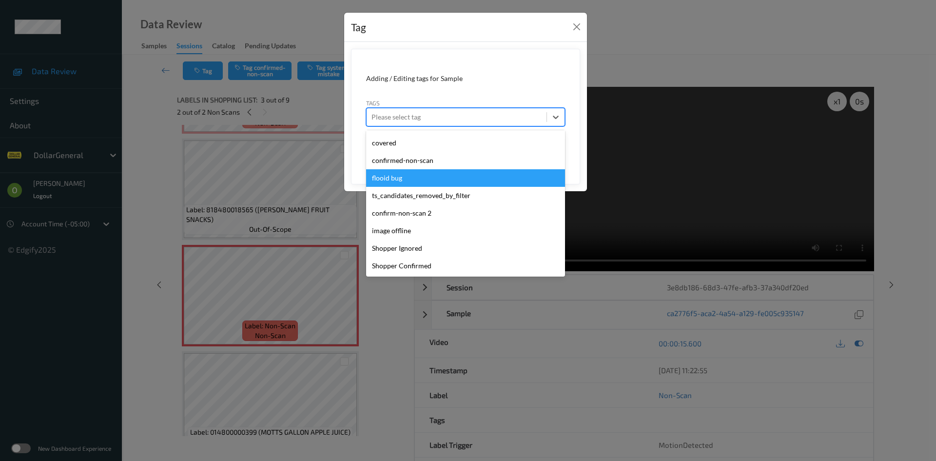
click at [403, 186] on div "flooid bug" at bounding box center [465, 178] width 199 height 18
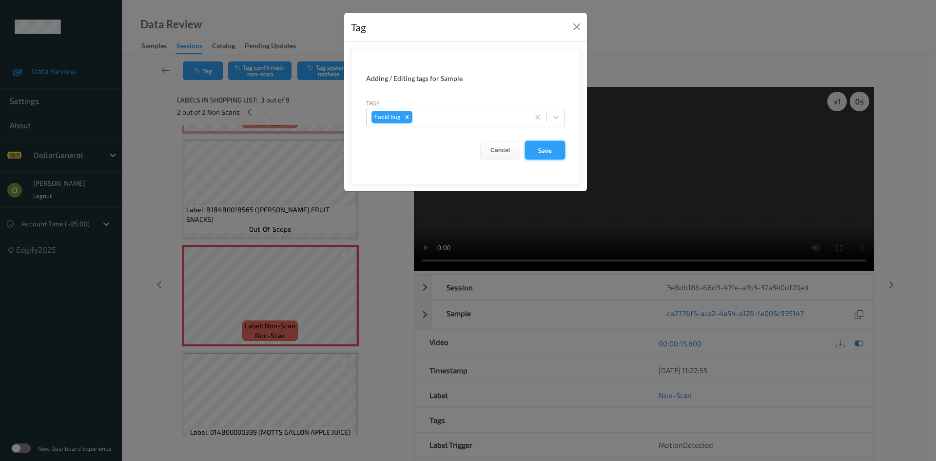
click at [534, 144] on button "Save" at bounding box center [545, 150] width 40 height 19
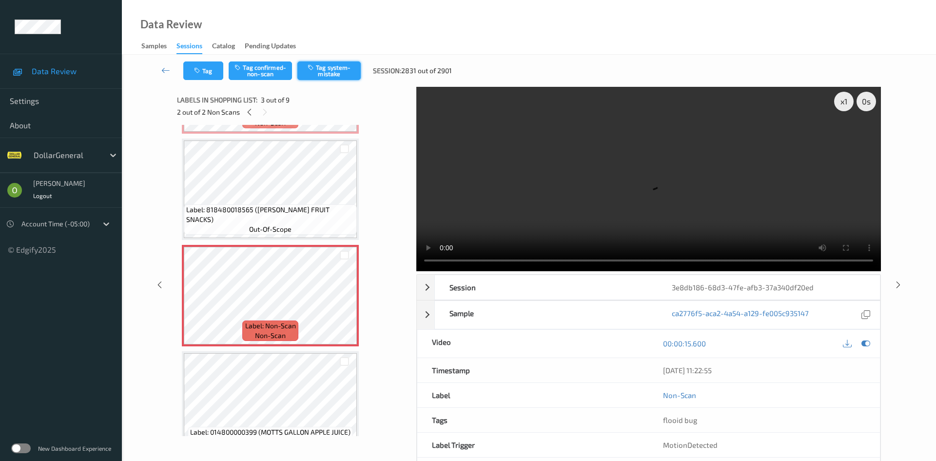
click at [319, 71] on button "Tag system-mistake" at bounding box center [328, 70] width 63 height 19
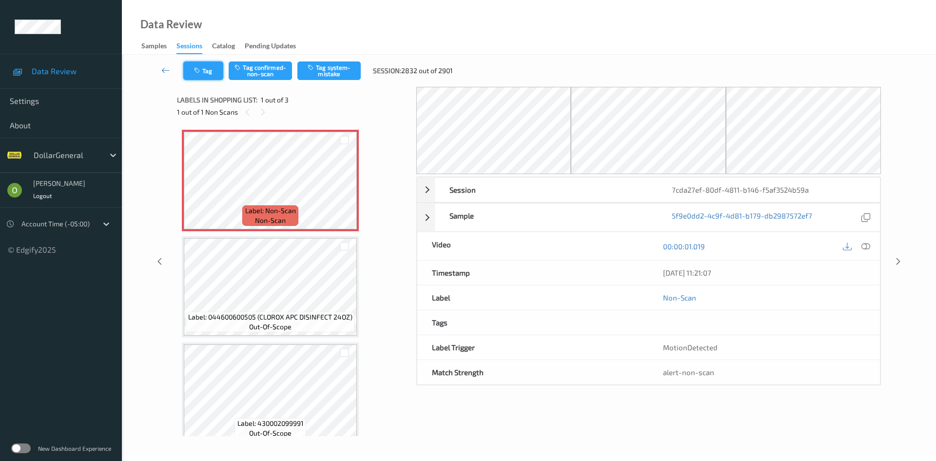
click at [205, 76] on button "Tag" at bounding box center [203, 70] width 40 height 19
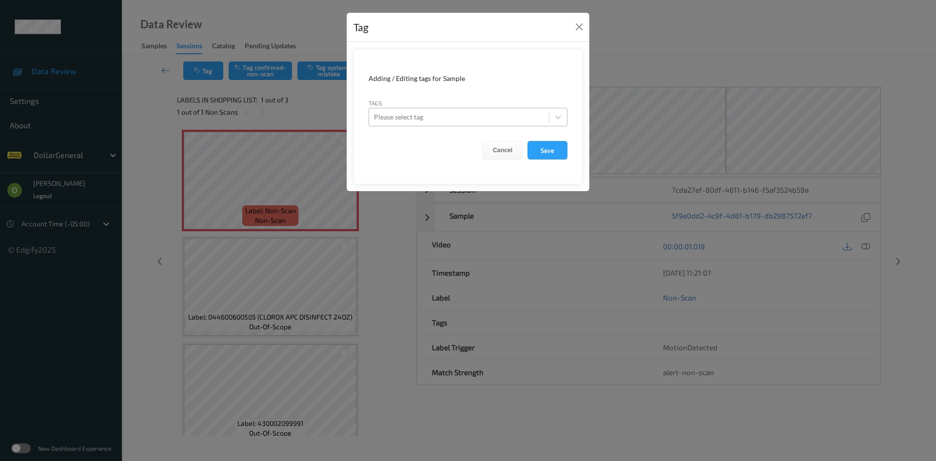
click at [417, 118] on div at bounding box center [459, 117] width 170 height 12
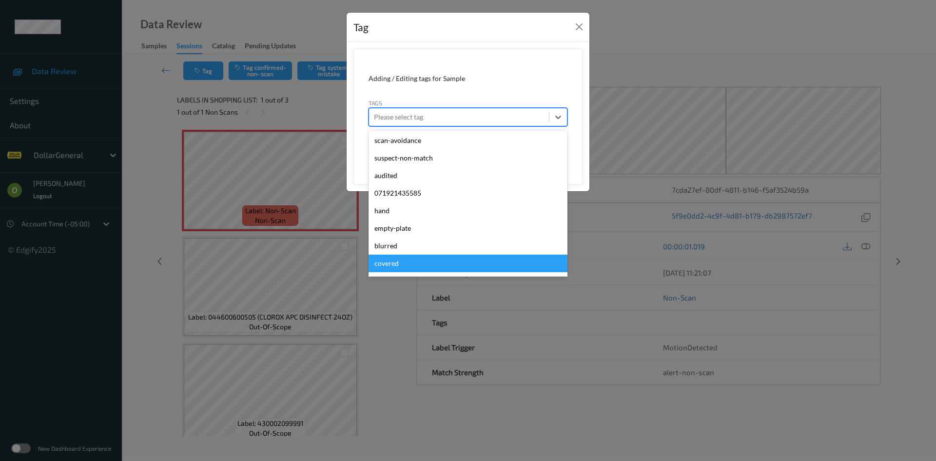
scroll to position [261, 0]
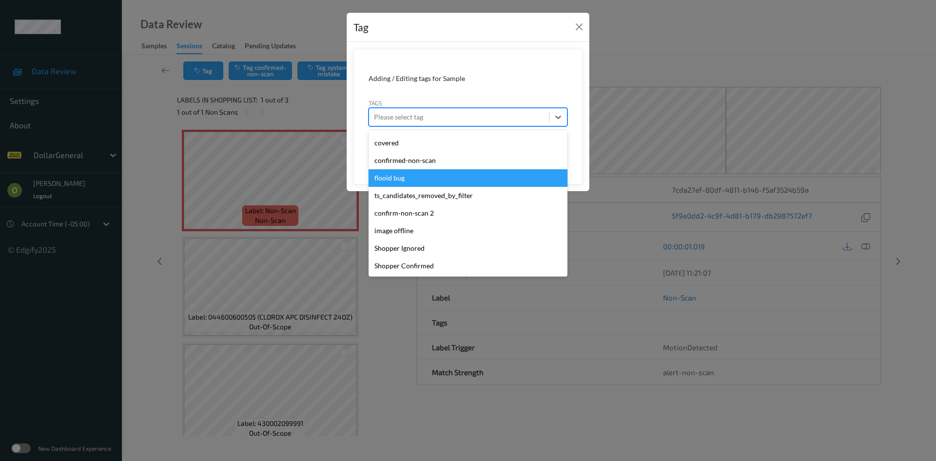
click at [403, 172] on div "flooid bug" at bounding box center [467, 178] width 199 height 18
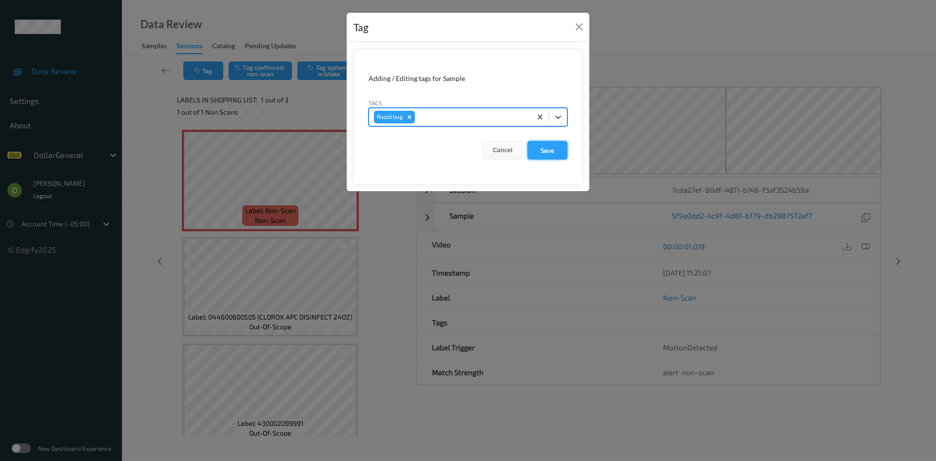
click at [544, 147] on button "Save" at bounding box center [547, 150] width 40 height 19
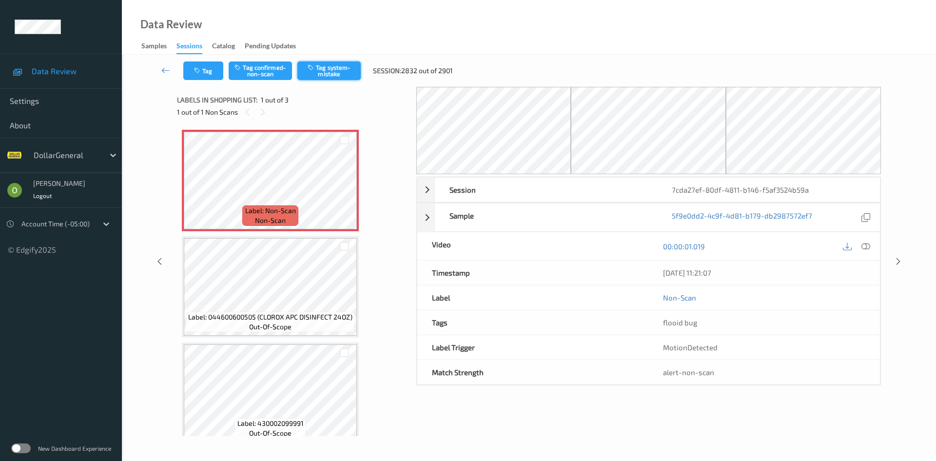
click at [326, 62] on button "Tag system-mistake" at bounding box center [328, 70] width 63 height 19
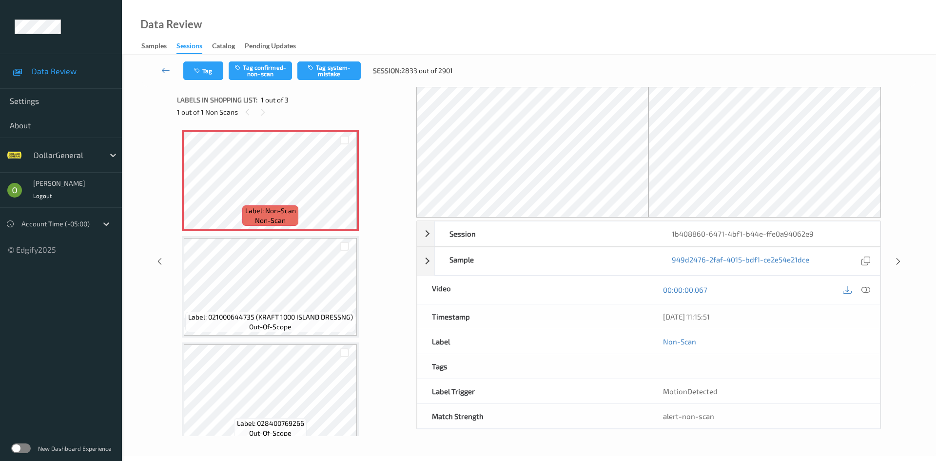
click at [203, 80] on div "Tag Tag confirmed-non-scan Tag system-mistake Session: 2833 out of 2901" at bounding box center [529, 71] width 774 height 32
click at [207, 73] on button "Tag" at bounding box center [203, 70] width 40 height 19
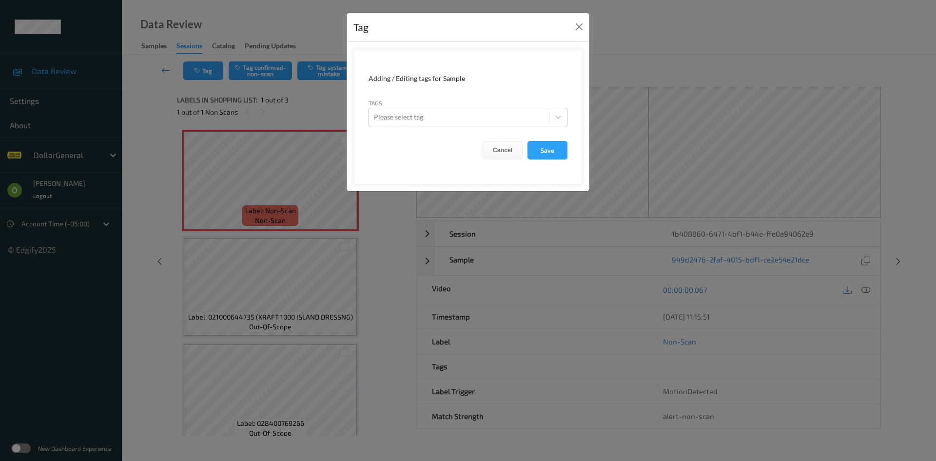
click at [419, 120] on div at bounding box center [459, 117] width 170 height 12
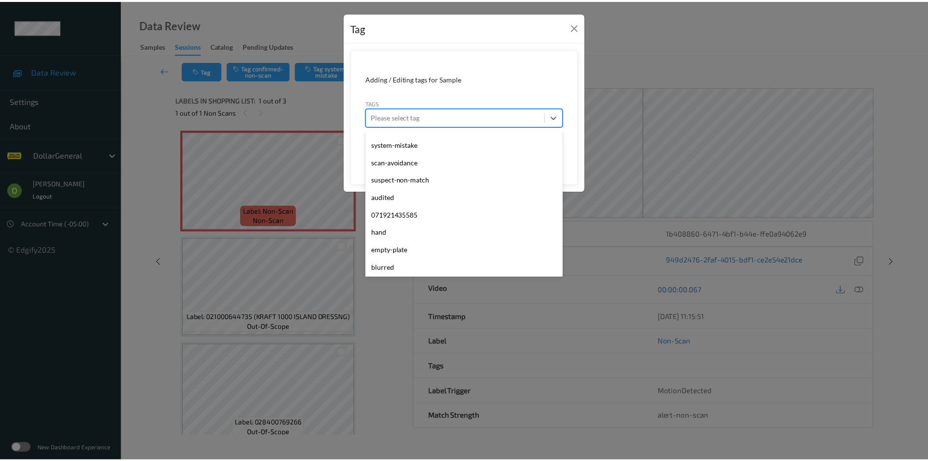
scroll to position [261, 0]
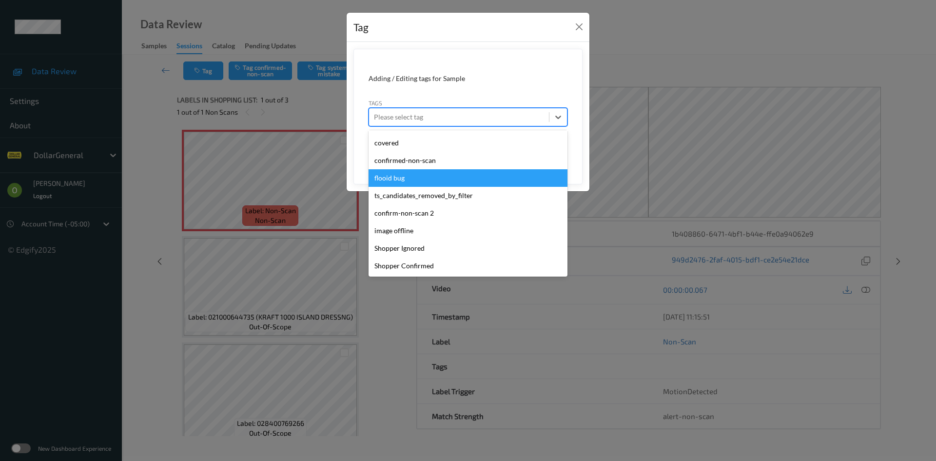
click at [422, 175] on div "flooid bug" at bounding box center [467, 178] width 199 height 18
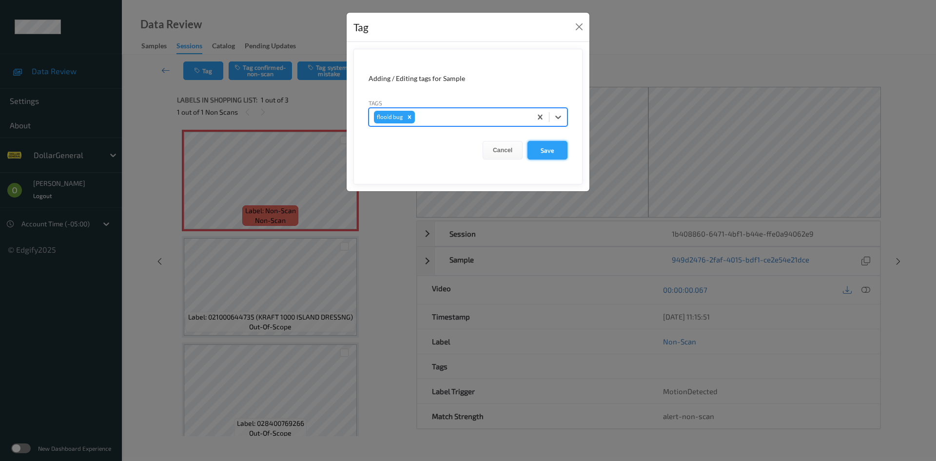
click at [536, 149] on button "Save" at bounding box center [547, 150] width 40 height 19
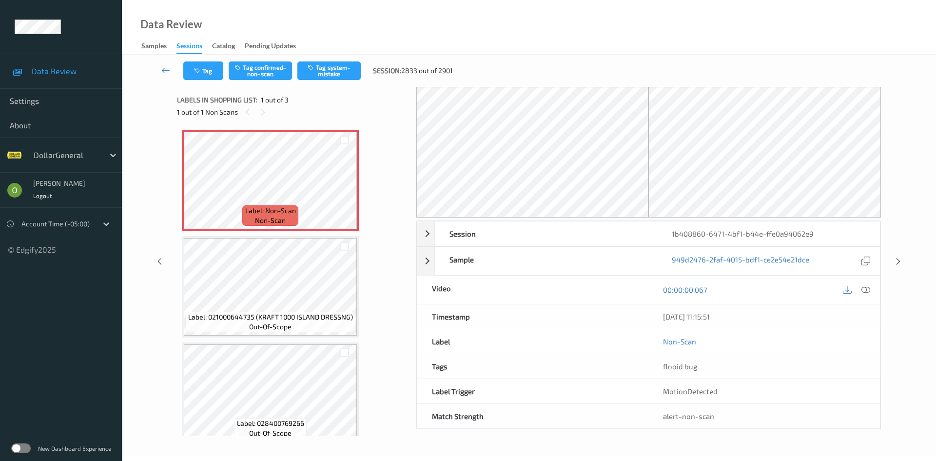
click at [346, 60] on div "Tag Tag confirmed-non-scan Tag system-mistake Session: 2833 out of 2901" at bounding box center [529, 71] width 774 height 32
click at [346, 66] on button "Tag system-mistake" at bounding box center [328, 70] width 63 height 19
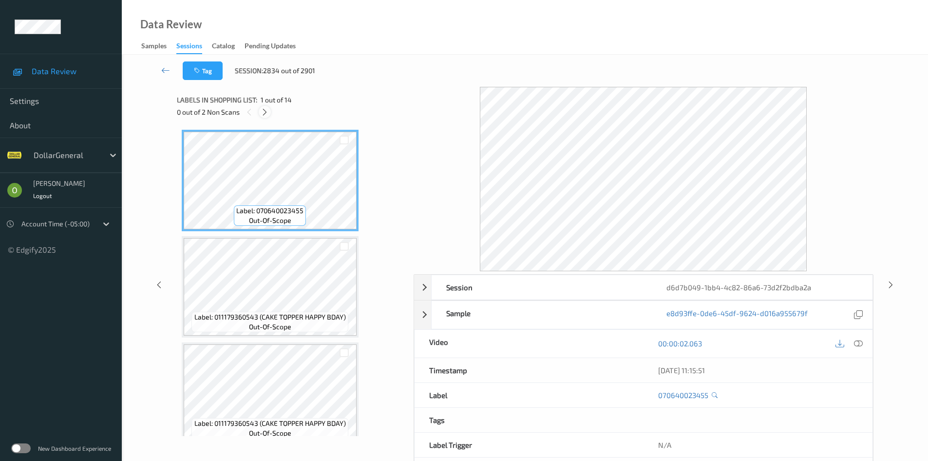
click at [269, 108] on icon at bounding box center [265, 112] width 8 height 9
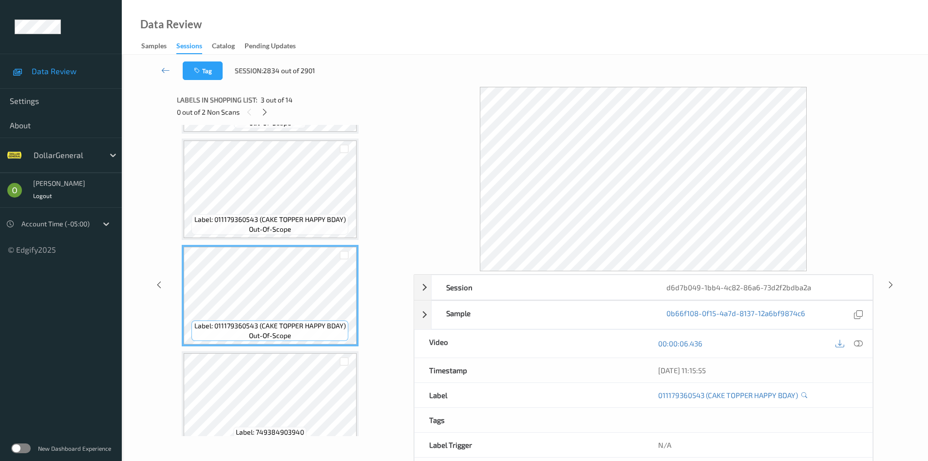
click at [298, 351] on div "Label: 749384903940 out-of-scope" at bounding box center [270, 401] width 177 height 101
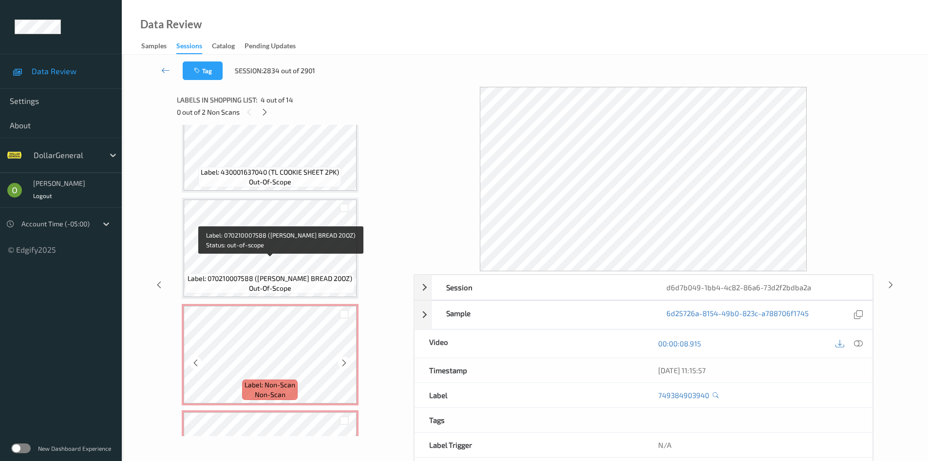
scroll to position [487, 0]
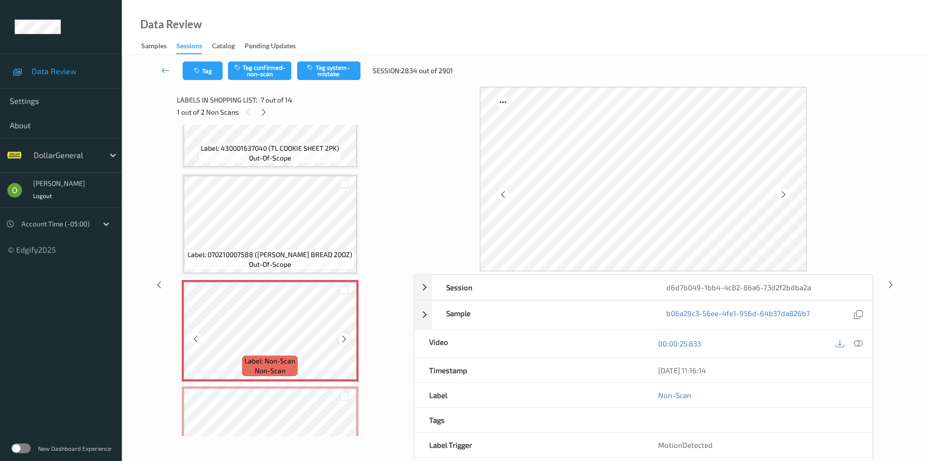
click at [349, 334] on div at bounding box center [344, 338] width 12 height 12
click at [331, 75] on button "Tag system-mistake" at bounding box center [328, 70] width 63 height 19
click at [261, 114] on icon at bounding box center [264, 112] width 8 height 9
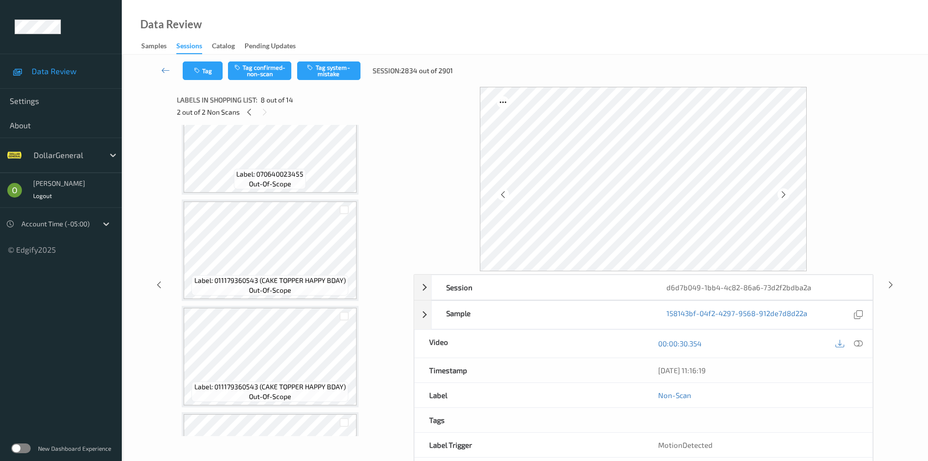
scroll to position [0, 0]
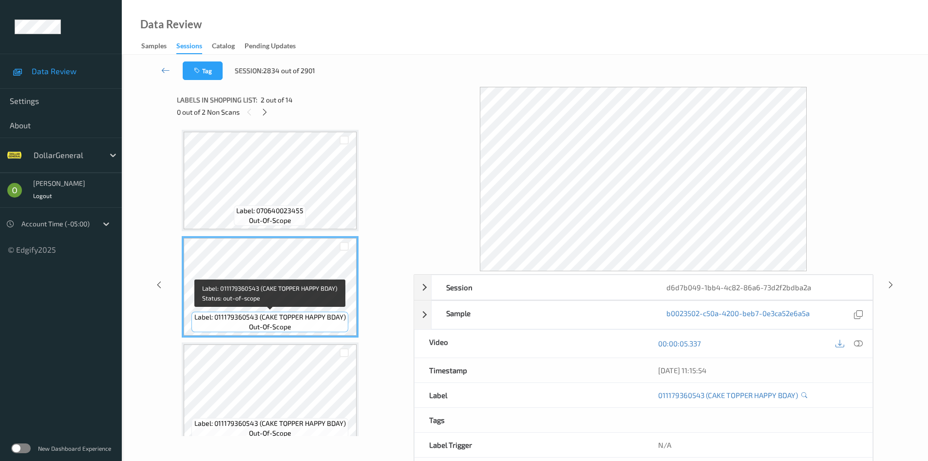
click at [312, 330] on div "Label: 011179360543 (CAKE TOPPER HAPPY BDAY) out-of-scope" at bounding box center [270, 321] width 156 height 20
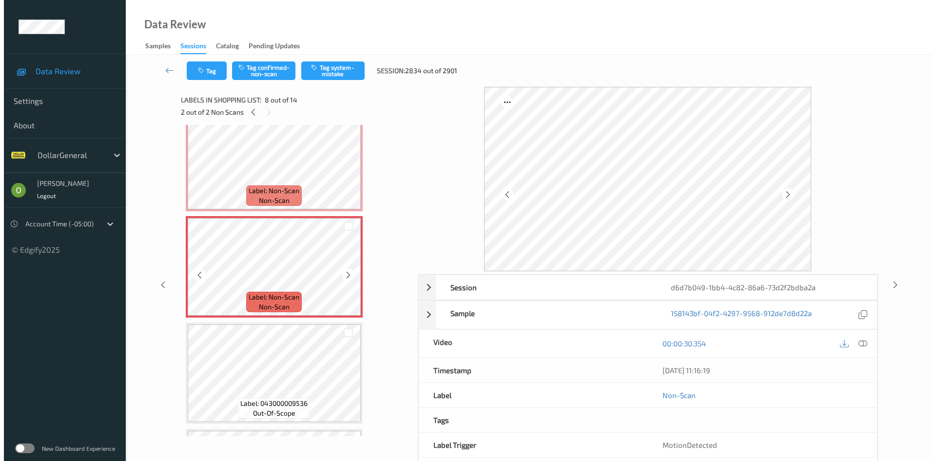
scroll to position [731, 0]
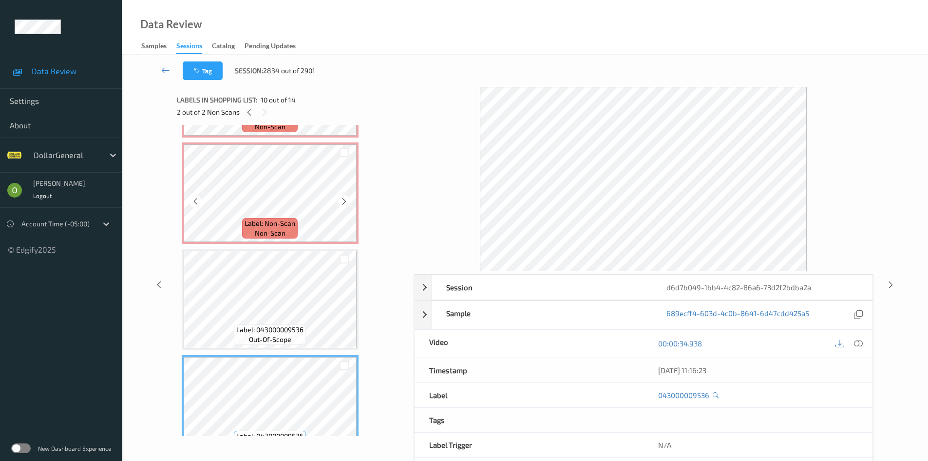
click at [281, 222] on span "Label: Non-Scan" at bounding box center [270, 223] width 51 height 10
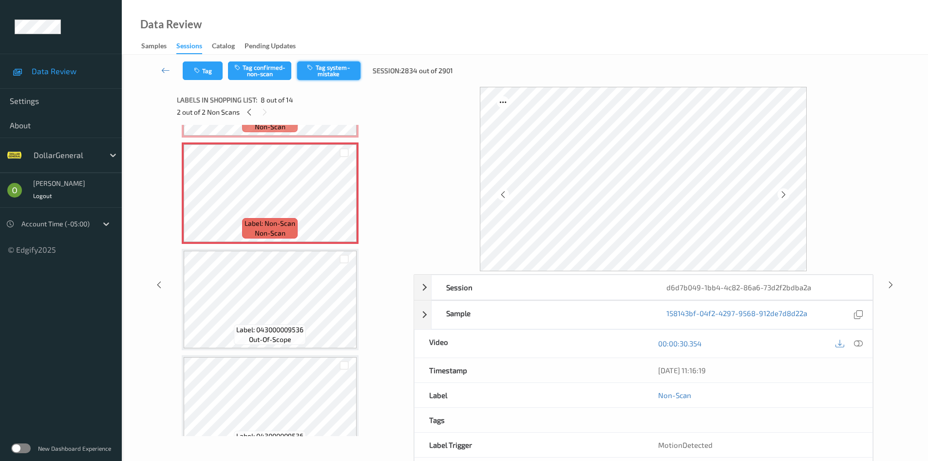
click at [339, 70] on button "Tag system-mistake" at bounding box center [328, 70] width 63 height 19
click at [348, 203] on icon at bounding box center [344, 201] width 8 height 9
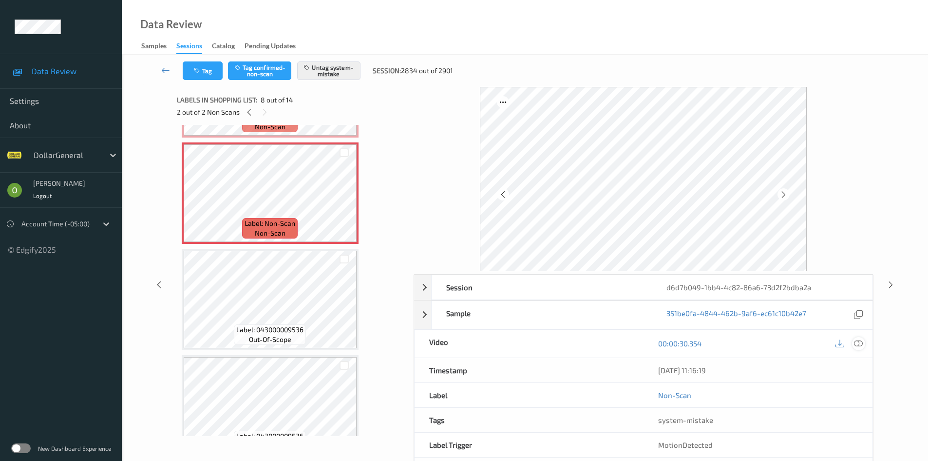
click at [856, 342] on icon at bounding box center [858, 343] width 9 height 9
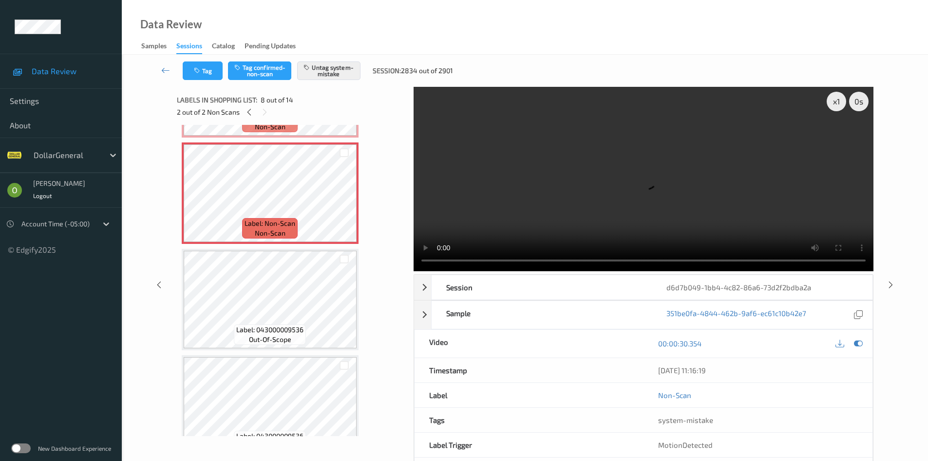
click at [551, 192] on video at bounding box center [644, 179] width 460 height 184
click at [602, 126] on video at bounding box center [644, 179] width 460 height 184
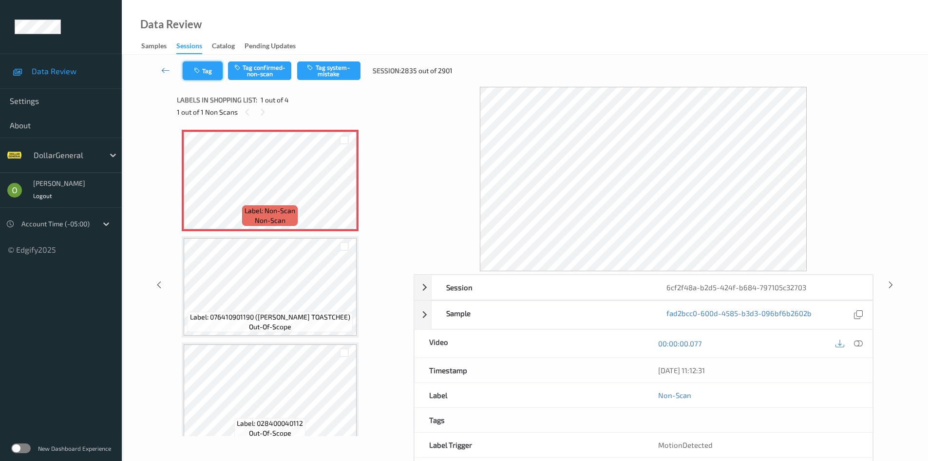
click at [198, 69] on icon "button" at bounding box center [198, 70] width 8 height 7
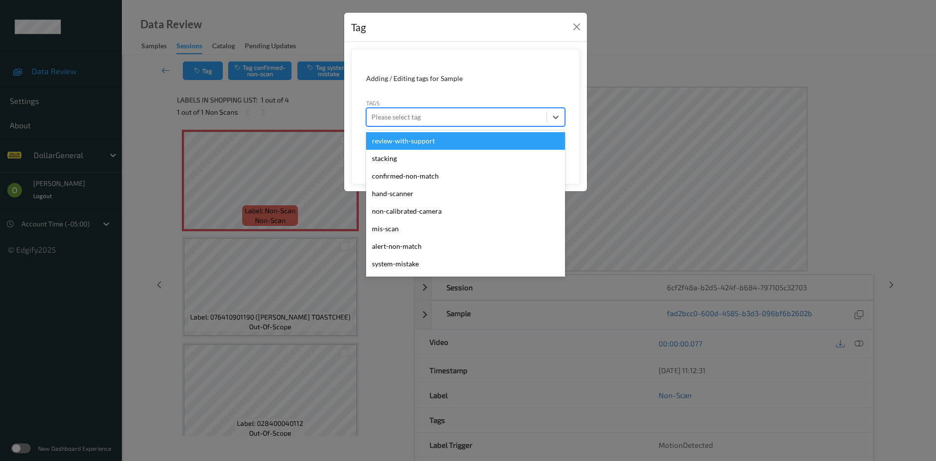
drag, startPoint x: 398, startPoint y: 110, endPoint x: 401, endPoint y: 121, distance: 11.9
click at [399, 112] on div "Please select tag" at bounding box center [456, 117] width 180 height 16
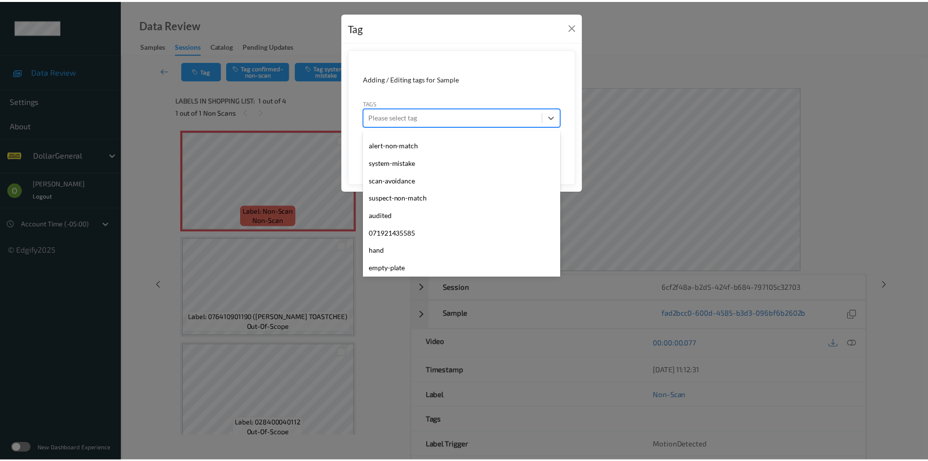
scroll to position [261, 0]
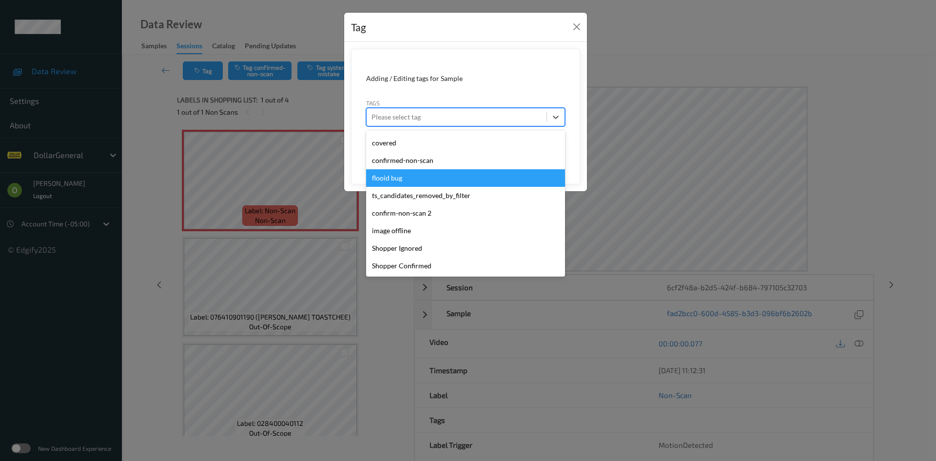
click at [403, 186] on div "flooid bug" at bounding box center [465, 178] width 199 height 18
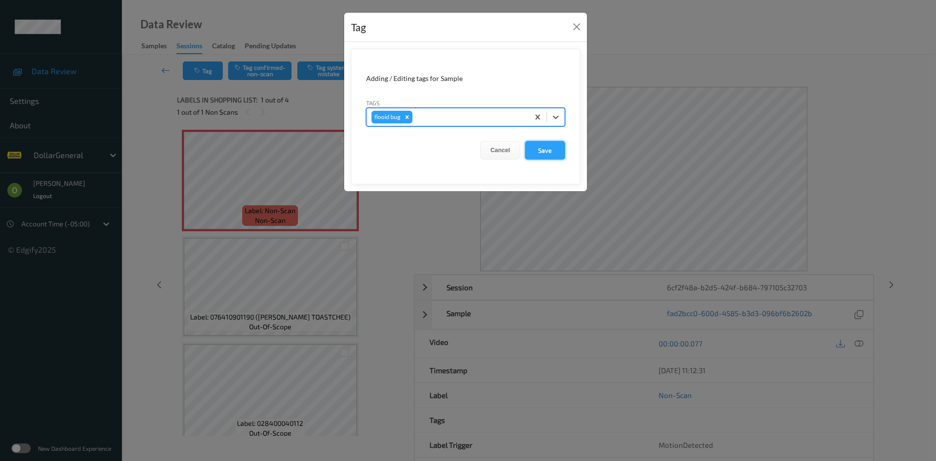
click at [534, 146] on button "Save" at bounding box center [545, 150] width 40 height 19
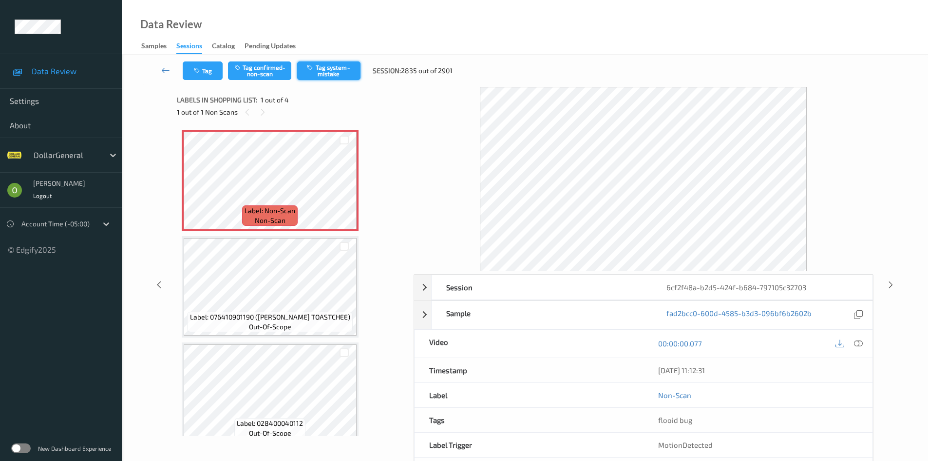
click at [334, 67] on button "Tag system-mistake" at bounding box center [328, 70] width 63 height 19
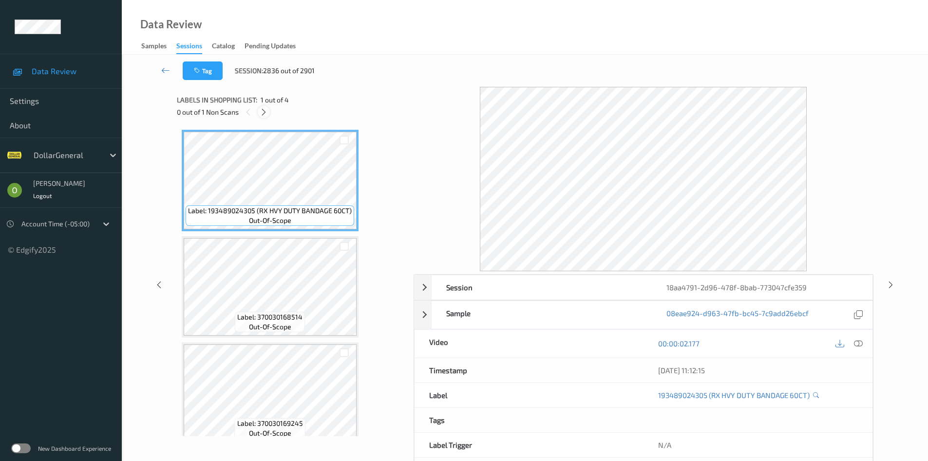
click at [268, 108] on icon at bounding box center [264, 112] width 8 height 9
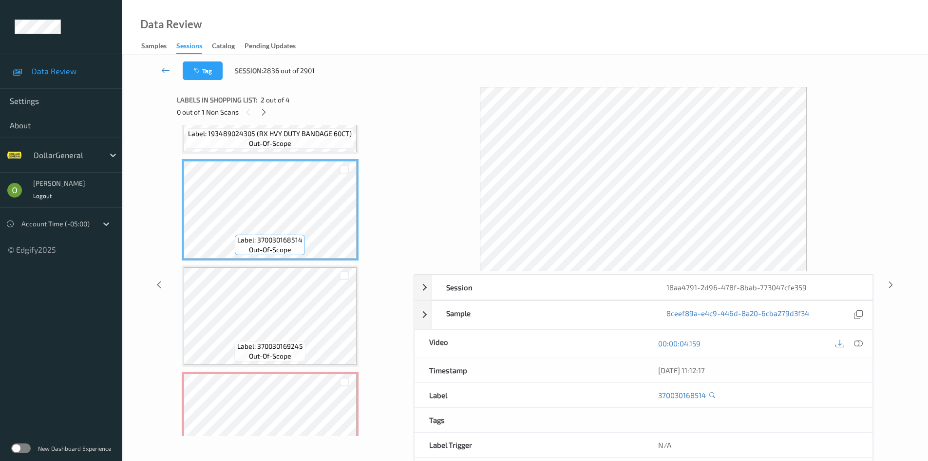
scroll to position [119, 0]
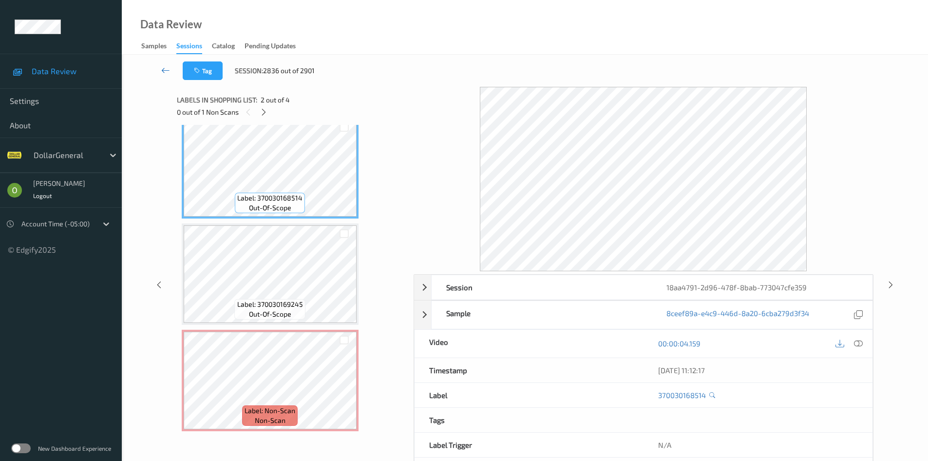
click at [153, 71] on link at bounding box center [166, 70] width 34 height 19
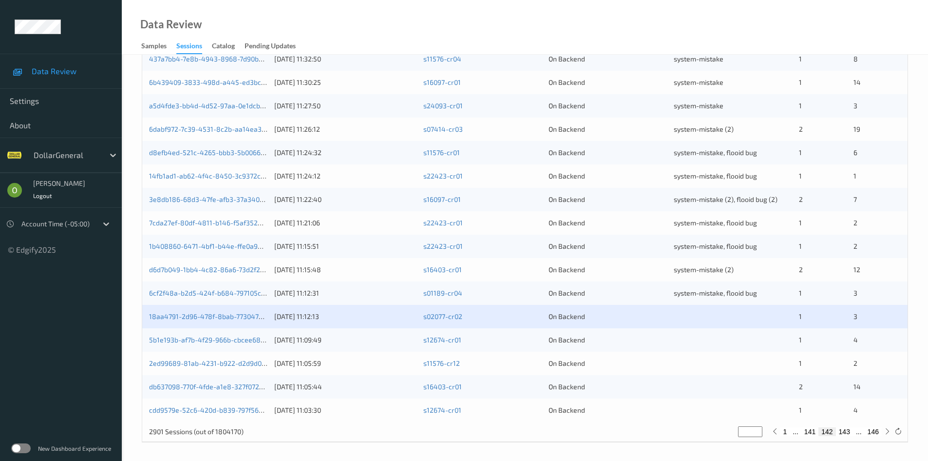
scroll to position [273, 0]
click at [242, 318] on link "18aa4791-2d96-478f-8bab-773047cfe359" at bounding box center [214, 314] width 131 height 8
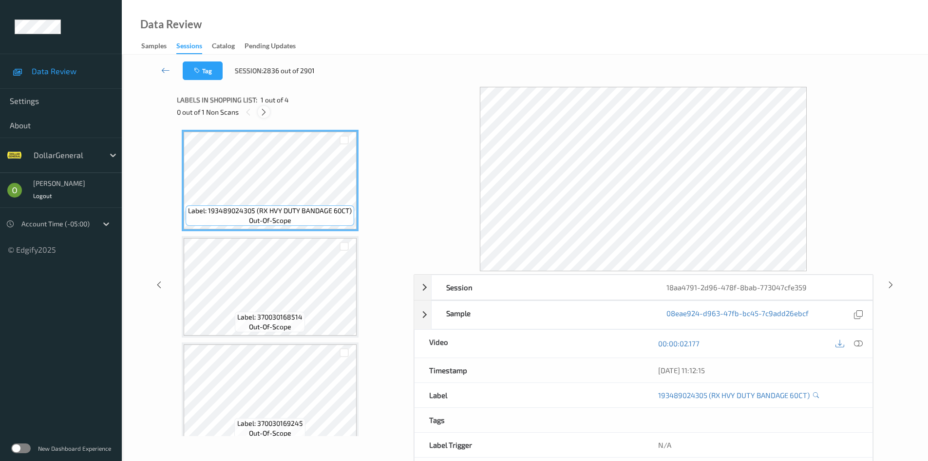
click at [260, 109] on icon at bounding box center [264, 112] width 8 height 9
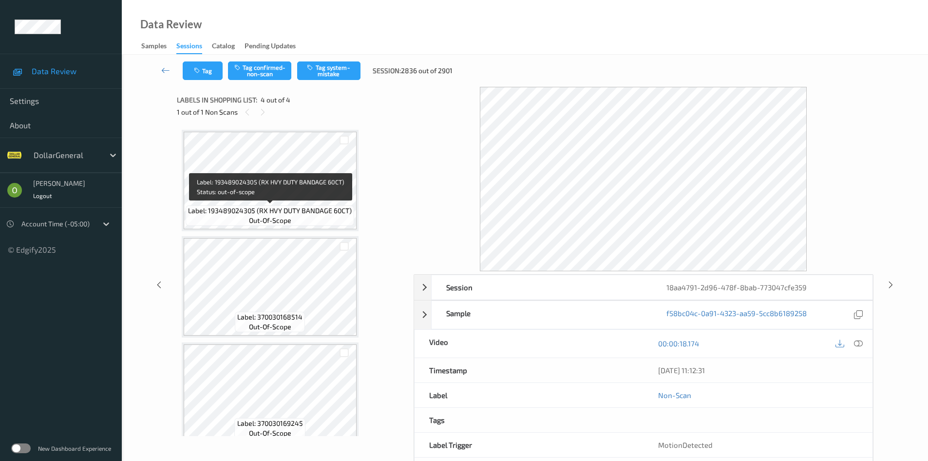
click at [319, 213] on span "Label: 193489024305 (RX HVY DUTY BANDAGE 60CT)" at bounding box center [270, 211] width 164 height 10
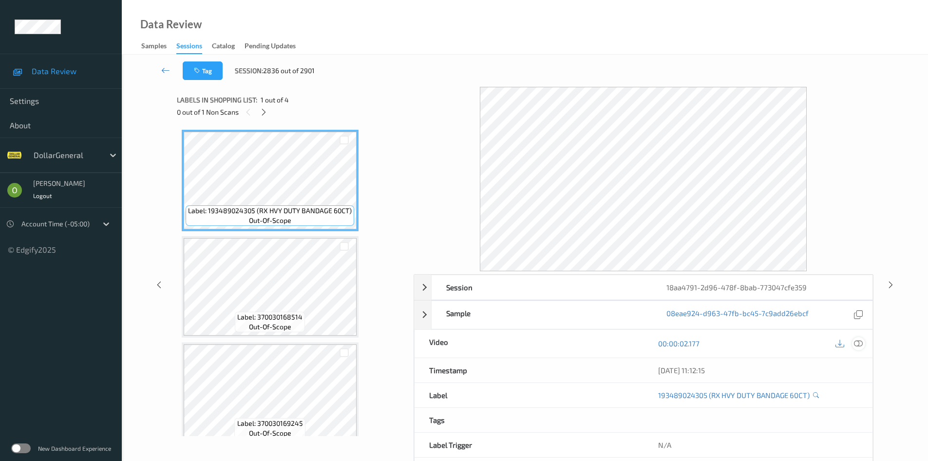
click at [854, 339] on icon at bounding box center [858, 343] width 9 height 9
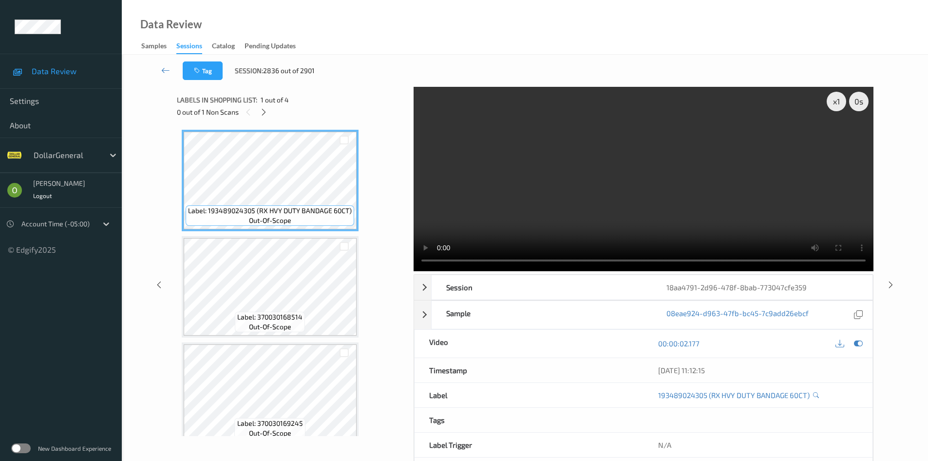
click at [496, 225] on video at bounding box center [644, 179] width 460 height 184
click at [843, 96] on div "x 1" at bounding box center [836, 101] width 19 height 19
drag, startPoint x: 653, startPoint y: 191, endPoint x: 648, endPoint y: 191, distance: 5.4
click at [651, 191] on video at bounding box center [644, 179] width 460 height 184
click at [263, 108] on icon at bounding box center [264, 112] width 8 height 9
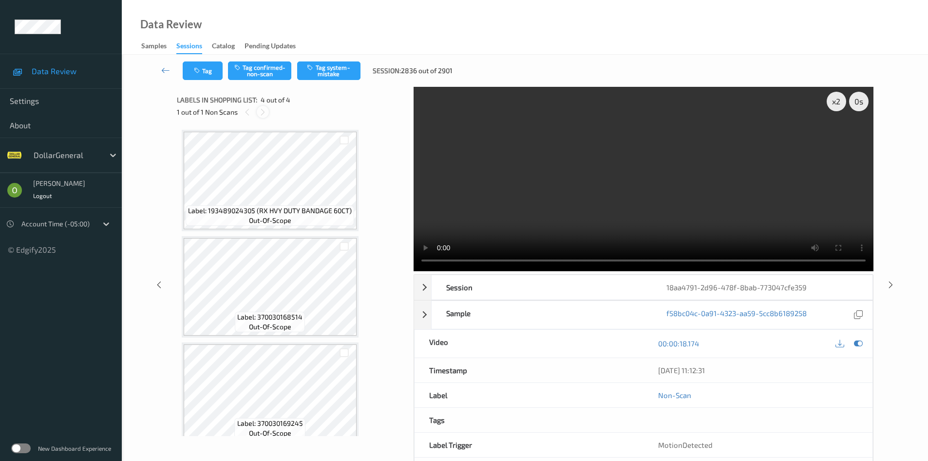
scroll to position [119, 0]
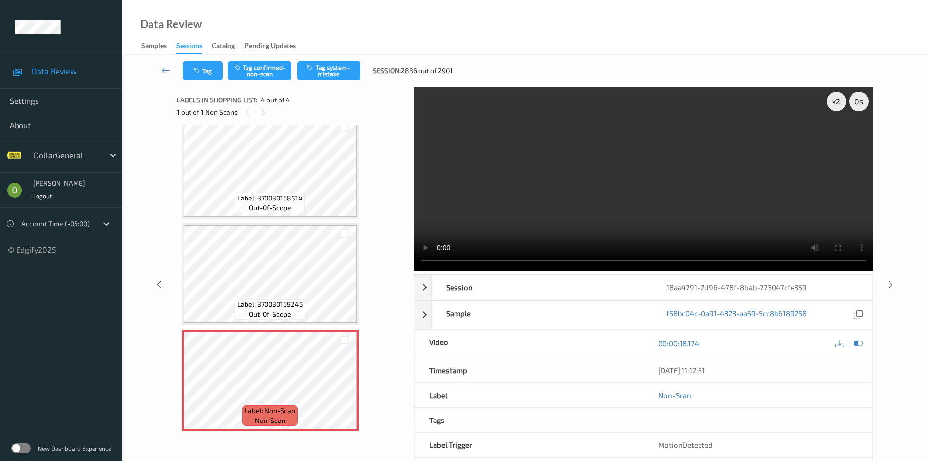
click at [595, 172] on video at bounding box center [644, 179] width 460 height 184
click at [537, 199] on video at bounding box center [644, 179] width 460 height 184
click at [182, 73] on link at bounding box center [166, 70] width 34 height 19
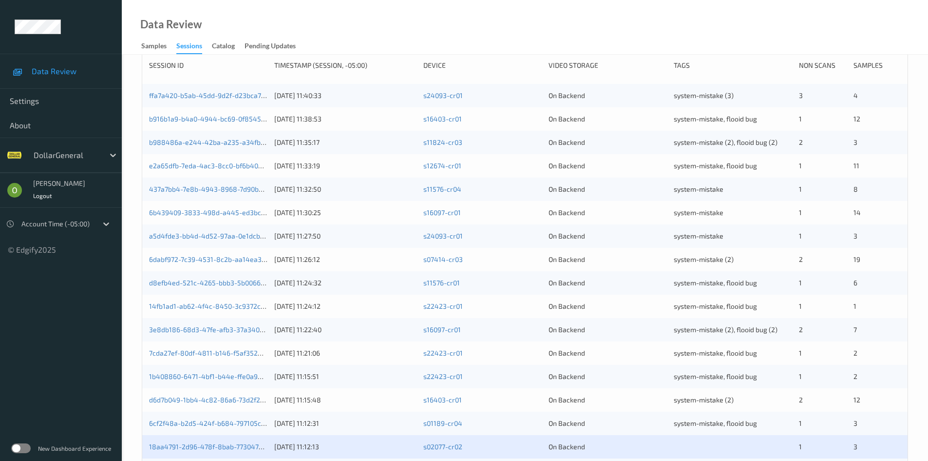
scroll to position [273, 0]
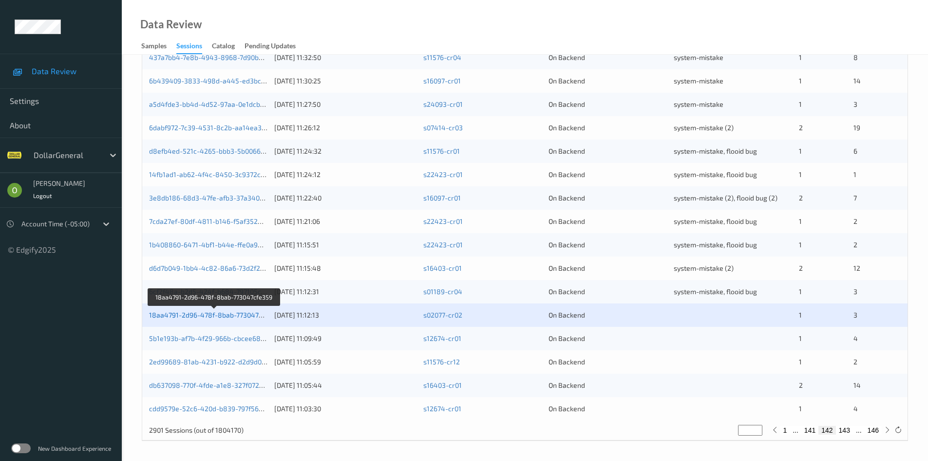
click at [168, 313] on link "18aa4791-2d96-478f-8bab-773047cfe359" at bounding box center [214, 314] width 131 height 8
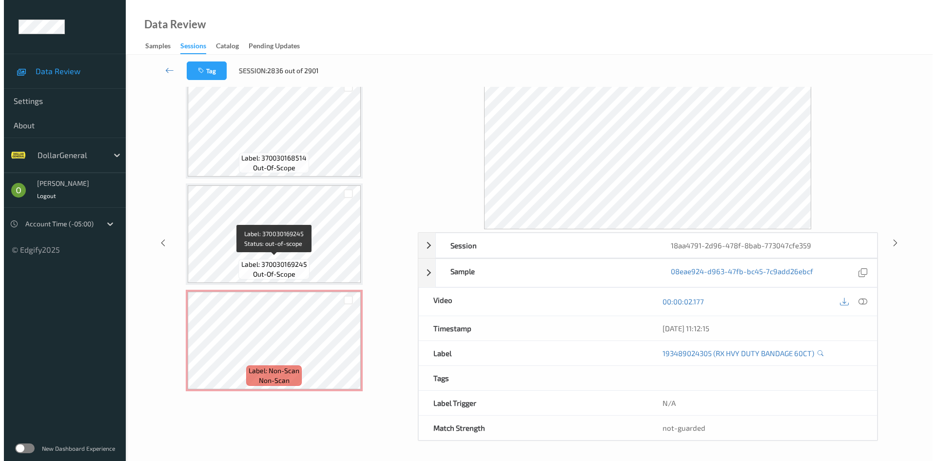
scroll to position [119, 0]
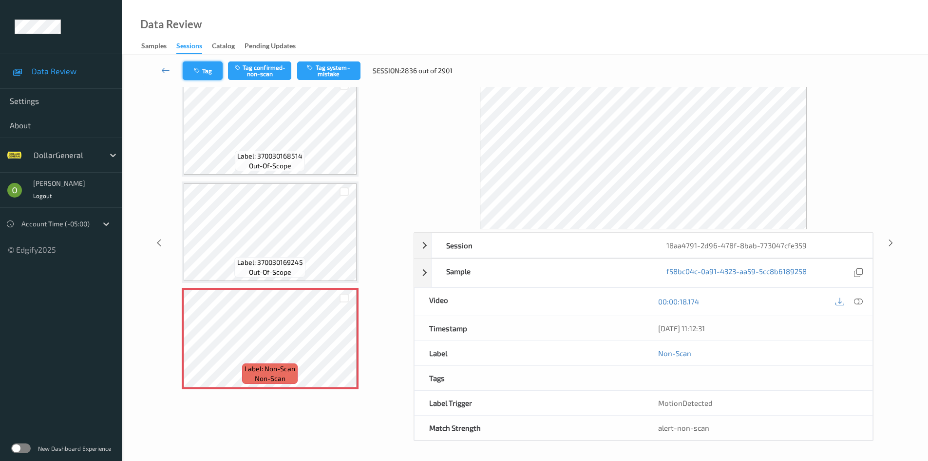
click at [203, 63] on button "Tag" at bounding box center [203, 70] width 40 height 19
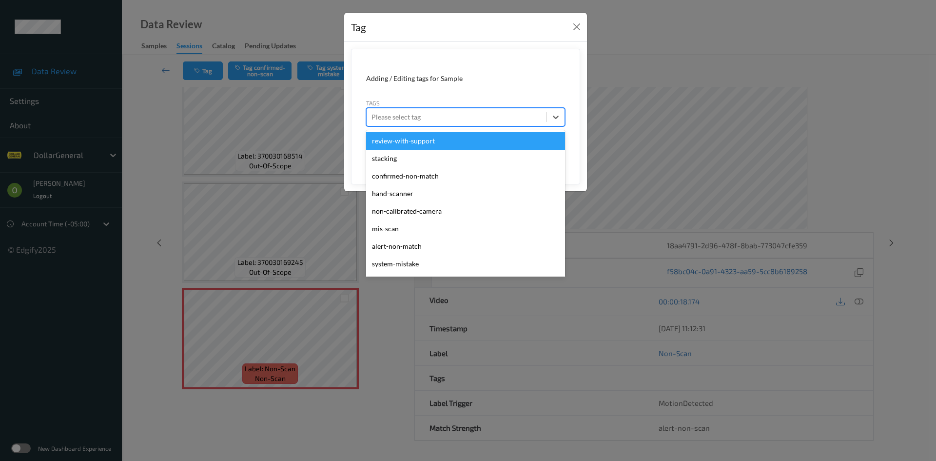
drag, startPoint x: 391, startPoint y: 110, endPoint x: 395, endPoint y: 117, distance: 8.5
click at [395, 116] on div "Please select tag" at bounding box center [456, 117] width 180 height 16
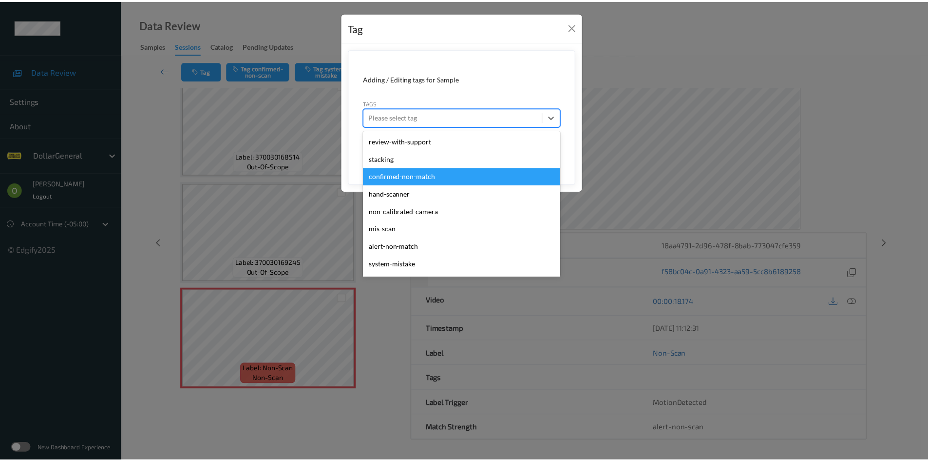
scroll to position [261, 0]
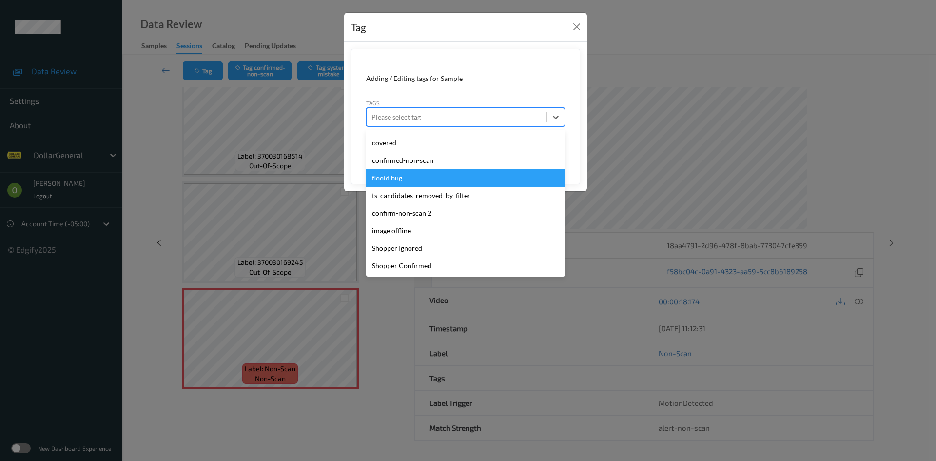
click at [399, 179] on div "flooid bug" at bounding box center [465, 178] width 199 height 18
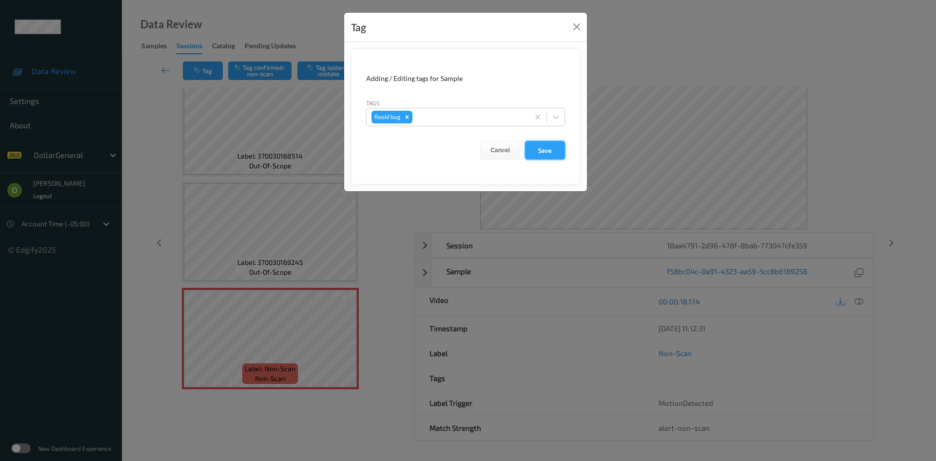
click at [544, 156] on button "Save" at bounding box center [545, 150] width 40 height 19
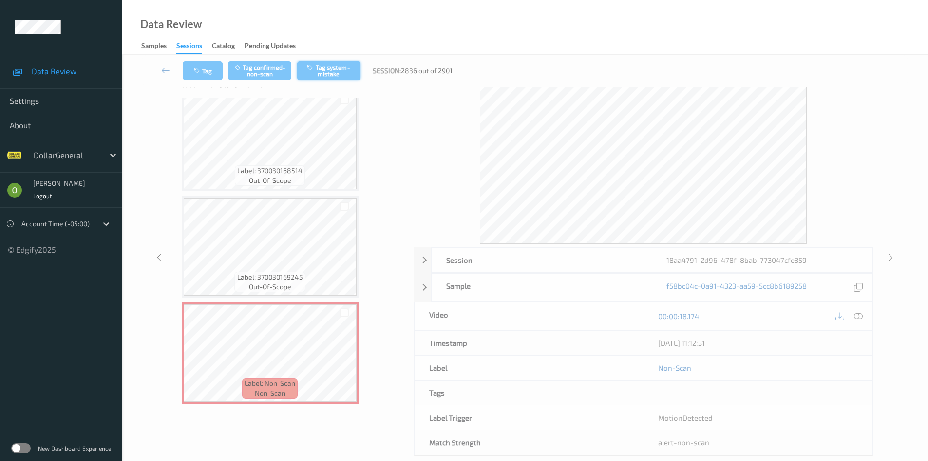
click at [317, 67] on button "Tag system-mistake" at bounding box center [328, 70] width 63 height 19
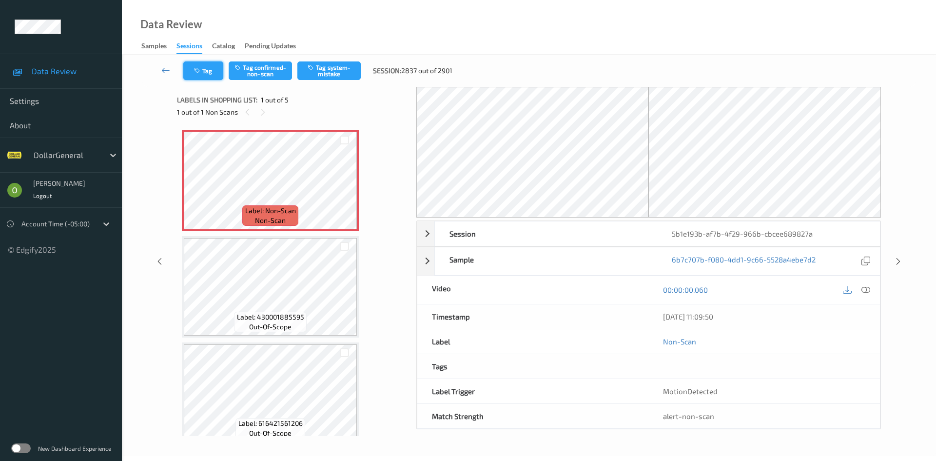
click at [205, 74] on button "Tag" at bounding box center [203, 70] width 40 height 19
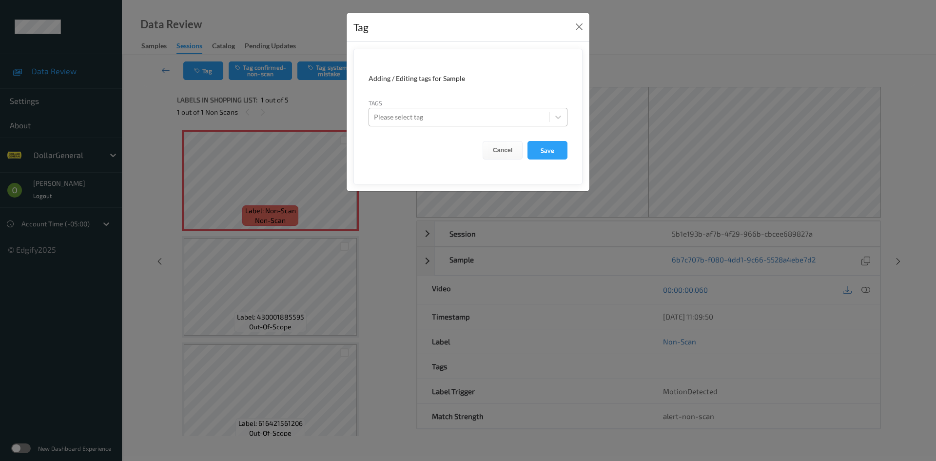
click at [432, 117] on div at bounding box center [459, 117] width 170 height 12
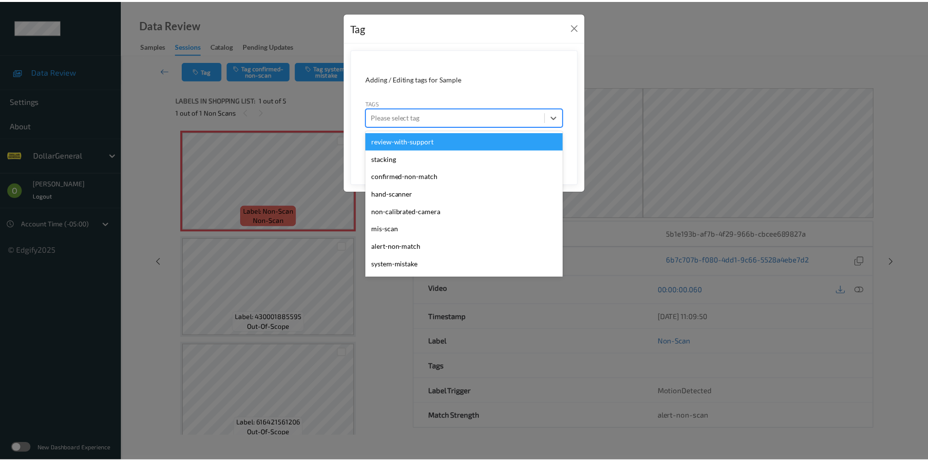
scroll to position [261, 0]
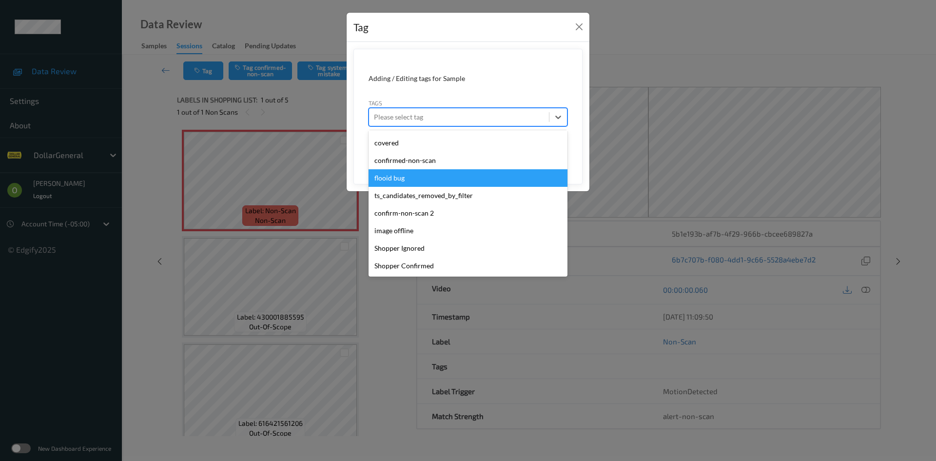
click at [428, 171] on div "flooid bug" at bounding box center [467, 178] width 199 height 18
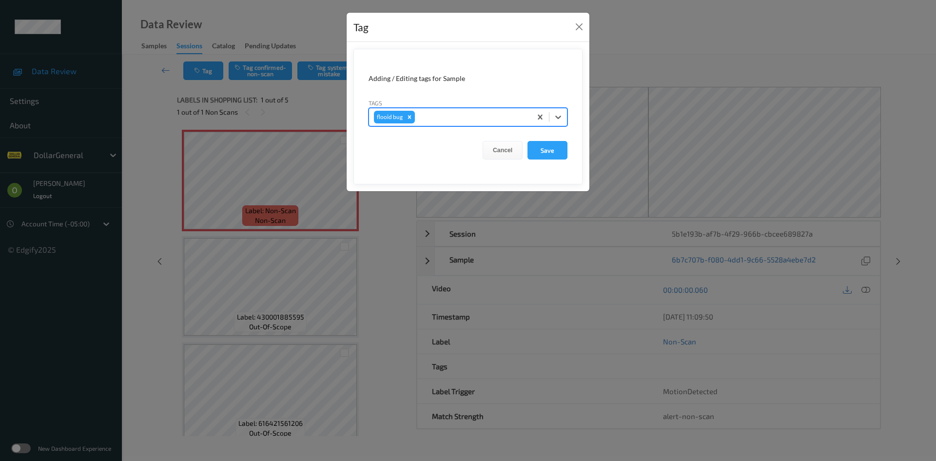
click at [549, 140] on form "Adding / Editing tags for Sample Tags option flooid bug , selected. Select is f…" at bounding box center [467, 116] width 229 height 135
click at [545, 145] on button "Save" at bounding box center [547, 150] width 40 height 19
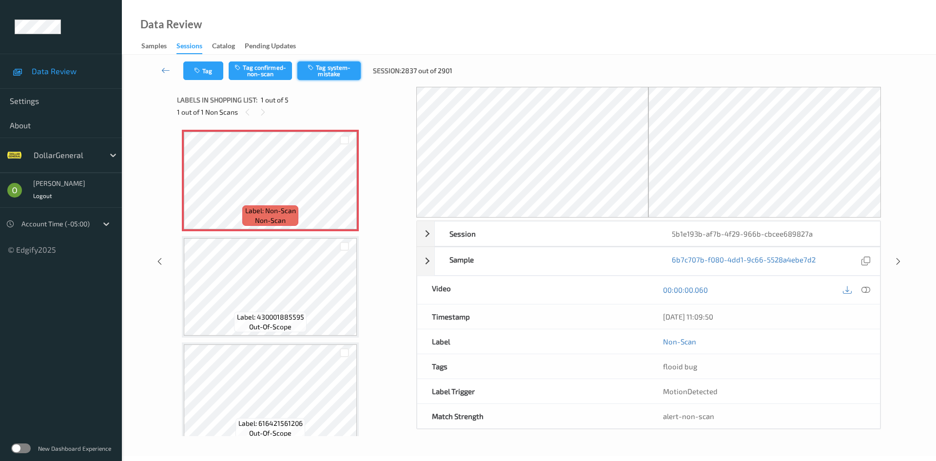
click at [327, 69] on button "Tag system-mistake" at bounding box center [328, 70] width 63 height 19
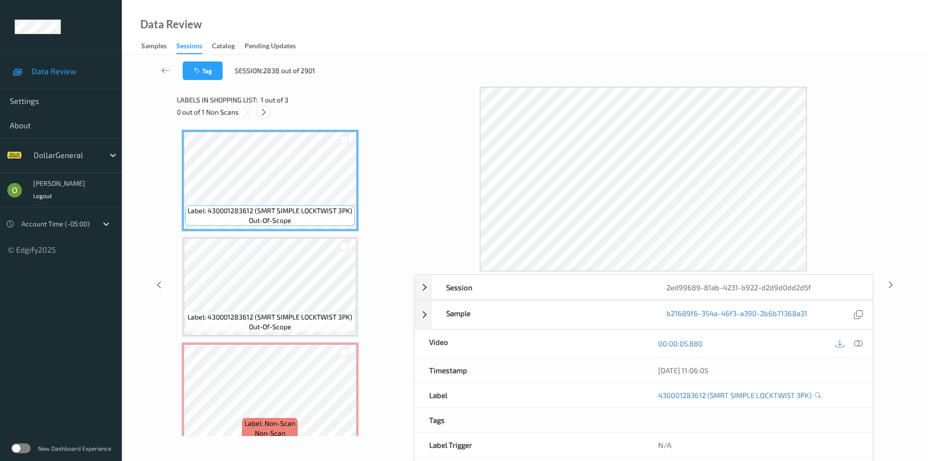
click at [269, 113] on div at bounding box center [264, 112] width 12 height 12
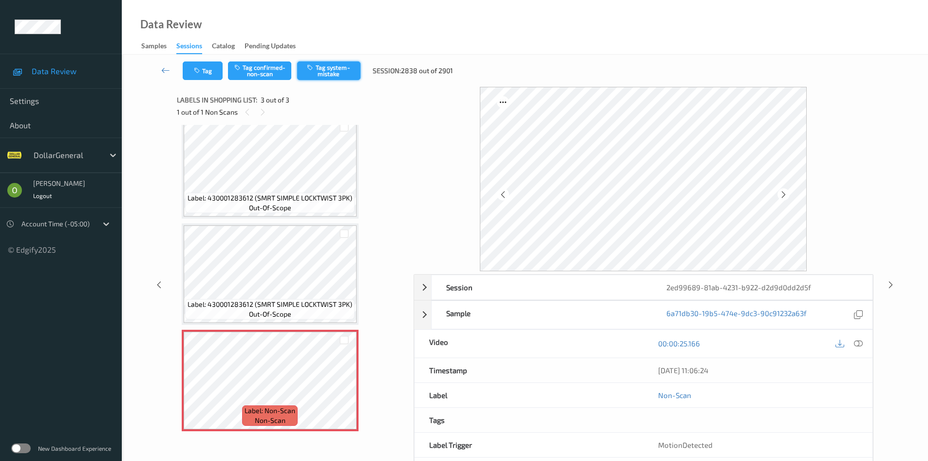
click at [352, 77] on button "Tag system-mistake" at bounding box center [328, 70] width 63 height 19
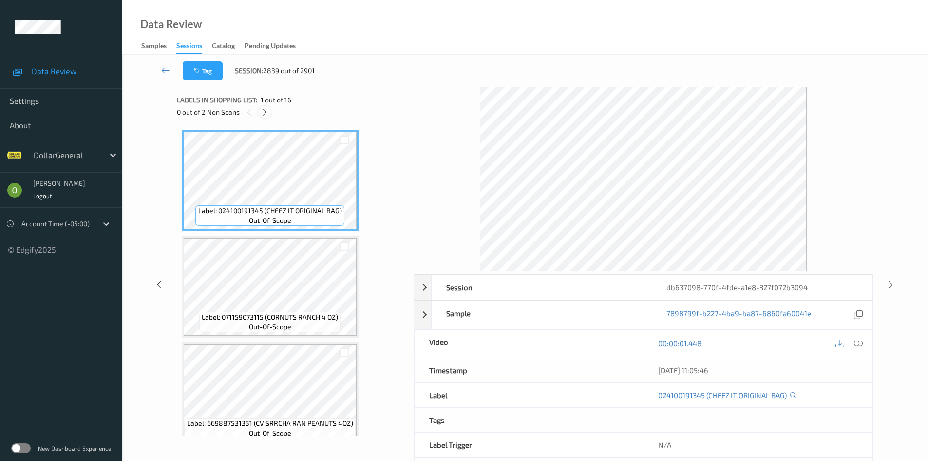
click at [261, 116] on div at bounding box center [265, 112] width 12 height 12
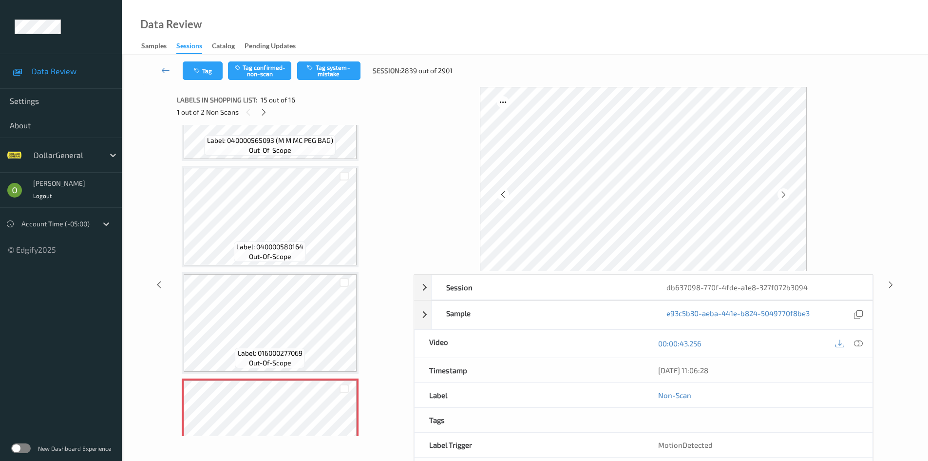
scroll to position [1191, 0]
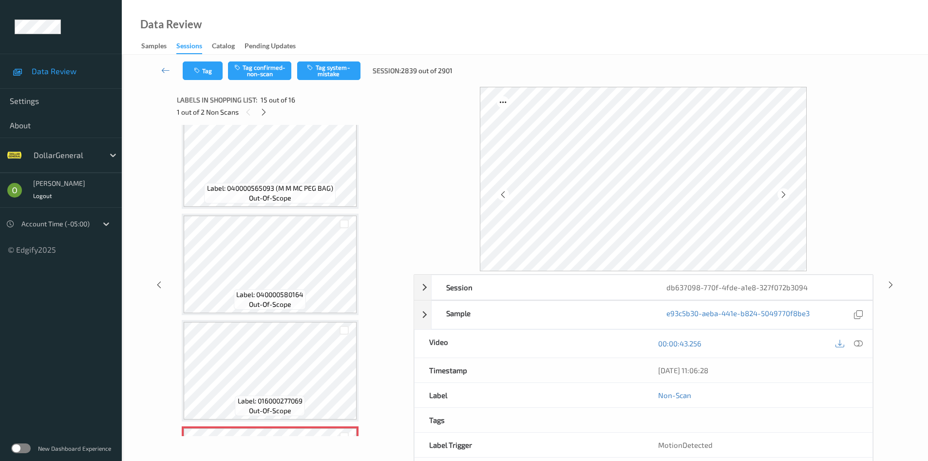
click at [339, 80] on div "Tag Tag confirmed-non-scan Tag system-mistake Session: 2839 out of 2901" at bounding box center [525, 71] width 767 height 32
click at [332, 77] on button "Tag system-mistake" at bounding box center [328, 70] width 63 height 19
click at [266, 108] on icon at bounding box center [264, 112] width 8 height 9
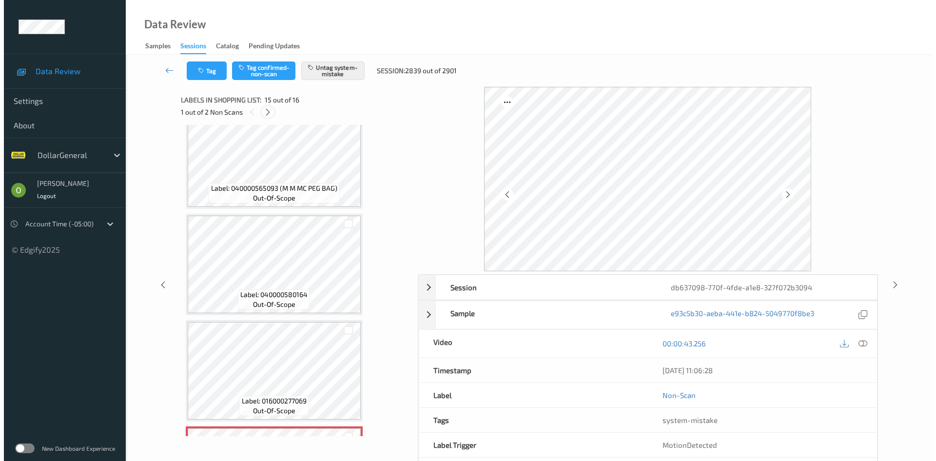
scroll to position [1394, 0]
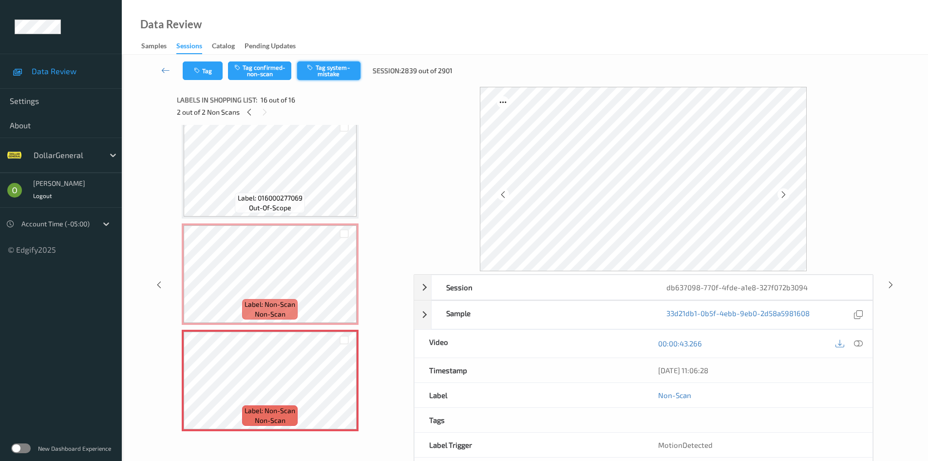
click at [360, 67] on button "Tag system-mistake" at bounding box center [328, 70] width 63 height 19
click at [344, 387] on icon at bounding box center [344, 388] width 8 height 9
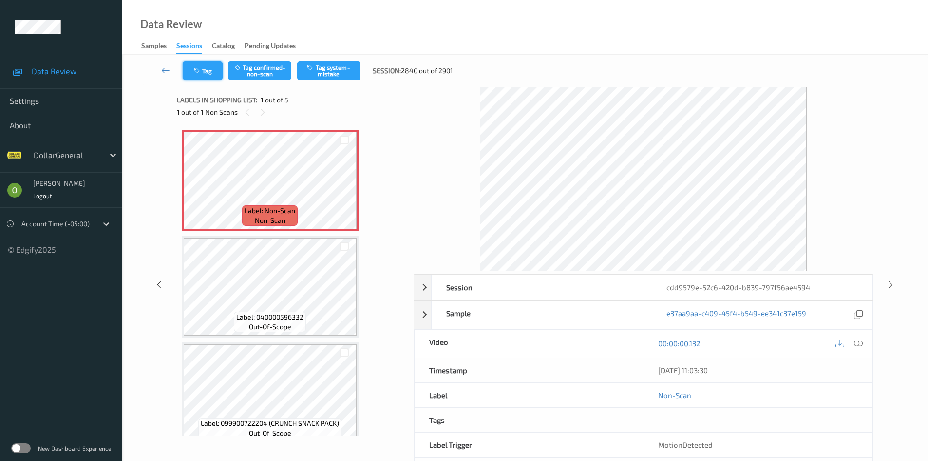
click at [217, 76] on button "Tag" at bounding box center [203, 70] width 40 height 19
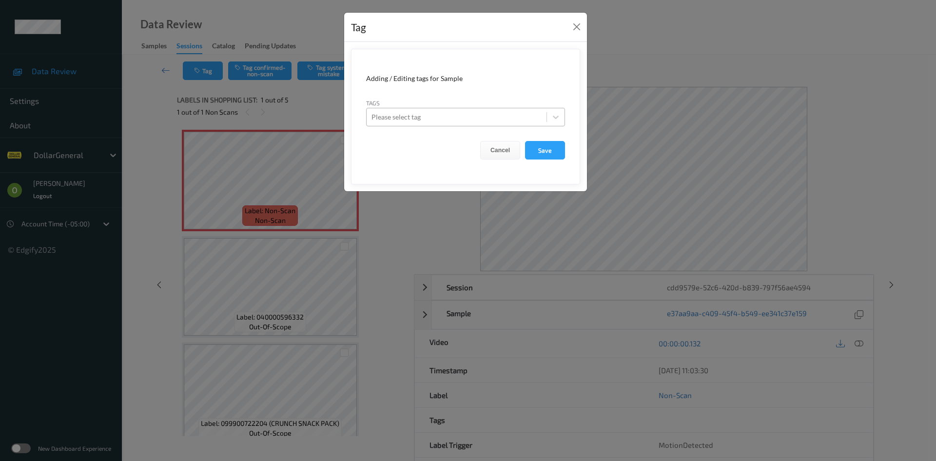
click at [466, 118] on div at bounding box center [456, 117] width 170 height 12
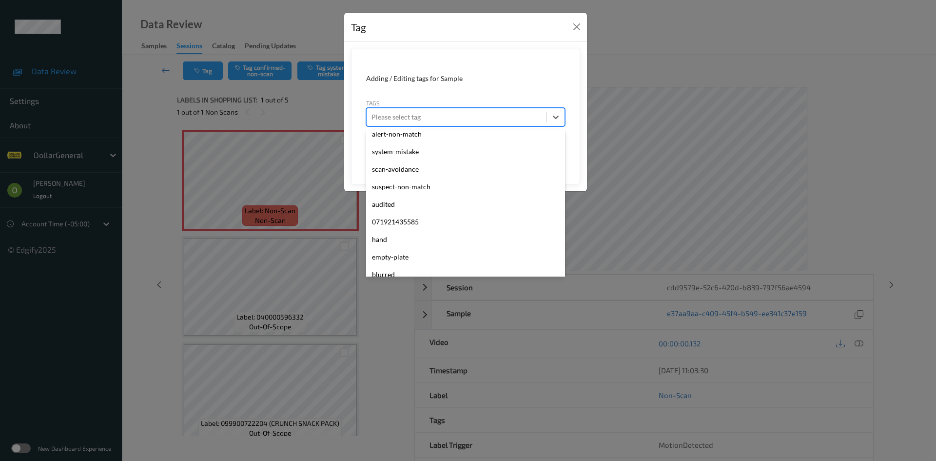
scroll to position [261, 0]
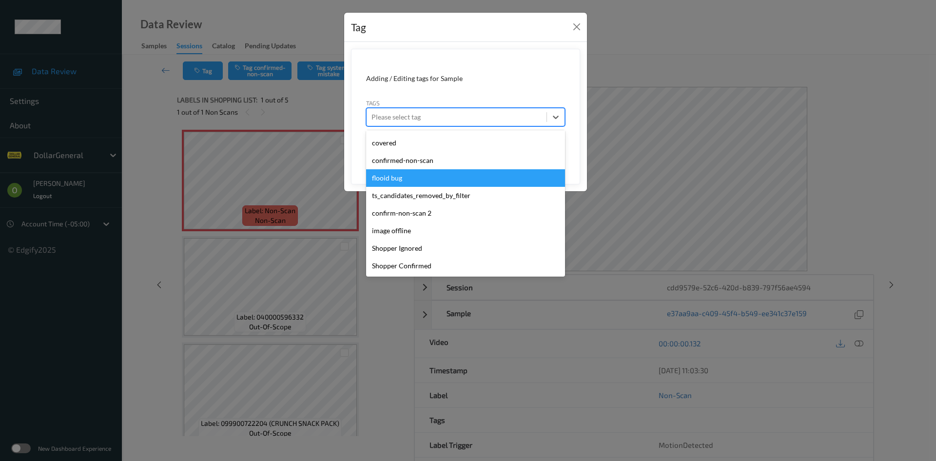
click at [460, 174] on div "flooid bug" at bounding box center [465, 178] width 199 height 18
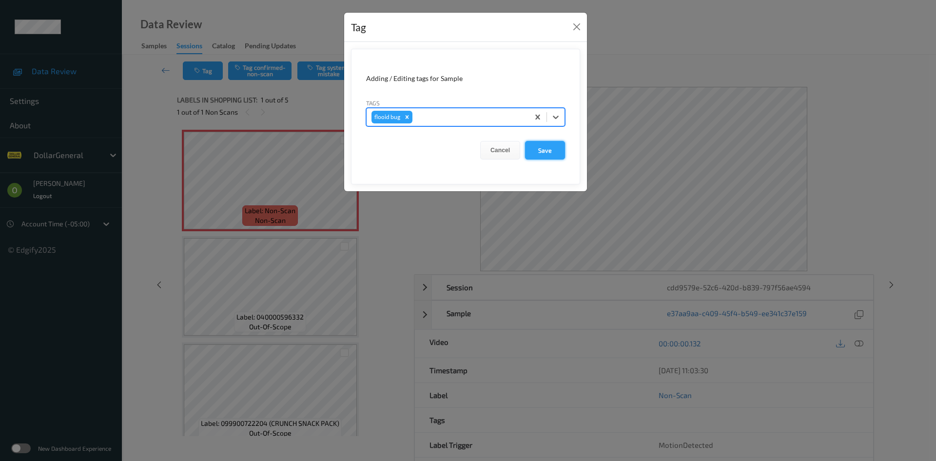
click at [543, 153] on button "Save" at bounding box center [545, 150] width 40 height 19
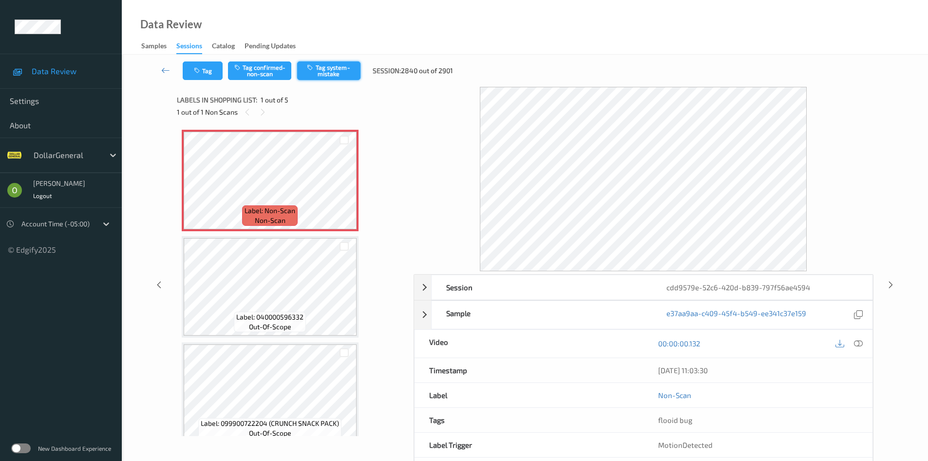
click at [348, 63] on button "Tag system-mistake" at bounding box center [328, 70] width 63 height 19
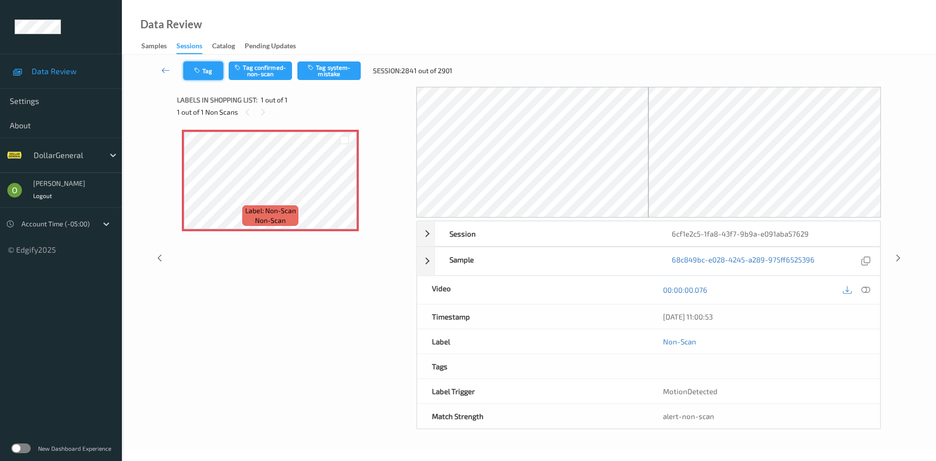
click at [209, 64] on button "Tag" at bounding box center [203, 70] width 40 height 19
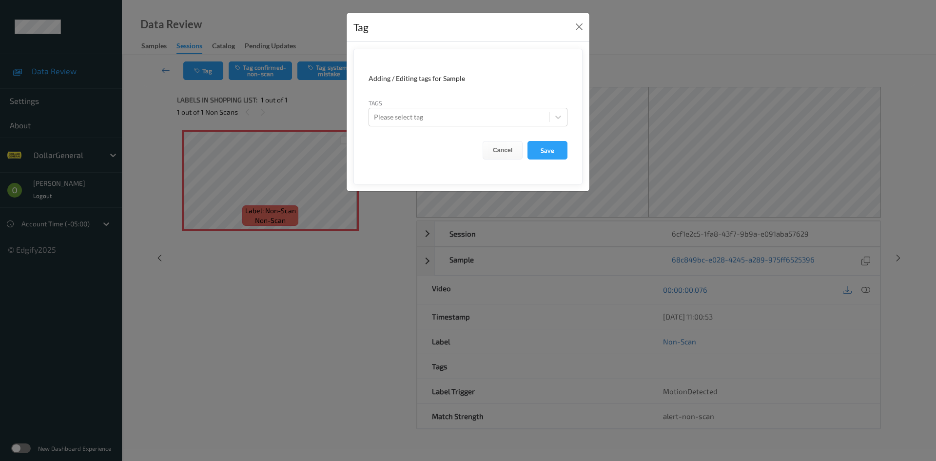
click at [502, 129] on form "Adding / Editing tags for Sample Tags Please select tag Cancel Save" at bounding box center [467, 116] width 229 height 135
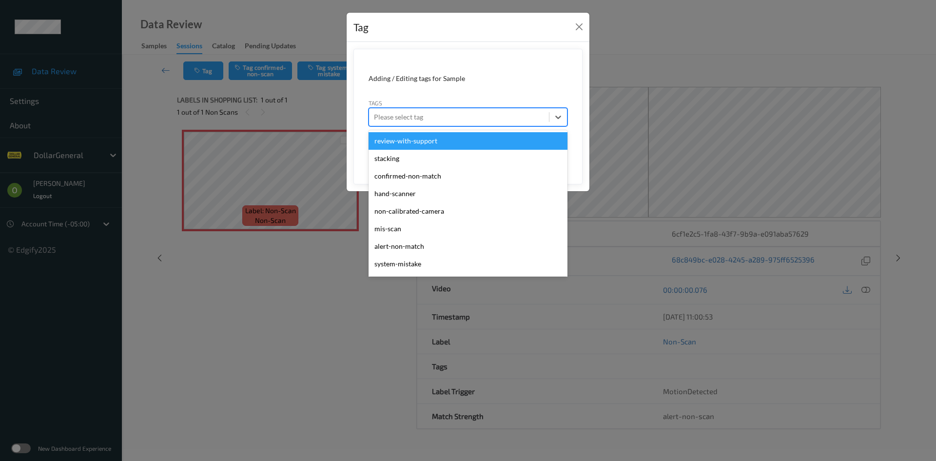
click at [499, 124] on div "Please select tag" at bounding box center [459, 117] width 180 height 16
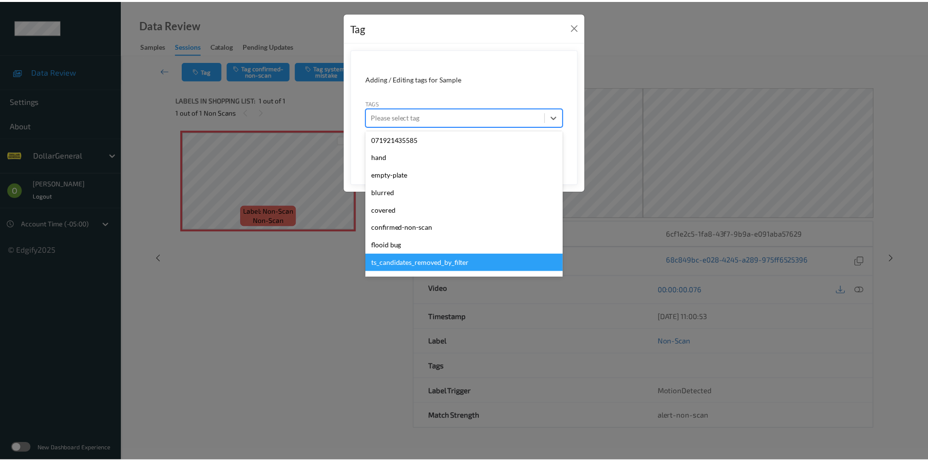
scroll to position [261, 0]
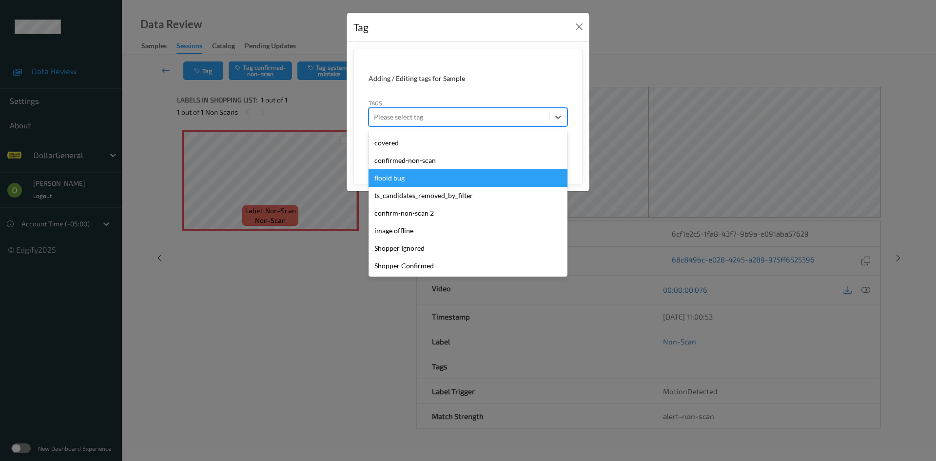
click at [463, 177] on div "flooid bug" at bounding box center [467, 178] width 199 height 18
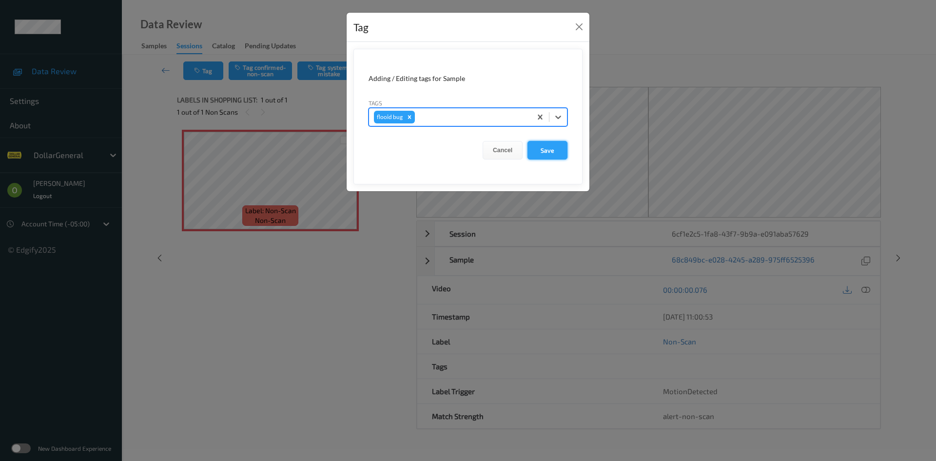
click at [538, 147] on button "Save" at bounding box center [547, 150] width 40 height 19
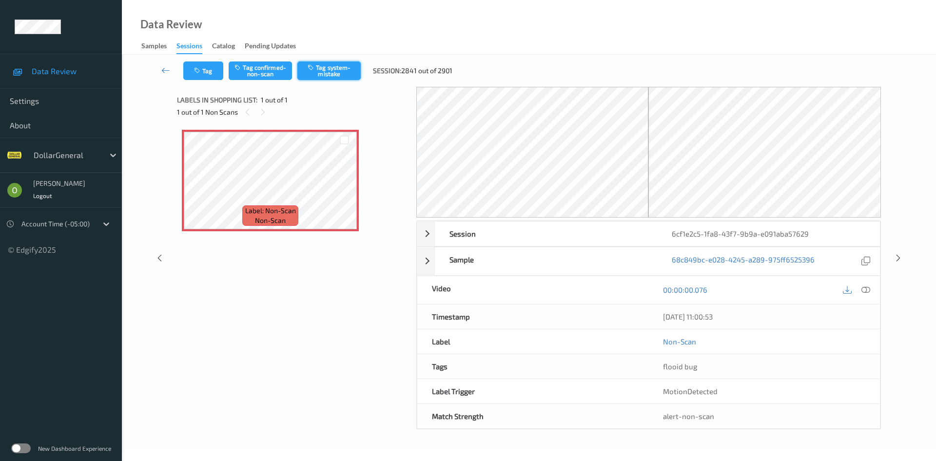
click at [354, 67] on button "Tag system-mistake" at bounding box center [328, 70] width 63 height 19
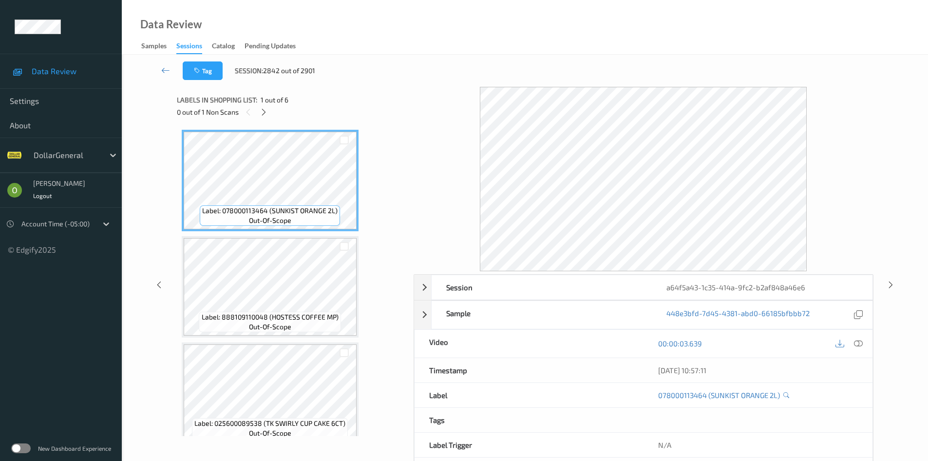
click at [256, 112] on div "0 out of 1 Non Scans" at bounding box center [292, 112] width 230 height 12
click at [262, 113] on icon at bounding box center [264, 112] width 8 height 9
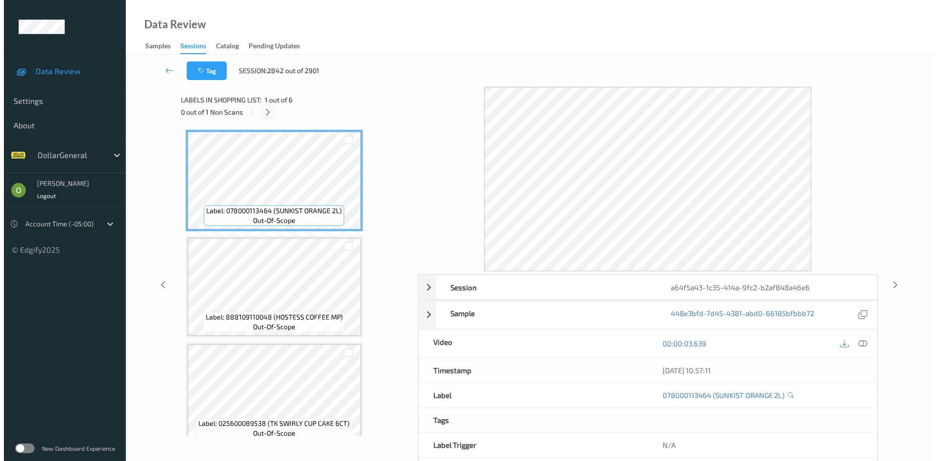
scroll to position [331, 0]
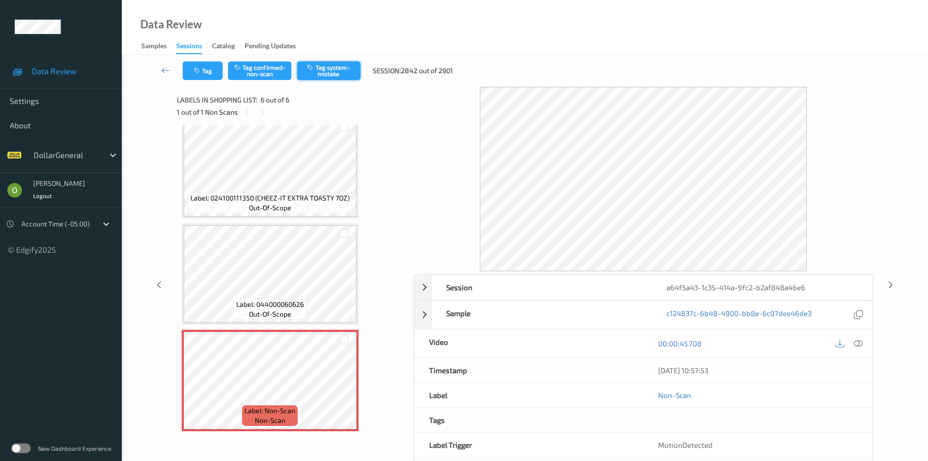
click at [340, 72] on button "Tag system-mistake" at bounding box center [328, 70] width 63 height 19
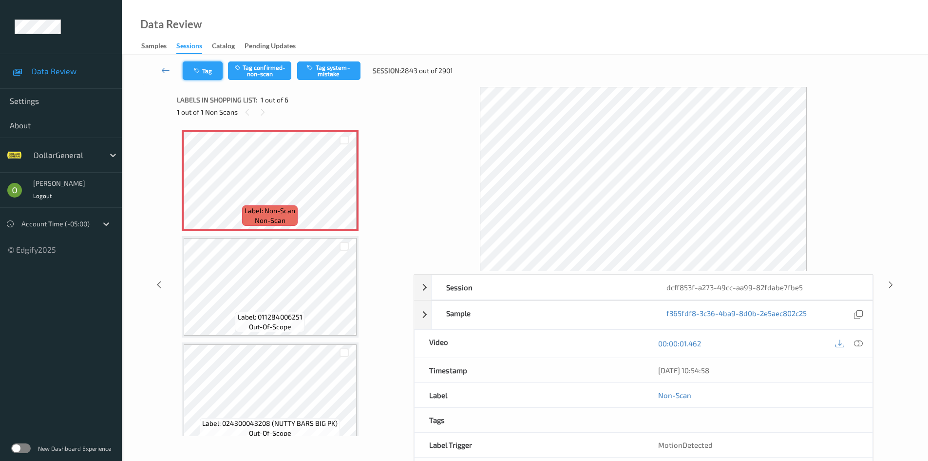
click at [216, 69] on button "Tag" at bounding box center [203, 70] width 40 height 19
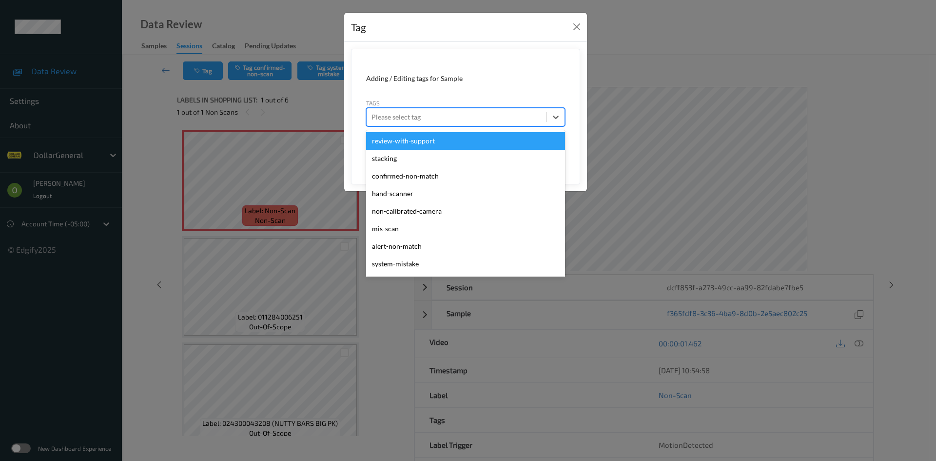
click at [480, 123] on div "Please select tag" at bounding box center [456, 117] width 180 height 16
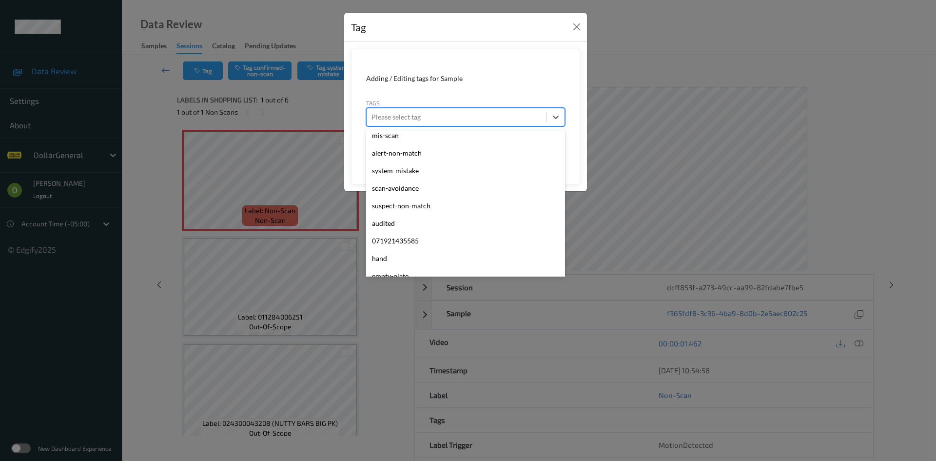
scroll to position [261, 0]
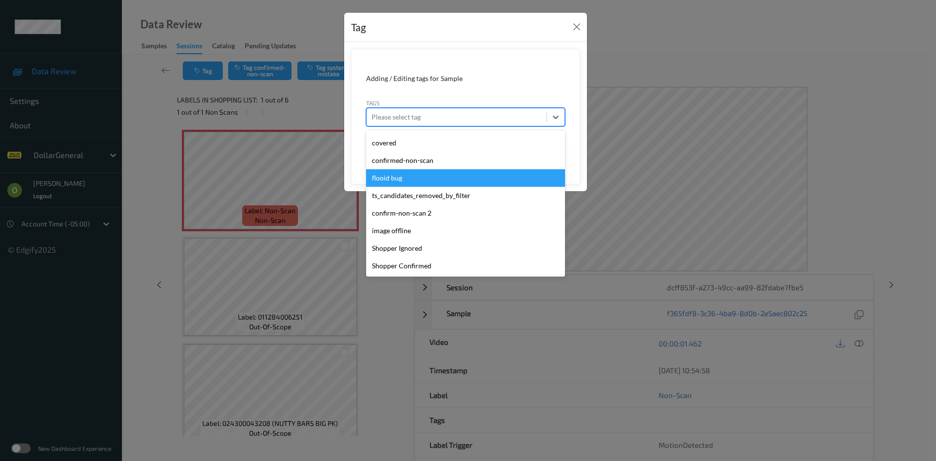
click at [467, 176] on div "flooid bug" at bounding box center [465, 178] width 199 height 18
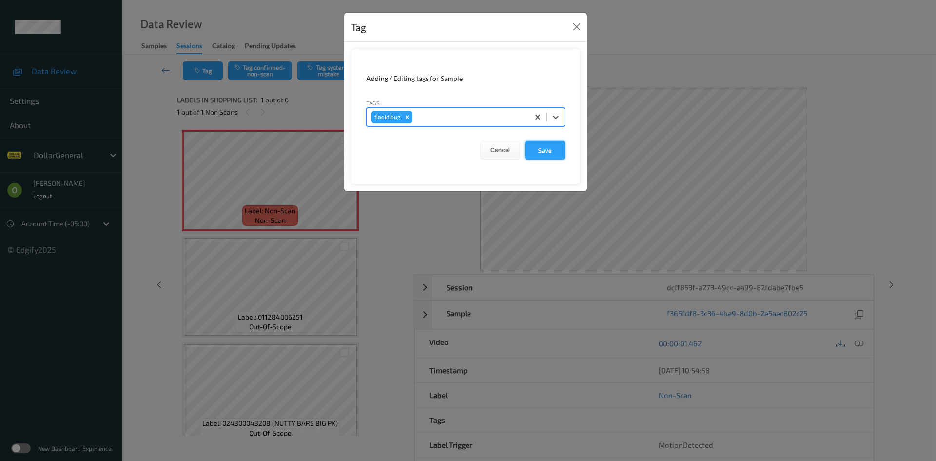
click at [562, 155] on button "Save" at bounding box center [545, 150] width 40 height 19
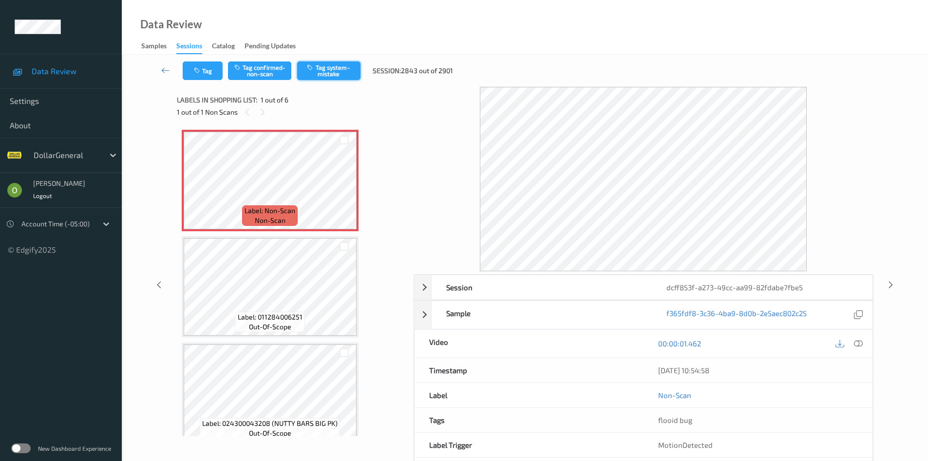
click at [326, 72] on button "Tag system-mistake" at bounding box center [328, 70] width 63 height 19
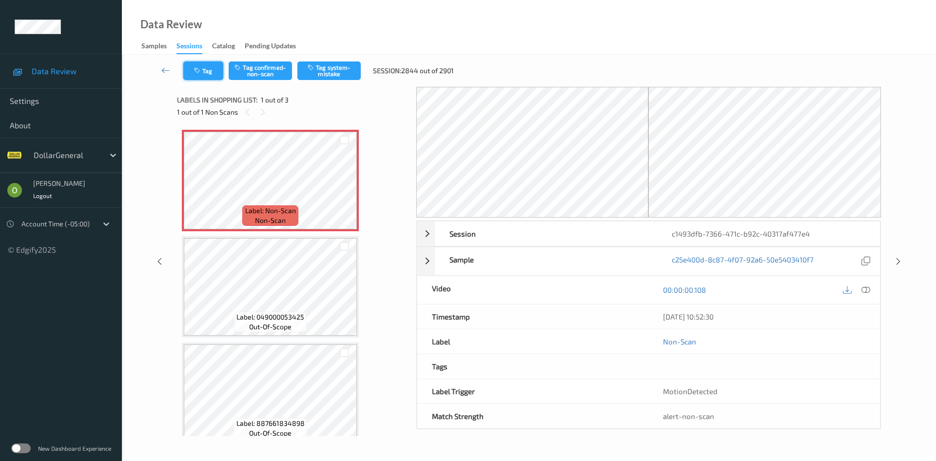
click at [189, 69] on button "Tag" at bounding box center [203, 70] width 40 height 19
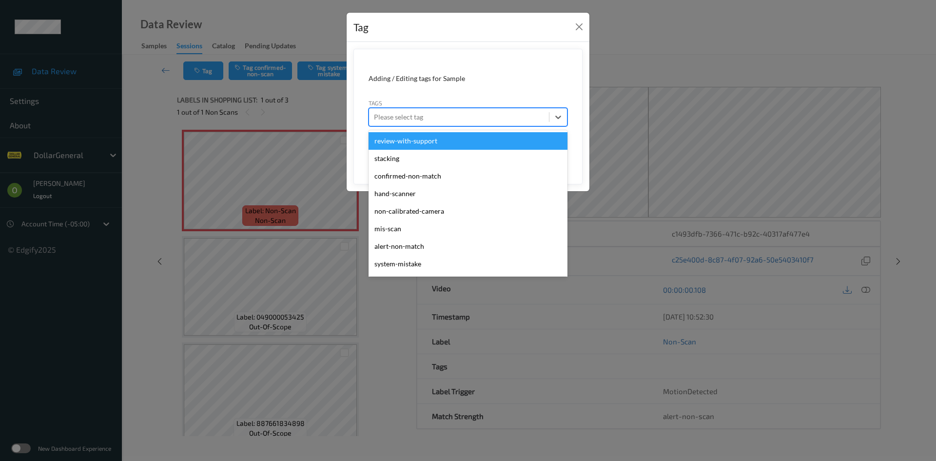
click at [471, 119] on div at bounding box center [459, 117] width 170 height 12
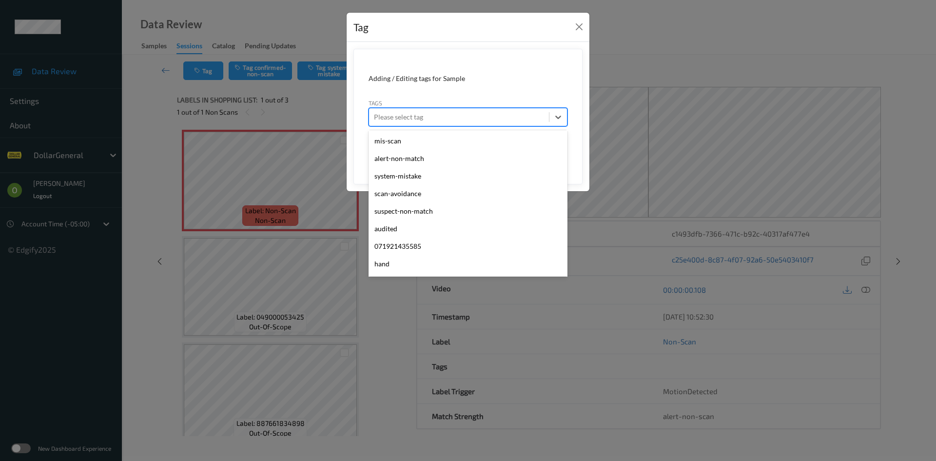
scroll to position [261, 0]
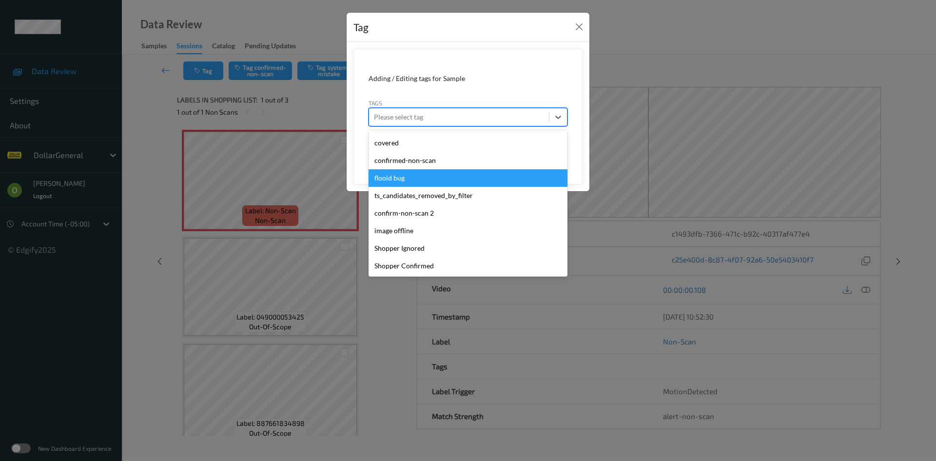
click at [430, 176] on div "flooid bug" at bounding box center [467, 178] width 199 height 18
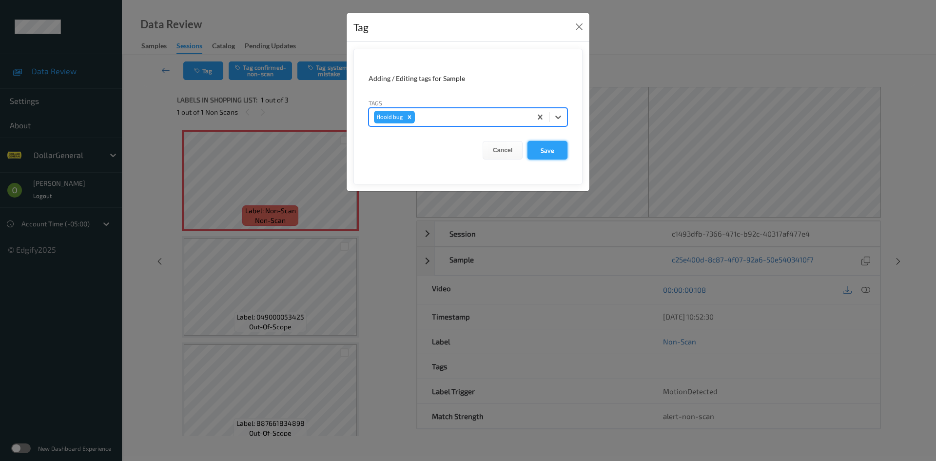
click at [560, 144] on button "Save" at bounding box center [547, 150] width 40 height 19
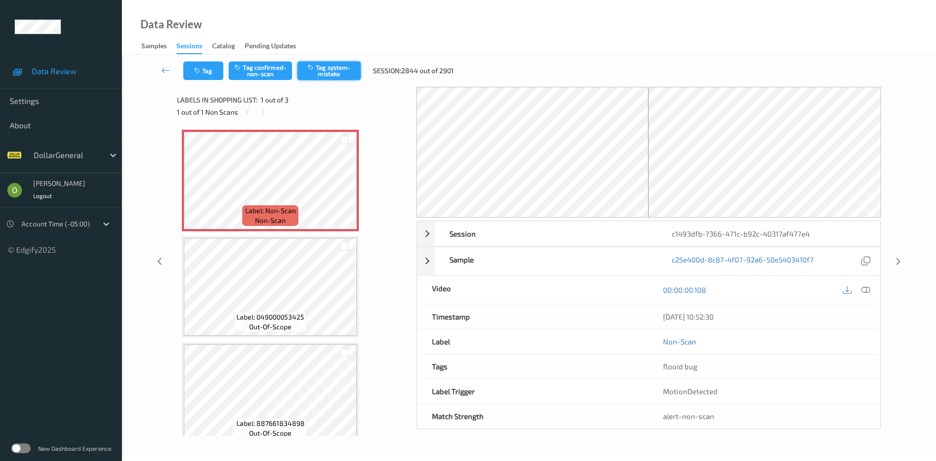
click at [325, 68] on button "Tag system-mistake" at bounding box center [328, 70] width 63 height 19
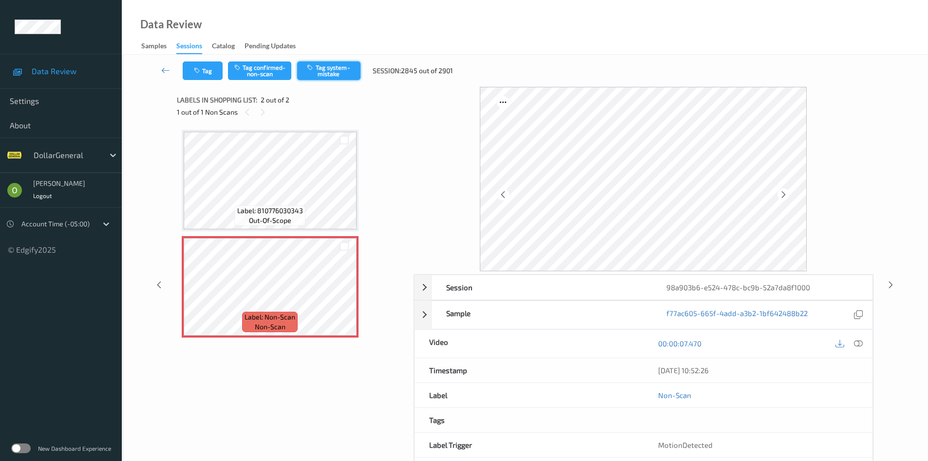
click at [349, 66] on button "Tag system-mistake" at bounding box center [328, 70] width 63 height 19
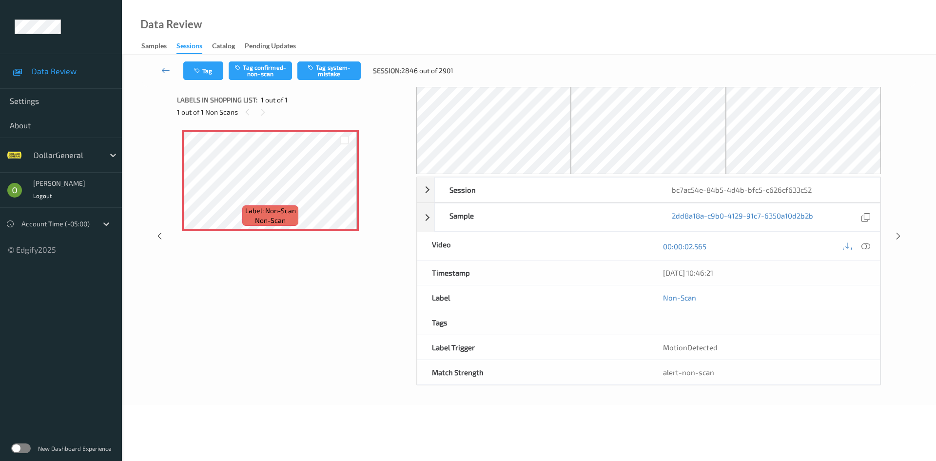
click at [225, 71] on div "Tag Tag confirmed-non-scan Tag system-mistake Session: 2846 out of 2901" at bounding box center [321, 70] width 277 height 19
click at [223, 70] on button "Tag" at bounding box center [203, 70] width 40 height 19
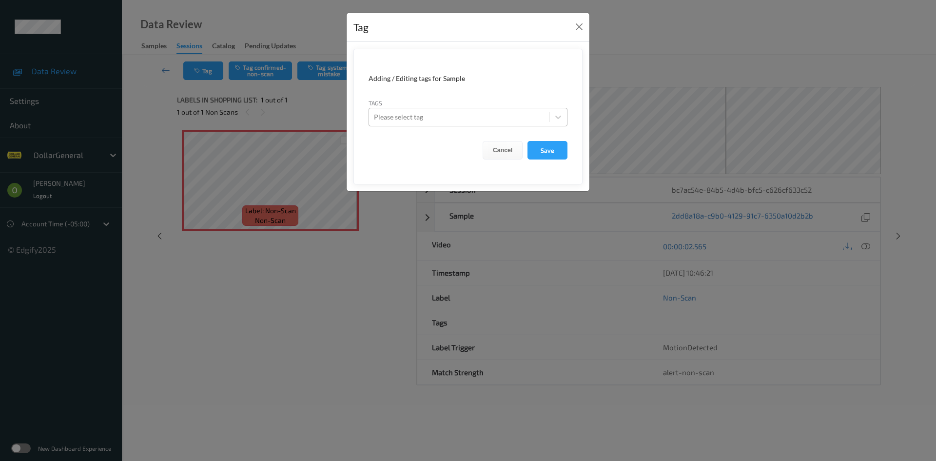
click at [536, 114] on div at bounding box center [459, 117] width 170 height 12
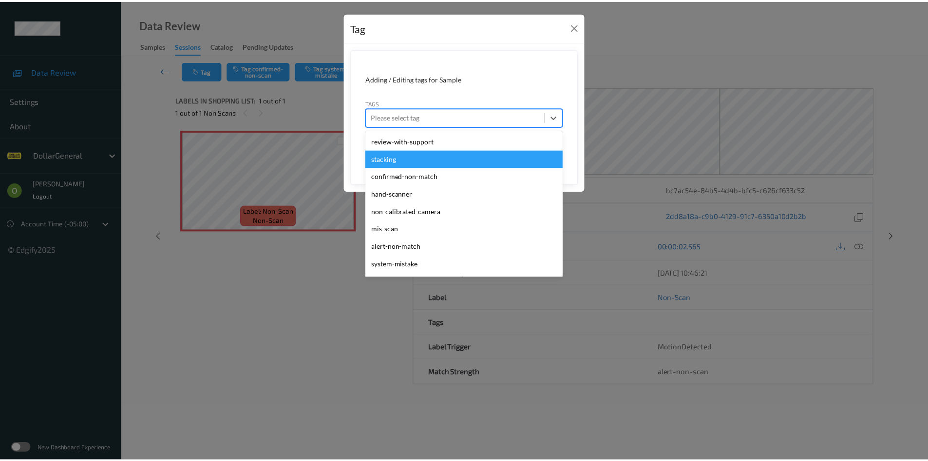
scroll to position [261, 0]
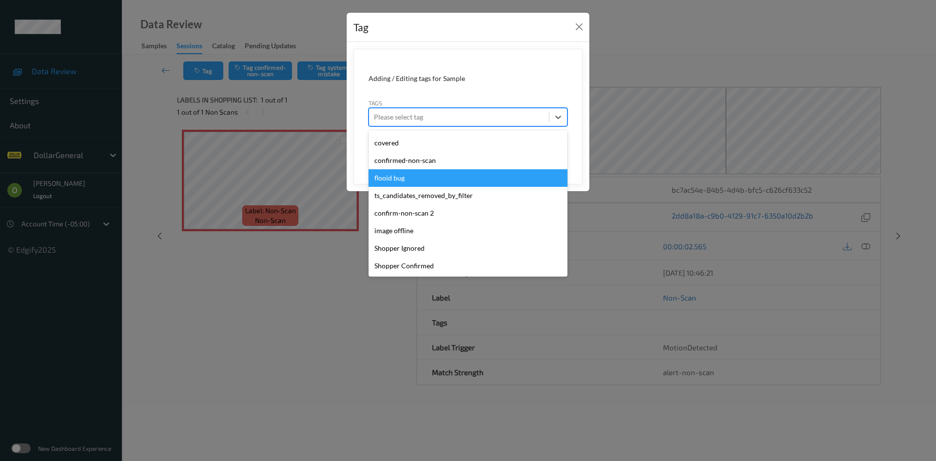
click at [499, 182] on div "flooid bug" at bounding box center [467, 178] width 199 height 18
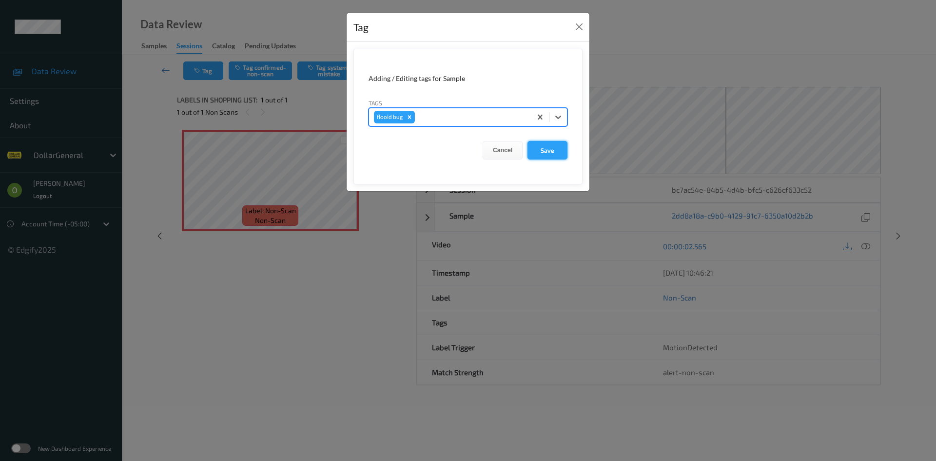
click at [542, 150] on button "Save" at bounding box center [547, 150] width 40 height 19
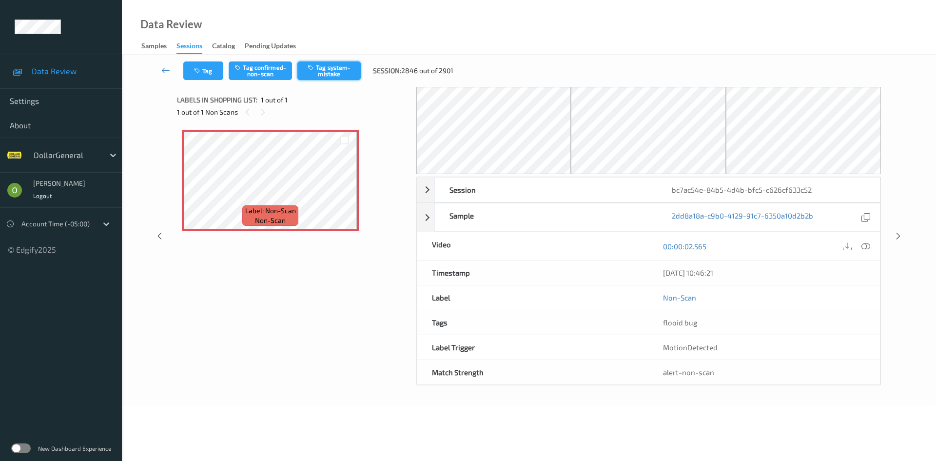
click at [343, 71] on button "Tag system-mistake" at bounding box center [328, 70] width 63 height 19
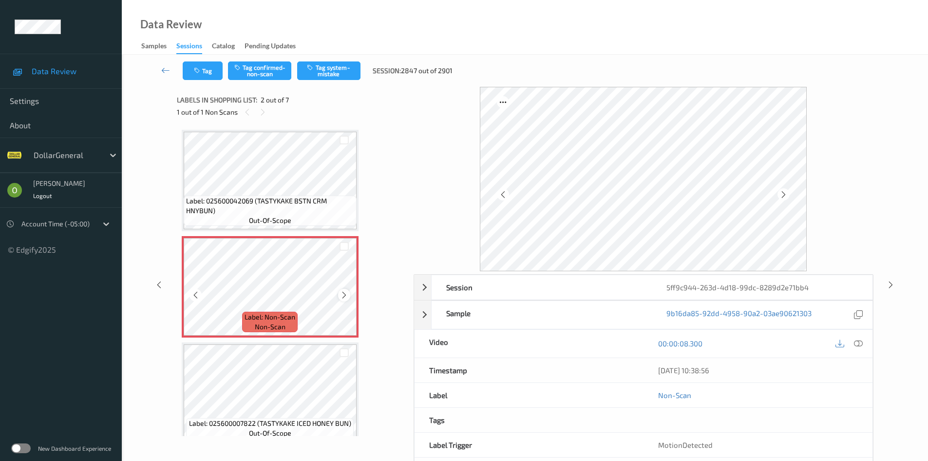
click at [347, 296] on icon at bounding box center [344, 294] width 8 height 9
click at [331, 200] on span "Label: 025600042069 (TASTYKAKE BSTN CRM HNYBUN)" at bounding box center [270, 205] width 168 height 19
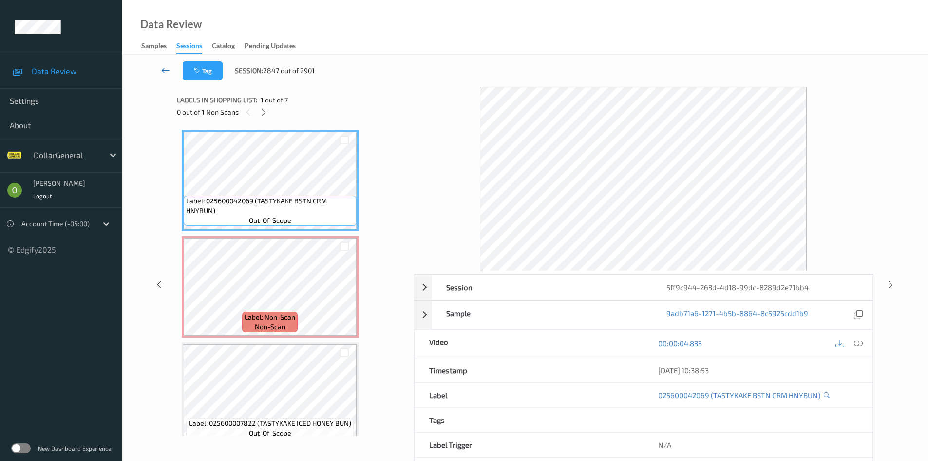
click at [175, 71] on link at bounding box center [166, 70] width 34 height 19
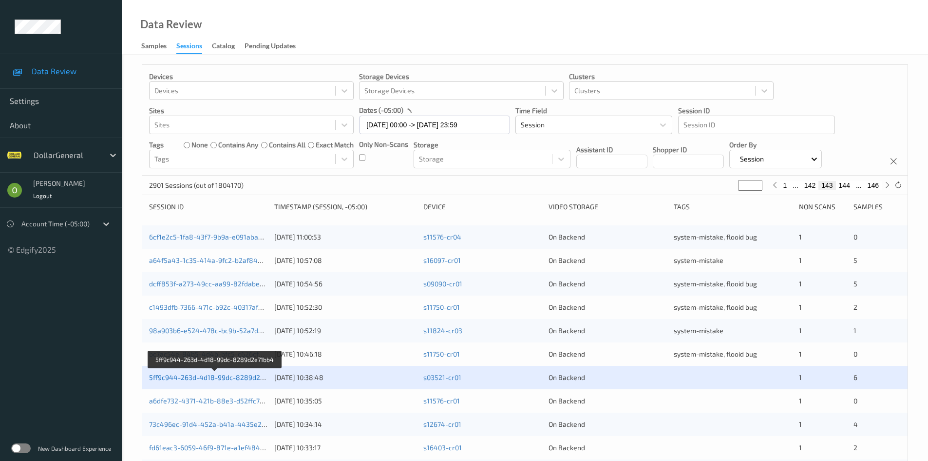
click at [253, 375] on link "5ff9c944-263d-4d18-99dc-8289d2e71bb4" at bounding box center [216, 377] width 134 height 8
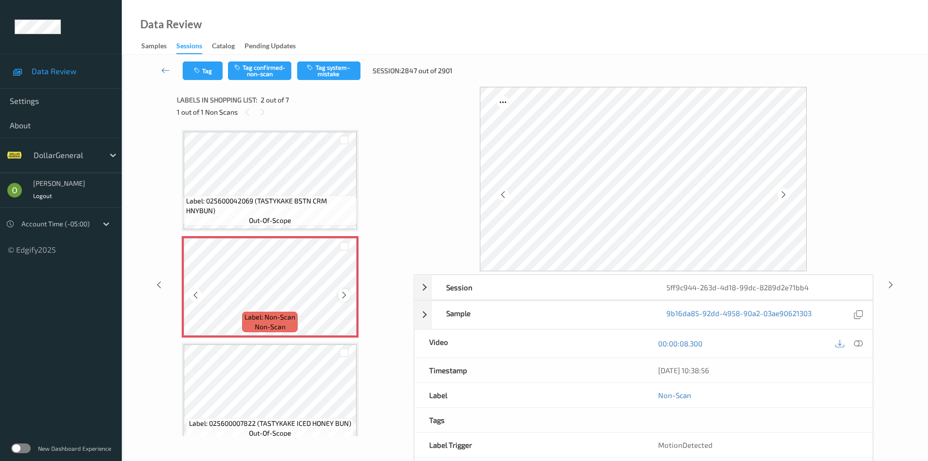
click at [342, 298] on icon at bounding box center [344, 294] width 8 height 9
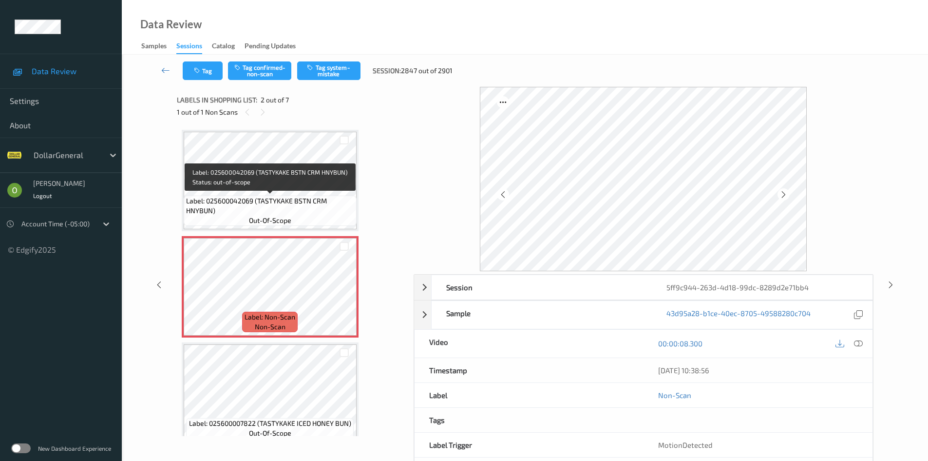
click at [303, 202] on span "Label: 025600042069 (TASTYKAKE BSTN CRM HNYBUN)" at bounding box center [270, 205] width 168 height 19
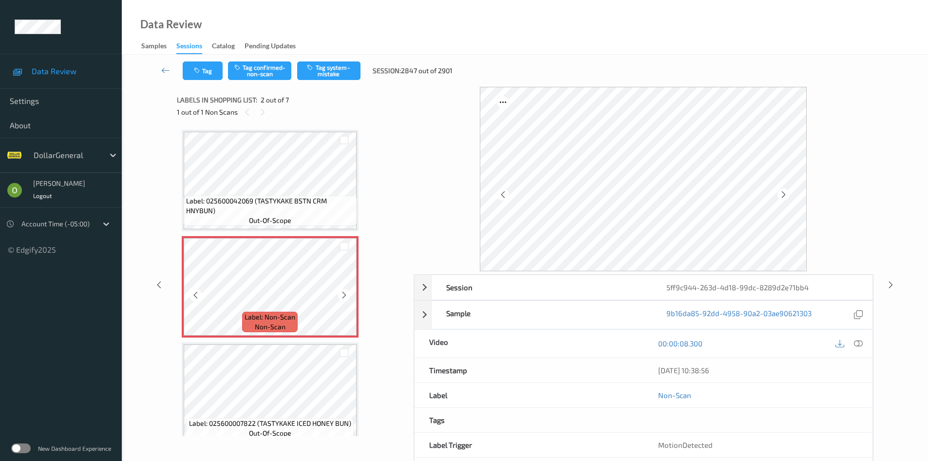
click at [322, 214] on span "Label: 025600042069 (TASTYKAKE BSTN CRM HNYBUN)" at bounding box center [270, 205] width 168 height 19
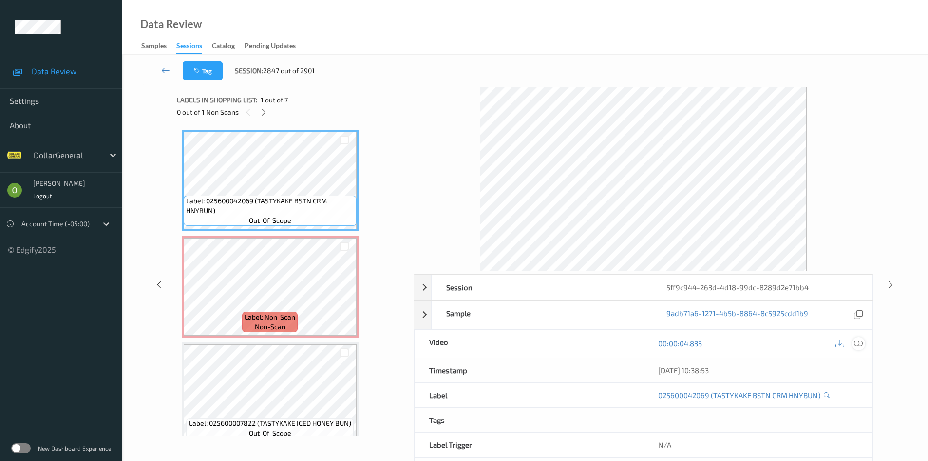
click at [860, 340] on icon at bounding box center [858, 343] width 9 height 9
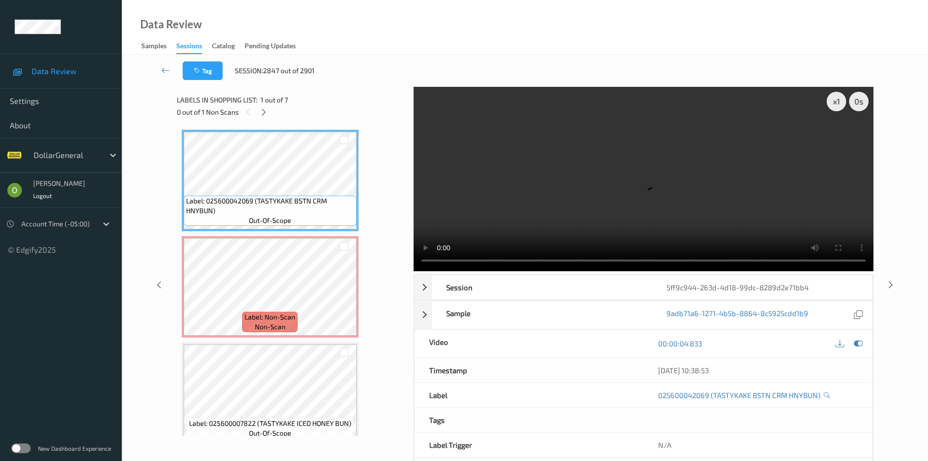
click at [711, 126] on video at bounding box center [644, 179] width 460 height 184
click at [663, 160] on video at bounding box center [644, 179] width 460 height 184
click at [577, 185] on video at bounding box center [644, 179] width 460 height 184
click at [627, 132] on video at bounding box center [644, 179] width 460 height 184
click at [636, 173] on video at bounding box center [644, 179] width 460 height 184
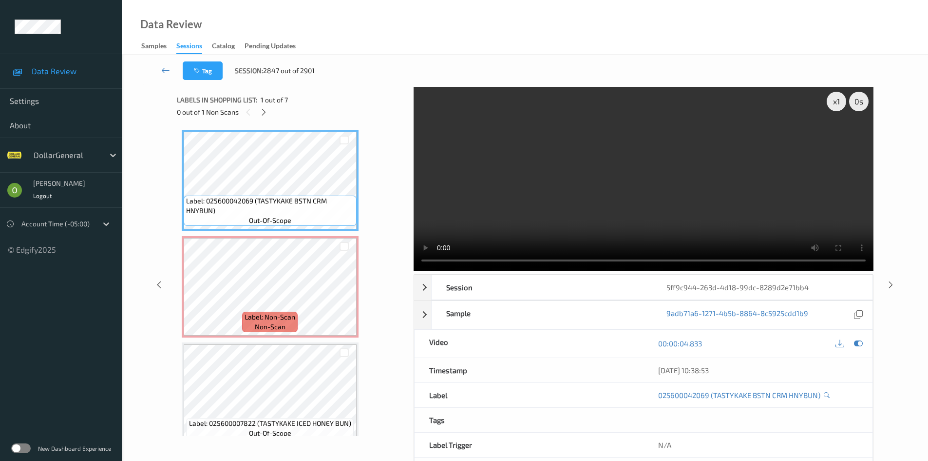
click at [617, 205] on video at bounding box center [644, 179] width 460 height 184
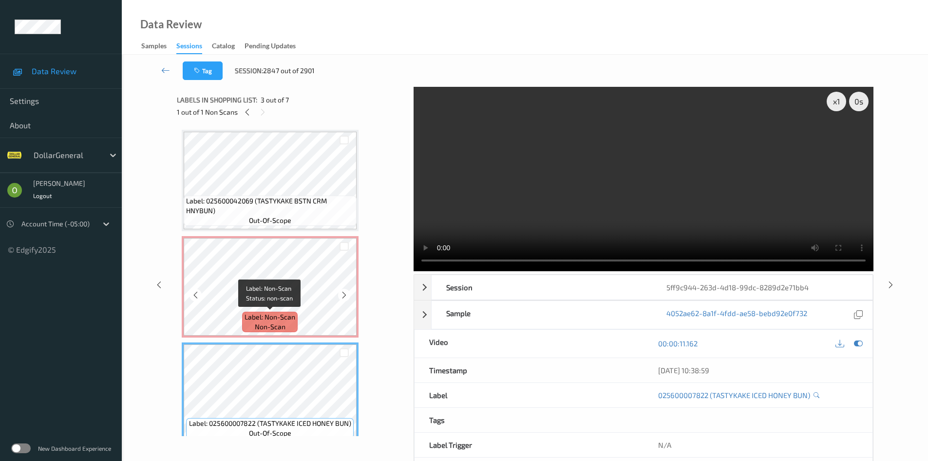
click at [296, 322] on div "Label: Non-Scan non-scan" at bounding box center [270, 321] width 56 height 20
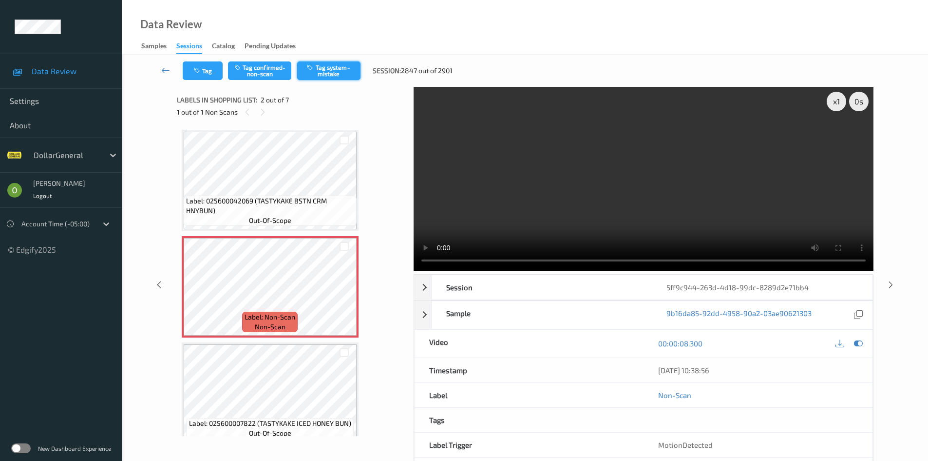
click at [351, 69] on button "Tag system-mistake" at bounding box center [328, 70] width 63 height 19
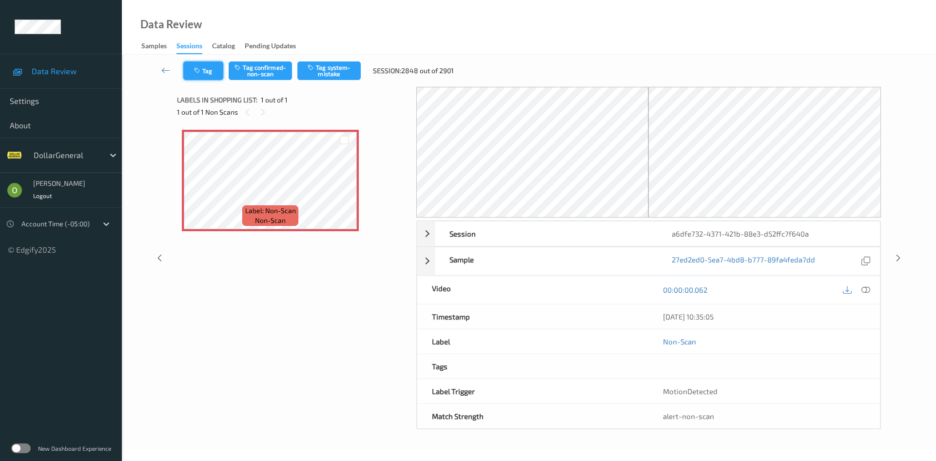
click at [212, 77] on button "Tag" at bounding box center [203, 70] width 40 height 19
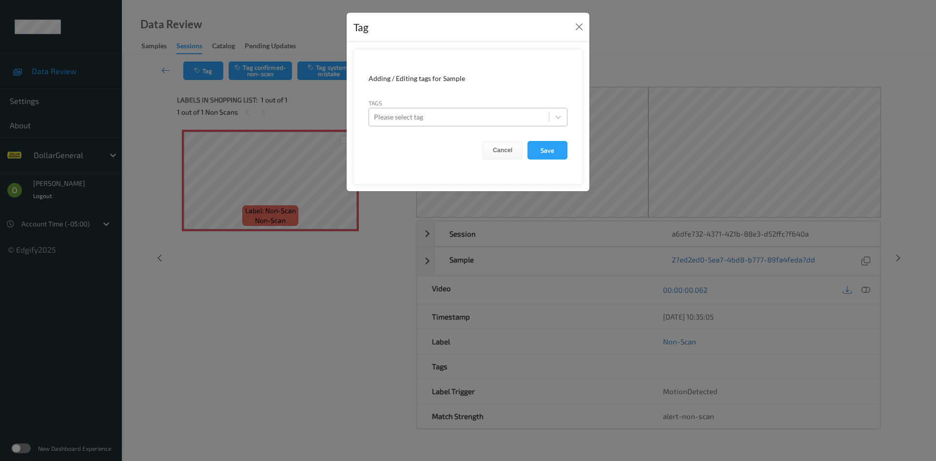
click at [454, 120] on div at bounding box center [459, 117] width 170 height 12
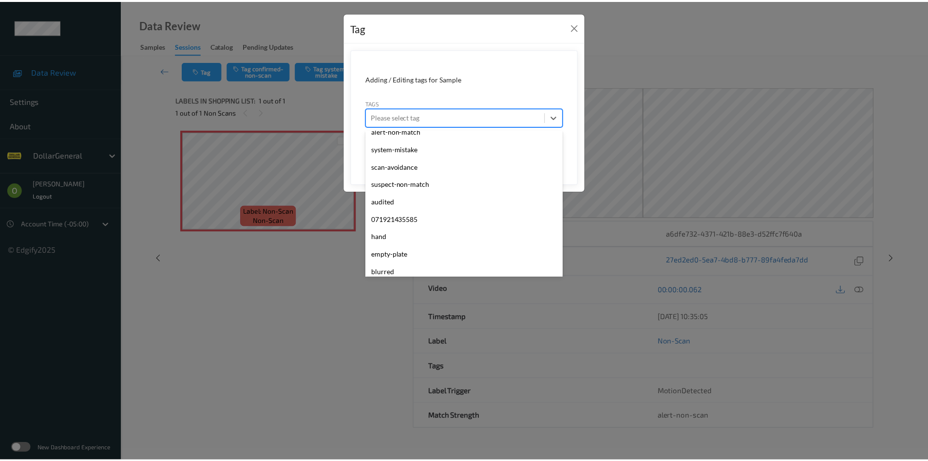
scroll to position [261, 0]
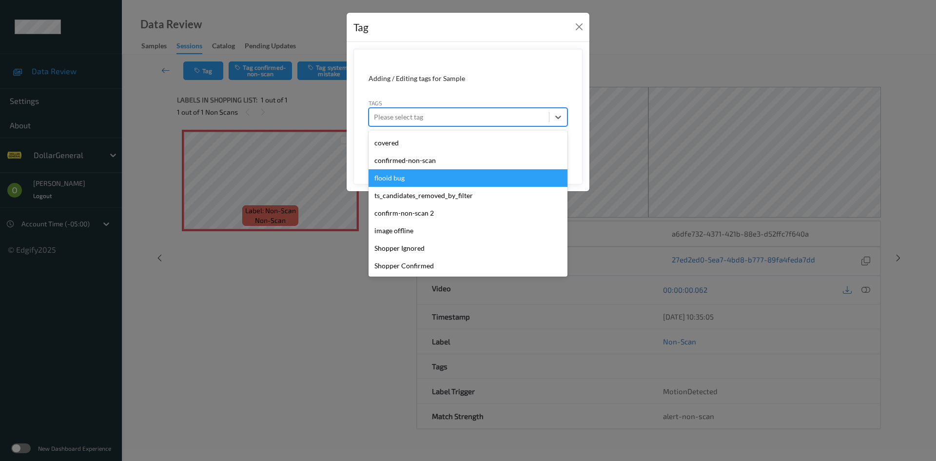
click at [459, 185] on div "flooid bug" at bounding box center [467, 178] width 199 height 18
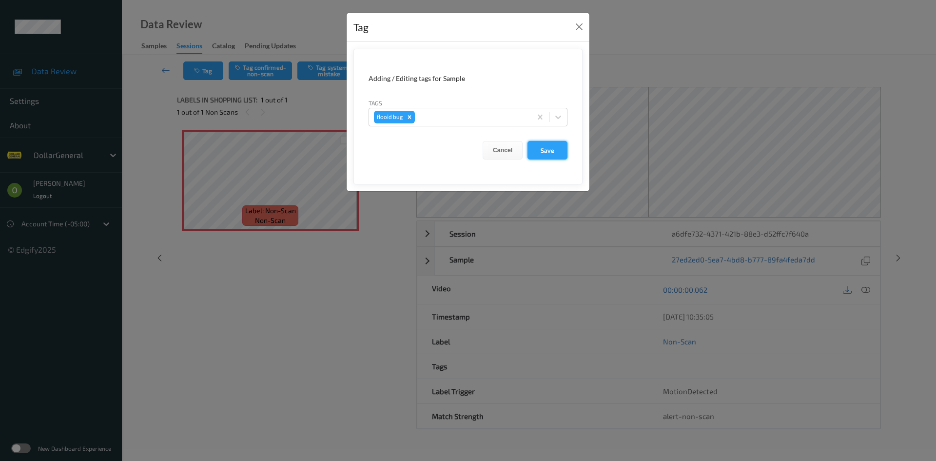
click at [538, 152] on button "Save" at bounding box center [547, 150] width 40 height 19
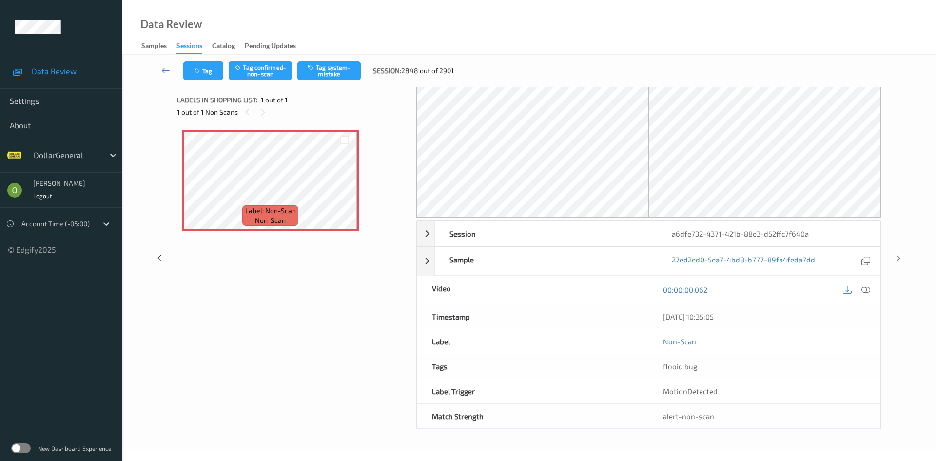
click at [340, 81] on div "Tag Tag confirmed-non-scan Tag system-mistake Session: 2848 out of 2901" at bounding box center [529, 71] width 774 height 32
click at [338, 75] on button "Tag system-mistake" at bounding box center [328, 70] width 63 height 19
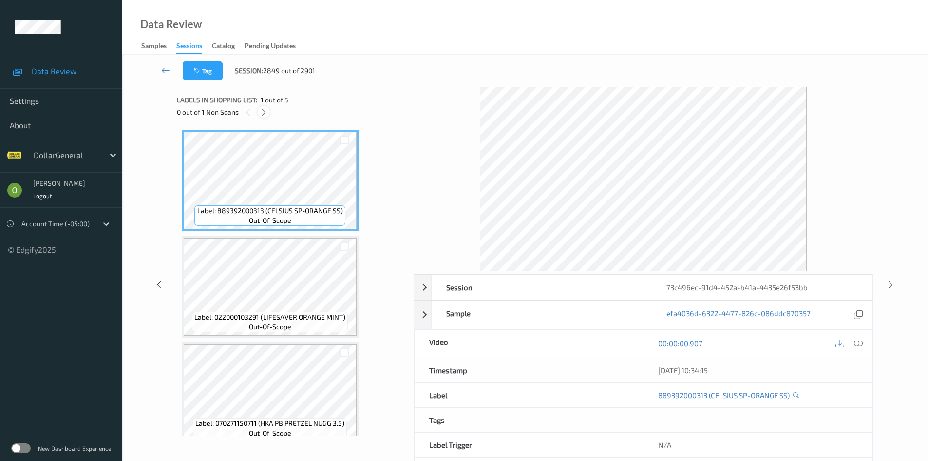
click at [260, 113] on icon at bounding box center [264, 112] width 8 height 9
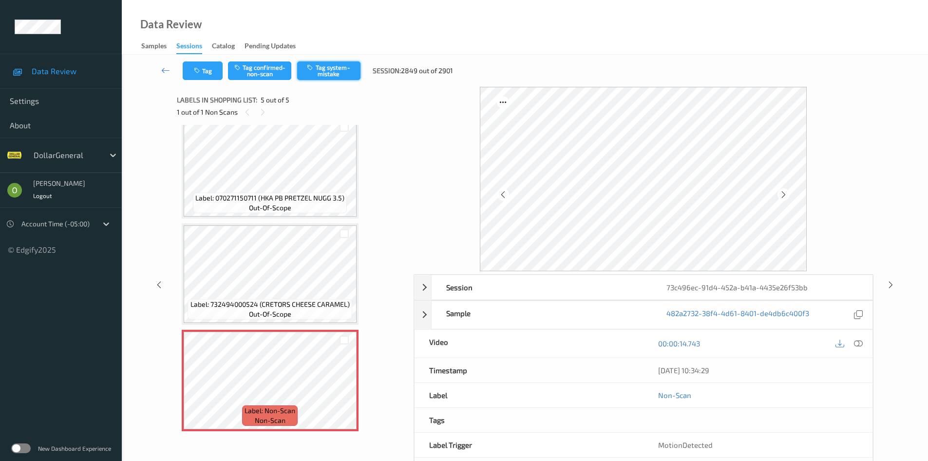
click at [313, 73] on button "Tag system-mistake" at bounding box center [328, 70] width 63 height 19
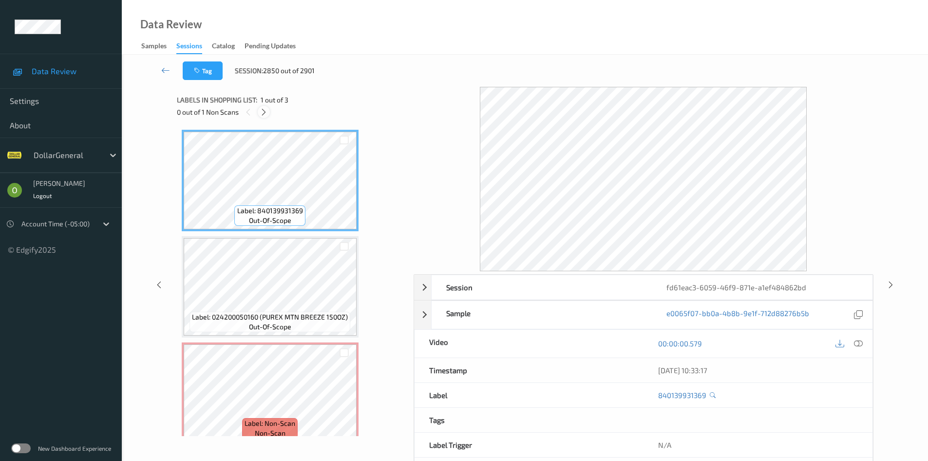
click at [267, 114] on icon at bounding box center [264, 112] width 8 height 9
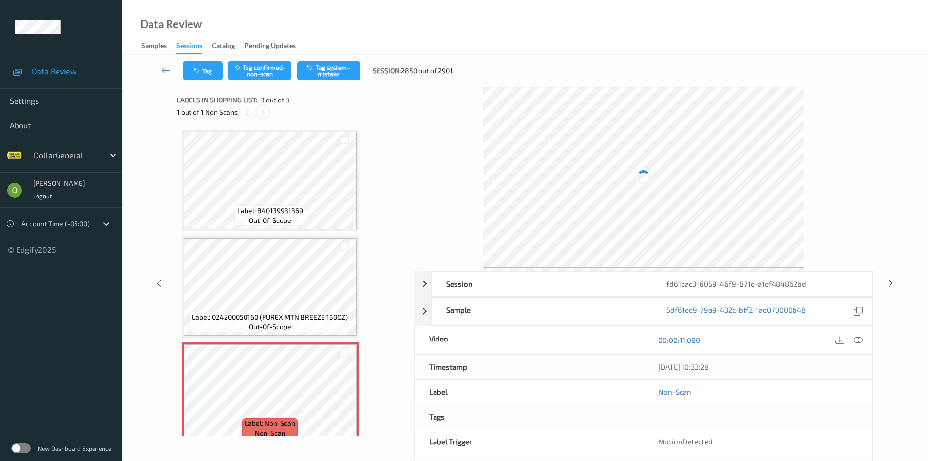
scroll to position [13, 0]
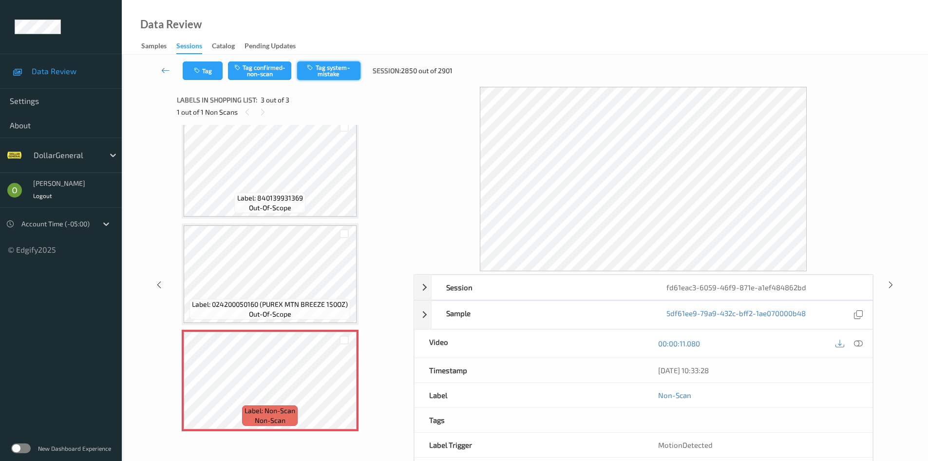
click at [313, 75] on button "Tag system-mistake" at bounding box center [328, 70] width 63 height 19
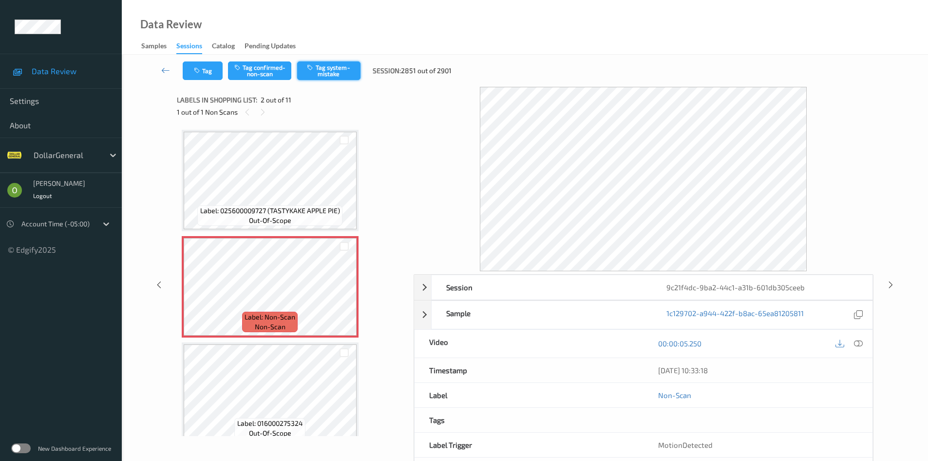
click at [337, 76] on button "Tag system-mistake" at bounding box center [328, 70] width 63 height 19
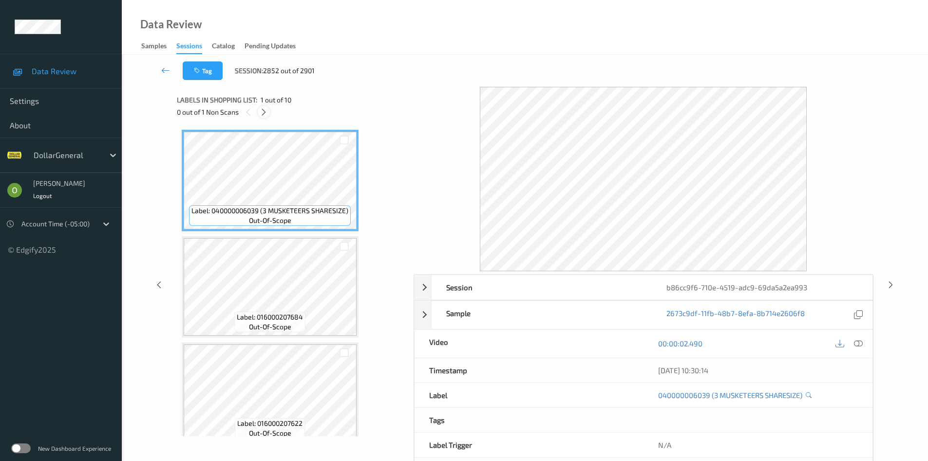
click at [268, 113] on icon at bounding box center [264, 112] width 8 height 9
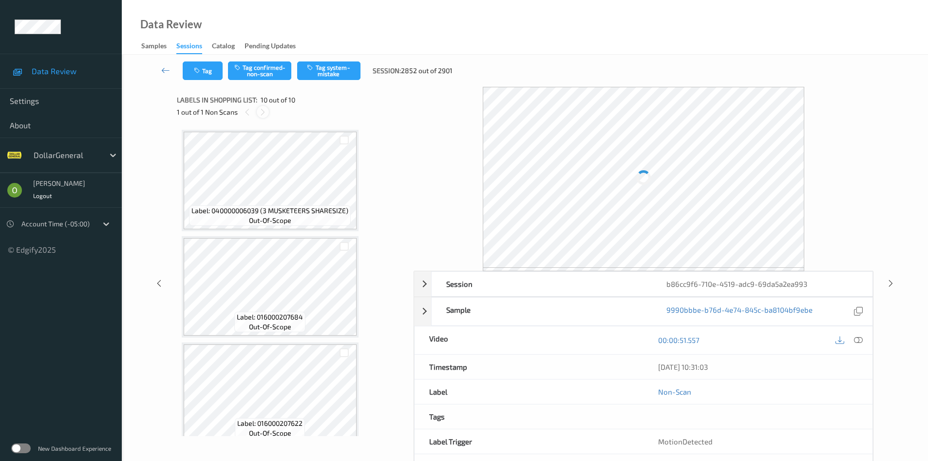
scroll to position [756, 0]
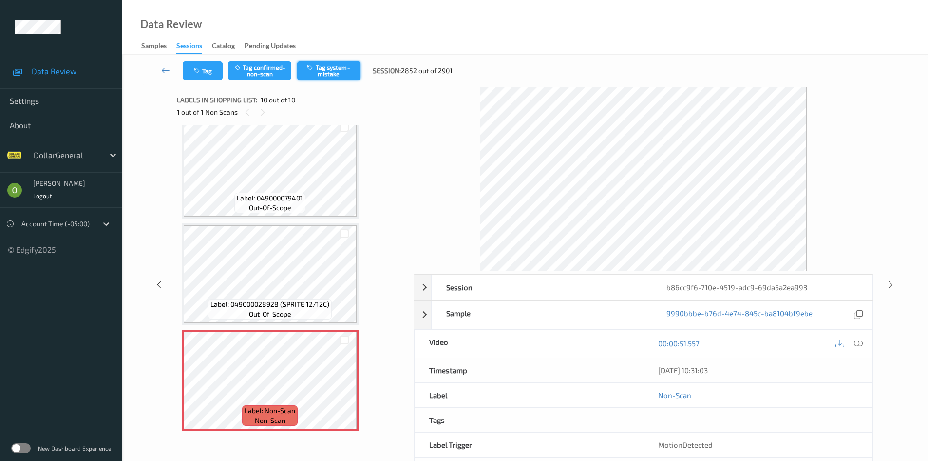
click at [350, 78] on button "Tag system-mistake" at bounding box center [328, 70] width 63 height 19
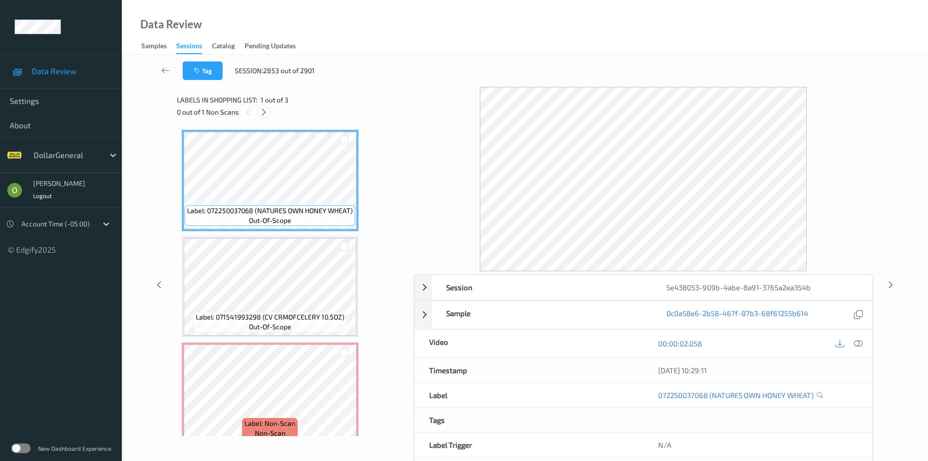
click at [266, 114] on icon at bounding box center [264, 112] width 8 height 9
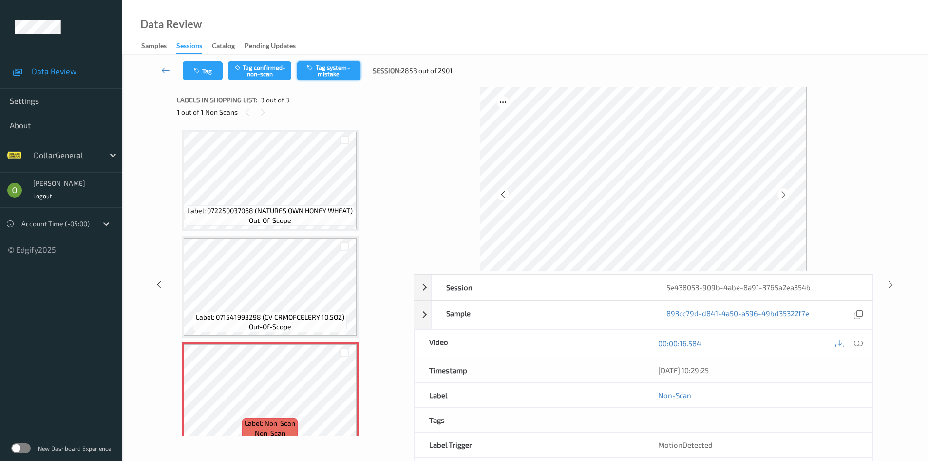
click at [344, 72] on button "Tag system-mistake" at bounding box center [328, 70] width 63 height 19
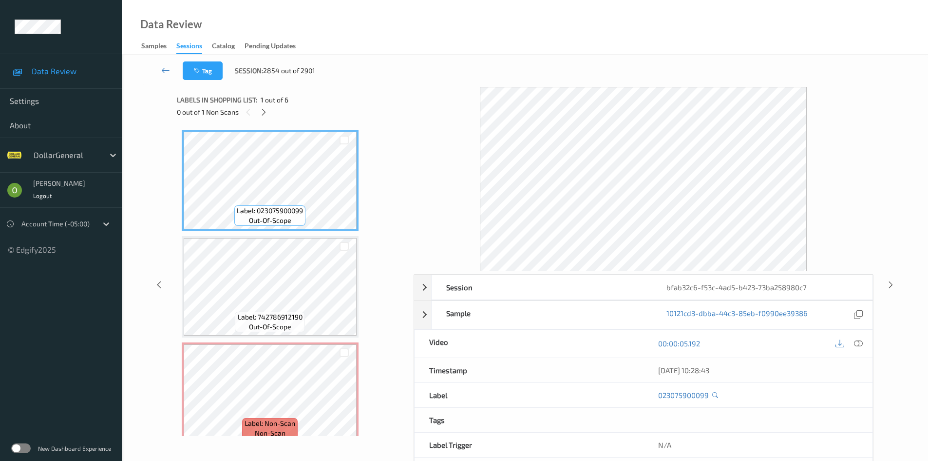
click at [263, 118] on div "0 out of 1 Non Scans" at bounding box center [292, 112] width 230 height 12
click at [263, 117] on div at bounding box center [264, 112] width 12 height 12
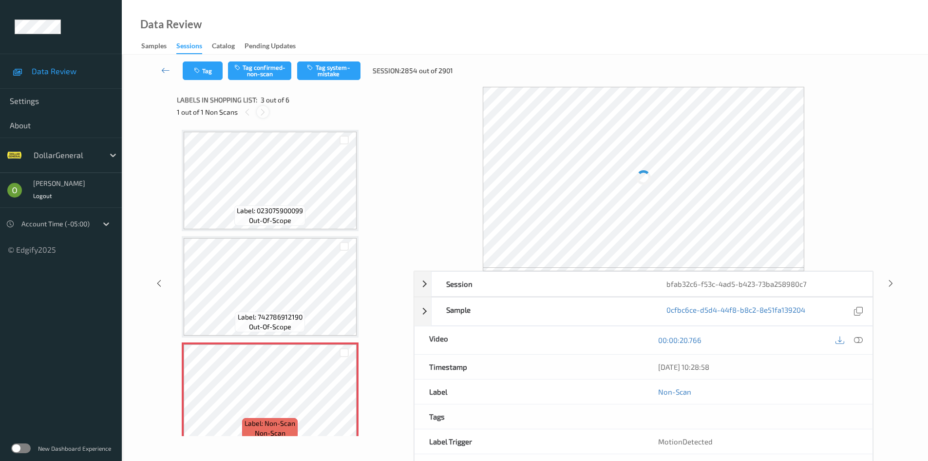
scroll to position [111, 0]
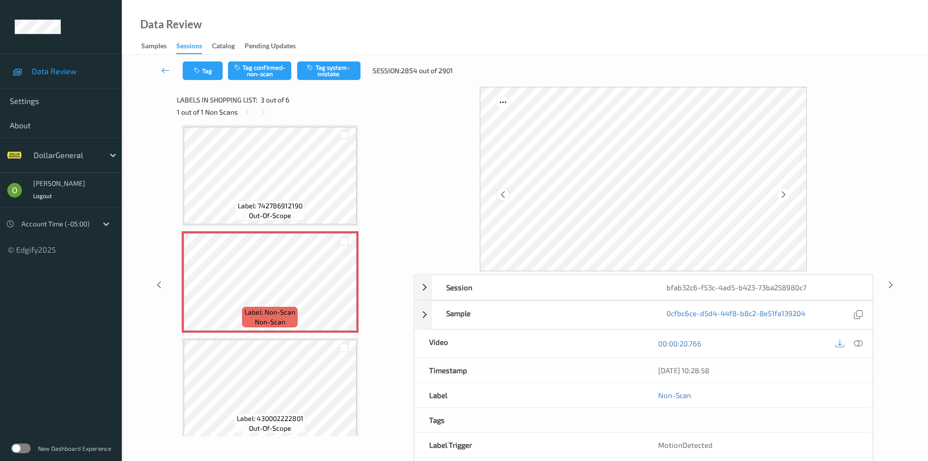
click at [498, 197] on div at bounding box center [503, 194] width 12 height 12
click at [499, 196] on icon at bounding box center [503, 194] width 8 height 9
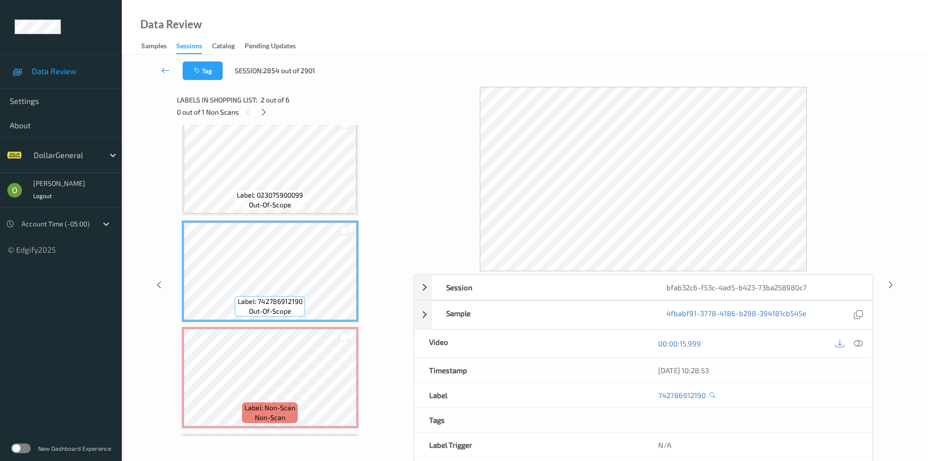
scroll to position [0, 0]
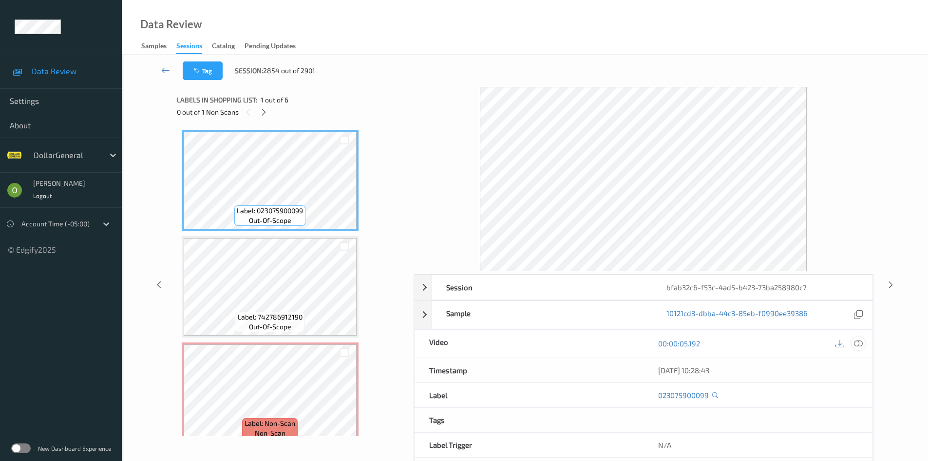
click at [864, 343] on div at bounding box center [858, 343] width 13 height 13
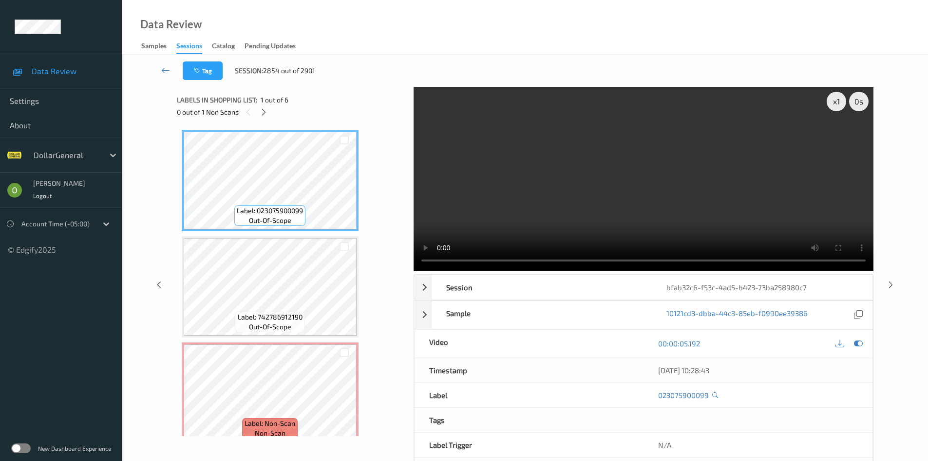
click at [699, 184] on video at bounding box center [644, 179] width 460 height 184
click at [686, 191] on video at bounding box center [644, 179] width 460 height 184
click at [488, 171] on video at bounding box center [644, 179] width 460 height 184
click at [841, 105] on div "x 1" at bounding box center [836, 101] width 19 height 19
click at [761, 145] on video at bounding box center [644, 179] width 460 height 184
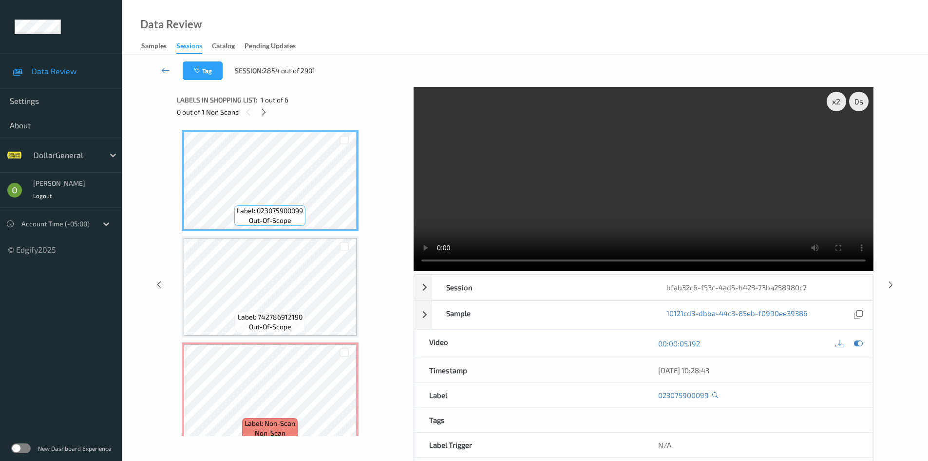
click at [754, 148] on video at bounding box center [644, 179] width 460 height 184
click at [753, 148] on video at bounding box center [644, 179] width 460 height 184
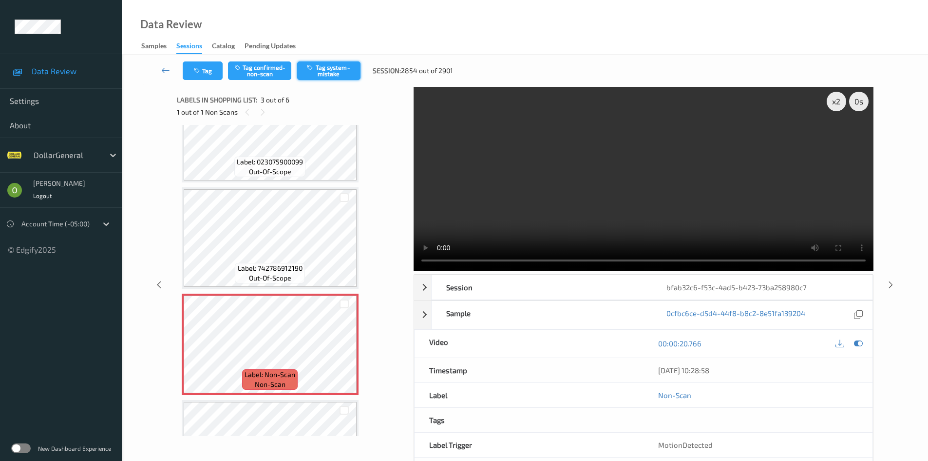
click at [341, 62] on button "Tag system-mistake" at bounding box center [328, 70] width 63 height 19
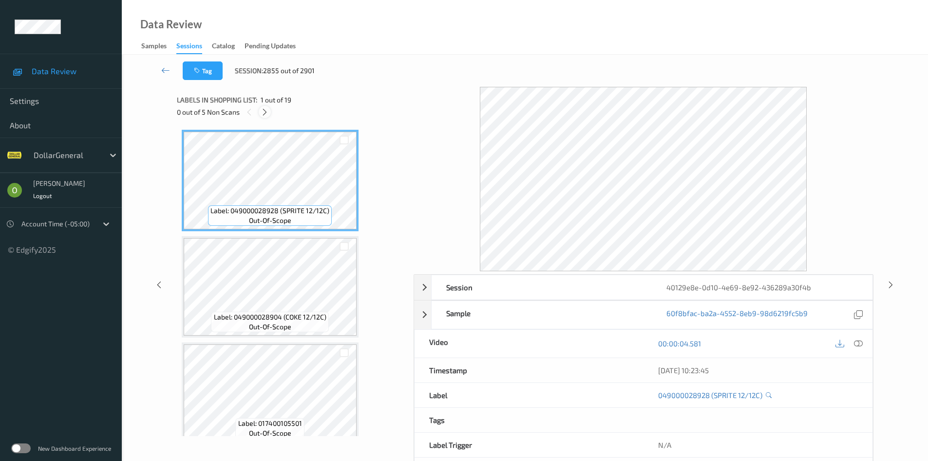
click at [266, 114] on icon at bounding box center [265, 112] width 8 height 9
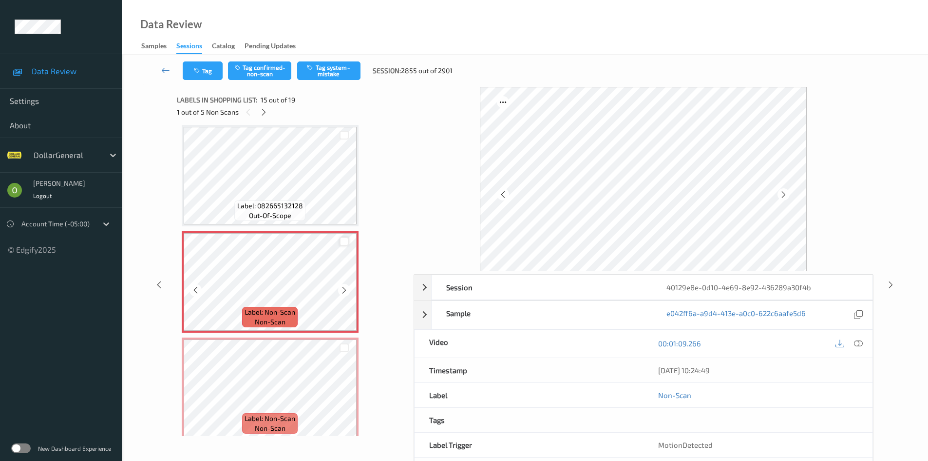
click at [345, 239] on div at bounding box center [344, 241] width 9 height 9
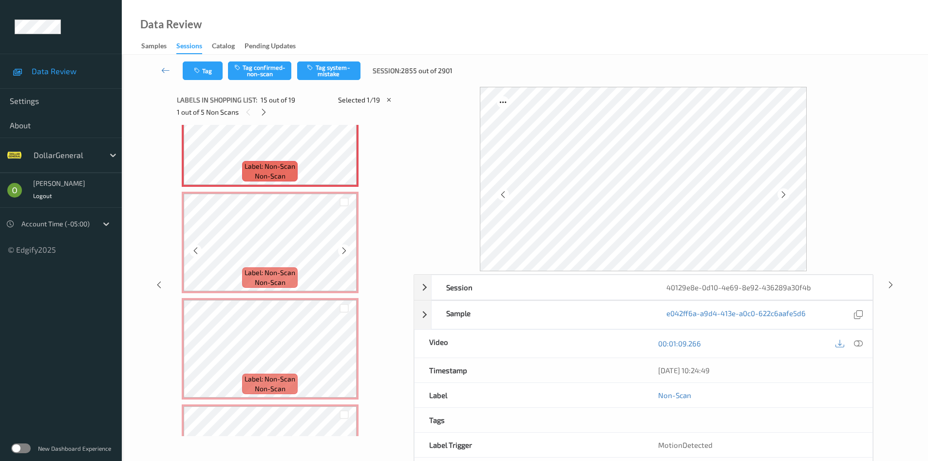
scroll to position [1532, 0]
click at [344, 201] on div at bounding box center [344, 201] width 9 height 9
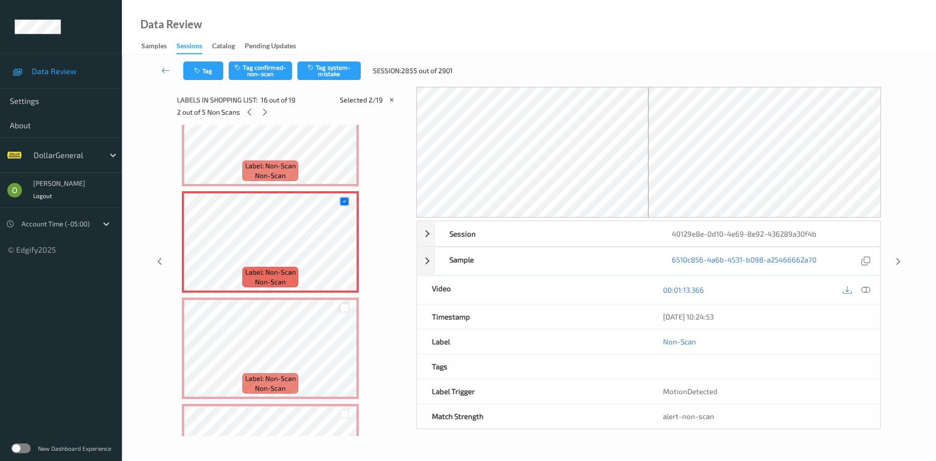
click at [345, 311] on div at bounding box center [344, 307] width 9 height 9
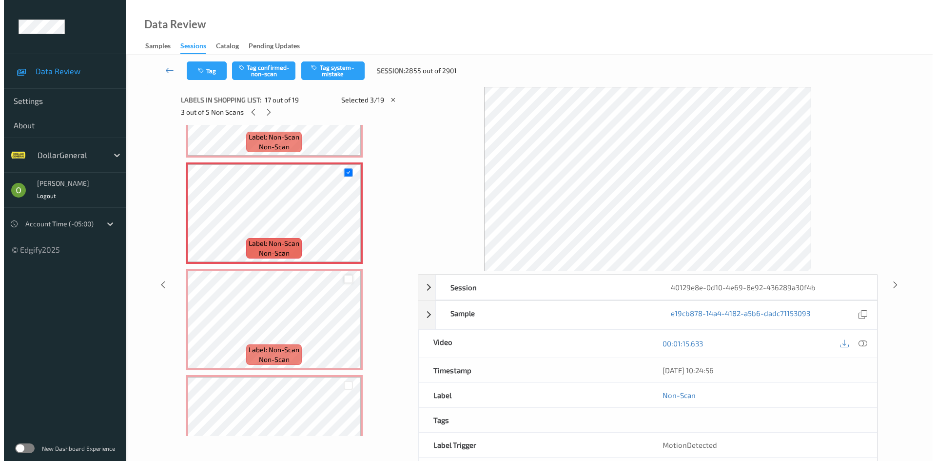
scroll to position [1678, 0]
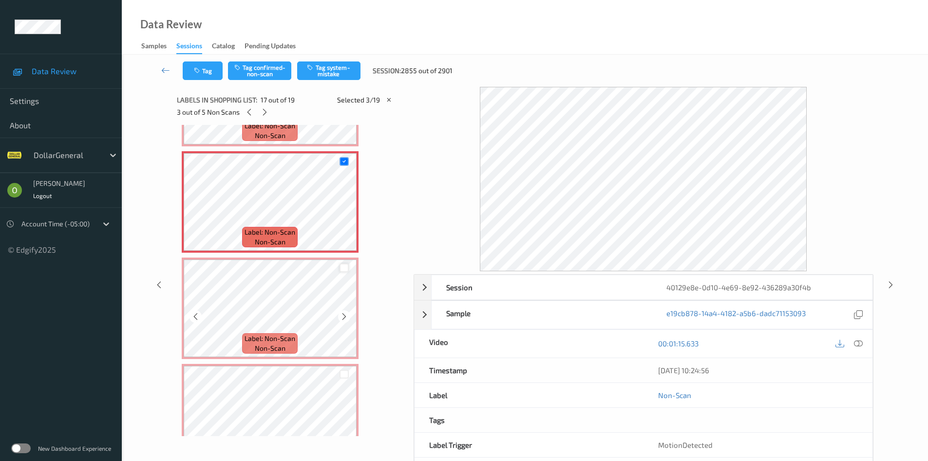
click at [347, 268] on div at bounding box center [344, 267] width 9 height 9
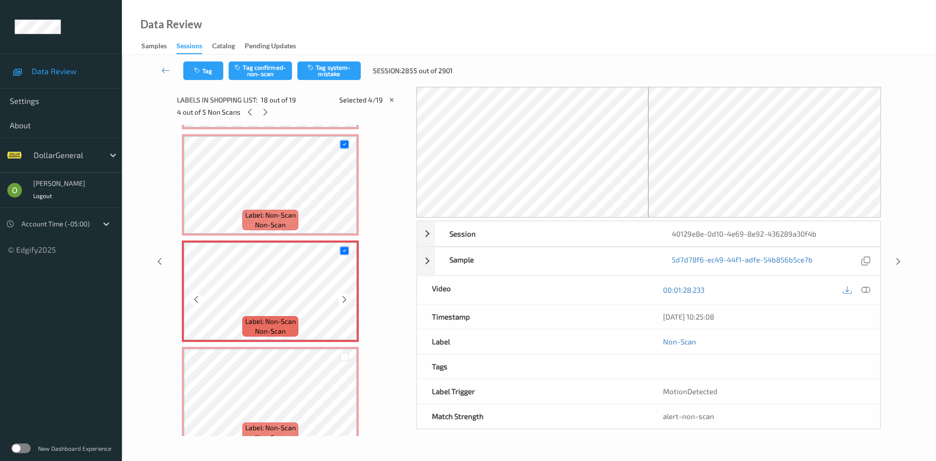
scroll to position [1712, 0]
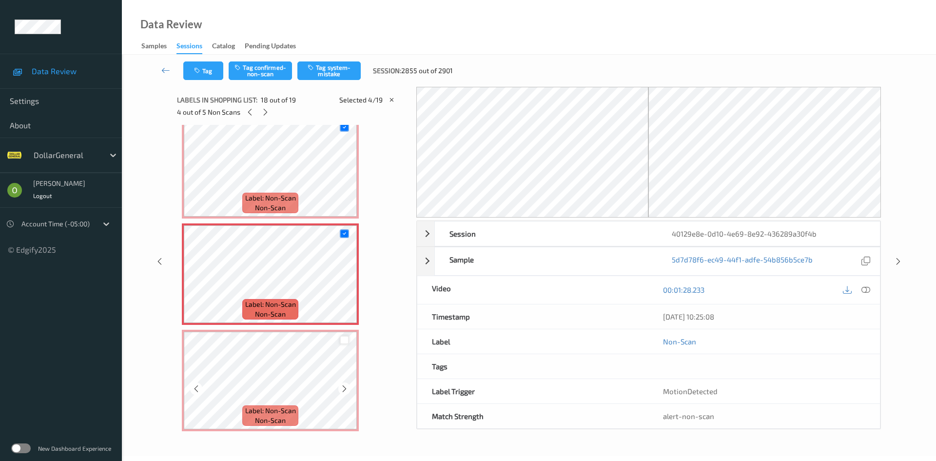
click at [345, 337] on div at bounding box center [344, 339] width 9 height 9
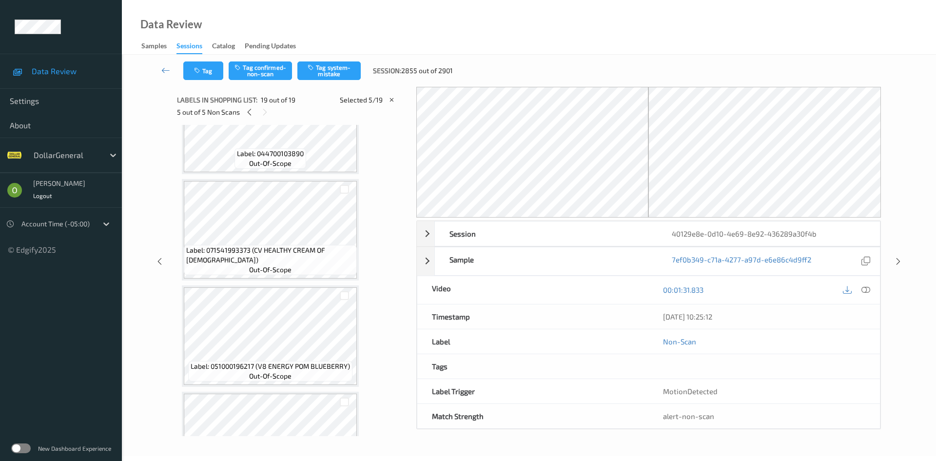
scroll to position [689, 0]
click at [342, 67] on button "Tag system-mistake" at bounding box center [328, 70] width 63 height 19
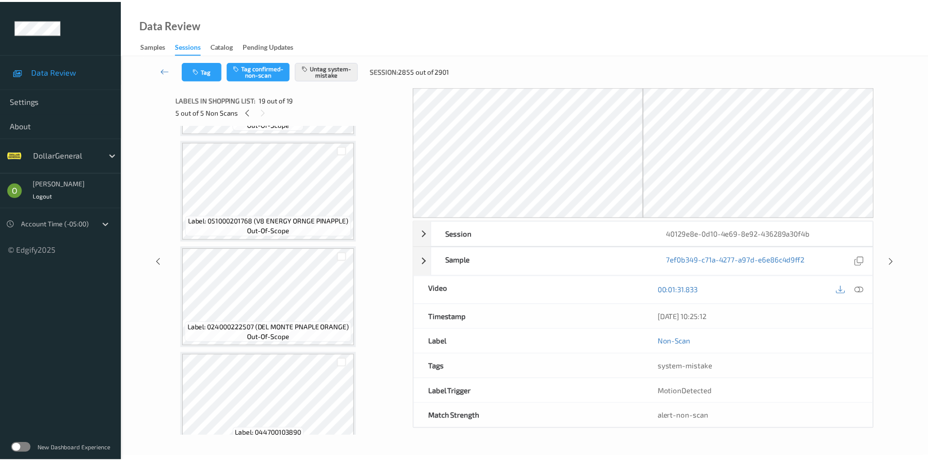
scroll to position [397, 0]
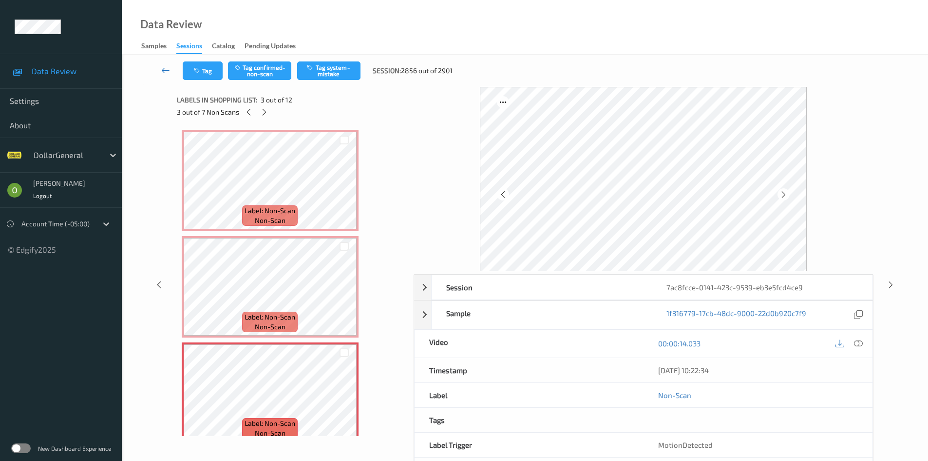
click at [166, 70] on icon at bounding box center [165, 70] width 9 height 10
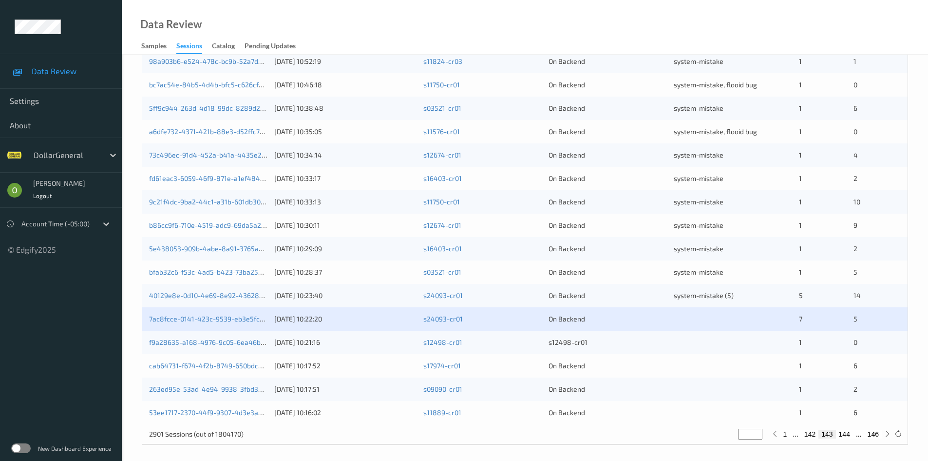
scroll to position [273, 0]
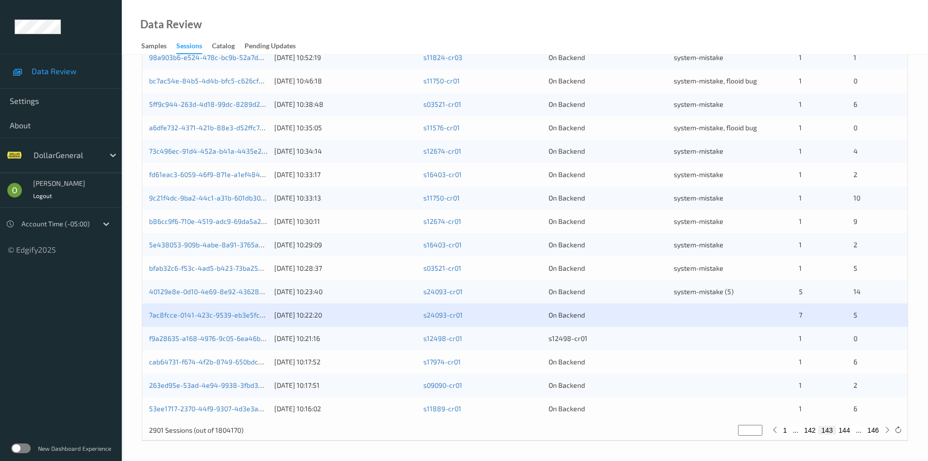
click at [695, 327] on div "f9a28635-a168-4976-9c05-6ea46bfd3a12 [DATE] 10:21:16 s12498-cr01 s12498-cr01 1 0" at bounding box center [525, 337] width 766 height 23
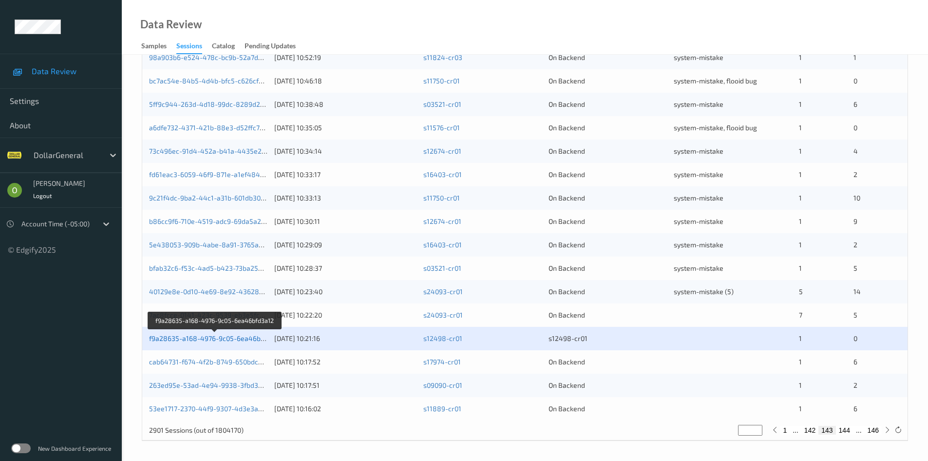
click at [189, 338] on link "f9a28635-a168-4976-9c05-6ea46bfd3a12" at bounding box center [215, 338] width 133 height 8
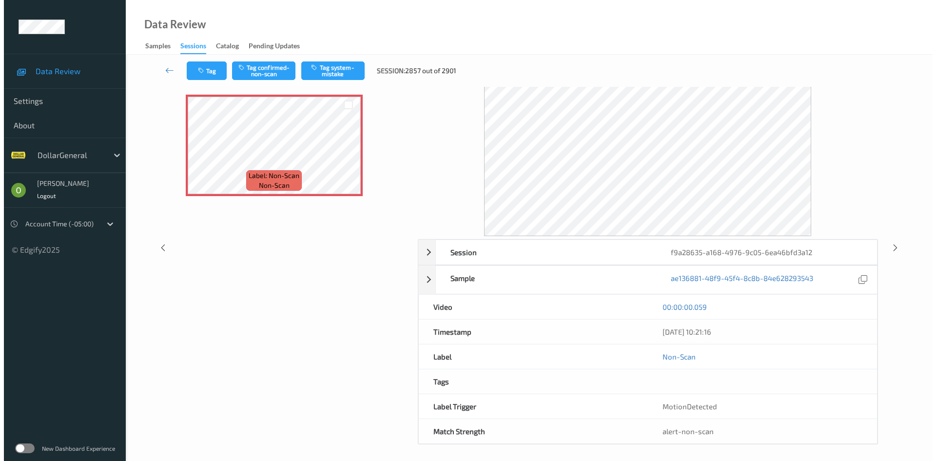
scroll to position [38, 0]
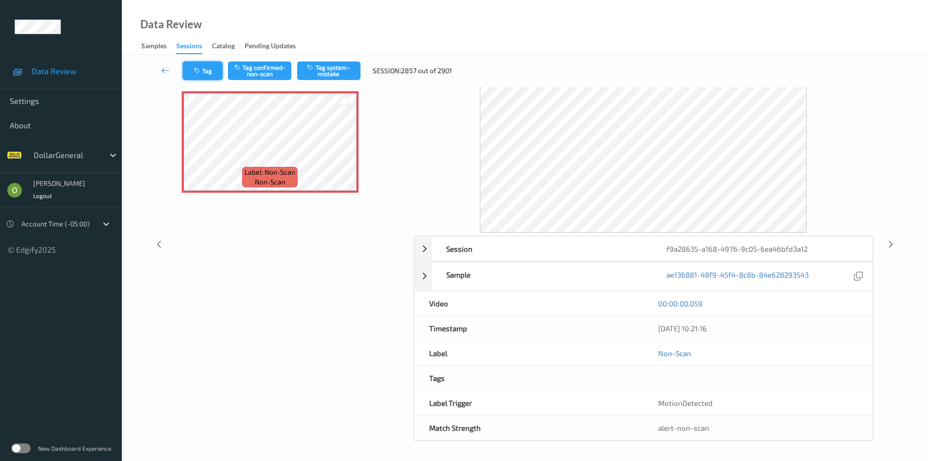
click at [214, 64] on button "Tag" at bounding box center [203, 70] width 40 height 19
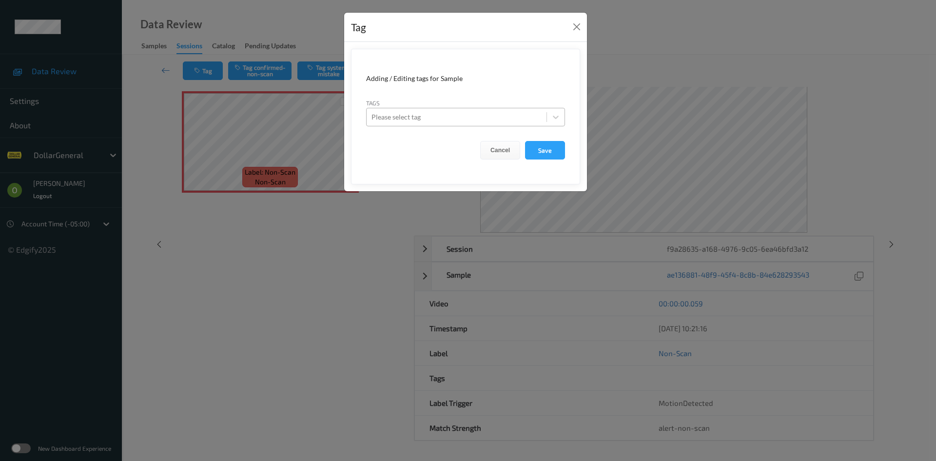
click at [390, 117] on div at bounding box center [456, 117] width 170 height 12
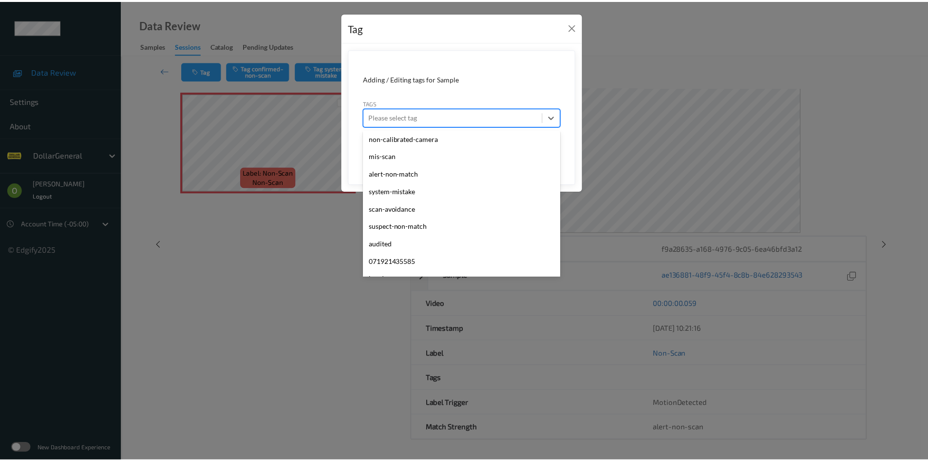
scroll to position [261, 0]
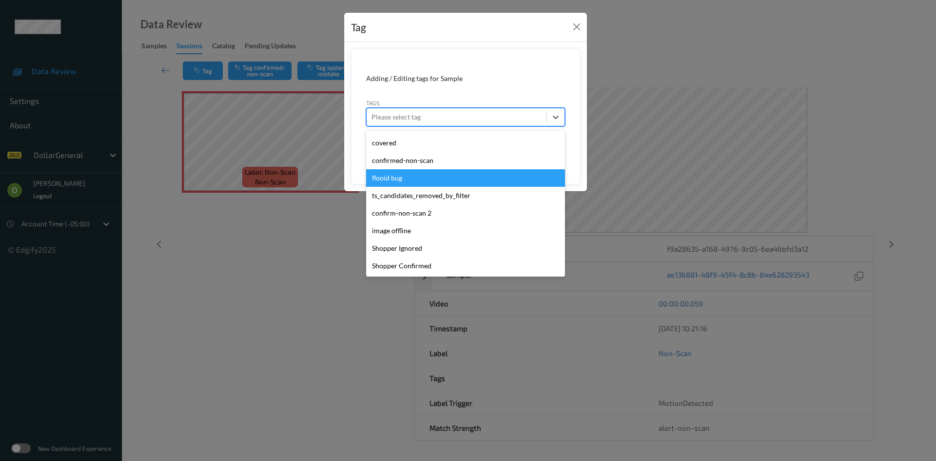
click at [444, 181] on div "flooid bug" at bounding box center [465, 178] width 199 height 18
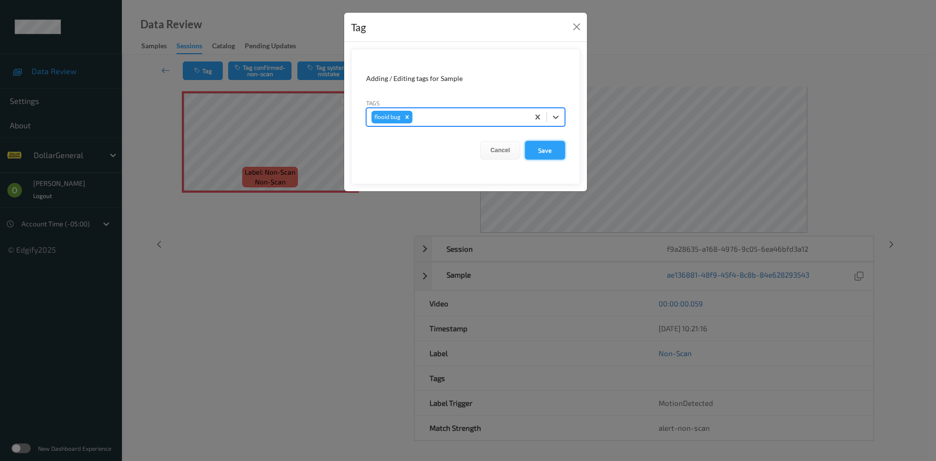
click at [550, 155] on button "Save" at bounding box center [545, 150] width 40 height 19
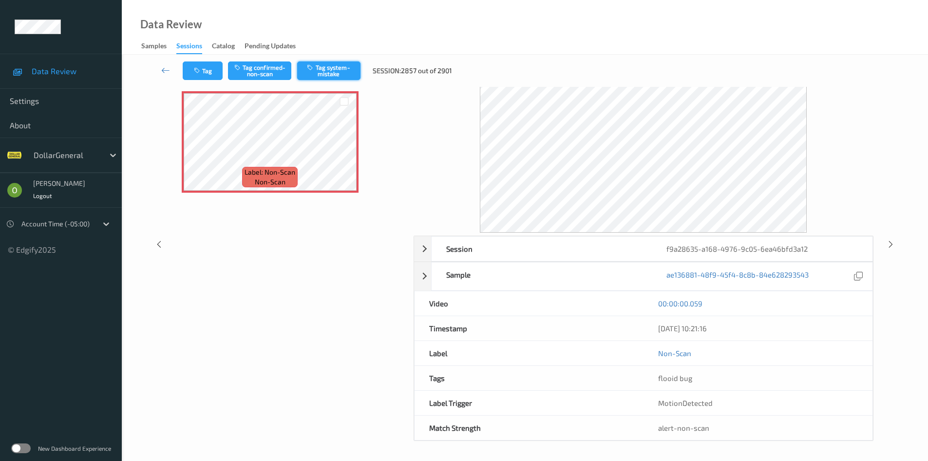
click at [347, 72] on button "Tag system-mistake" at bounding box center [328, 70] width 63 height 19
click at [167, 61] on div "Tag Tag confirmed-non-scan Untag system-mistake Session: 2857 out of 2901" at bounding box center [525, 71] width 767 height 32
click at [174, 68] on link at bounding box center [166, 70] width 34 height 19
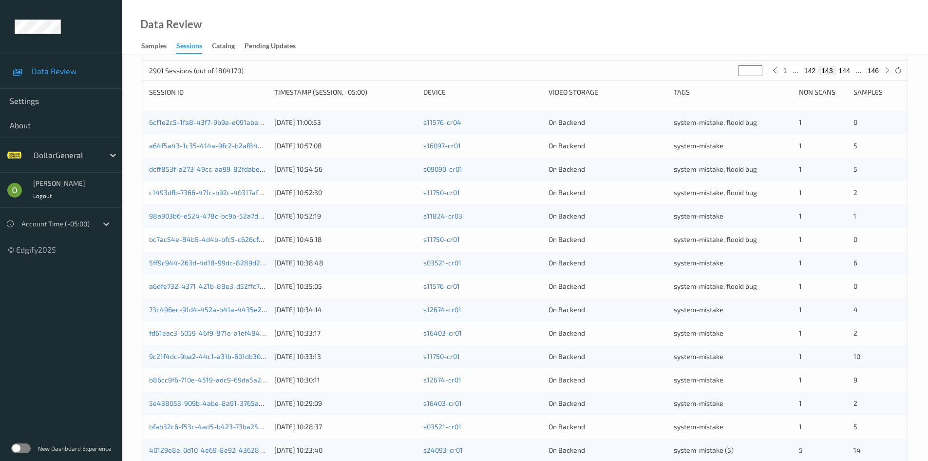
scroll to position [273, 0]
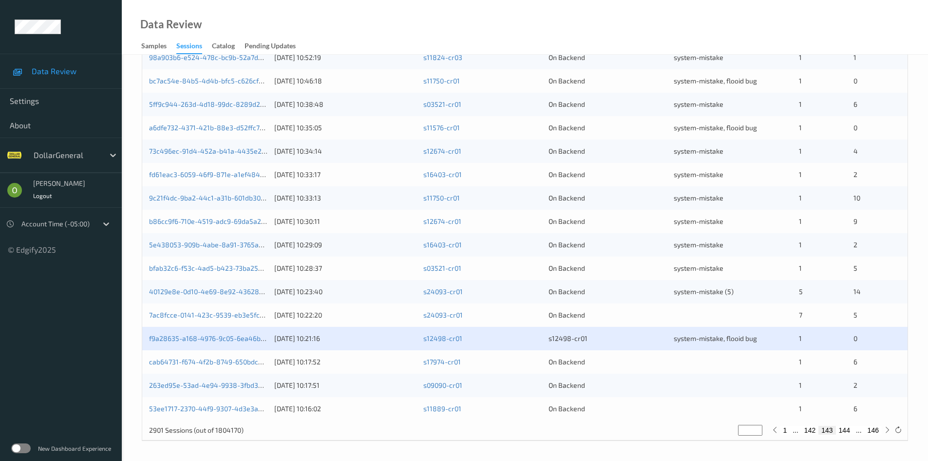
click at [710, 309] on div "7ac8fcce-0141-423c-9539-eb3e5fcd4ce9 [DATE] 10:22:20 s24093-cr01 On Backend 7 5" at bounding box center [525, 314] width 766 height 23
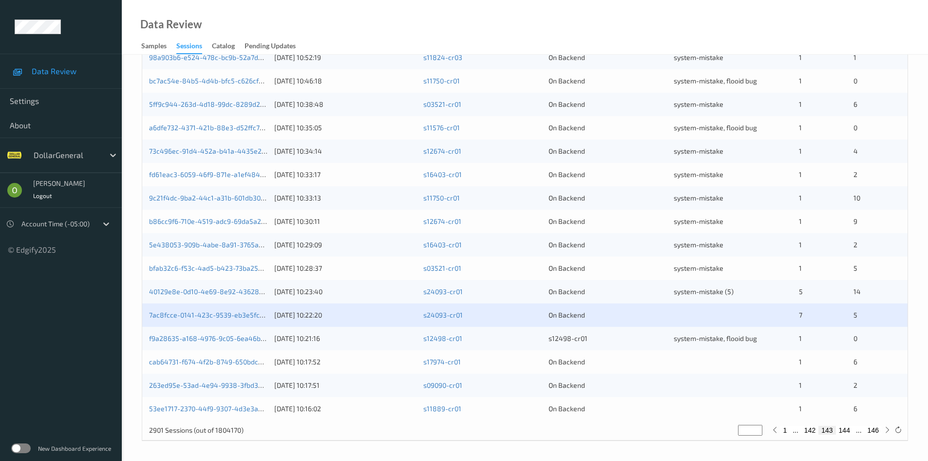
click at [239, 307] on div "7ac8fcce-0141-423c-9539-eb3e5fcd4ce9 [DATE] 10:22:20 s24093-cr01 On Backend 7 5" at bounding box center [525, 314] width 766 height 23
click at [238, 310] on link "7ac8fcce-0141-423c-9539-eb3e5fcd4ce9" at bounding box center [214, 314] width 130 height 8
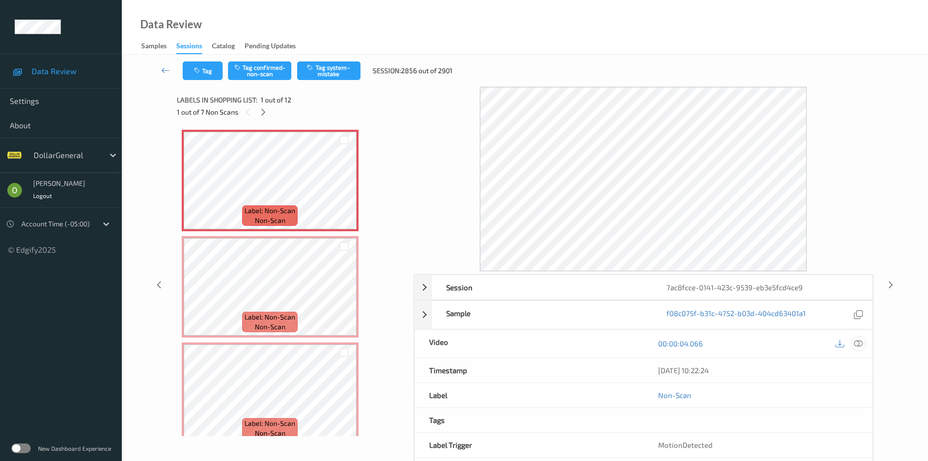
click at [859, 348] on div at bounding box center [858, 343] width 13 height 13
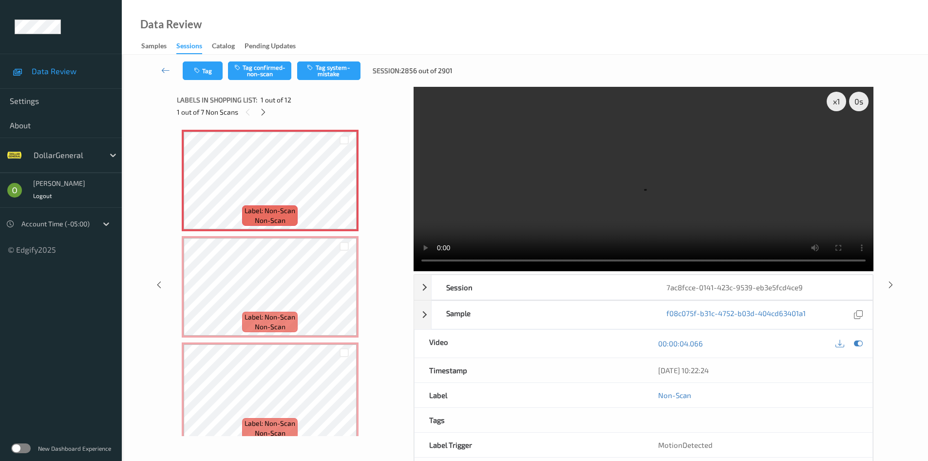
click at [555, 155] on video at bounding box center [644, 179] width 460 height 184
click at [831, 106] on div "x 1" at bounding box center [836, 101] width 19 height 19
click at [831, 106] on div "x 2" at bounding box center [836, 101] width 19 height 19
click at [571, 183] on video at bounding box center [644, 179] width 460 height 184
click at [449, 137] on video at bounding box center [644, 179] width 460 height 184
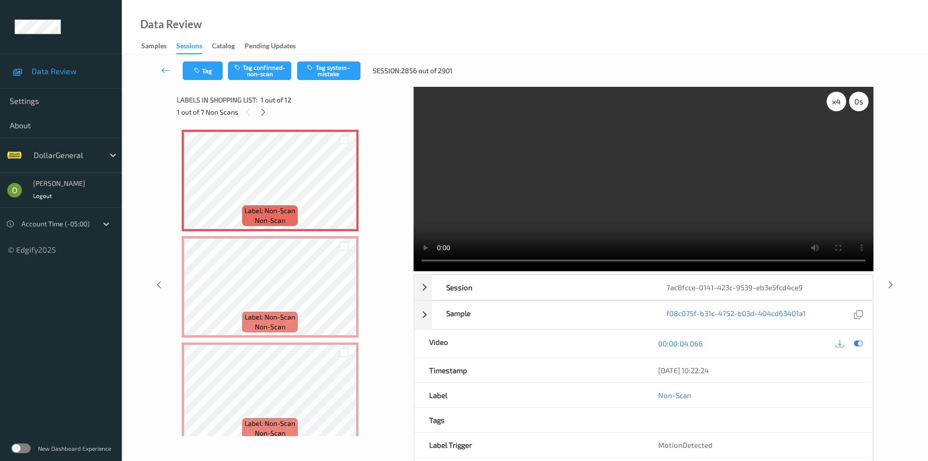
click at [835, 106] on div "x 4" at bounding box center [836, 101] width 19 height 19
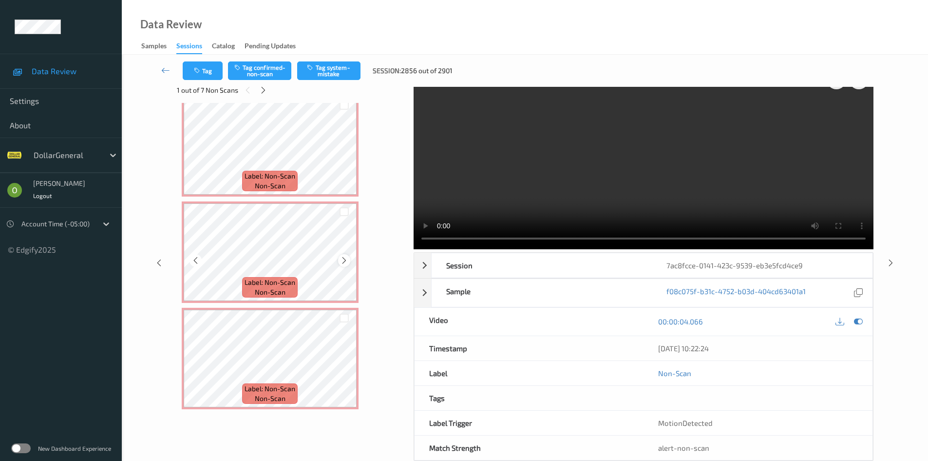
scroll to position [42, 0]
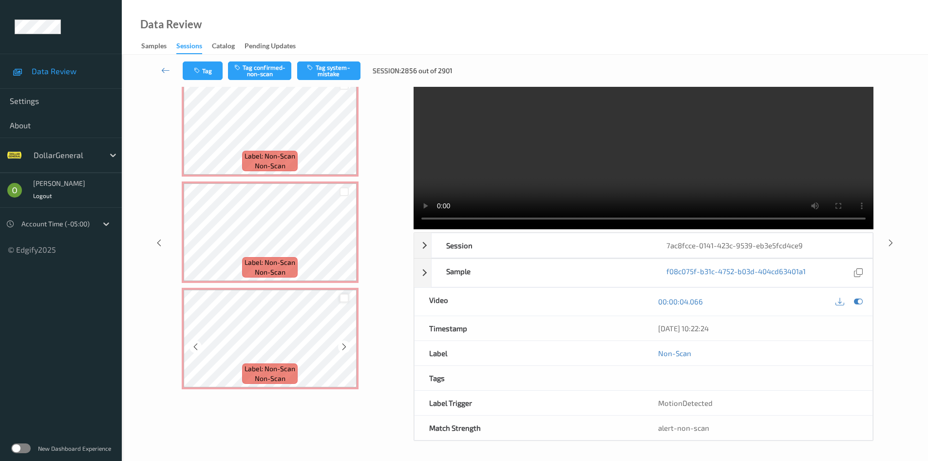
click at [344, 295] on div at bounding box center [344, 297] width 9 height 9
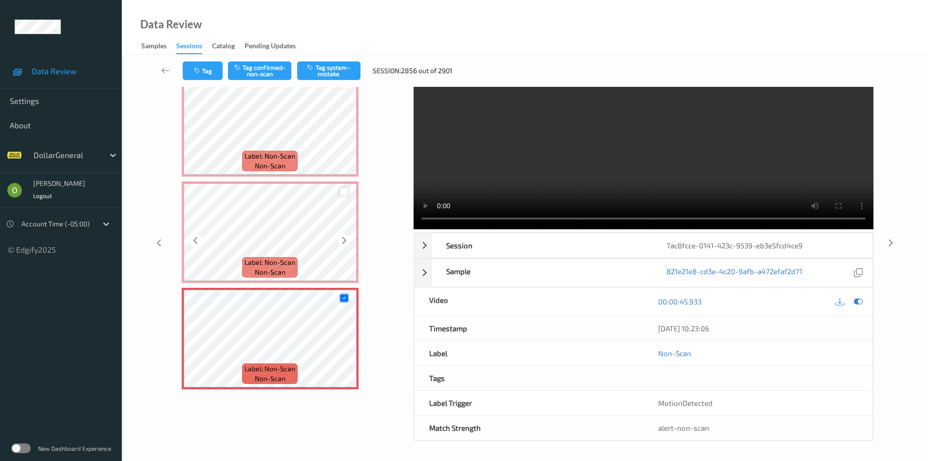
click at [345, 188] on div at bounding box center [344, 191] width 9 height 9
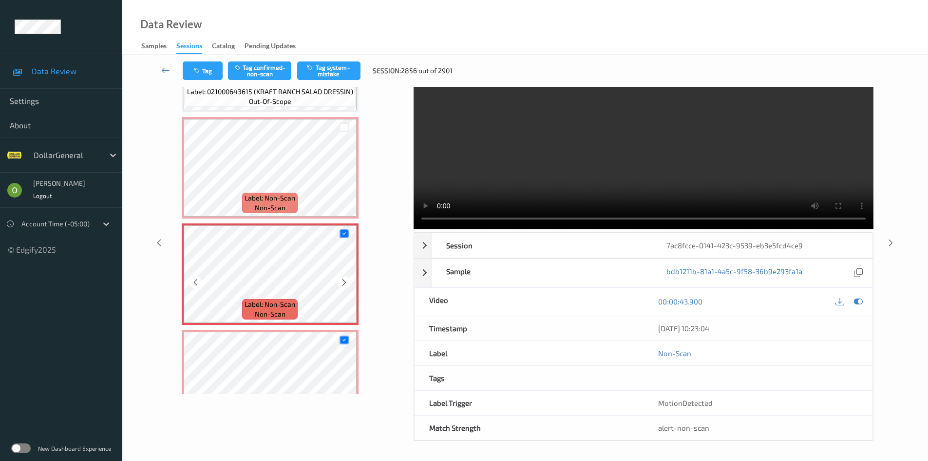
scroll to position [823, 0]
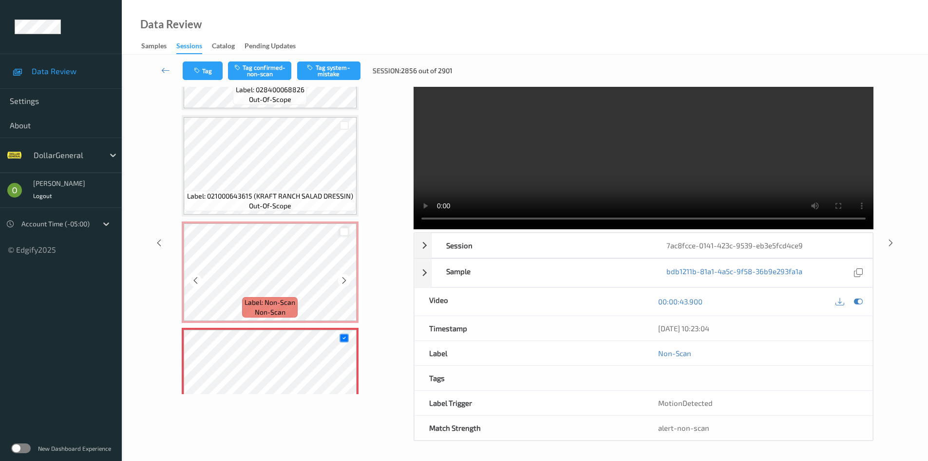
click at [346, 229] on div at bounding box center [344, 231] width 9 height 9
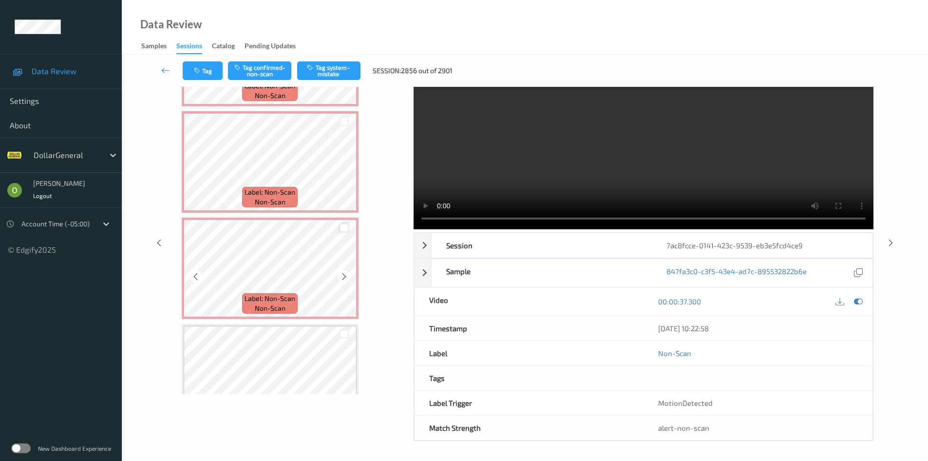
click at [340, 229] on div at bounding box center [344, 227] width 9 height 9
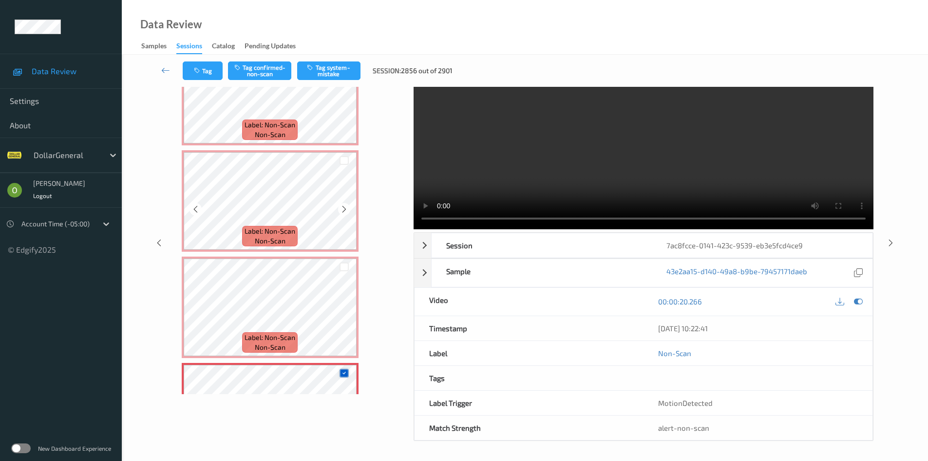
scroll to position [43, 0]
click at [342, 267] on div at bounding box center [344, 267] width 9 height 9
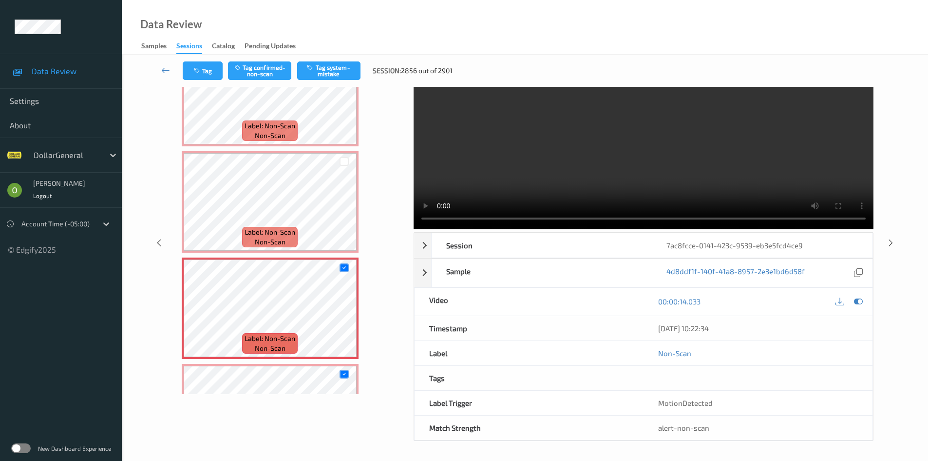
scroll to position [0, 0]
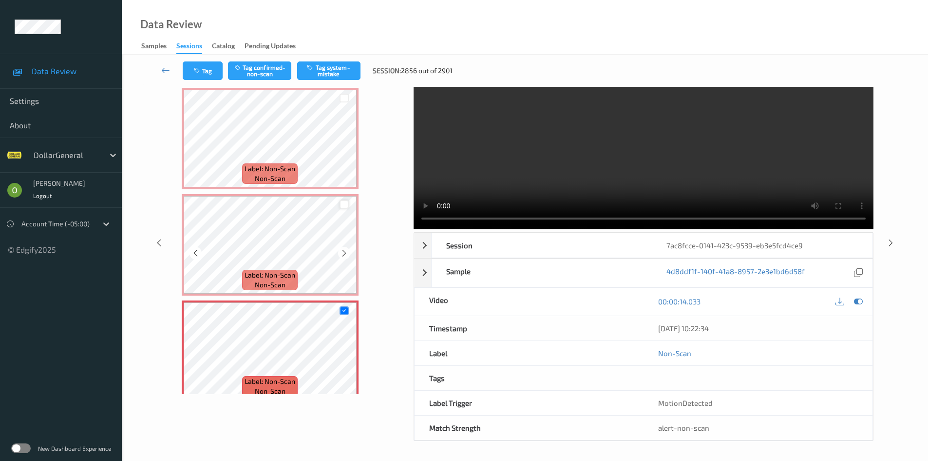
click at [345, 202] on div at bounding box center [344, 204] width 9 height 9
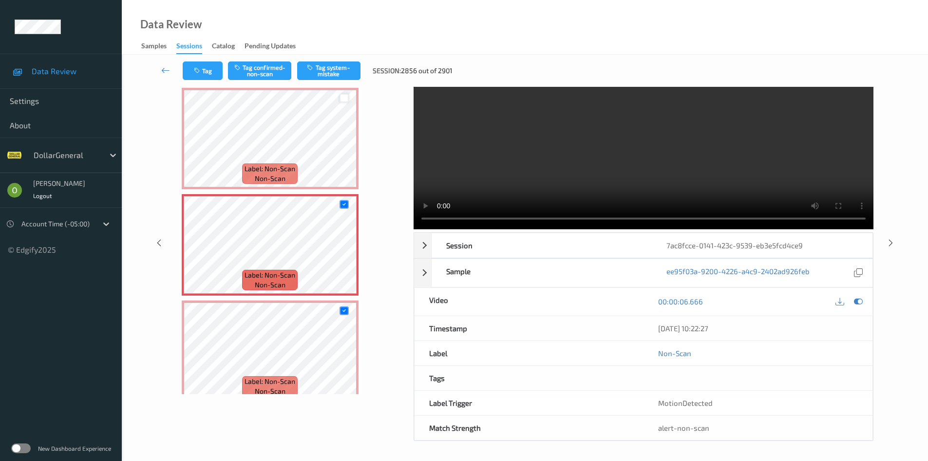
click at [342, 96] on div at bounding box center [344, 98] width 9 height 9
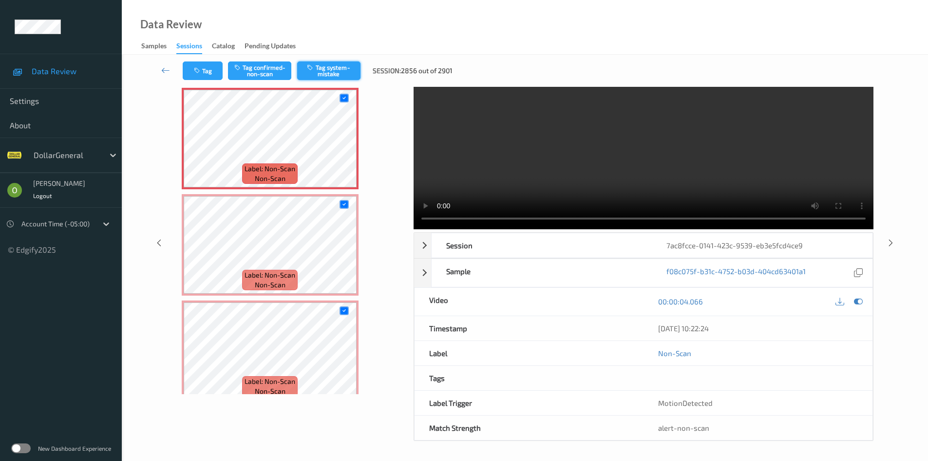
click at [353, 65] on button "Tag system-mistake" at bounding box center [328, 70] width 63 height 19
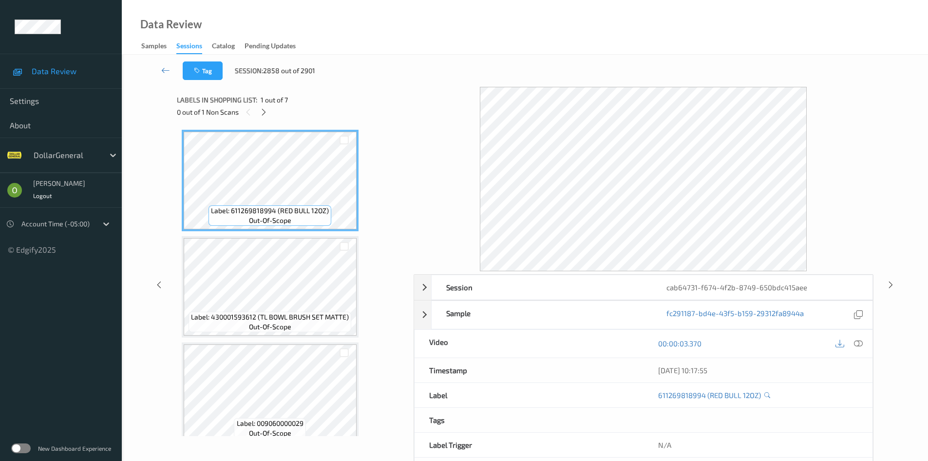
click at [273, 114] on div "0 out of 1 Non Scans" at bounding box center [292, 112] width 230 height 12
click at [268, 110] on icon at bounding box center [264, 112] width 8 height 9
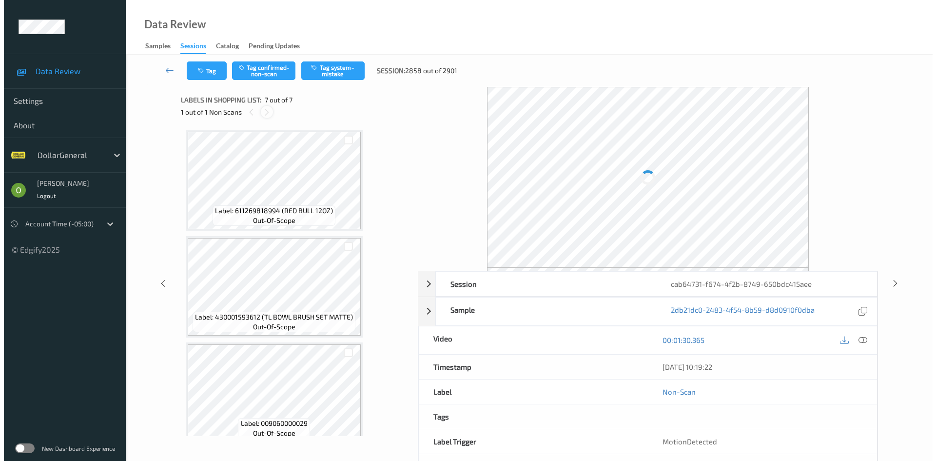
scroll to position [438, 0]
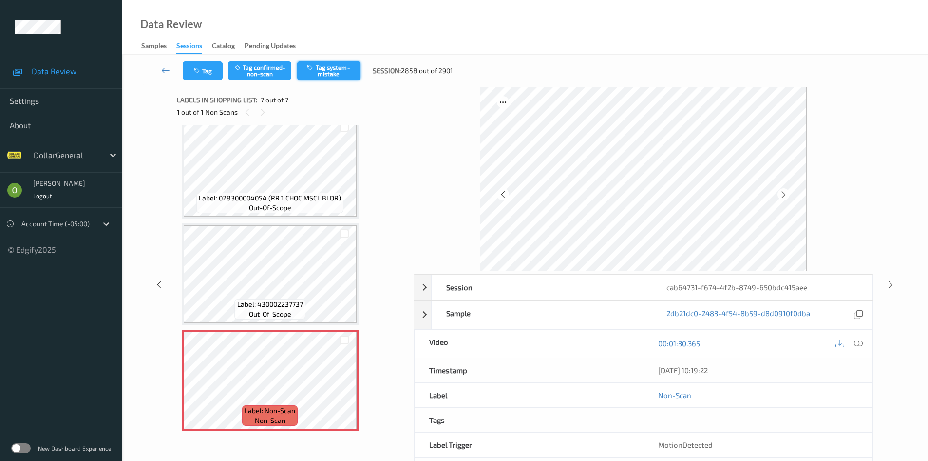
click at [357, 78] on button "Tag system-mistake" at bounding box center [328, 70] width 63 height 19
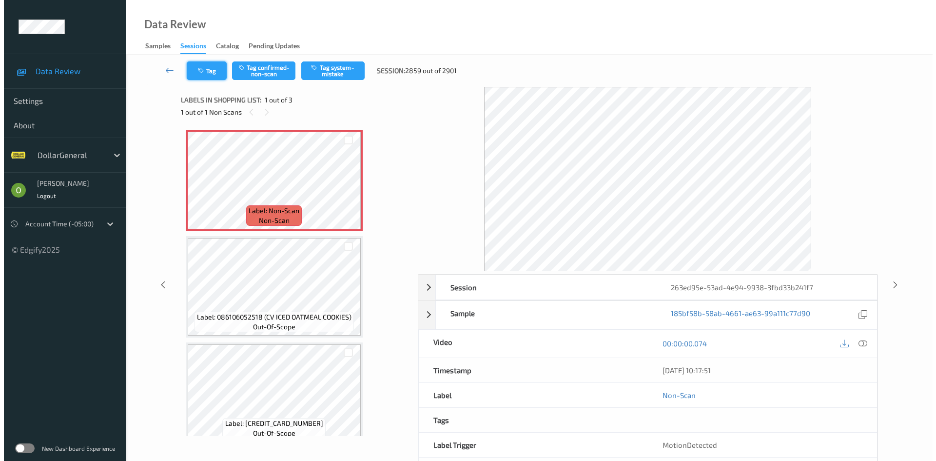
click
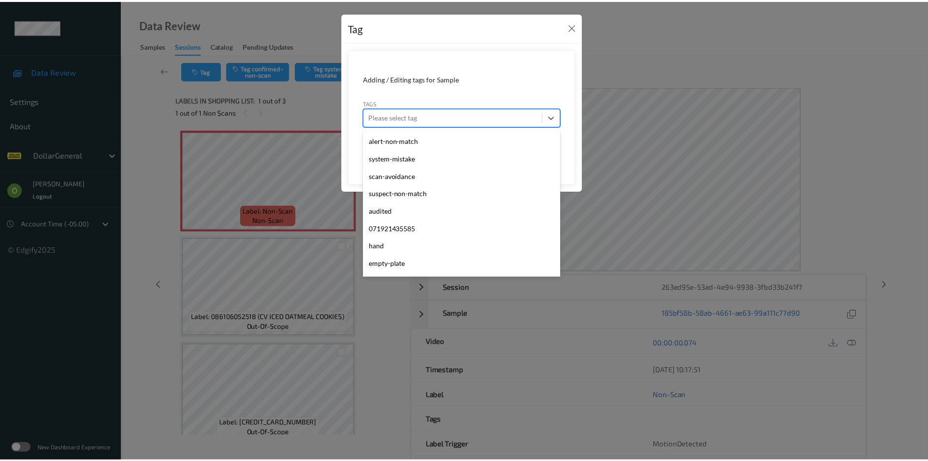
scroll to position [261, 0]
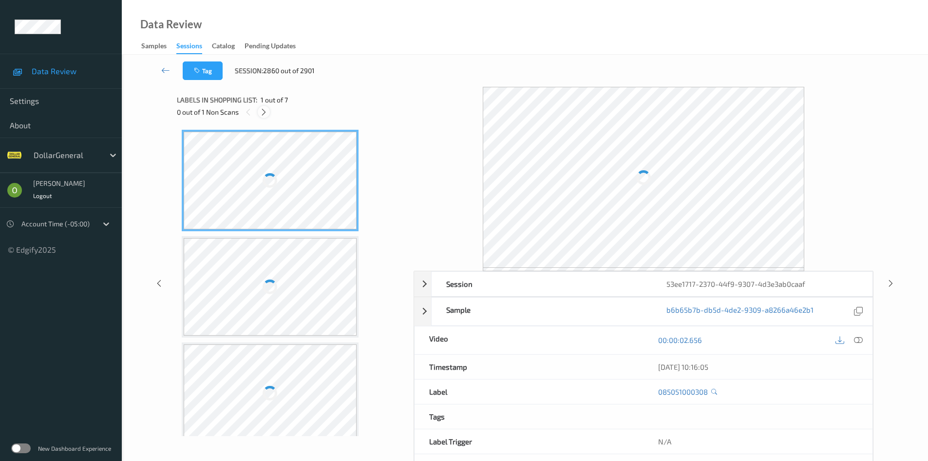
scroll to position [324, 0]
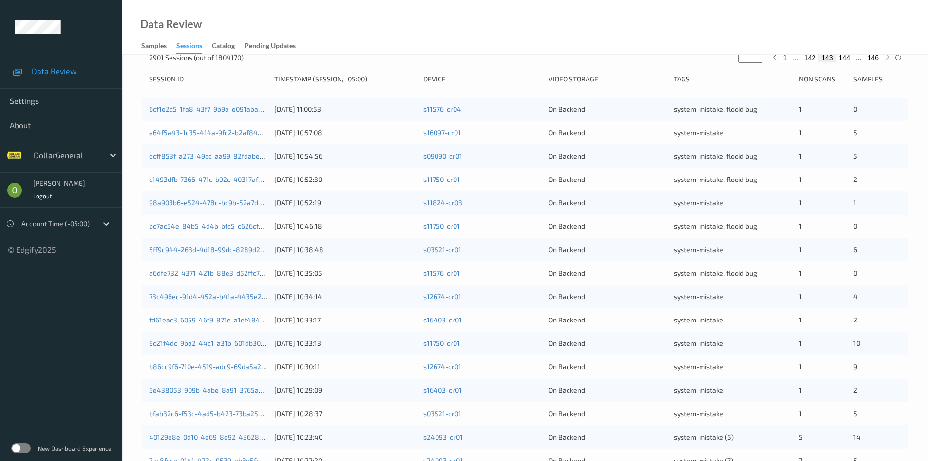
scroll to position [273, 0]
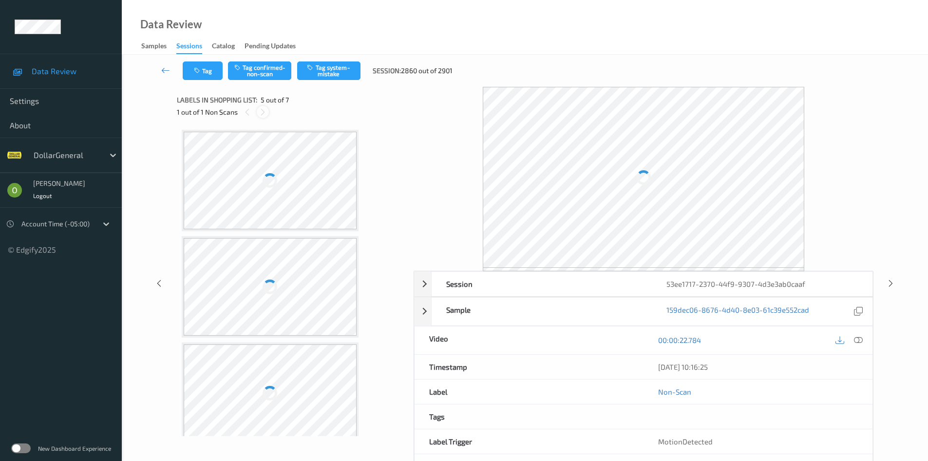
scroll to position [324, 0]
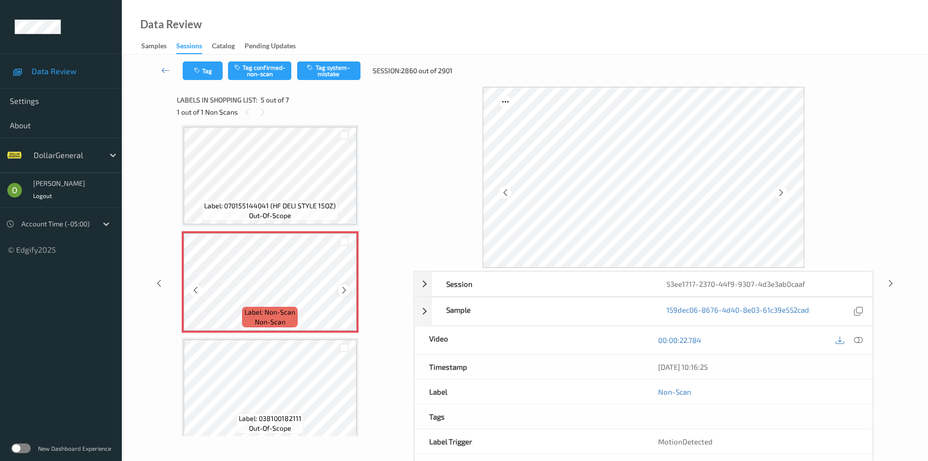
click at [349, 293] on div "Label: Non-Scan non-scan" at bounding box center [270, 281] width 177 height 101
click at [345, 292] on icon at bounding box center [344, 290] width 8 height 9
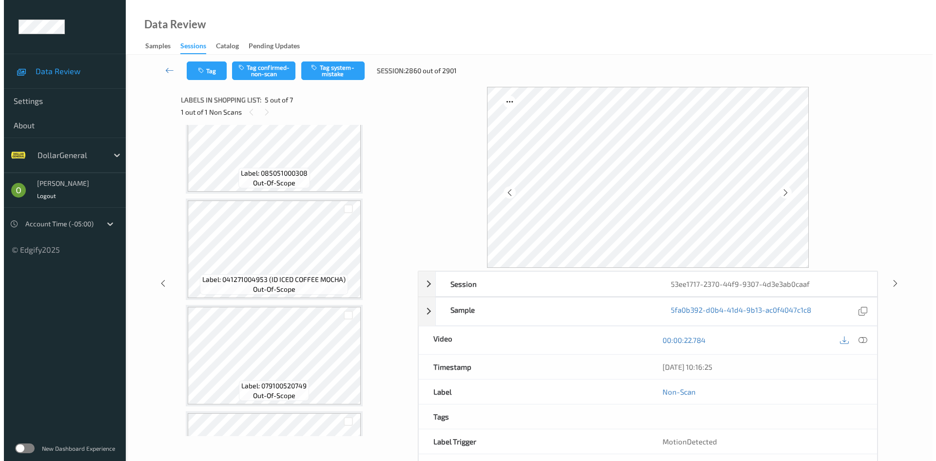
scroll to position [31, 0]
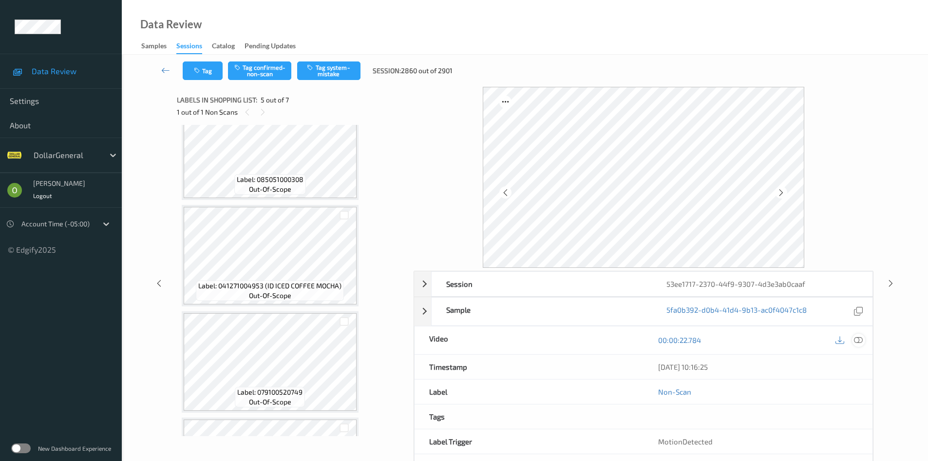
click at [858, 342] on icon at bounding box center [858, 339] width 9 height 9
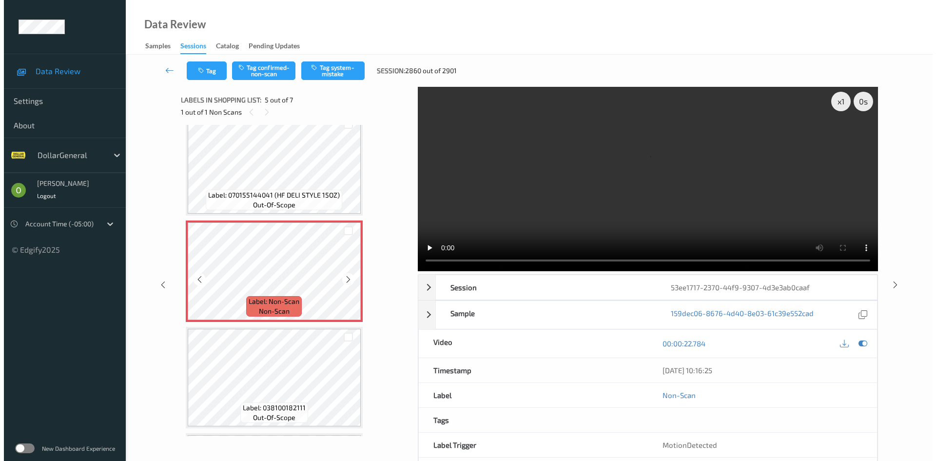
scroll to position [341, 0]
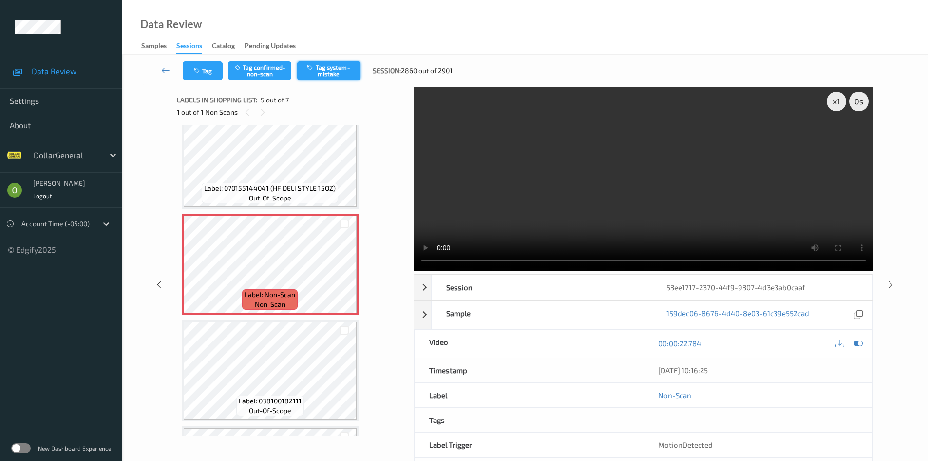
click at [350, 64] on button "Tag system-mistake" at bounding box center [328, 70] width 63 height 19
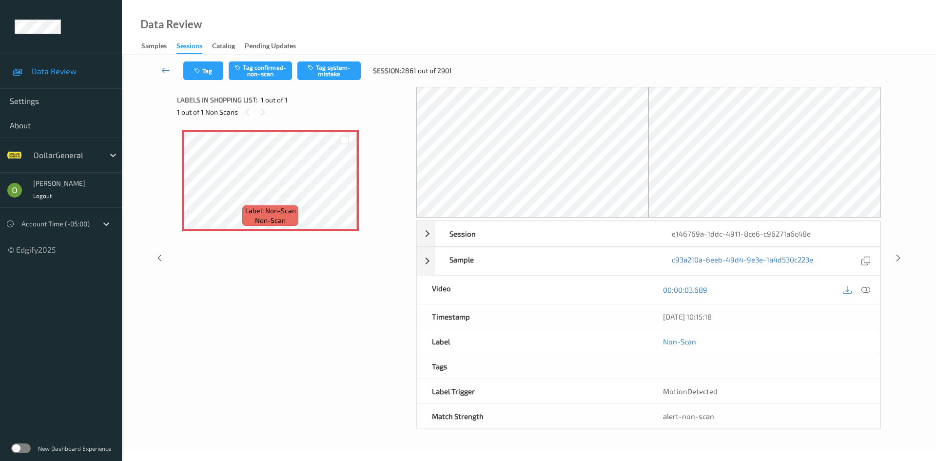
click at [224, 70] on div "Tag Tag confirmed-non-scan Tag system-mistake Session: 2861 out of 2901" at bounding box center [321, 70] width 276 height 19
click at [219, 70] on button "Tag" at bounding box center [203, 70] width 40 height 19
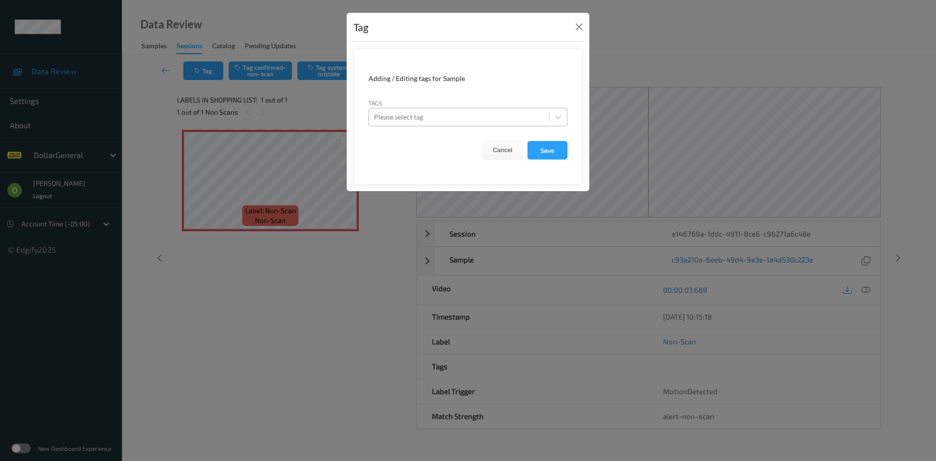
click at [410, 120] on div at bounding box center [459, 117] width 170 height 12
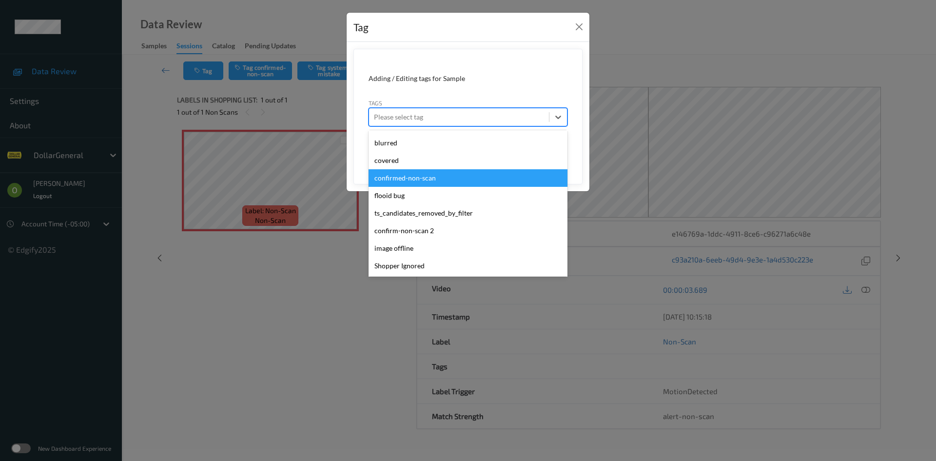
scroll to position [261, 0]
click at [422, 174] on div "flooid bug" at bounding box center [467, 178] width 199 height 18
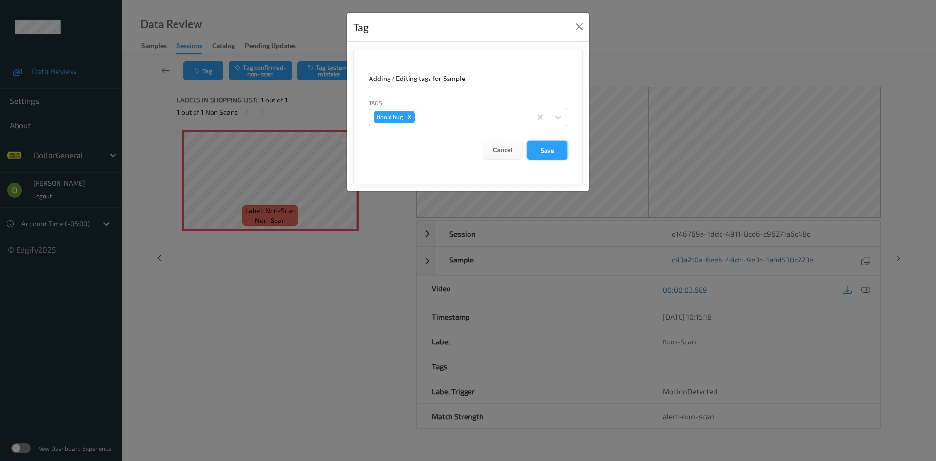
click at [559, 149] on button "Save" at bounding box center [547, 150] width 40 height 19
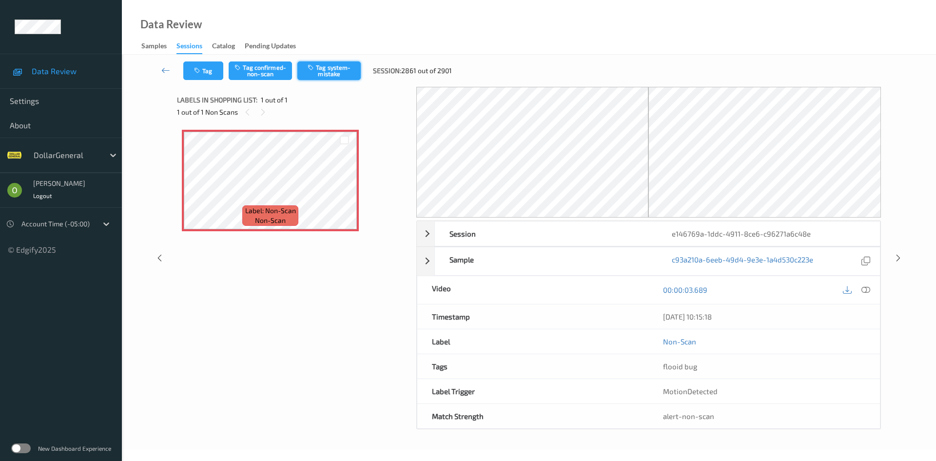
click at [359, 72] on button "Tag system-mistake" at bounding box center [328, 70] width 63 height 19
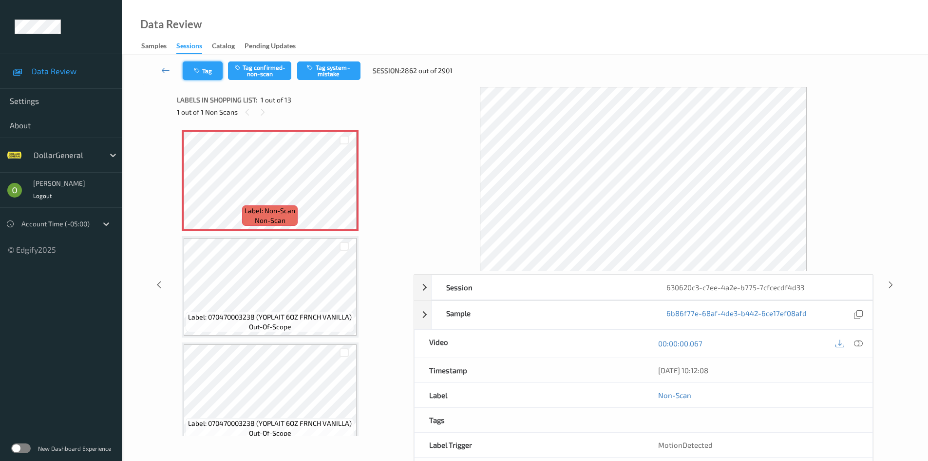
click at [211, 72] on button "Tag" at bounding box center [203, 70] width 40 height 19
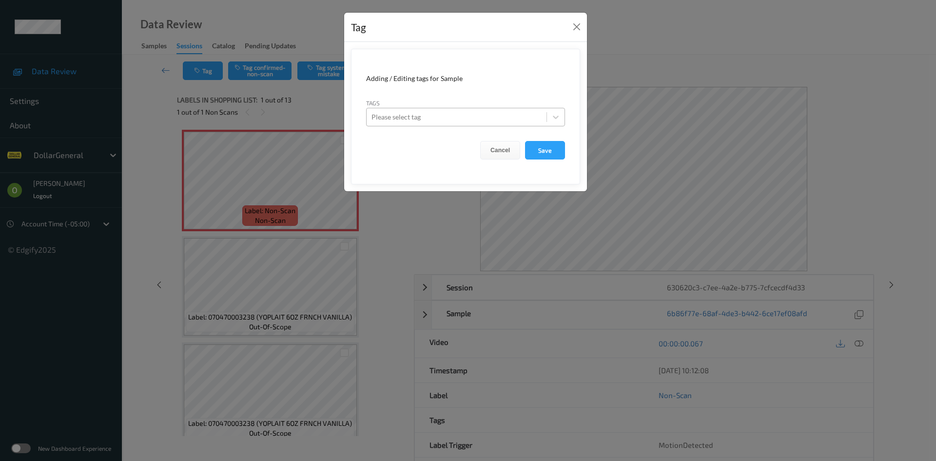
click at [453, 125] on div "Please select tag" at bounding box center [465, 117] width 199 height 19
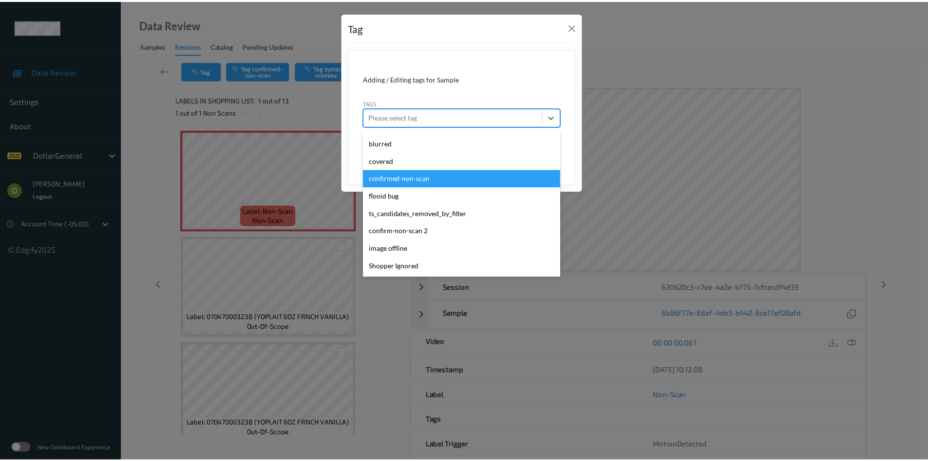
scroll to position [261, 0]
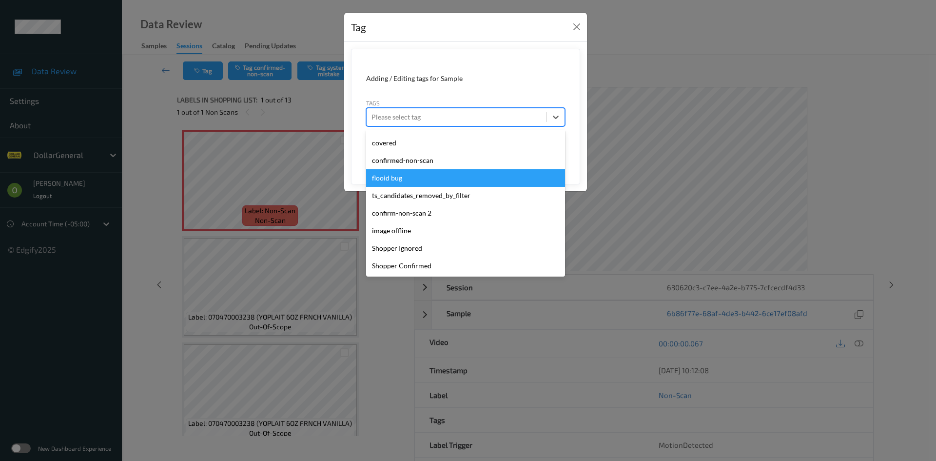
click at [430, 175] on div "flooid bug" at bounding box center [465, 178] width 199 height 18
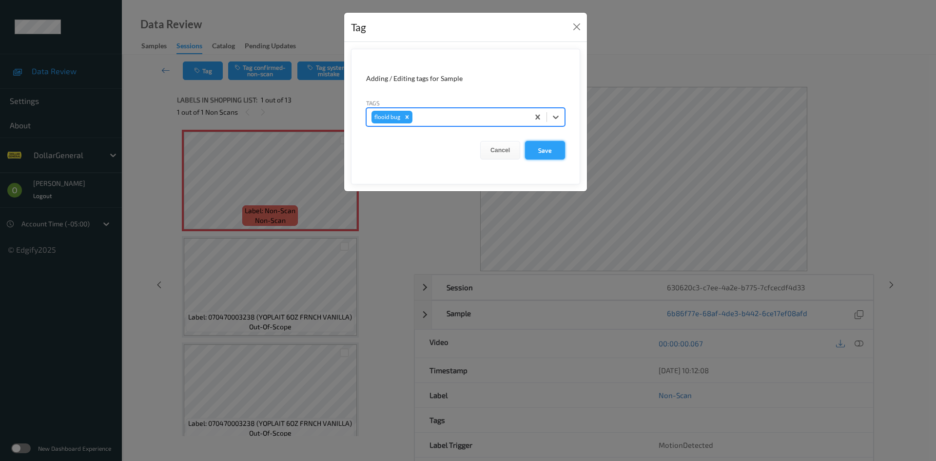
click at [536, 157] on button "Save" at bounding box center [545, 150] width 40 height 19
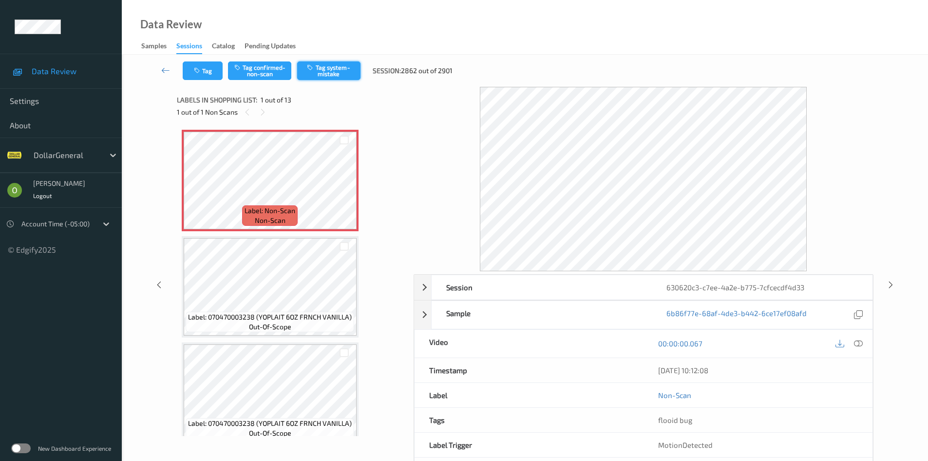
click at [336, 72] on button "Tag system-mistake" at bounding box center [328, 70] width 63 height 19
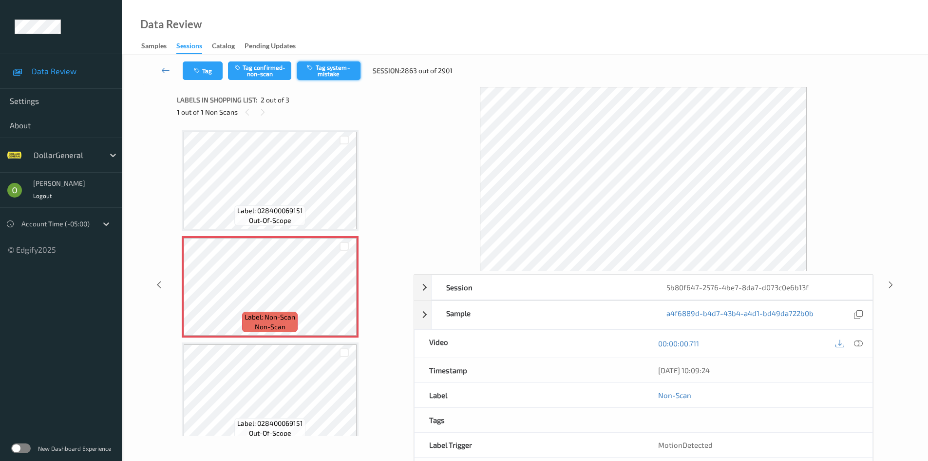
click at [318, 78] on button "Tag system-mistake" at bounding box center [328, 70] width 63 height 19
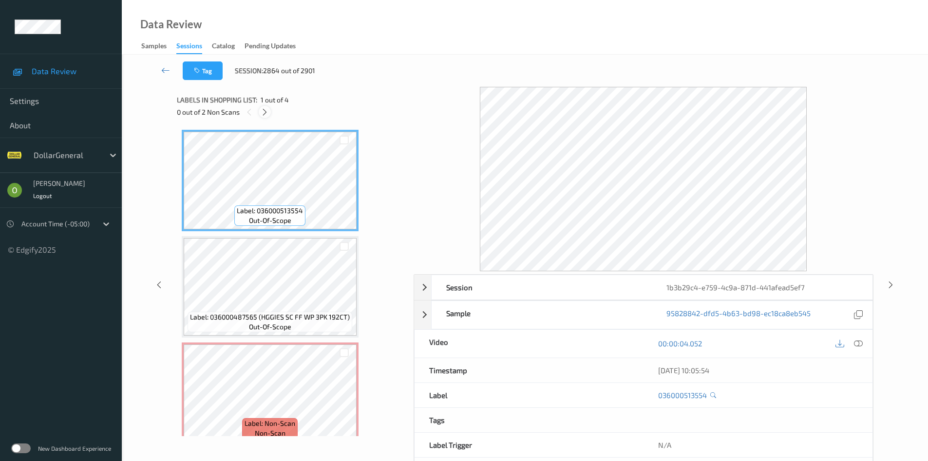
click at [262, 113] on icon at bounding box center [265, 112] width 8 height 9
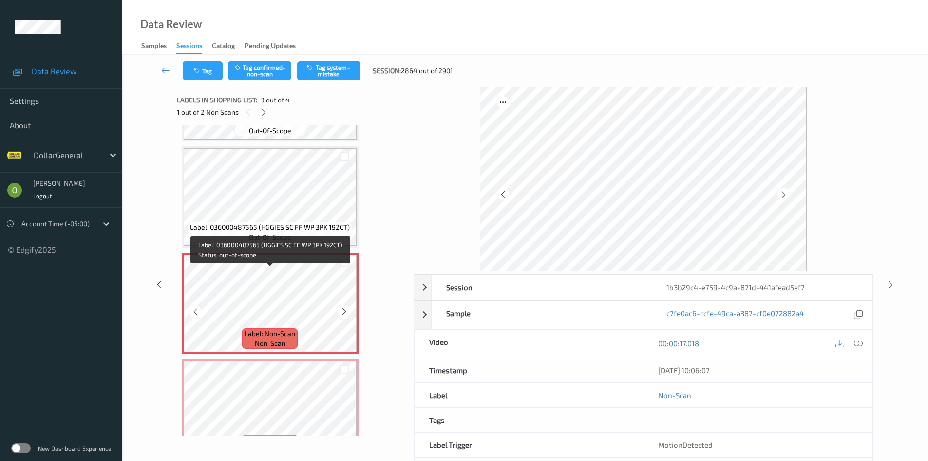
scroll to position [97, 0]
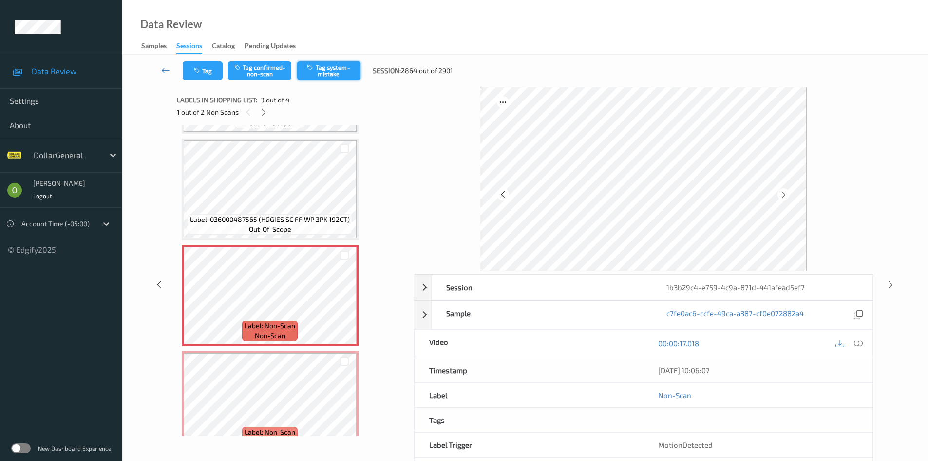
click at [331, 73] on button "Tag system-mistake" at bounding box center [328, 70] width 63 height 19
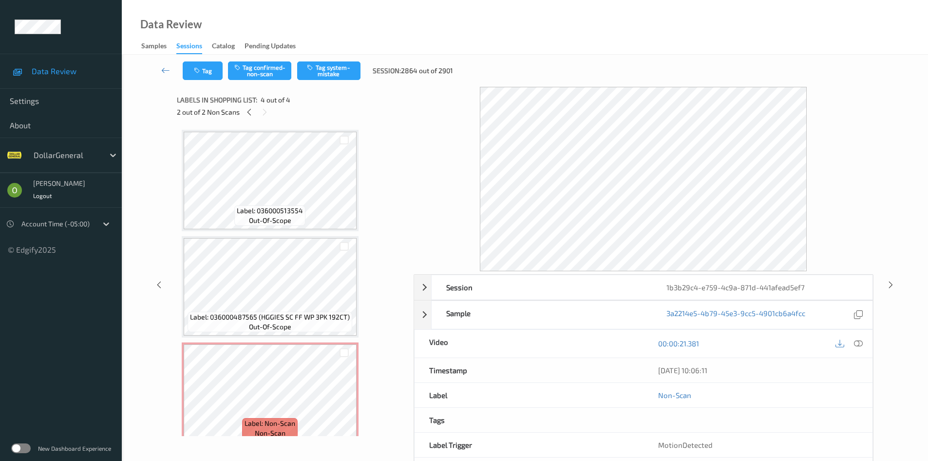
scroll to position [42, 0]
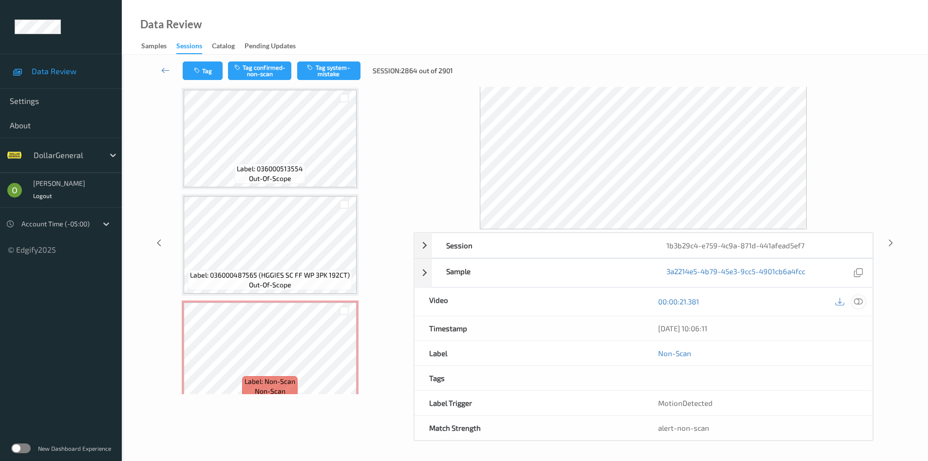
click at [862, 300] on icon at bounding box center [858, 301] width 9 height 9
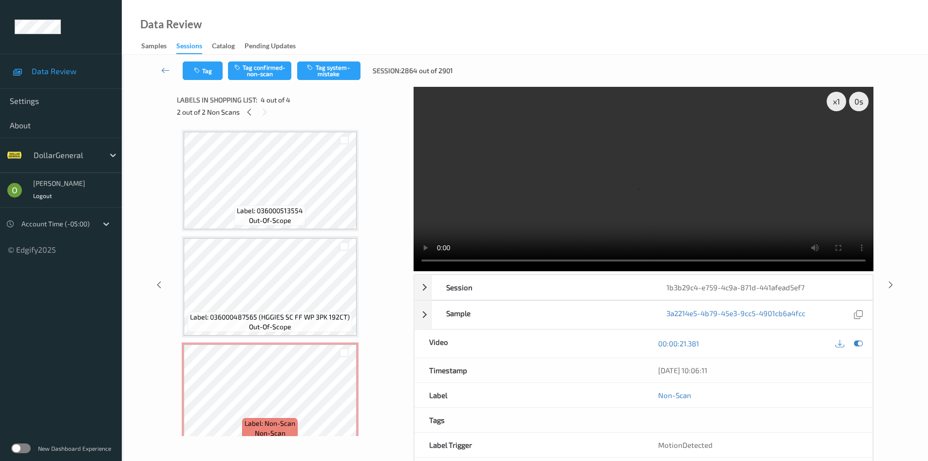
click at [571, 218] on video at bounding box center [644, 179] width 460 height 184
click at [578, 212] on video at bounding box center [644, 179] width 460 height 184
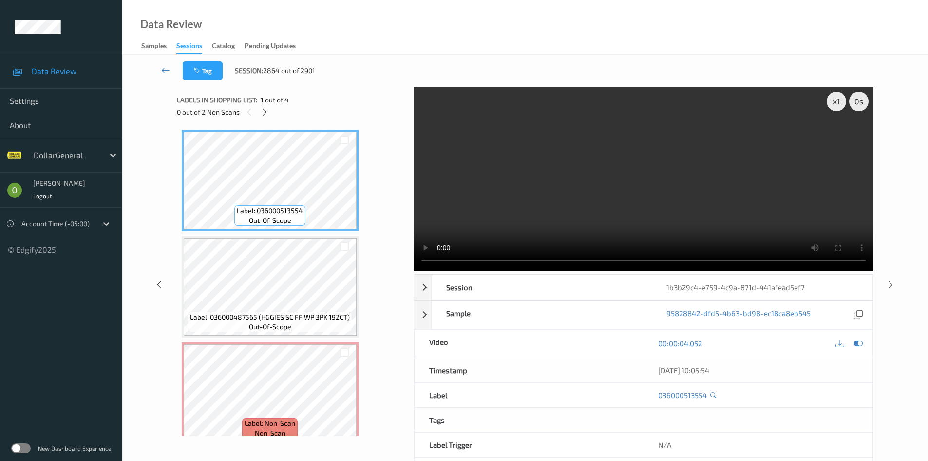
click at [635, 176] on video at bounding box center [644, 179] width 460 height 184
click at [831, 102] on div "x 1" at bounding box center [836, 101] width 19 height 19
click at [831, 102] on div "x 2" at bounding box center [836, 101] width 19 height 19
click at [831, 102] on div "x 4" at bounding box center [836, 101] width 19 height 19
click at [738, 146] on video at bounding box center [644, 179] width 460 height 184
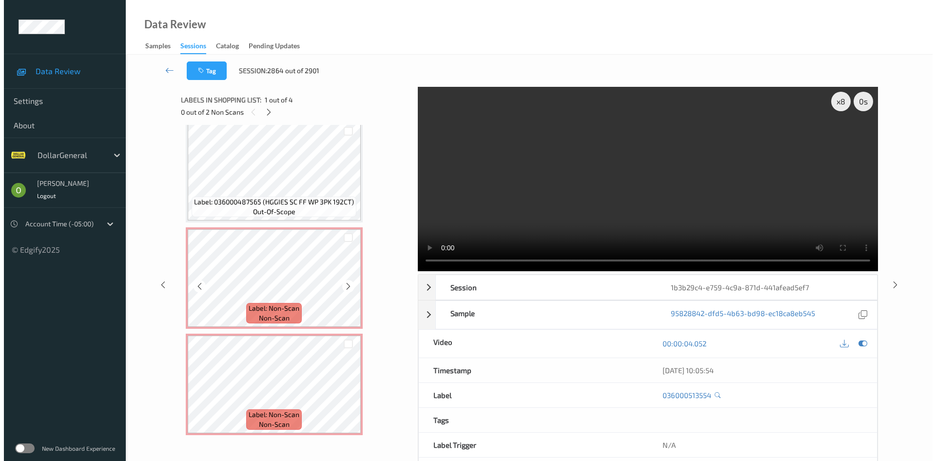
scroll to position [119, 0]
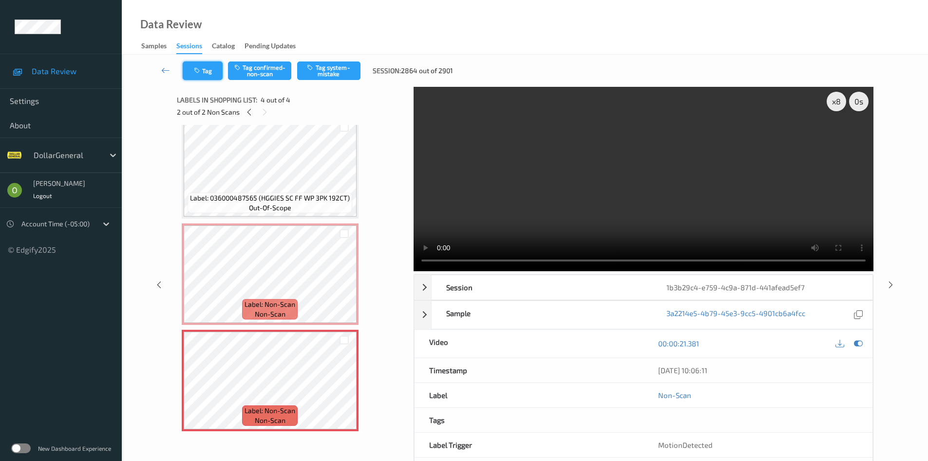
click at [215, 66] on button "Tag" at bounding box center [203, 70] width 40 height 19
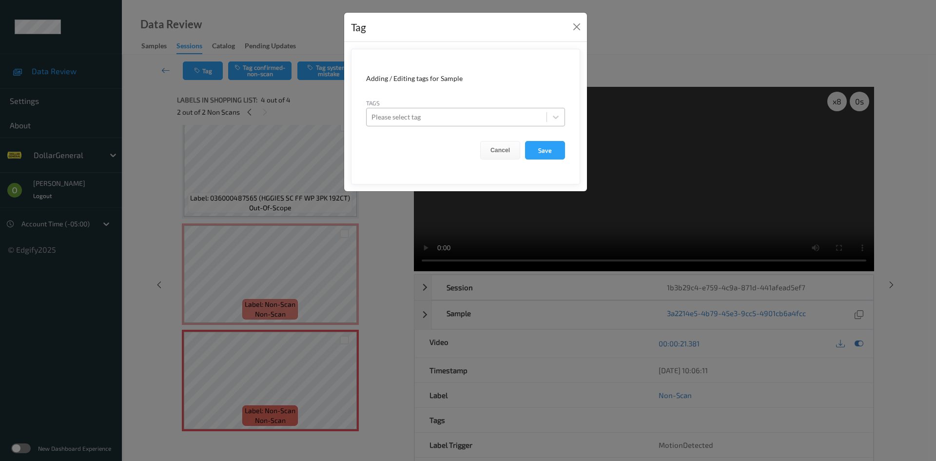
click at [425, 112] on div at bounding box center [456, 117] width 170 height 12
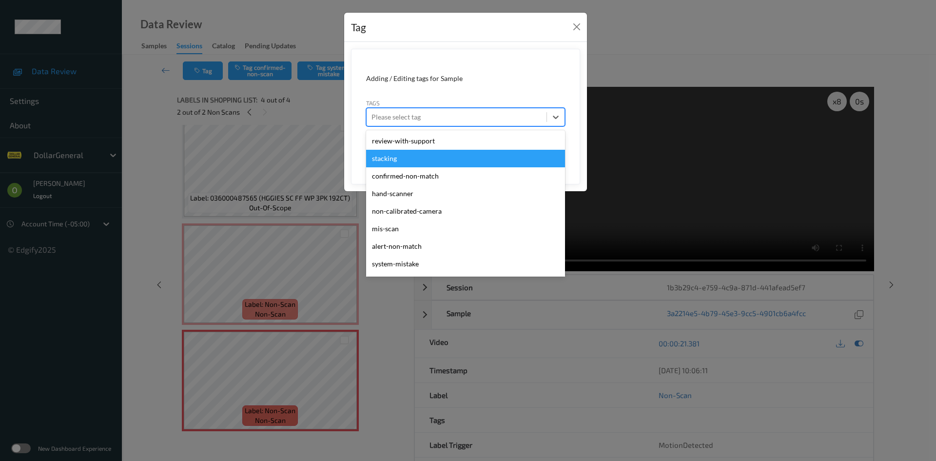
scroll to position [261, 0]
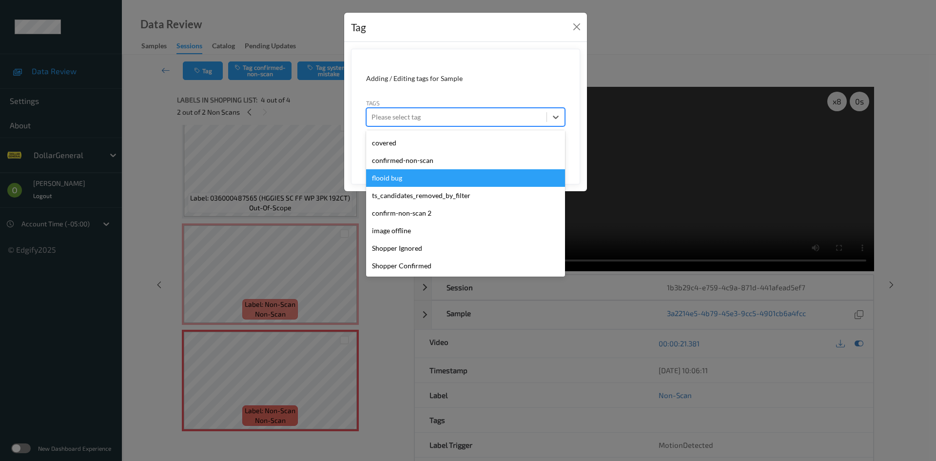
click at [434, 172] on div "flooid bug" at bounding box center [465, 178] width 199 height 18
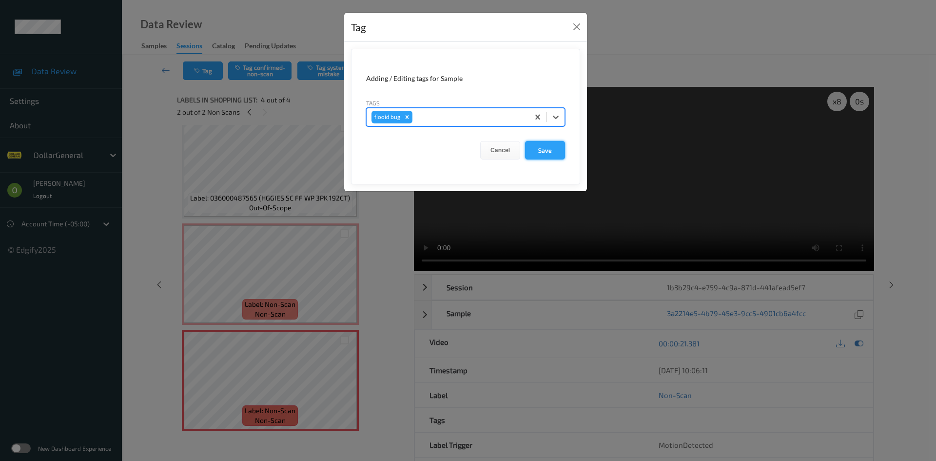
click at [546, 148] on button "Save" at bounding box center [545, 150] width 40 height 19
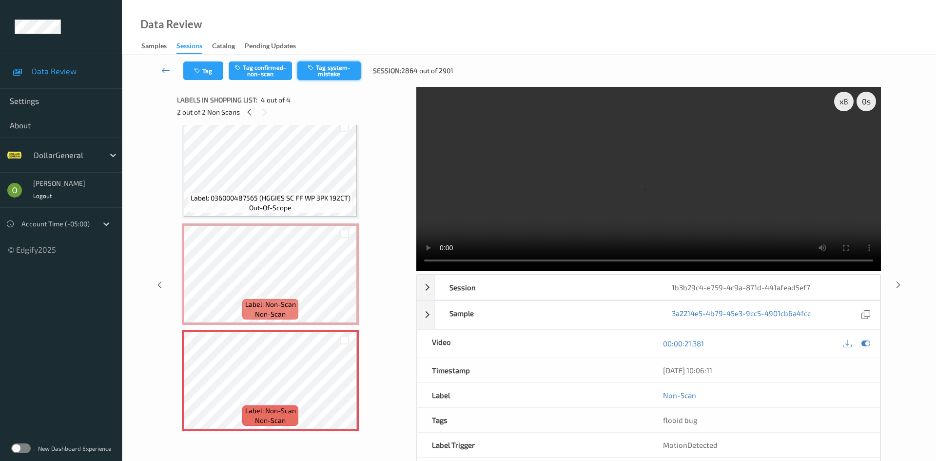
click at [326, 66] on button "Tag system-mistake" at bounding box center [328, 70] width 63 height 19
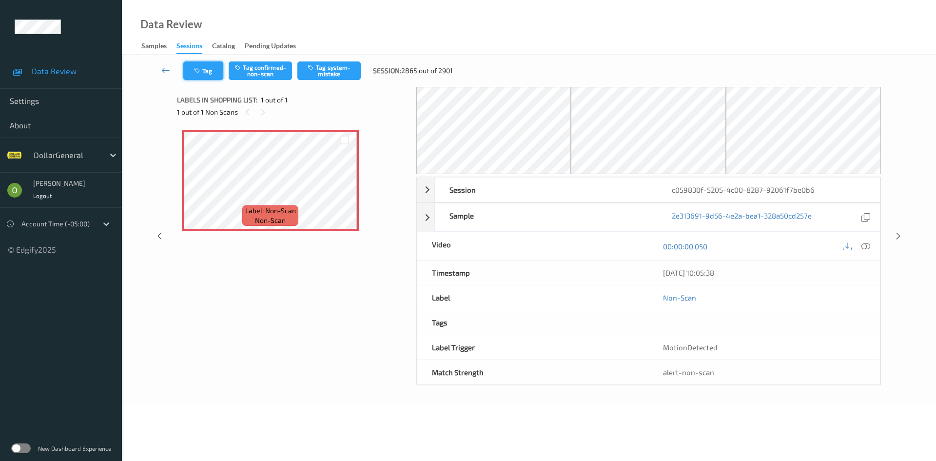
click at [211, 78] on button "Tag" at bounding box center [203, 70] width 40 height 19
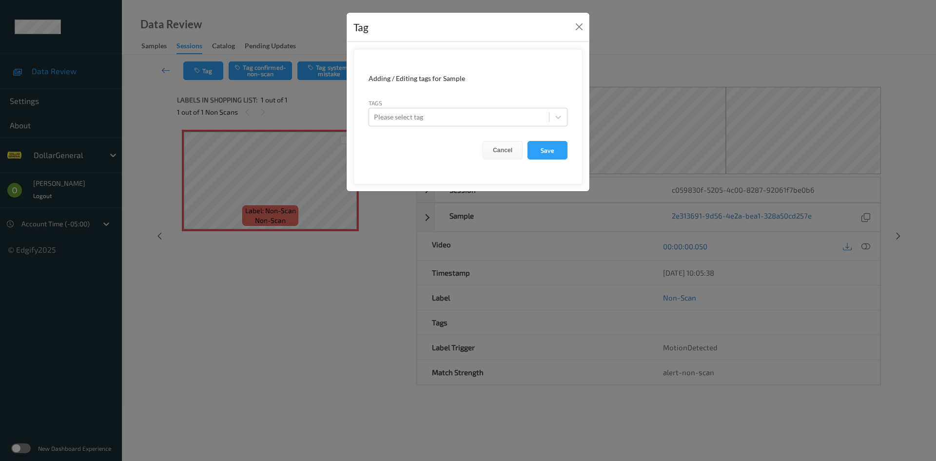
click at [429, 127] on form "Adding / Editing tags for Sample Tags Please select tag Cancel Save" at bounding box center [467, 116] width 229 height 135
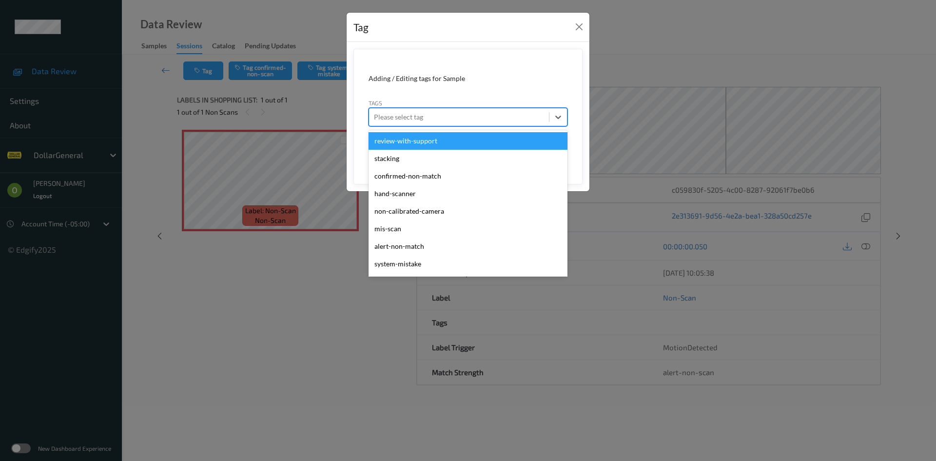
click at [455, 114] on div at bounding box center [459, 117] width 170 height 12
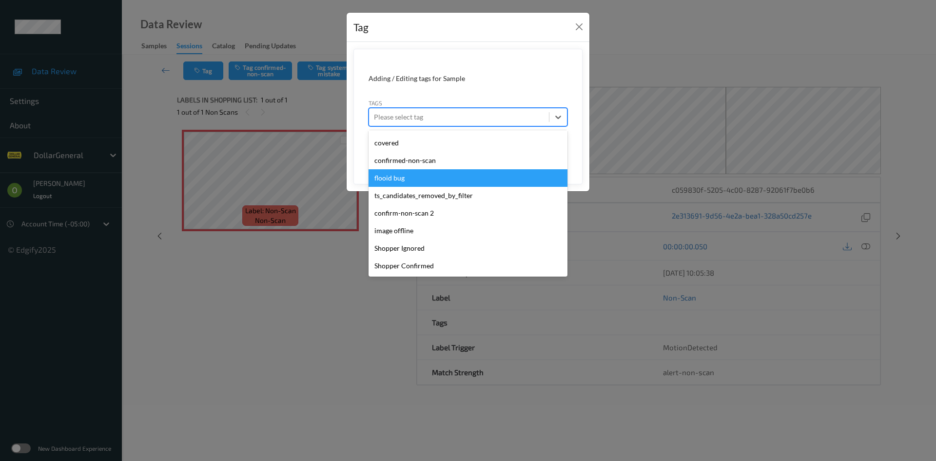
click at [448, 173] on div "flooid bug" at bounding box center [467, 178] width 199 height 18
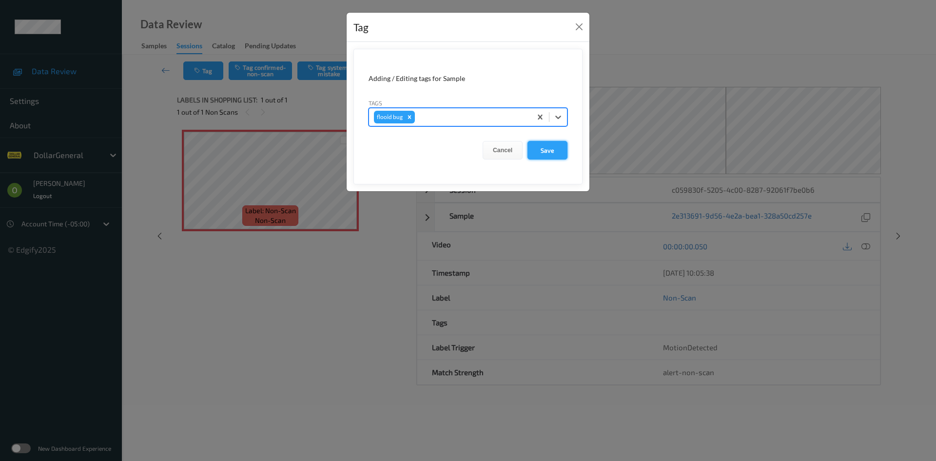
click at [537, 147] on button "Save" at bounding box center [547, 150] width 40 height 19
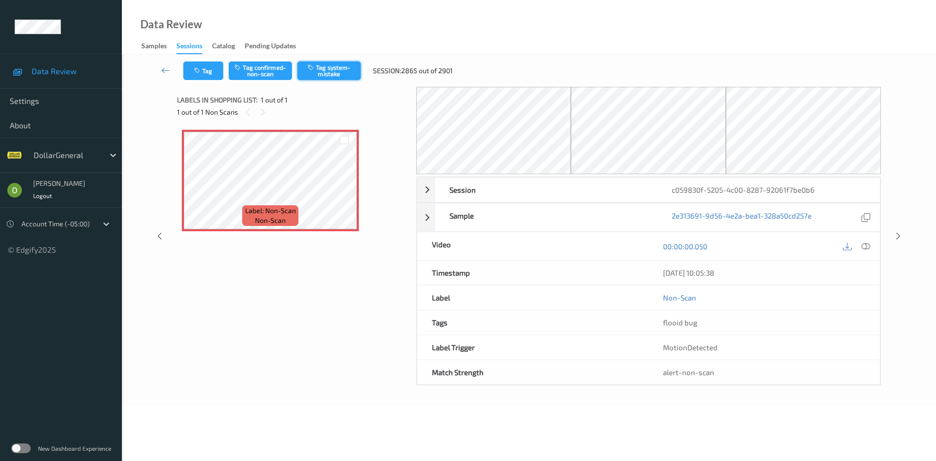
click at [347, 70] on button "Tag system-mistake" at bounding box center [328, 70] width 63 height 19
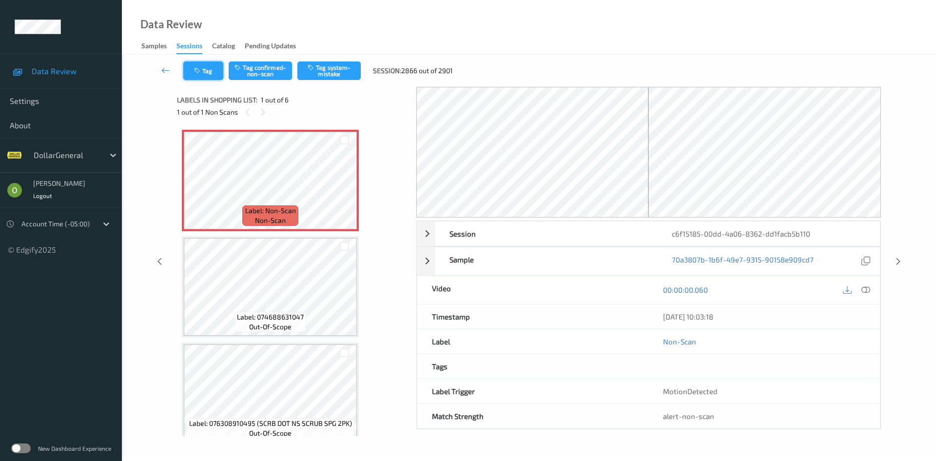
click at [197, 64] on button "Tag" at bounding box center [203, 70] width 40 height 19
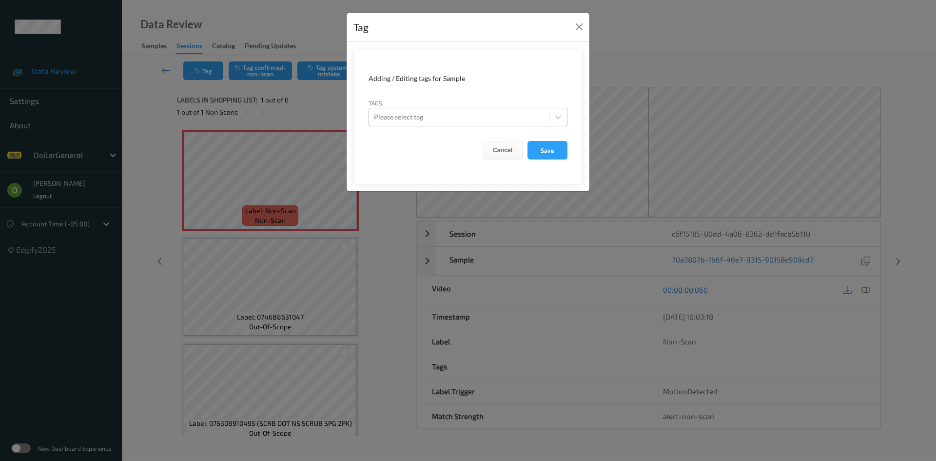
click at [413, 111] on div "Please select tag" at bounding box center [459, 117] width 180 height 16
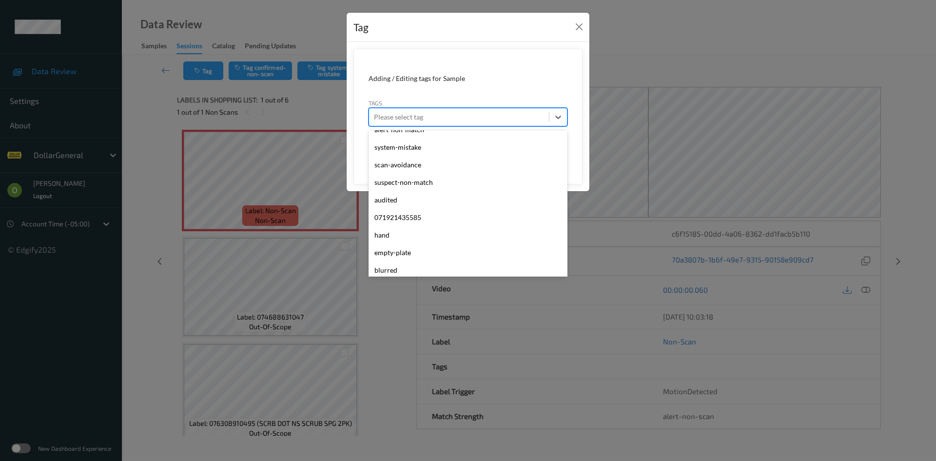
scroll to position [261, 0]
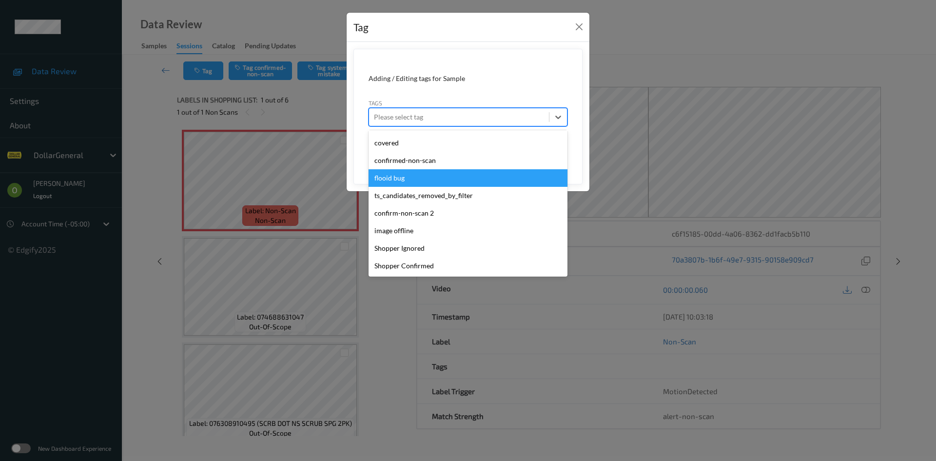
click at [423, 173] on div "flooid bug" at bounding box center [467, 178] width 199 height 18
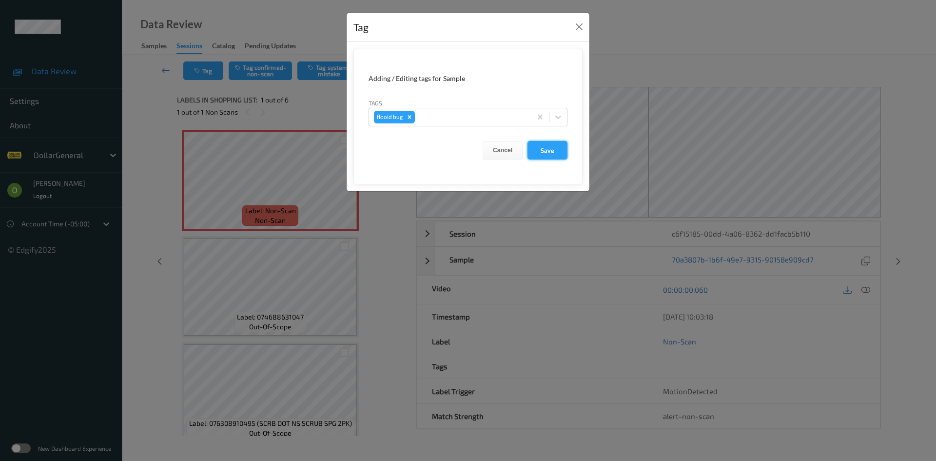
click at [541, 144] on button "Save" at bounding box center [547, 150] width 40 height 19
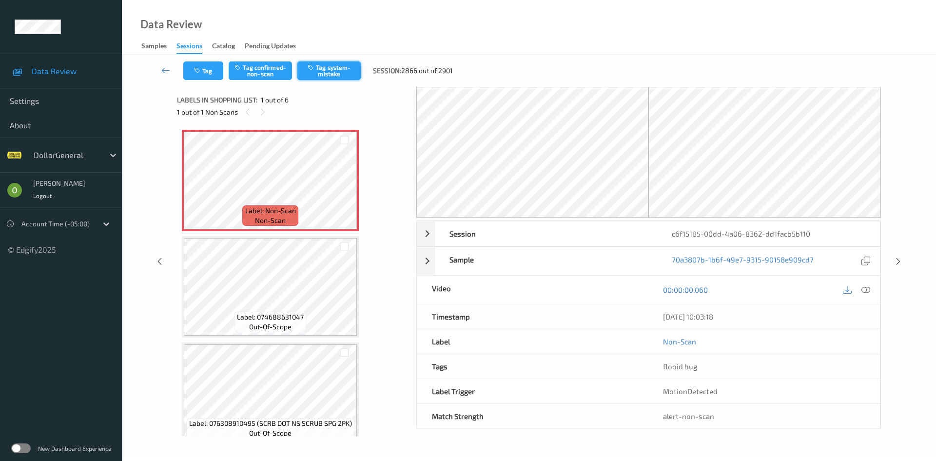
click at [345, 61] on button "Tag system-mistake" at bounding box center [328, 70] width 63 height 19
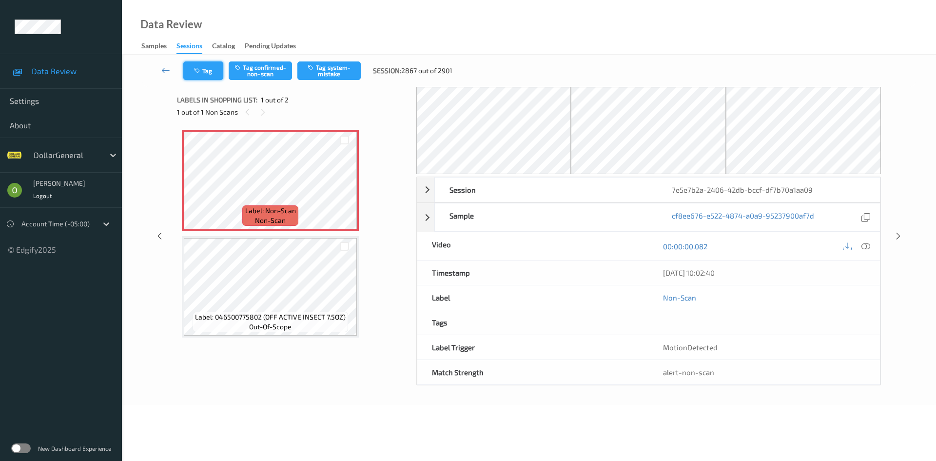
click at [200, 75] on button "Tag" at bounding box center [203, 70] width 40 height 19
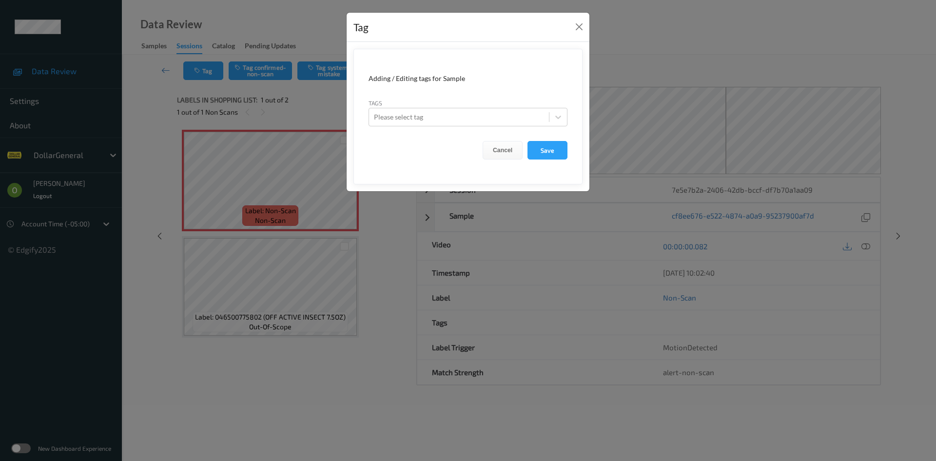
drag, startPoint x: 499, startPoint y: 129, endPoint x: 488, endPoint y: 121, distance: 13.5
click at [499, 129] on form "Adding / Editing tags for Sample Tags Please select tag Cancel Save" at bounding box center [467, 116] width 229 height 135
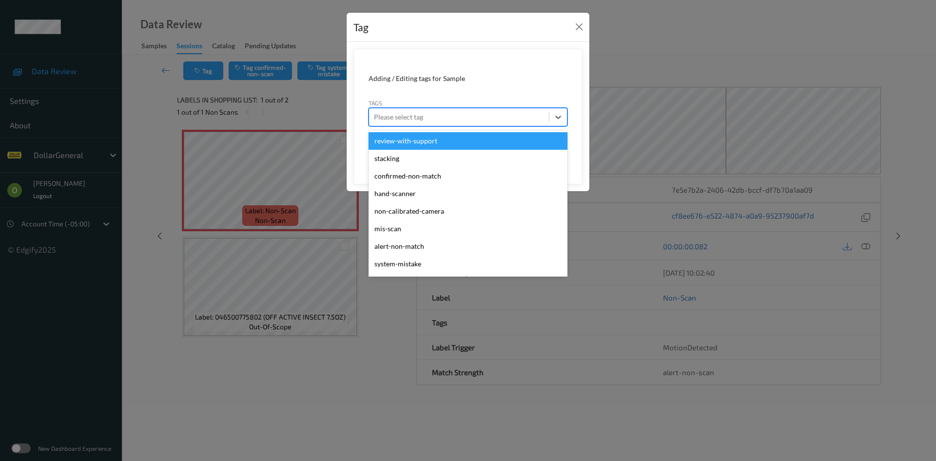
click at [488, 120] on div at bounding box center [459, 117] width 170 height 12
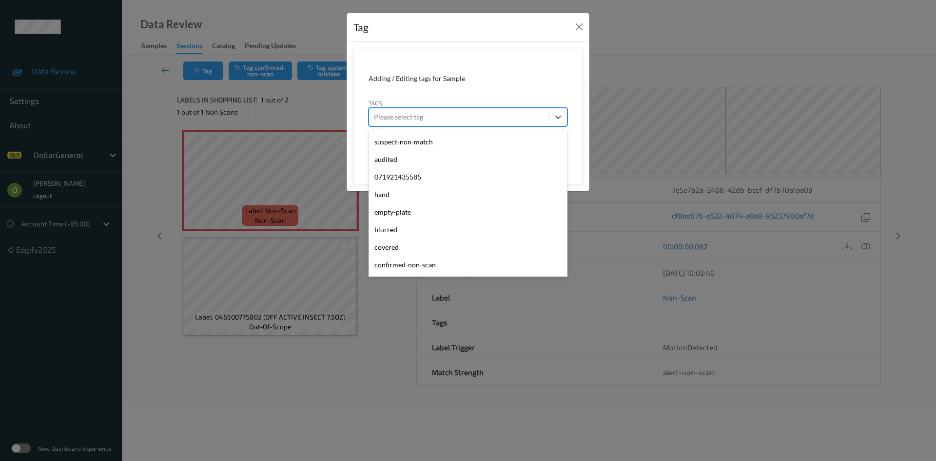
scroll to position [261, 0]
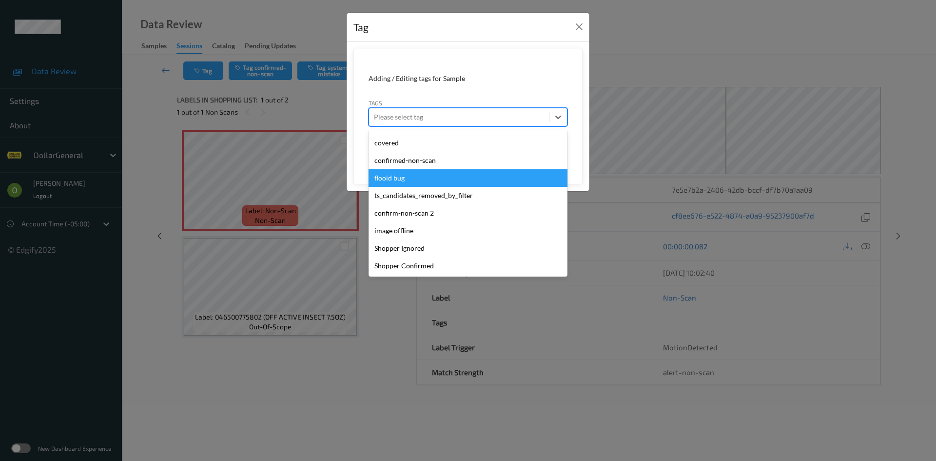
click at [476, 176] on div "flooid bug" at bounding box center [467, 178] width 199 height 18
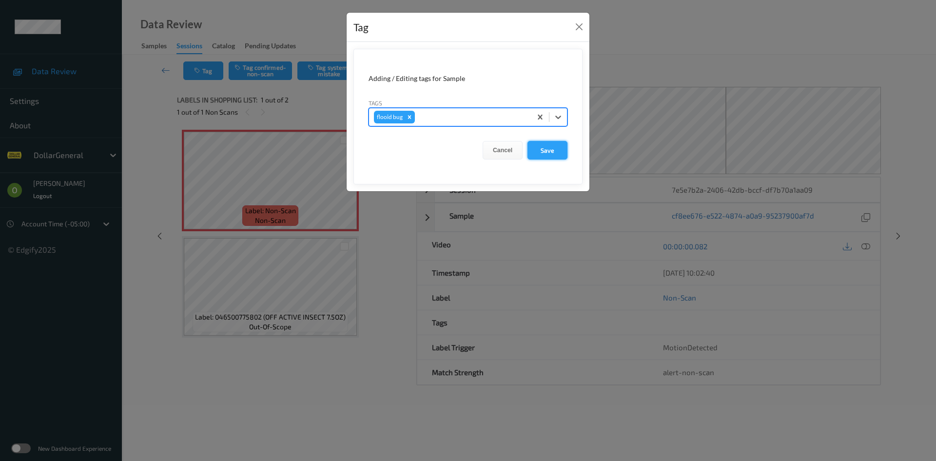
click at [545, 142] on button "Save" at bounding box center [547, 150] width 40 height 19
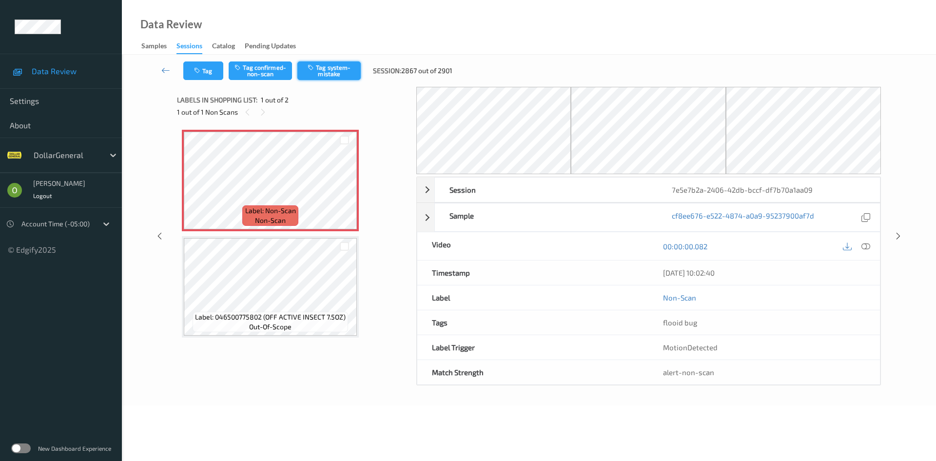
click at [347, 63] on button "Tag system-mistake" at bounding box center [328, 70] width 63 height 19
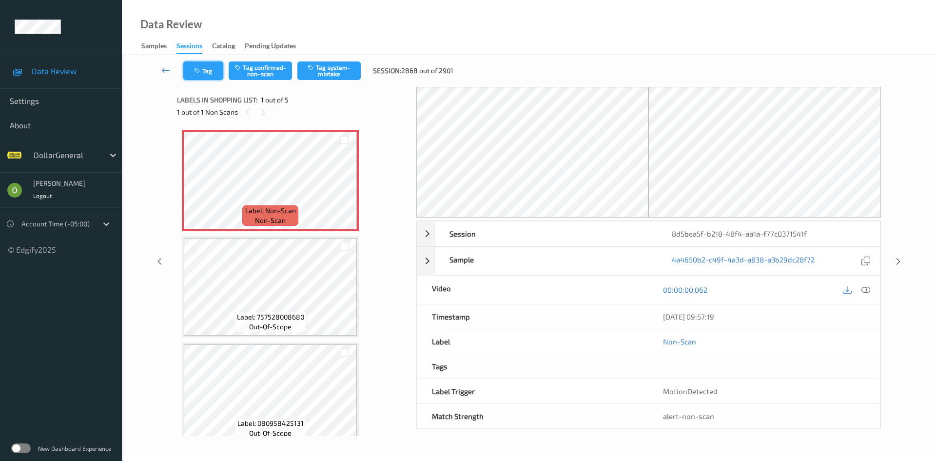
click at [192, 67] on button "Tag" at bounding box center [203, 70] width 40 height 19
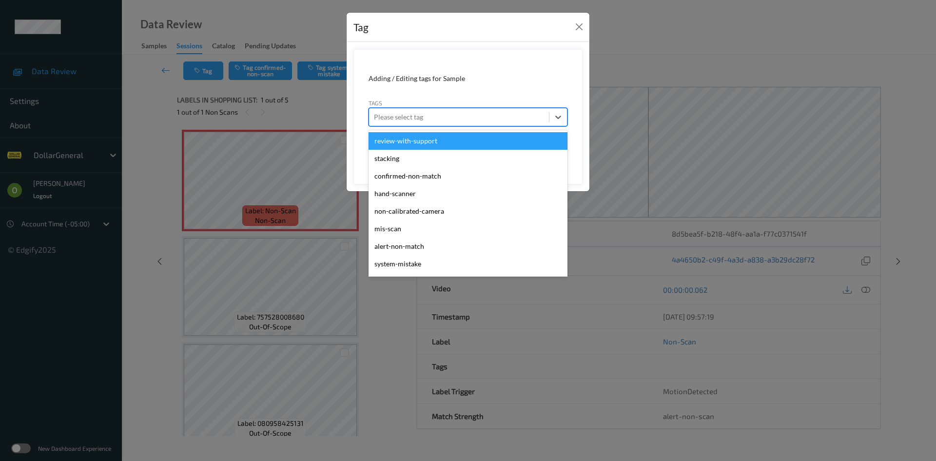
click at [418, 113] on div at bounding box center [459, 117] width 170 height 12
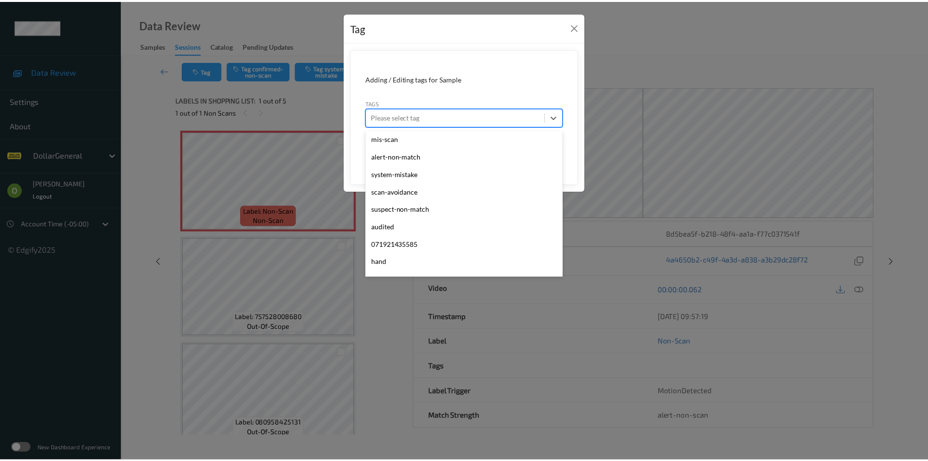
scroll to position [261, 0]
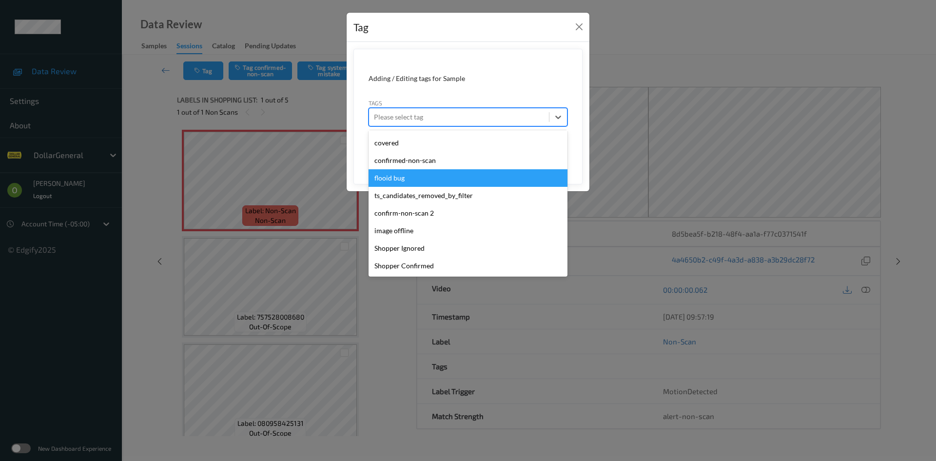
click at [456, 170] on div "flooid bug" at bounding box center [467, 178] width 199 height 18
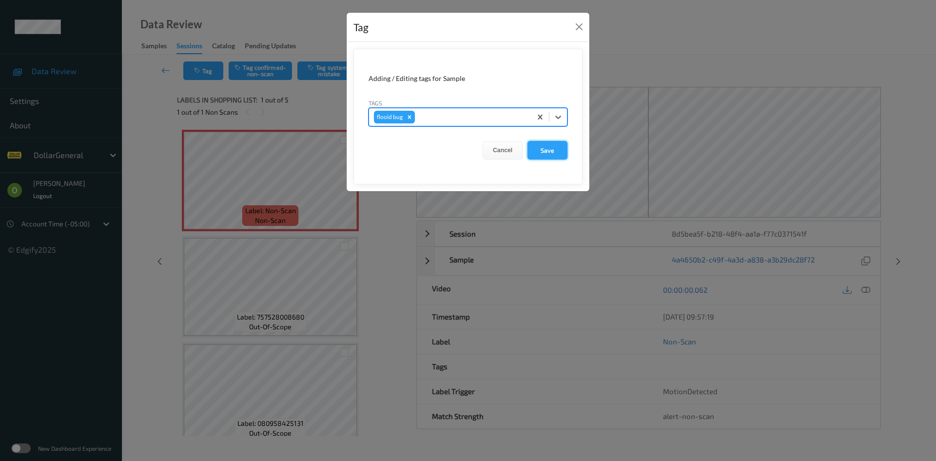
click at [556, 151] on button "Save" at bounding box center [547, 150] width 40 height 19
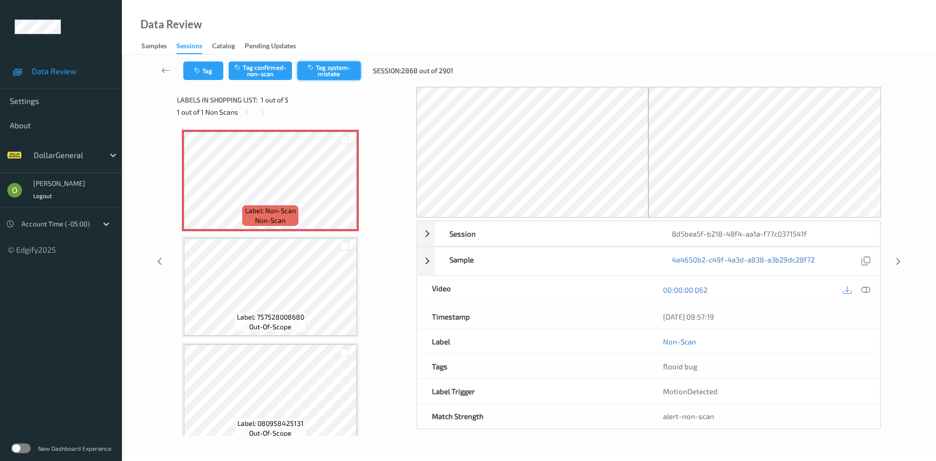
click at [352, 74] on button "Tag system-mistake" at bounding box center [328, 70] width 63 height 19
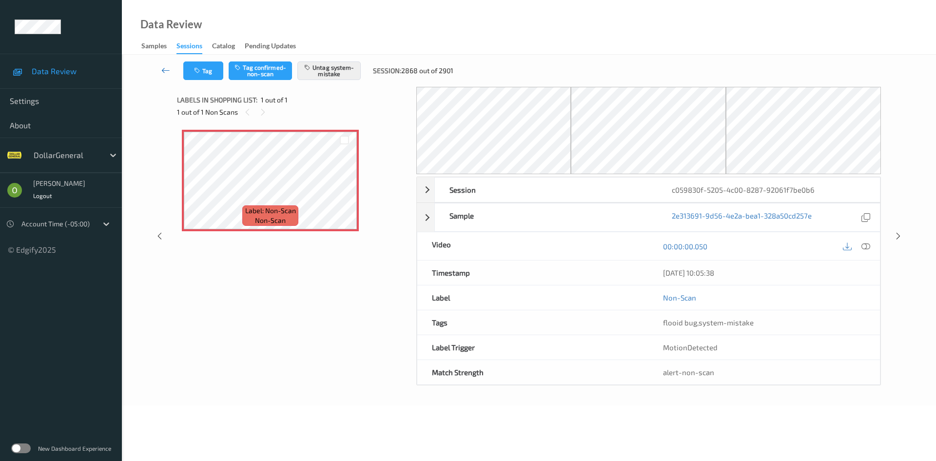
click at [171, 67] on link at bounding box center [166, 70] width 35 height 19
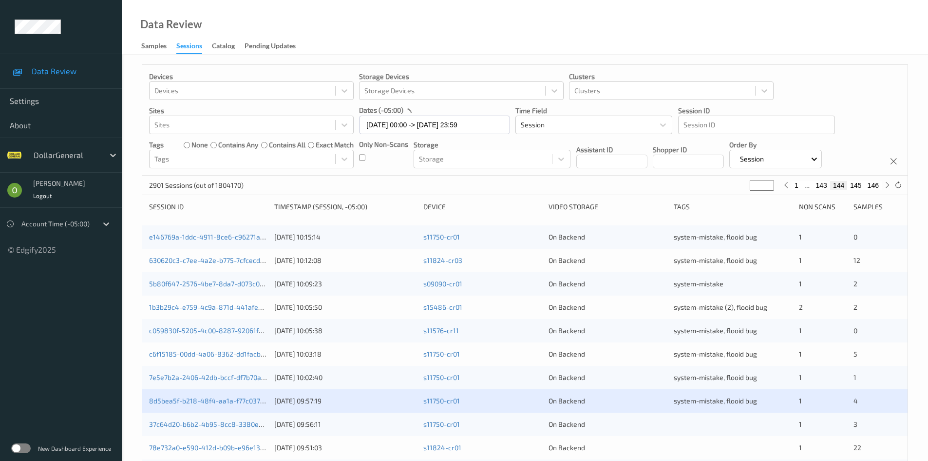
click at [853, 184] on button "145" at bounding box center [855, 185] width 17 height 9
type input "***"
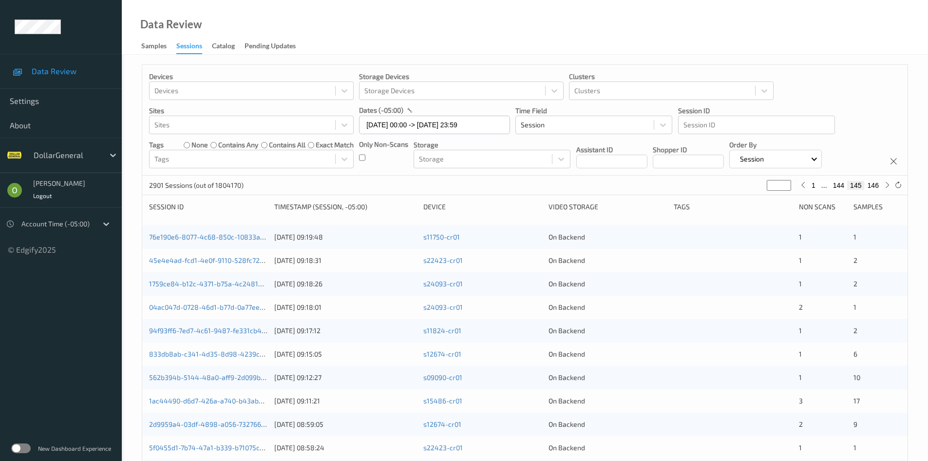
click at [841, 184] on button "144" at bounding box center [838, 185] width 17 height 9
type input "***"
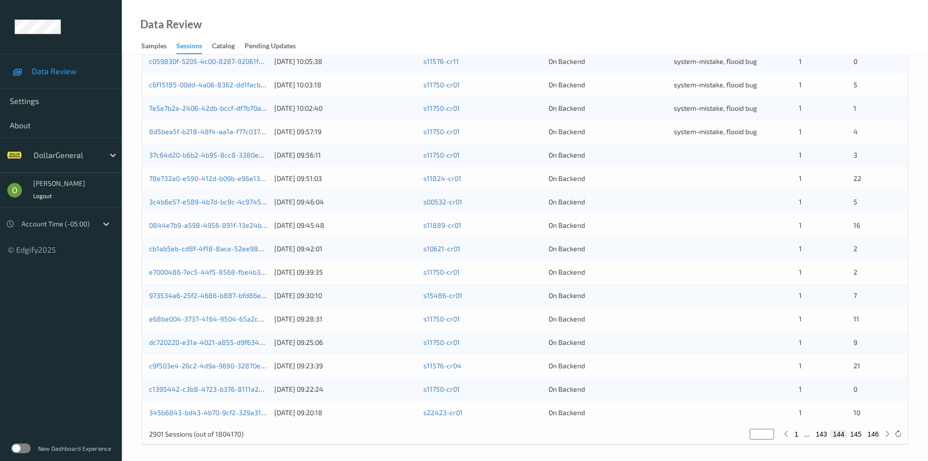
scroll to position [273, 0]
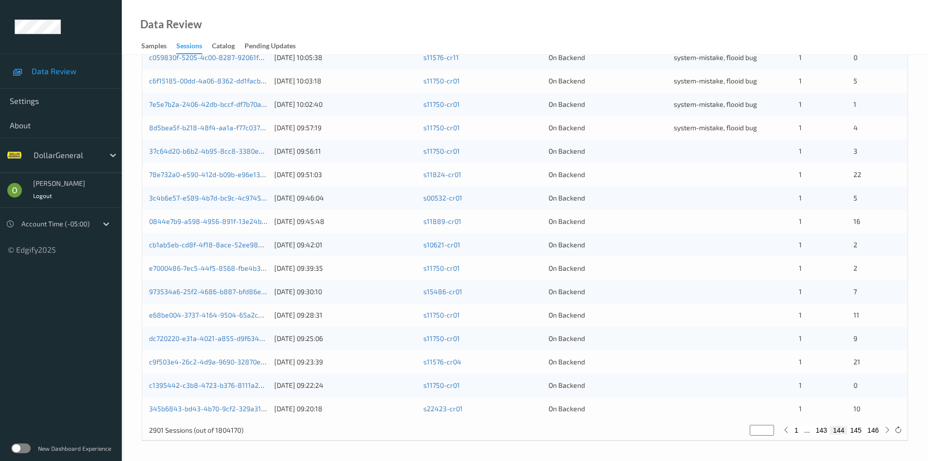
click at [622, 159] on div "37c64d20-b6b2-4b95-8cc8-3380e2f529fe [DATE] 09:56:11 s11750-cr01 On Backend 1 3" at bounding box center [525, 150] width 766 height 23
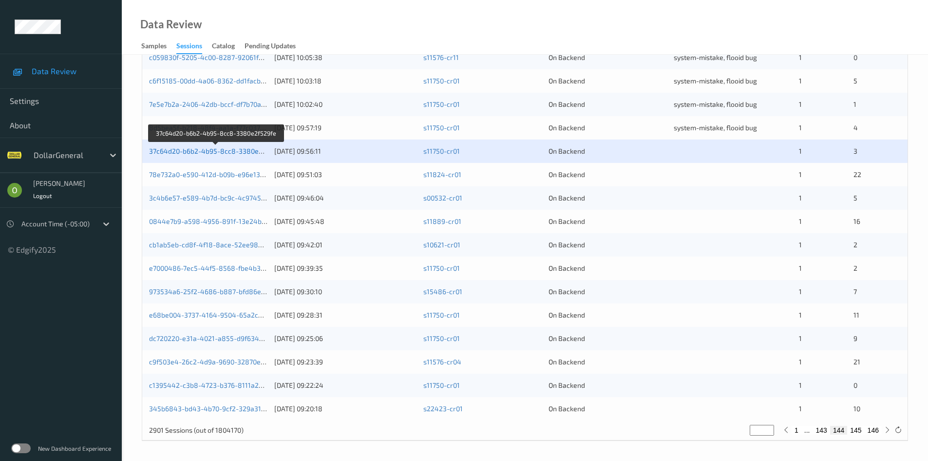
click at [235, 154] on link "37c64d20-b6b2-4b95-8cc8-3380e2f529fe" at bounding box center [216, 151] width 134 height 8
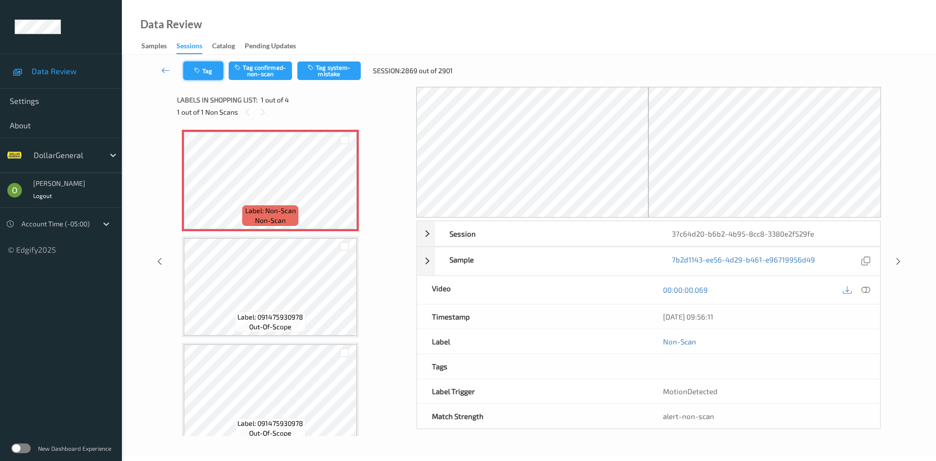
click at [215, 67] on button "Tag" at bounding box center [203, 70] width 40 height 19
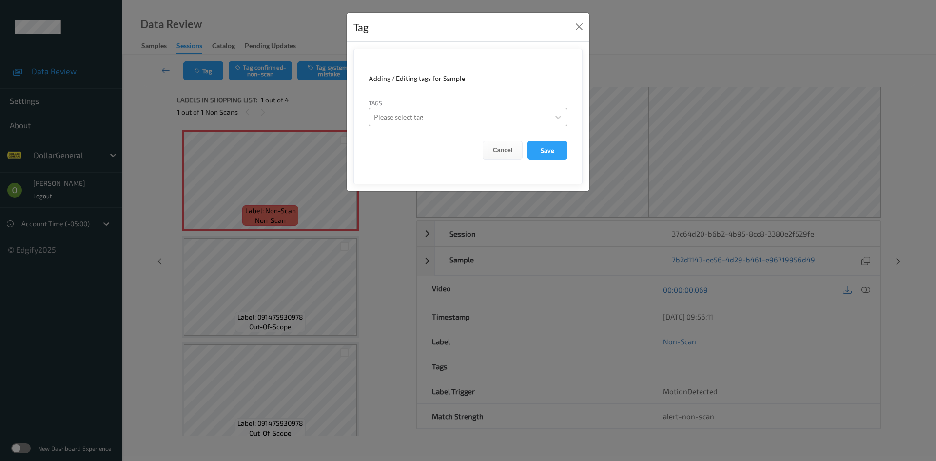
click at [480, 119] on div at bounding box center [459, 117] width 170 height 12
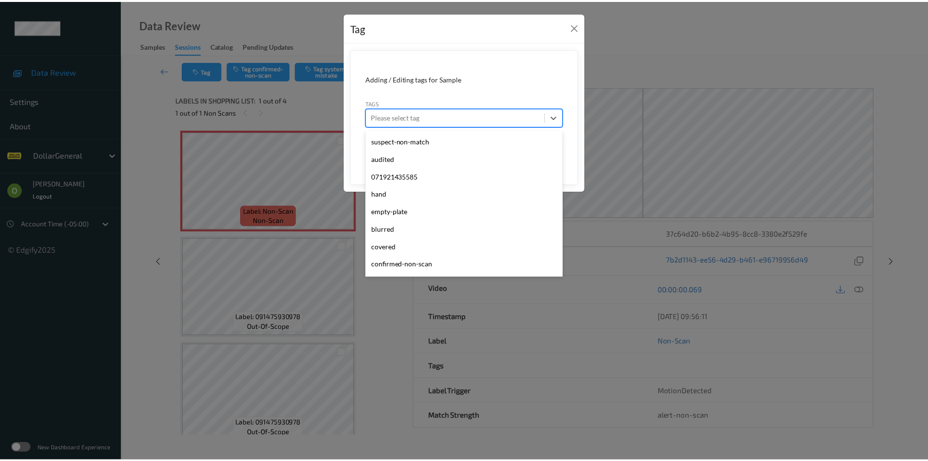
scroll to position [261, 0]
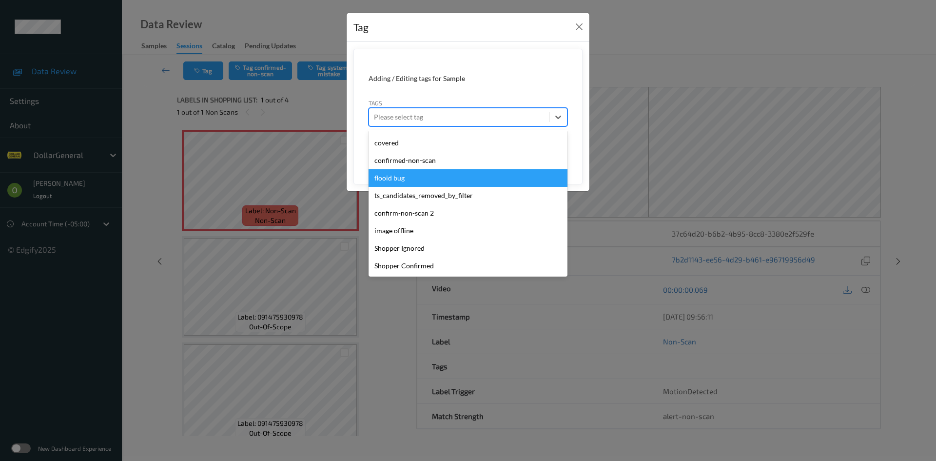
click at [458, 181] on div "flooid bug" at bounding box center [467, 178] width 199 height 18
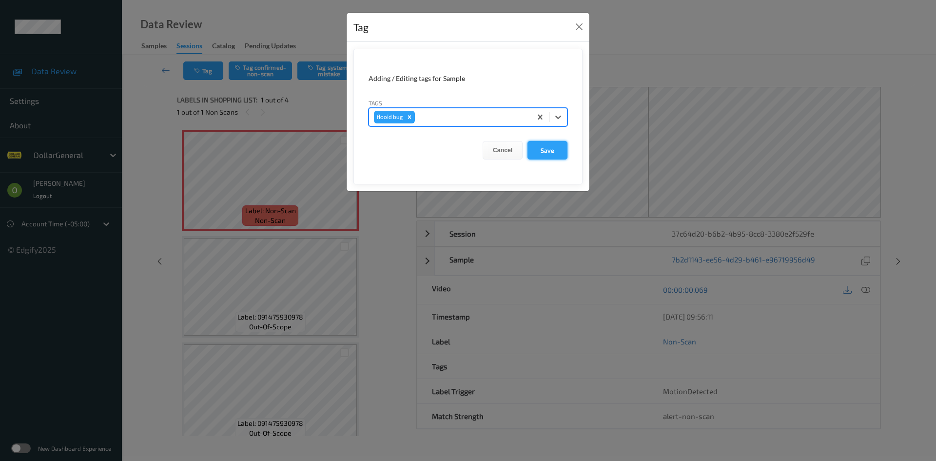
click at [549, 156] on button "Save" at bounding box center [547, 150] width 40 height 19
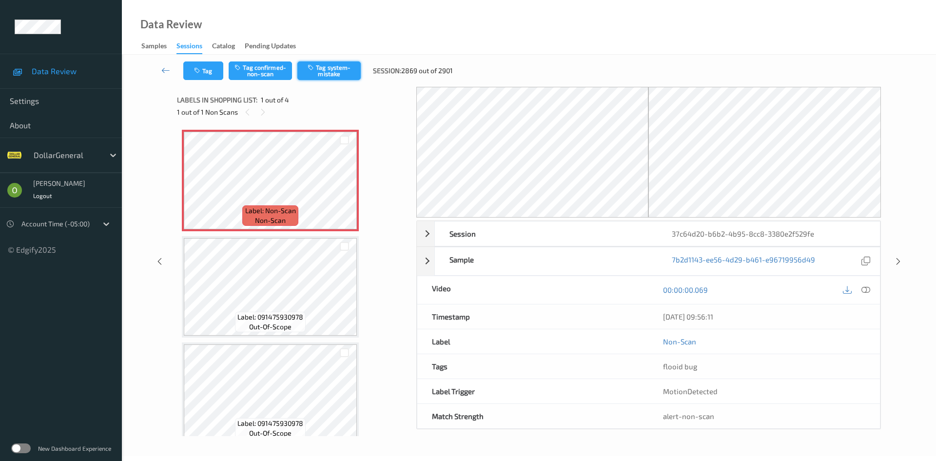
click at [340, 64] on button "Tag system-mistake" at bounding box center [328, 70] width 63 height 19
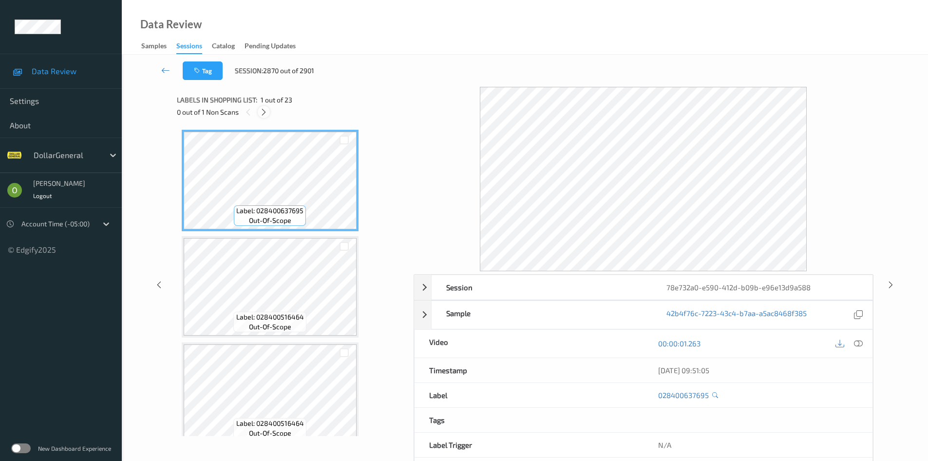
click at [269, 114] on div at bounding box center [264, 112] width 12 height 12
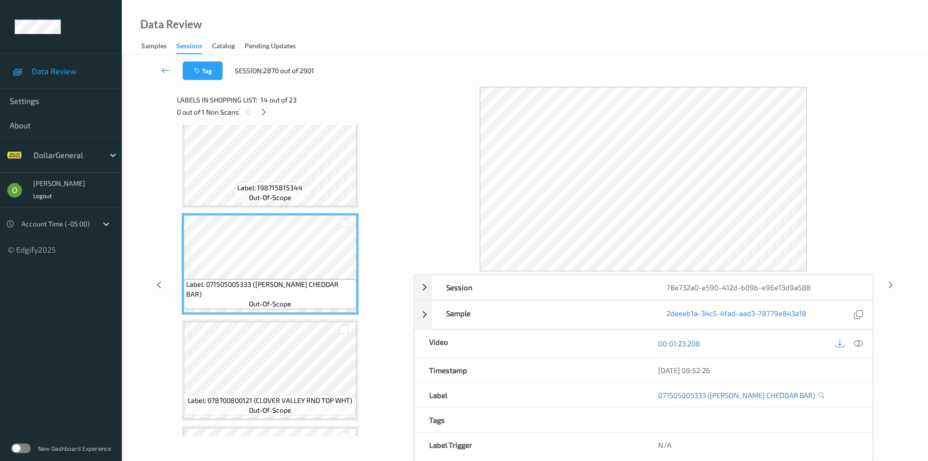
scroll to position [1309, 0]
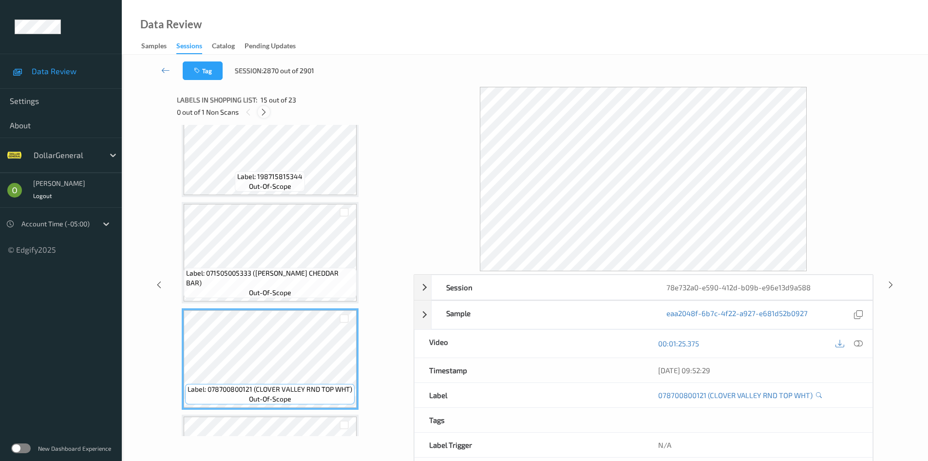
click at [262, 110] on icon at bounding box center [264, 112] width 8 height 9
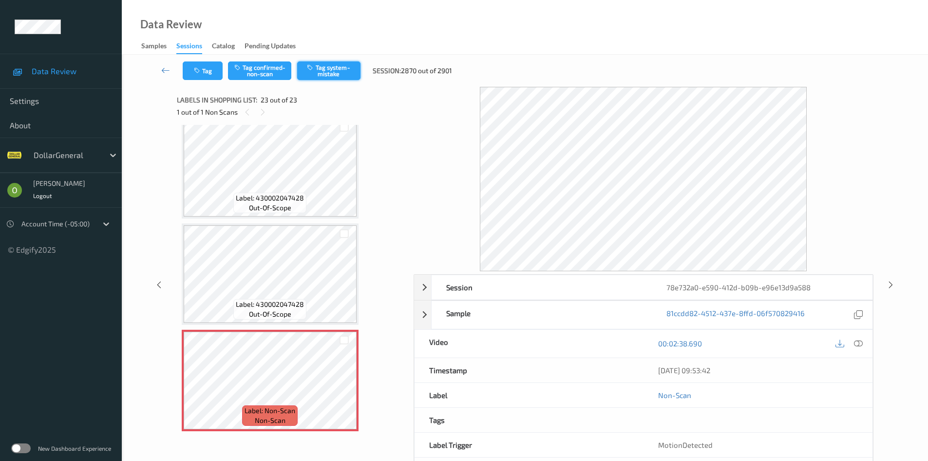
click at [344, 74] on button "Tag system-mistake" at bounding box center [328, 70] width 63 height 19
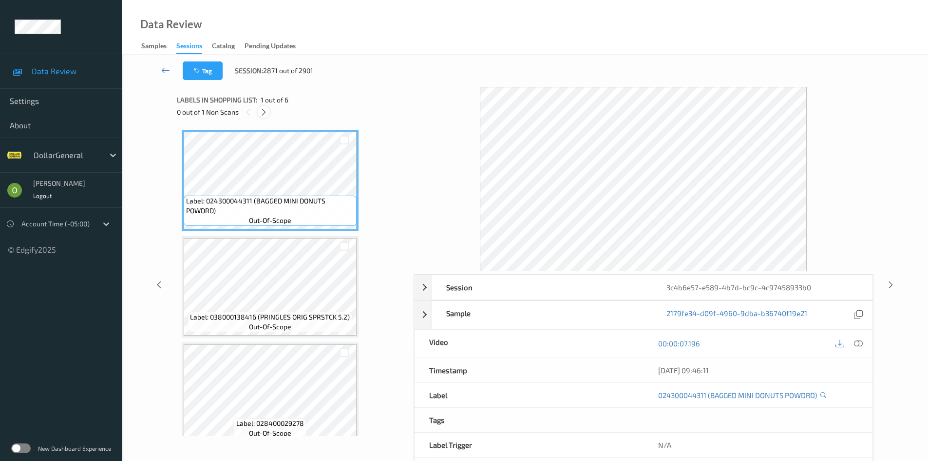
click at [266, 112] on icon at bounding box center [264, 112] width 8 height 9
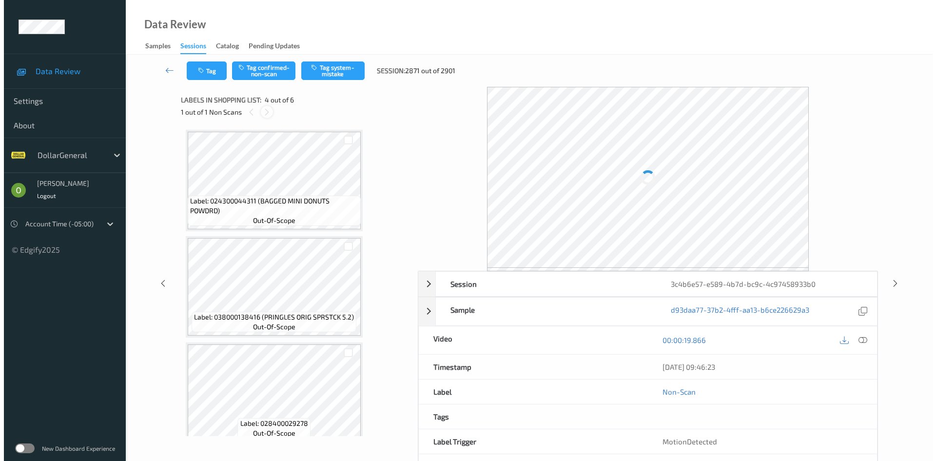
scroll to position [217, 0]
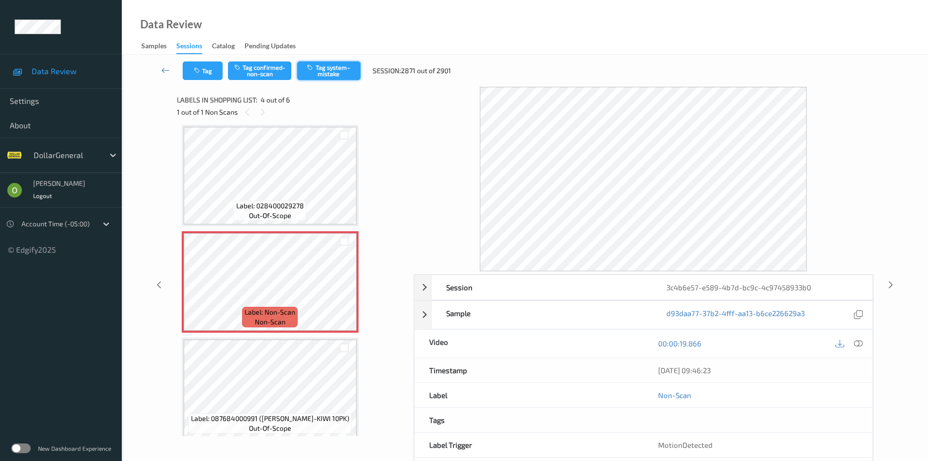
click at [333, 75] on button "Tag system-mistake" at bounding box center [328, 70] width 63 height 19
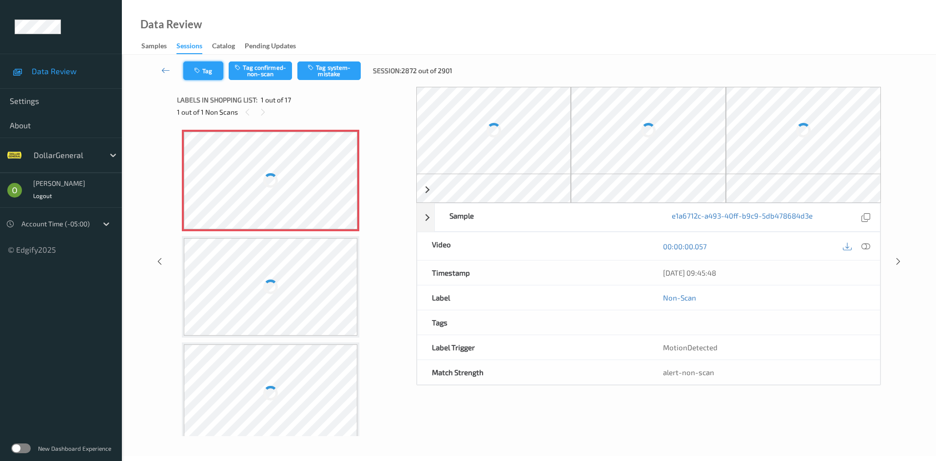
click at [216, 77] on button "Tag" at bounding box center [203, 70] width 40 height 19
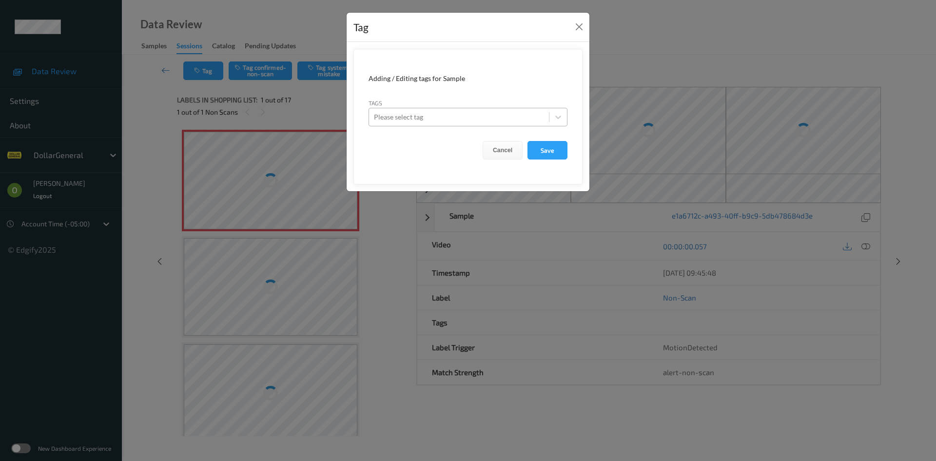
click at [457, 115] on div at bounding box center [459, 117] width 170 height 12
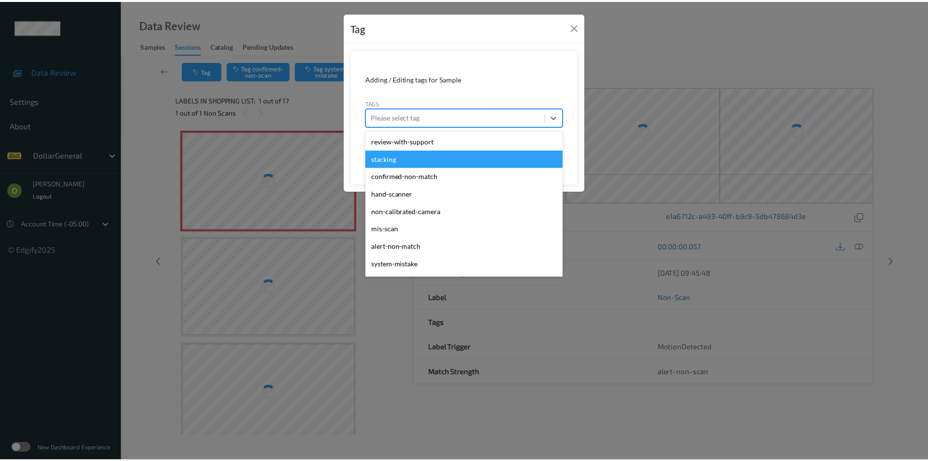
scroll to position [261, 0]
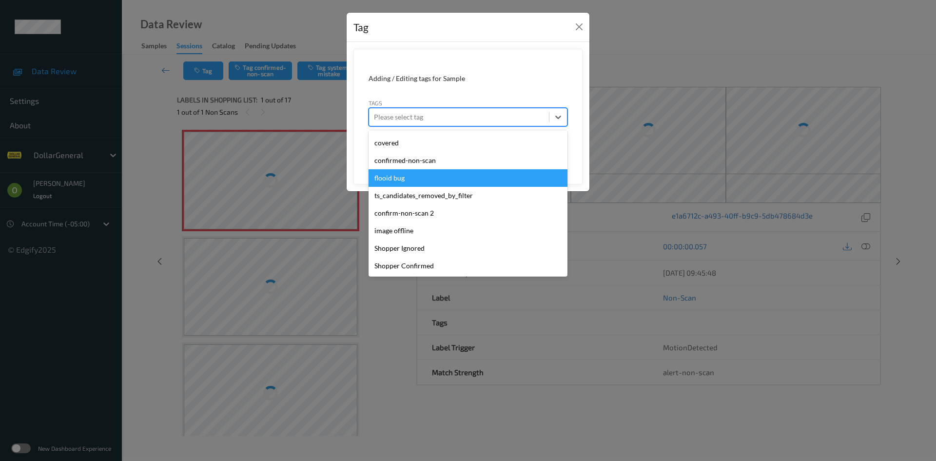
click at [480, 184] on div "flooid bug" at bounding box center [467, 178] width 199 height 18
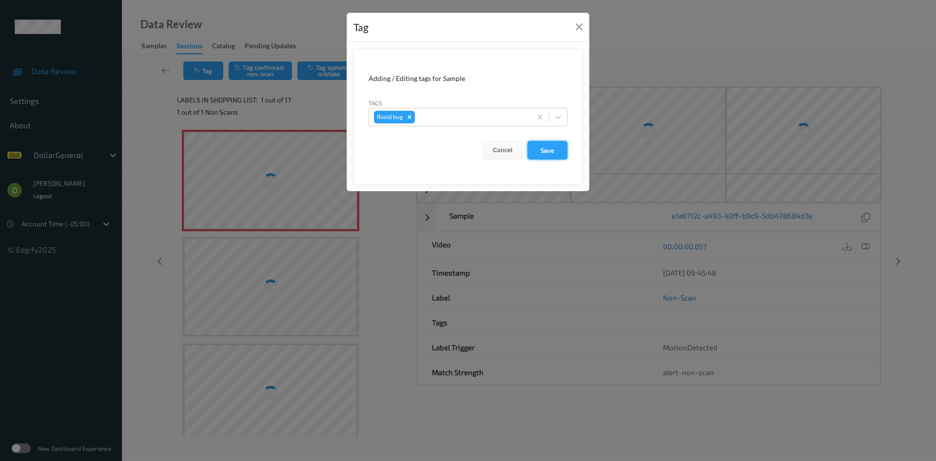
click at [556, 159] on button "Save" at bounding box center [547, 150] width 40 height 19
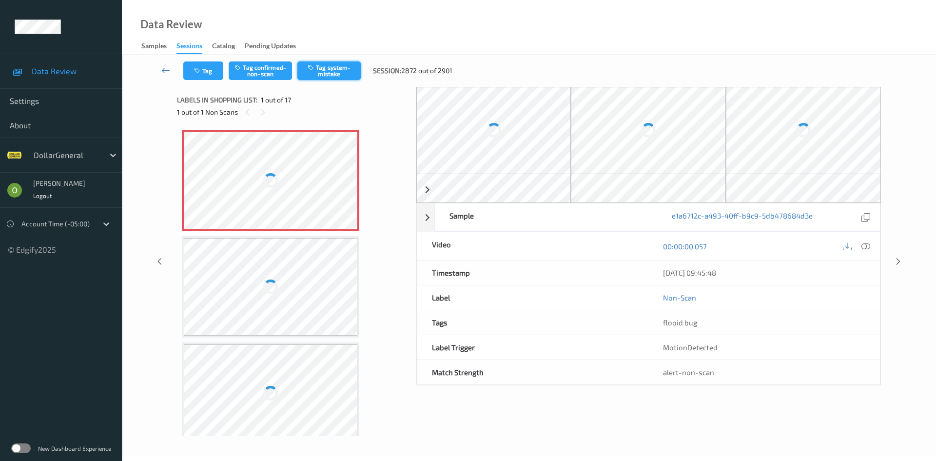
click at [348, 74] on button "Tag system-mistake" at bounding box center [328, 70] width 63 height 19
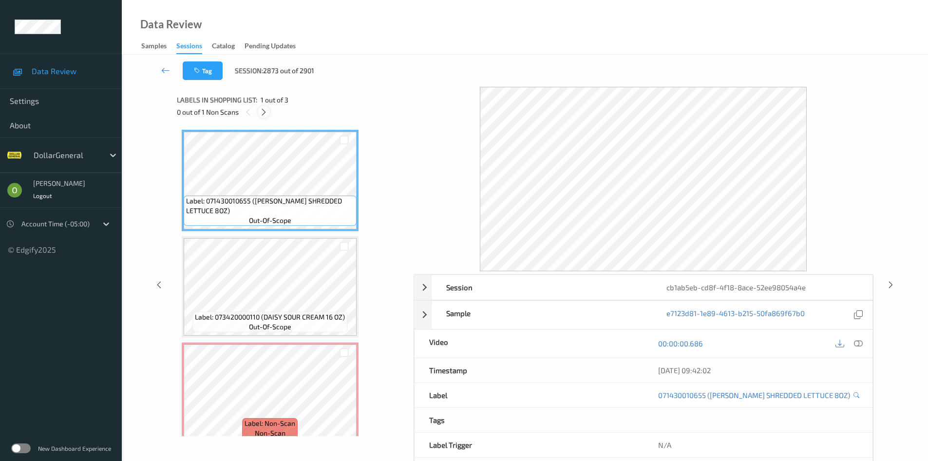
click at [262, 112] on icon at bounding box center [264, 112] width 8 height 9
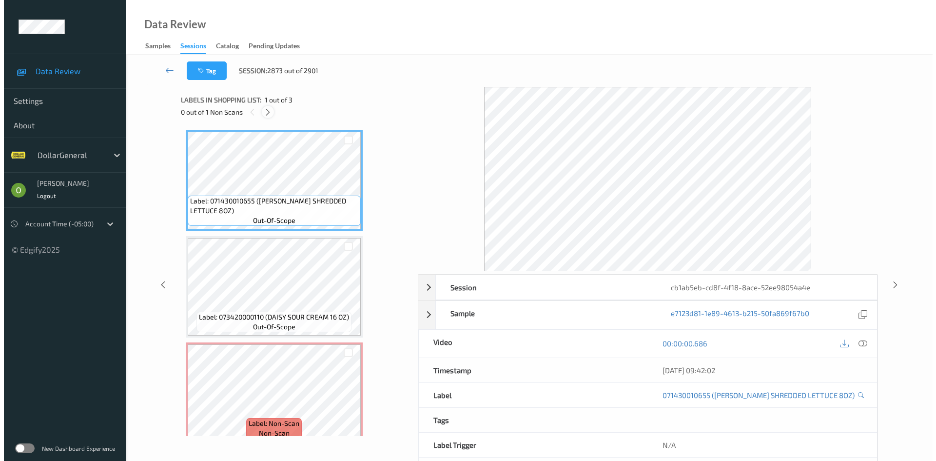
scroll to position [13, 0]
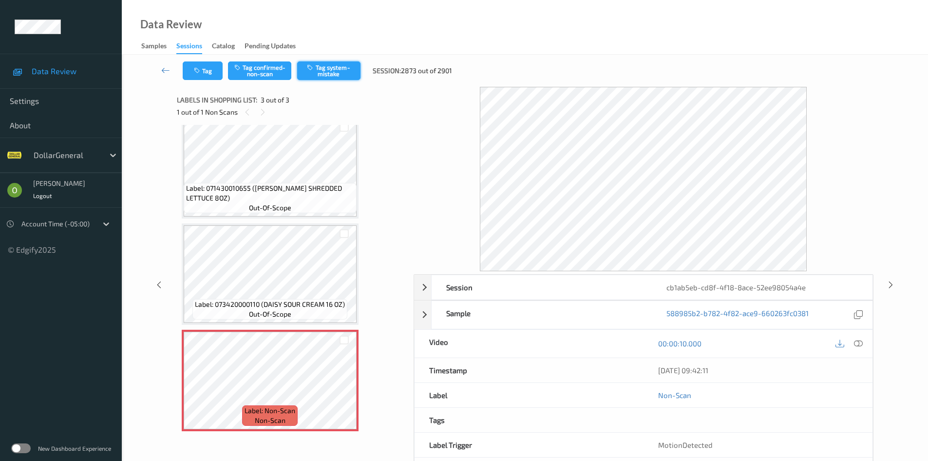
click at [354, 78] on button "Tag system-mistake" at bounding box center [328, 70] width 63 height 19
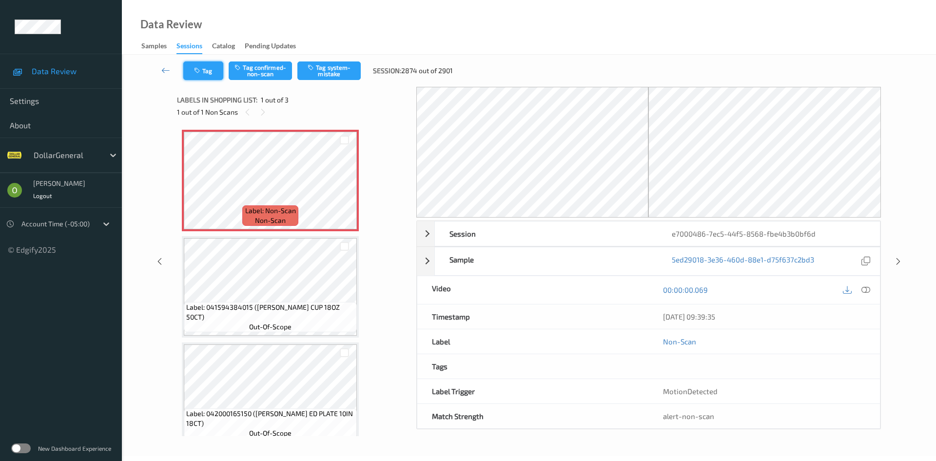
click at [212, 75] on button "Tag" at bounding box center [203, 70] width 40 height 19
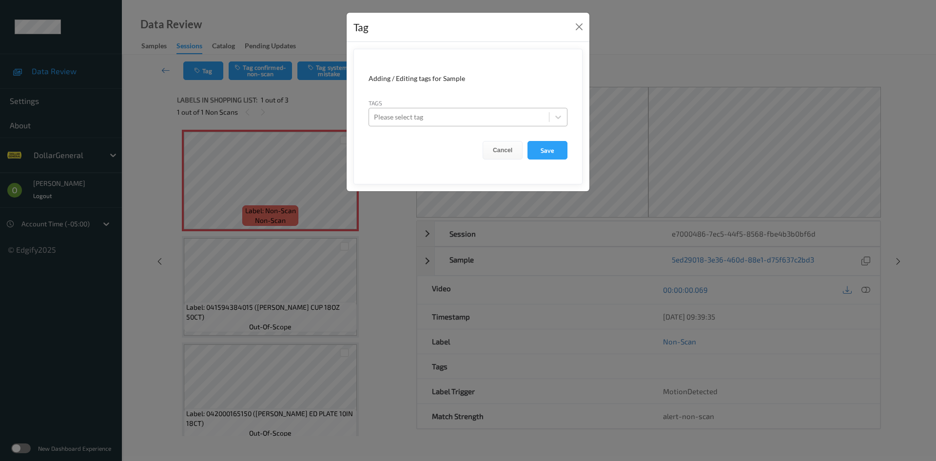
click at [484, 121] on div at bounding box center [459, 117] width 170 height 12
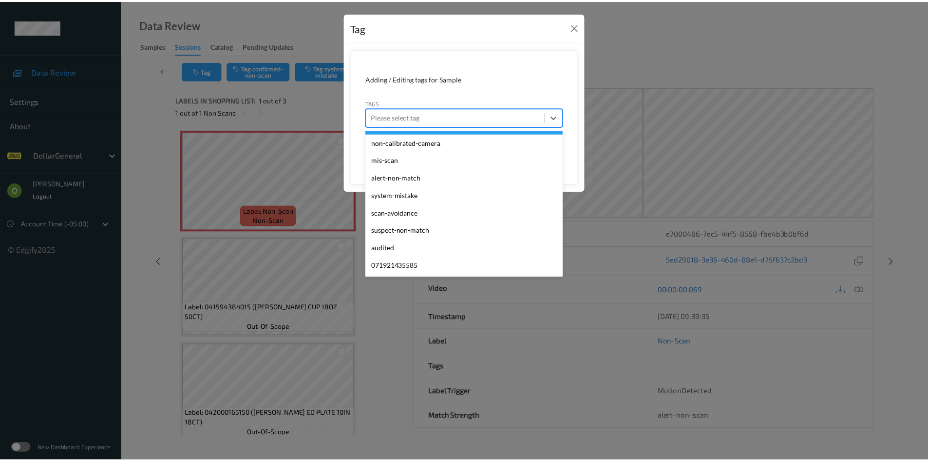
scroll to position [261, 0]
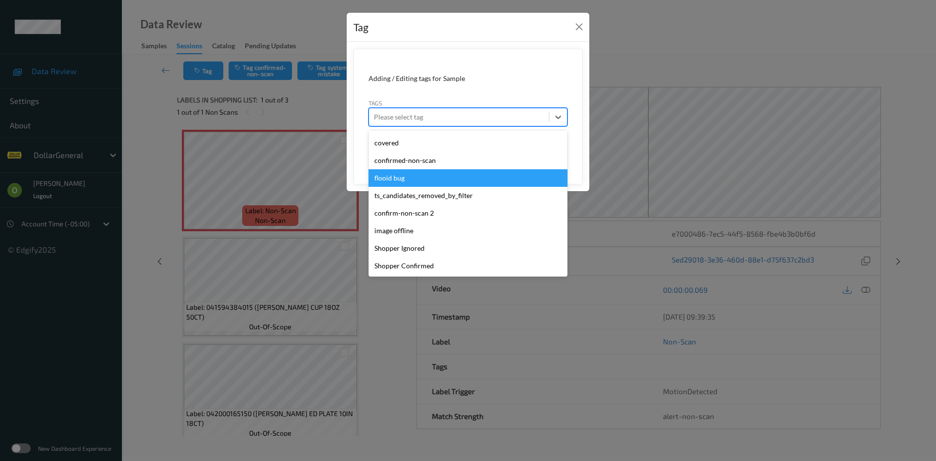
click at [484, 180] on div "flooid bug" at bounding box center [467, 178] width 199 height 18
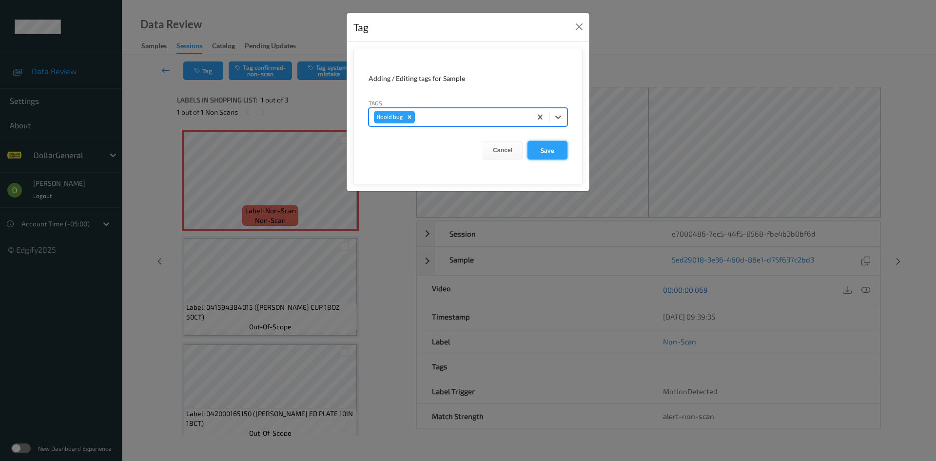
click at [553, 145] on button "Save" at bounding box center [547, 150] width 40 height 19
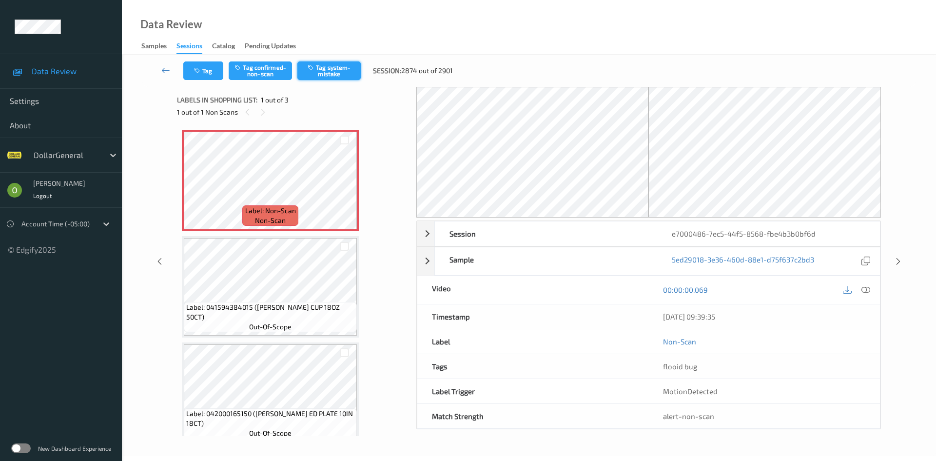
click at [357, 77] on button "Tag system-mistake" at bounding box center [328, 70] width 63 height 19
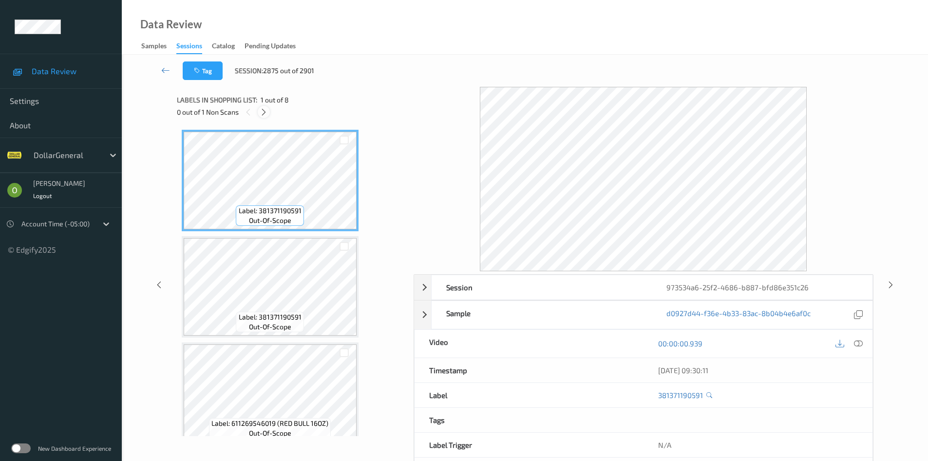
click at [269, 113] on div at bounding box center [264, 112] width 12 height 12
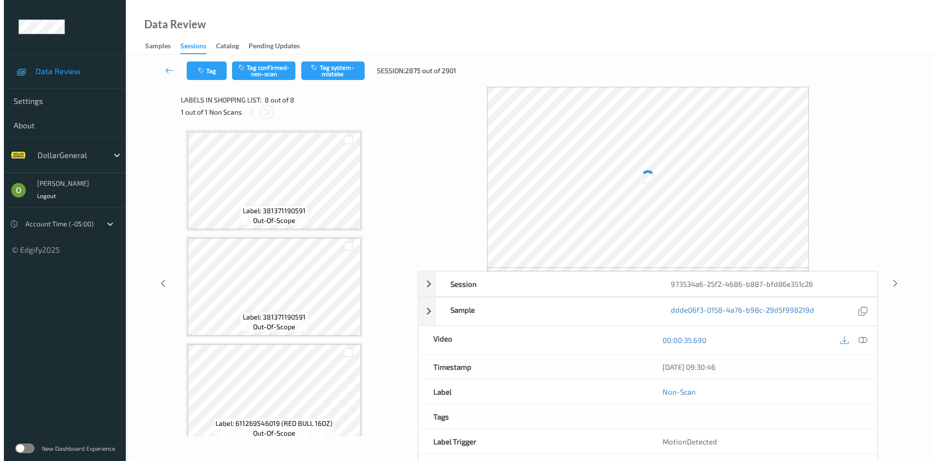
scroll to position [544, 0]
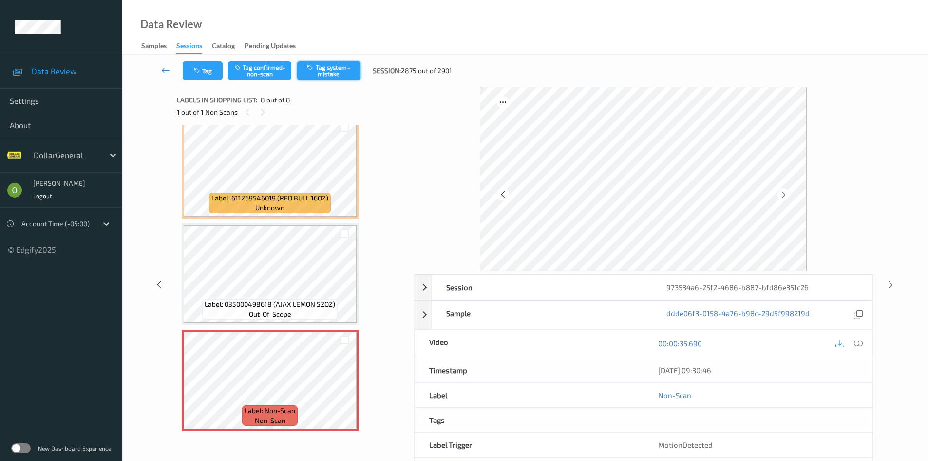
click at [314, 66] on icon "button" at bounding box center [311, 67] width 8 height 7
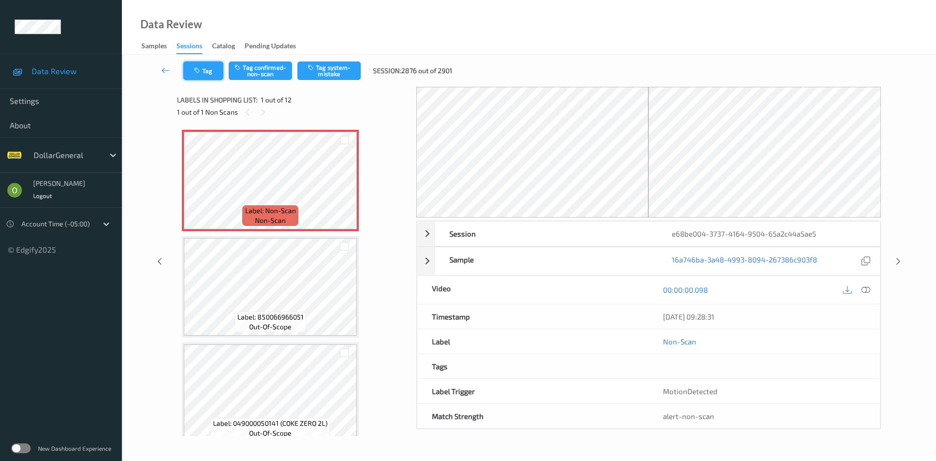
click at [205, 67] on button "Tag" at bounding box center [203, 70] width 40 height 19
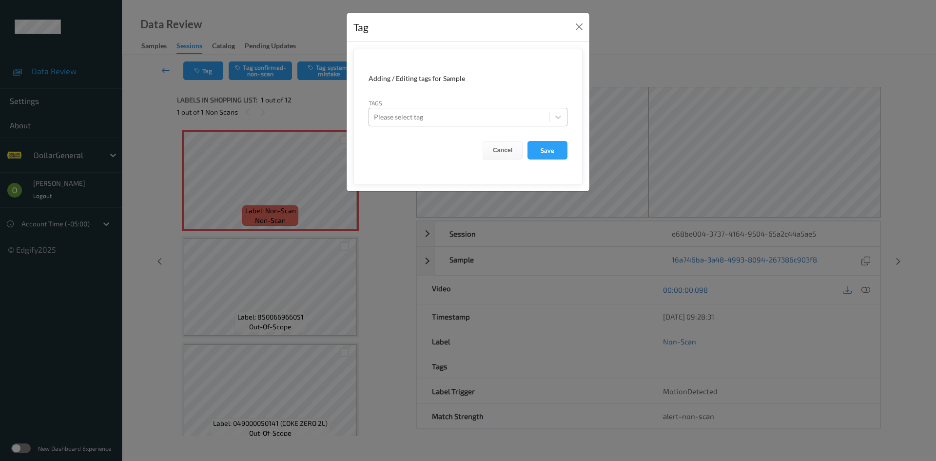
drag, startPoint x: 403, startPoint y: 108, endPoint x: 408, endPoint y: 112, distance: 6.6
click at [403, 108] on div "Please select tag" at bounding box center [467, 117] width 199 height 19
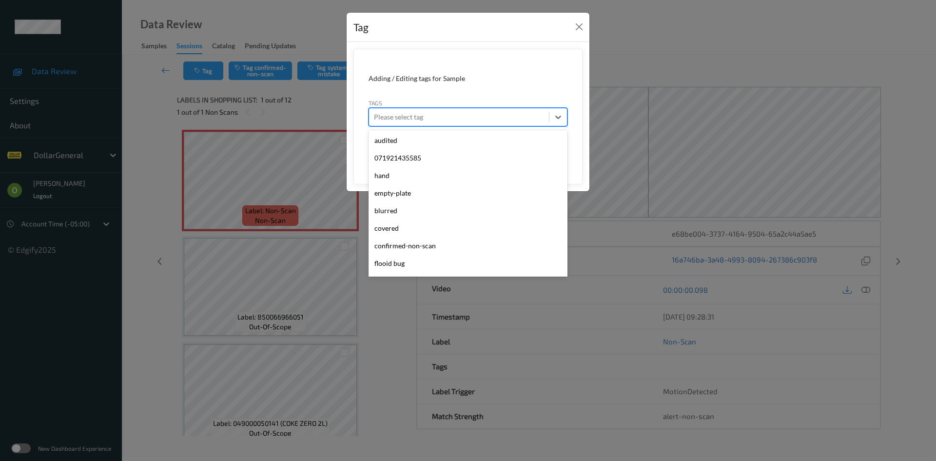
scroll to position [261, 0]
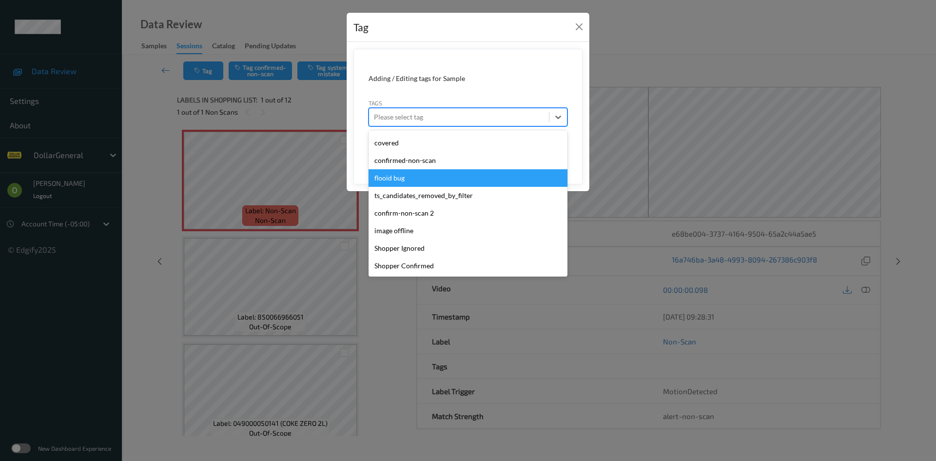
drag, startPoint x: 430, startPoint y: 188, endPoint x: 417, endPoint y: 180, distance: 15.5
click at [417, 180] on div "review-with-support stacking confirmed-non-match hand-scanner non-calibrated-ca…" at bounding box center [467, 203] width 199 height 146
click at [417, 179] on div "flooid bug" at bounding box center [467, 178] width 199 height 18
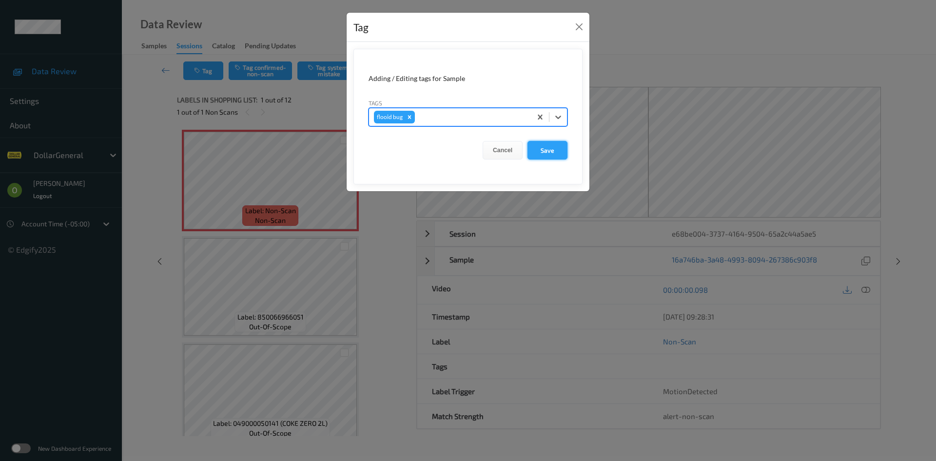
click at [546, 147] on button "Save" at bounding box center [547, 150] width 40 height 19
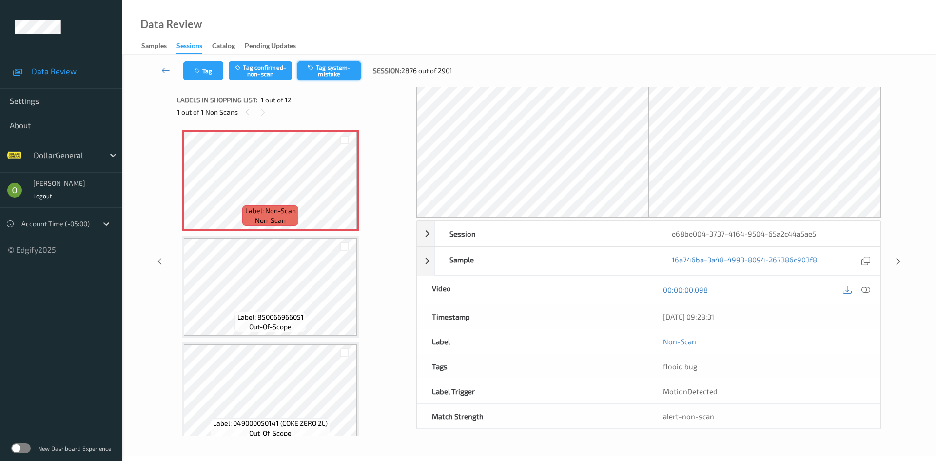
click at [347, 70] on button "Tag system-mistake" at bounding box center [328, 70] width 63 height 19
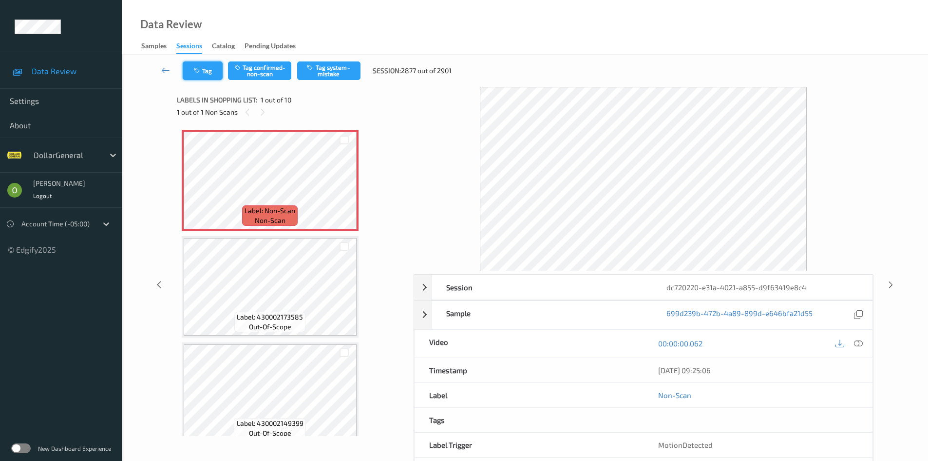
click at [195, 77] on button "Tag" at bounding box center [203, 70] width 40 height 19
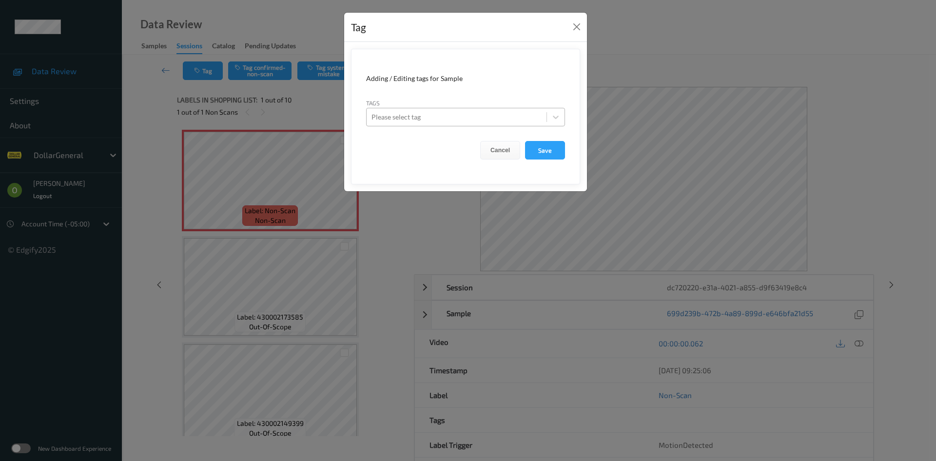
click at [383, 110] on div "Please select tag" at bounding box center [456, 117] width 180 height 16
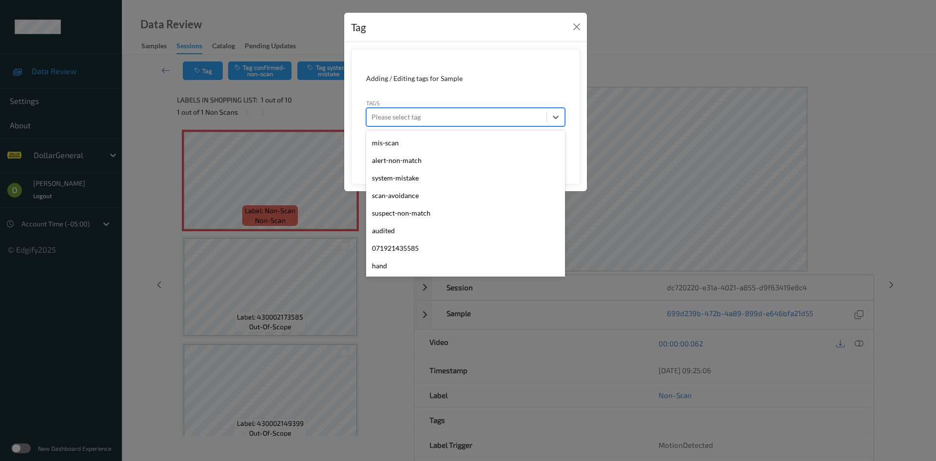
scroll to position [261, 0]
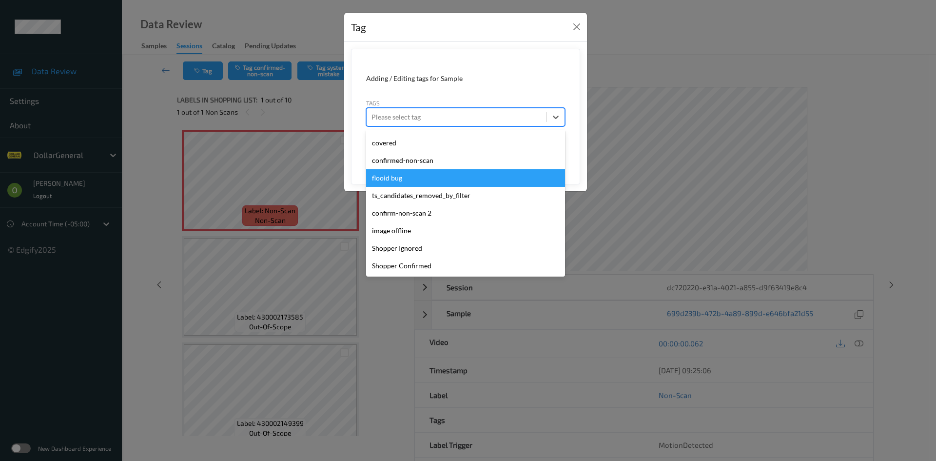
click at [421, 182] on div "flooid bug" at bounding box center [465, 178] width 199 height 18
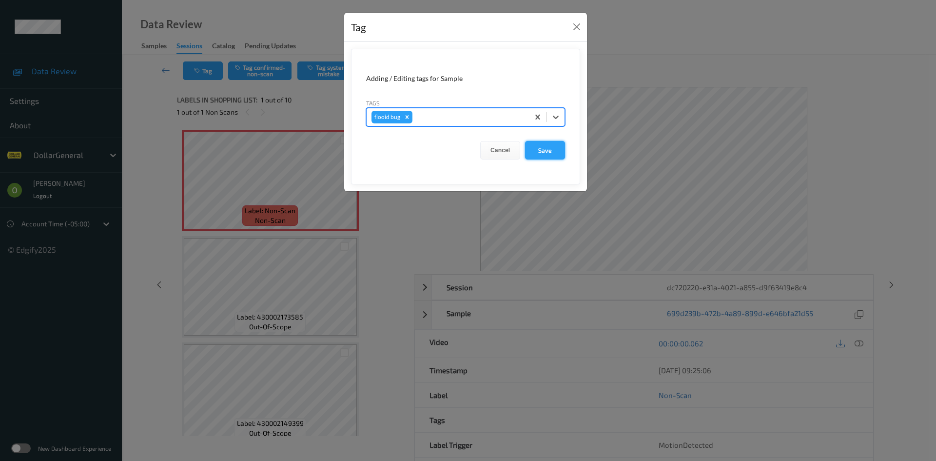
click at [534, 151] on button "Save" at bounding box center [545, 150] width 40 height 19
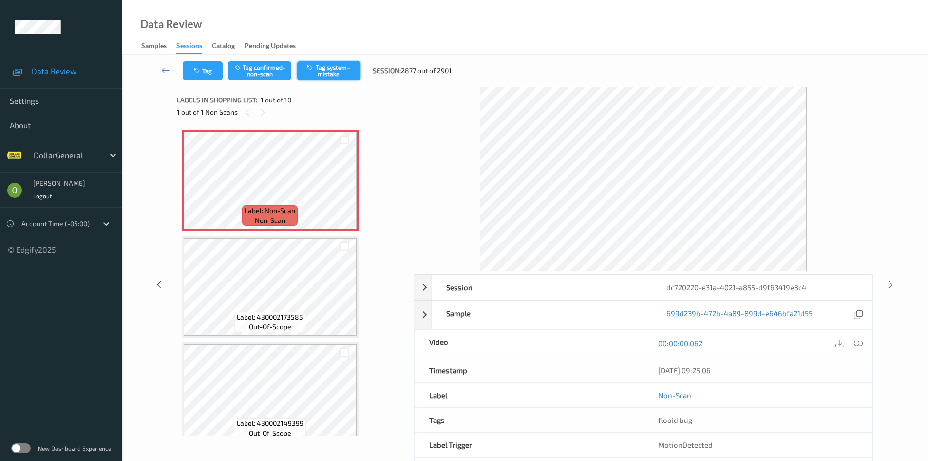
click at [358, 66] on button "Tag system-mistake" at bounding box center [328, 70] width 63 height 19
click at [200, 72] on icon "button" at bounding box center [198, 70] width 8 height 7
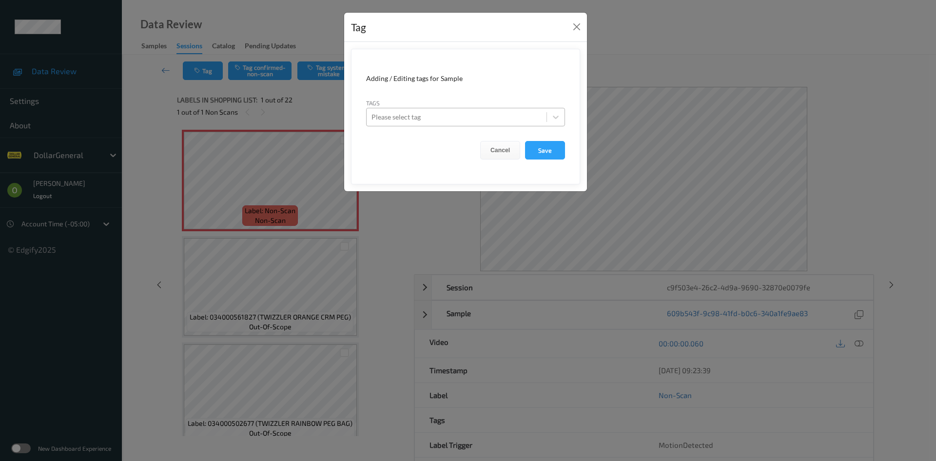
click at [395, 115] on div at bounding box center [456, 117] width 170 height 12
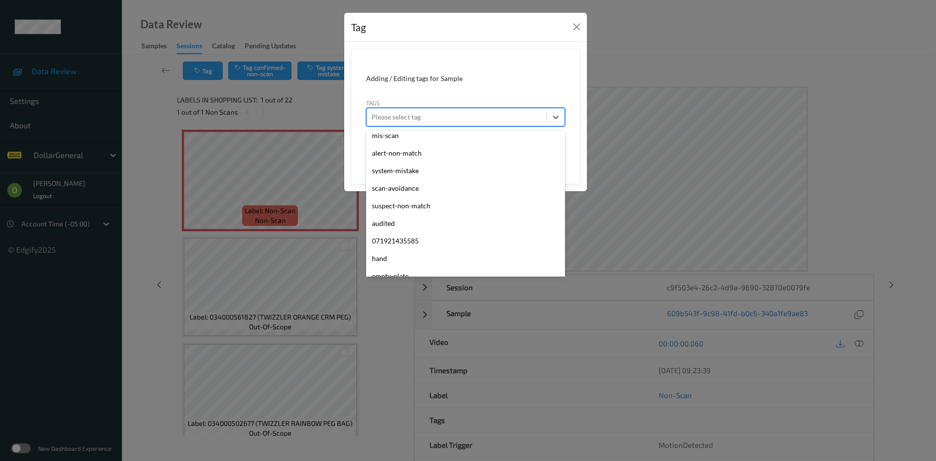
scroll to position [261, 0]
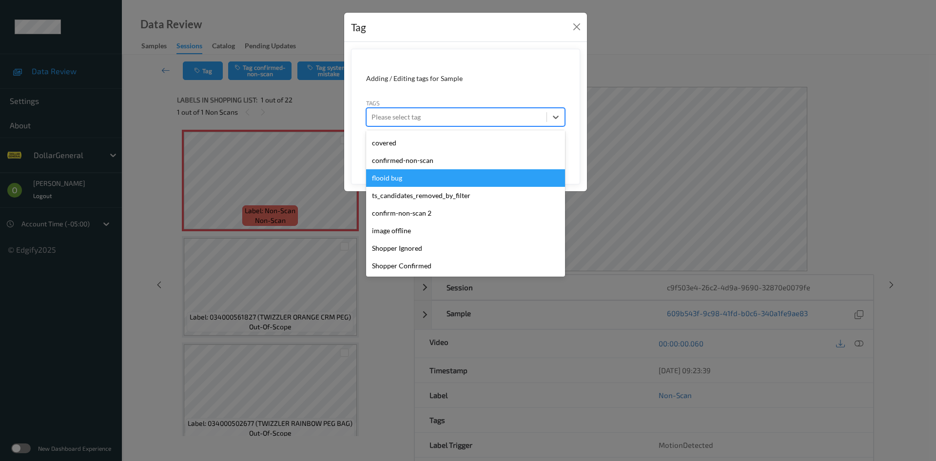
click at [424, 174] on div "flooid bug" at bounding box center [465, 178] width 199 height 18
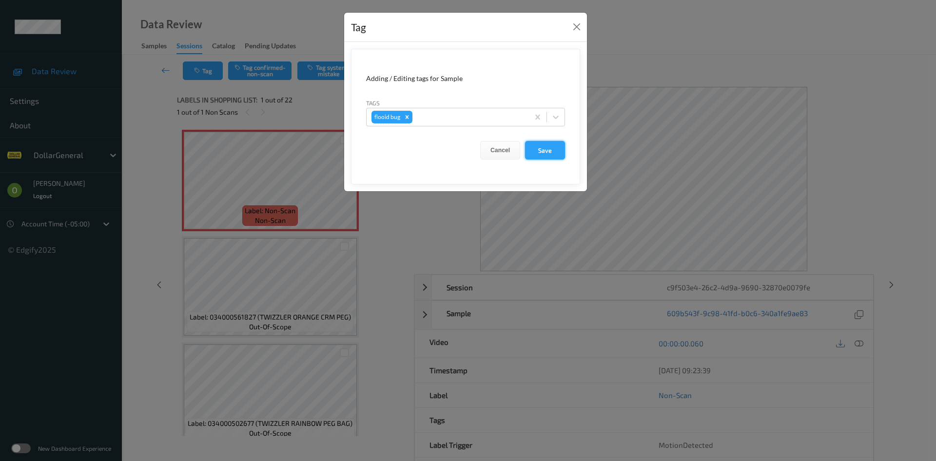
click at [528, 158] on button "Save" at bounding box center [545, 150] width 40 height 19
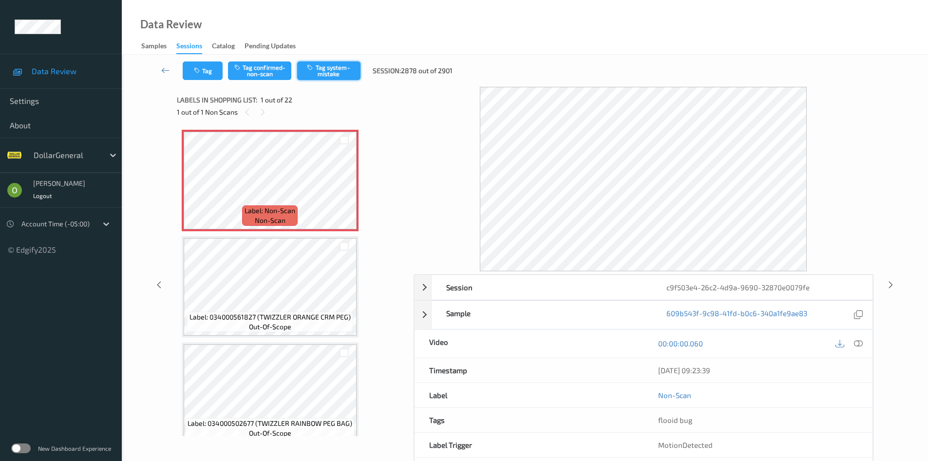
click at [342, 65] on button "Tag system-mistake" at bounding box center [328, 70] width 63 height 19
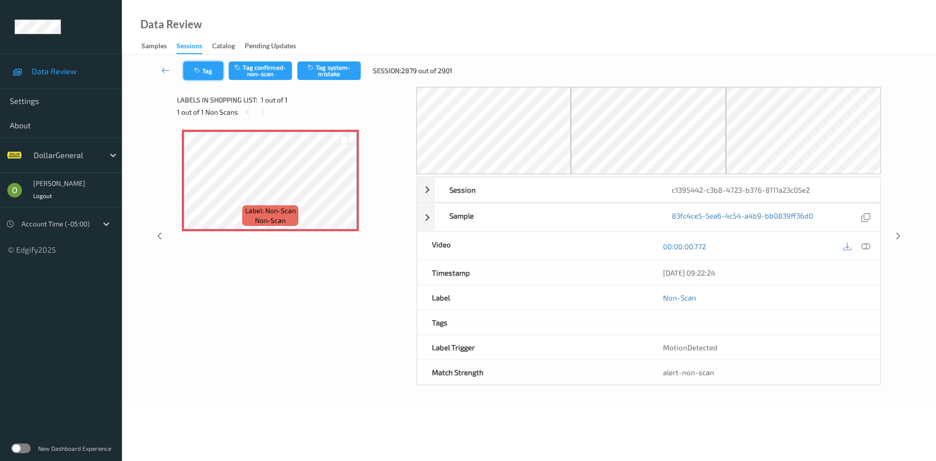
click at [192, 75] on button "Tag" at bounding box center [203, 70] width 40 height 19
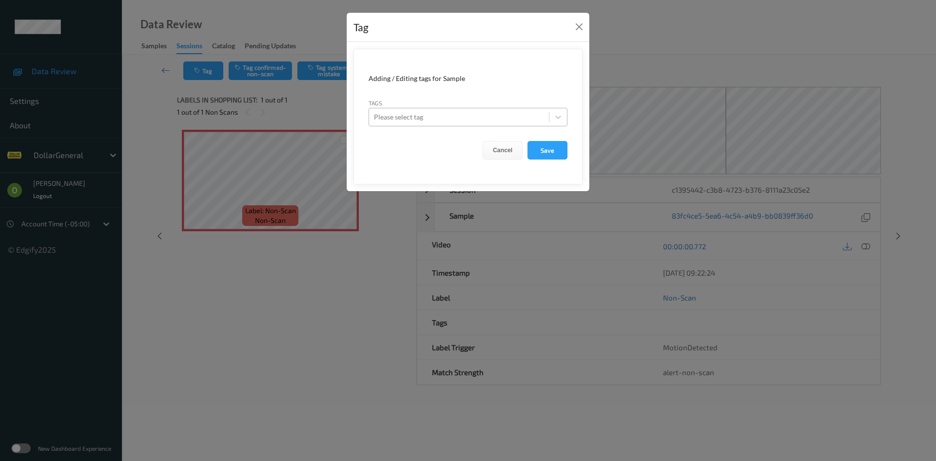
click at [410, 113] on div at bounding box center [459, 117] width 170 height 12
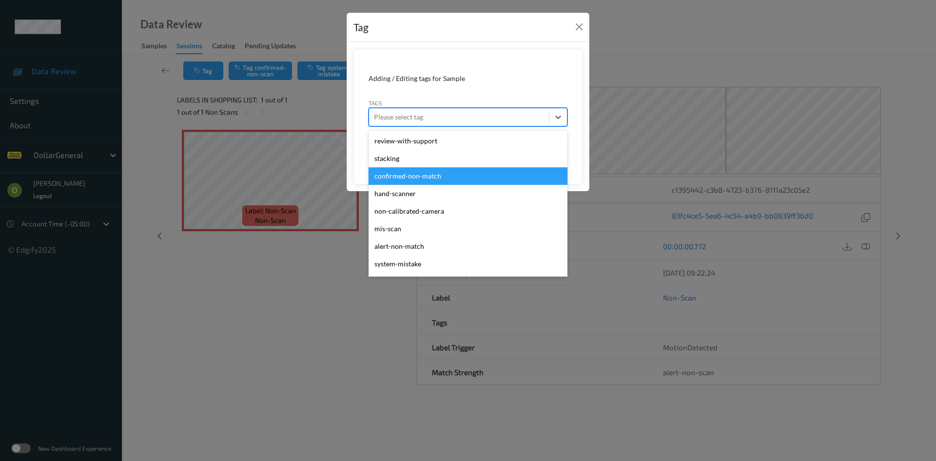
scroll to position [261, 0]
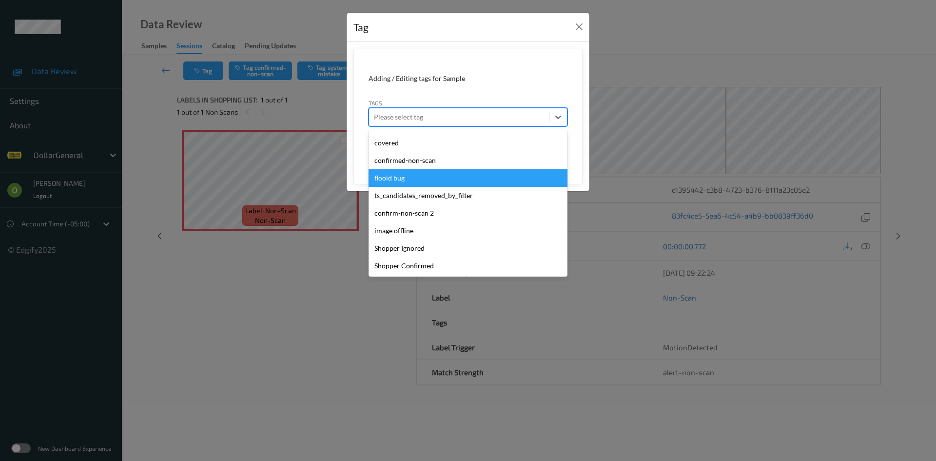
click at [436, 173] on div "flooid bug" at bounding box center [467, 178] width 199 height 18
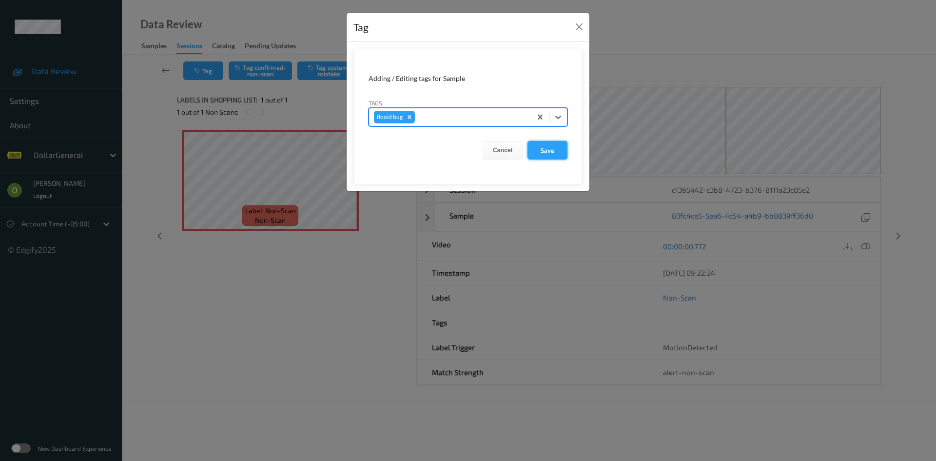
click at [544, 154] on button "Save" at bounding box center [547, 150] width 40 height 19
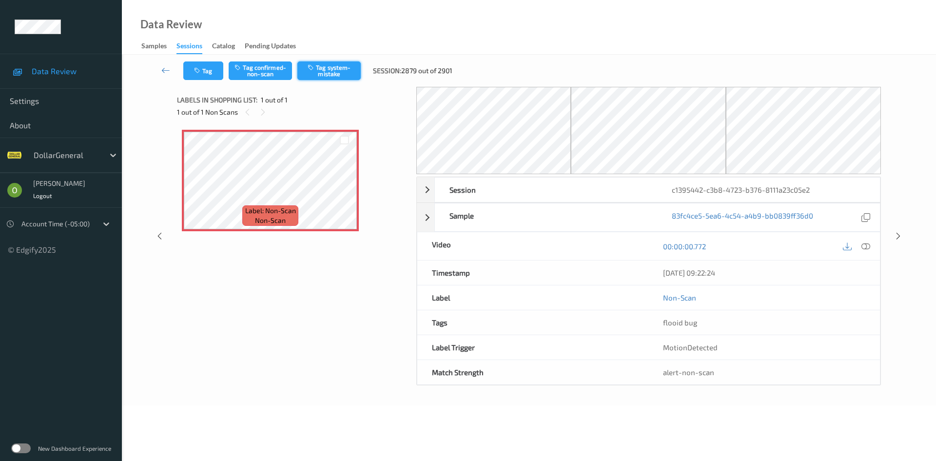
click at [353, 72] on button "Tag system-mistake" at bounding box center [328, 70] width 63 height 19
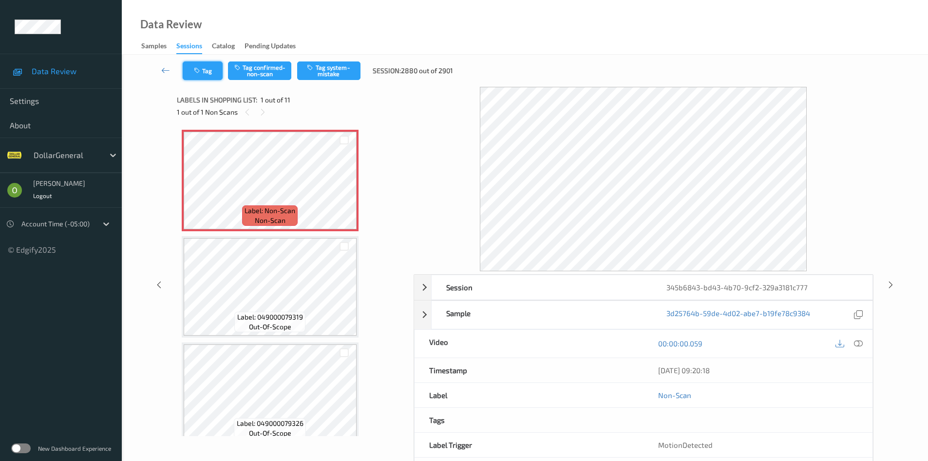
click at [201, 74] on icon "button" at bounding box center [198, 70] width 8 height 7
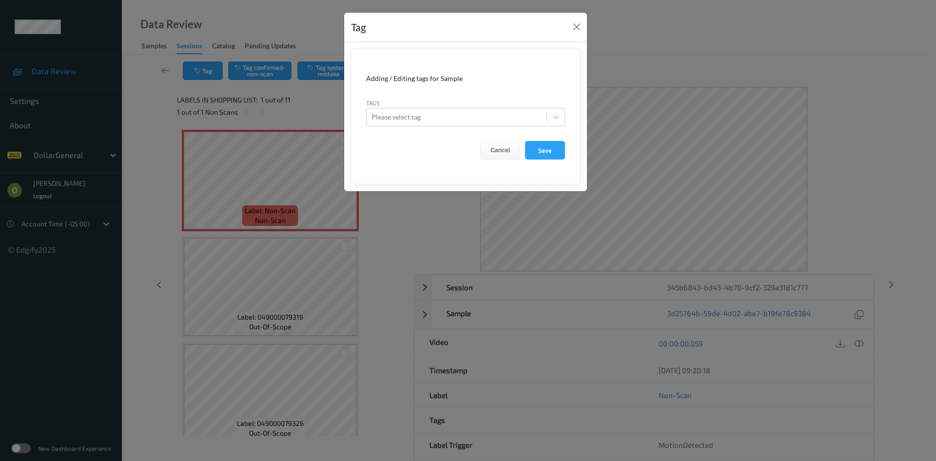
click at [422, 100] on div "Tags Please select tag" at bounding box center [465, 112] width 199 height 28
click at [424, 112] on div at bounding box center [456, 117] width 170 height 12
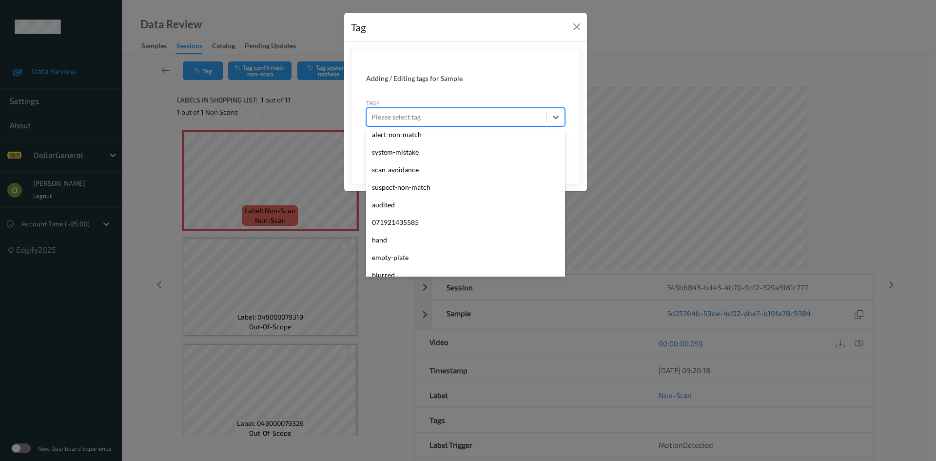
scroll to position [261, 0]
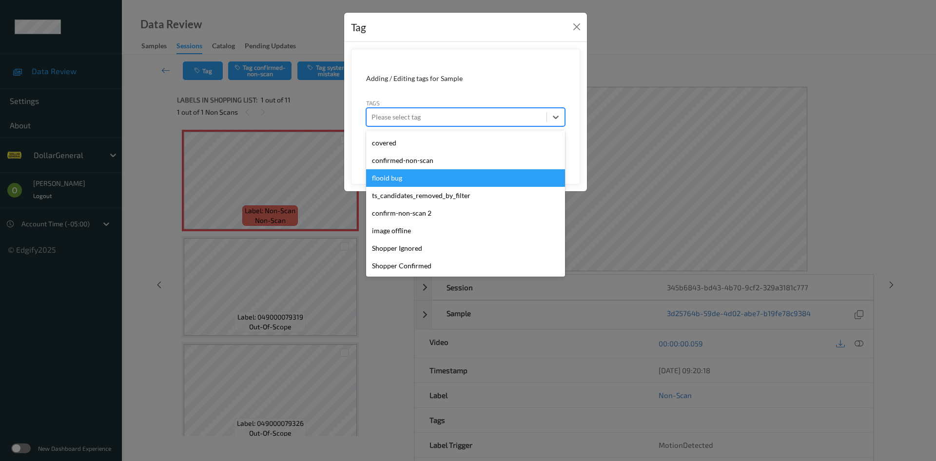
click at [422, 178] on div "flooid bug" at bounding box center [465, 178] width 199 height 18
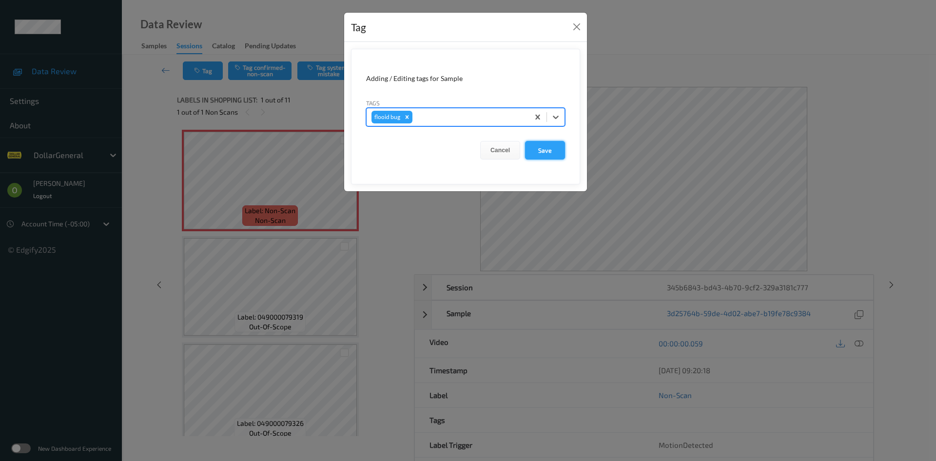
click at [557, 153] on button "Save" at bounding box center [545, 150] width 40 height 19
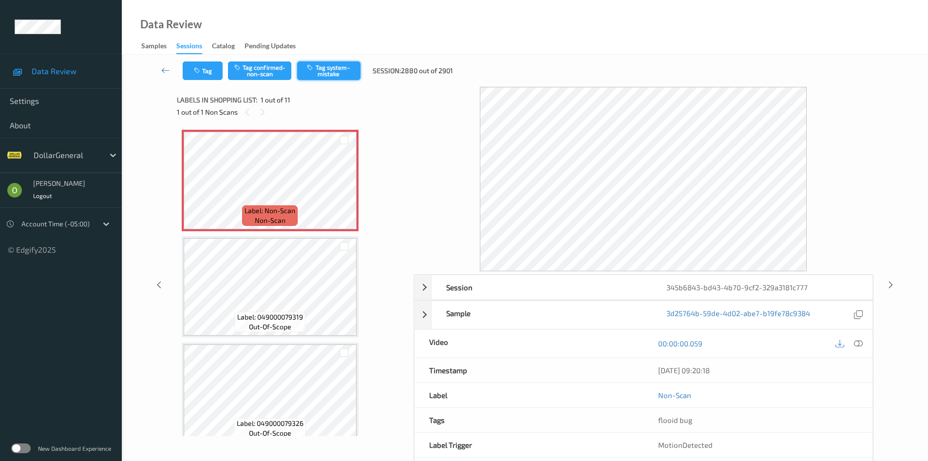
click at [337, 70] on button "Tag system-mistake" at bounding box center [328, 70] width 63 height 19
click at [202, 75] on button "Tag" at bounding box center [203, 70] width 40 height 19
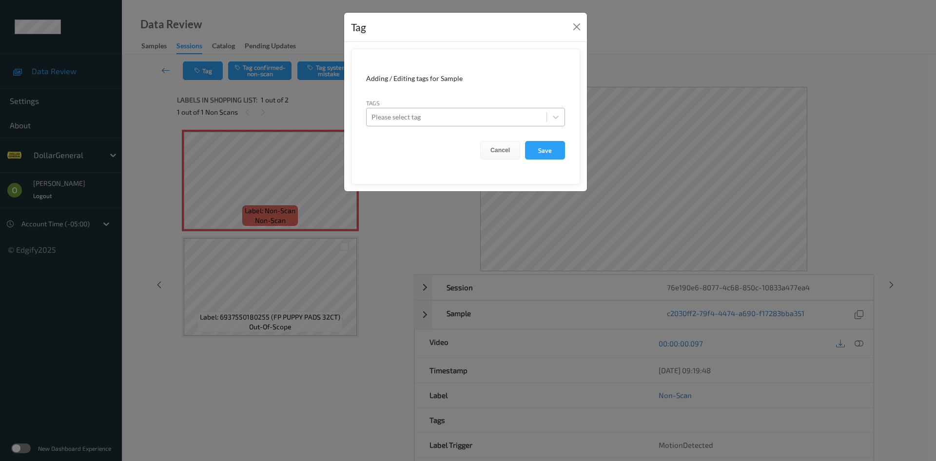
click at [420, 117] on div at bounding box center [456, 117] width 170 height 12
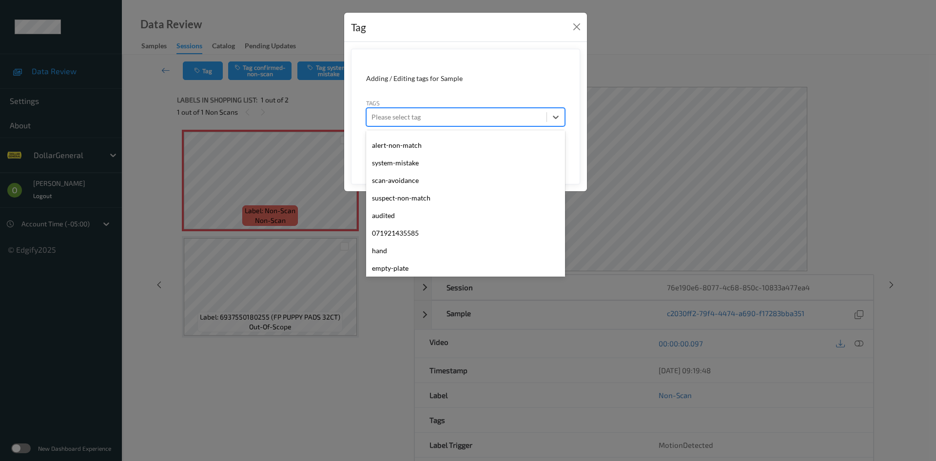
scroll to position [261, 0]
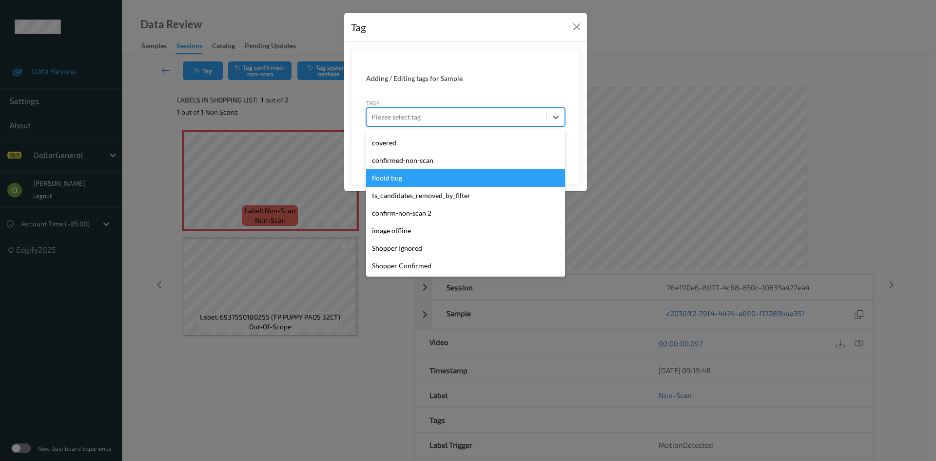
click at [410, 169] on div "flooid bug" at bounding box center [465, 178] width 199 height 18
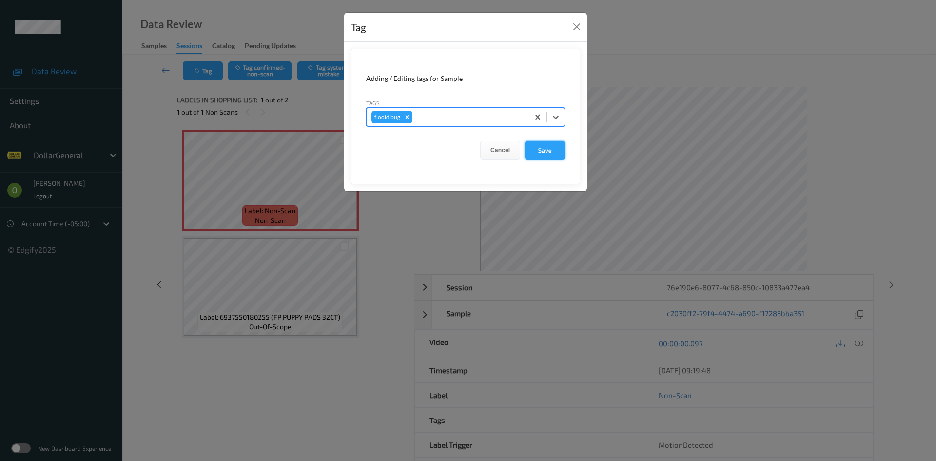
click at [538, 145] on button "Save" at bounding box center [545, 150] width 40 height 19
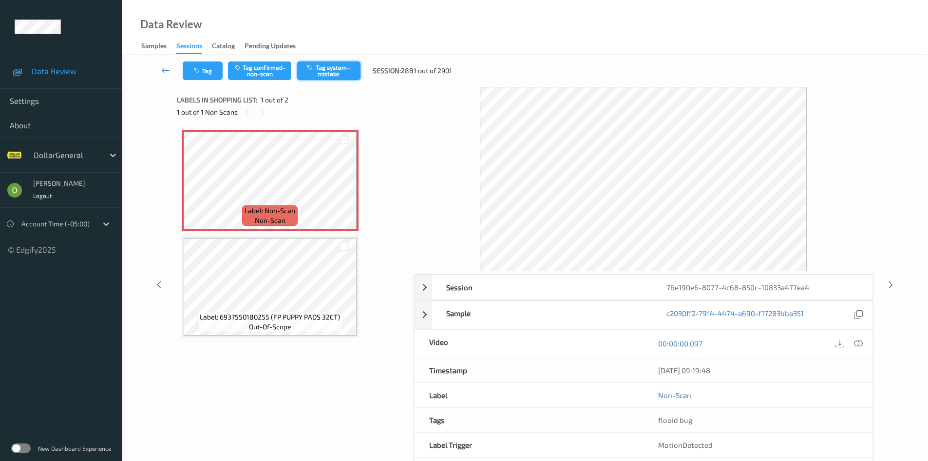
click at [335, 67] on button "Tag system-mistake" at bounding box center [328, 70] width 63 height 19
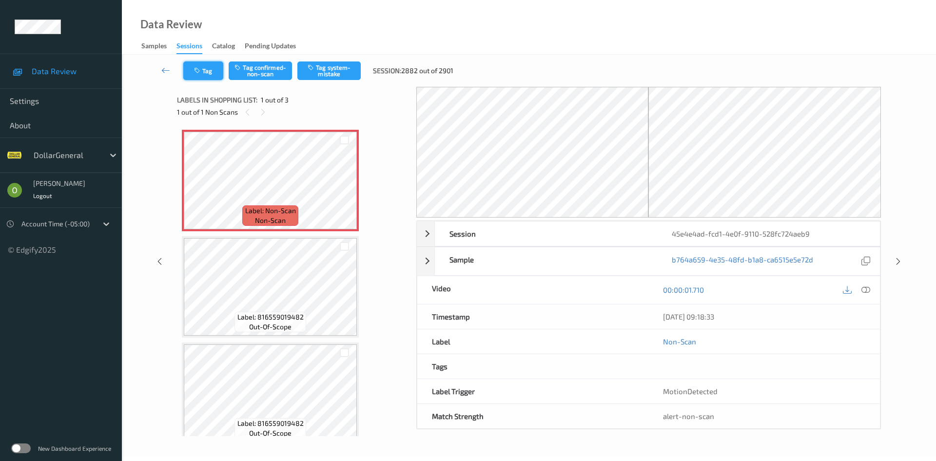
click at [218, 70] on button "Tag" at bounding box center [203, 70] width 40 height 19
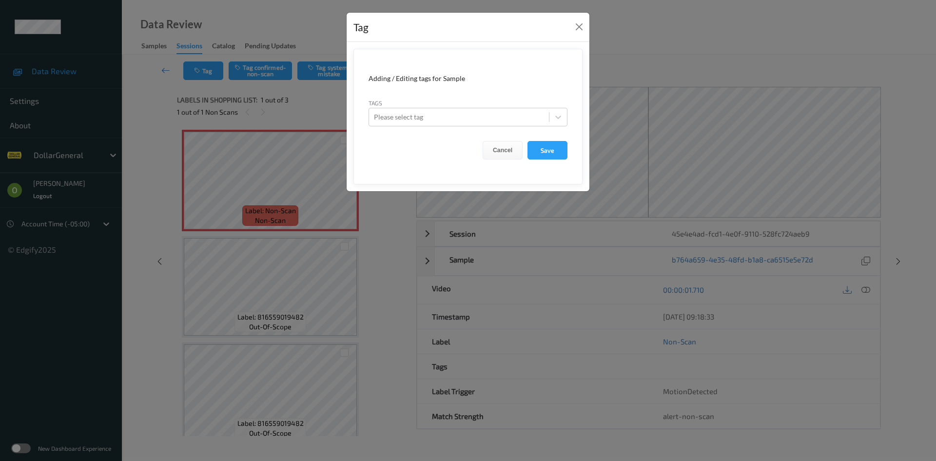
click at [487, 127] on form "Adding / Editing tags for Sample Tags Please select tag Cancel Save" at bounding box center [467, 116] width 229 height 135
click at [486, 122] on div at bounding box center [459, 117] width 170 height 12
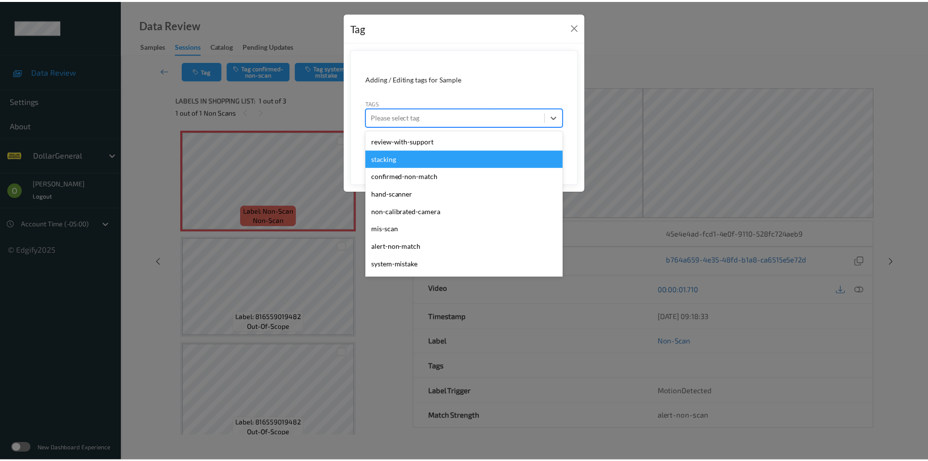
scroll to position [261, 0]
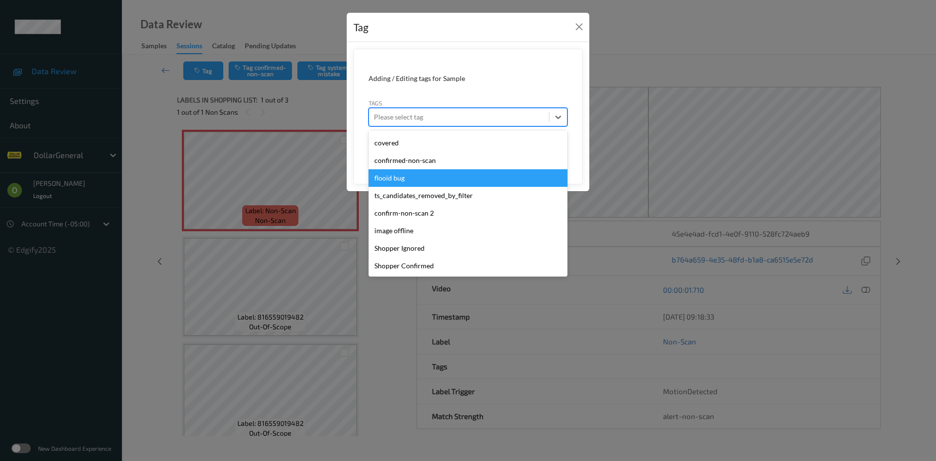
drag, startPoint x: 464, startPoint y: 170, endPoint x: 501, endPoint y: 164, distance: 37.4
click at [464, 170] on div "flooid bug" at bounding box center [467, 178] width 199 height 18
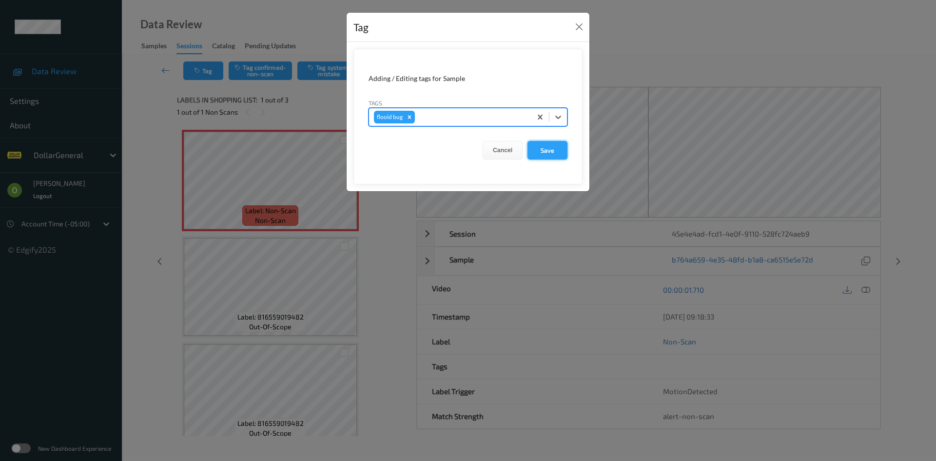
click at [540, 144] on button "Save" at bounding box center [547, 150] width 40 height 19
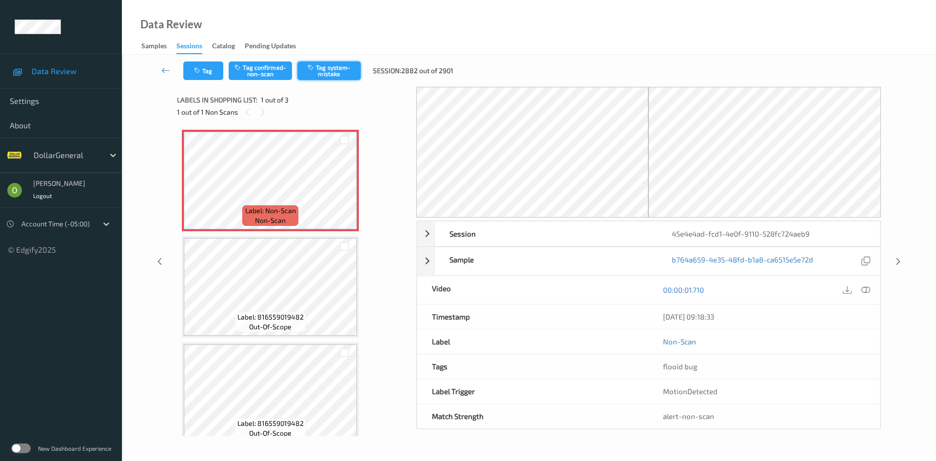
click at [358, 70] on button "Tag system-mistake" at bounding box center [328, 70] width 63 height 19
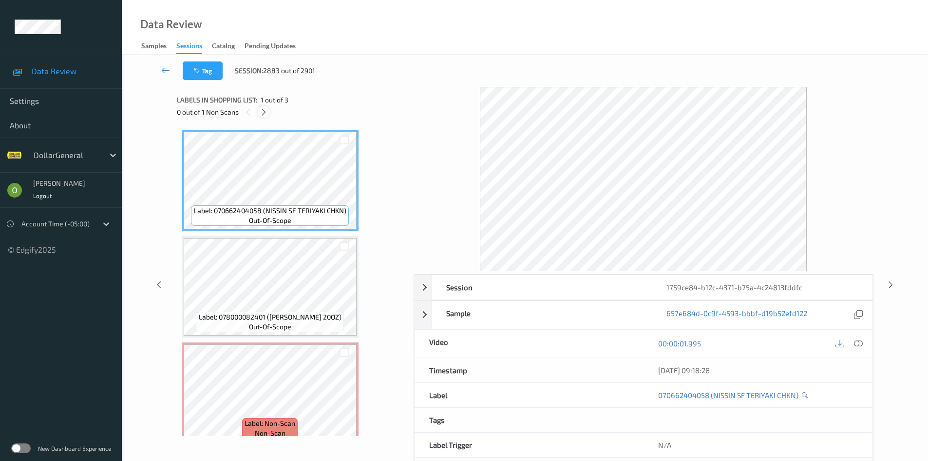
click at [267, 110] on icon at bounding box center [264, 112] width 8 height 9
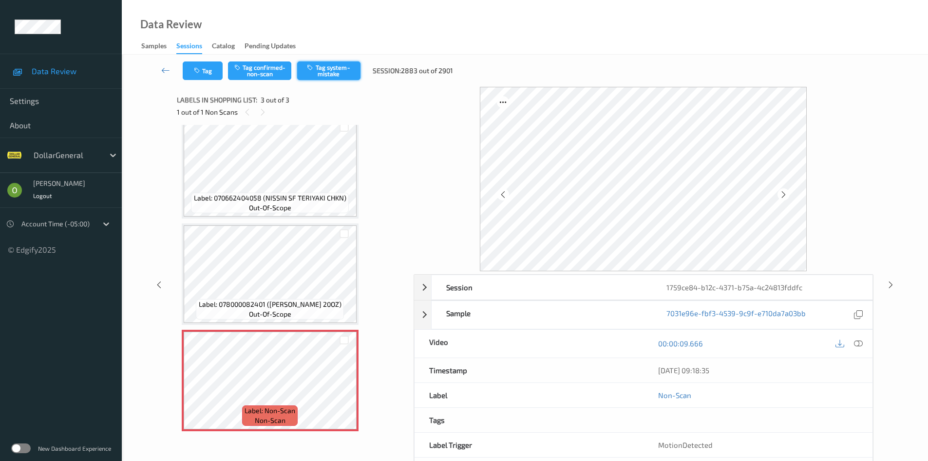
click at [314, 64] on icon "button" at bounding box center [311, 67] width 8 height 7
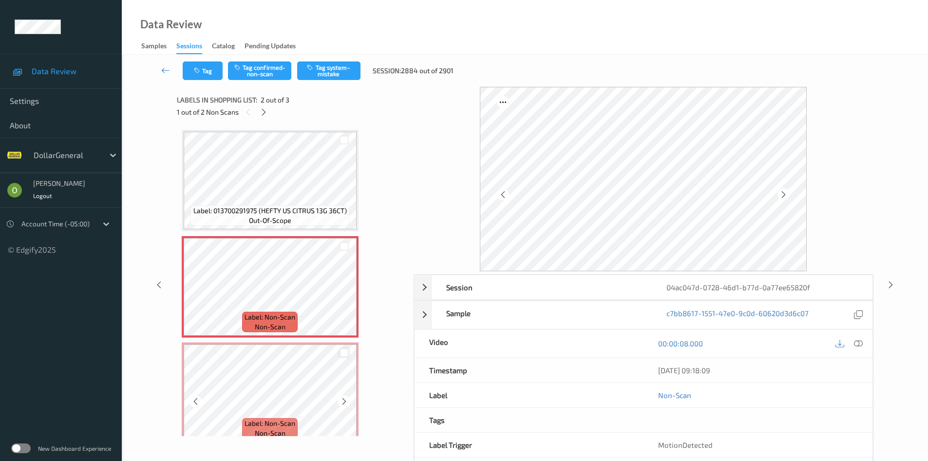
click at [345, 349] on div at bounding box center [344, 352] width 9 height 9
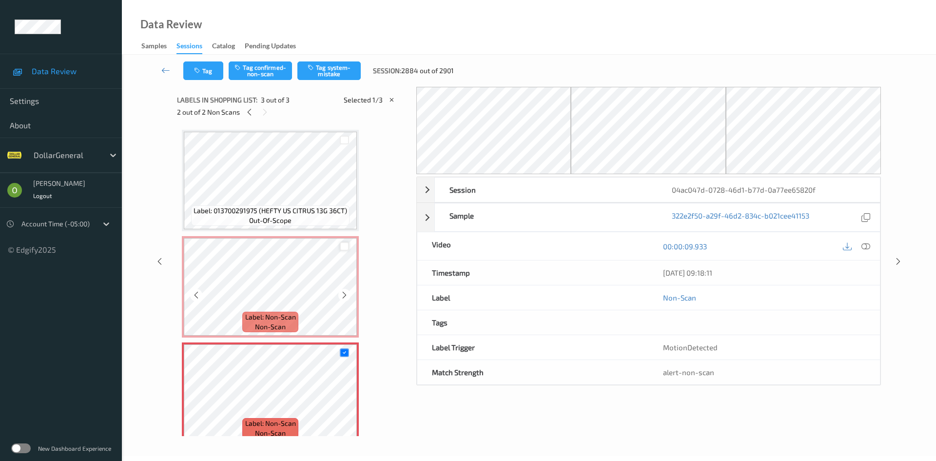
click at [345, 245] on div at bounding box center [344, 246] width 9 height 9
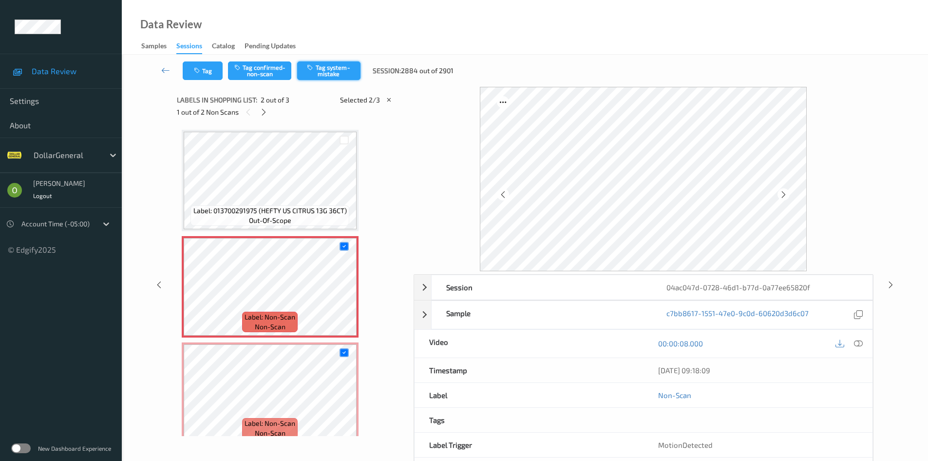
click at [340, 63] on button "Tag system-mistake" at bounding box center [328, 70] width 63 height 19
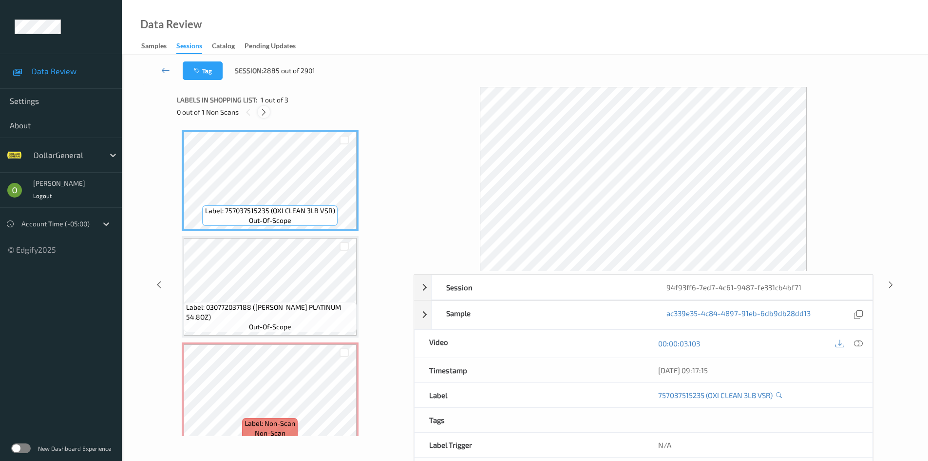
click at [266, 108] on icon at bounding box center [264, 112] width 8 height 9
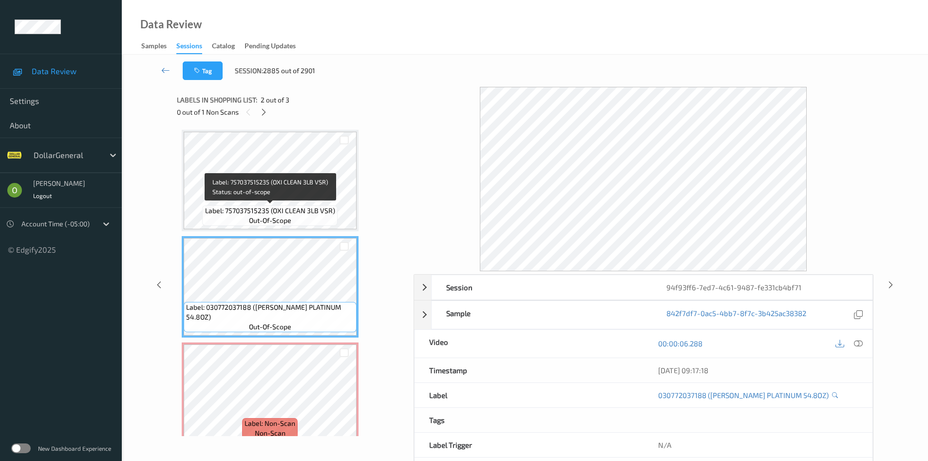
click at [301, 214] on span "Label: 757037515235 (OXI CLEAN 3LB VSR)" at bounding box center [270, 211] width 130 height 10
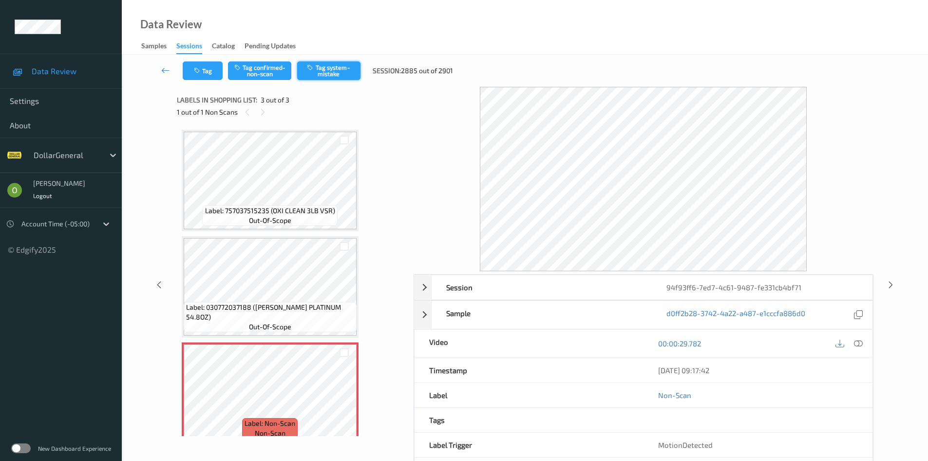
click at [326, 76] on button "Tag system-mistake" at bounding box center [328, 70] width 63 height 19
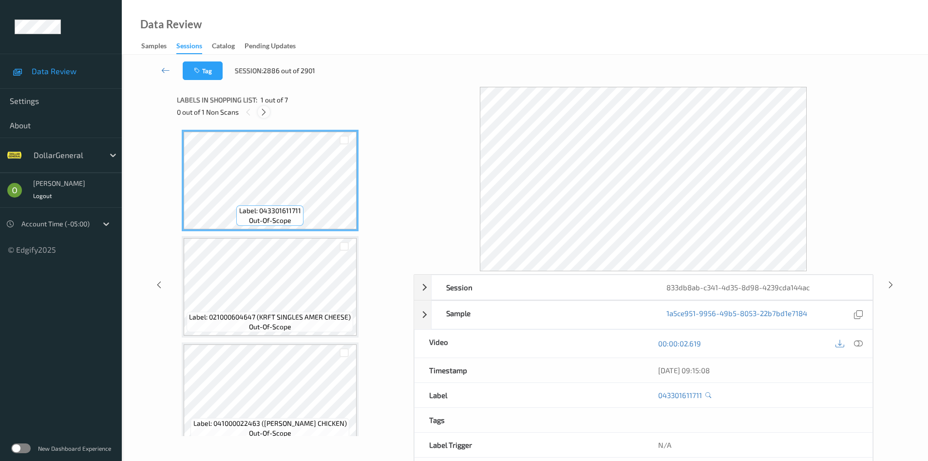
click at [263, 113] on icon at bounding box center [264, 112] width 8 height 9
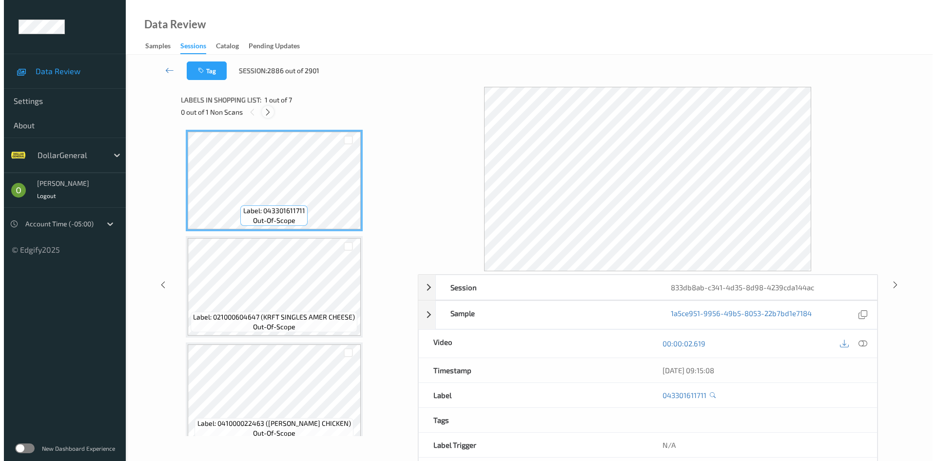
scroll to position [438, 0]
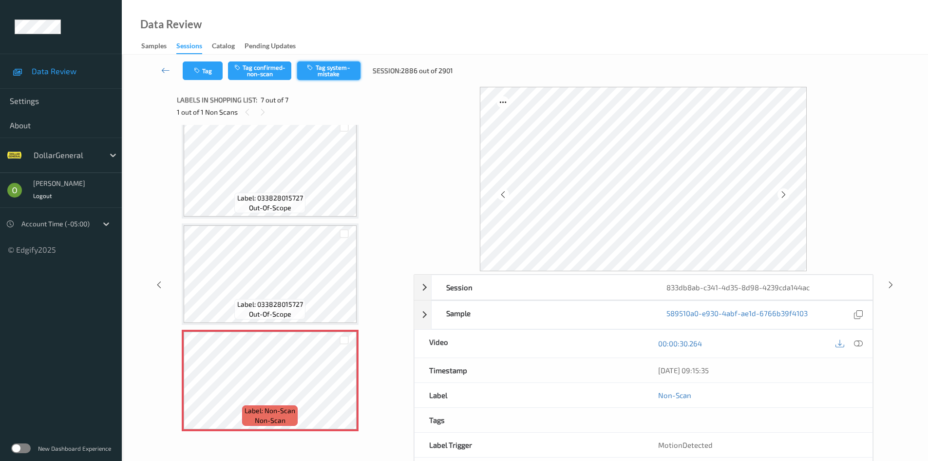
click at [308, 77] on button "Tag system-mistake" at bounding box center [328, 70] width 63 height 19
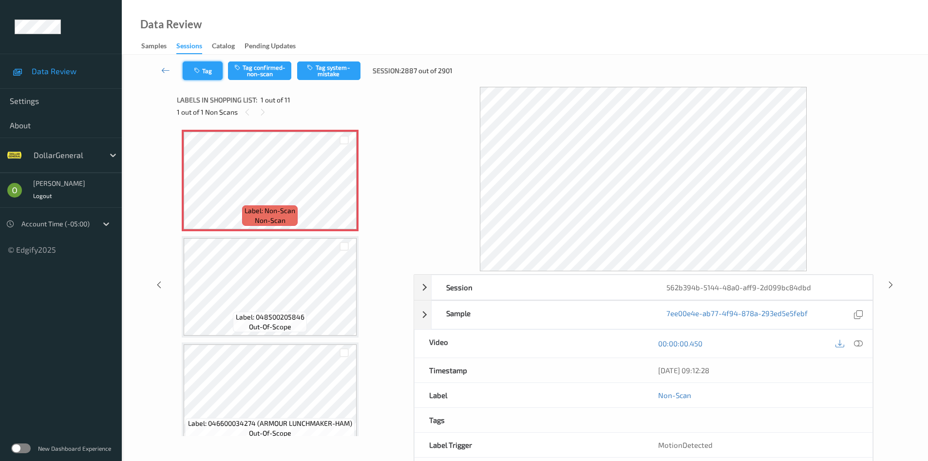
click at [206, 73] on button "Tag" at bounding box center [203, 70] width 40 height 19
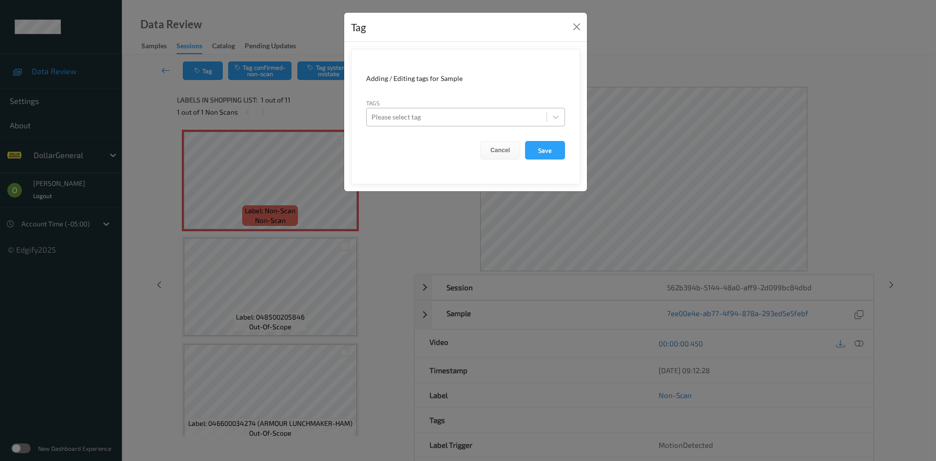
click at [487, 120] on div at bounding box center [456, 117] width 170 height 12
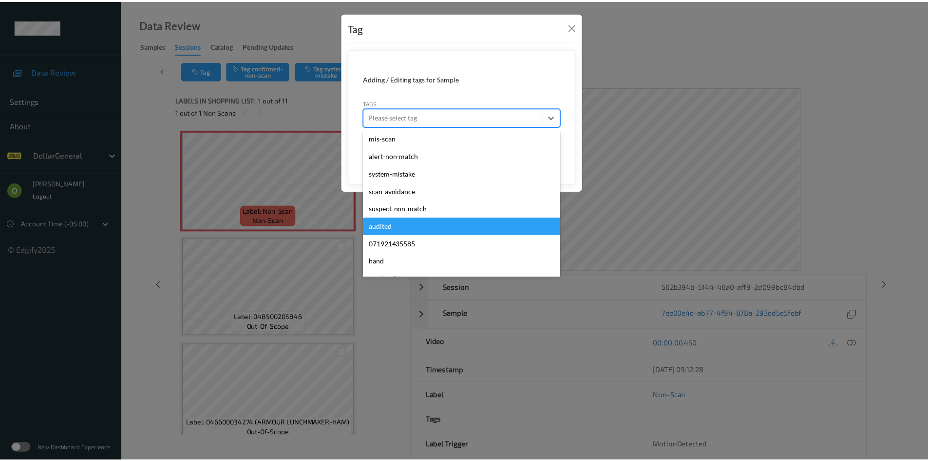
scroll to position [261, 0]
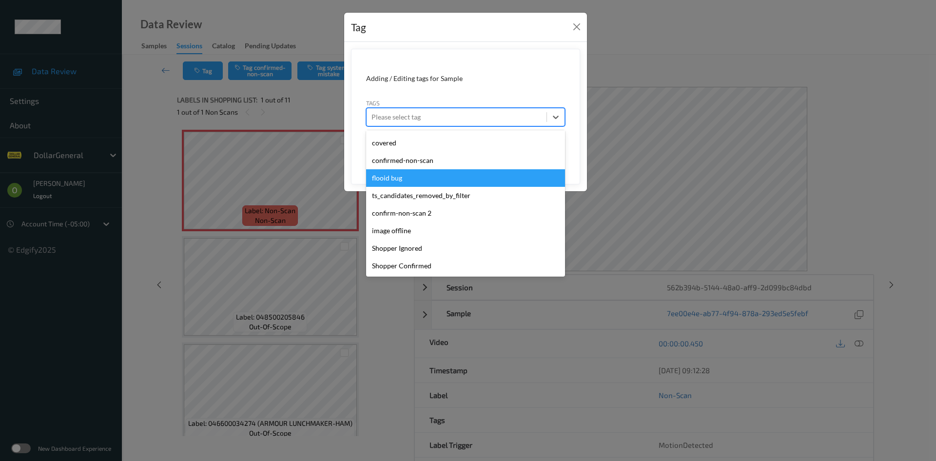
click at [468, 183] on div "flooid bug" at bounding box center [465, 178] width 199 height 18
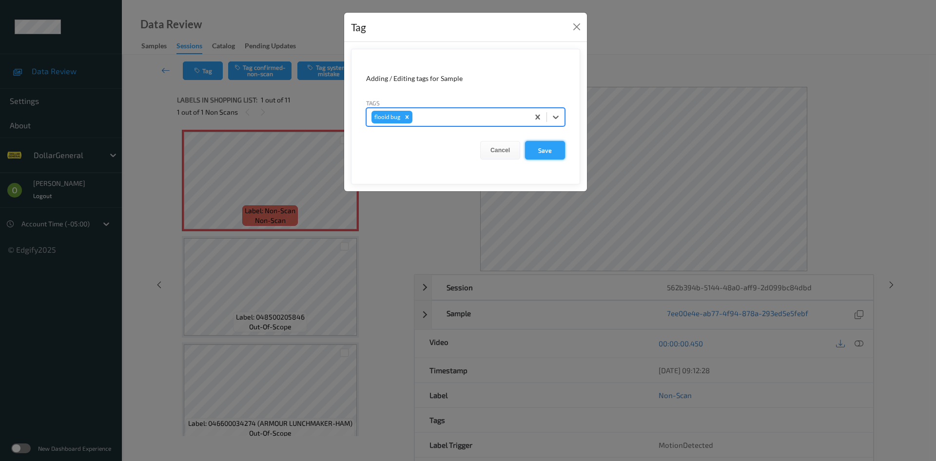
click at [541, 145] on button "Save" at bounding box center [545, 150] width 40 height 19
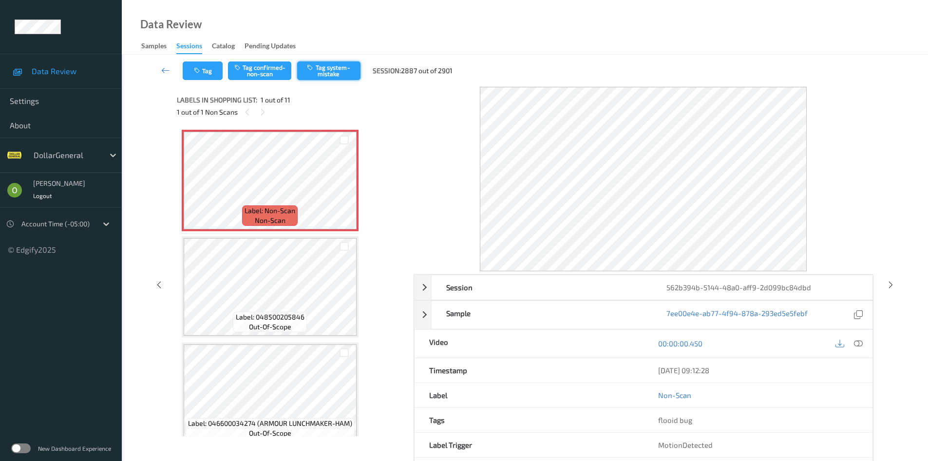
click at [341, 76] on button "Tag system-mistake" at bounding box center [328, 70] width 63 height 19
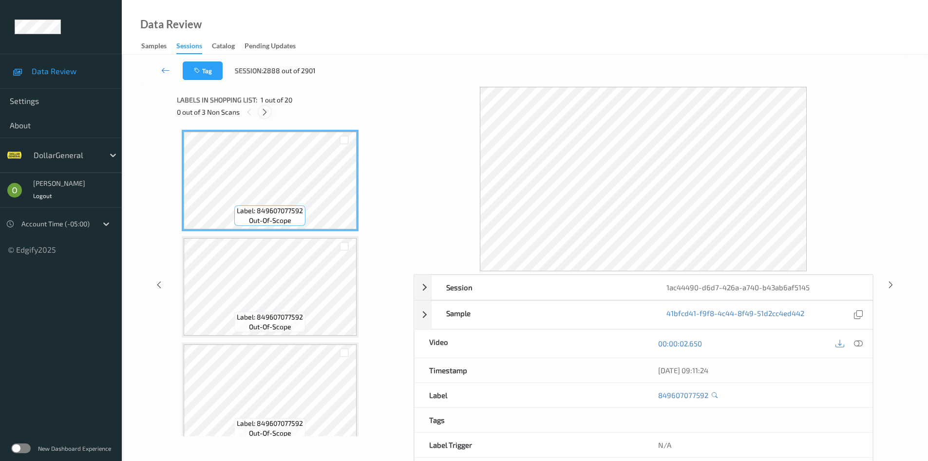
click at [260, 114] on div at bounding box center [265, 112] width 12 height 12
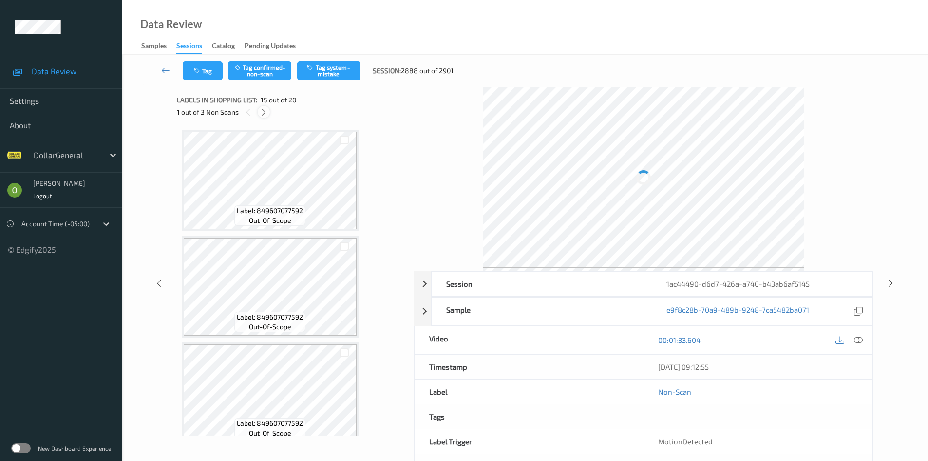
scroll to position [1386, 0]
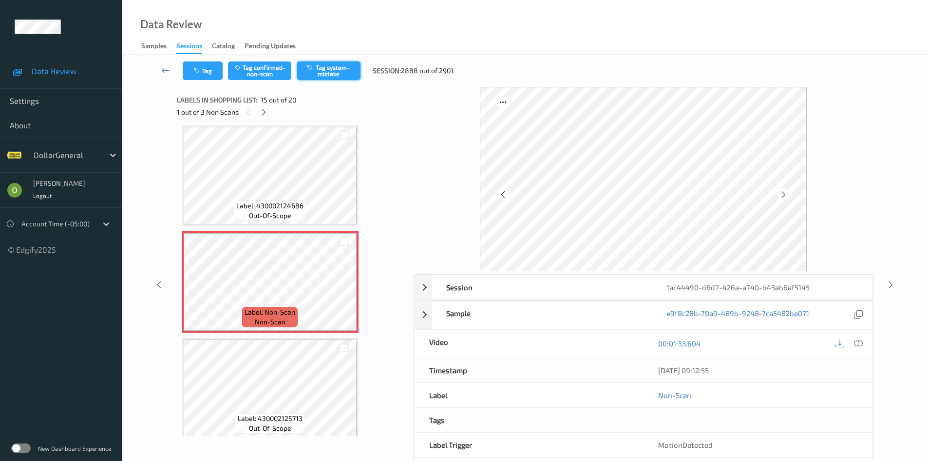
click at [316, 72] on button "Tag system-mistake" at bounding box center [328, 70] width 63 height 19
click at [270, 113] on div "1 out of 3 Non Scans" at bounding box center [292, 112] width 230 height 12
click at [269, 112] on div at bounding box center [264, 112] width 12 height 12
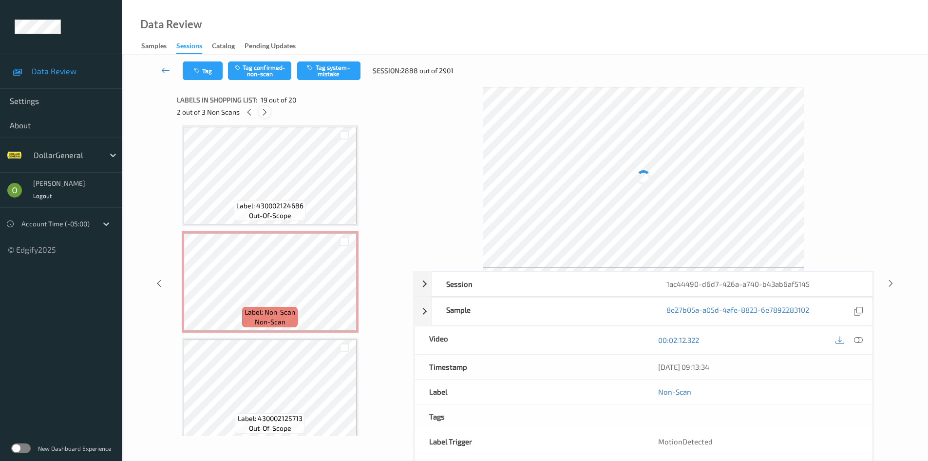
scroll to position [1811, 0]
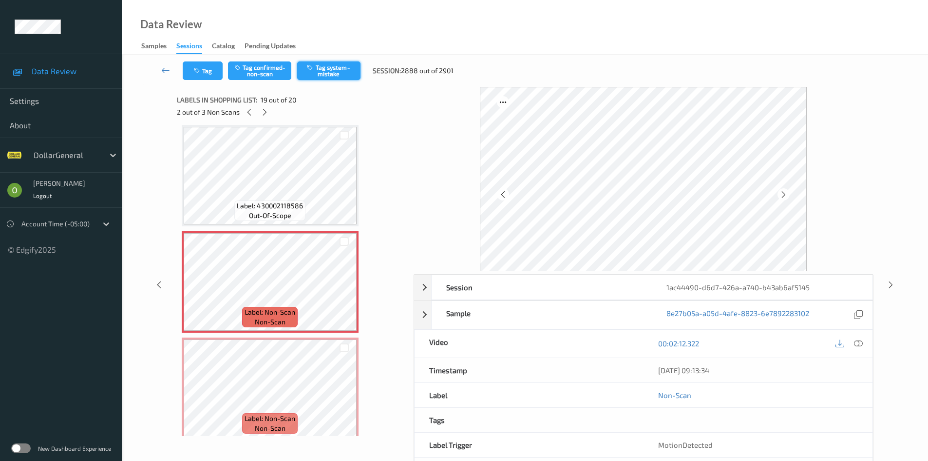
click at [336, 63] on button "Tag system-mistake" at bounding box center [328, 70] width 63 height 19
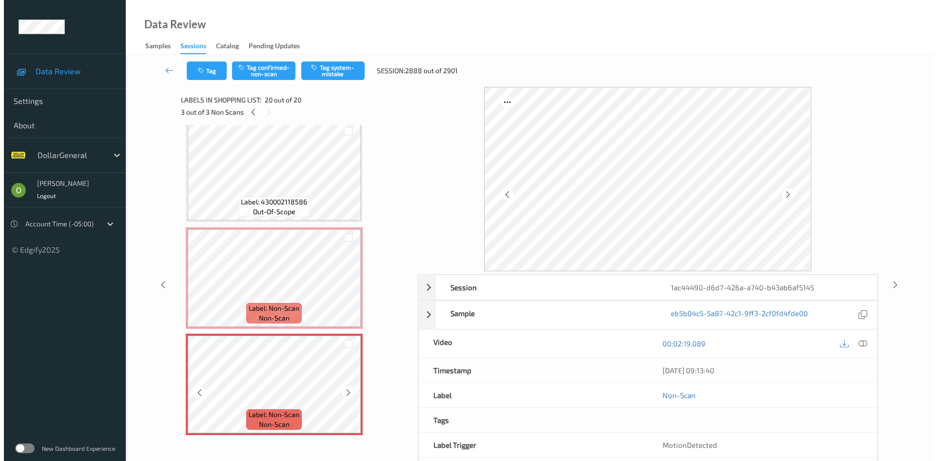
scroll to position [1819, 0]
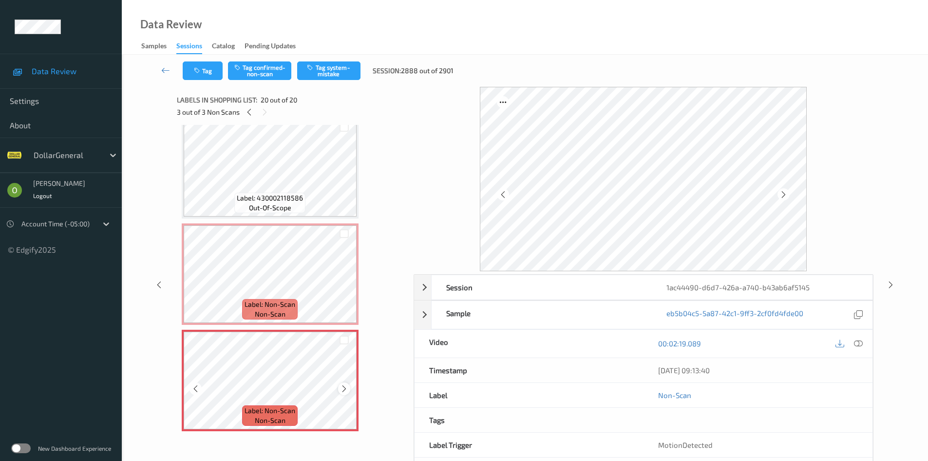
click at [349, 386] on div at bounding box center [344, 388] width 12 height 12
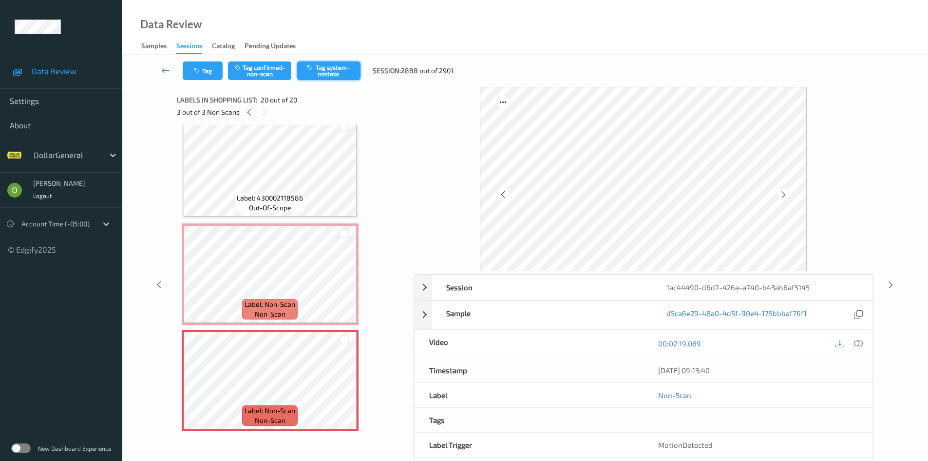
click at [334, 70] on button "Tag system-mistake" at bounding box center [328, 70] width 63 height 19
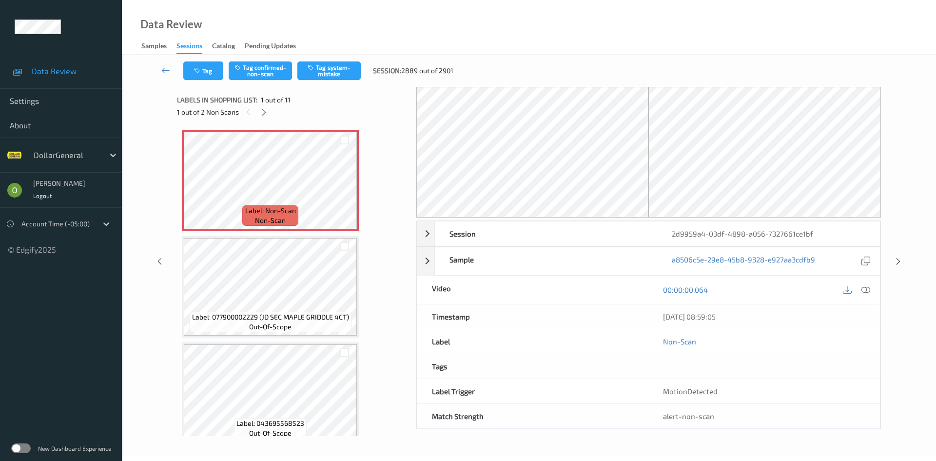
click at [202, 60] on div "Tag Tag confirmed-non-scan Tag system-mistake Session: 2889 out of 2901" at bounding box center [529, 71] width 774 height 32
click at [209, 63] on button "Tag" at bounding box center [203, 70] width 40 height 19
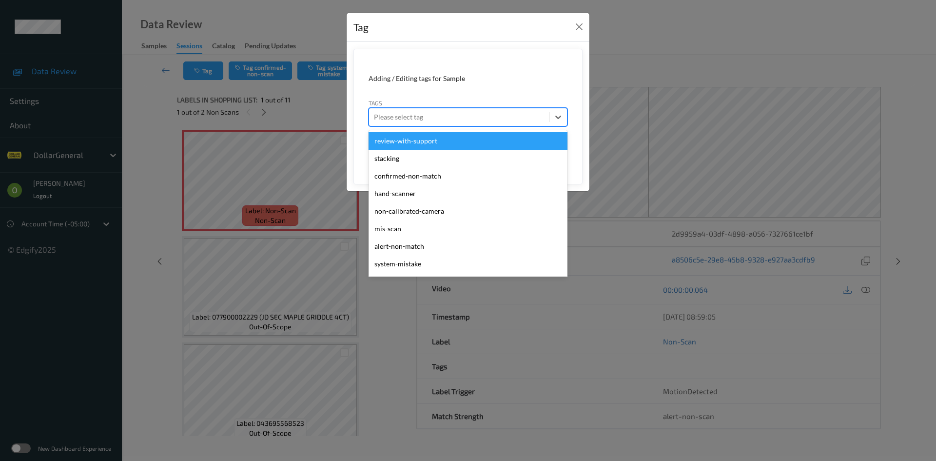
click at [415, 126] on div "Please select tag" at bounding box center [467, 117] width 199 height 19
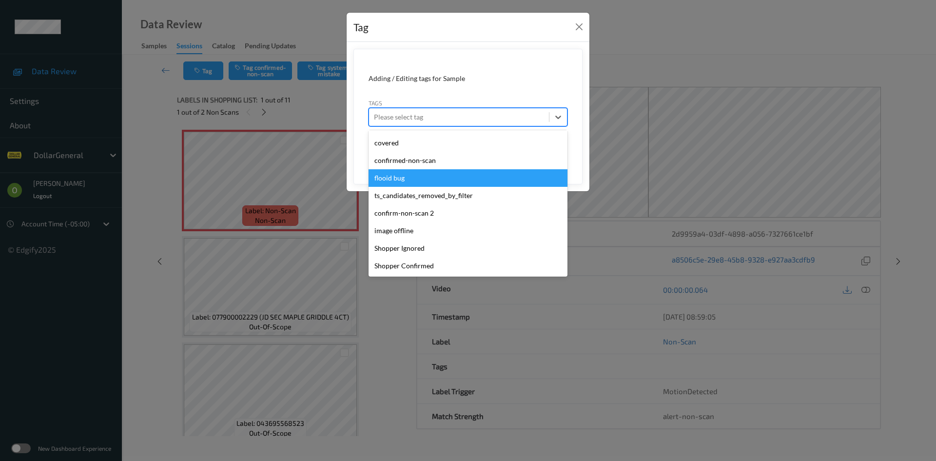
click at [424, 176] on div "flooid bug" at bounding box center [467, 178] width 199 height 18
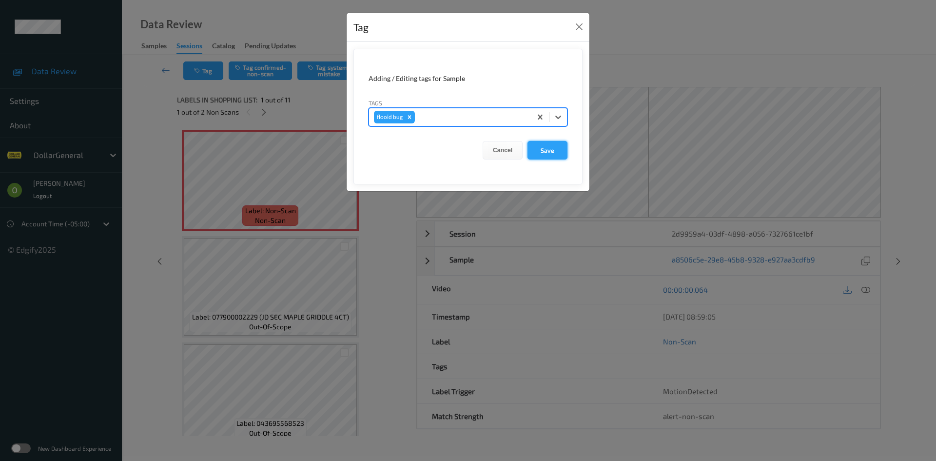
click at [555, 154] on button "Save" at bounding box center [547, 150] width 40 height 19
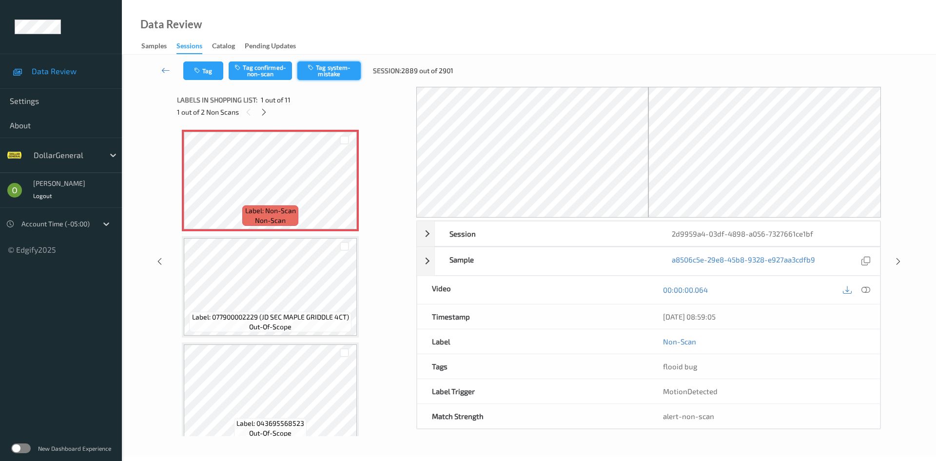
click at [340, 70] on button "Tag system-mistake" at bounding box center [328, 70] width 63 height 19
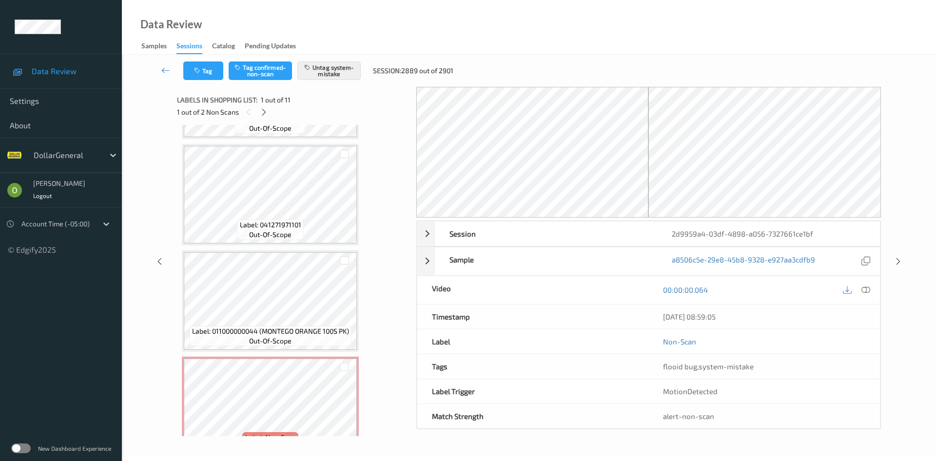
scroll to position [863, 0]
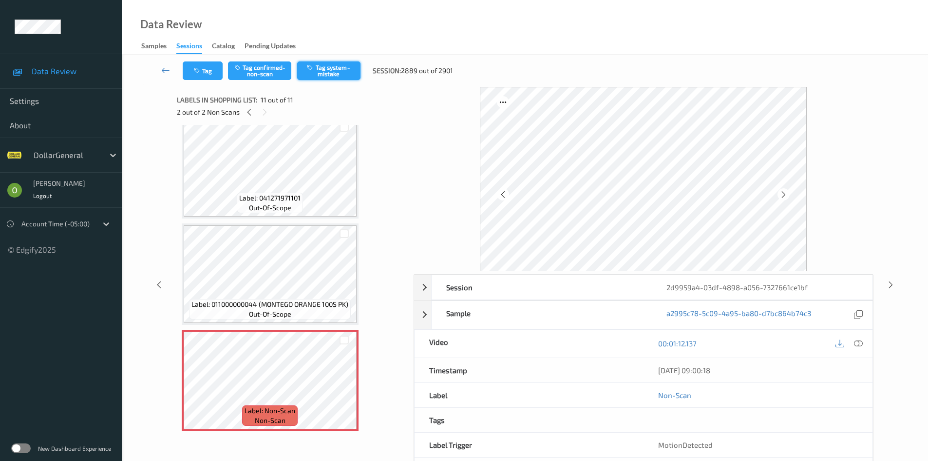
click at [334, 70] on button "Tag system-mistake" at bounding box center [328, 70] width 63 height 19
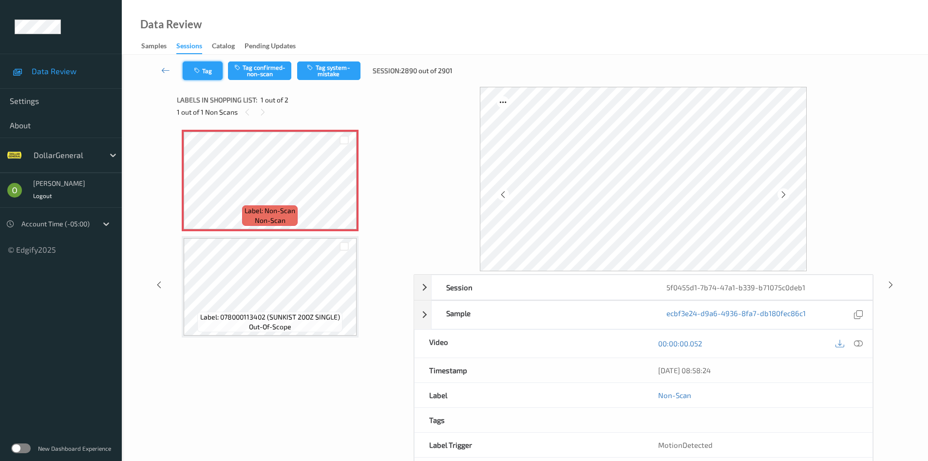
click at [208, 76] on button "Tag" at bounding box center [203, 70] width 40 height 19
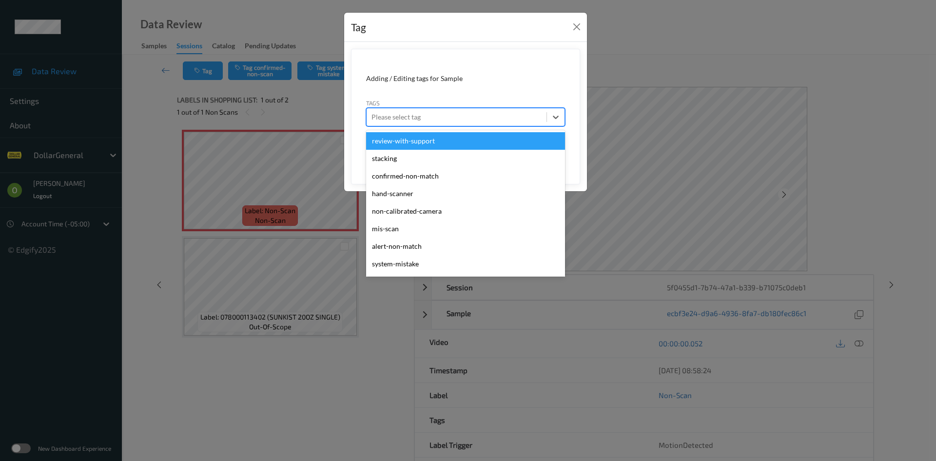
click at [438, 114] on div at bounding box center [456, 117] width 170 height 12
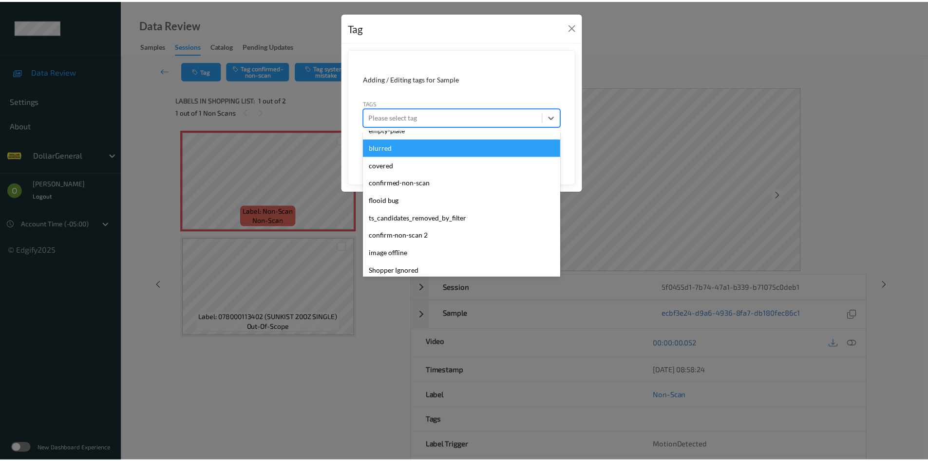
scroll to position [261, 0]
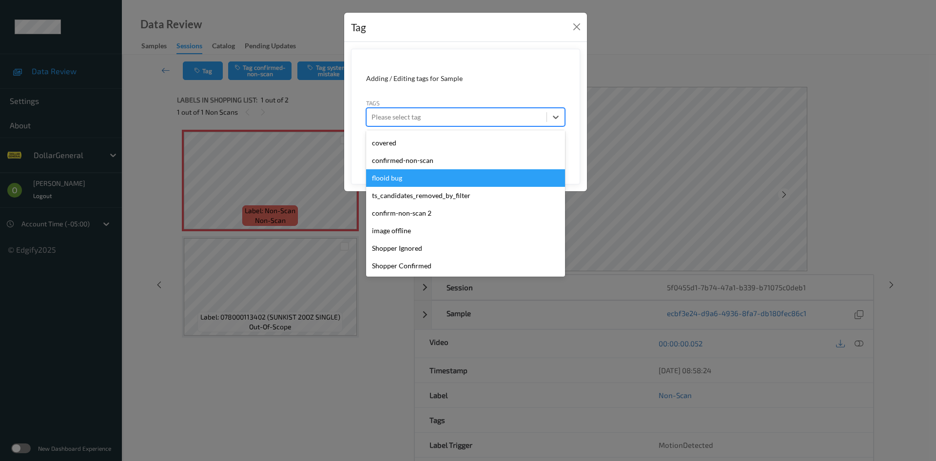
click at [429, 184] on div "flooid bug" at bounding box center [465, 178] width 199 height 18
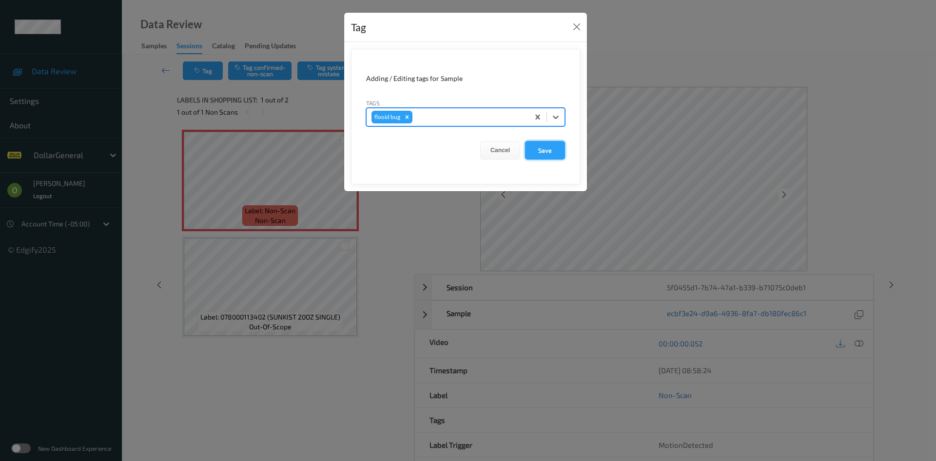
click at [556, 149] on button "Save" at bounding box center [545, 150] width 40 height 19
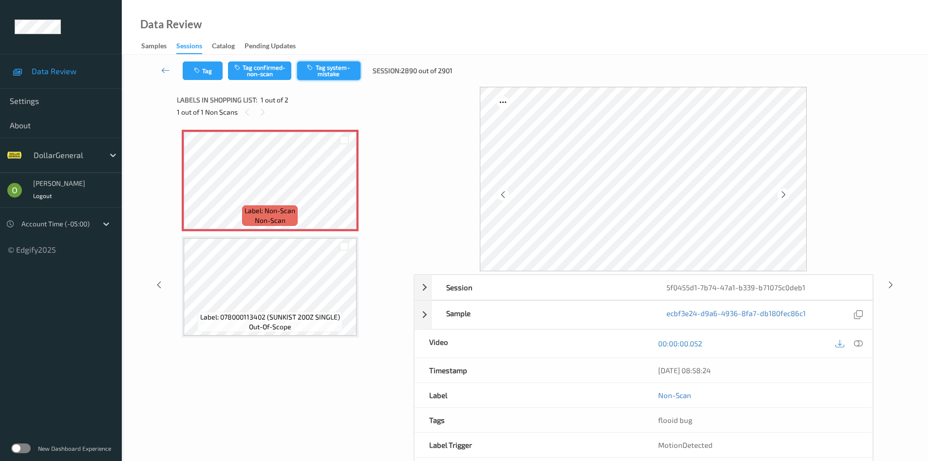
click at [330, 73] on button "Tag system-mistake" at bounding box center [328, 70] width 63 height 19
click at [159, 69] on link at bounding box center [166, 70] width 34 height 19
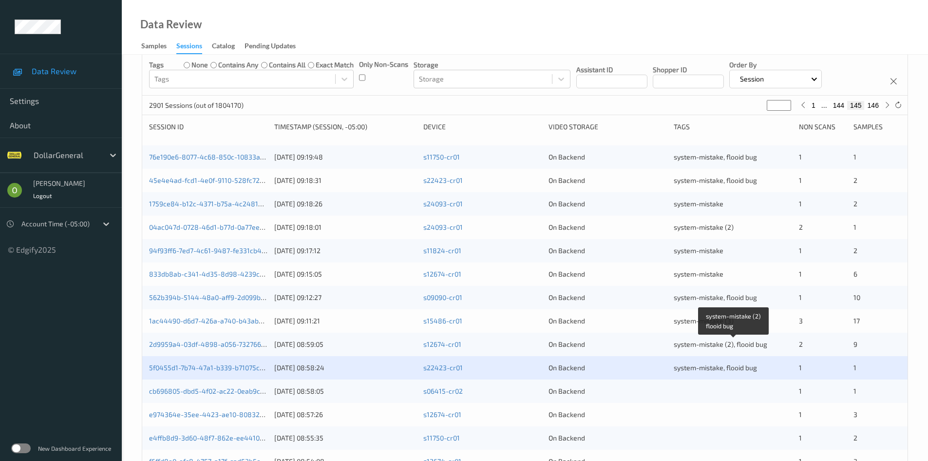
scroll to position [78, 0]
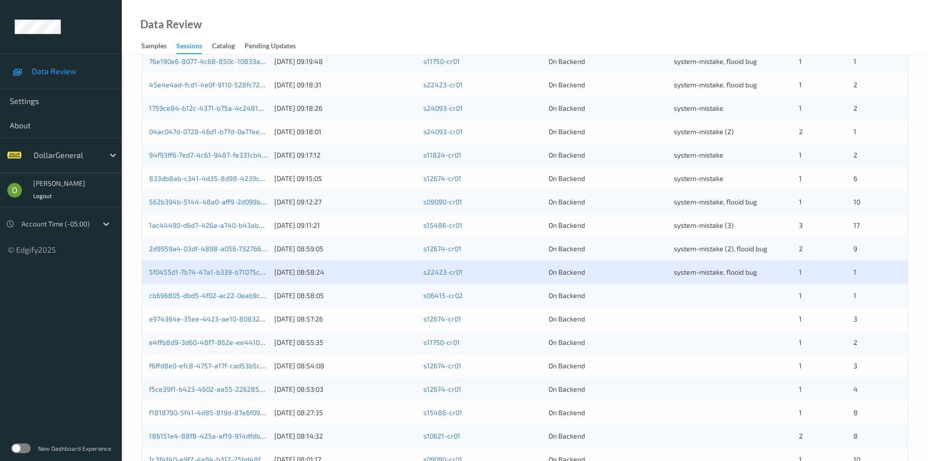
click at [755, 295] on div at bounding box center [733, 295] width 118 height 10
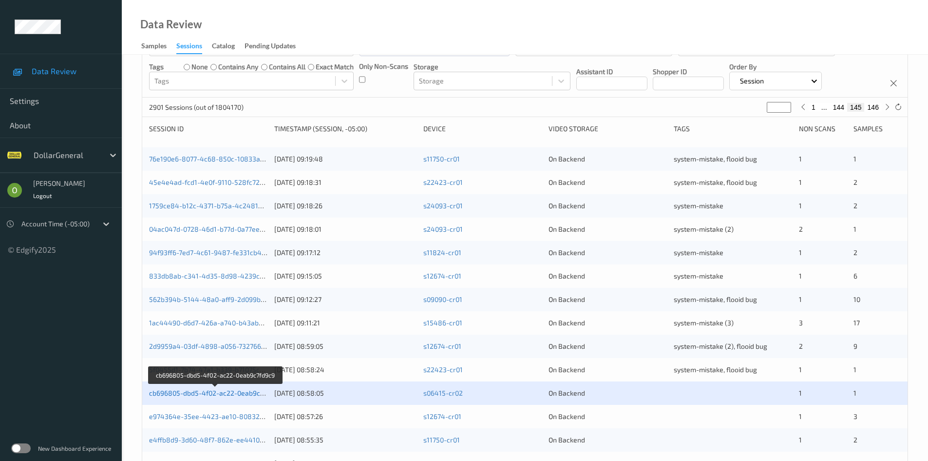
click at [212, 395] on link "cb696805-dbd5-4f02-ac22-0eab9c7fd9c9" at bounding box center [215, 392] width 132 height 8
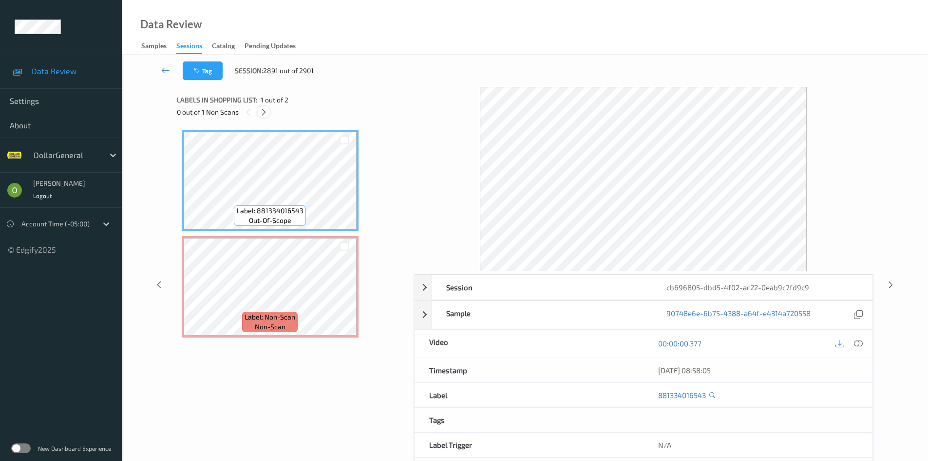
click at [269, 113] on div at bounding box center [264, 112] width 12 height 12
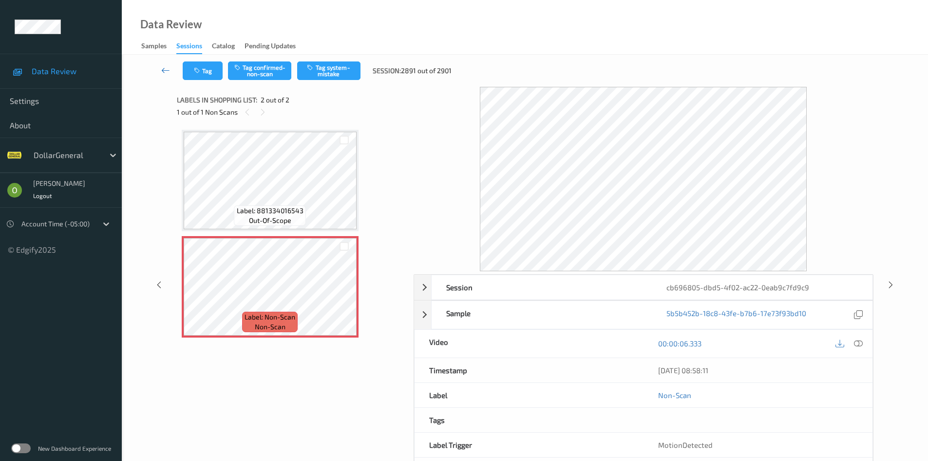
click at [168, 75] on link at bounding box center [166, 70] width 34 height 19
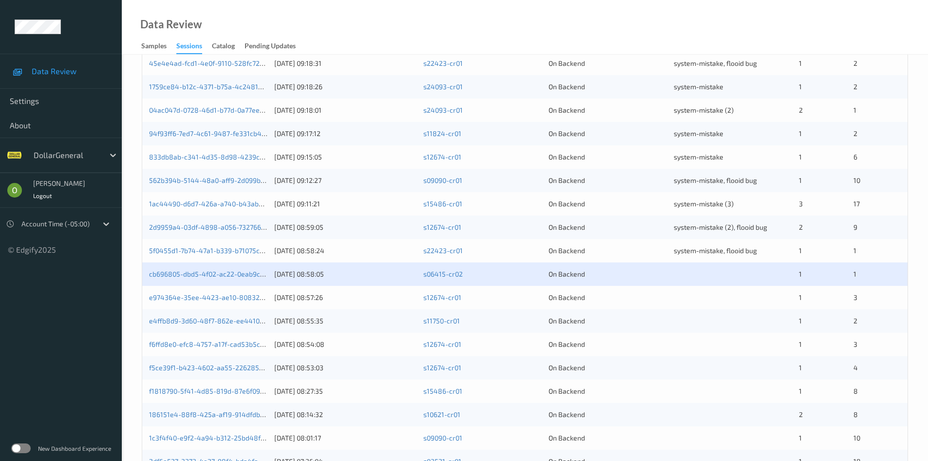
scroll to position [244, 0]
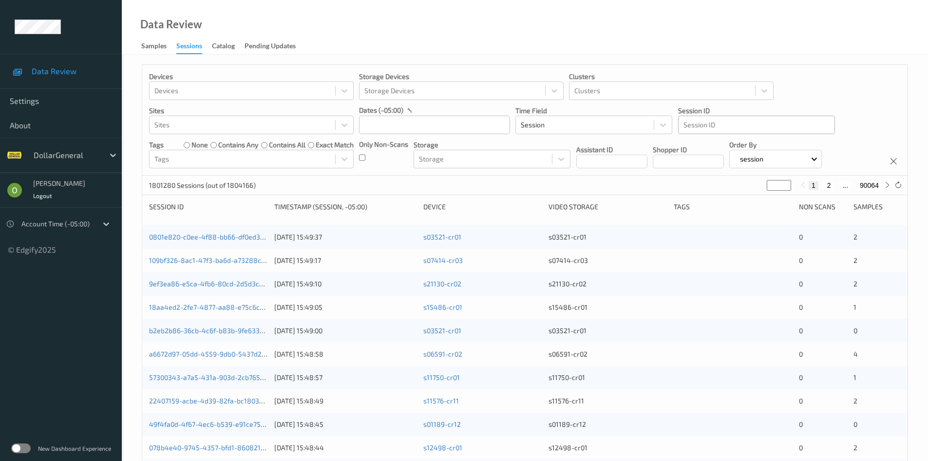
click at [748, 127] on div at bounding box center [757, 125] width 146 height 12
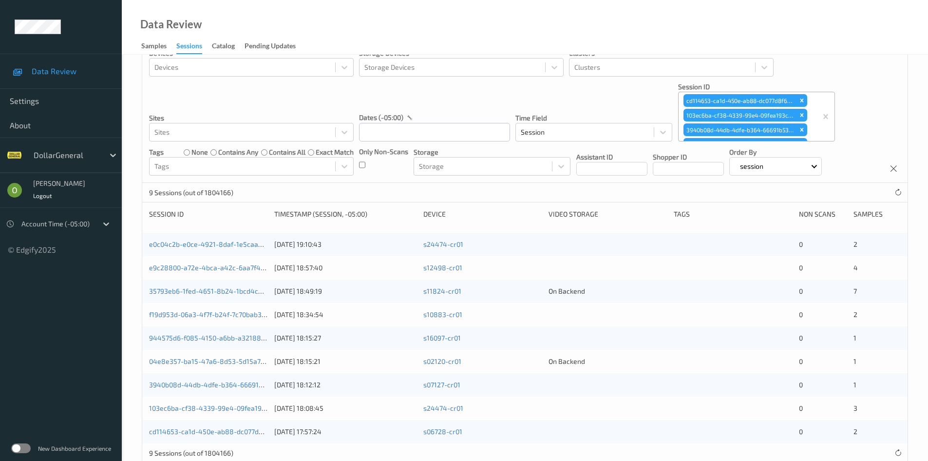
scroll to position [46, 0]
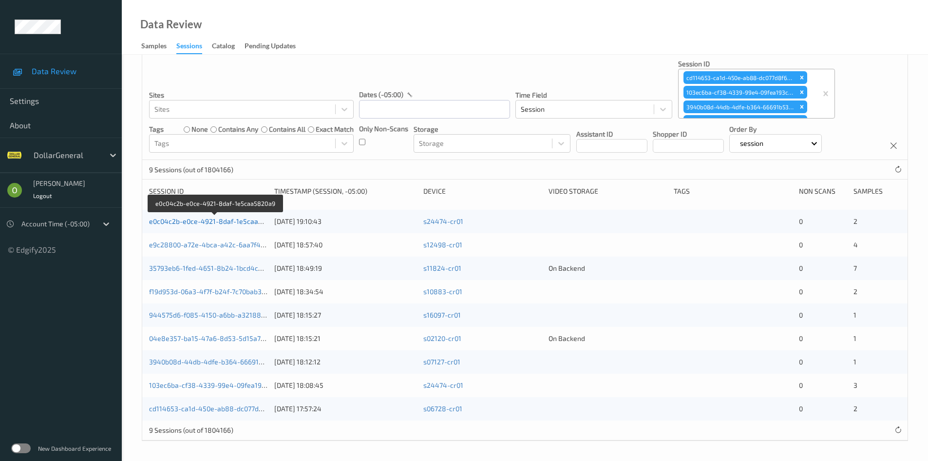
click at [223, 217] on link "e0c04c2b-e0ce-4921-8daf-1e5caa5820a9" at bounding box center [215, 221] width 133 height 8
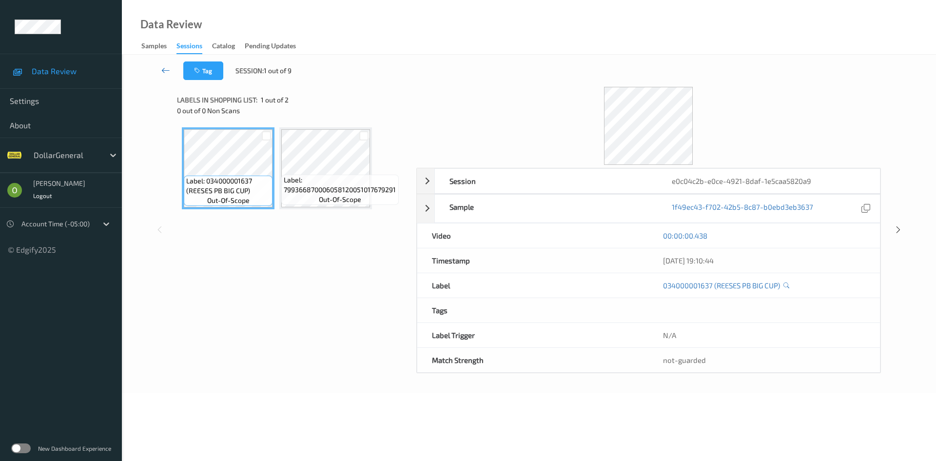
click at [163, 77] on link at bounding box center [166, 70] width 35 height 19
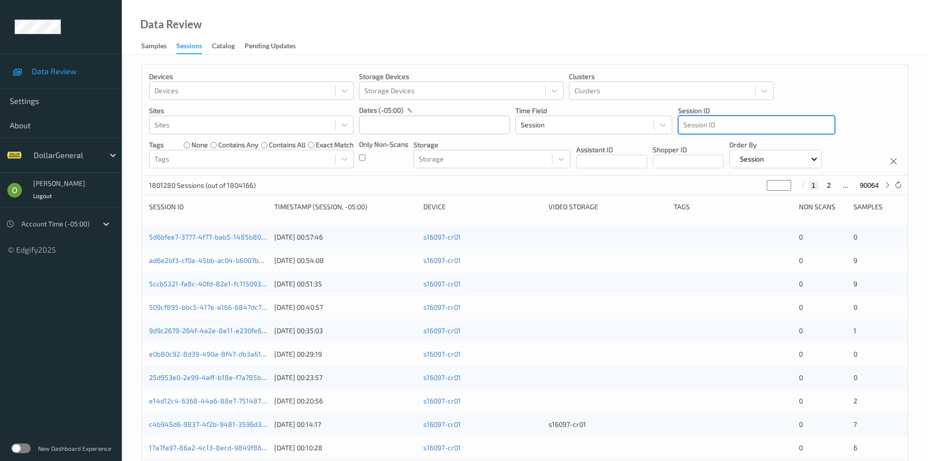
click at [761, 124] on div at bounding box center [757, 125] width 146 height 12
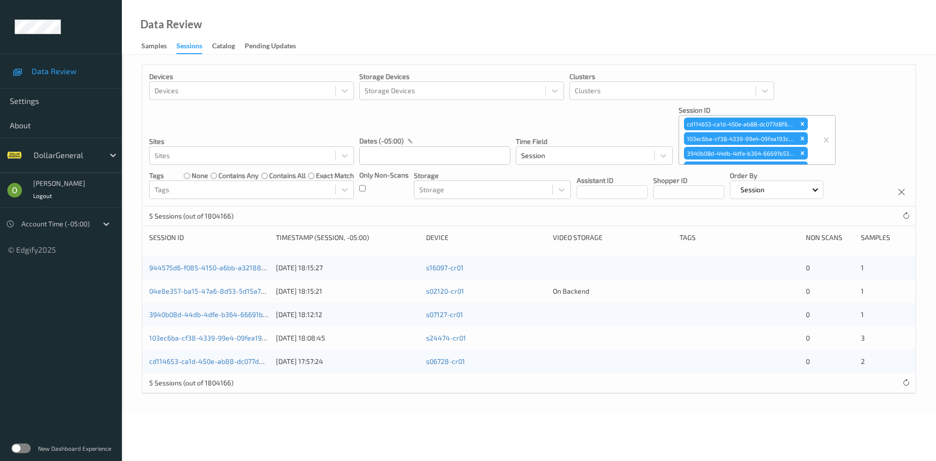
click at [229, 272] on div "944575d6-f085-4150-a6bb-a321888870a2" at bounding box center [209, 268] width 120 height 10
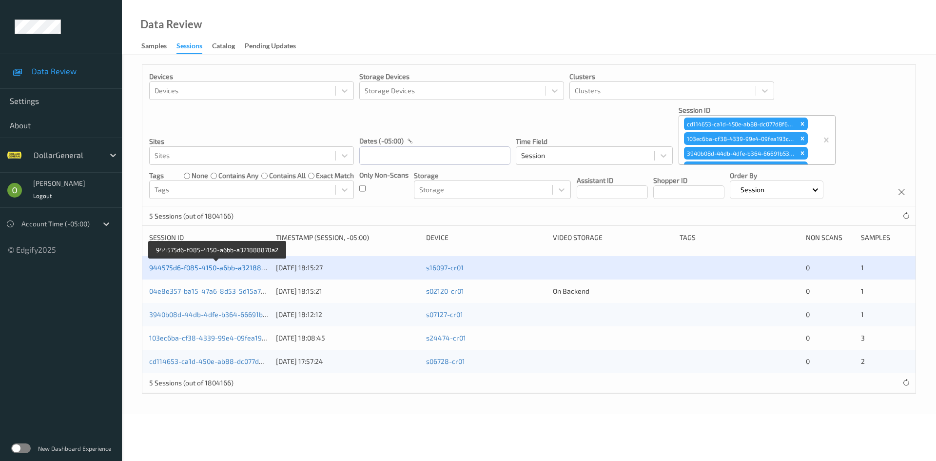
click at [225, 268] on link "944575d6-f085-4150-a6bb-a321888870a2" at bounding box center [217, 267] width 136 height 8
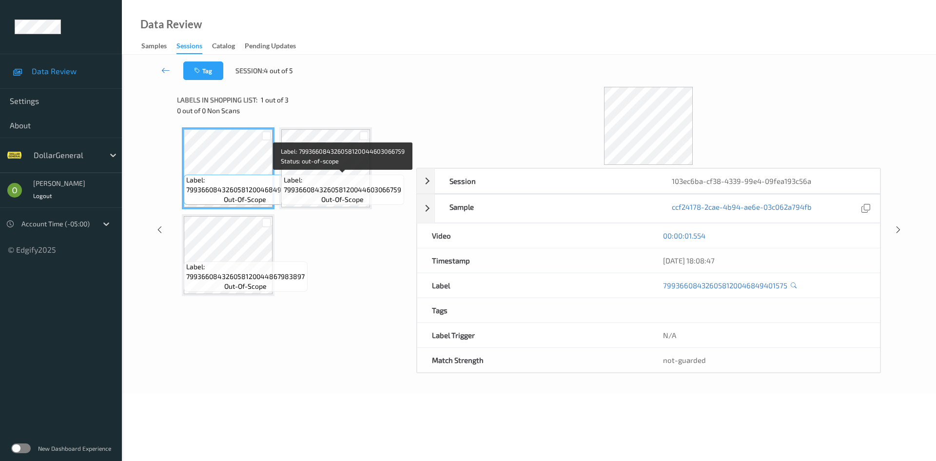
click at [318, 182] on span "Label: 799366084326058120044603066759" at bounding box center [342, 184] width 117 height 19
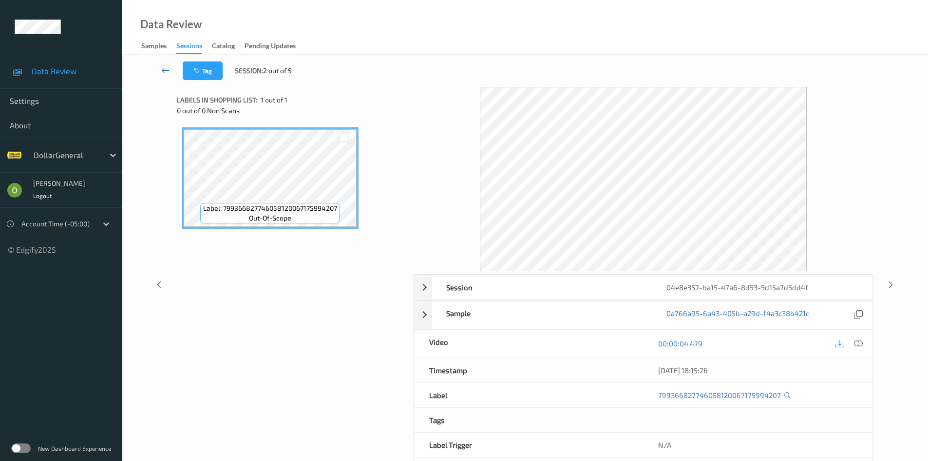
click at [169, 69] on icon at bounding box center [165, 70] width 9 height 10
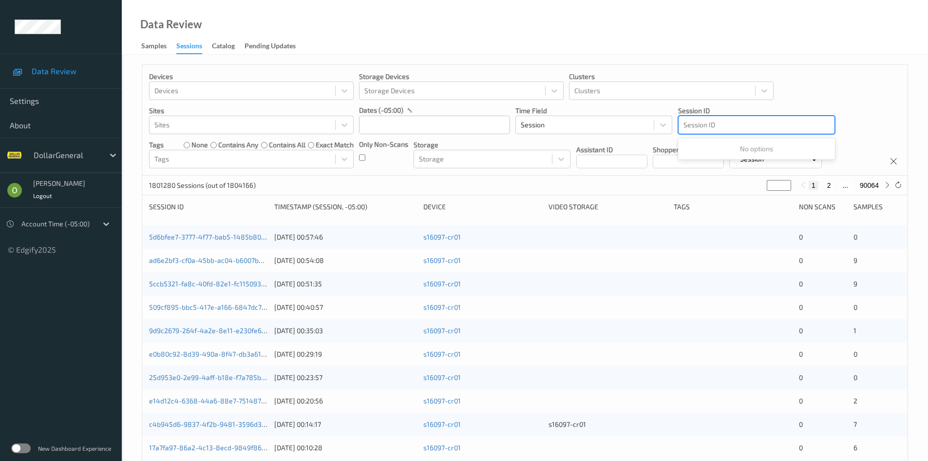
click at [768, 126] on div at bounding box center [757, 125] width 146 height 12
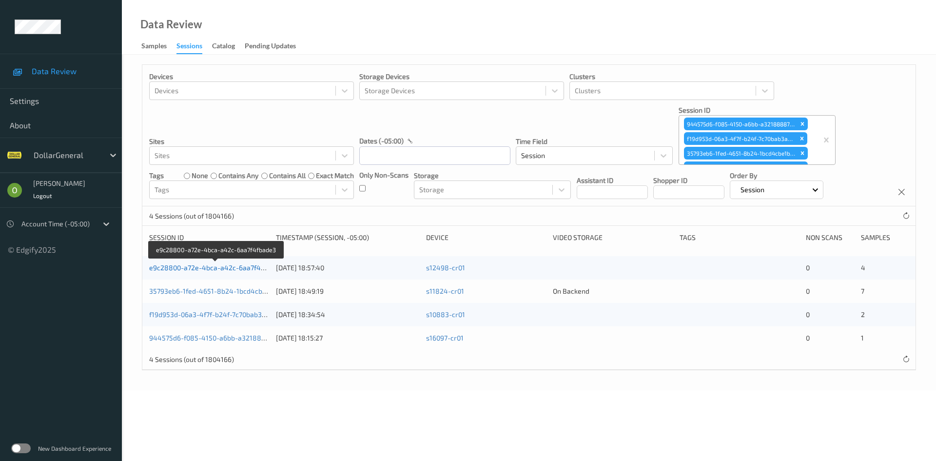
click at [250, 264] on link "e9c28800-a72e-4bca-a42c-6aa7f4fbade3" at bounding box center [216, 267] width 134 height 8
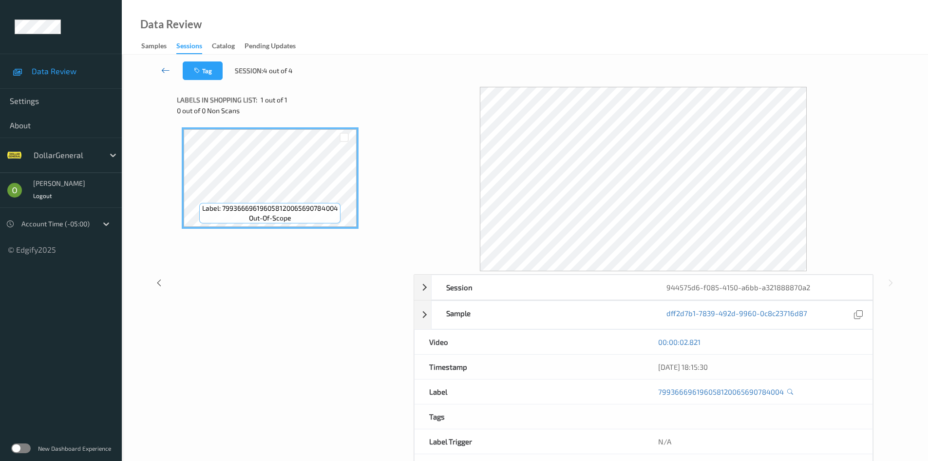
click at [164, 72] on icon at bounding box center [165, 70] width 9 height 10
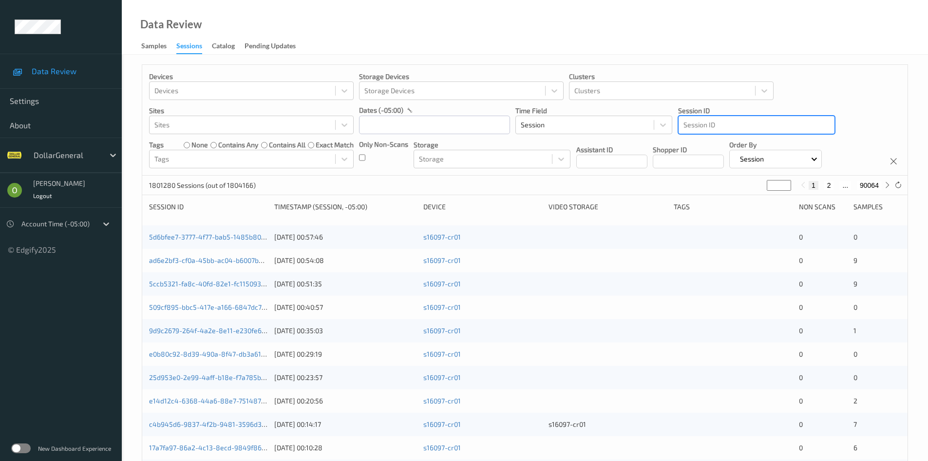
click at [796, 132] on div "Session ID" at bounding box center [757, 125] width 156 height 16
click at [785, 129] on div at bounding box center [757, 125] width 146 height 12
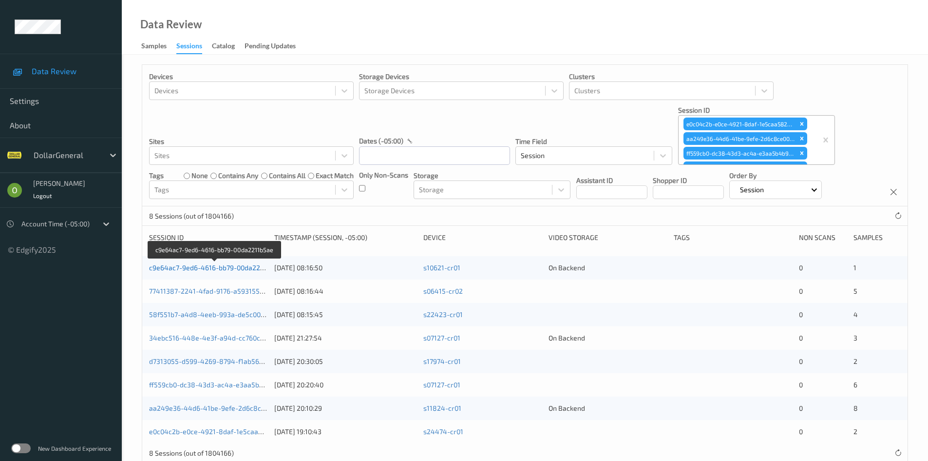
click at [256, 268] on link "c9e64ac7-9ed6-4616-bb79-00da2211b5ae" at bounding box center [215, 267] width 133 height 8
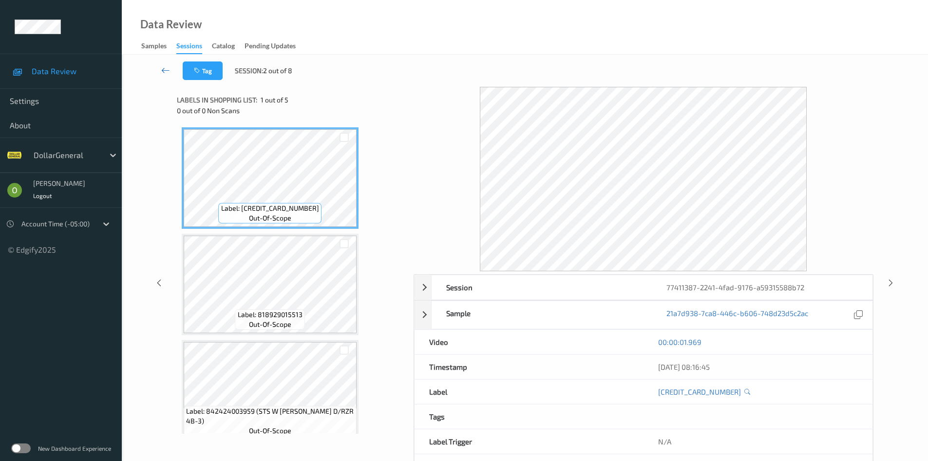
click at [167, 70] on icon at bounding box center [165, 70] width 9 height 10
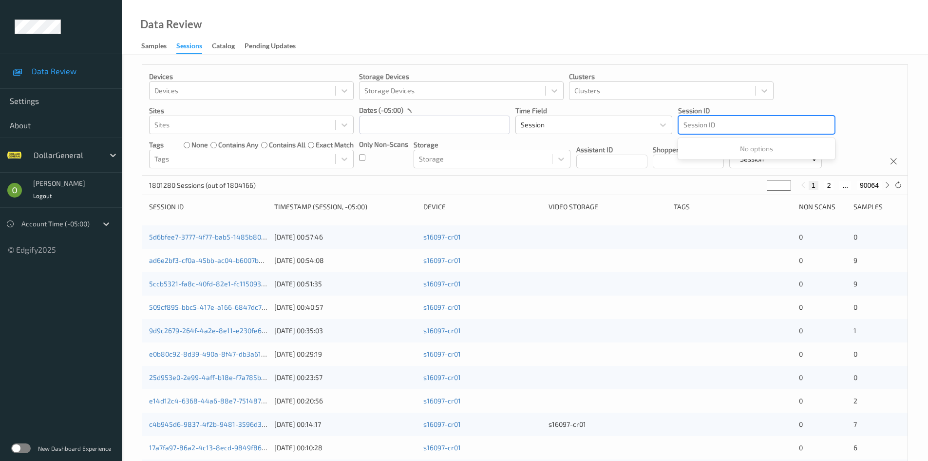
click at [789, 132] on div "Session ID" at bounding box center [757, 125] width 156 height 16
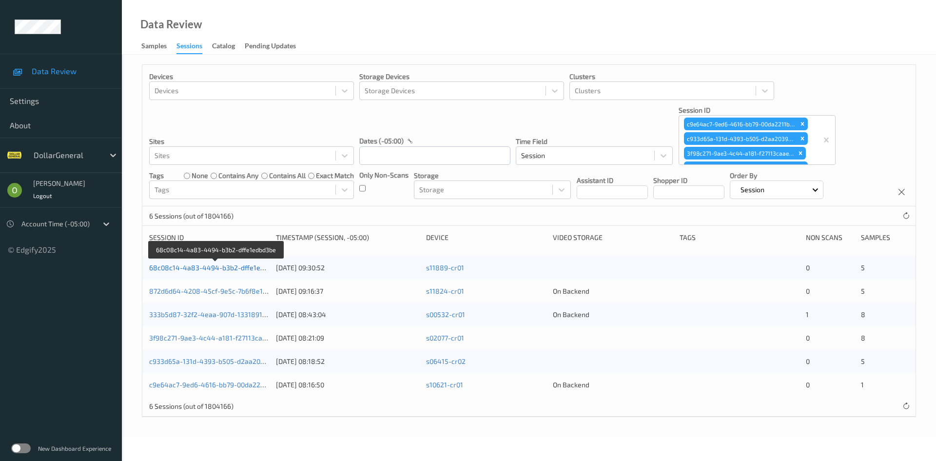
click at [228, 270] on link "68c08c14-4a83-4494-b3b2-dffe1edbd3be" at bounding box center [216, 267] width 134 height 8
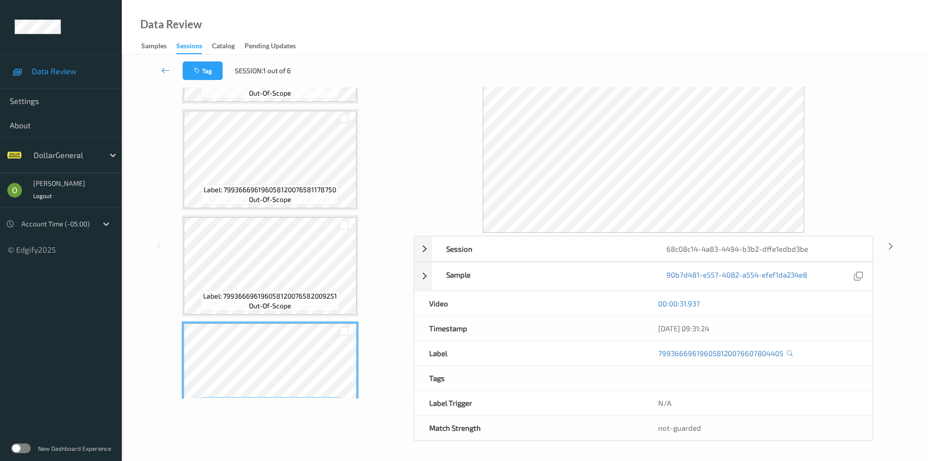
scroll to position [79, 0]
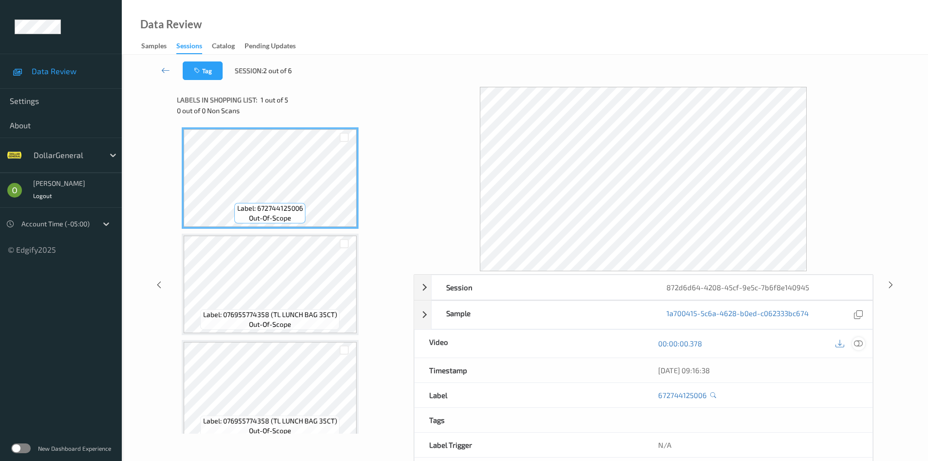
click at [861, 341] on icon at bounding box center [858, 343] width 9 height 9
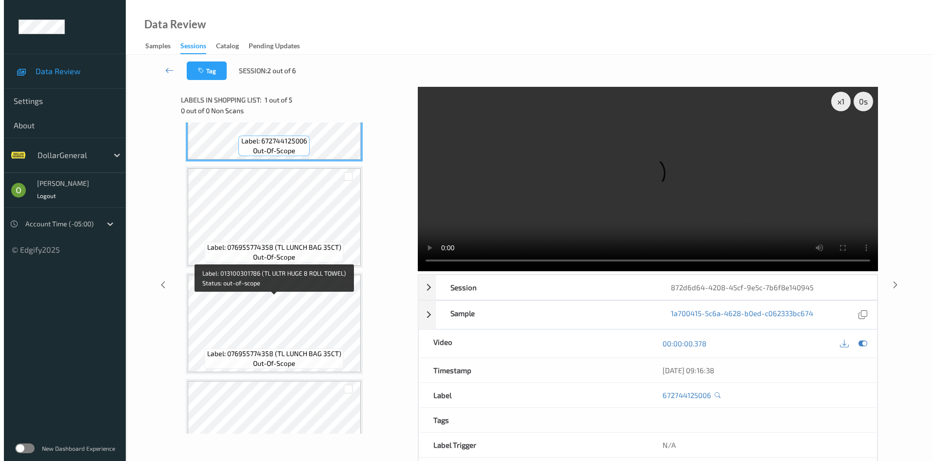
scroll to position [30, 0]
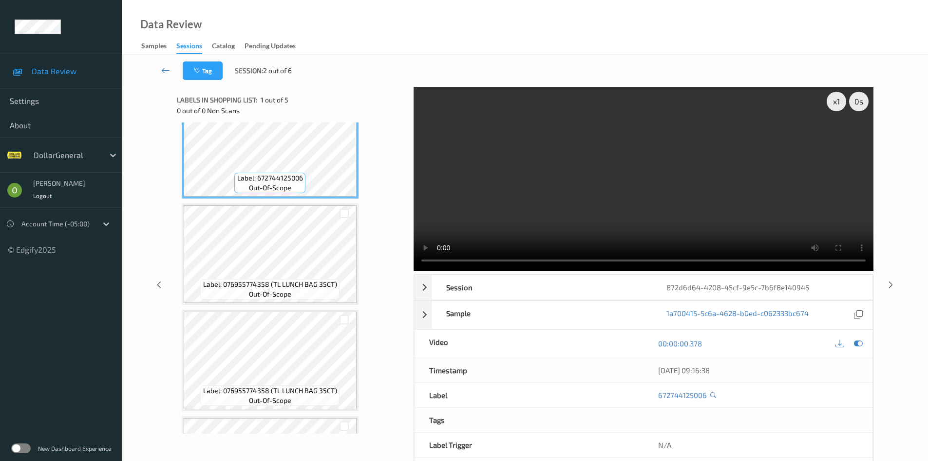
click at [527, 222] on video at bounding box center [644, 179] width 460 height 184
click at [841, 101] on div "x 1" at bounding box center [836, 101] width 19 height 19
click at [841, 101] on div "x 2" at bounding box center [836, 101] width 19 height 19
click at [768, 128] on video at bounding box center [644, 179] width 460 height 184
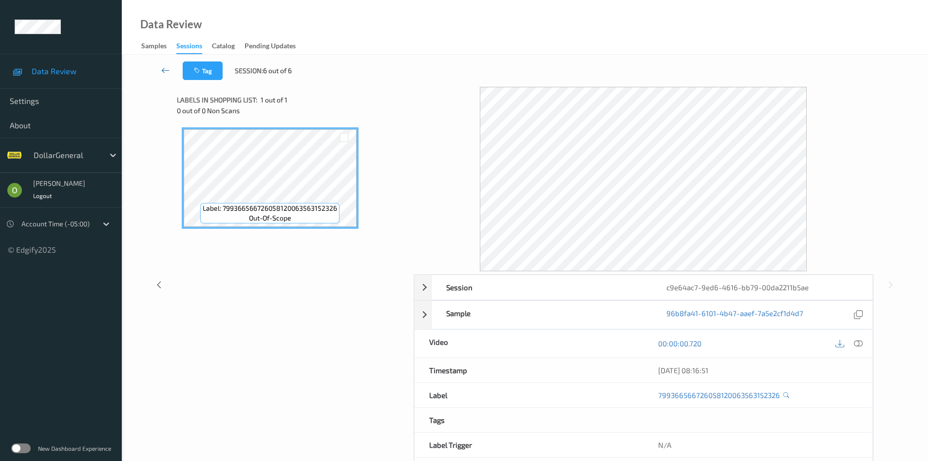
click at [171, 72] on link at bounding box center [166, 70] width 34 height 19
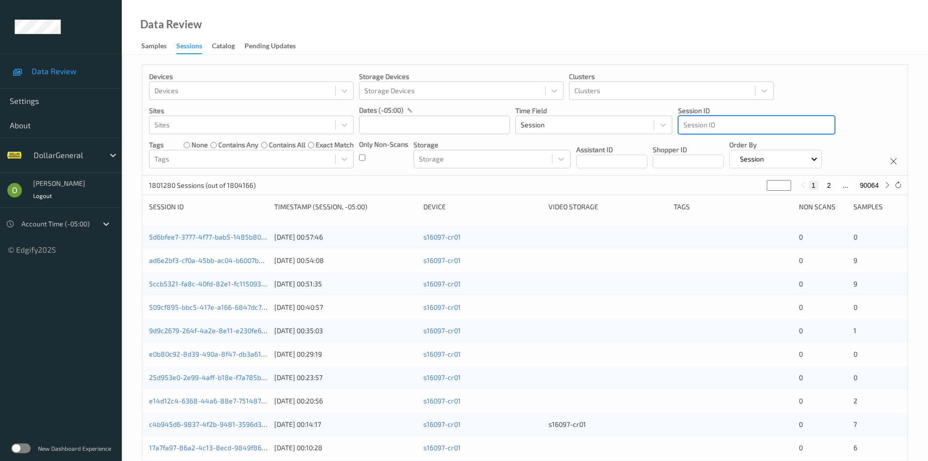
click at [761, 128] on div at bounding box center [757, 125] width 146 height 12
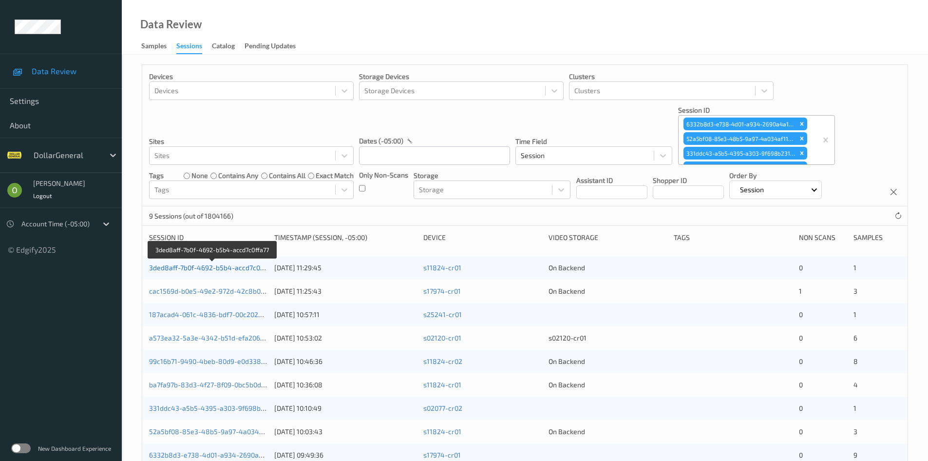
click at [224, 270] on link "3ded8aff-7b0f-4692-b5b4-accd7c0ffa77" at bounding box center [212, 267] width 127 height 8
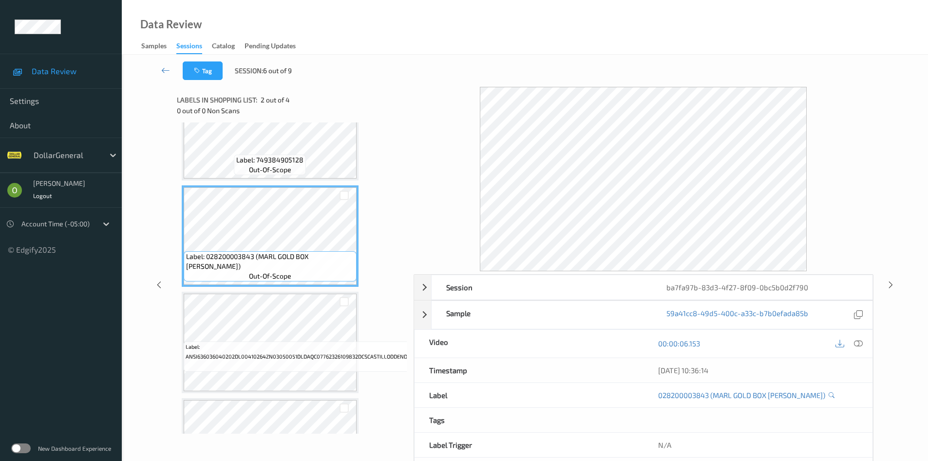
scroll to position [49, 0]
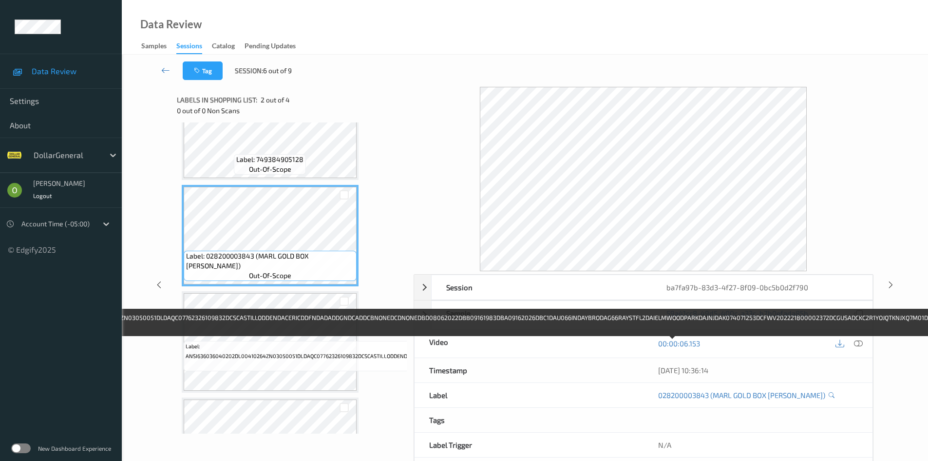
click at [288, 346] on span "Label: ANSI636036040202DL00410264ZN03050051DLDAQC07762326109832DCSCASTILLODDEND…" at bounding box center [672, 350] width 973 height 19
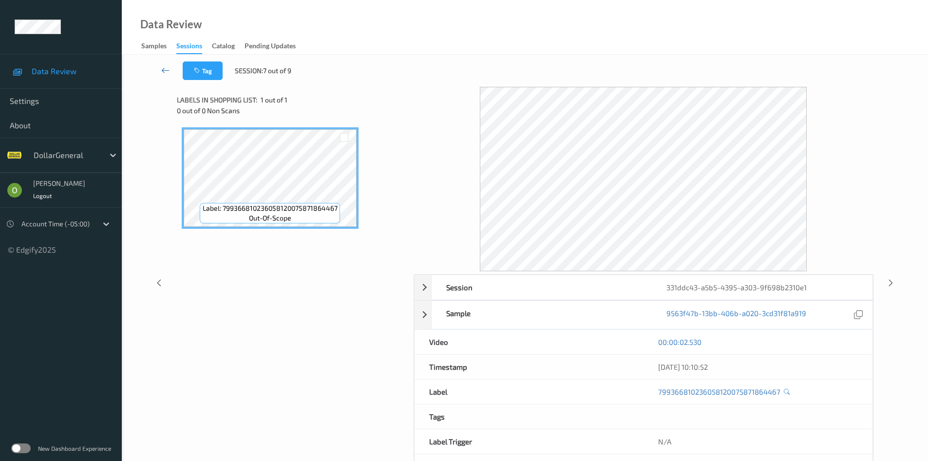
click at [164, 71] on icon at bounding box center [165, 70] width 9 height 10
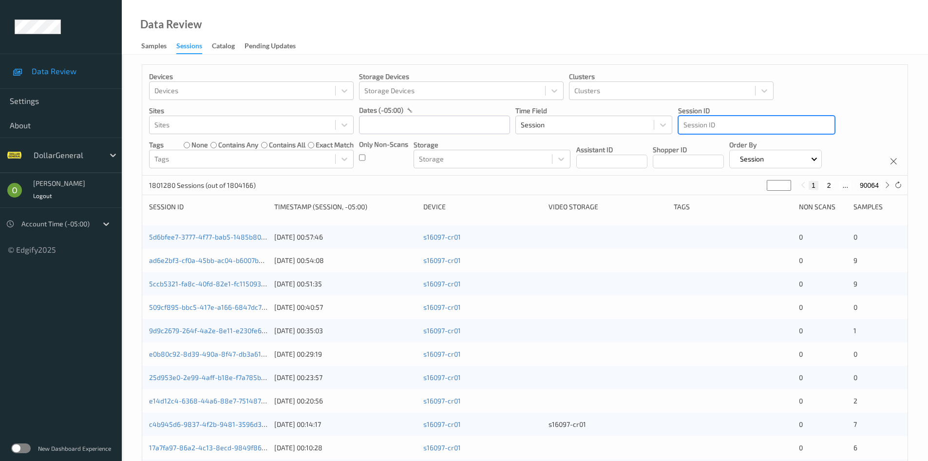
click at [769, 122] on div at bounding box center [757, 125] width 146 height 12
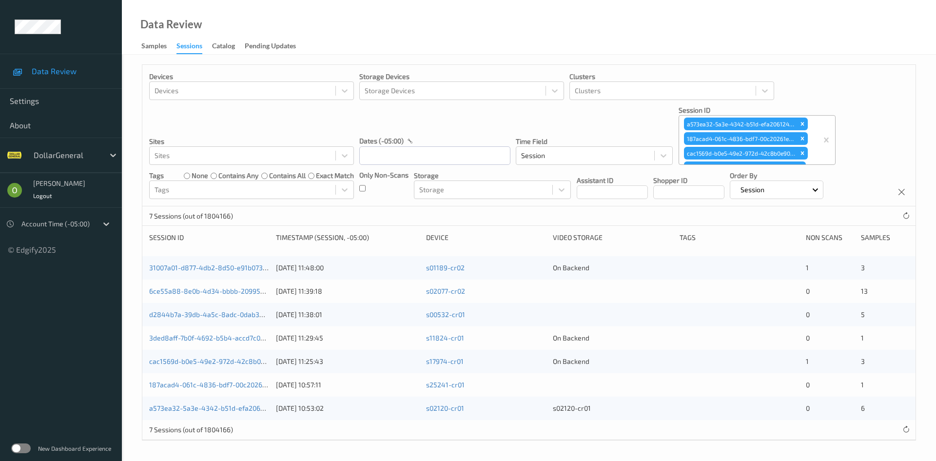
click at [247, 272] on div "31007a01-d877-4db2-8d50-e91b073179f5" at bounding box center [209, 268] width 120 height 10
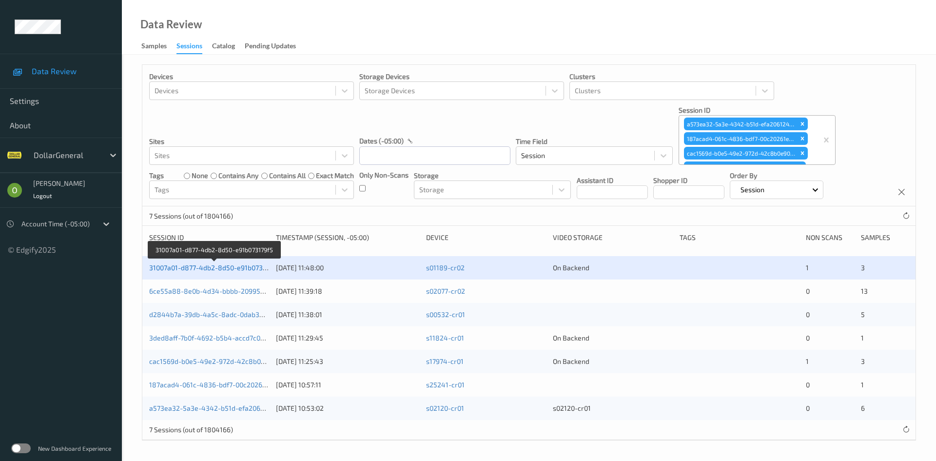
click at [244, 270] on link "31007a01-d877-4db2-8d50-e91b073179f5" at bounding box center [214, 267] width 130 height 8
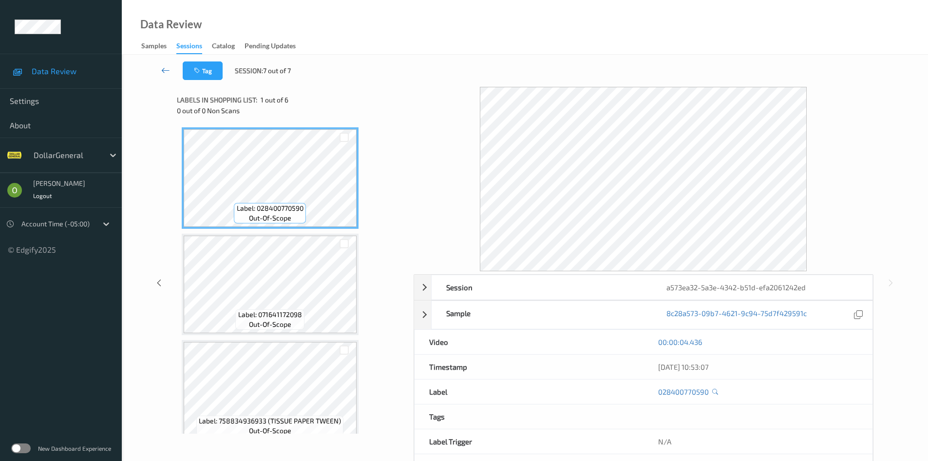
click at [172, 72] on link at bounding box center [166, 70] width 34 height 19
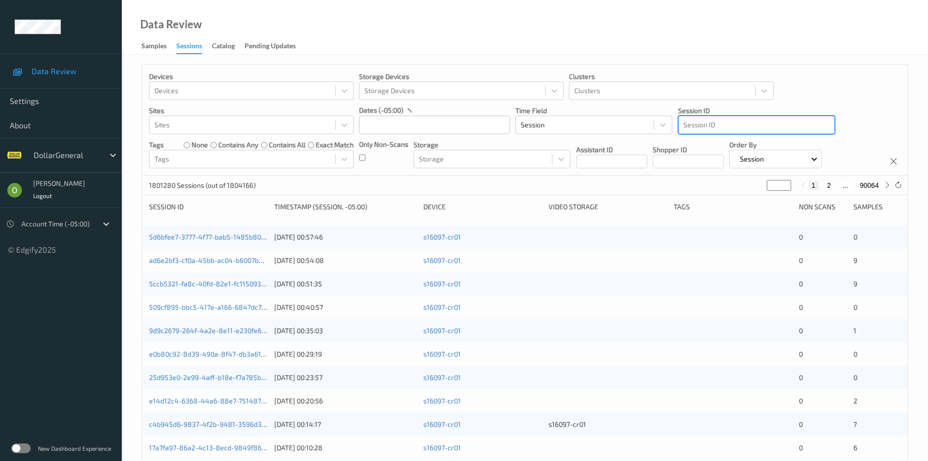
click at [756, 130] on div at bounding box center [757, 125] width 146 height 12
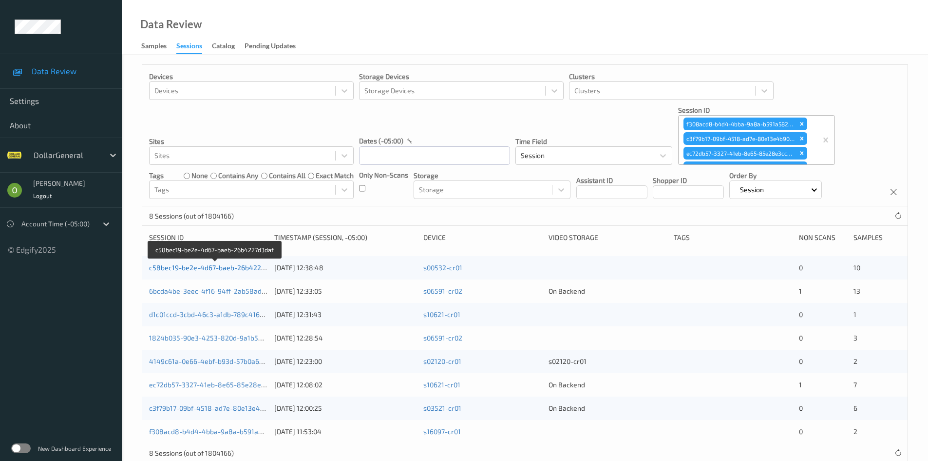
click at [254, 266] on link "c58bec19-be2e-4d67-baeb-26b4227d3daf" at bounding box center [216, 267] width 134 height 8
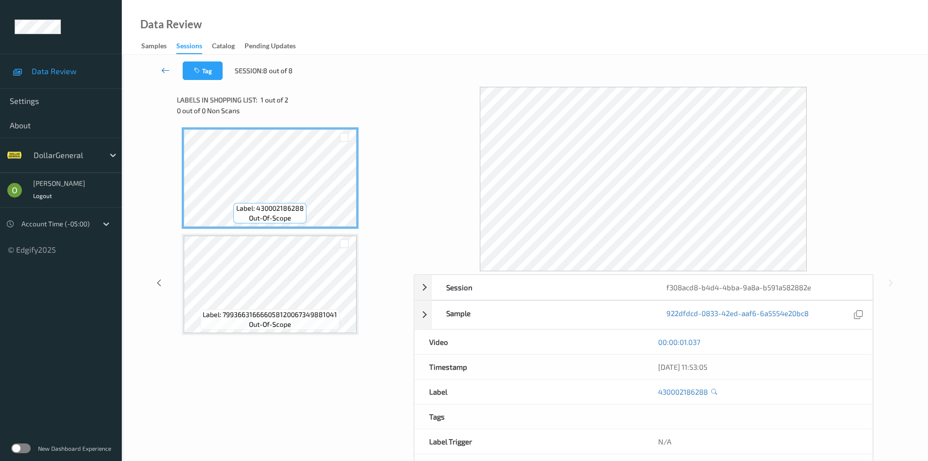
click at [165, 72] on icon at bounding box center [165, 70] width 9 height 10
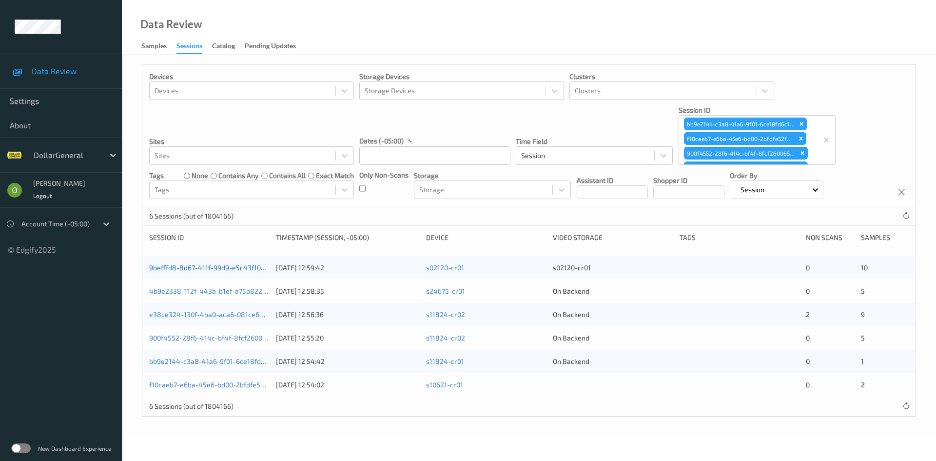
click at [254, 267] on link "9befffd8-8d67-411f-99d9-e5c43f10f772" at bounding box center [211, 267] width 125 height 8
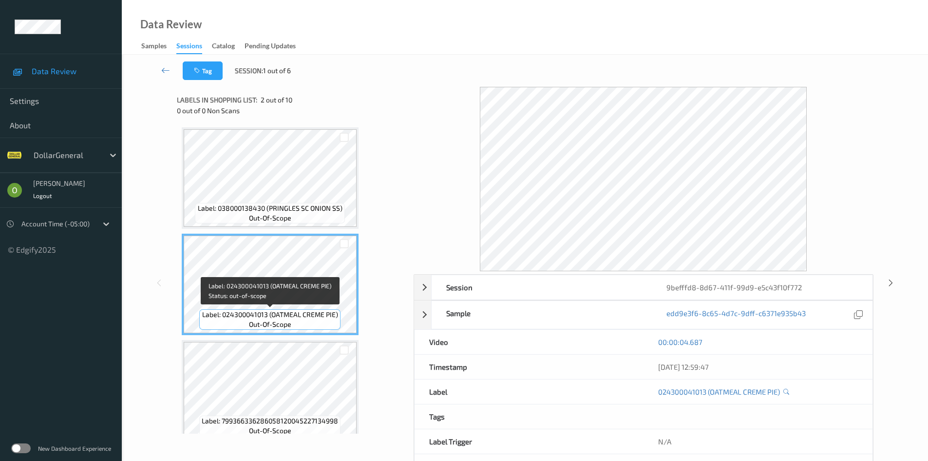
click at [312, 324] on div "Label: 024300041013 (OATMEAL CREME PIE) out-of-scope" at bounding box center [269, 319] width 141 height 20
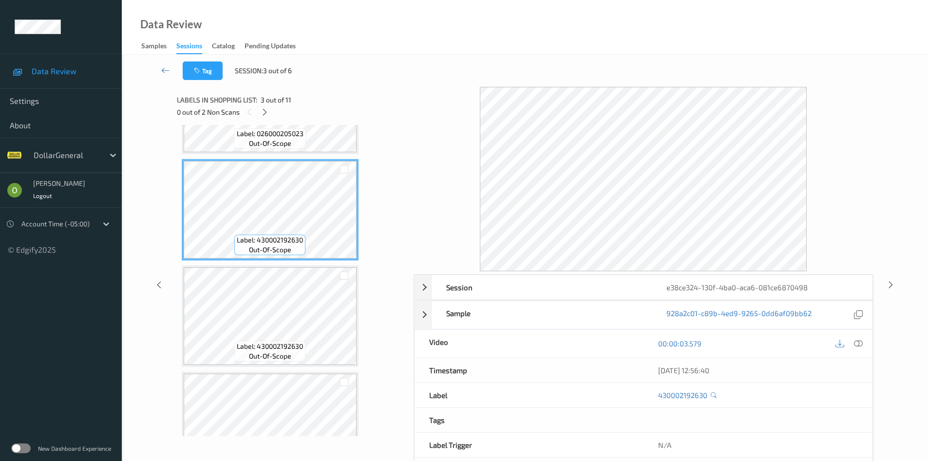
scroll to position [195, 0]
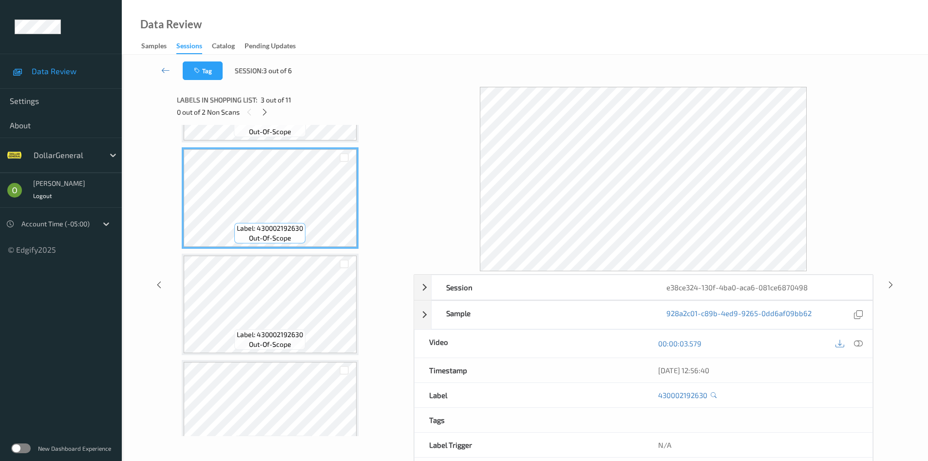
click at [304, 336] on div "Label: 430002192630 out-of-scope" at bounding box center [269, 339] width 71 height 20
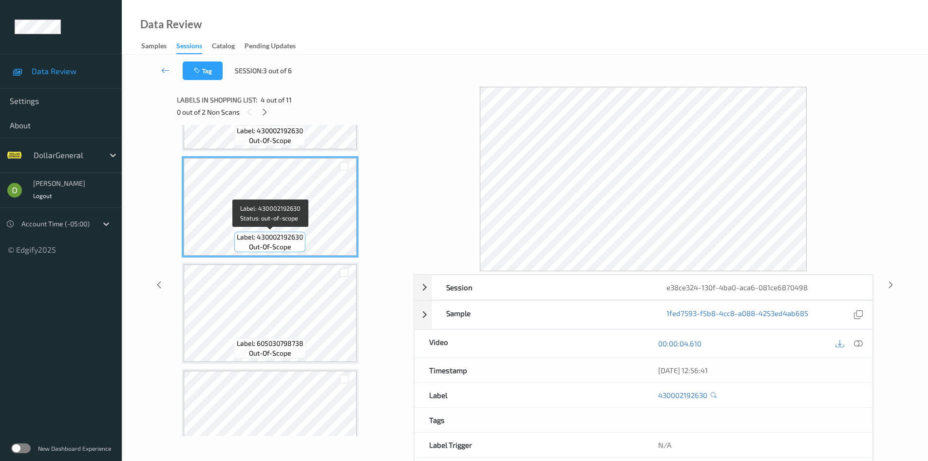
click at [295, 338] on span "Label: 605030798738" at bounding box center [270, 343] width 67 height 10
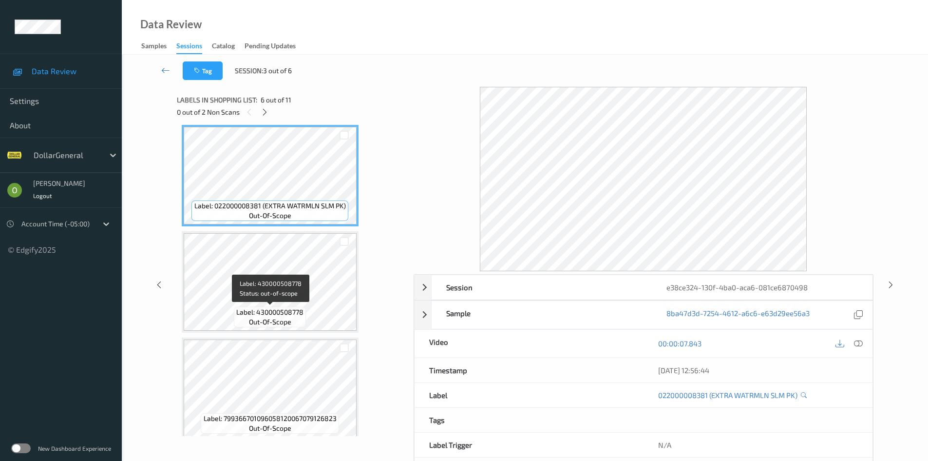
click at [293, 317] on div "Label: 430000508778 out-of-scope" at bounding box center [270, 317] width 72 height 20
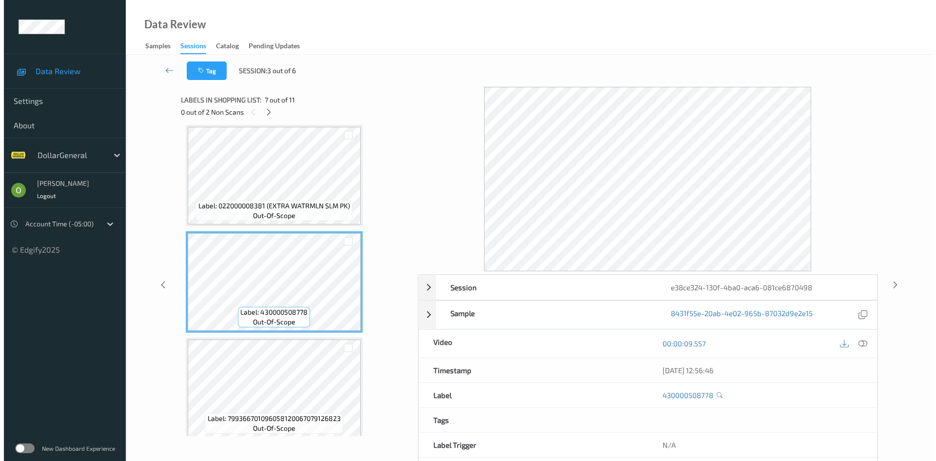
scroll to position [585, 0]
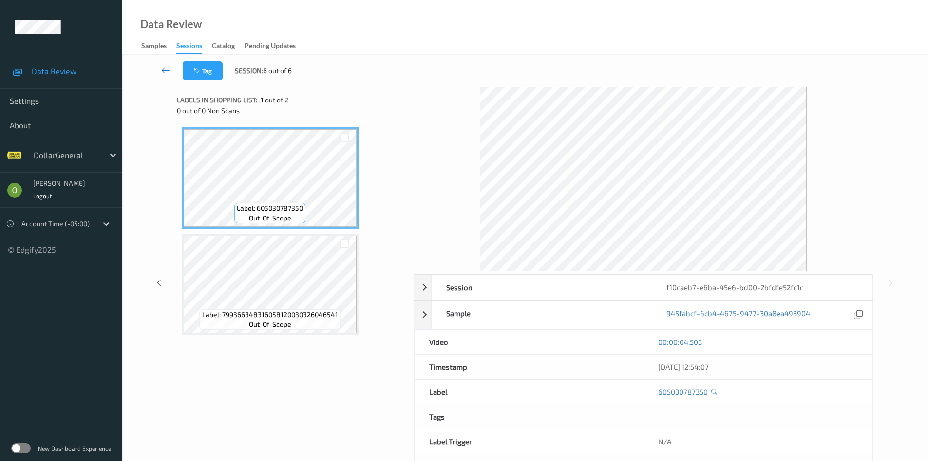
click at [165, 64] on link at bounding box center [166, 70] width 34 height 19
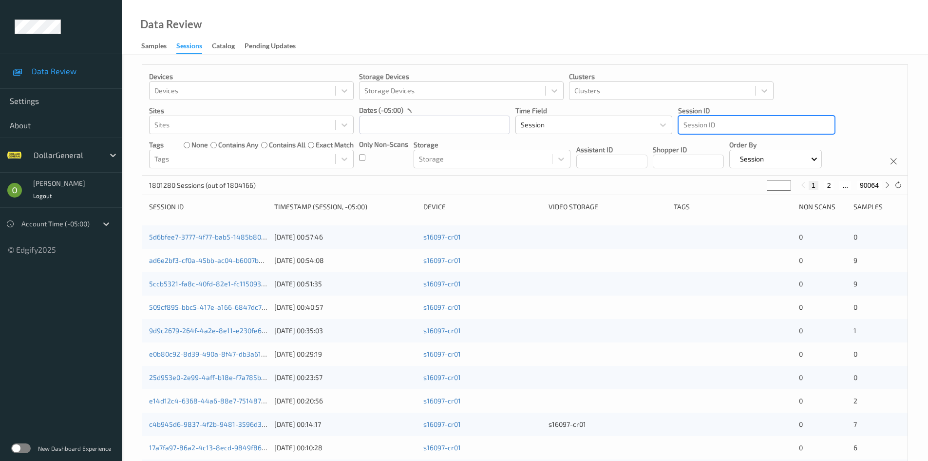
click at [783, 130] on div at bounding box center [757, 125] width 146 height 12
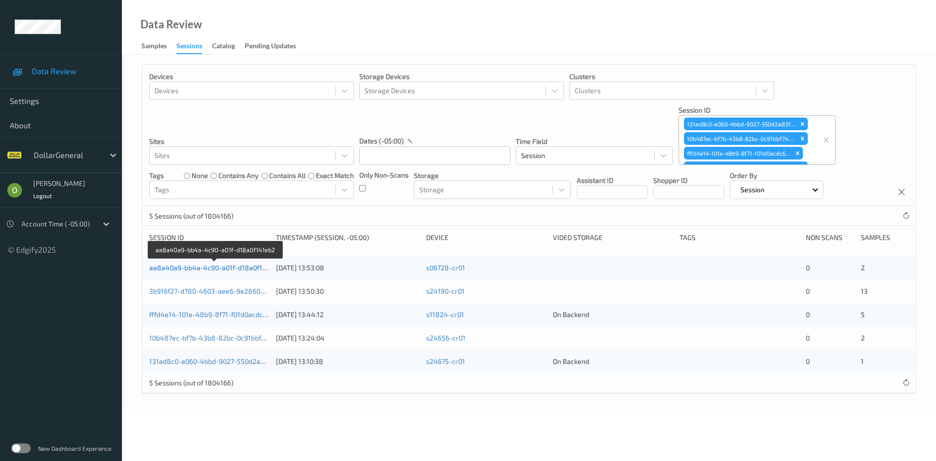
click at [243, 264] on link "aa8a40a9-bb4a-4c90-a01f-d18a0f141eb2" at bounding box center [215, 267] width 132 height 8
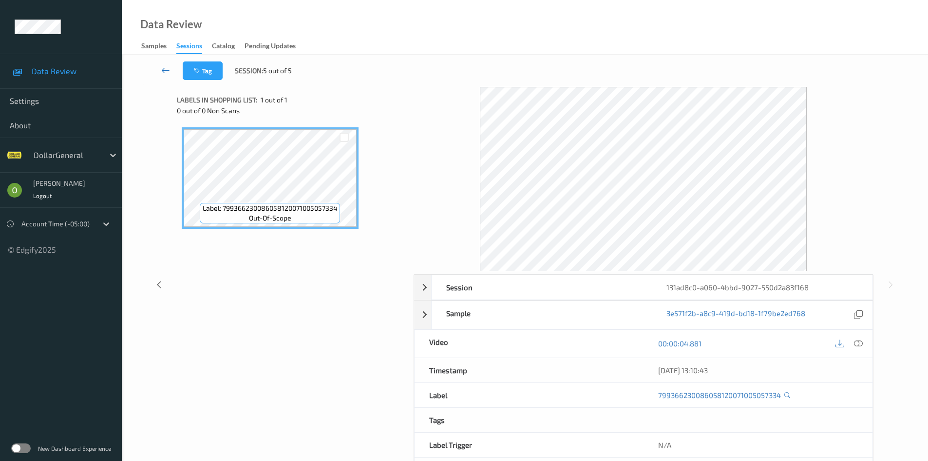
click at [173, 69] on link at bounding box center [166, 70] width 34 height 19
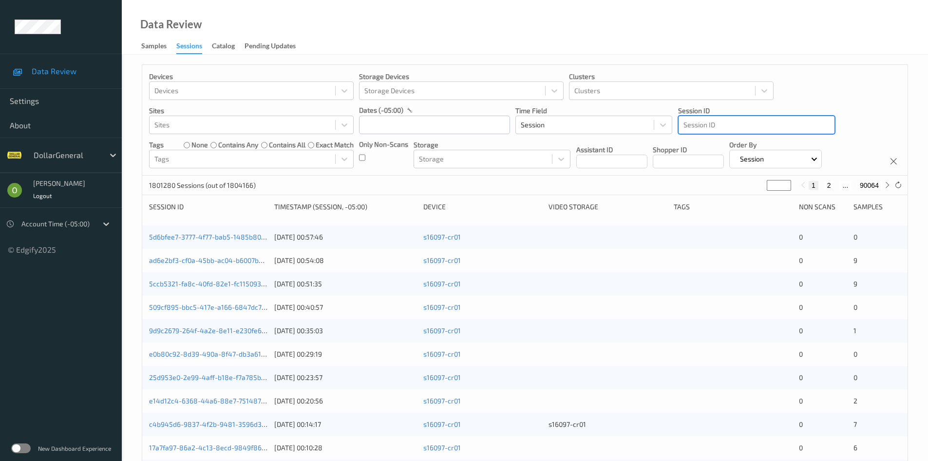
click at [771, 134] on div "Devices Devices Storage Devices Storage Devices Clusters Clusters Sites Sites d…" at bounding box center [525, 120] width 766 height 111
click at [771, 131] on div at bounding box center [757, 125] width 146 height 12
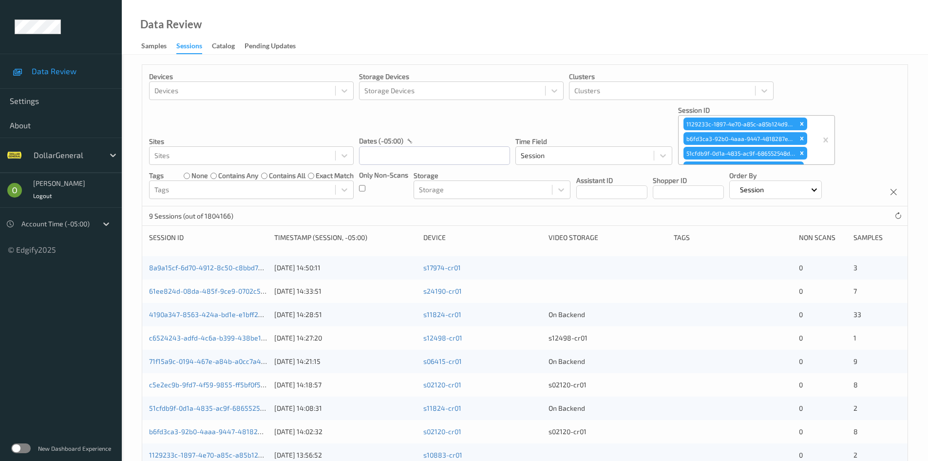
scroll to position [46, 0]
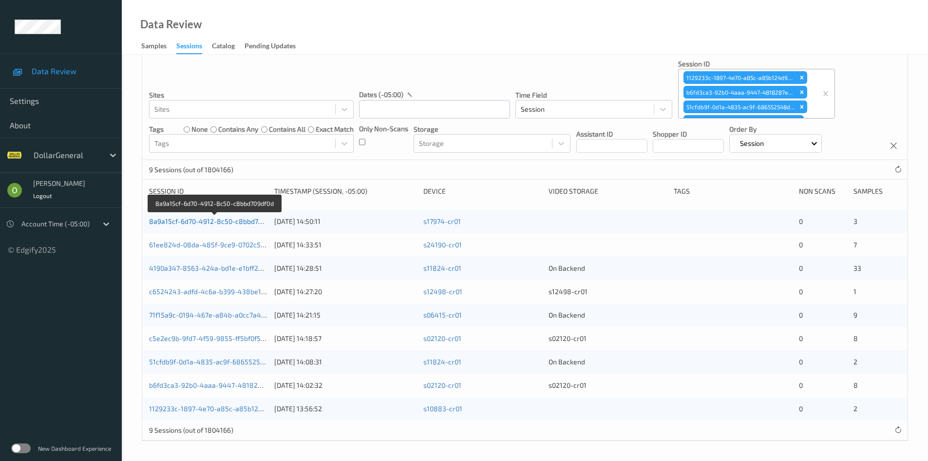
click at [218, 218] on link "8a9a15cf-6d70-4912-8c50-c8bbd709df0d" at bounding box center [214, 221] width 131 height 8
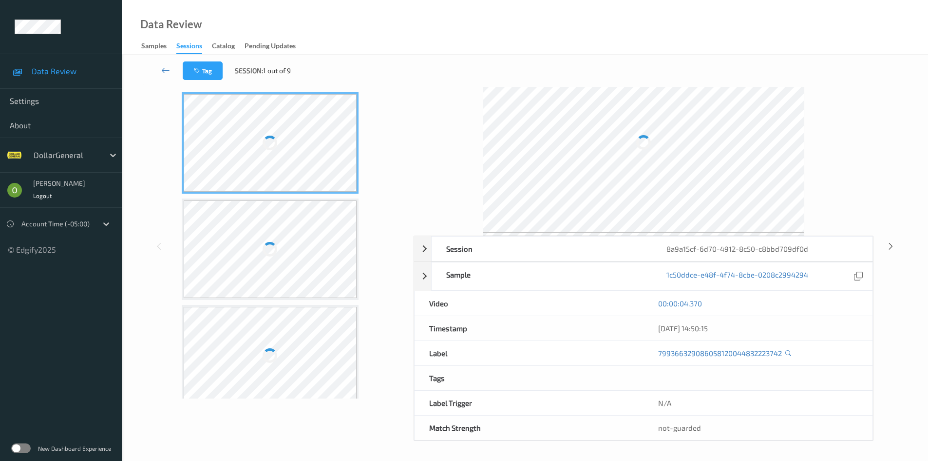
scroll to position [38, 0]
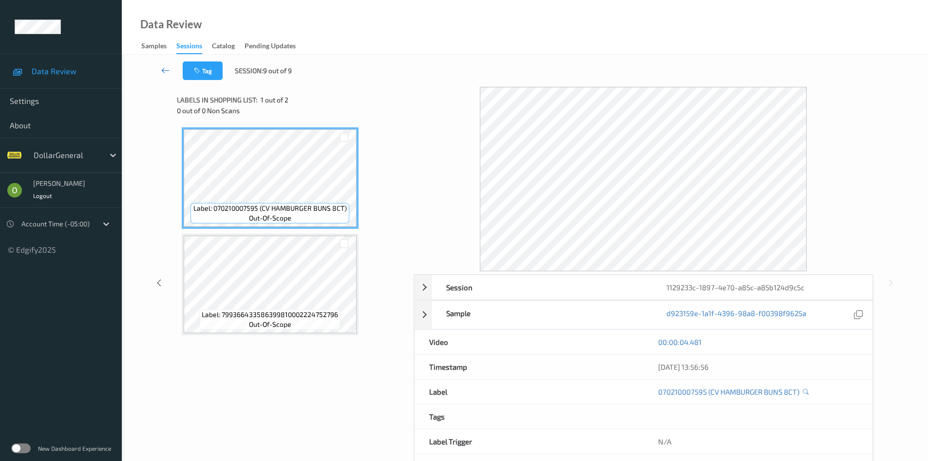
click at [174, 75] on link at bounding box center [166, 70] width 34 height 19
